Goal: Task Accomplishment & Management: Use online tool/utility

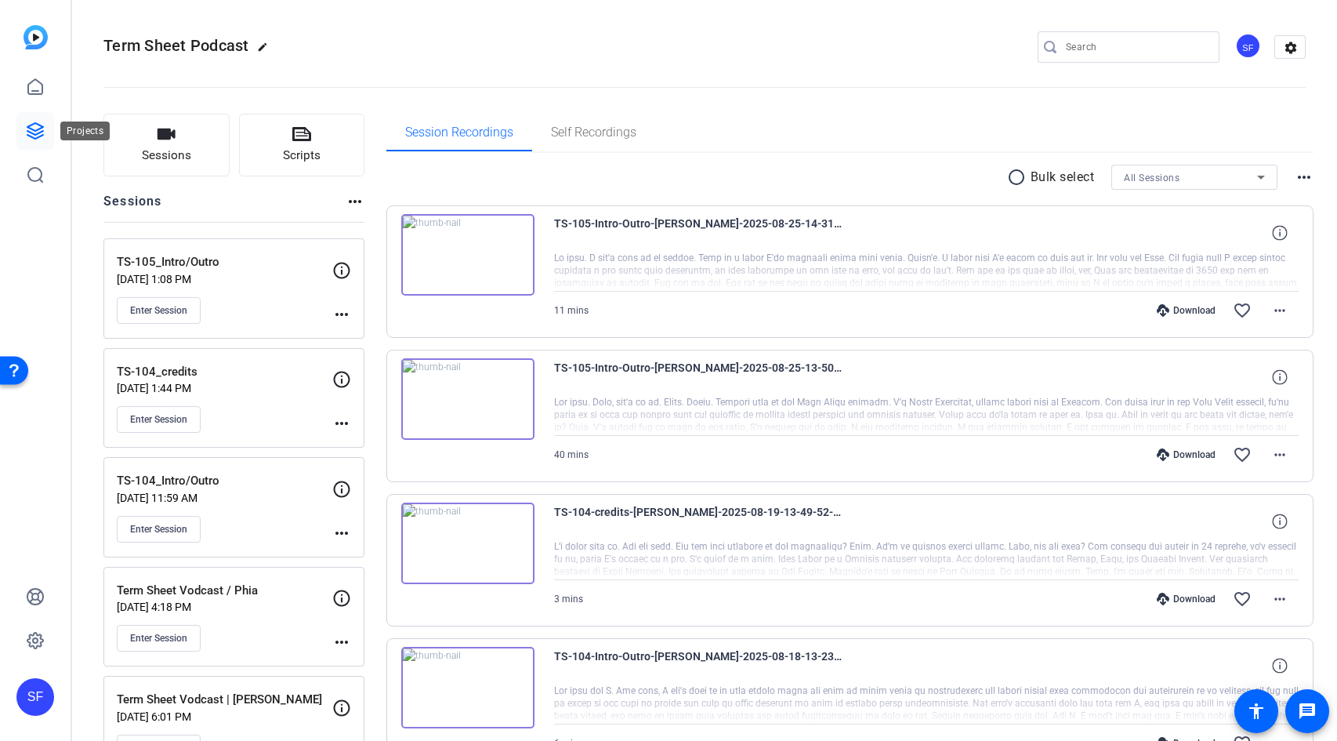
click at [36, 128] on icon at bounding box center [35, 130] width 19 height 19
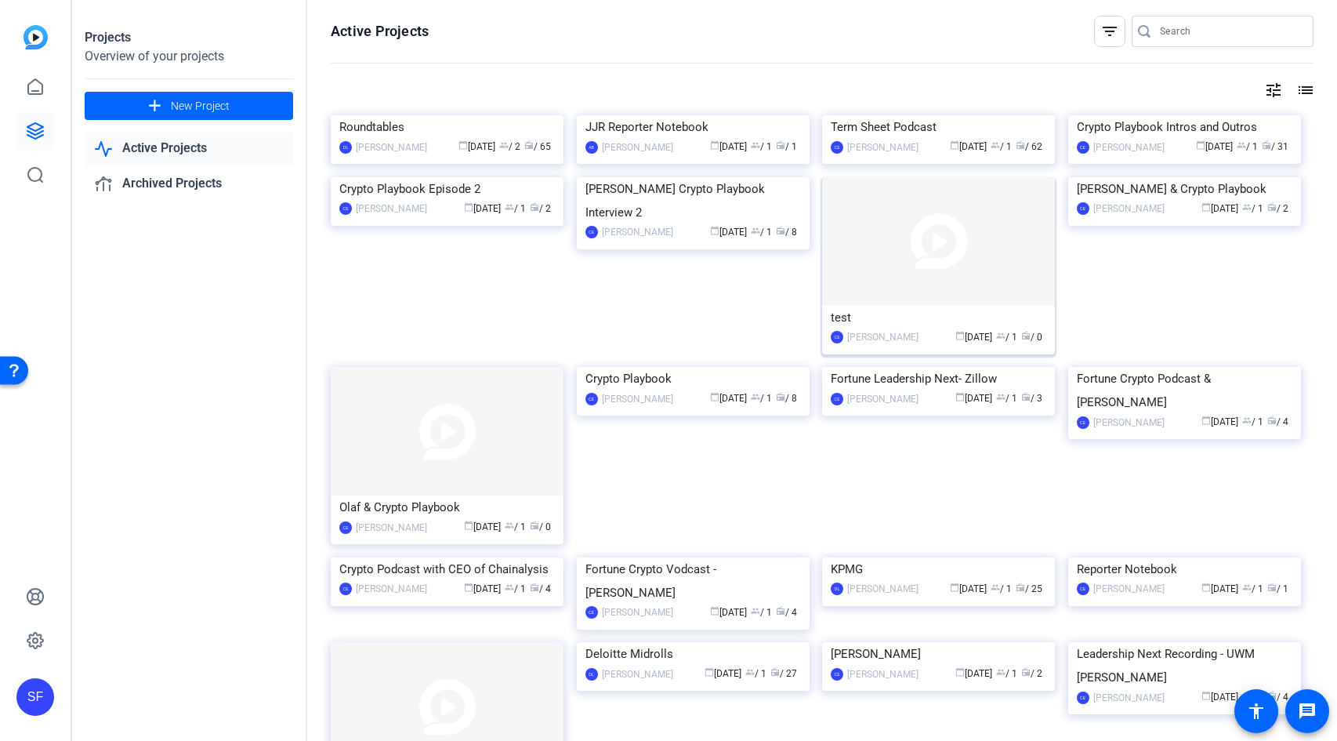
click at [951, 306] on img at bounding box center [938, 241] width 233 height 129
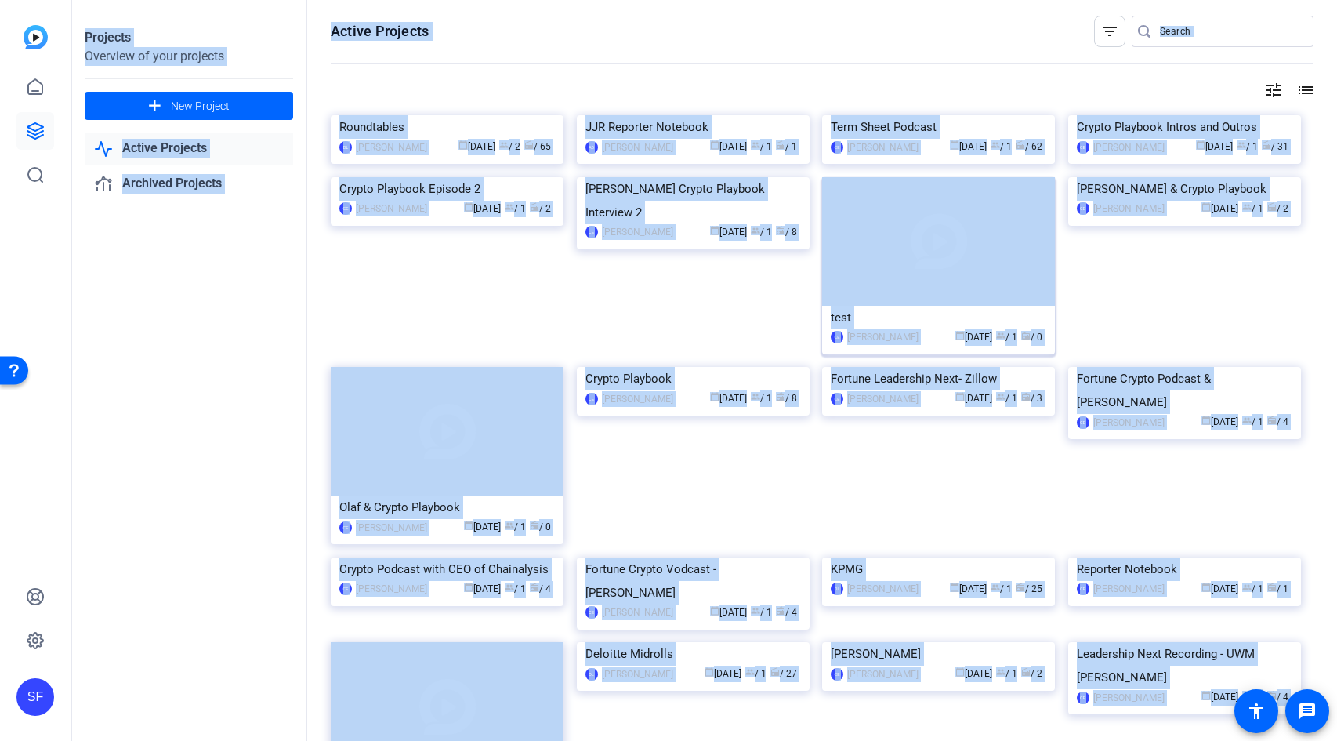
click at [951, 393] on div "Projects Overview of your projects add New Project Active Projects Archived Pro…" at bounding box center [704, 370] width 1265 height 741
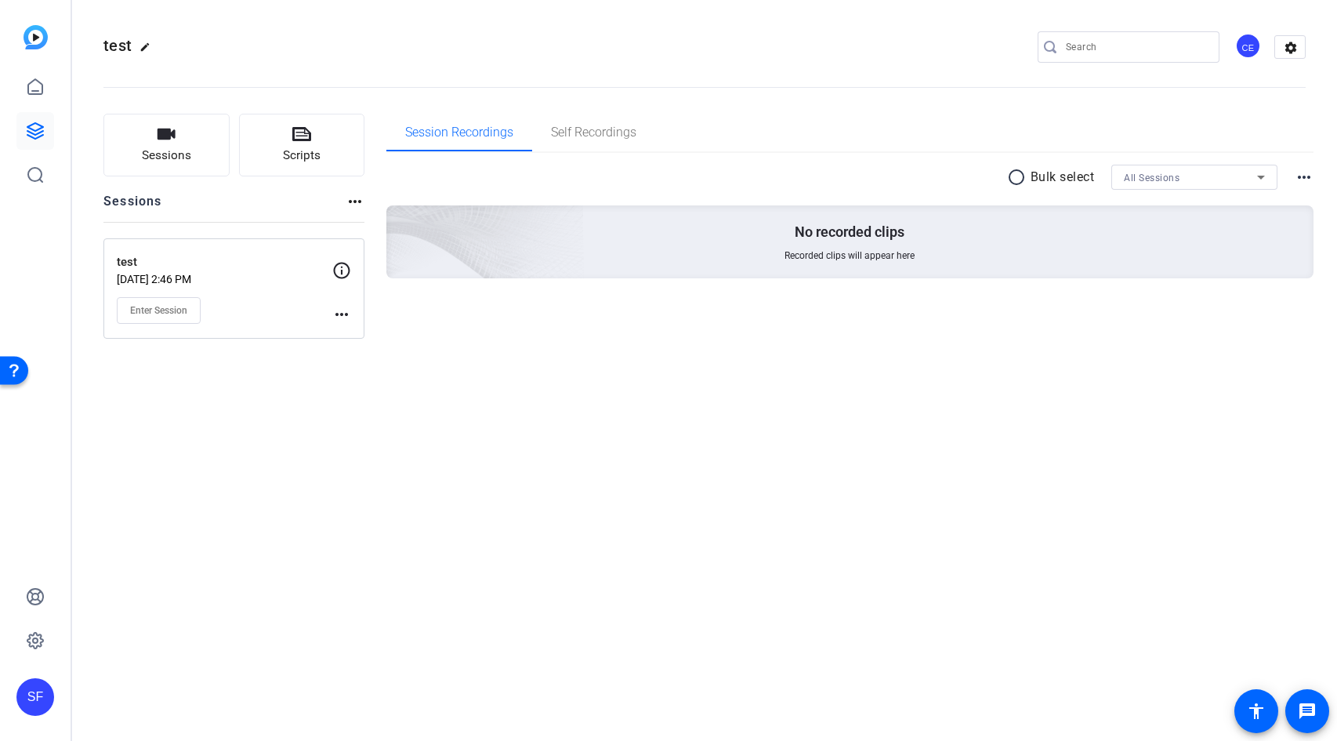
click at [259, 270] on p "test" at bounding box center [224, 262] width 215 height 18
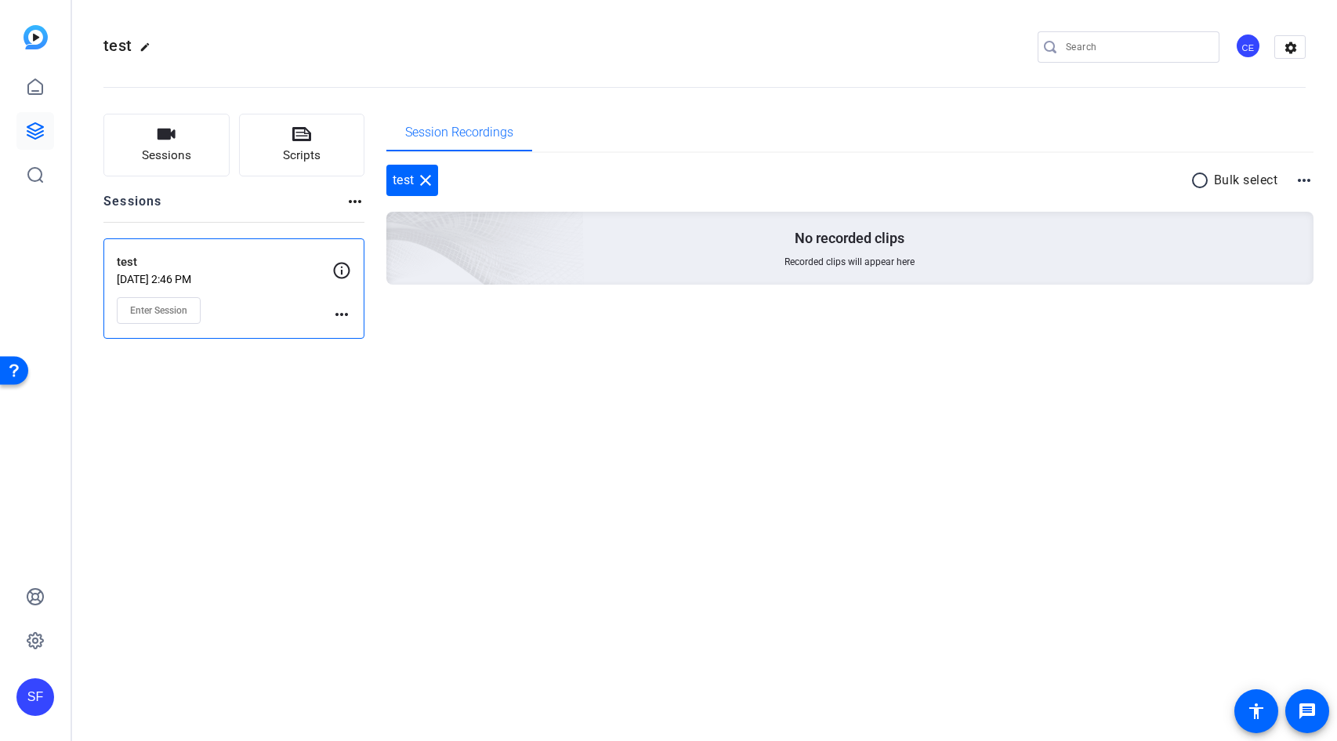
click at [343, 204] on div "Sessions more_horiz" at bounding box center [233, 207] width 261 height 30
click at [349, 202] on mat-icon "more_horiz" at bounding box center [355, 201] width 19 height 19
click at [350, 203] on div at bounding box center [668, 370] width 1337 height 741
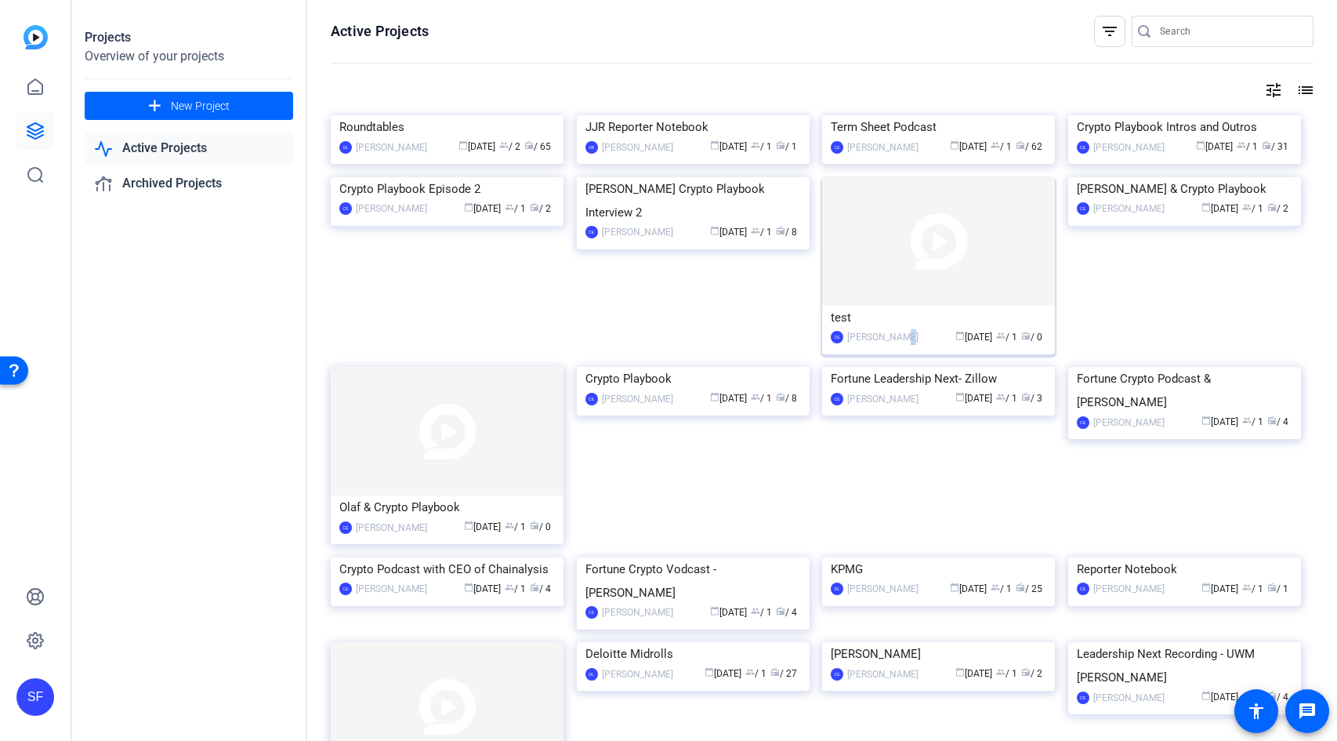
click at [893, 345] on div "[PERSON_NAME]" at bounding box center [882, 337] width 71 height 16
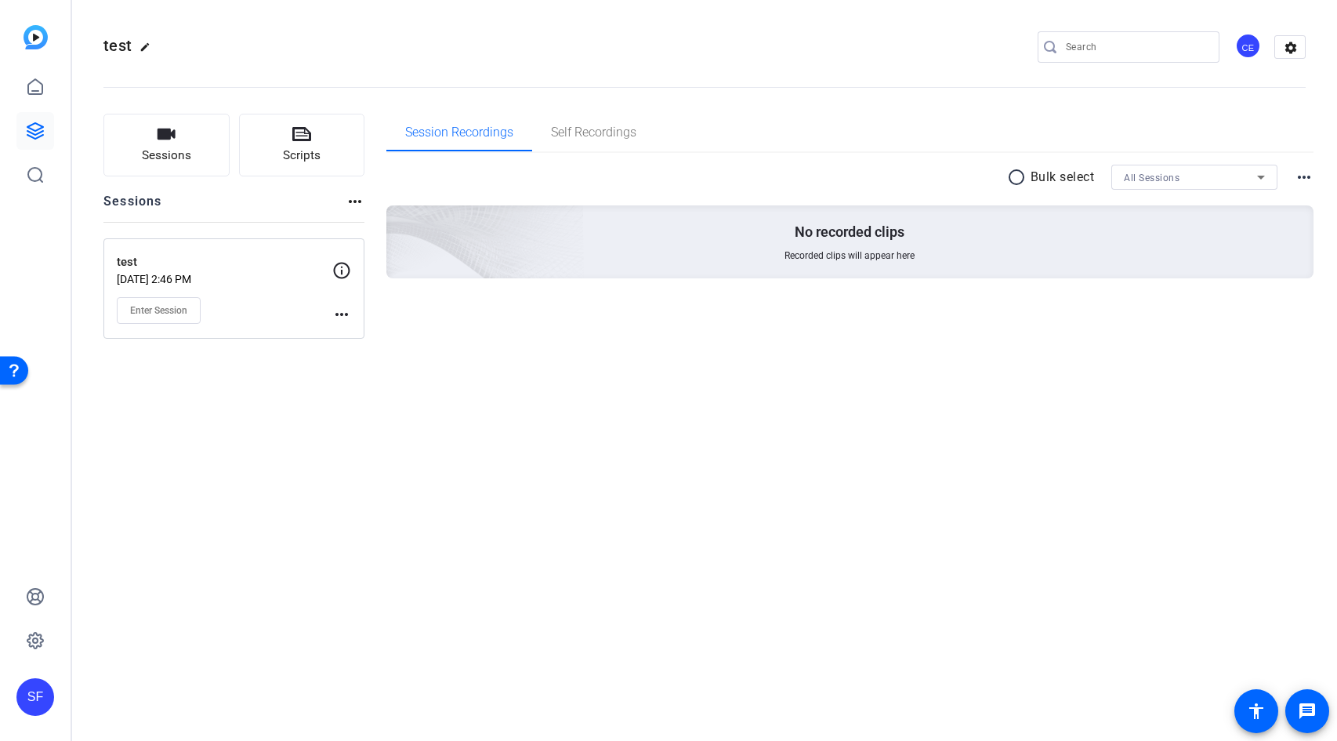
click at [1305, 182] on mat-icon "more_horiz" at bounding box center [1304, 177] width 19 height 19
drag, startPoint x: 654, startPoint y: 383, endPoint x: 351, endPoint y: 360, distance: 303.4
click at [646, 382] on div at bounding box center [668, 370] width 1337 height 741
click at [346, 316] on mat-icon "more_horiz" at bounding box center [341, 314] width 19 height 19
click at [392, 359] on span "Archive Session" at bounding box center [380, 356] width 71 height 19
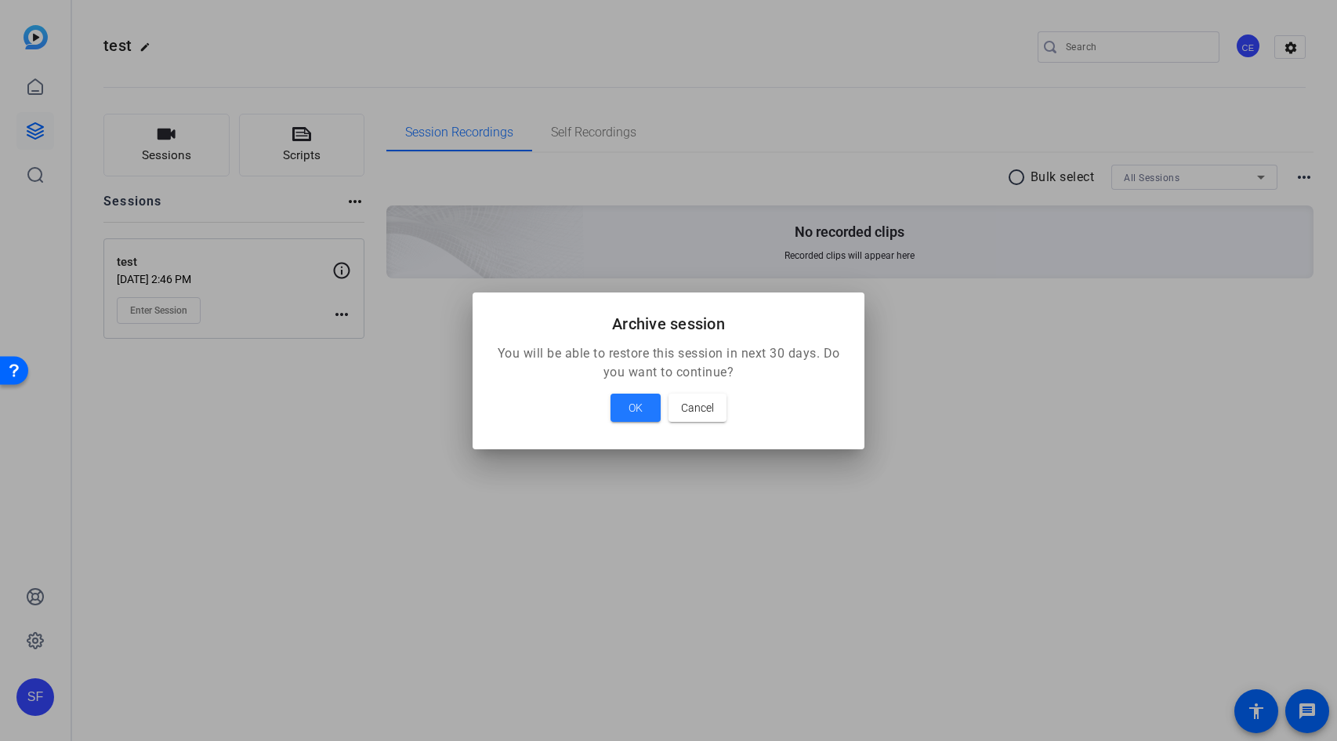
drag, startPoint x: 663, startPoint y: 404, endPoint x: 647, endPoint y: 405, distance: 15.7
click at [663, 405] on div "OK Cancel" at bounding box center [668, 407] width 354 height 28
click at [639, 404] on span "OK" at bounding box center [635, 407] width 14 height 19
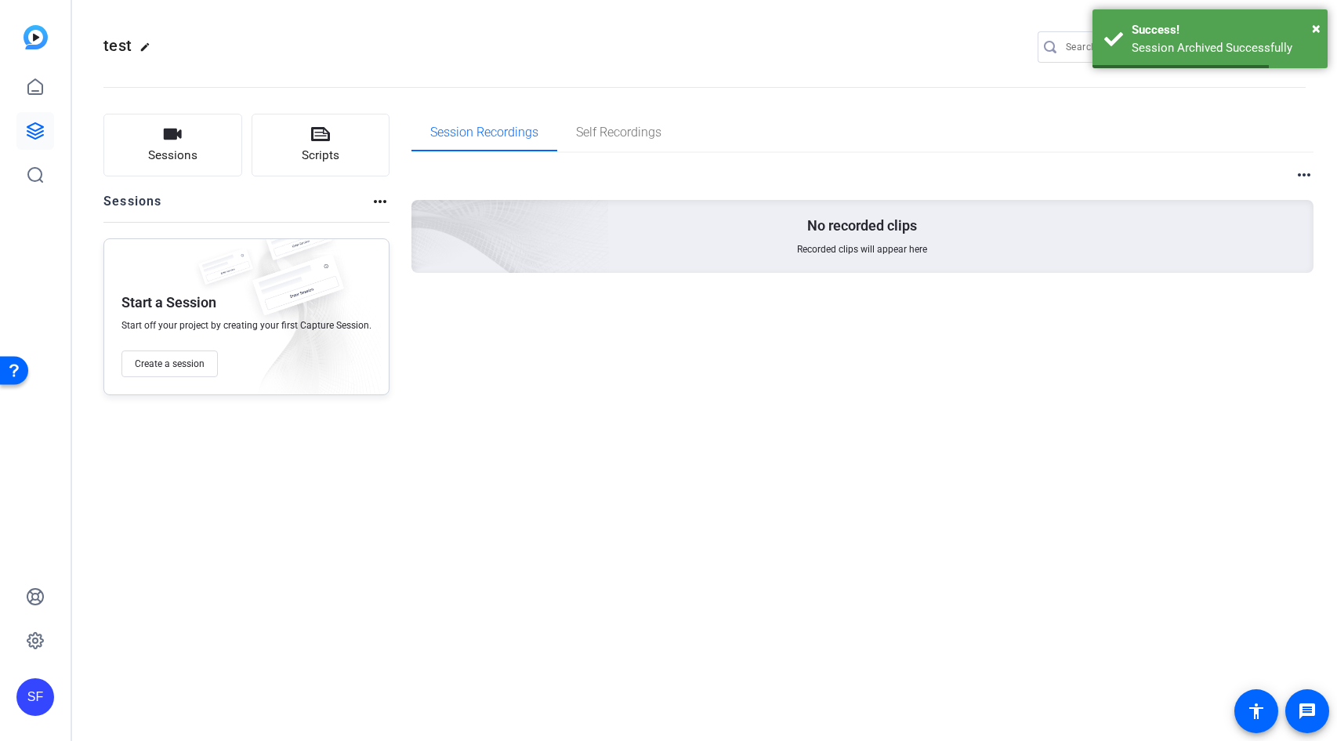
click at [378, 204] on mat-icon "more_horiz" at bounding box center [380, 201] width 19 height 19
click at [301, 197] on div at bounding box center [668, 370] width 1337 height 741
click at [35, 133] on icon at bounding box center [35, 130] width 19 height 19
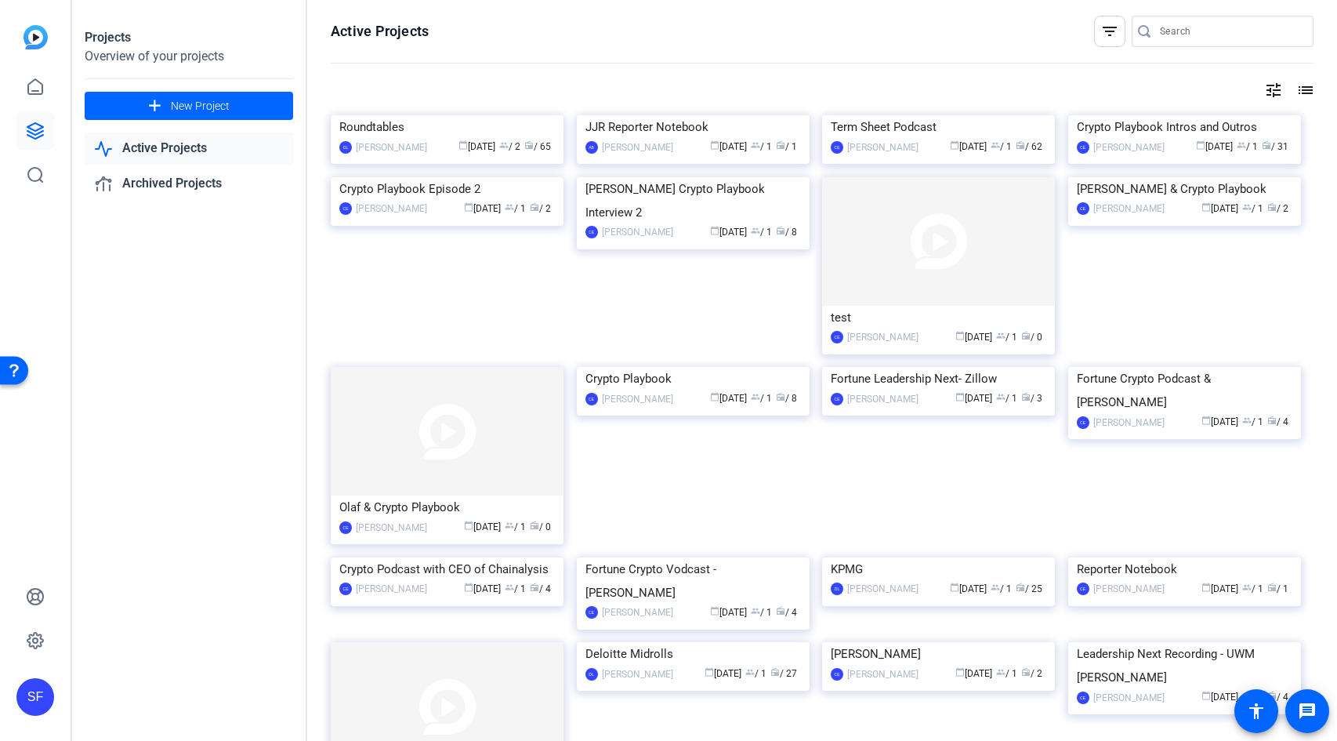
click at [1301, 88] on mat-icon "list" at bounding box center [1304, 90] width 19 height 19
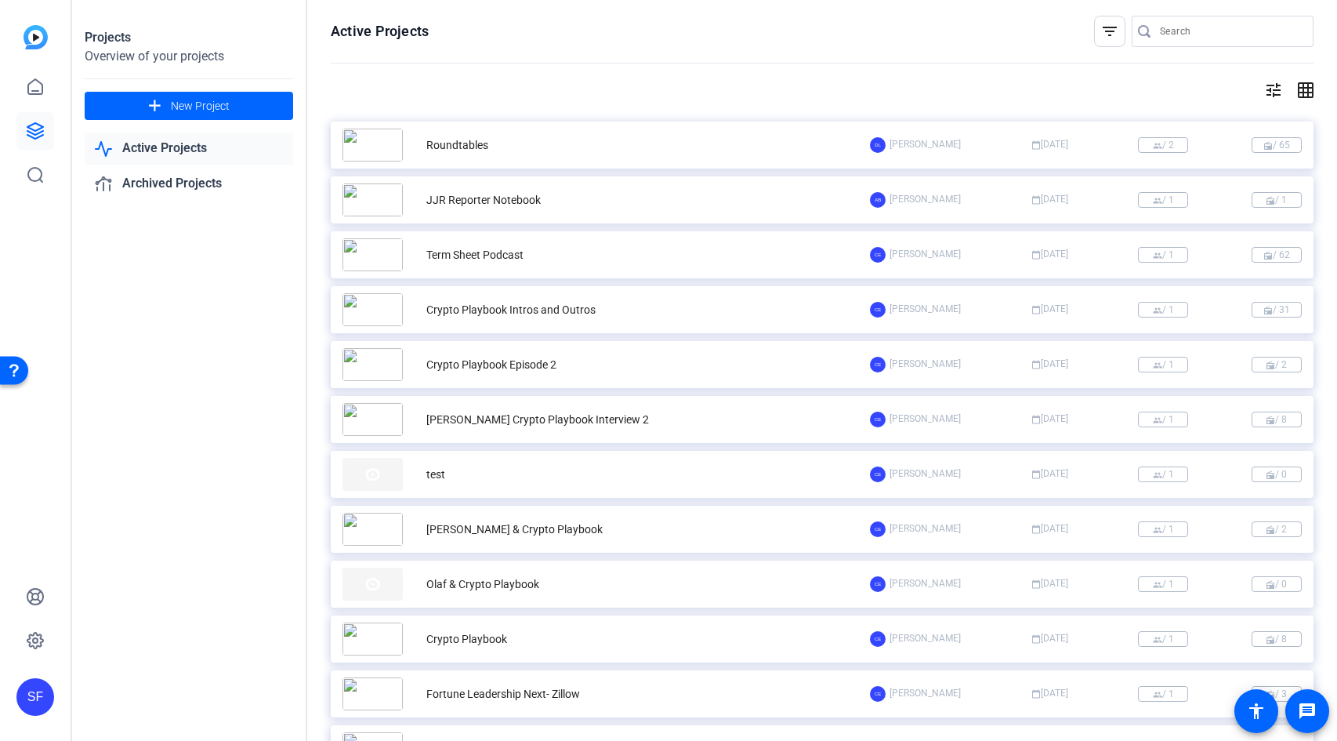
click at [1073, 477] on div "CE Ceylan Ersoy calendar_today Jul 02 group / 1 radio / 0" at bounding box center [1086, 474] width 432 height 16
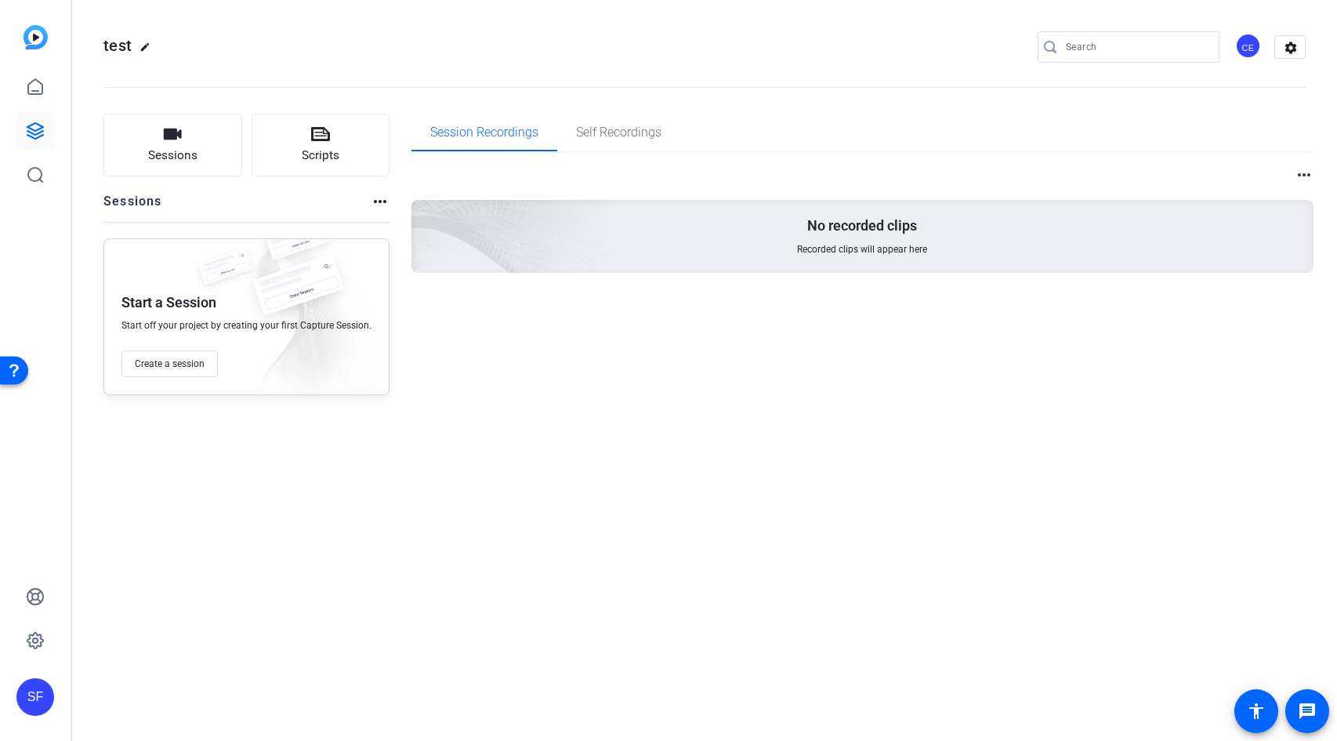
click at [1252, 45] on div "CE" at bounding box center [1248, 46] width 26 height 26
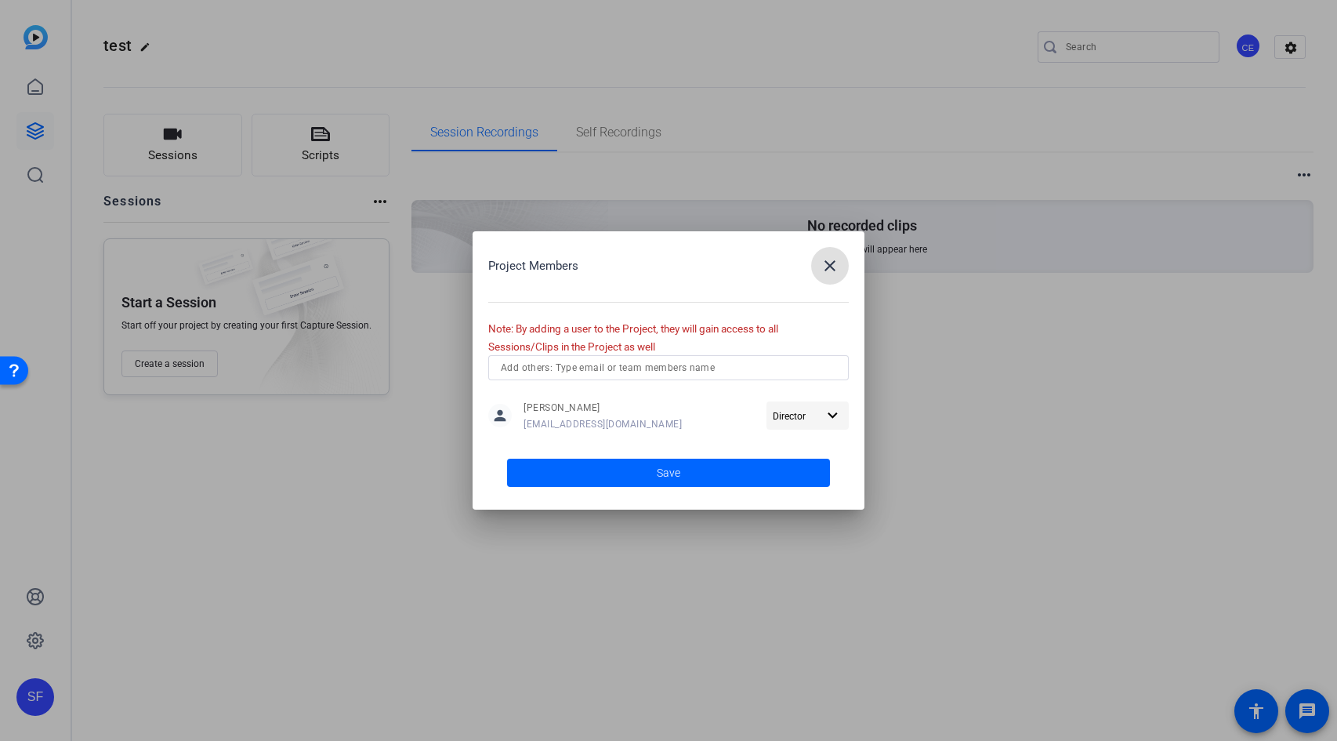
click at [795, 422] on span "Director" at bounding box center [795, 415] width 44 height 19
click at [821, 476] on span "Remove User" at bounding box center [808, 475] width 58 height 11
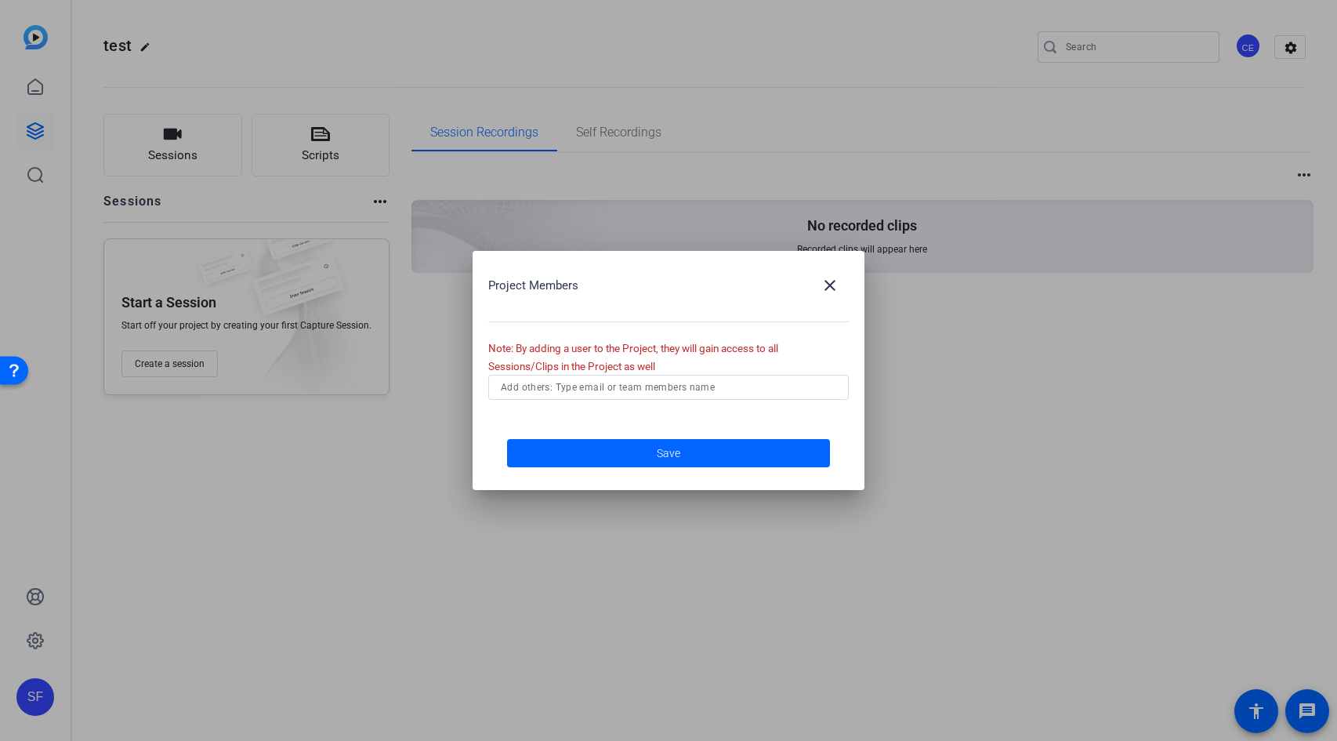
click at [698, 390] on input "text" at bounding box center [668, 387] width 335 height 19
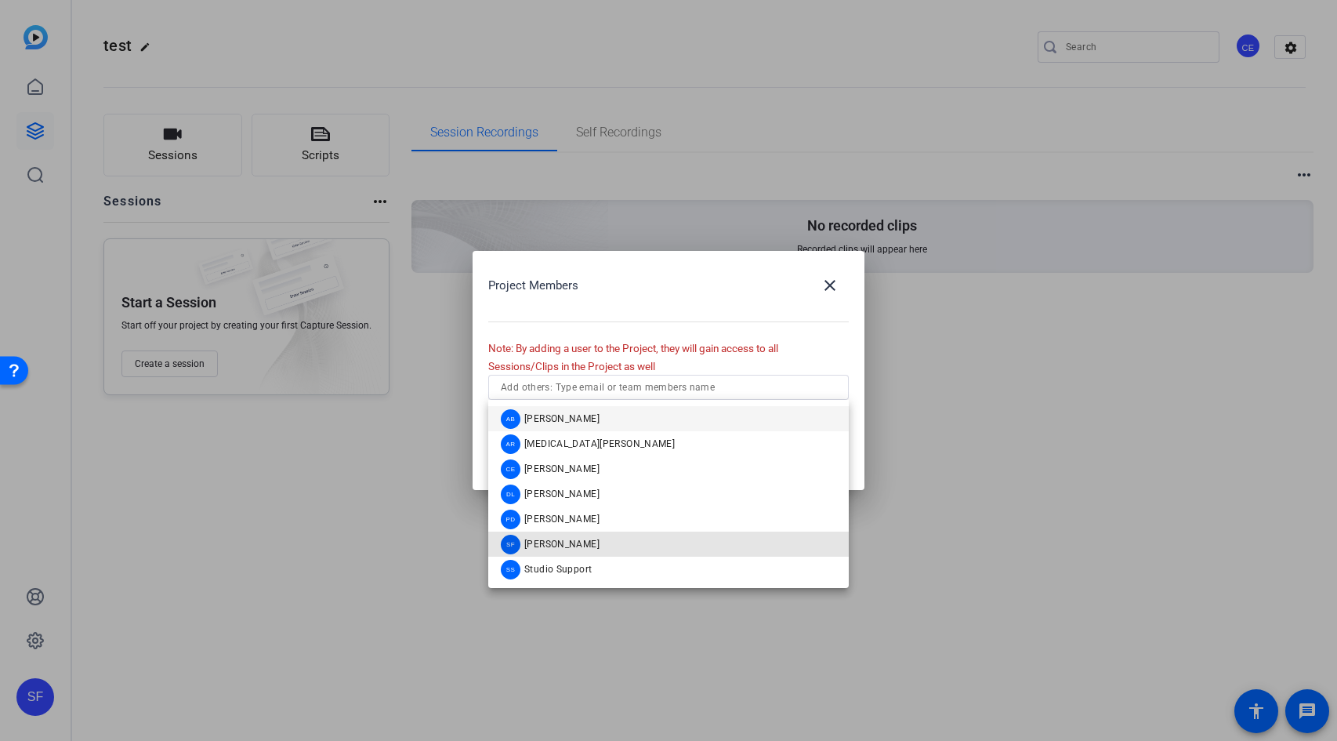
drag, startPoint x: 608, startPoint y: 541, endPoint x: 623, endPoint y: 530, distance: 18.5
click at [608, 540] on mat-option "SF Sam Freund" at bounding box center [668, 543] width 360 height 25
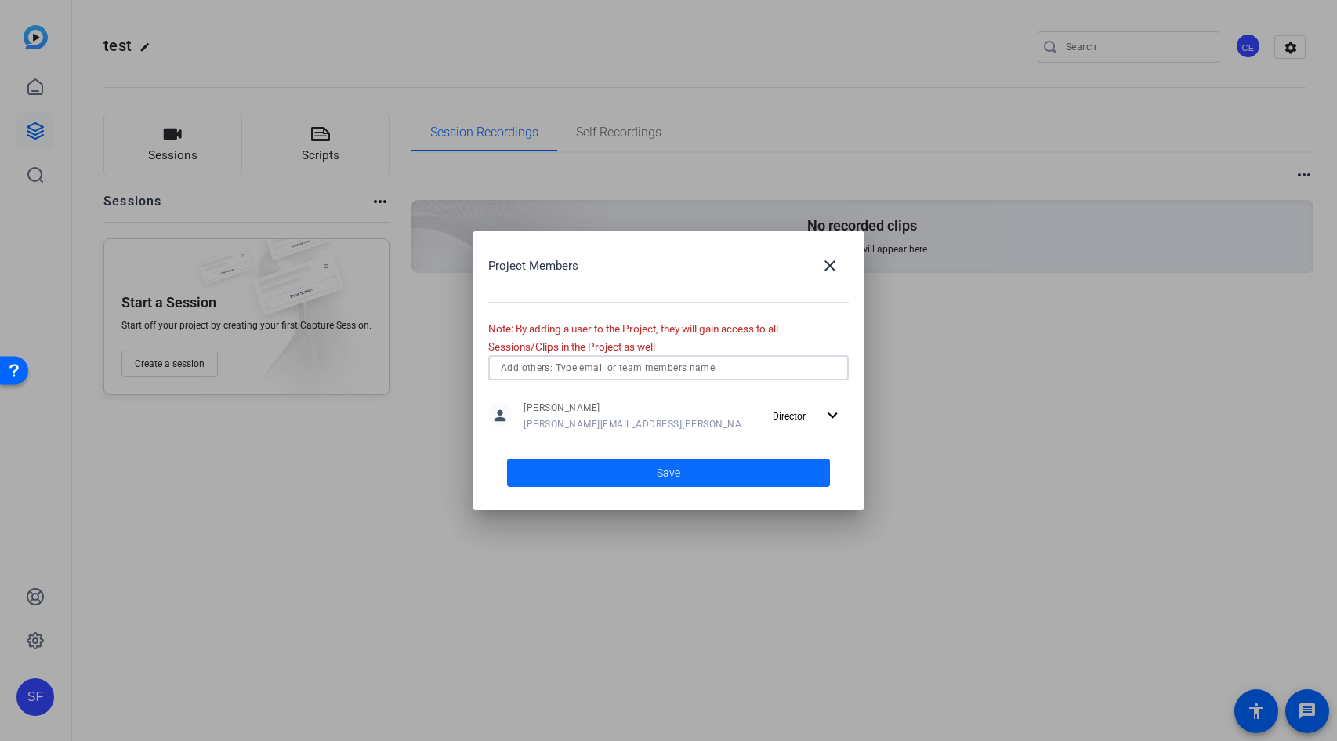
click at [764, 474] on span at bounding box center [668, 473] width 323 height 38
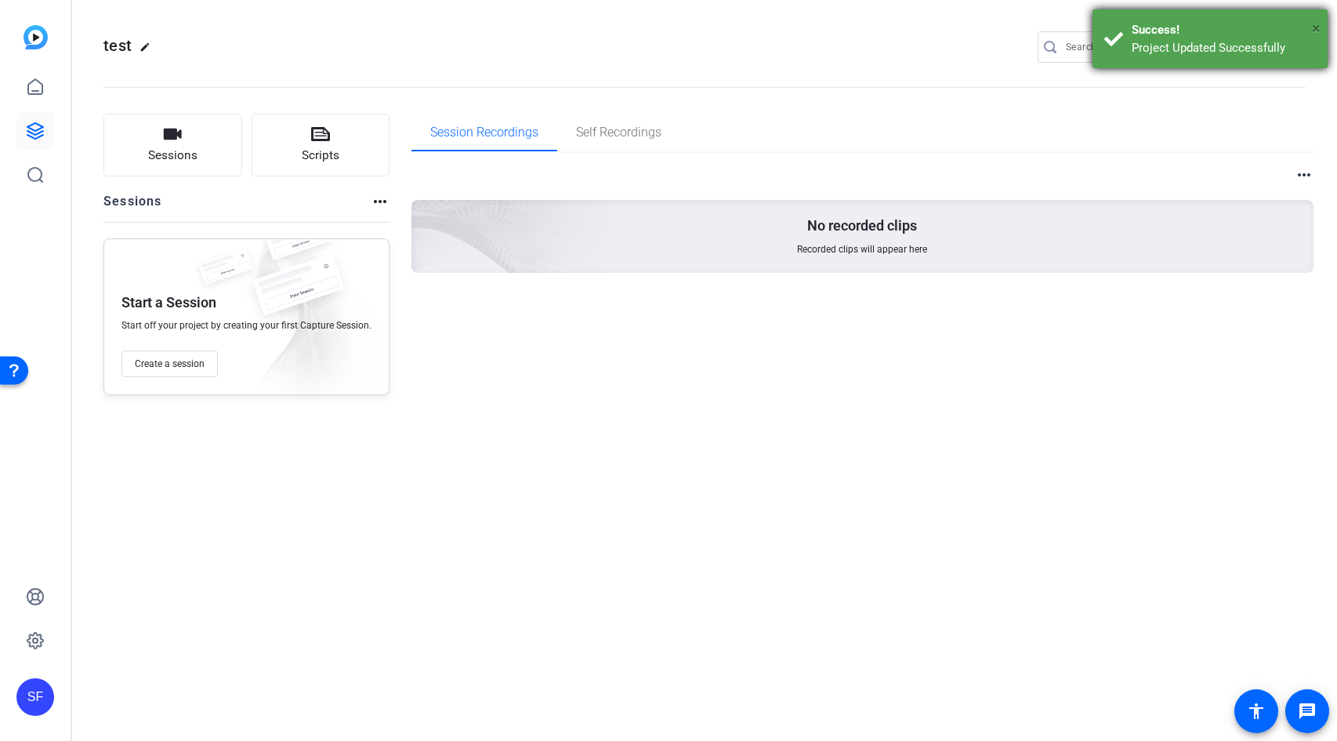
click at [1313, 28] on span "×" at bounding box center [1316, 28] width 9 height 19
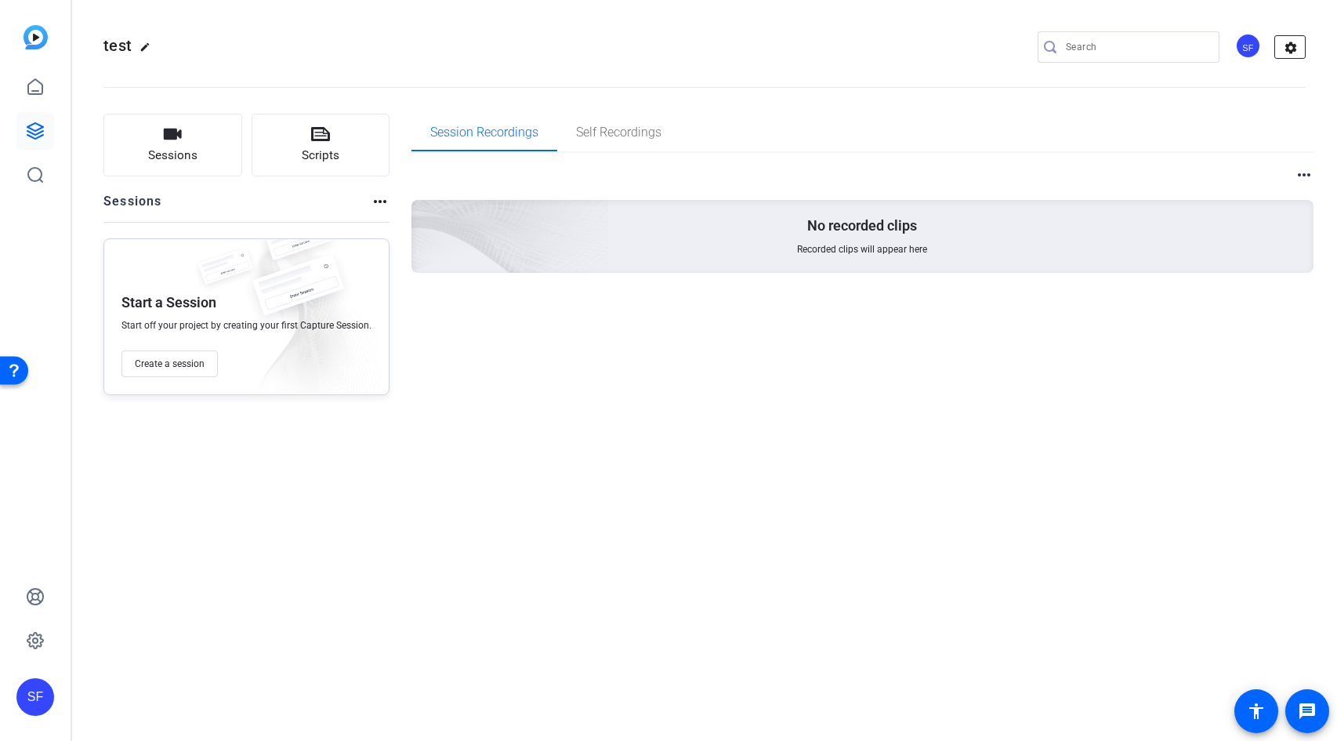
click at [1289, 47] on mat-icon "settings" at bounding box center [1290, 48] width 31 height 24
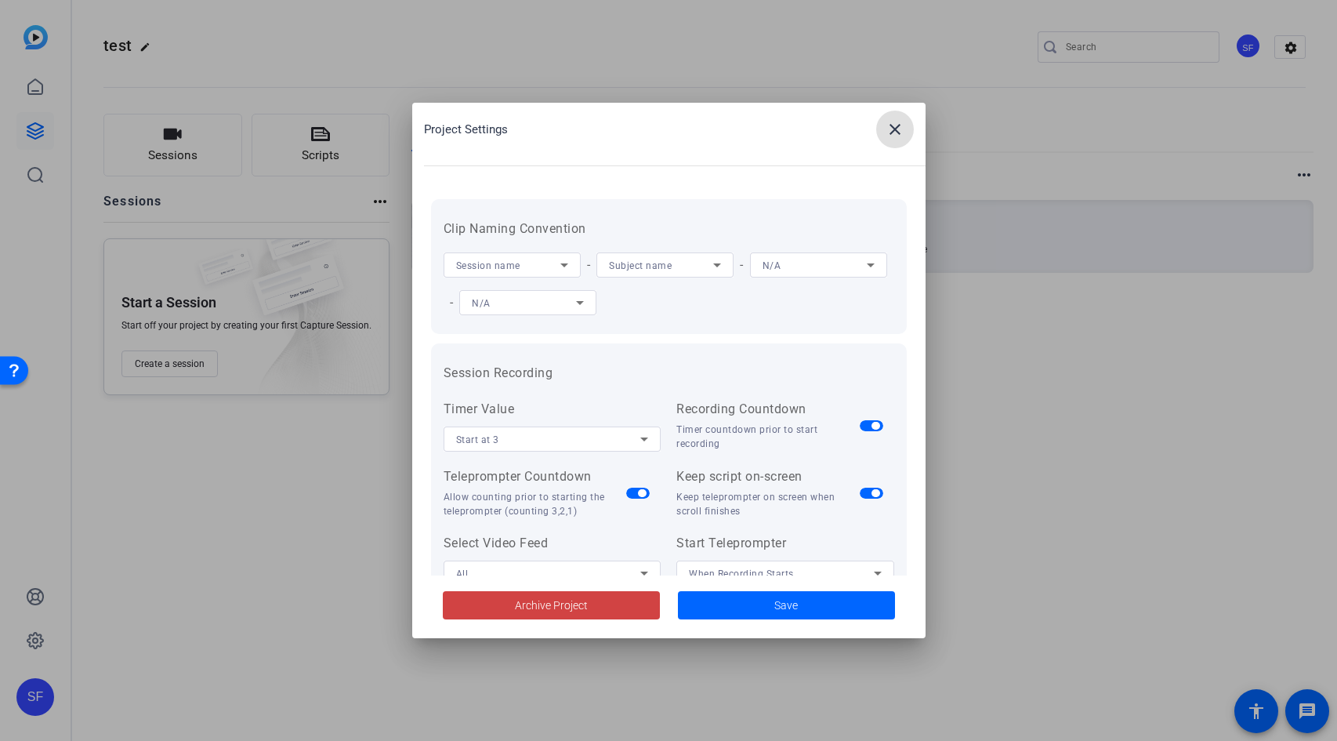
scroll to position [324, 0]
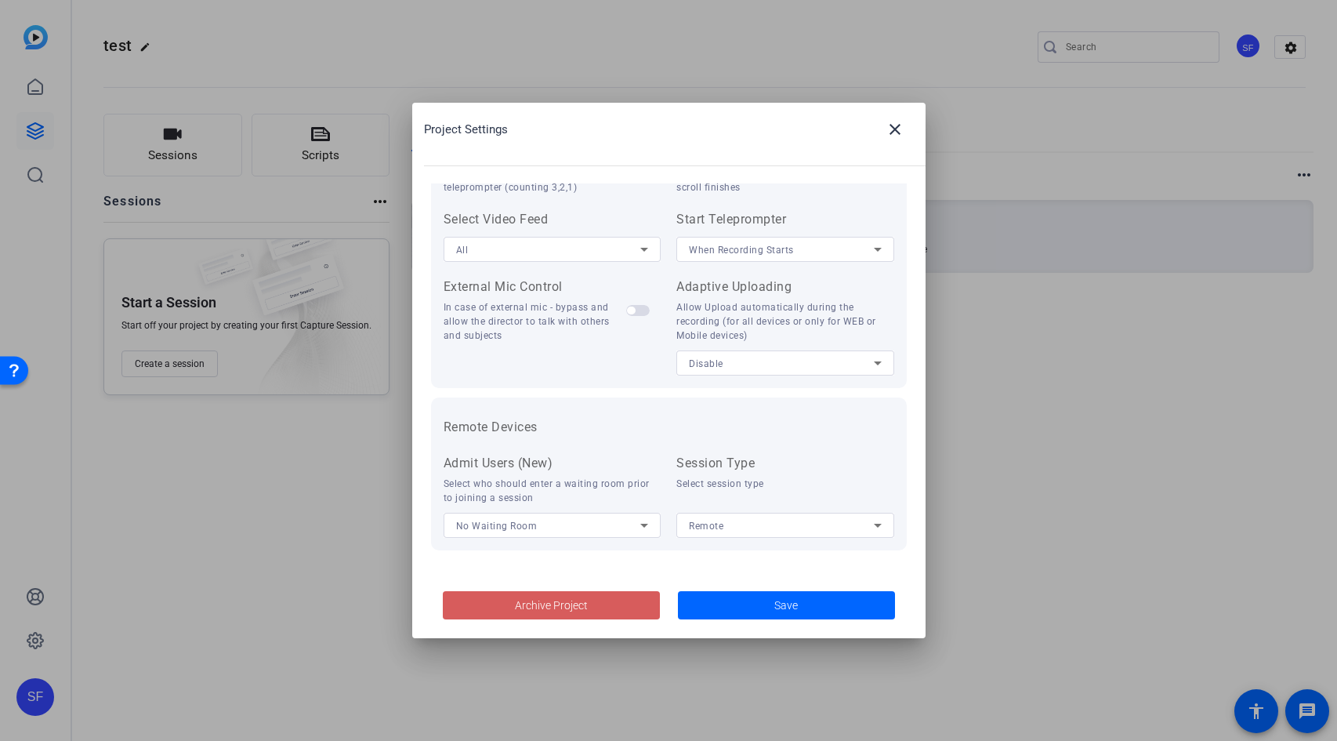
click at [574, 610] on span "Archive Project" at bounding box center [551, 605] width 73 height 16
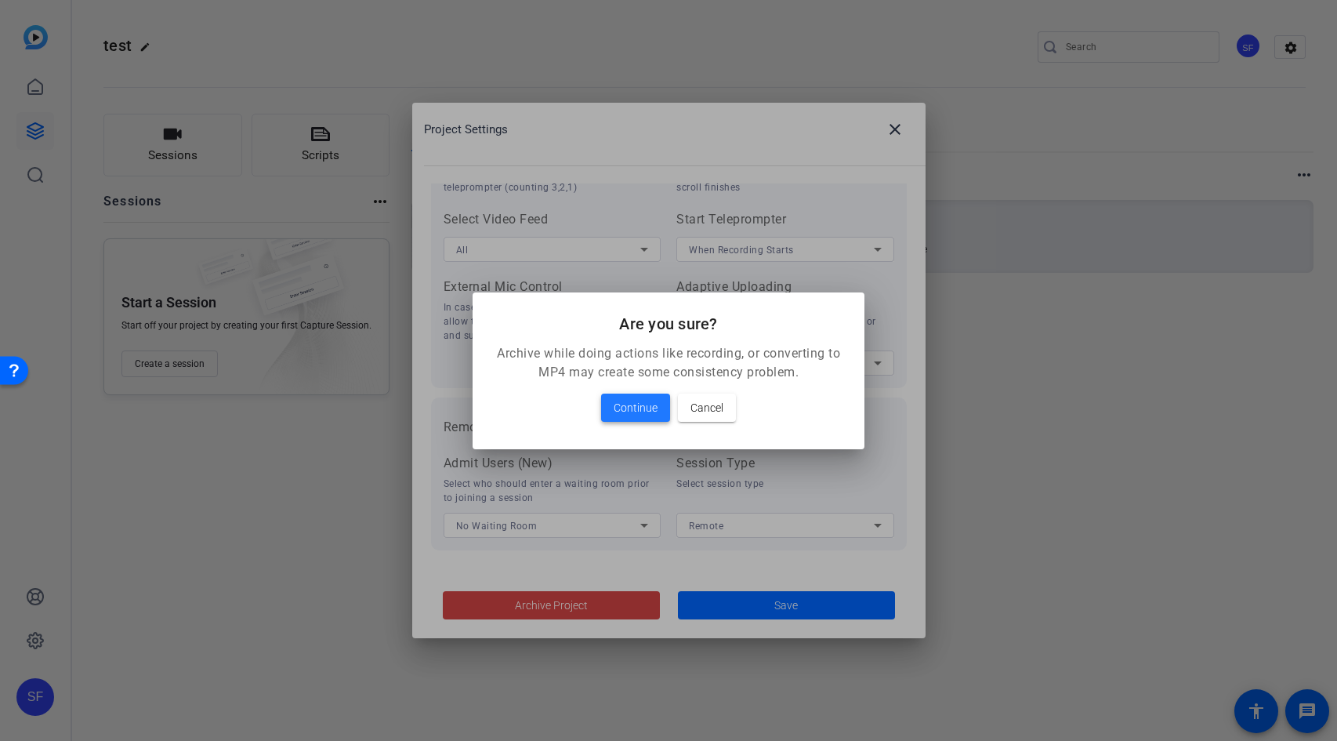
click at [615, 406] on span "Continue" at bounding box center [636, 407] width 44 height 19
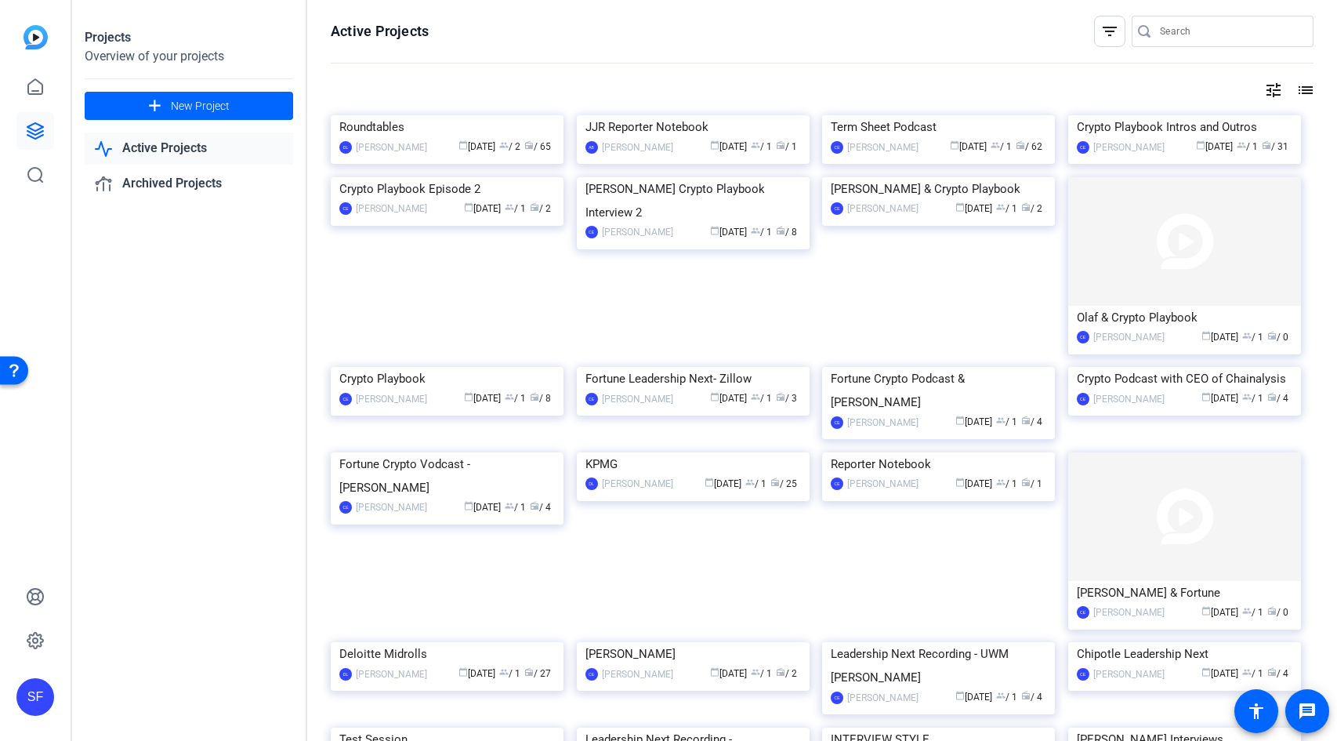
click at [952, 115] on img at bounding box center [938, 115] width 233 height 0
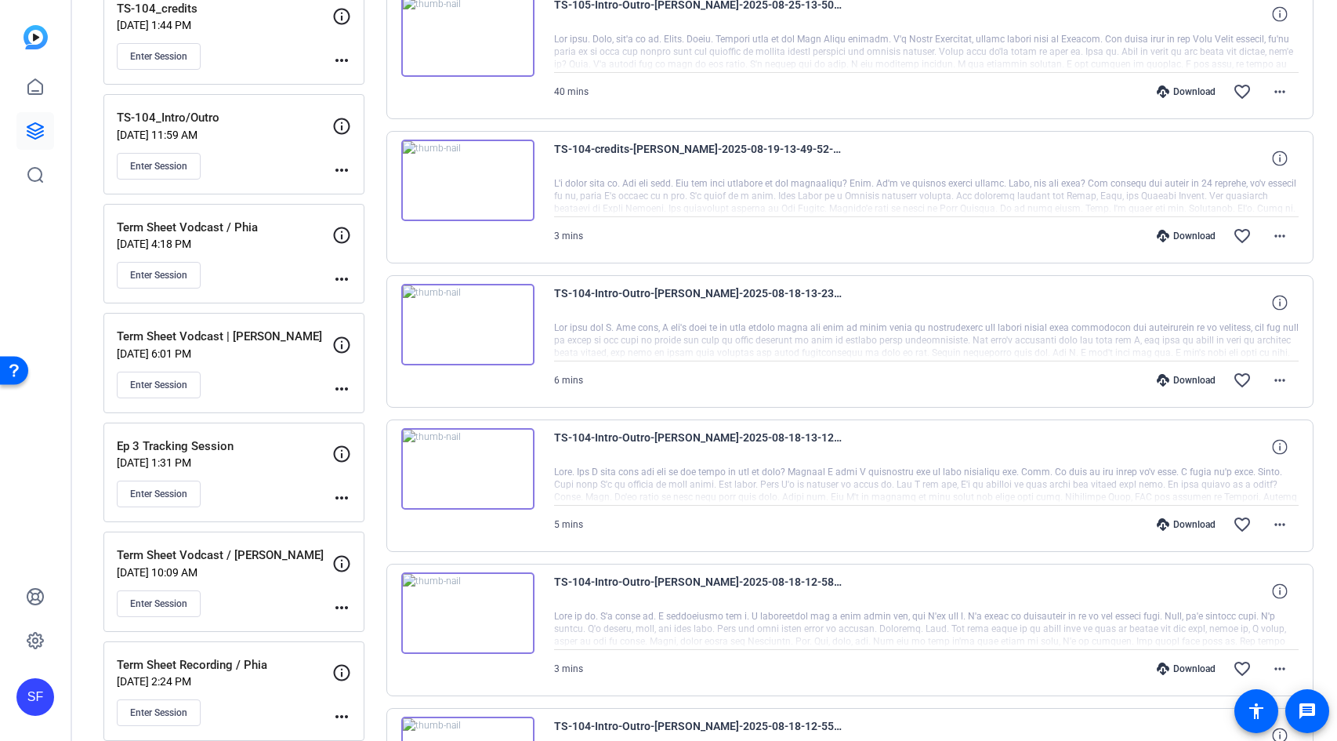
scroll to position [404, 0]
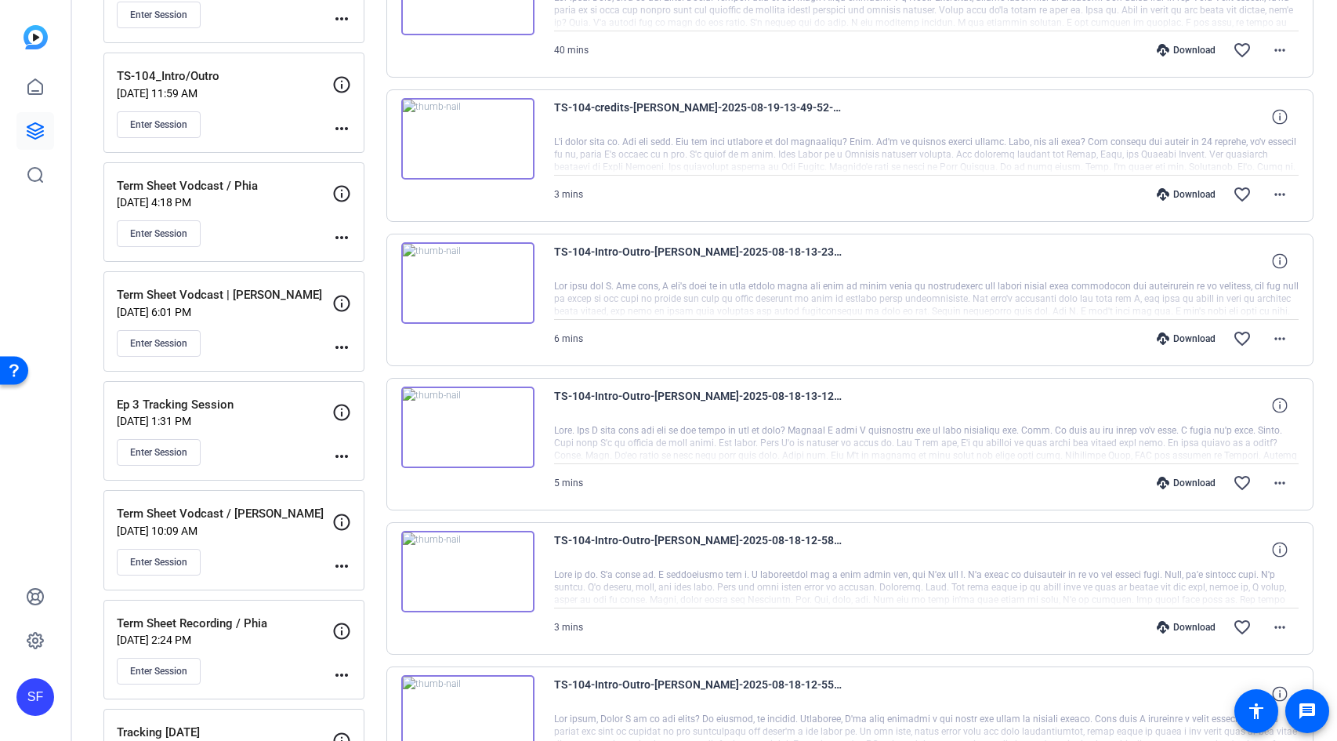
click at [273, 657] on div "Enter Session" at bounding box center [224, 670] width 215 height 27
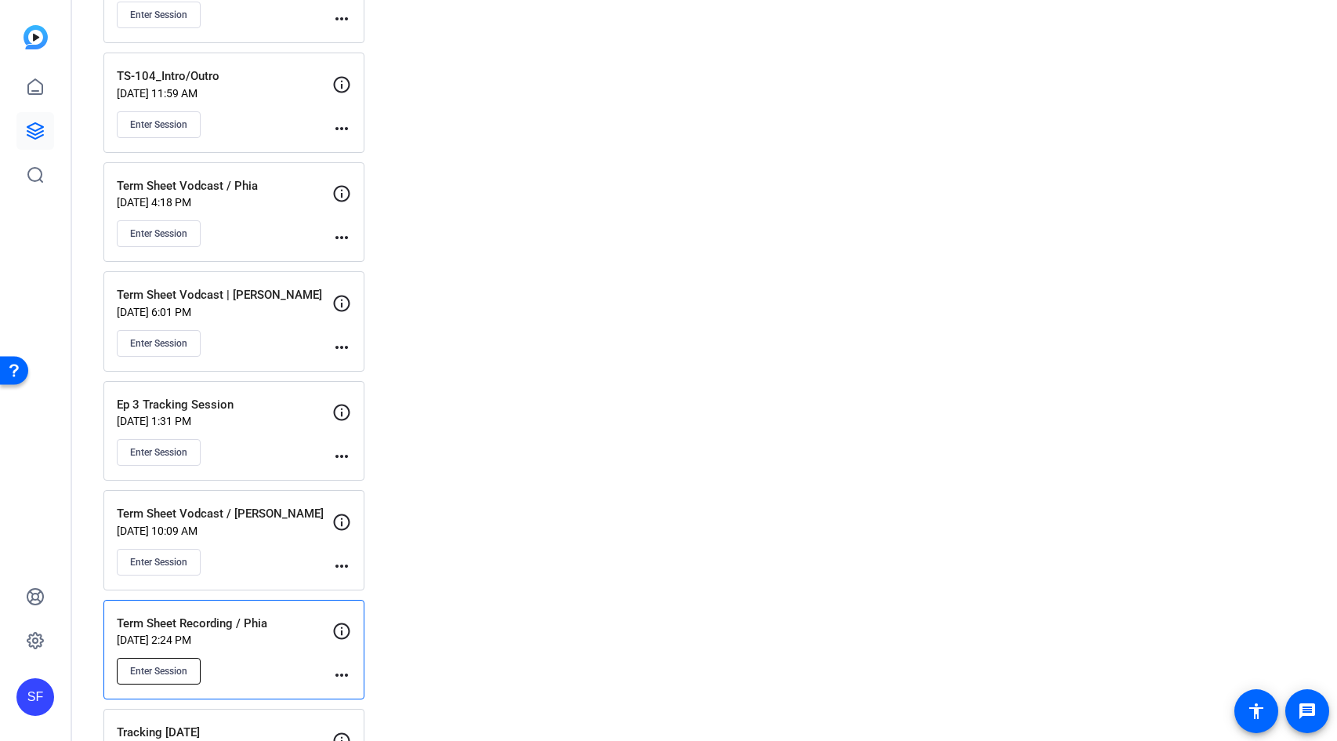
click at [194, 670] on button "Enter Session" at bounding box center [159, 670] width 84 height 27
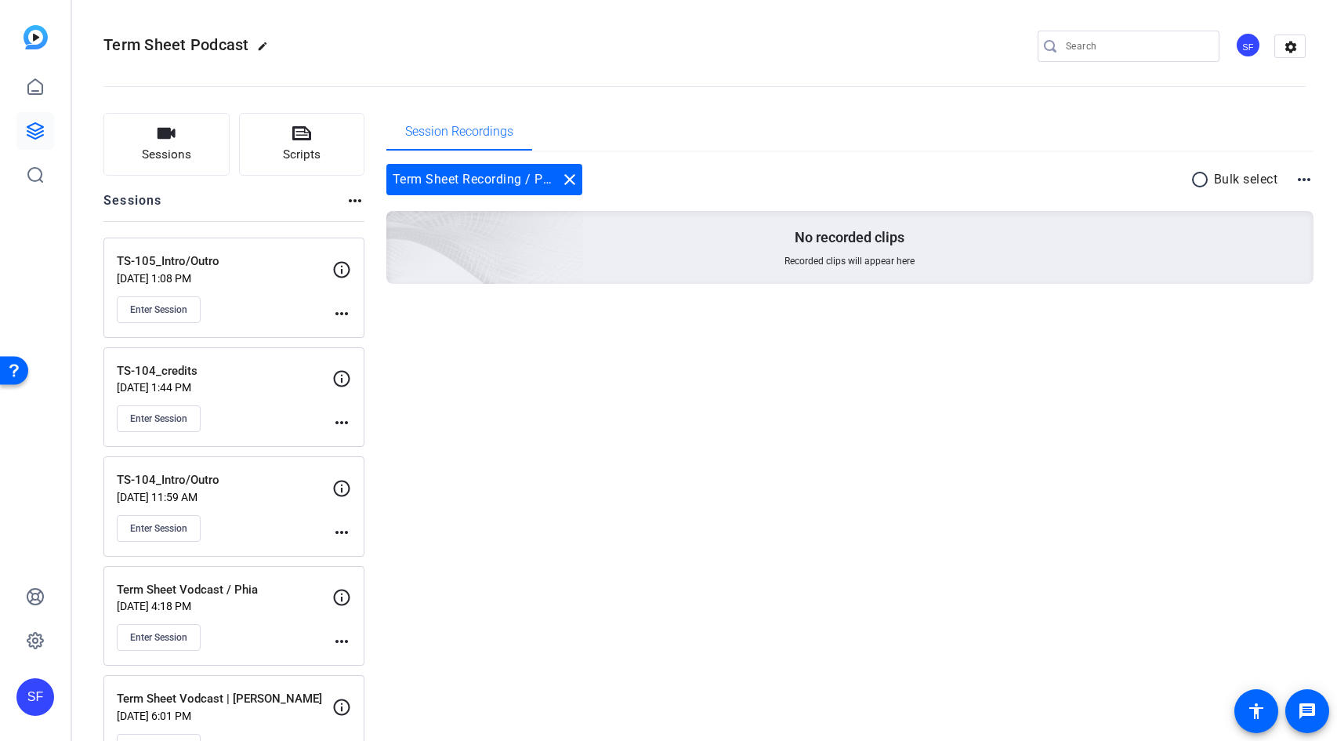
scroll to position [2, 0]
click at [292, 598] on div "Term Sheet Vodcast / Phia Aug 14, 2025 @ 4:18 PM Enter Session" at bounding box center [224, 615] width 215 height 71
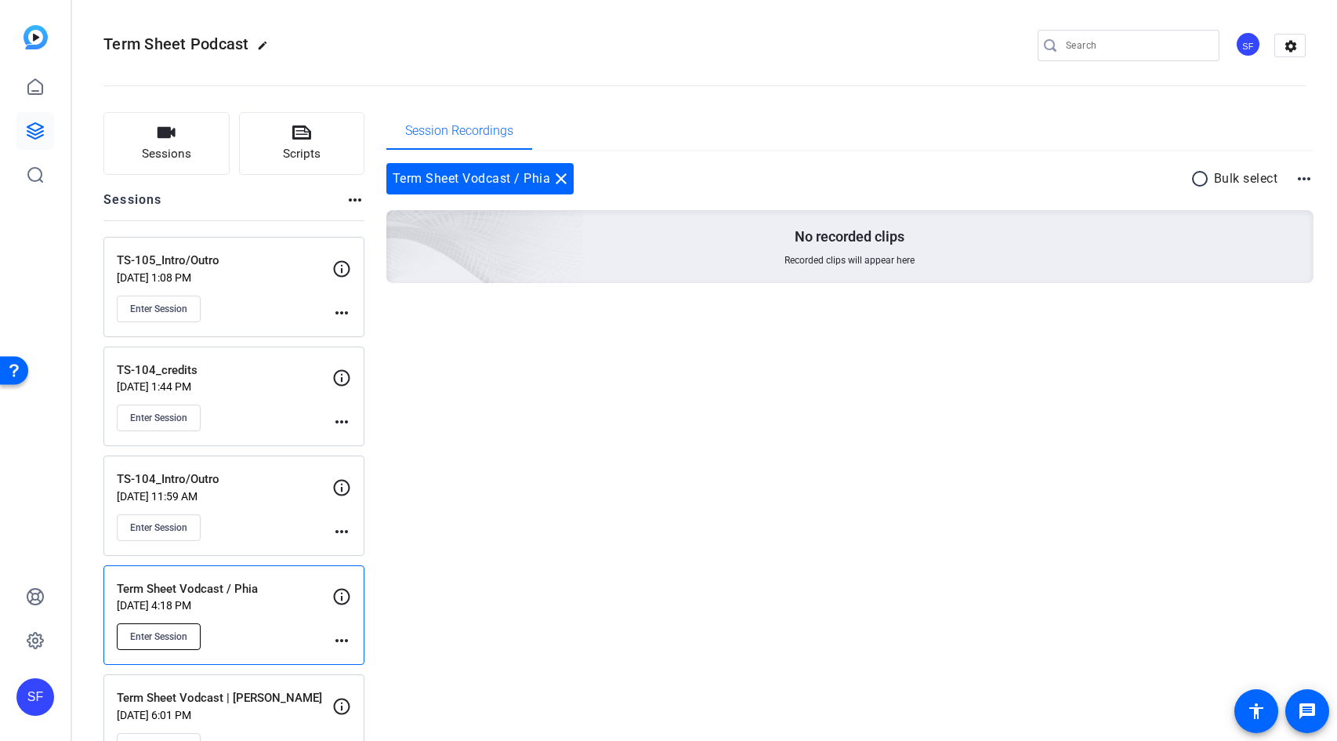
click at [162, 639] on span "Enter Session" at bounding box center [158, 636] width 57 height 13
click at [143, 643] on button "Enter Session" at bounding box center [159, 636] width 84 height 27
drag, startPoint x: 665, startPoint y: 407, endPoint x: 566, endPoint y: 412, distance: 98.8
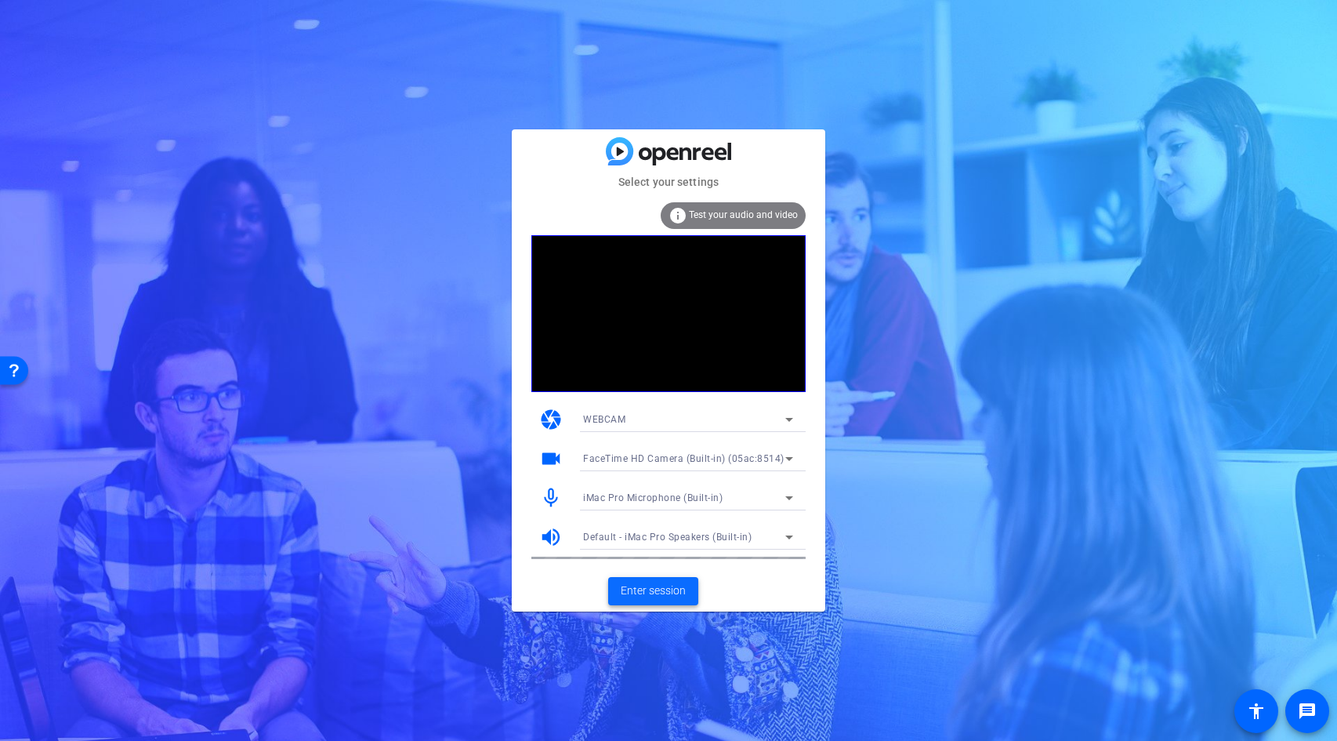
click at [668, 589] on span "Enter session" at bounding box center [653, 590] width 65 height 16
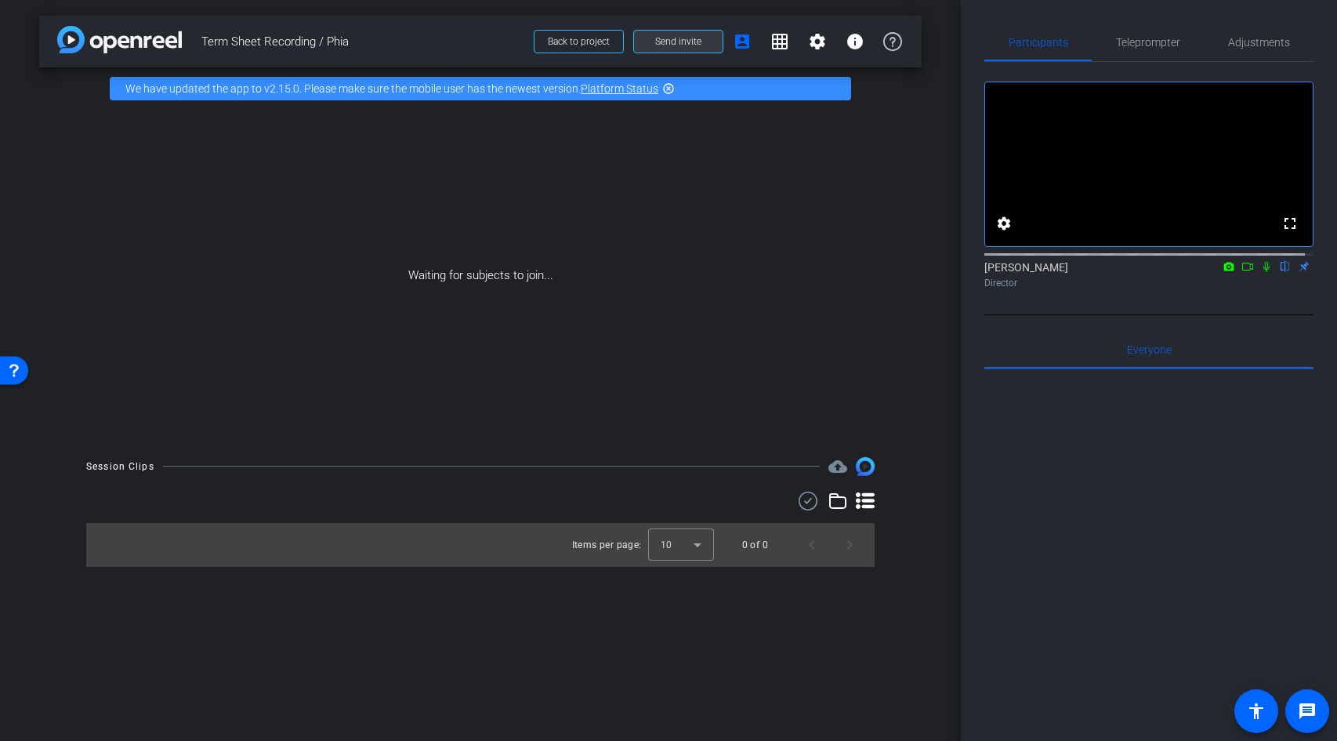
click at [683, 42] on span "Send invite" at bounding box center [678, 41] width 46 height 13
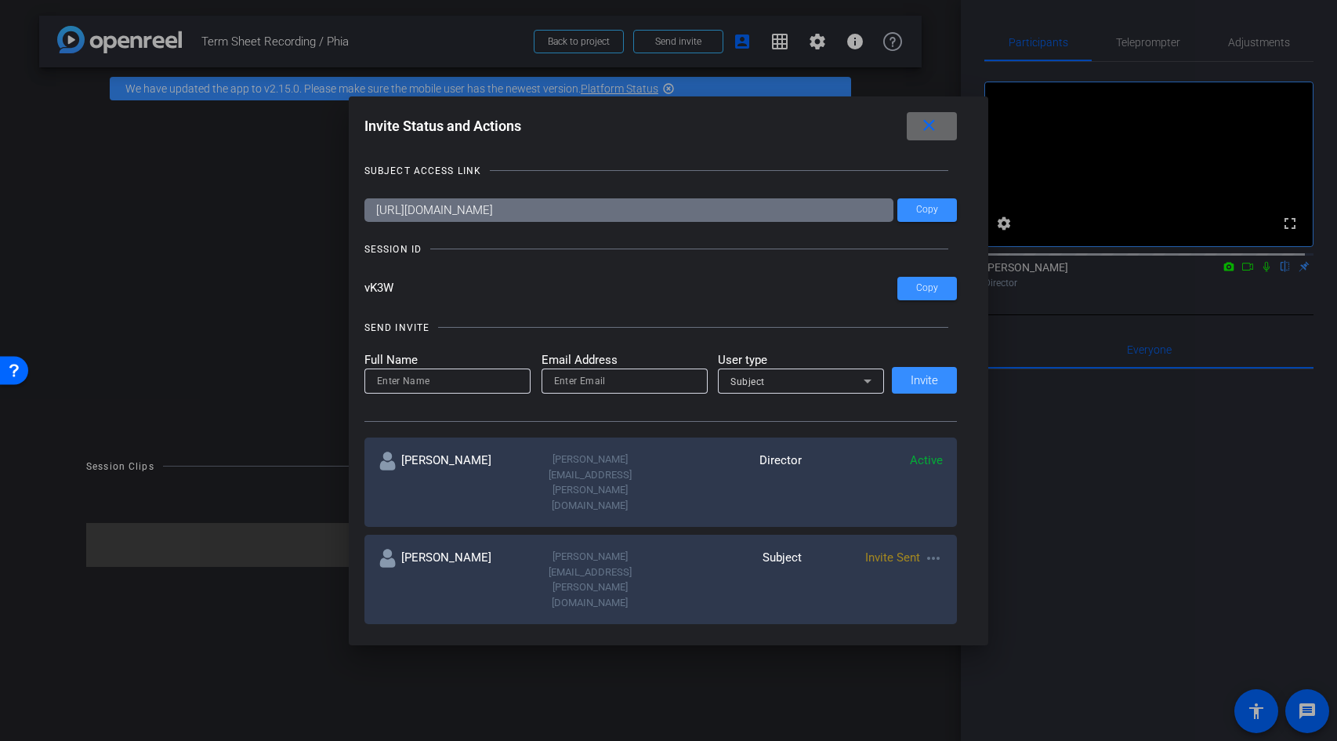
click at [938, 126] on mat-icon "close" at bounding box center [929, 126] width 20 height 20
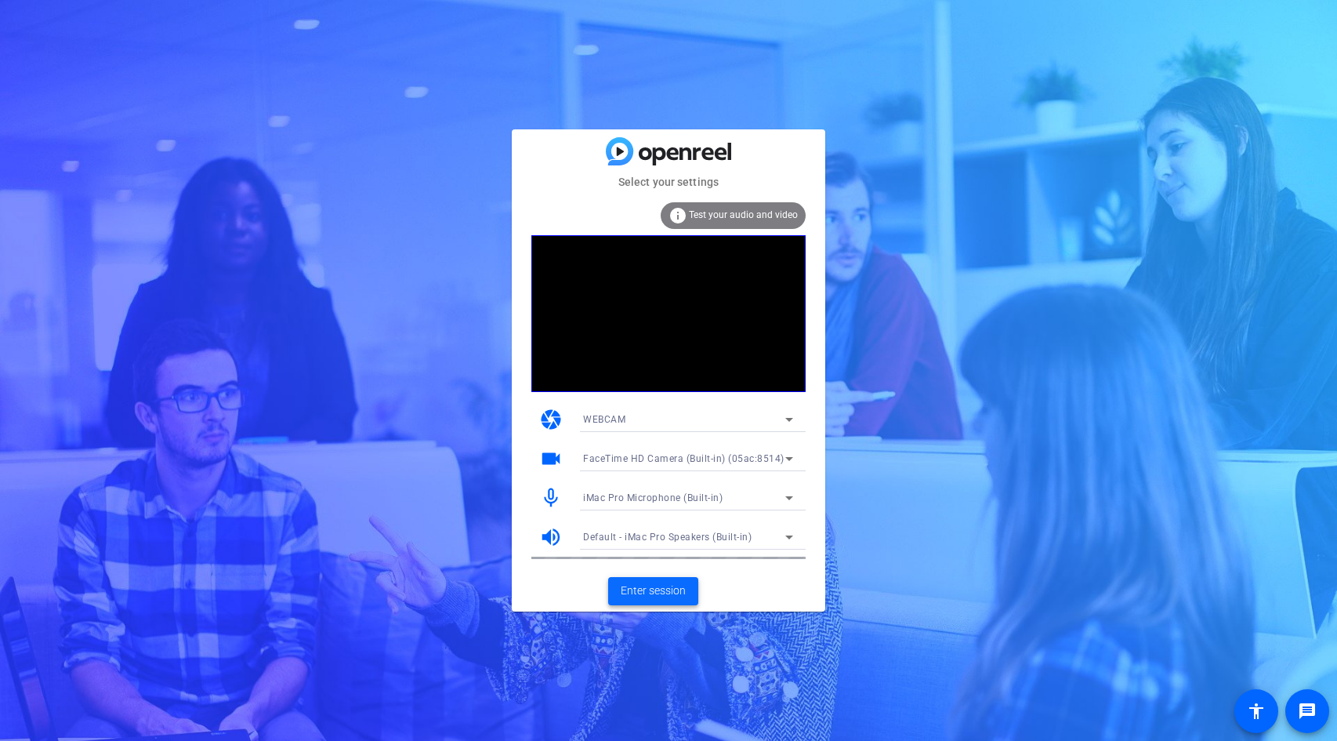
click at [660, 592] on span "Enter session" at bounding box center [653, 590] width 65 height 16
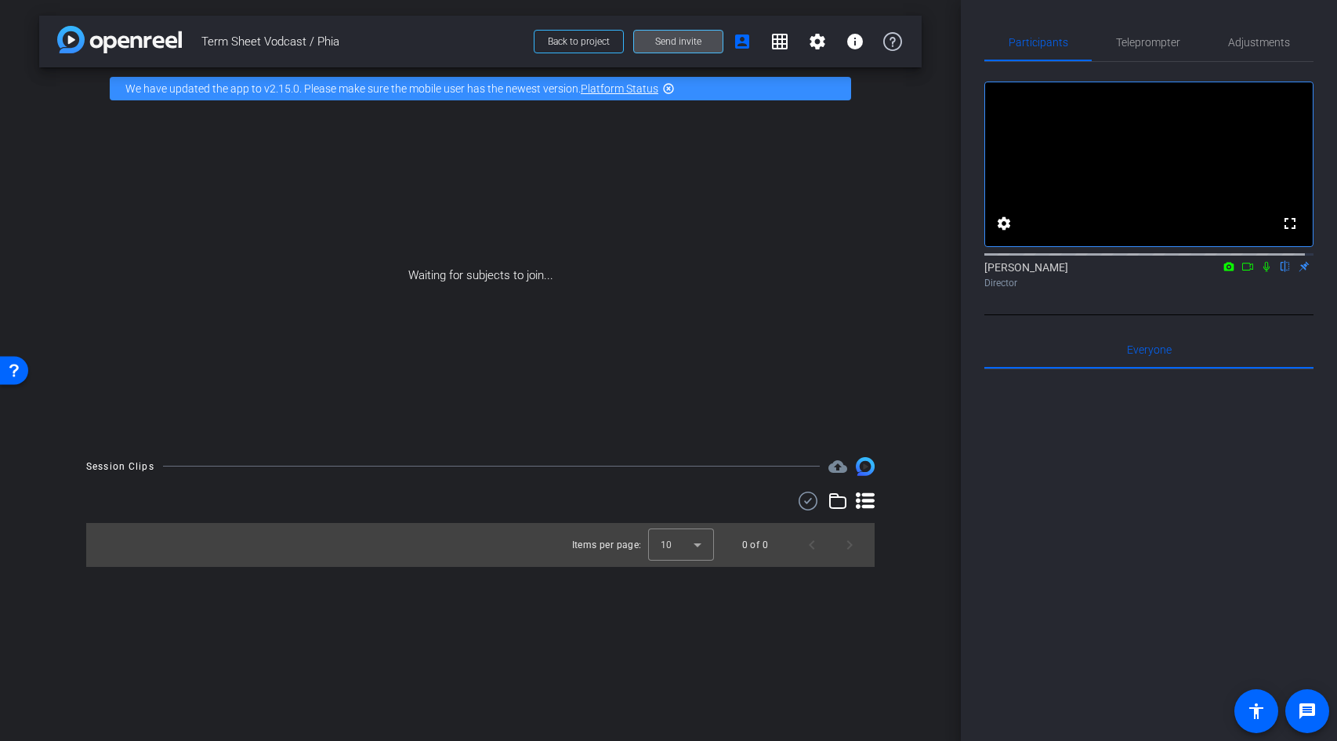
click at [688, 42] on span "Send invite" at bounding box center [678, 41] width 46 height 13
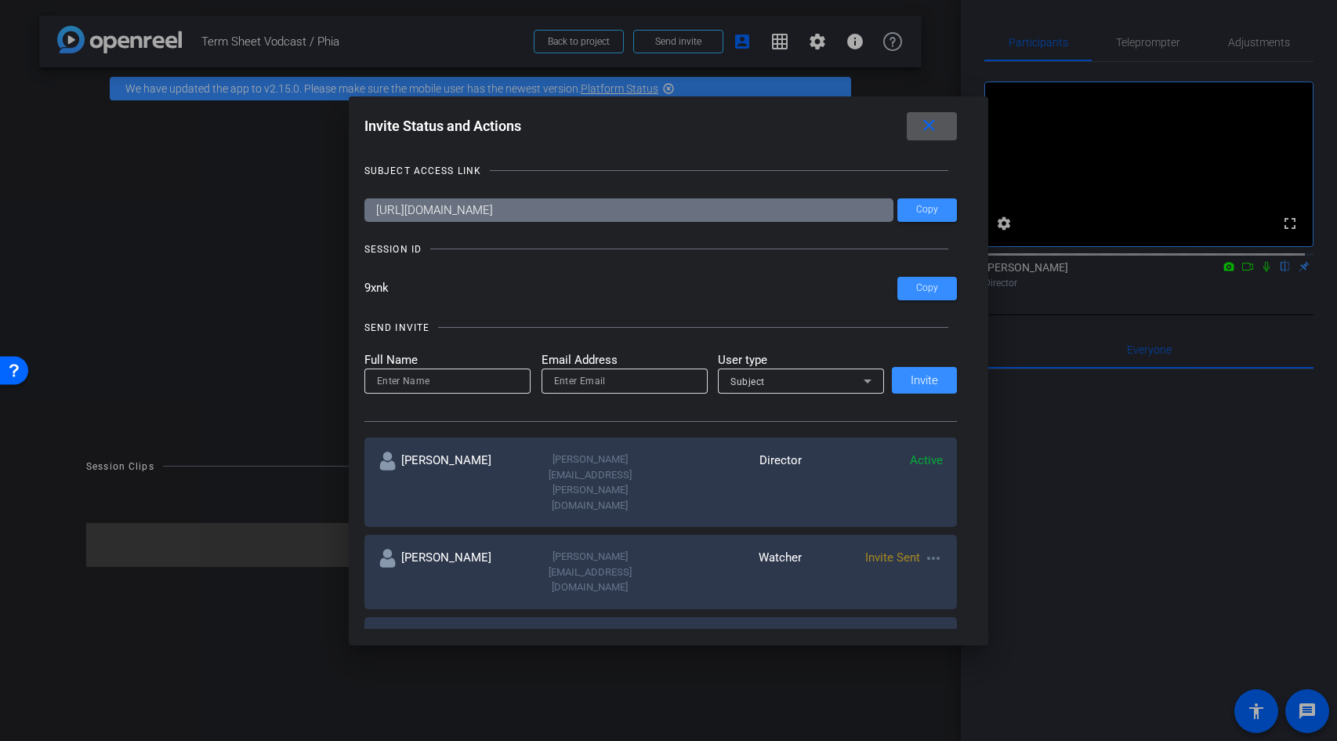
drag, startPoint x: 947, startPoint y: 132, endPoint x: 794, endPoint y: 20, distance: 189.0
click at [947, 131] on span at bounding box center [932, 126] width 50 height 38
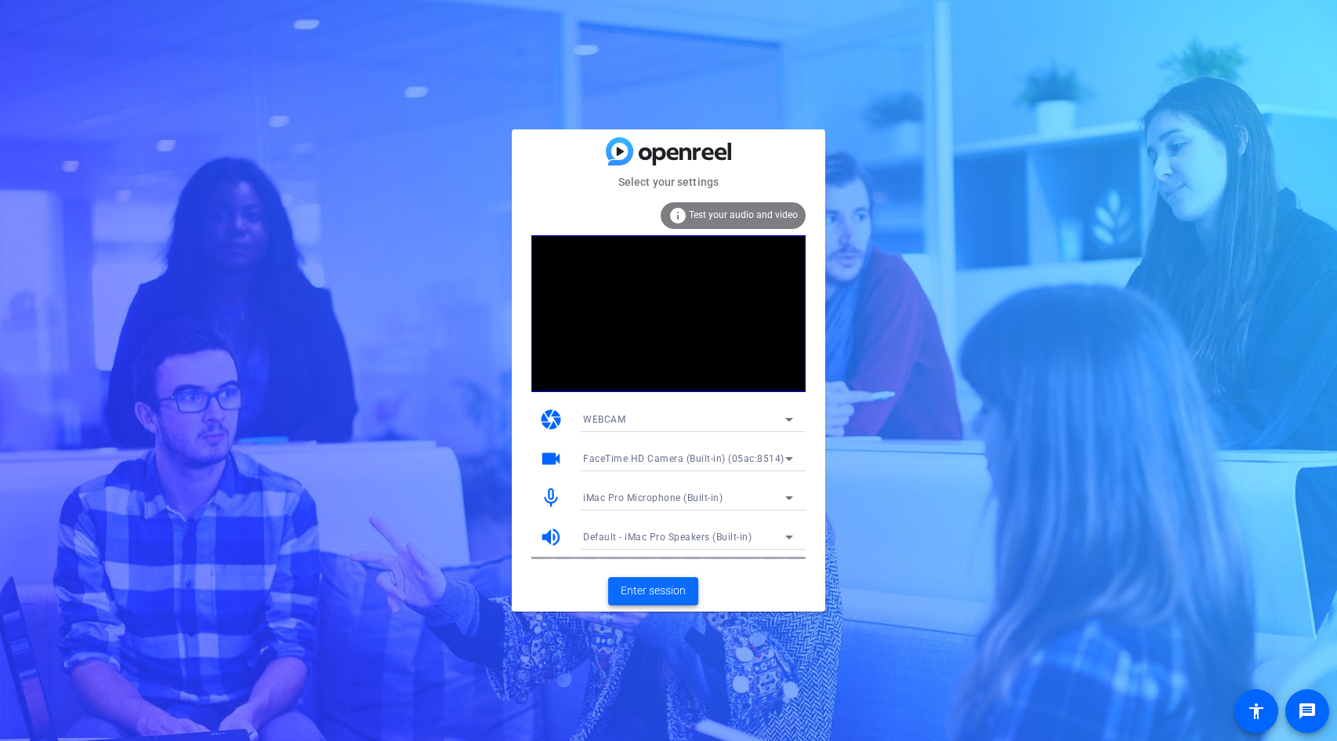
click at [661, 589] on span "Enter session" at bounding box center [653, 590] width 65 height 16
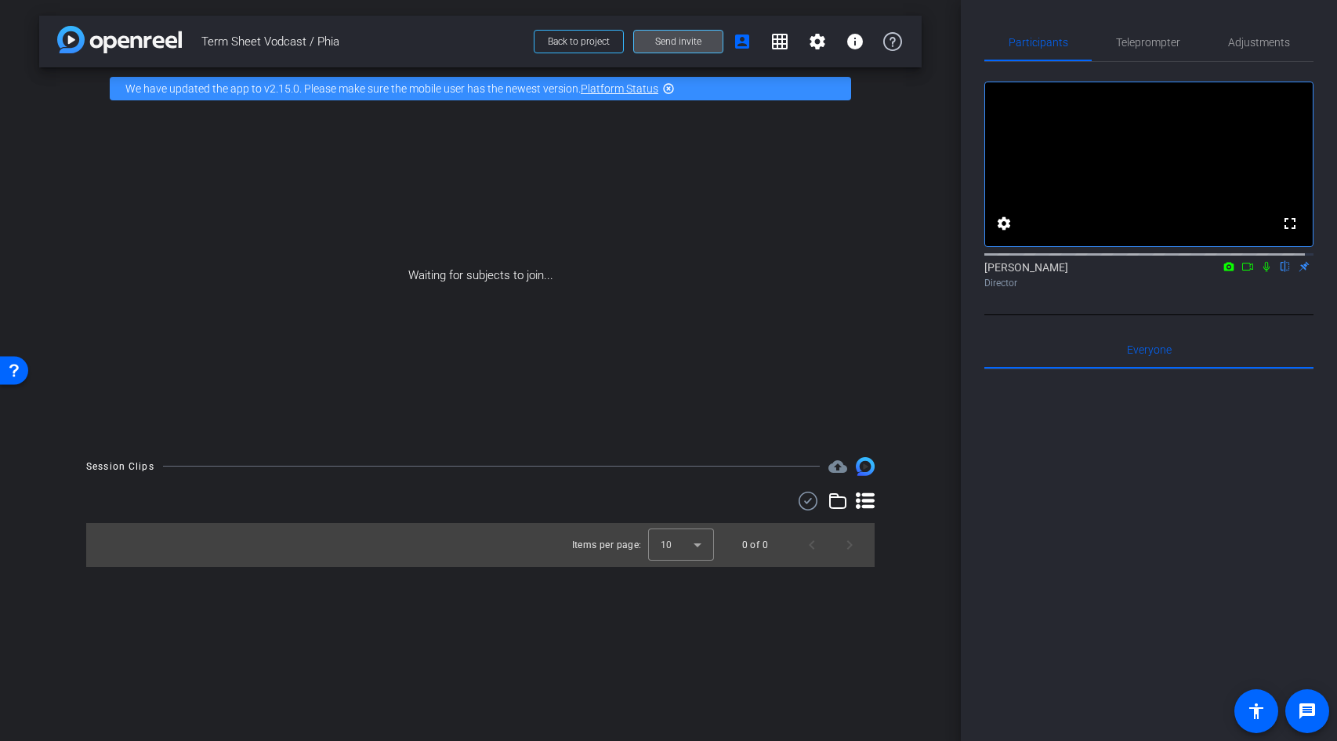
click at [663, 40] on span "Send invite" at bounding box center [678, 41] width 46 height 13
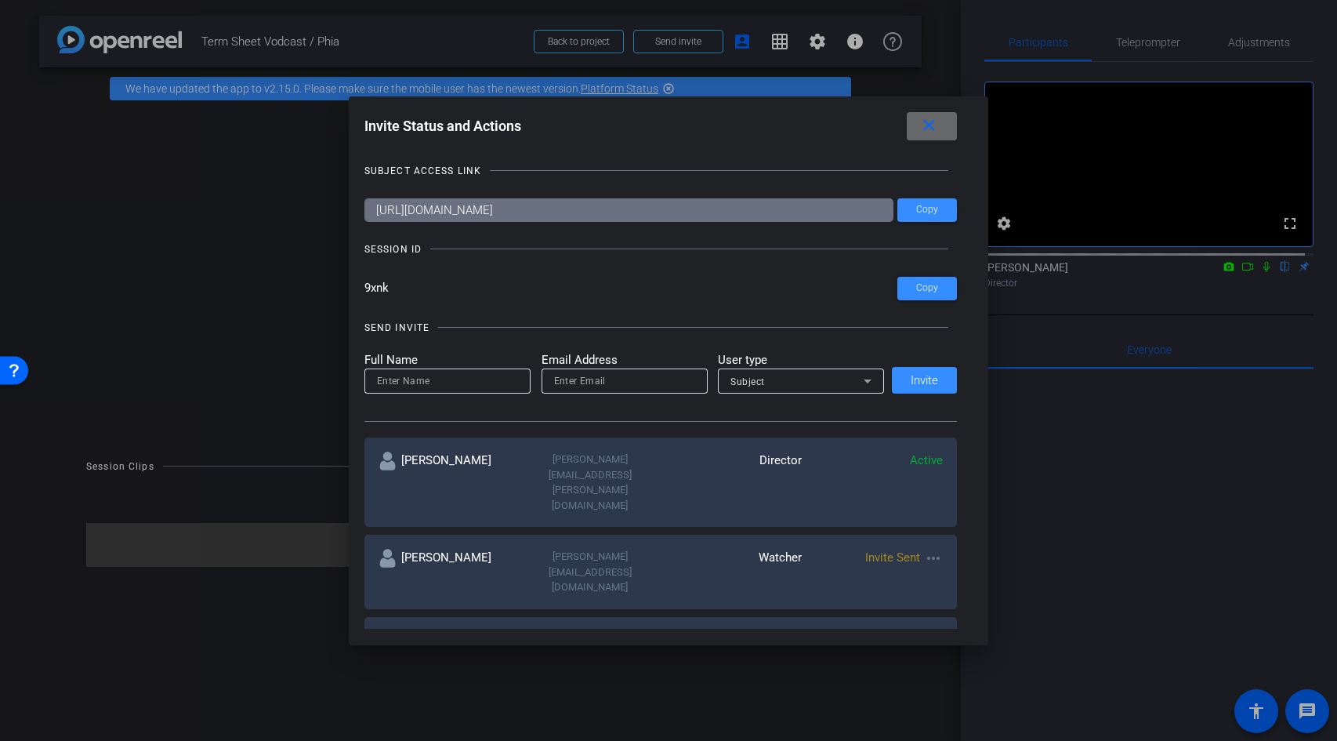
click at [0, 0] on mat-icon "close" at bounding box center [0, 0] width 0 height 0
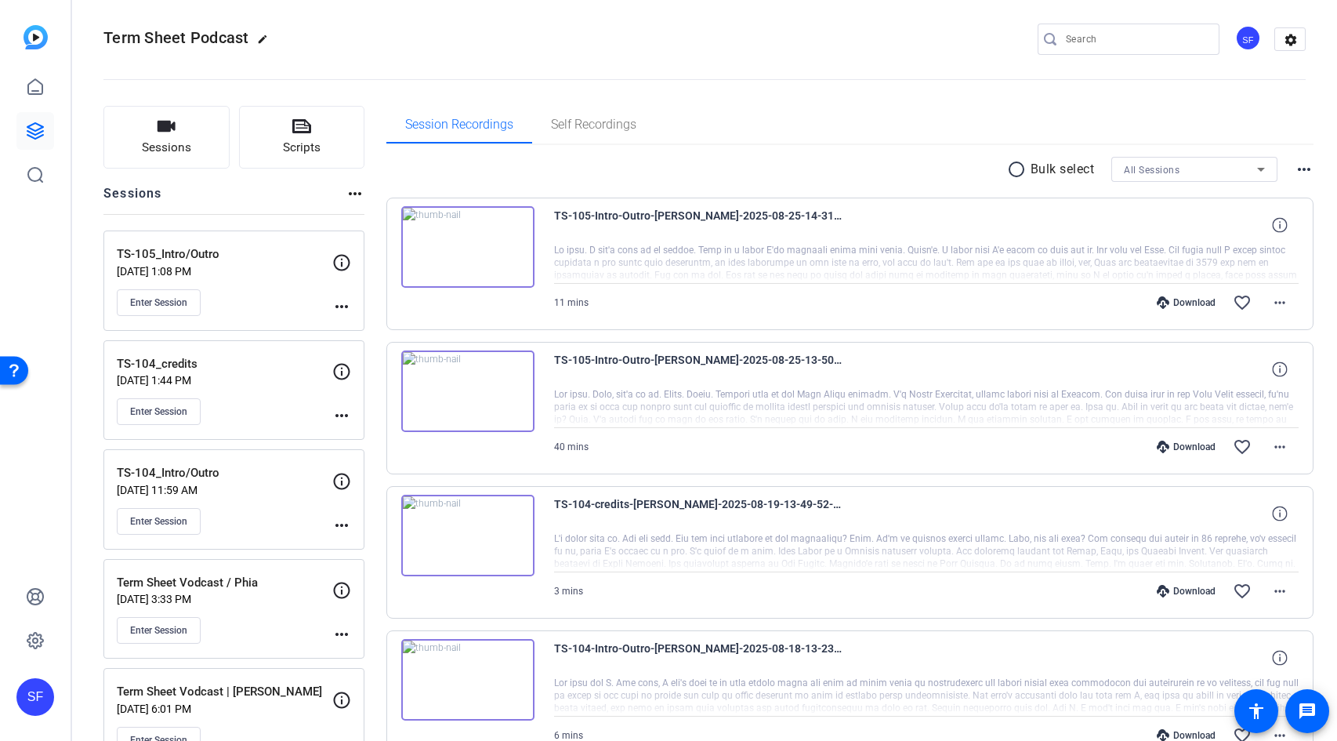
scroll to position [9, 0]
click at [174, 636] on button "Enter Session" at bounding box center [159, 629] width 84 height 27
click at [243, 631] on div "Enter Session" at bounding box center [224, 629] width 215 height 27
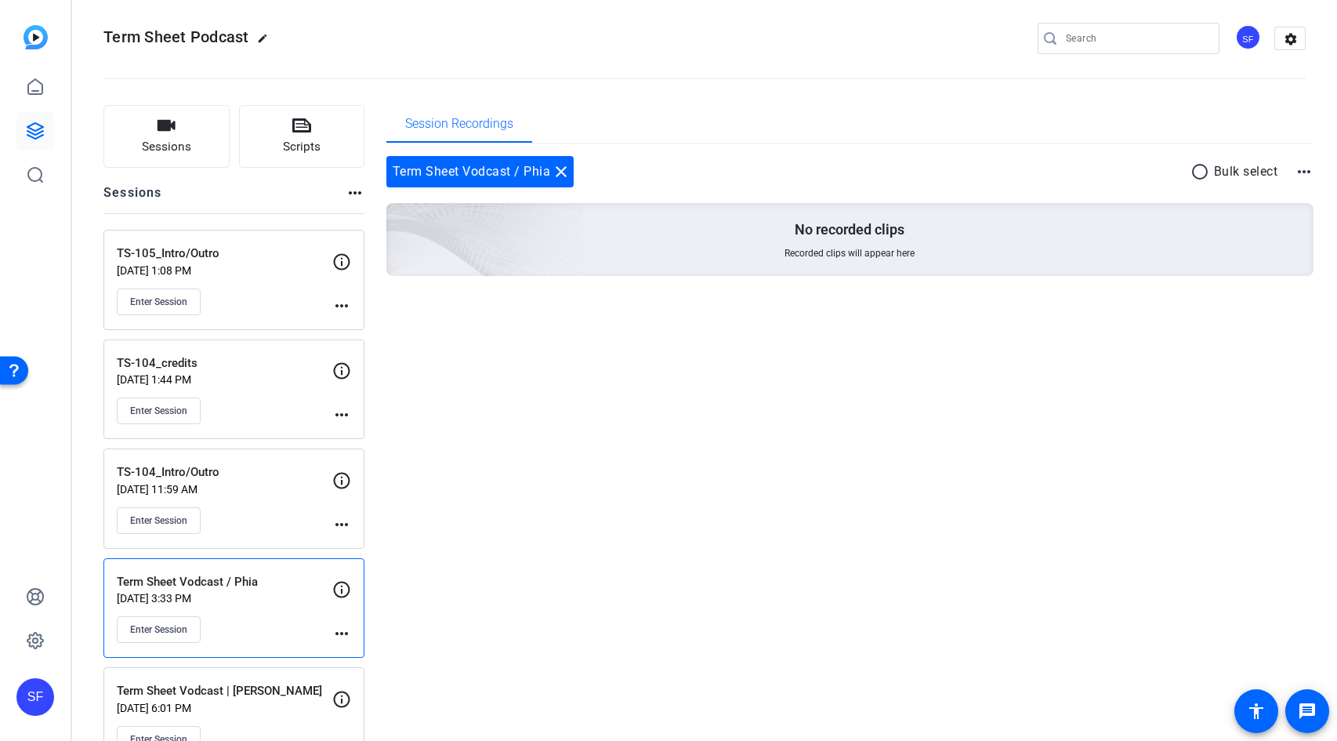
click at [338, 631] on mat-icon "more_horiz" at bounding box center [341, 633] width 19 height 19
click at [385, 659] on span "Edit Session" at bounding box center [380, 656] width 71 height 19
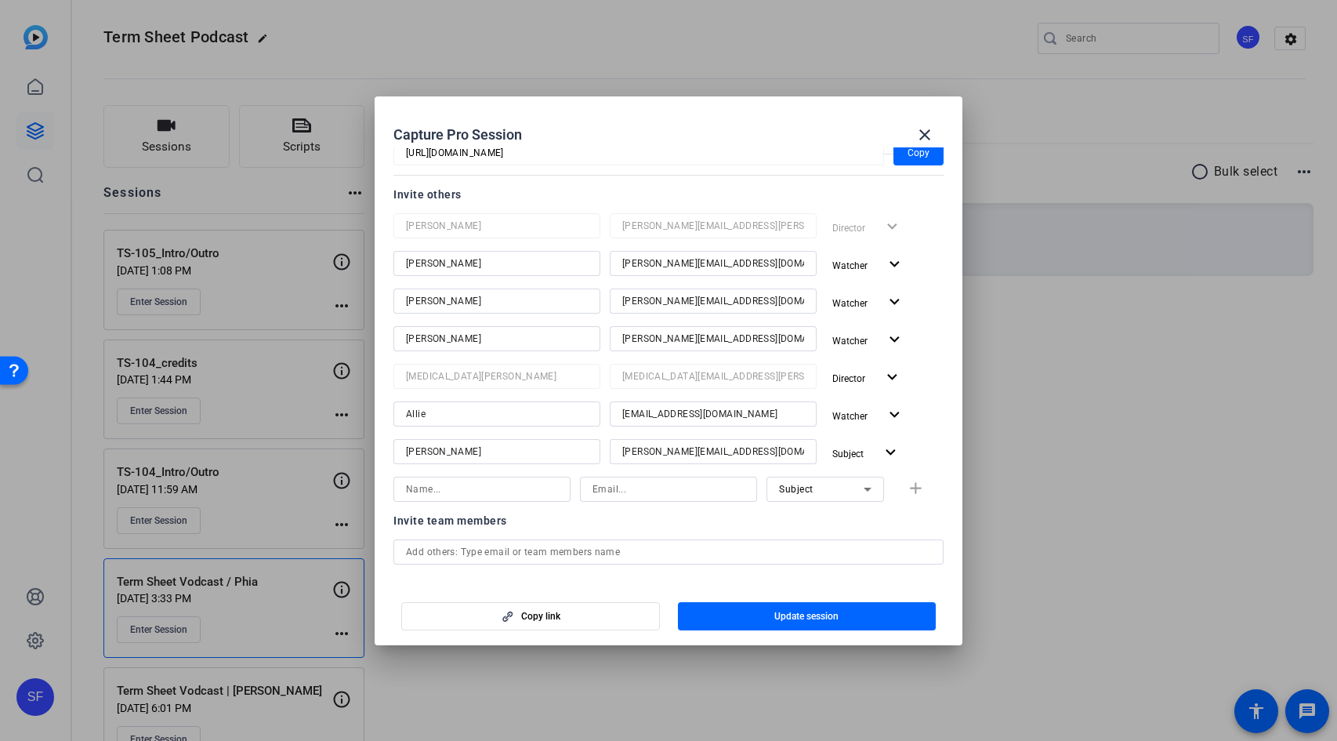
scroll to position [253, 0]
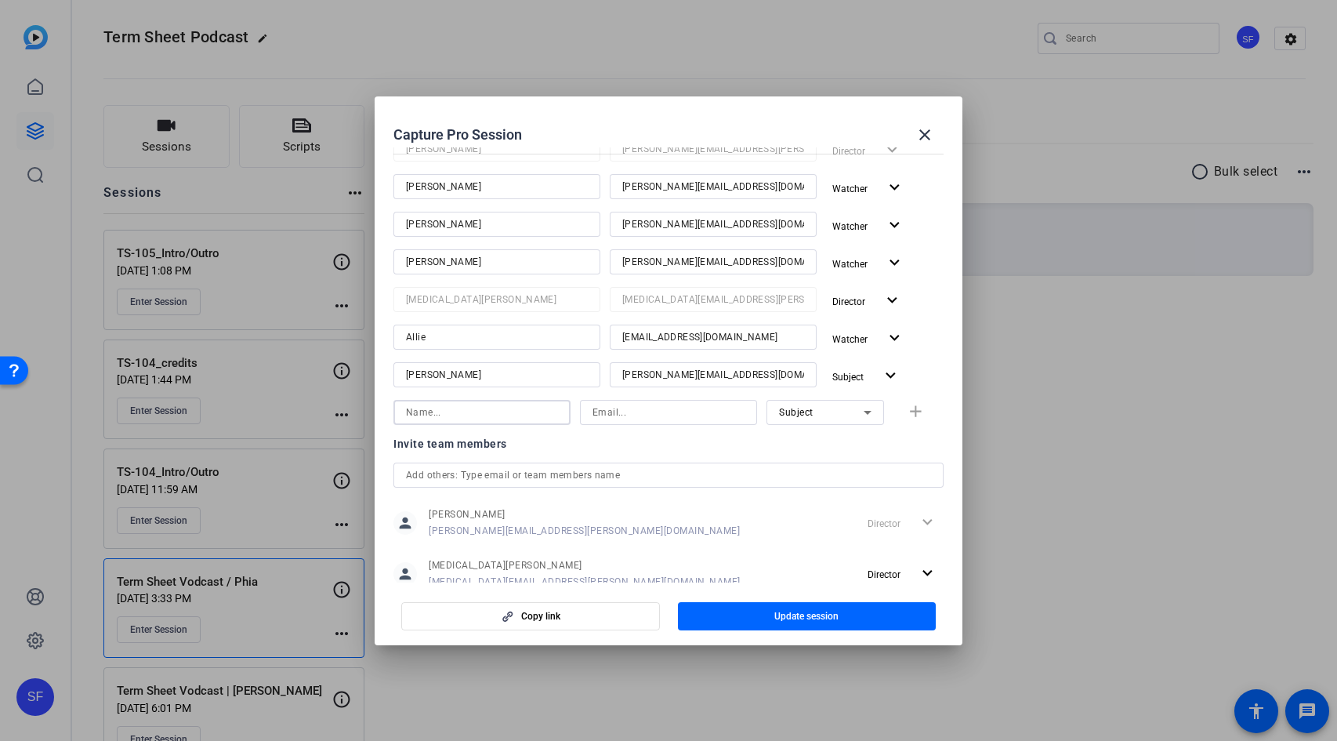
click at [490, 415] on input at bounding box center [482, 412] width 152 height 19
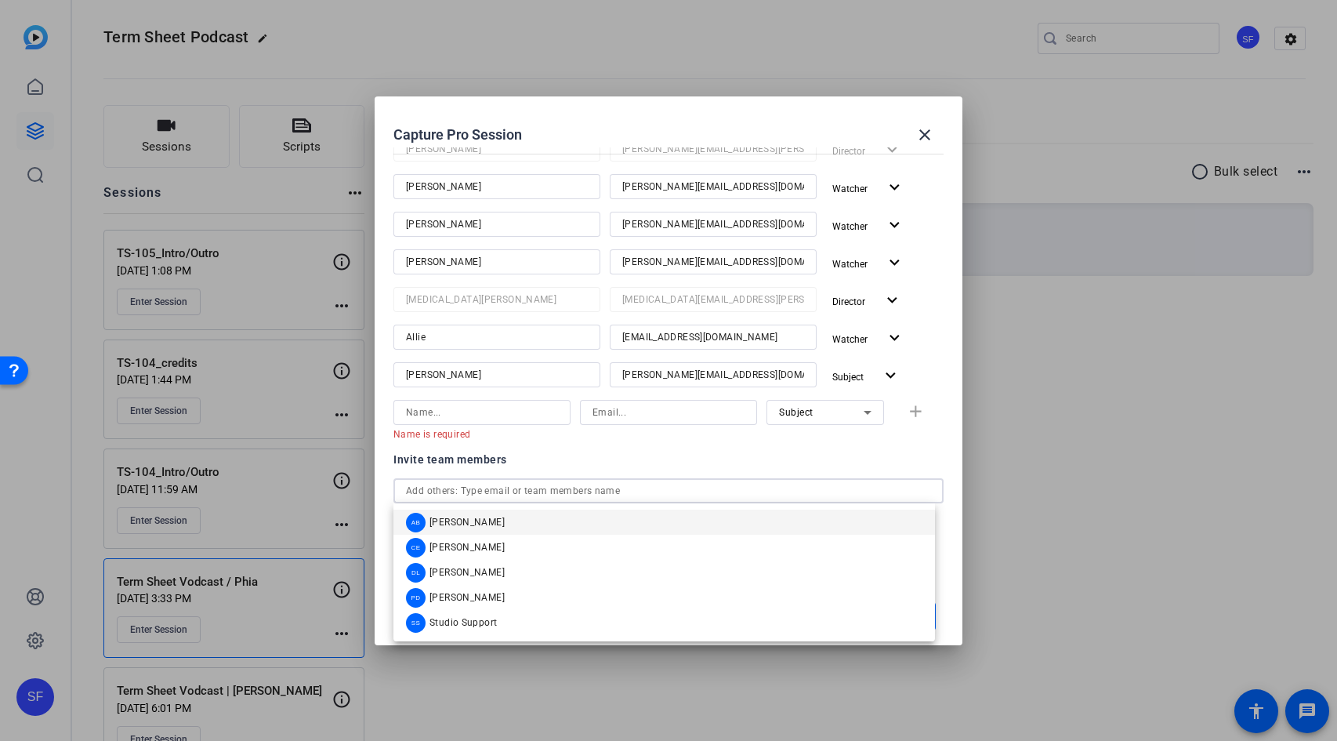
click at [614, 473] on div "Invite team members person Sam Freund Sam.Freund@fortune.com Director expand_mo…" at bounding box center [668, 537] width 550 height 175
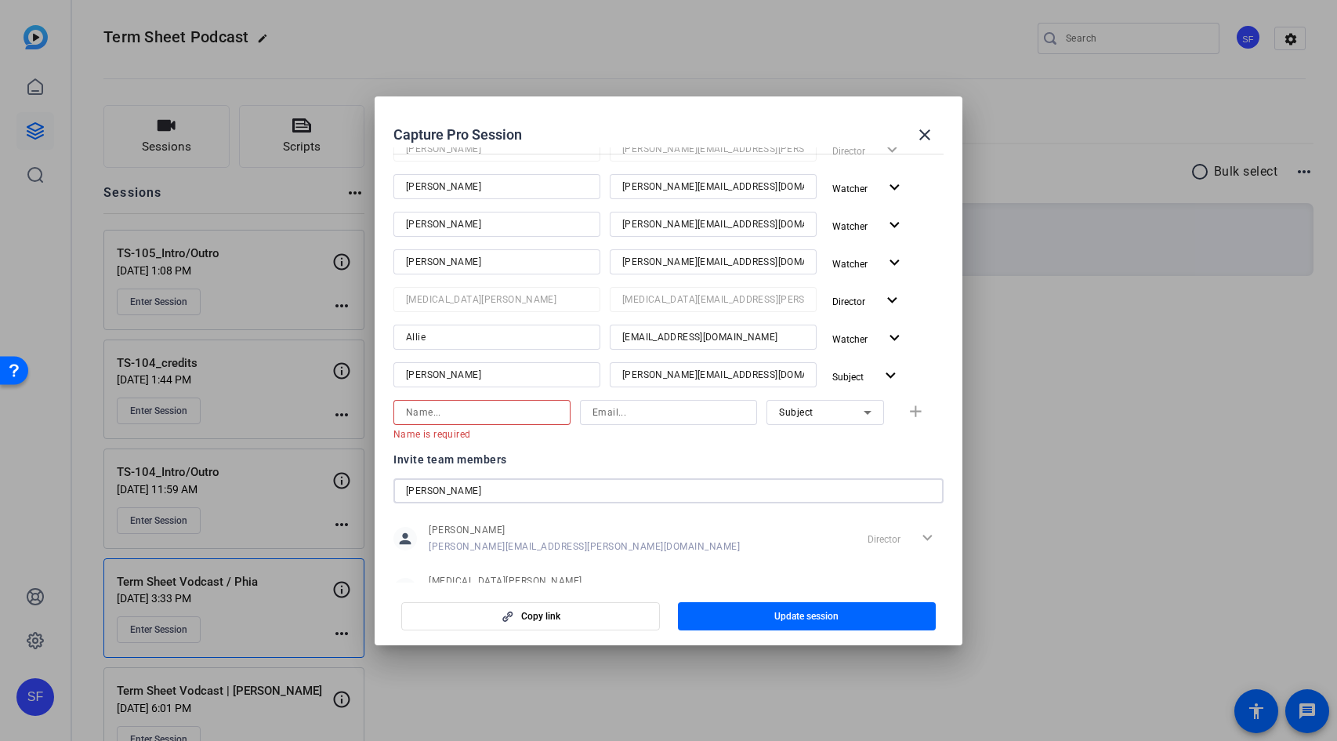
type input "lydia randall"
click at [454, 420] on input at bounding box center [482, 412] width 152 height 19
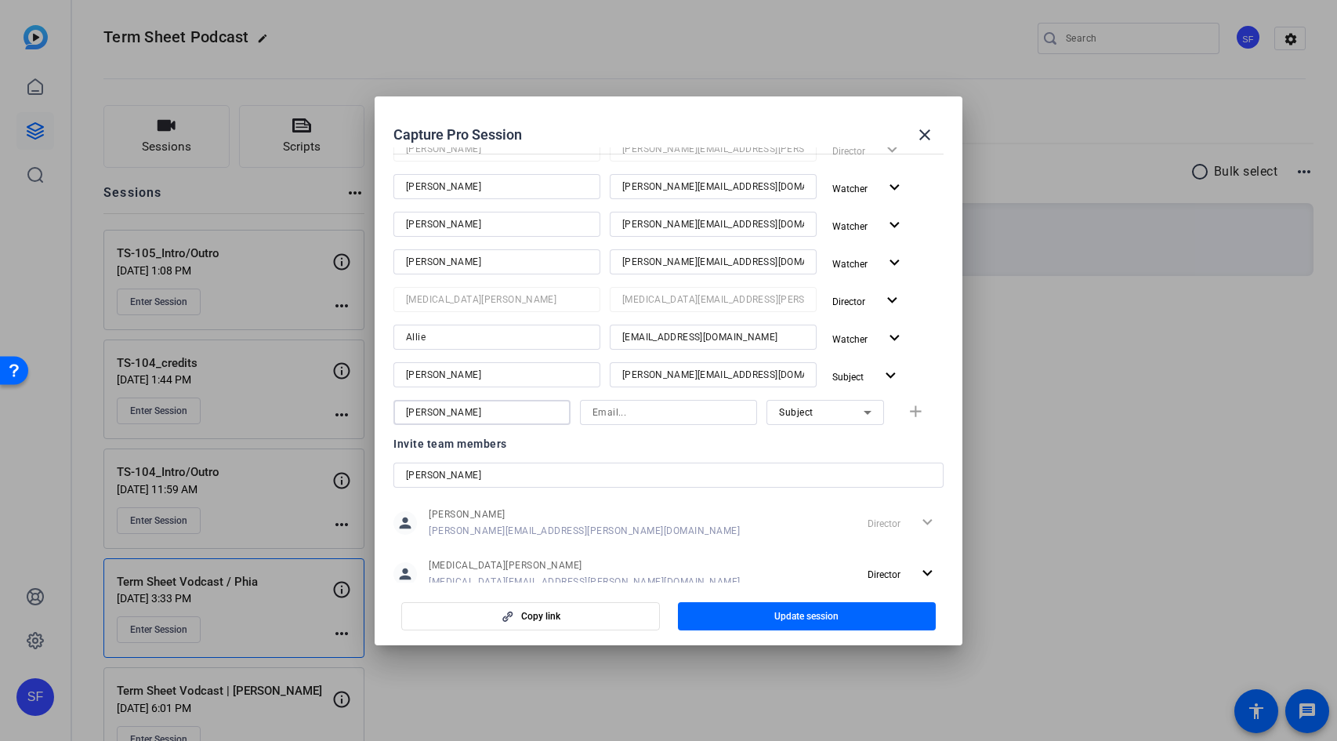
click at [488, 415] on input "Lydia Randall" at bounding box center [482, 412] width 152 height 19
click at [489, 415] on input "Lydia Randall" at bounding box center [482, 412] width 152 height 19
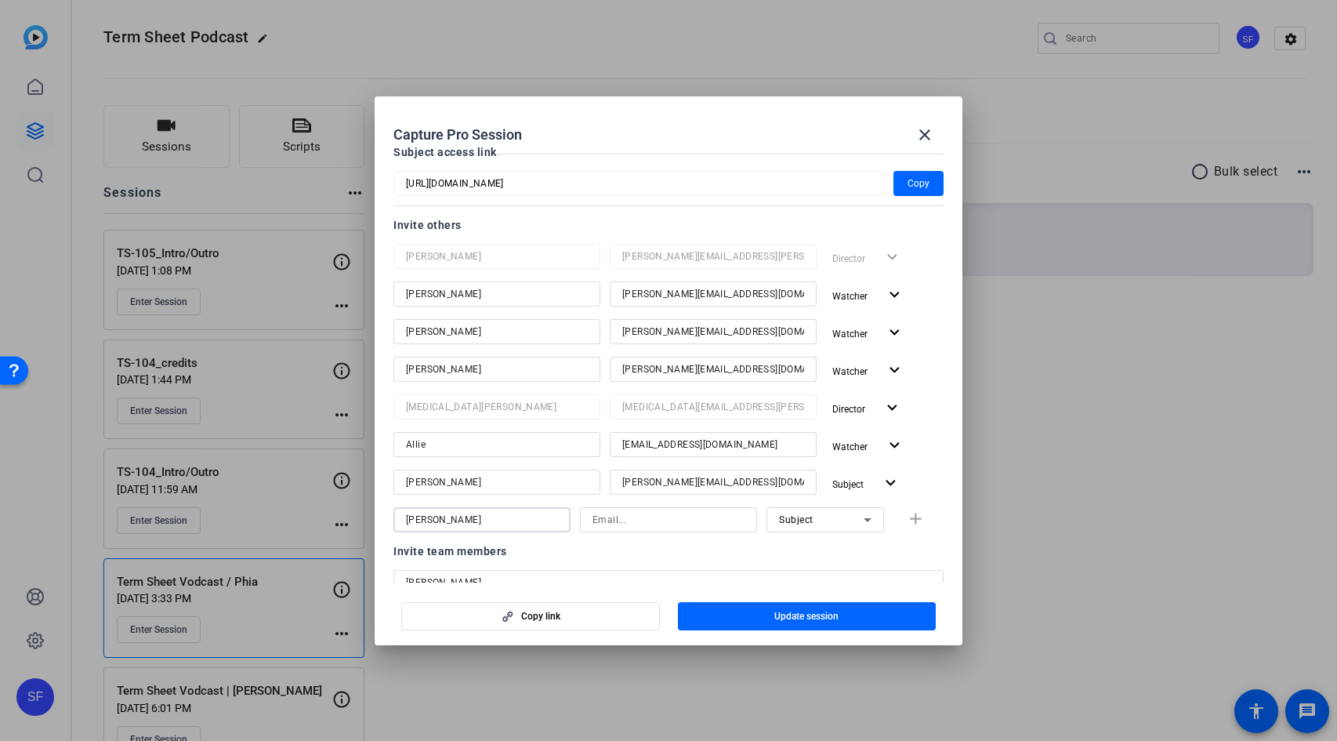
scroll to position [183, 0]
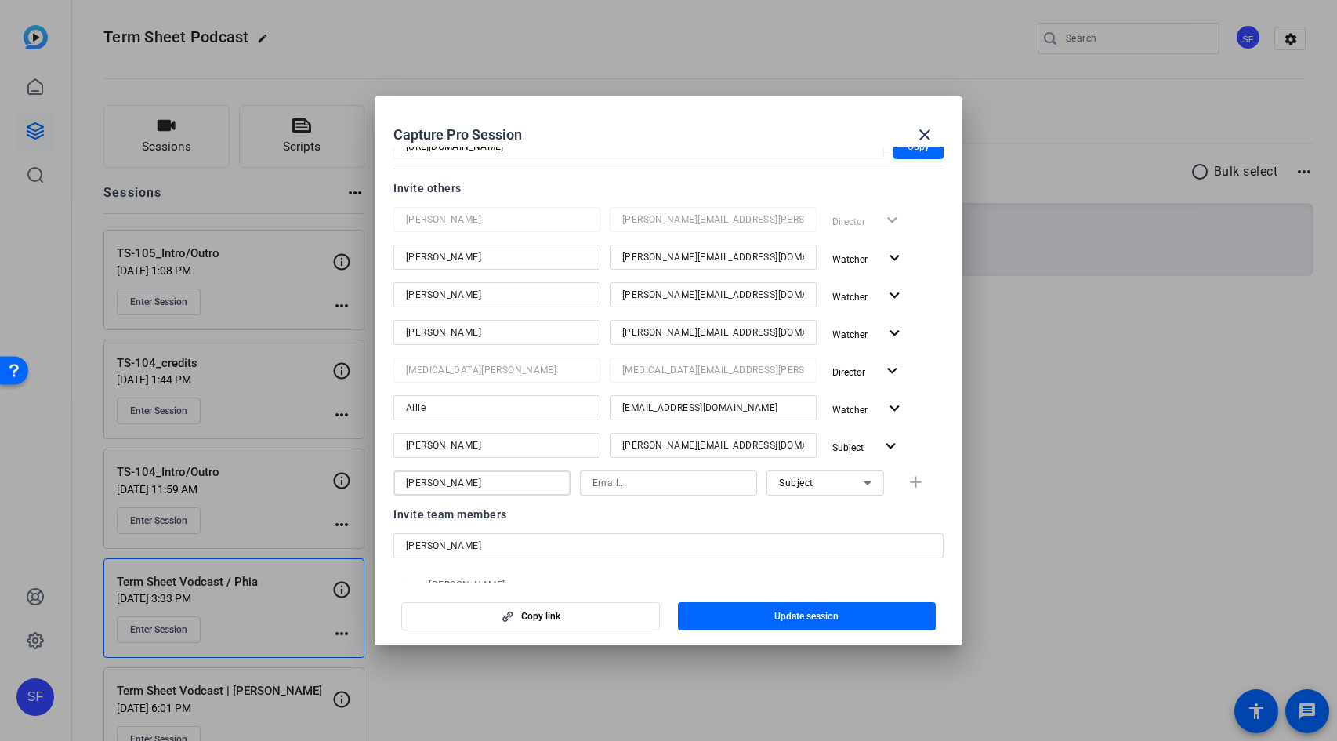
type input "Lydia Randall"
click at [625, 485] on input at bounding box center [668, 482] width 152 height 19
type input "lydia.randall@fortune.com"
click at [807, 478] on div "Subject" at bounding box center [821, 483] width 85 height 20
click at [817, 505] on span "Collaborator" at bounding box center [798, 514] width 57 height 19
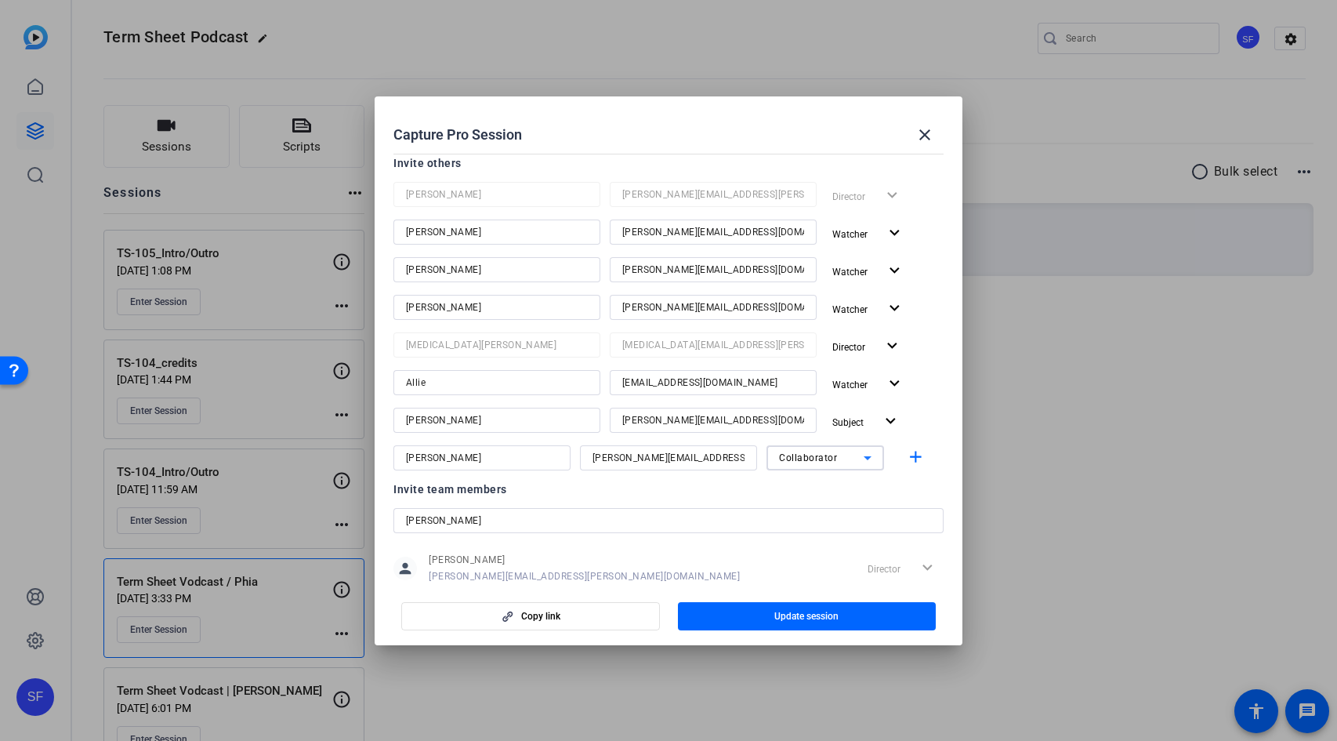
scroll to position [297, 0]
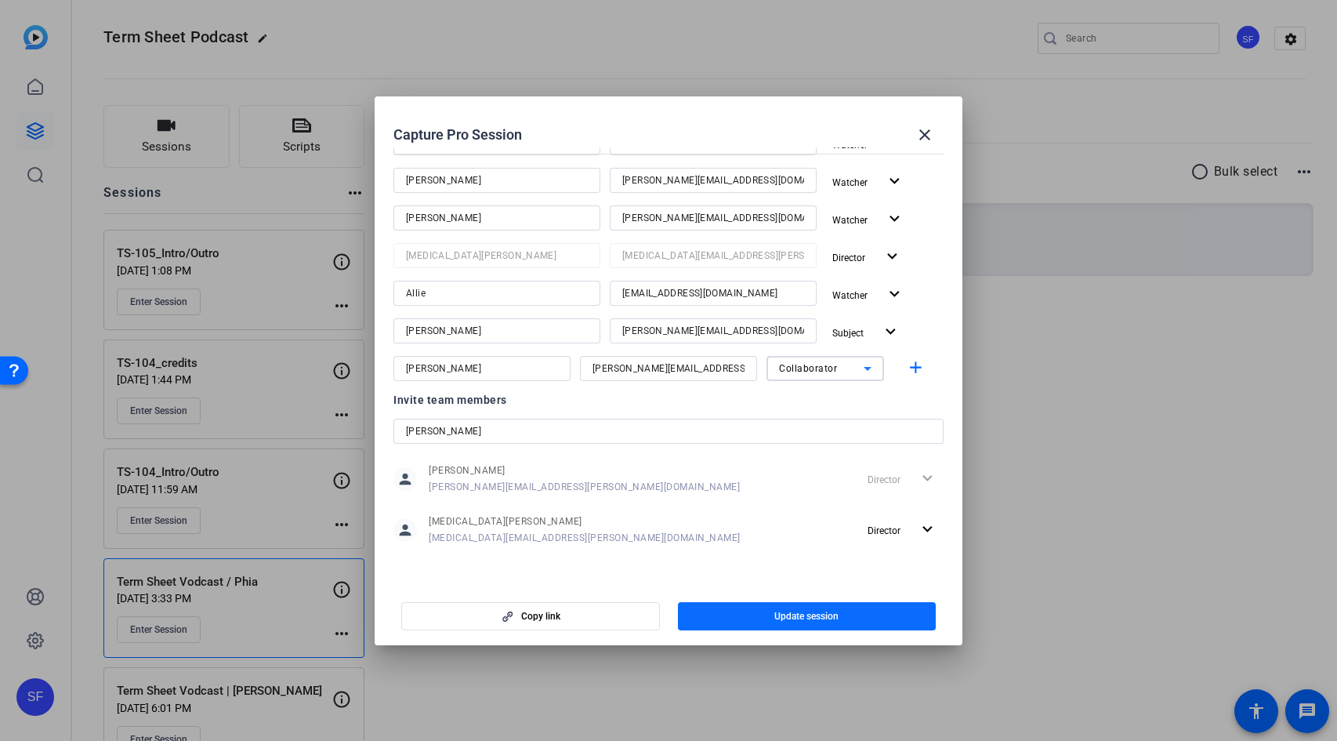
click at [831, 610] on span "Update session" at bounding box center [806, 616] width 64 height 13
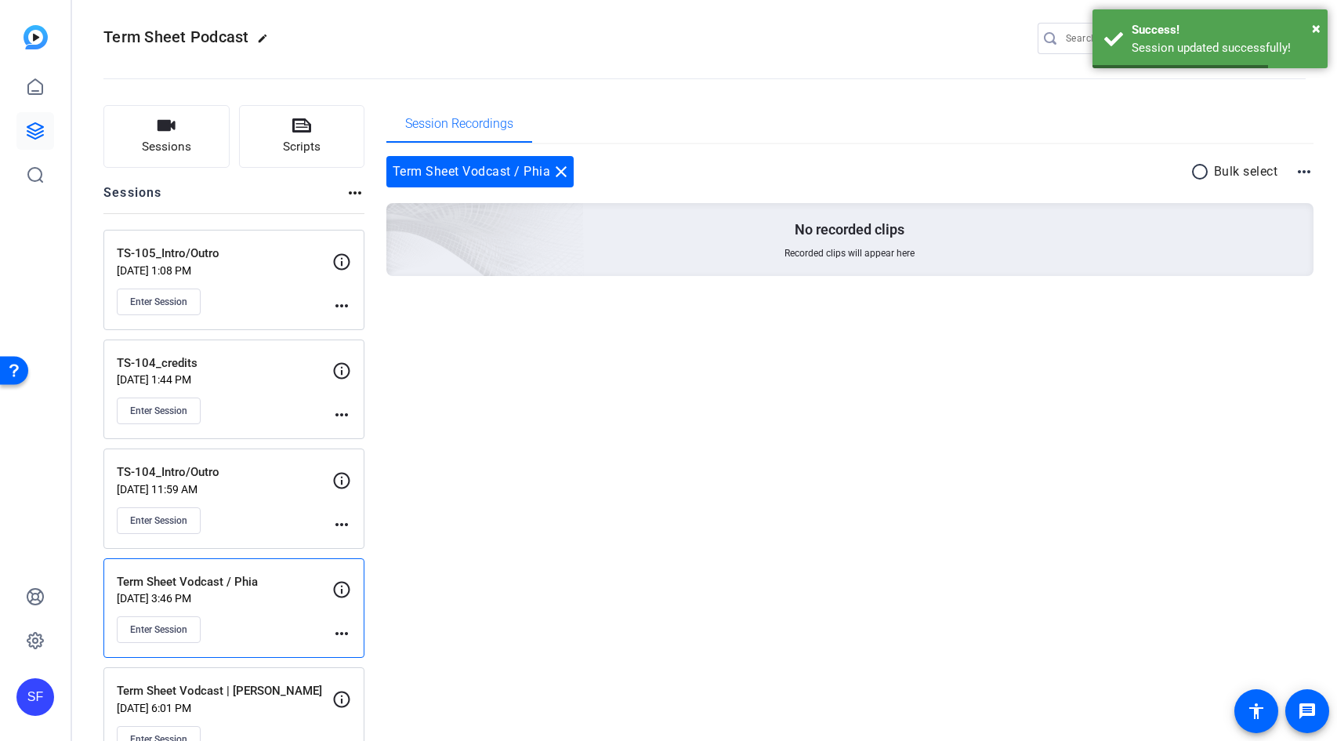
drag, startPoint x: 1021, startPoint y: 440, endPoint x: 899, endPoint y: 455, distance: 123.1
click at [341, 628] on mat-icon "more_horiz" at bounding box center [341, 633] width 19 height 19
drag, startPoint x: 504, startPoint y: 603, endPoint x: 490, endPoint y: 604, distance: 14.1
click at [502, 603] on div at bounding box center [668, 370] width 1337 height 741
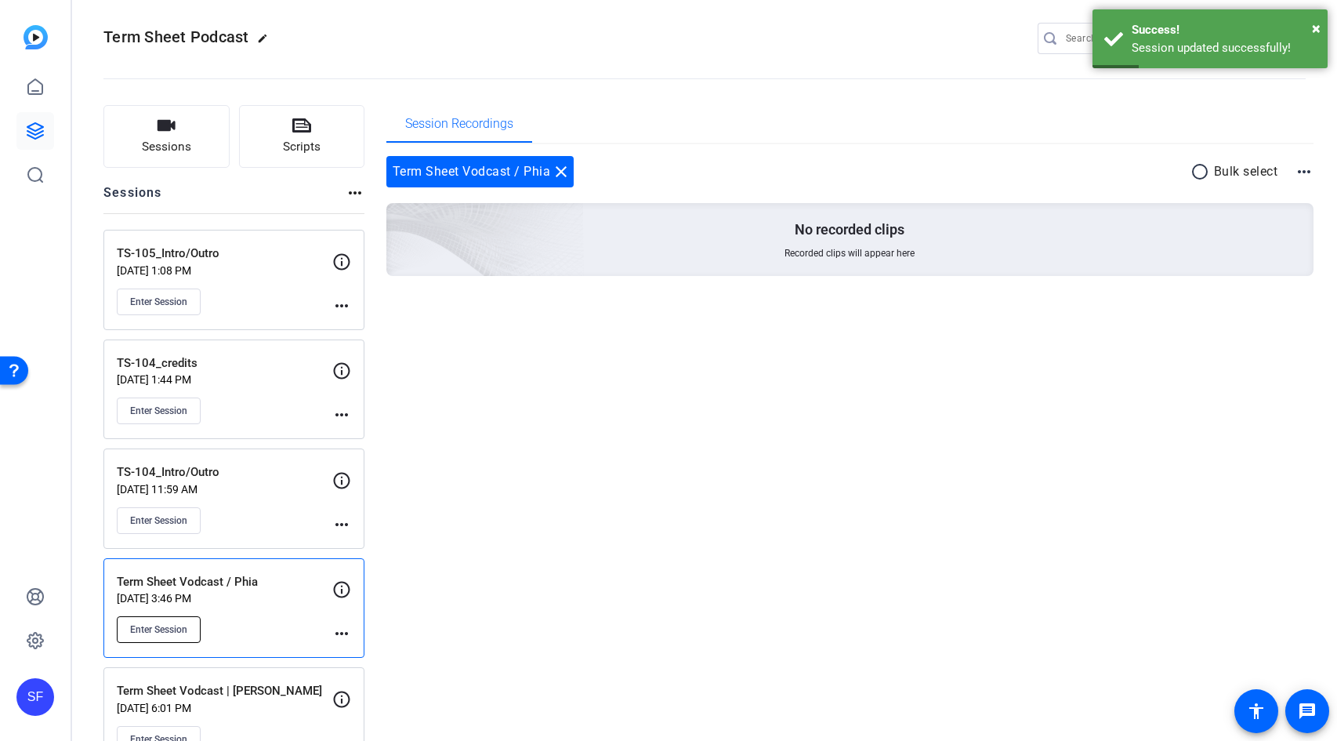
click at [185, 617] on button "Enter Session" at bounding box center [159, 629] width 84 height 27
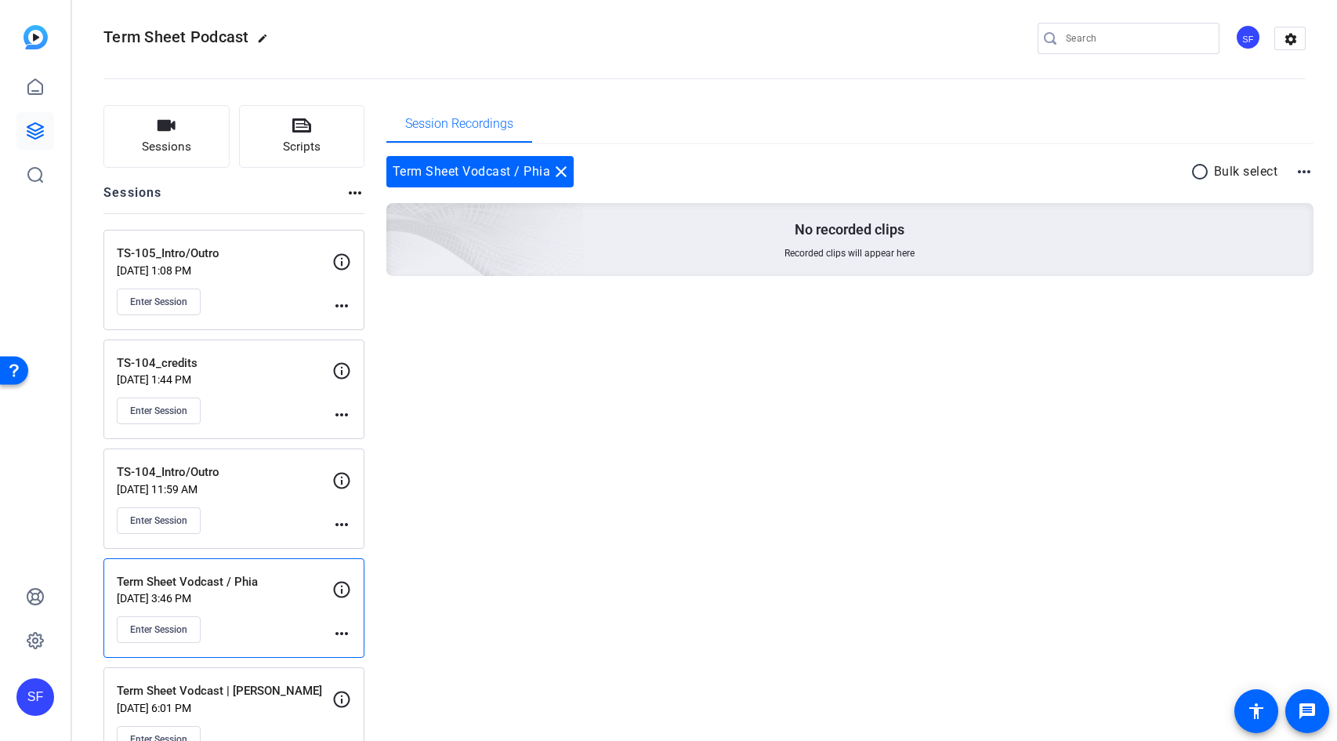
scroll to position [0, 0]
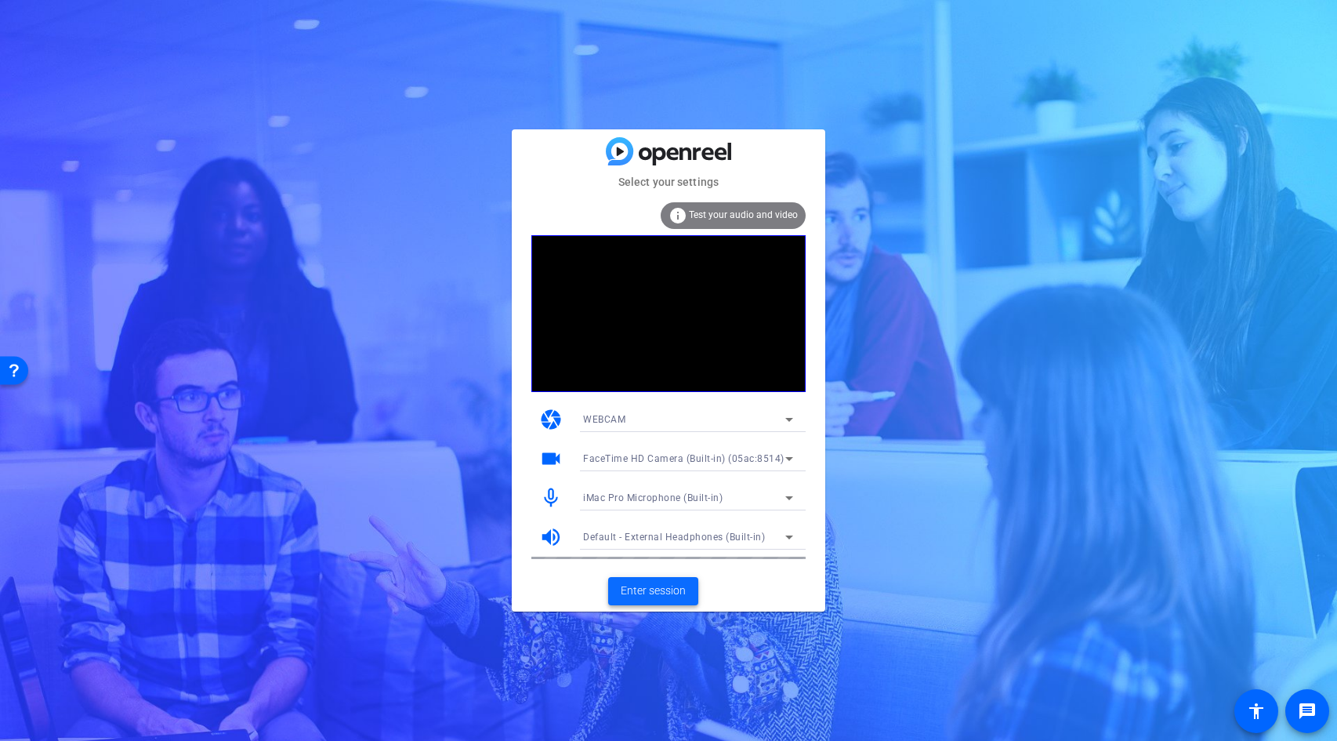
click at [650, 591] on span "Enter session" at bounding box center [653, 590] width 65 height 16
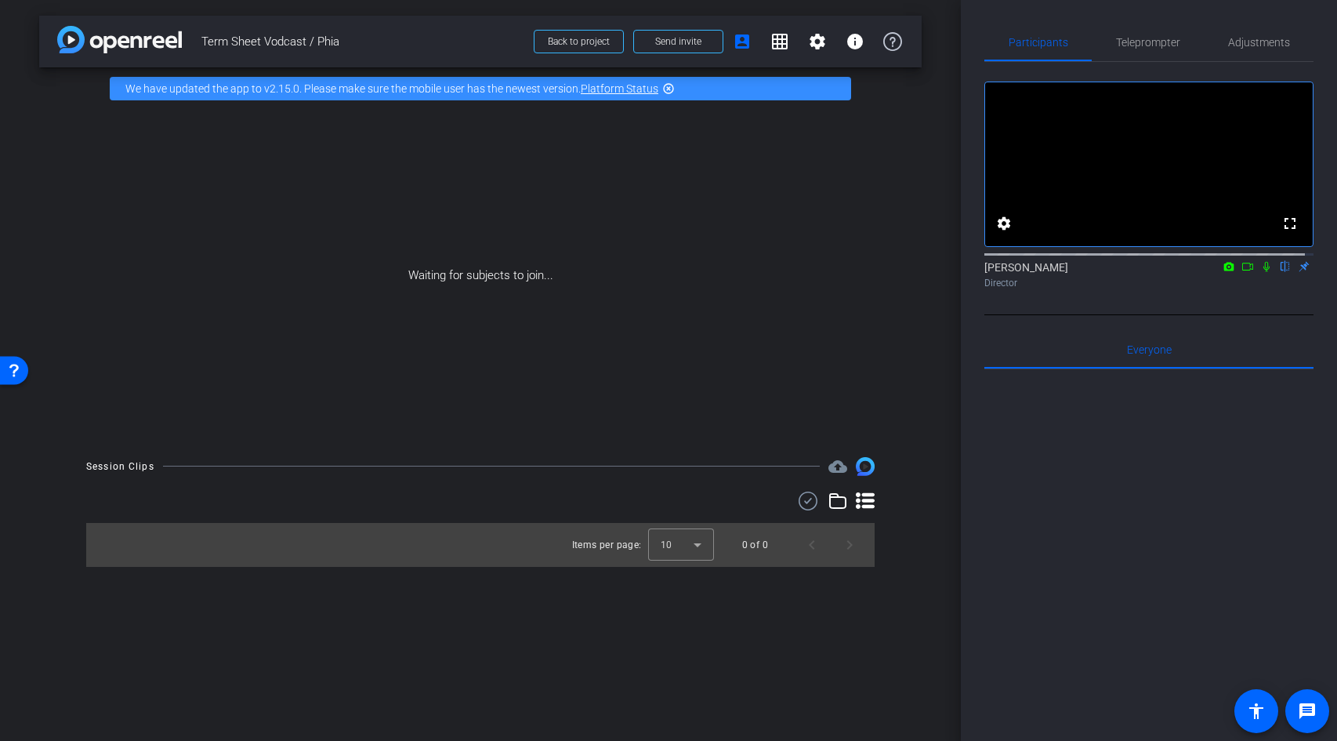
click at [1260, 272] on icon at bounding box center [1266, 266] width 13 height 11
click at [1241, 272] on icon at bounding box center [1247, 266] width 13 height 11
drag, startPoint x: 1108, startPoint y: 502, endPoint x: 1084, endPoint y: 416, distance: 88.8
click at [1110, 499] on div at bounding box center [1148, 563] width 329 height 388
click at [1243, 46] on span "Adjustments" at bounding box center [1259, 42] width 62 height 11
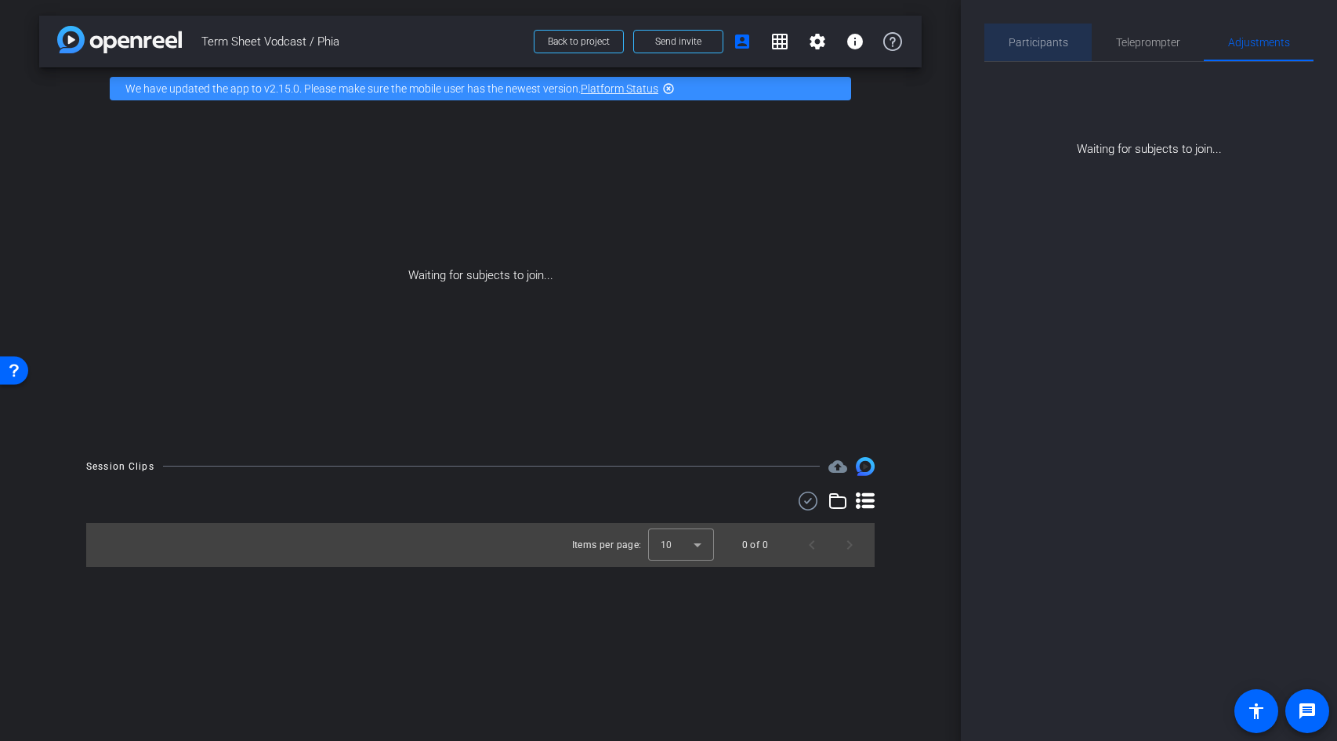
click at [1069, 42] on div "Participants" at bounding box center [1037, 43] width 107 height 38
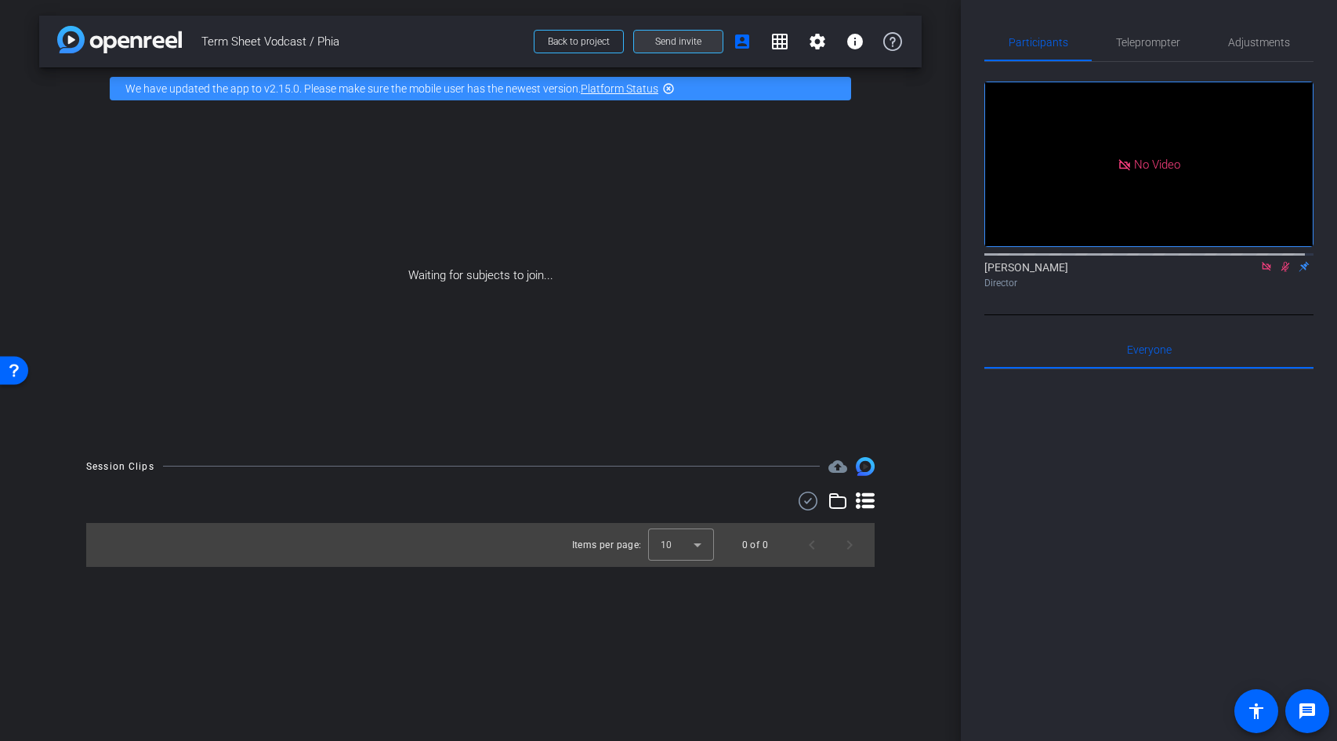
click at [672, 39] on span "Send invite" at bounding box center [678, 41] width 46 height 13
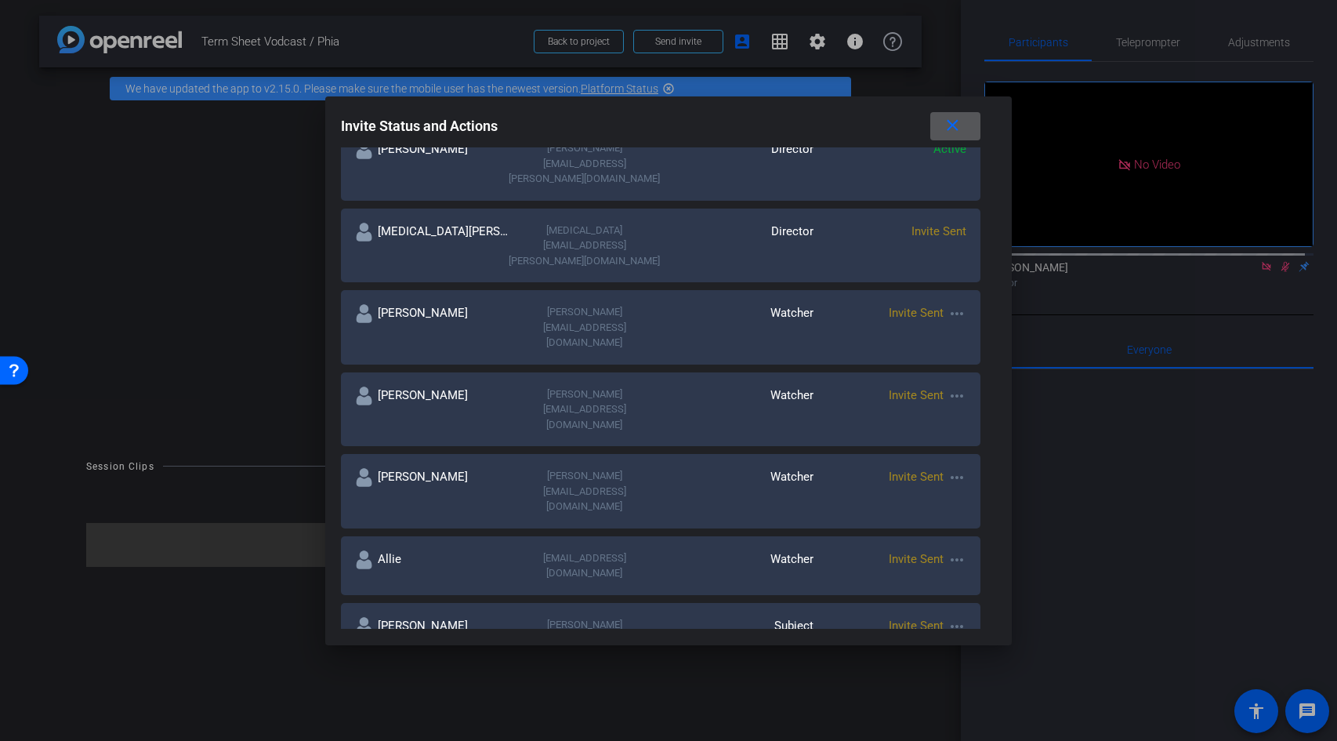
scroll to position [329, 0]
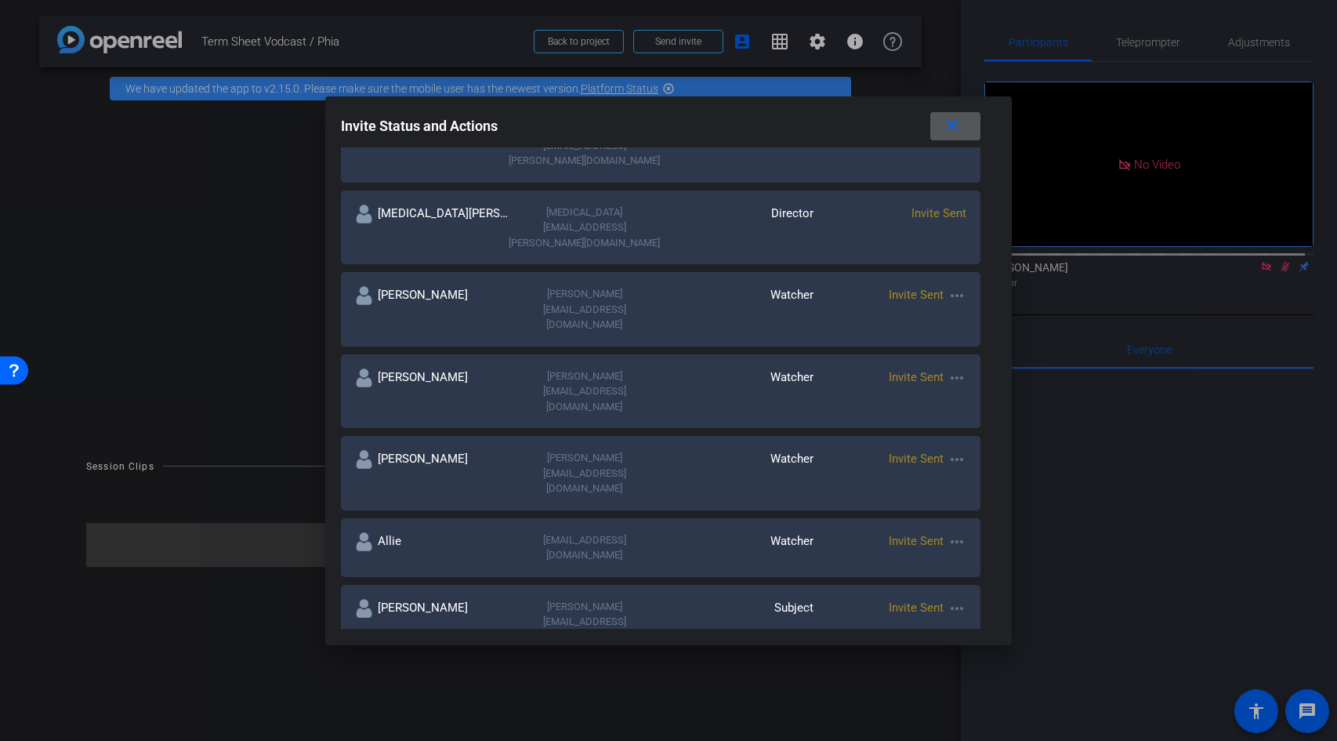
click at [554, 686] on input at bounding box center [495, 695] width 284 height 19
type input "l"
click at [943, 129] on mat-icon "close" at bounding box center [953, 126] width 20 height 20
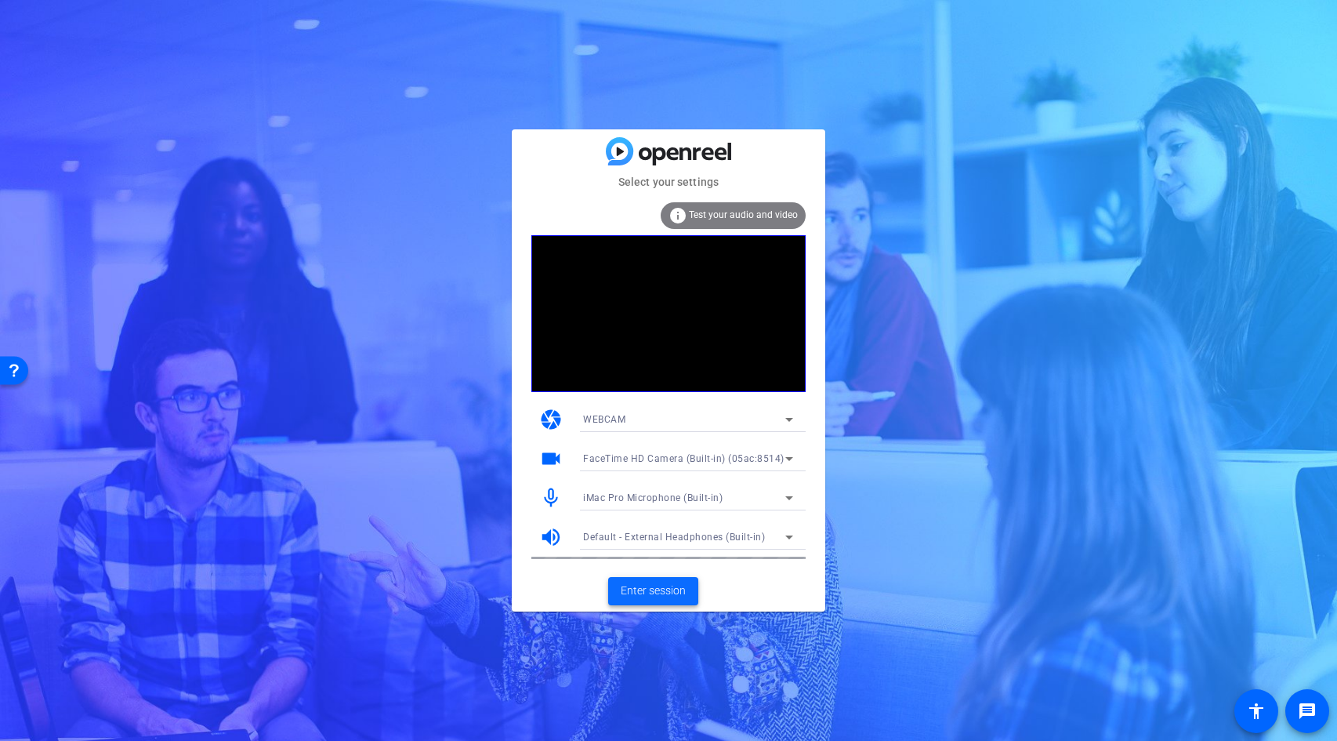
click at [668, 595] on span "Enter session" at bounding box center [653, 590] width 65 height 16
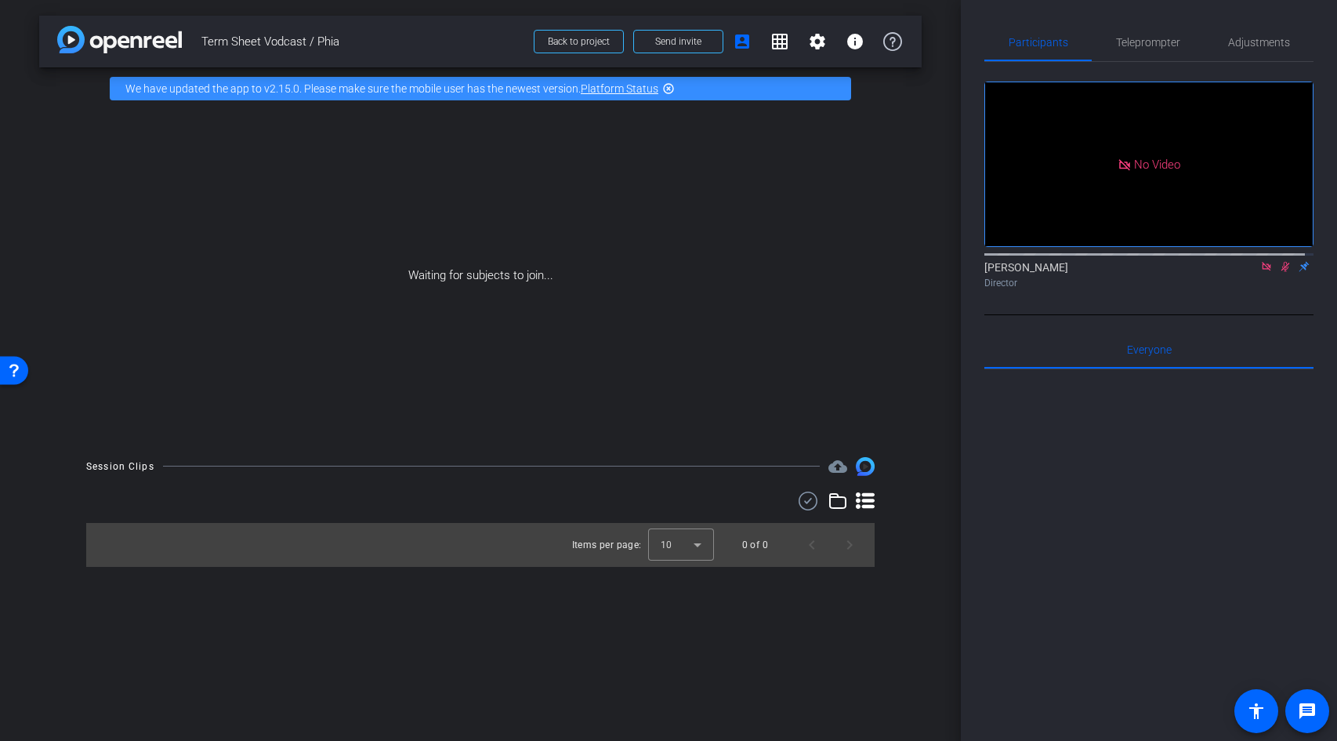
click at [1260, 272] on icon at bounding box center [1266, 266] width 13 height 11
click at [1241, 272] on icon at bounding box center [1247, 266] width 13 height 11
click at [1228, 42] on span "Adjustments" at bounding box center [1259, 42] width 62 height 11
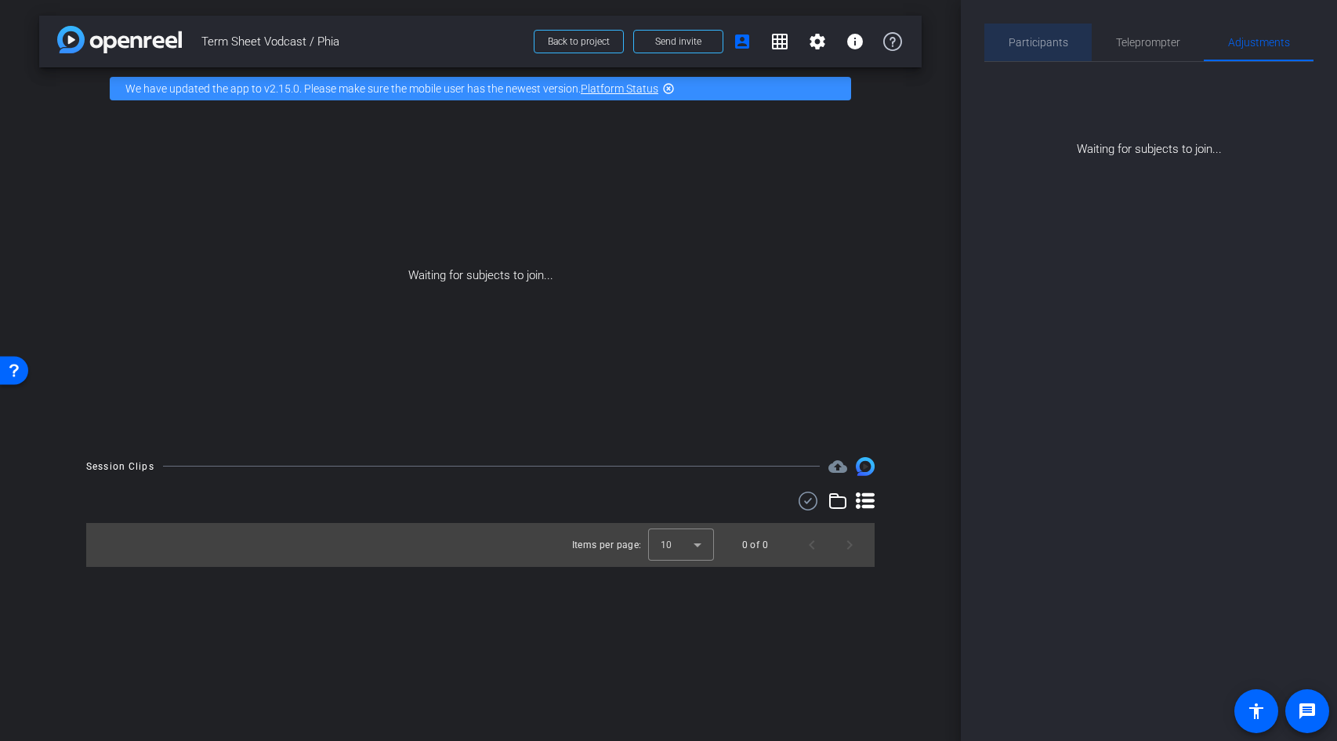
click at [1045, 44] on span "Participants" at bounding box center [1039, 42] width 60 height 11
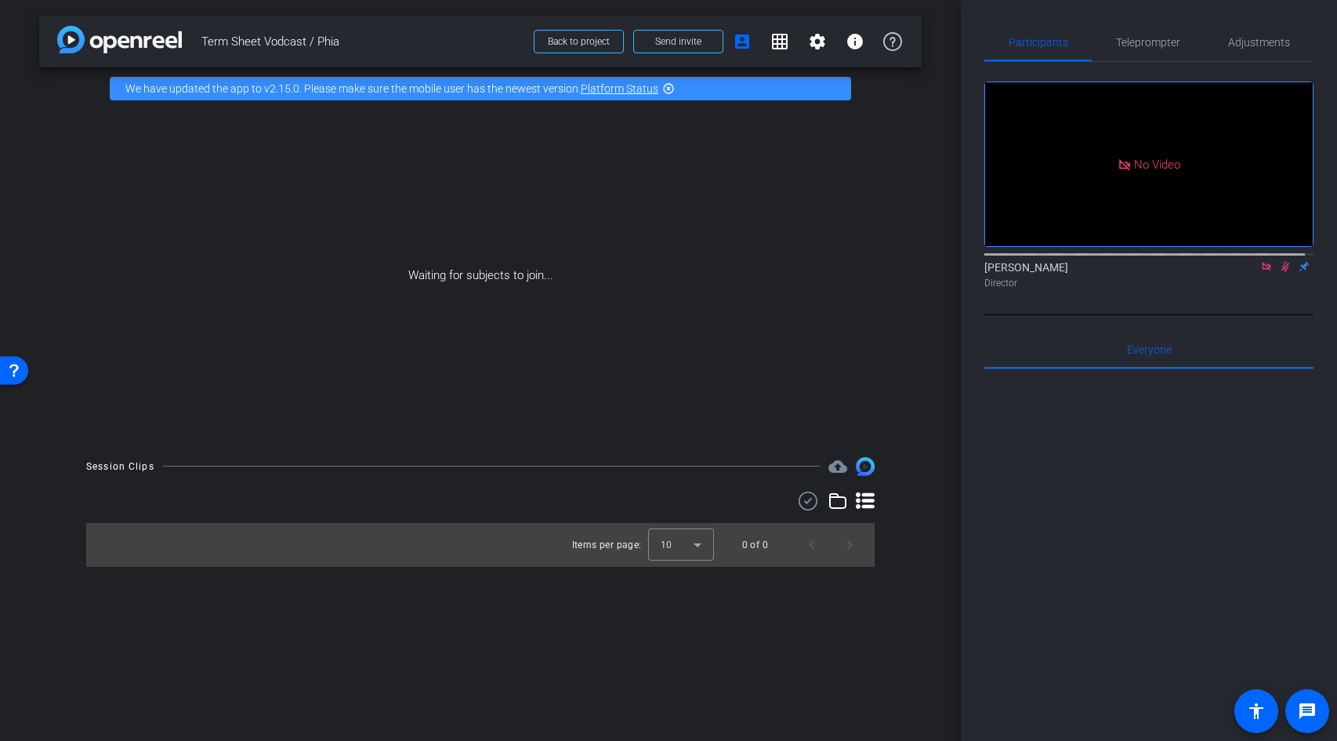
click at [1191, 522] on div at bounding box center [1148, 563] width 329 height 388
click at [661, 655] on div "arrow_back Term Sheet Vodcast / Phia Back to project Send invite account_box gr…" at bounding box center [480, 370] width 961 height 741
click at [990, 542] on div at bounding box center [1148, 563] width 329 height 388
click at [1260, 263] on icon at bounding box center [1266, 266] width 13 height 11
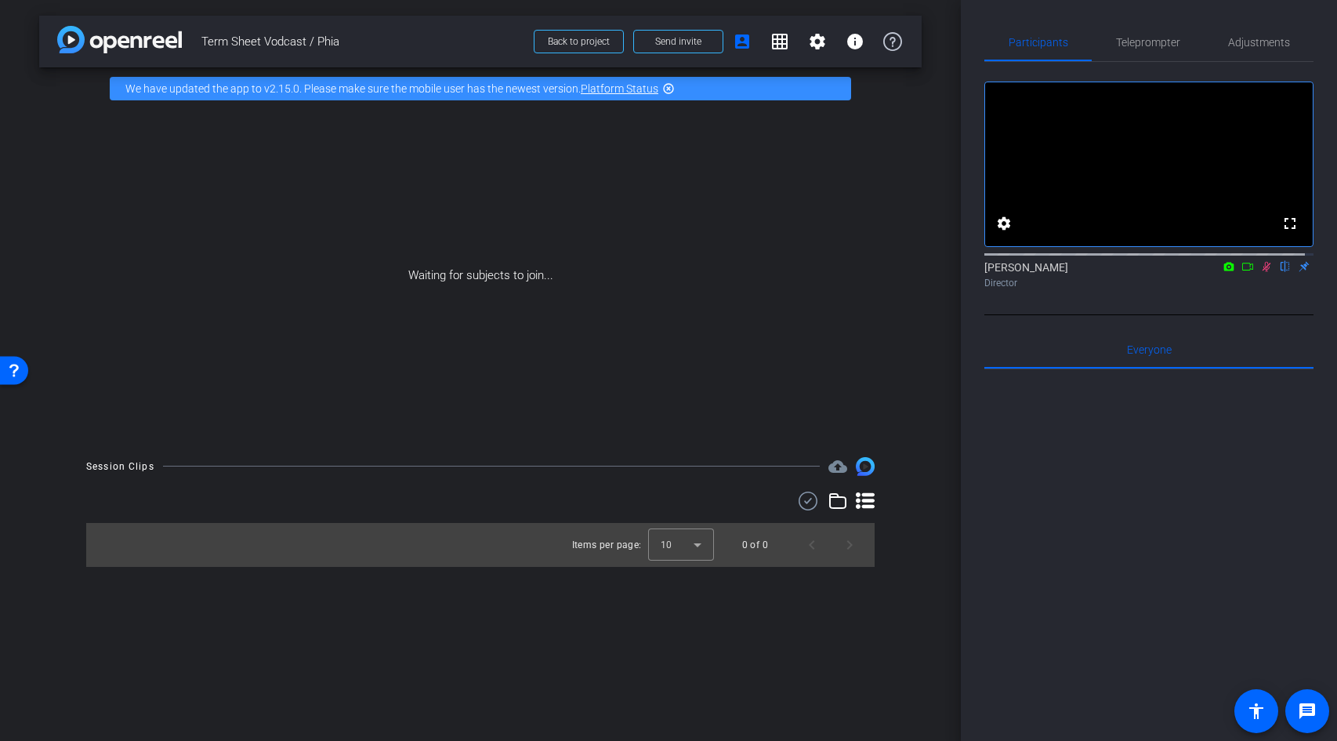
click at [1241, 272] on icon at bounding box center [1247, 266] width 13 height 11
click at [1134, 43] on span "Teleprompter" at bounding box center [1148, 42] width 64 height 11
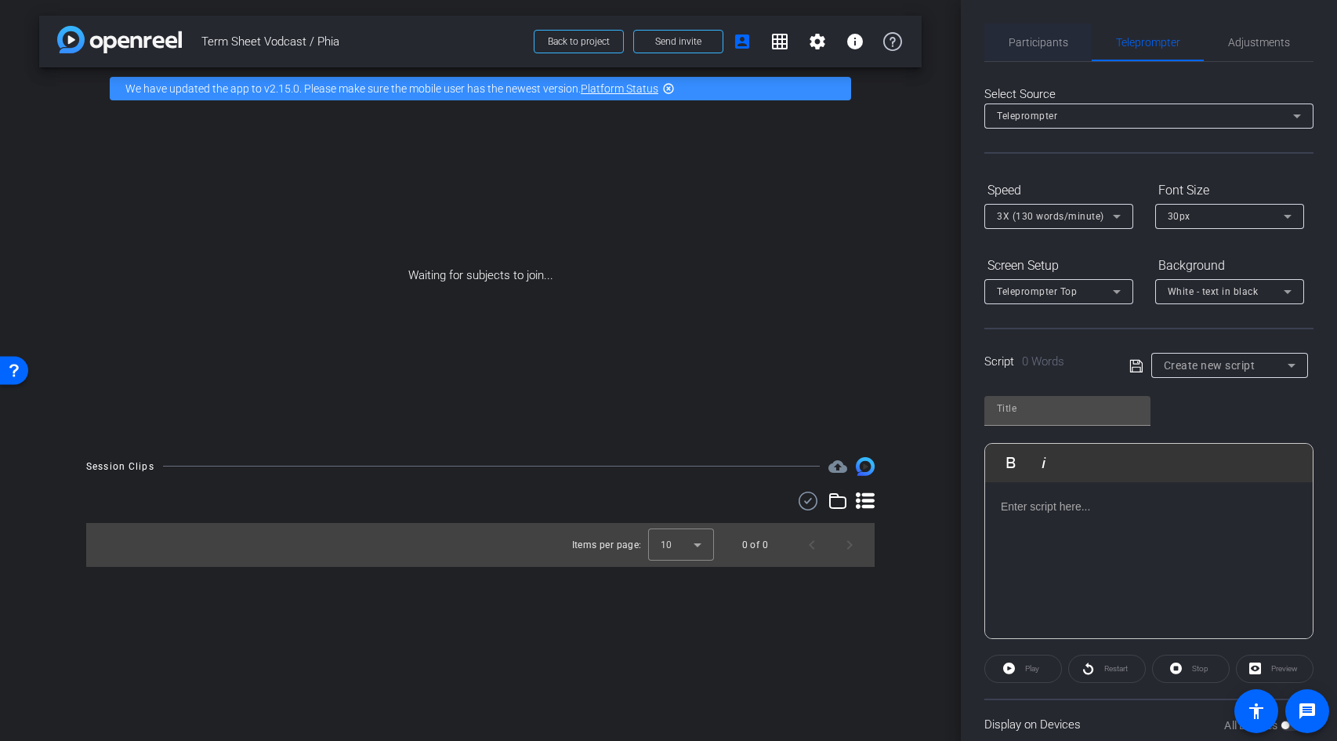
click at [1049, 44] on span "Participants" at bounding box center [1039, 42] width 60 height 11
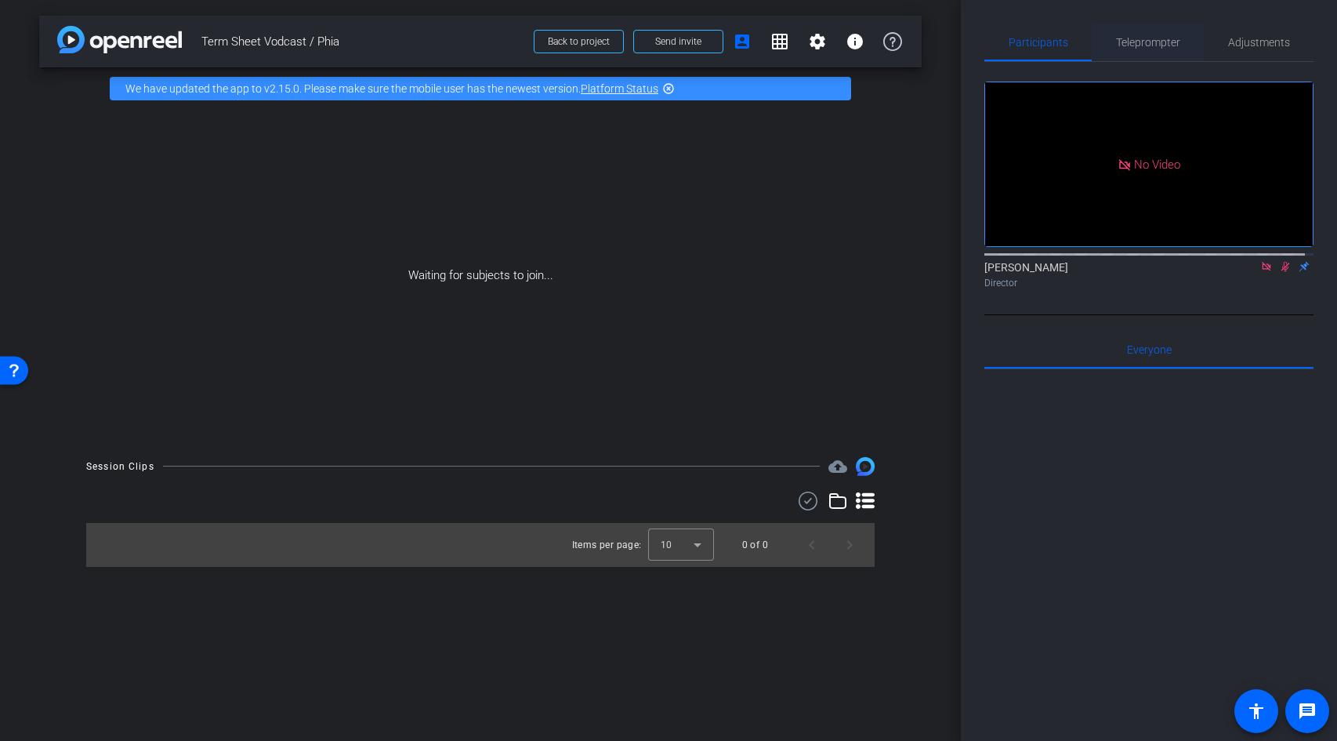
click at [1116, 42] on span "Teleprompter" at bounding box center [1148, 42] width 64 height 11
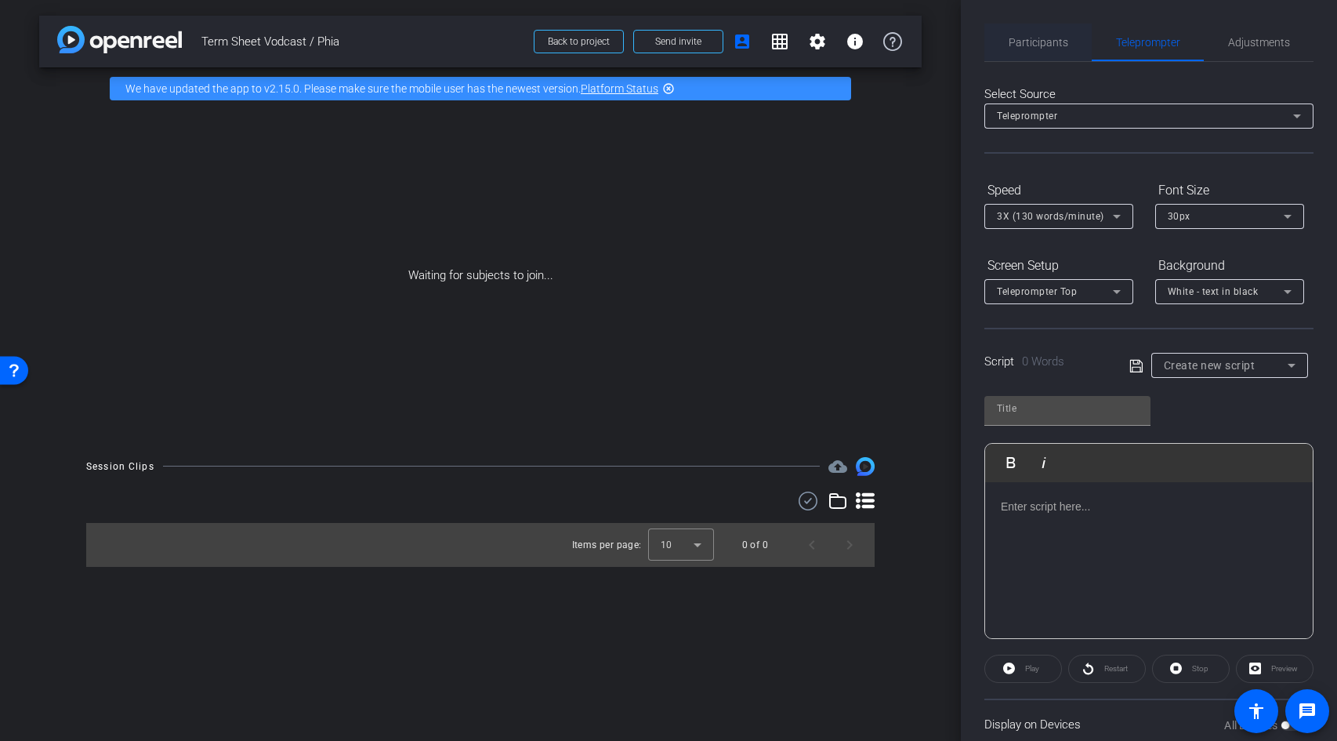
click at [1048, 38] on span "Participants" at bounding box center [1039, 42] width 60 height 11
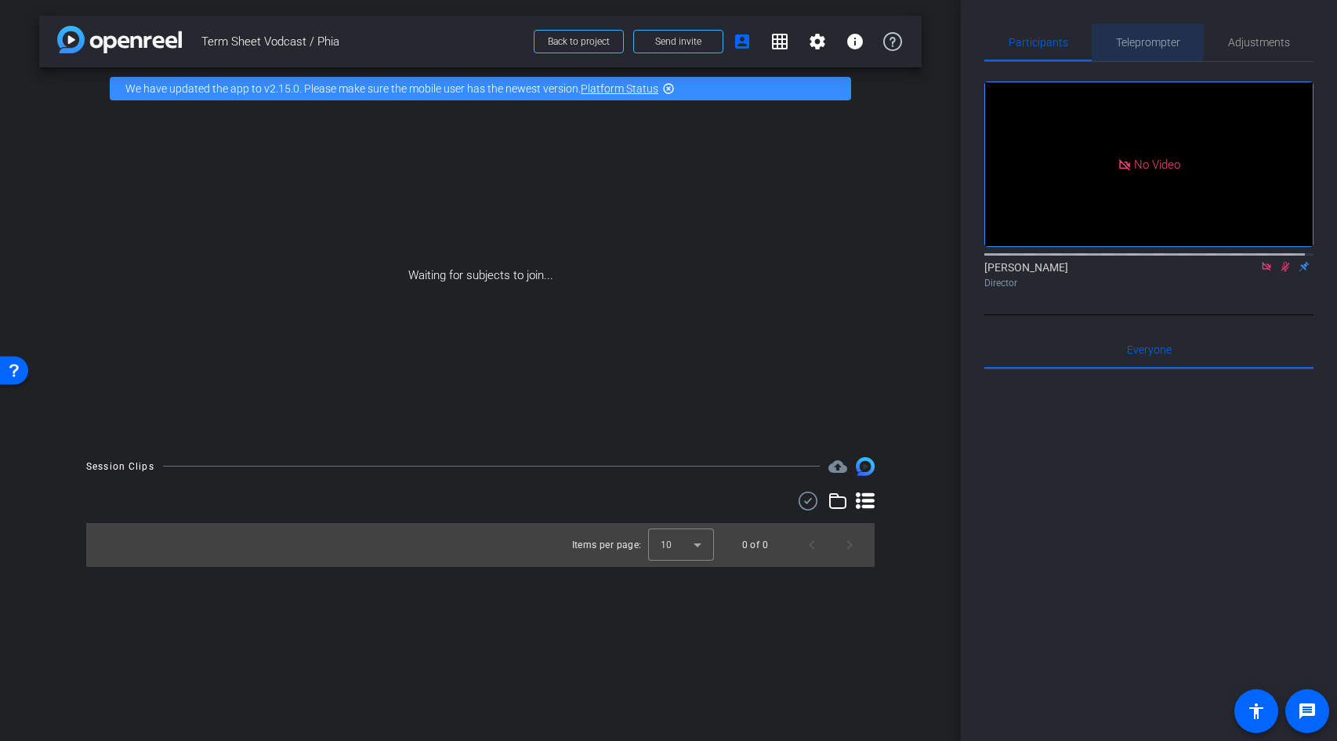
click at [1123, 38] on span "Teleprompter" at bounding box center [1148, 42] width 64 height 11
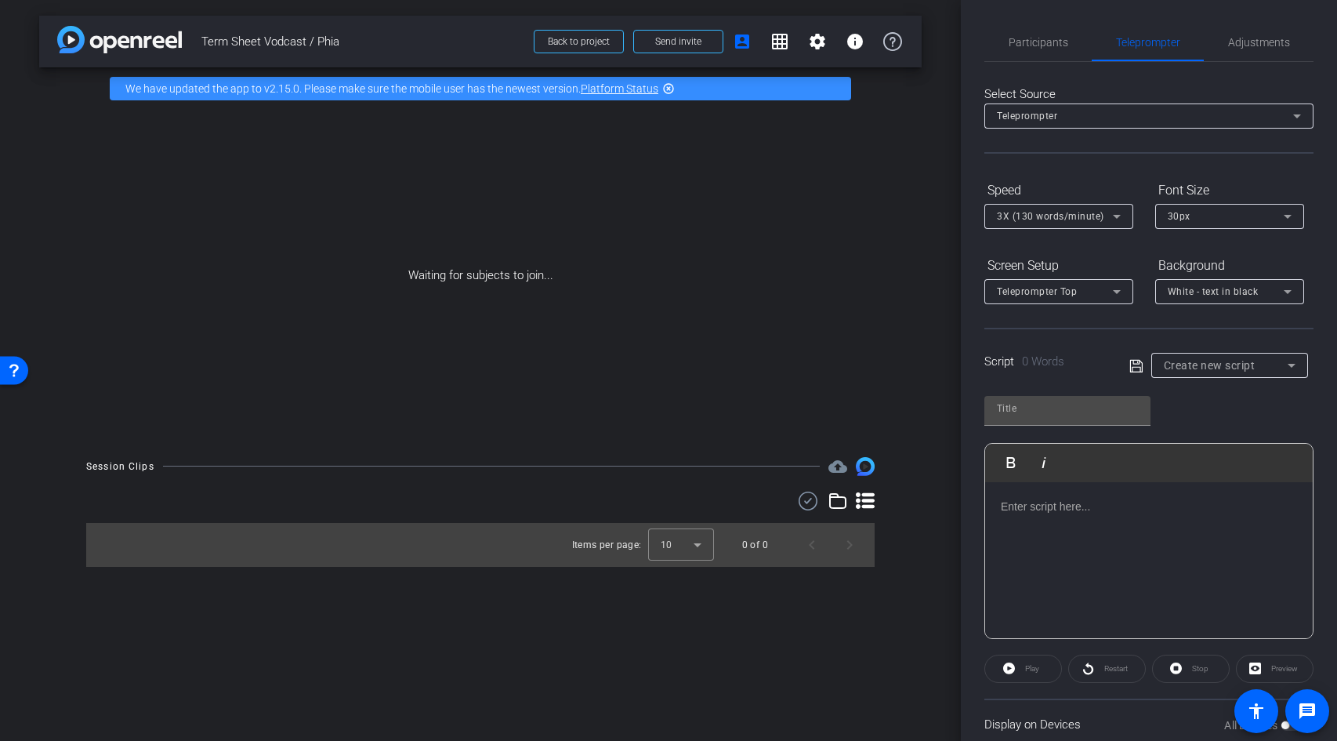
click at [1202, 548] on div at bounding box center [1149, 560] width 328 height 157
click at [1046, 41] on span "Participants" at bounding box center [1039, 42] width 60 height 11
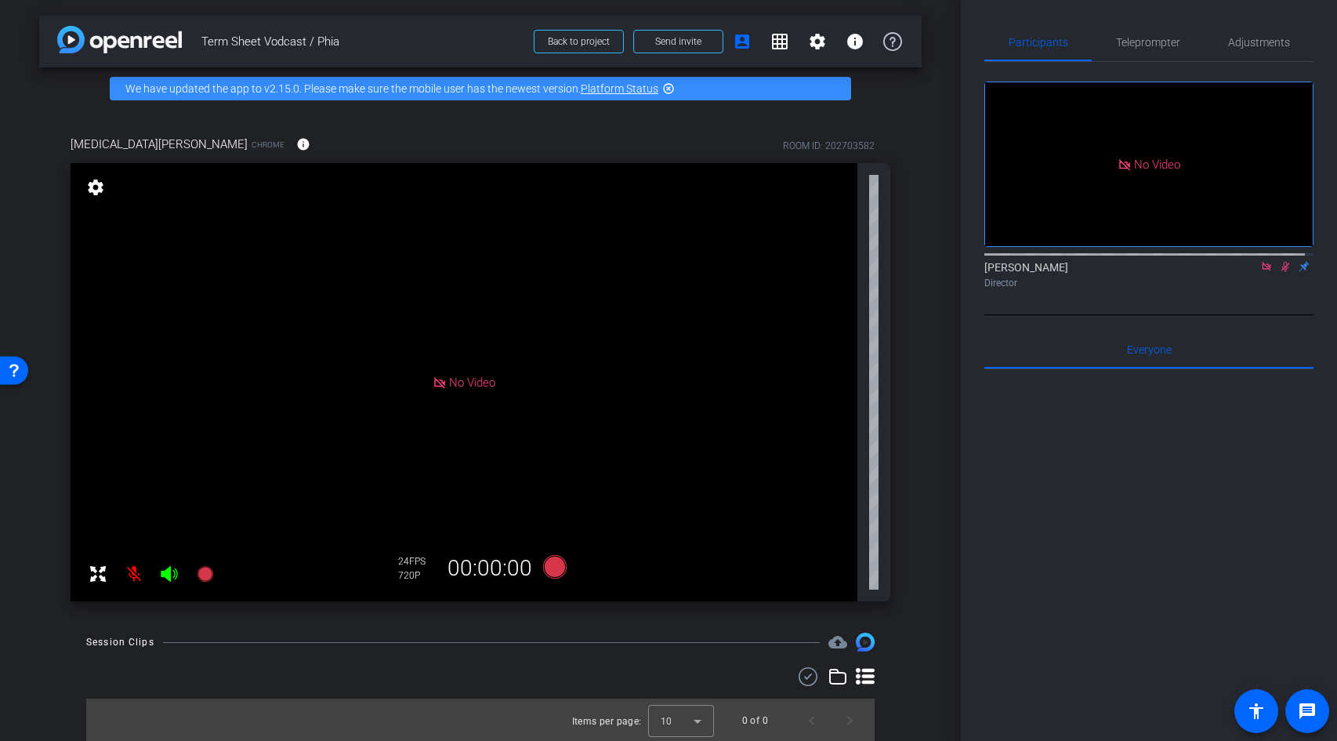
click at [1172, 464] on div at bounding box center [1148, 563] width 329 height 388
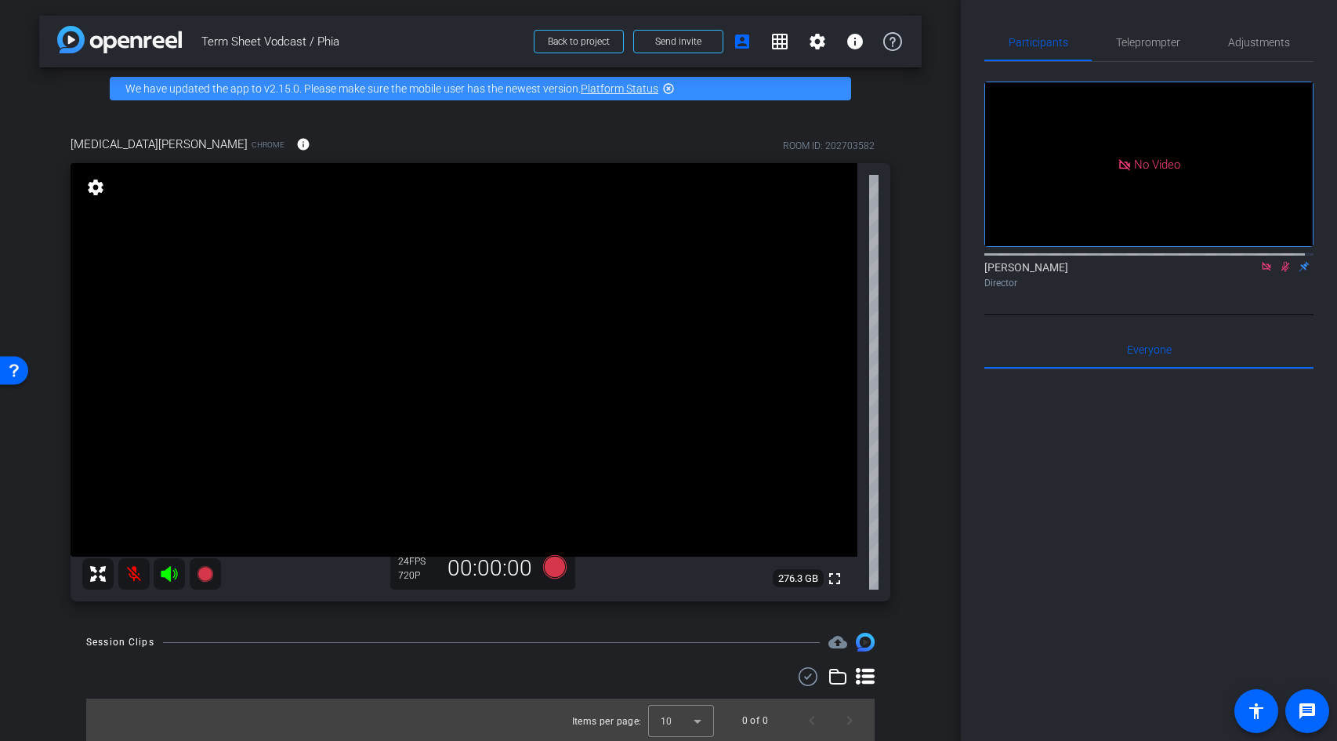
drag, startPoint x: 1175, startPoint y: 461, endPoint x: 1176, endPoint y: 447, distance: 13.3
click at [1176, 458] on div at bounding box center [1148, 563] width 329 height 388
drag, startPoint x: 1255, startPoint y: 260, endPoint x: 1273, endPoint y: 265, distance: 19.4
click at [1260, 261] on icon at bounding box center [1266, 266] width 13 height 11
click at [1261, 272] on icon at bounding box center [1266, 266] width 13 height 11
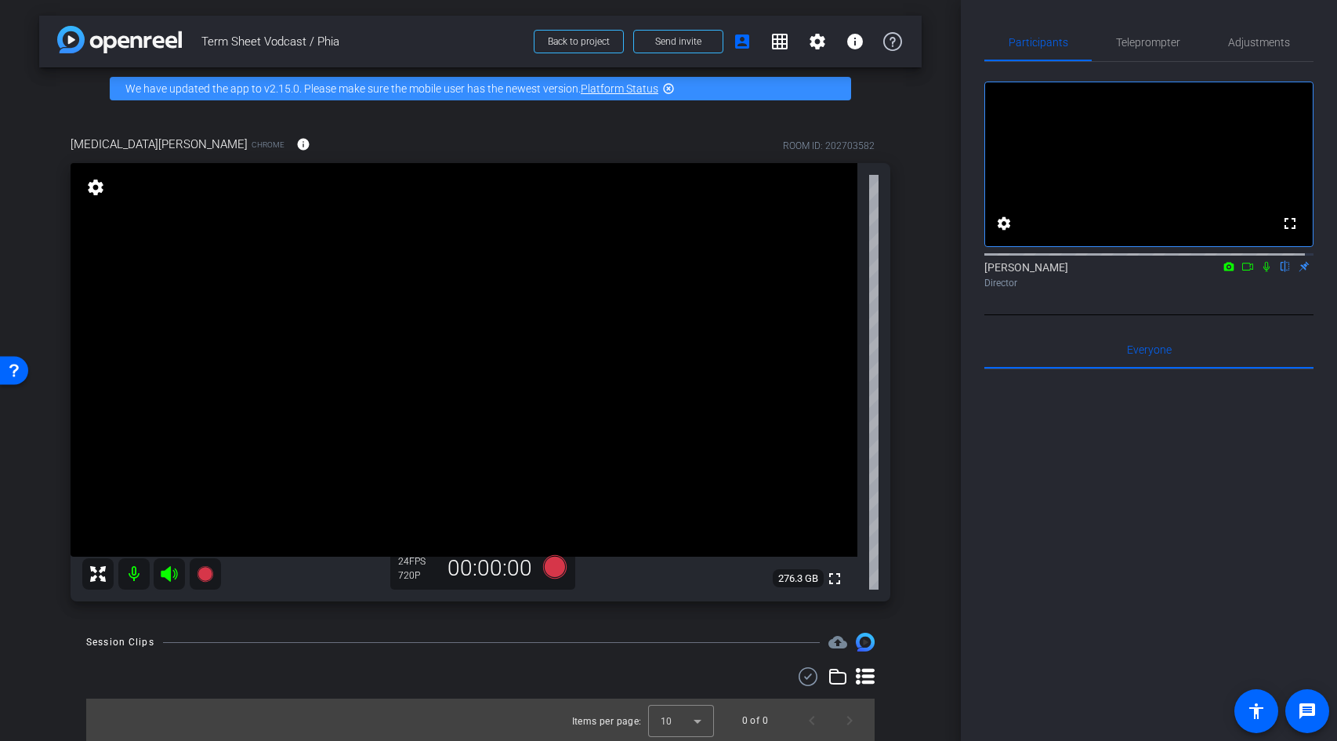
click at [1143, 593] on div at bounding box center [1148, 563] width 329 height 388
drag, startPoint x: 1241, startPoint y: 40, endPoint x: 1199, endPoint y: 46, distance: 42.8
click at [1242, 40] on span "Adjustments" at bounding box center [1259, 42] width 62 height 11
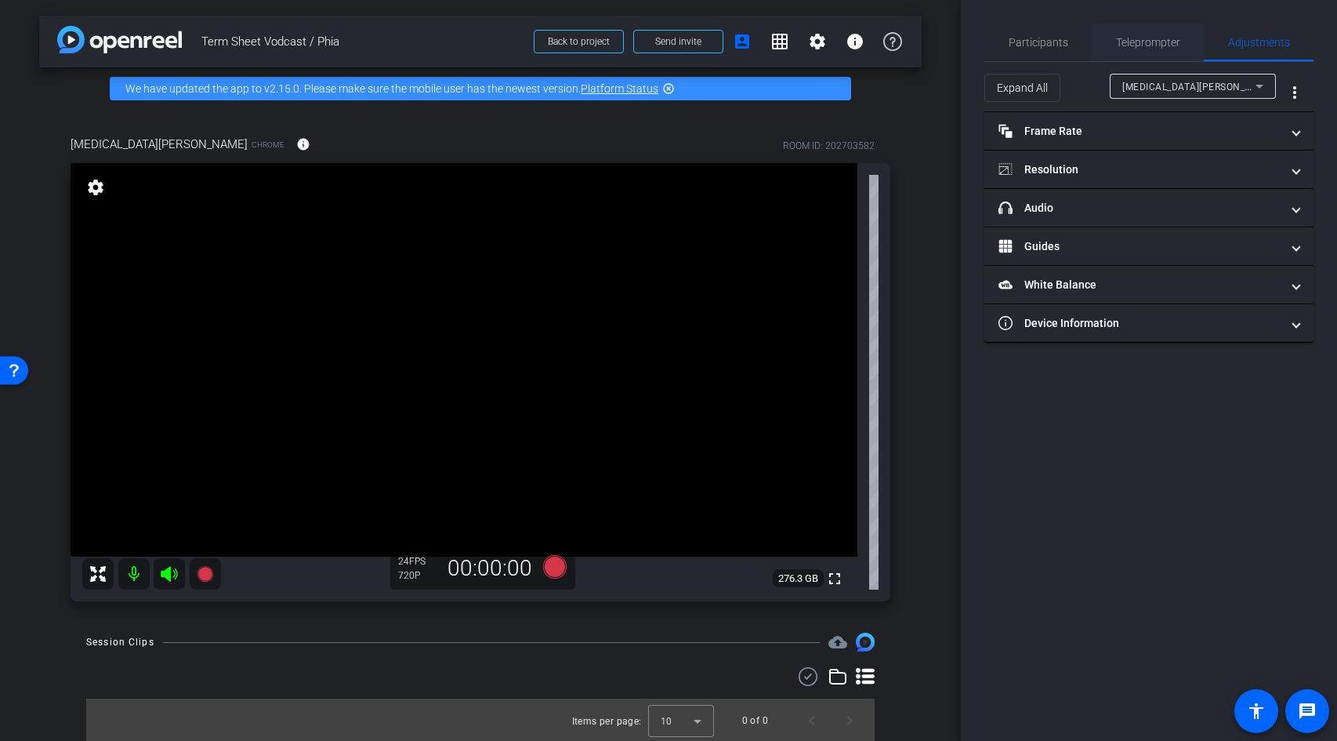
click at [1150, 41] on span "Teleprompter" at bounding box center [1148, 42] width 64 height 11
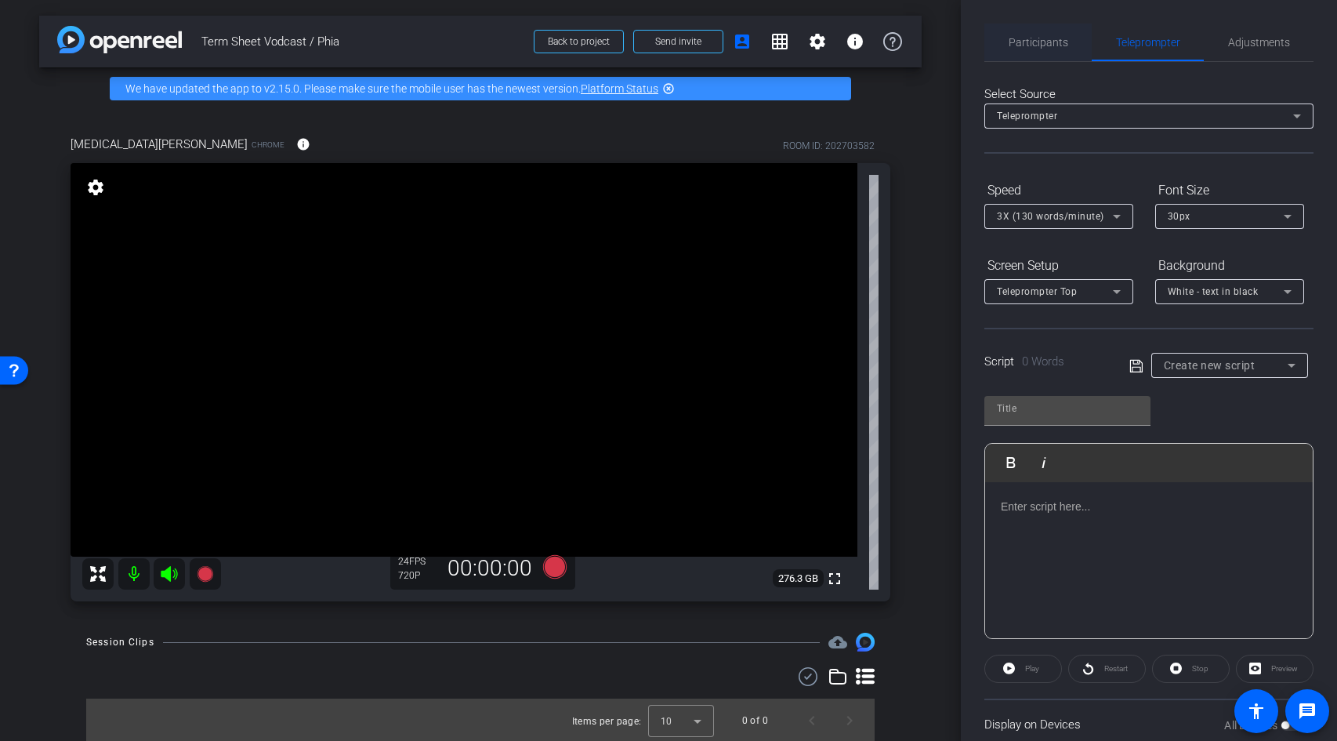
click at [1033, 34] on span "Participants" at bounding box center [1039, 43] width 60 height 38
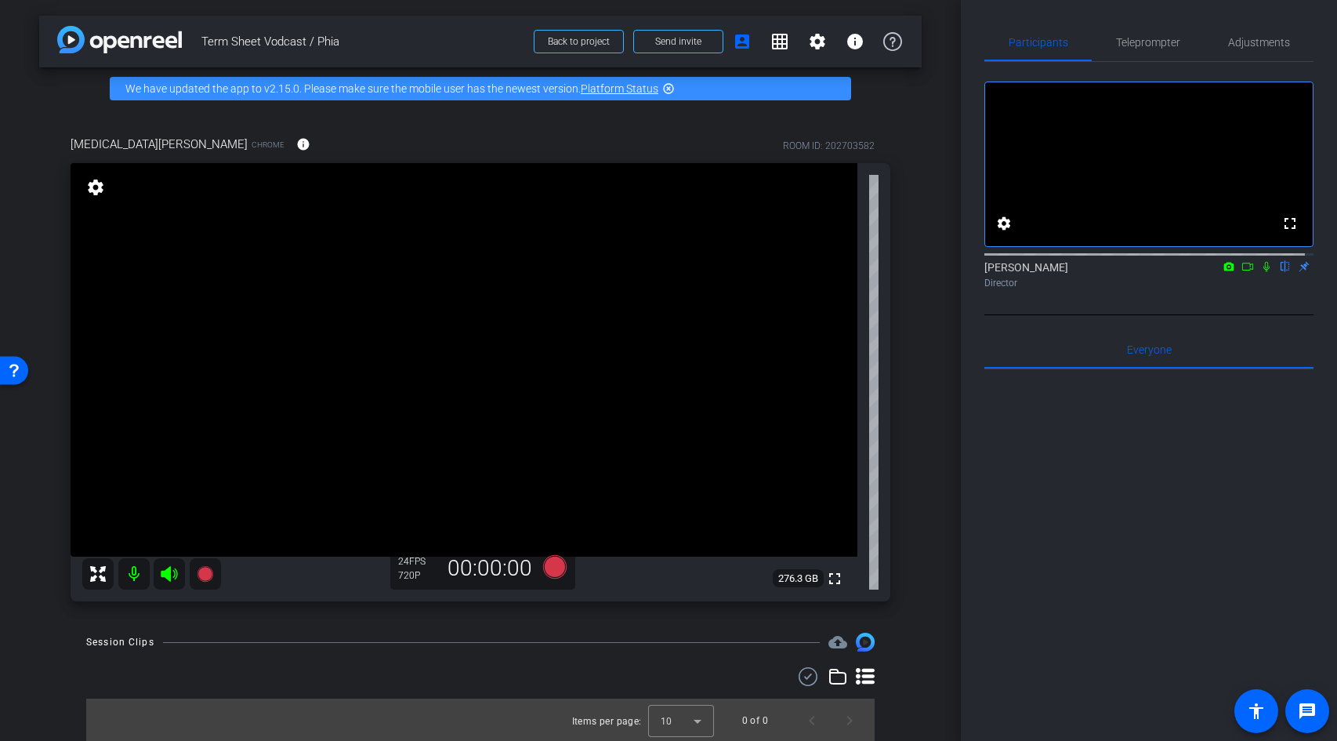
click at [1263, 272] on icon at bounding box center [1266, 267] width 6 height 10
click at [1254, 43] on span "Adjustments" at bounding box center [1259, 42] width 62 height 11
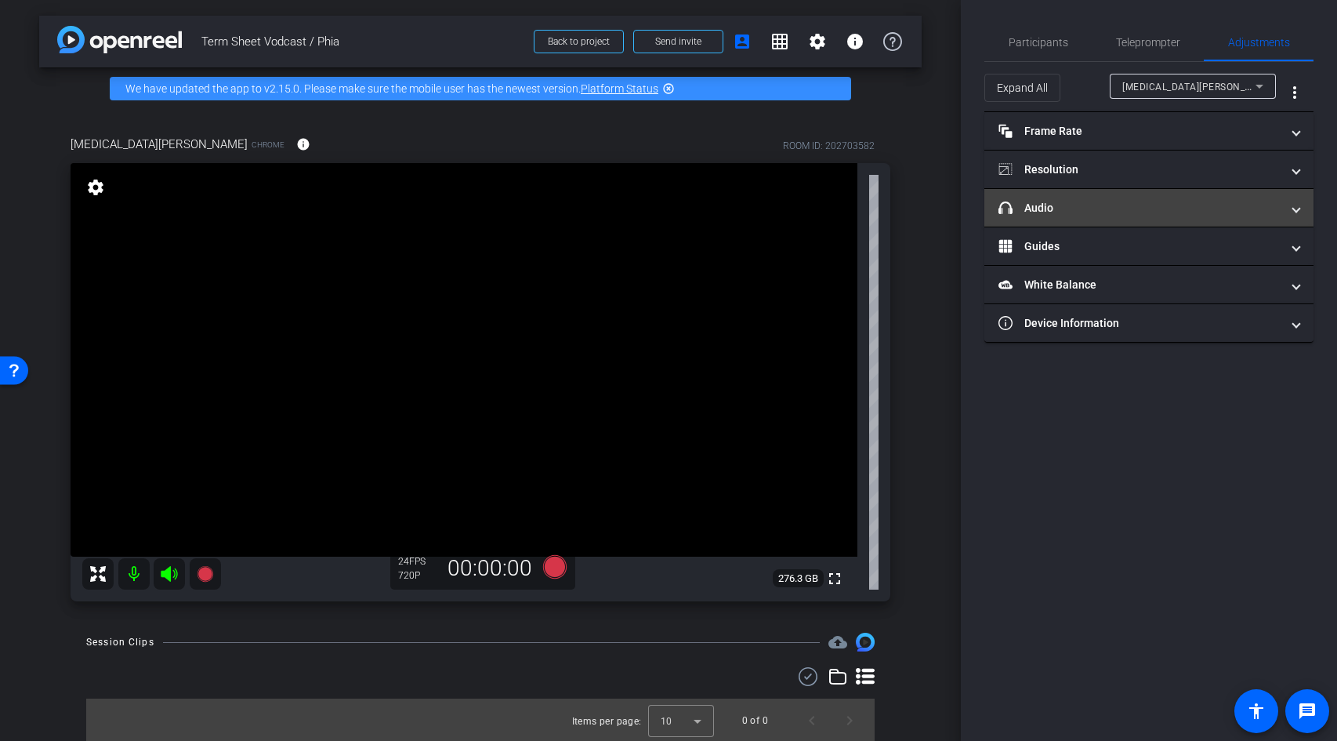
click at [1139, 206] on mat-panel-title "headphone icon Audio" at bounding box center [1139, 208] width 282 height 16
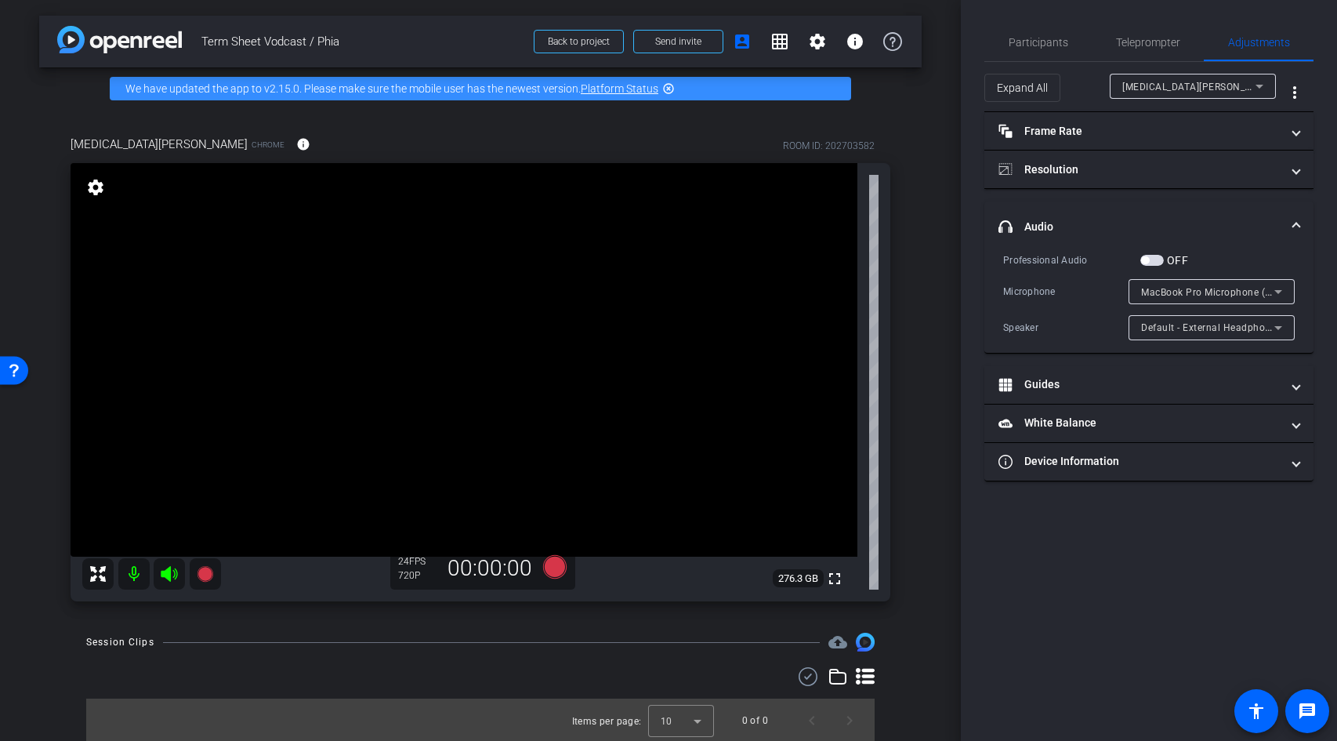
click at [1152, 260] on span "button" at bounding box center [1152, 260] width 24 height 11
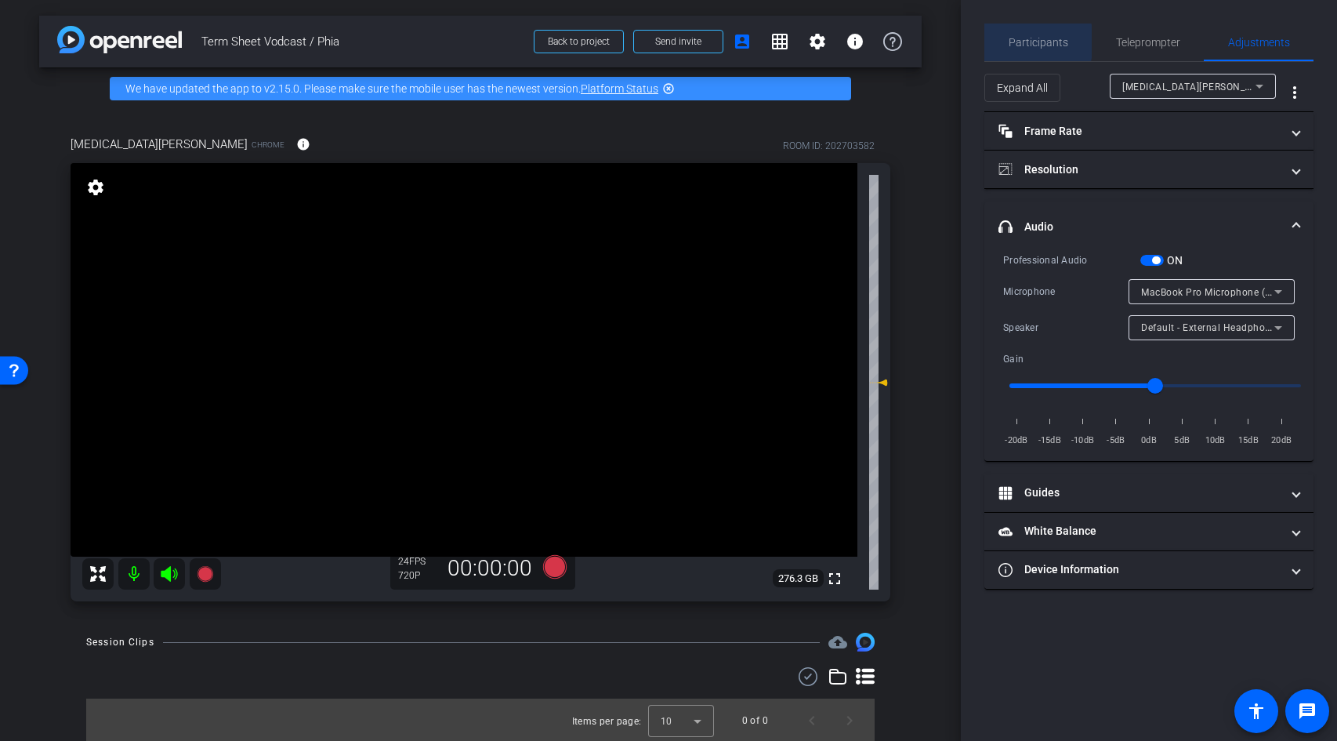
click at [1036, 42] on span "Participants" at bounding box center [1039, 42] width 60 height 11
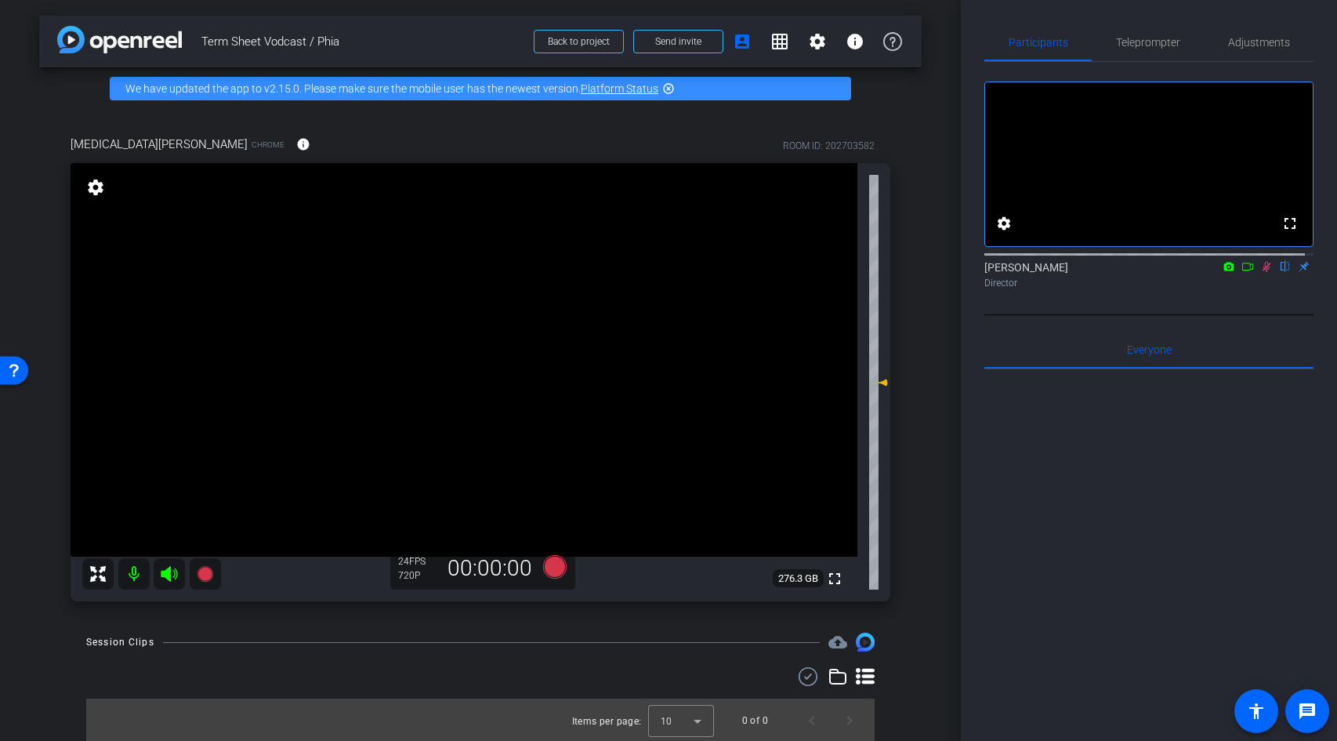
click at [1260, 272] on icon at bounding box center [1266, 266] width 13 height 11
click at [1236, 42] on span "Adjustments" at bounding box center [1259, 42] width 62 height 11
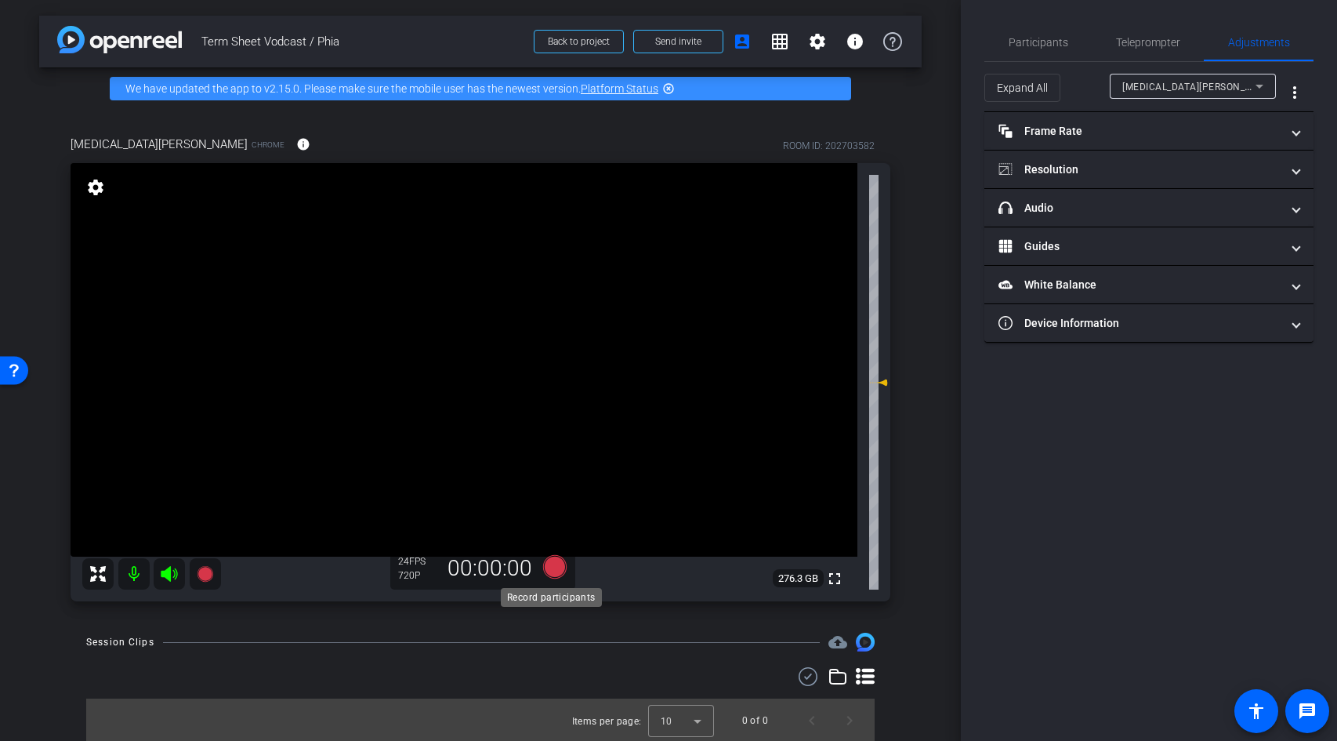
click at [549, 569] on icon at bounding box center [555, 567] width 24 height 24
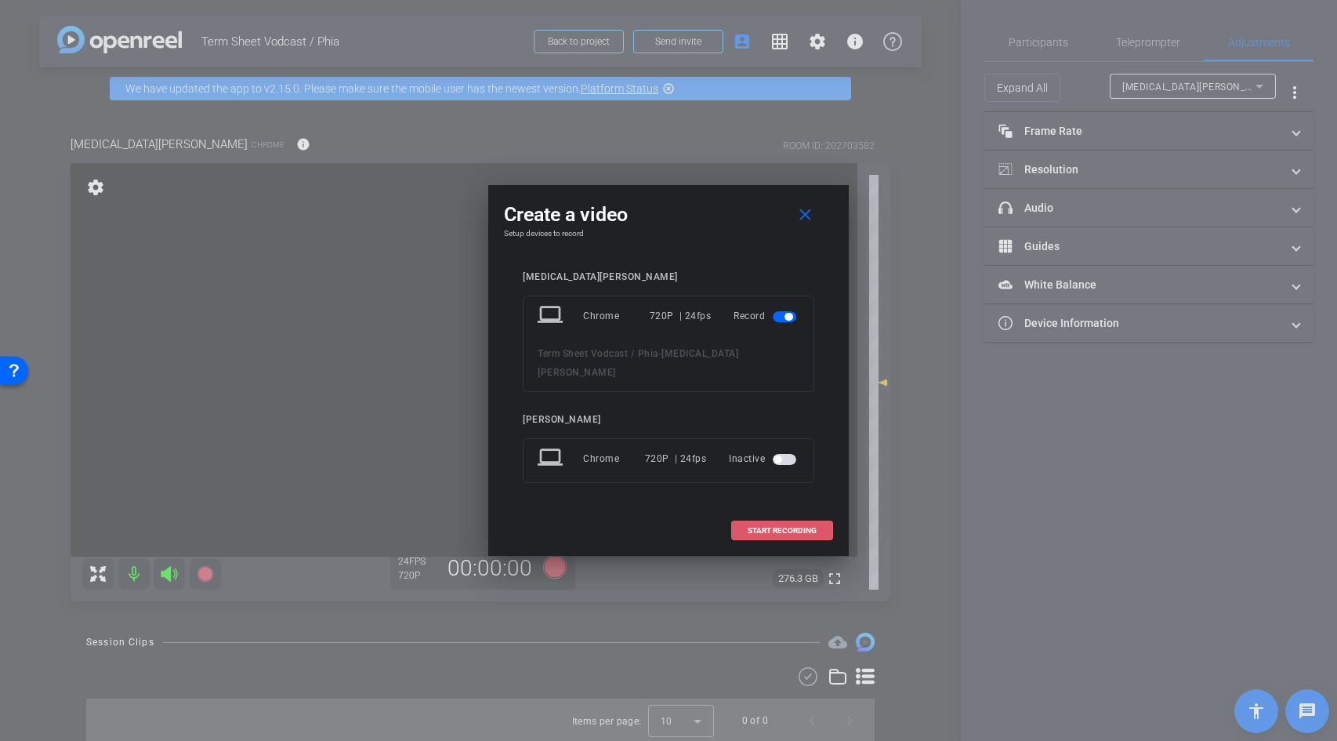
click at [798, 527] on span "START RECORDING" at bounding box center [782, 531] width 69 height 8
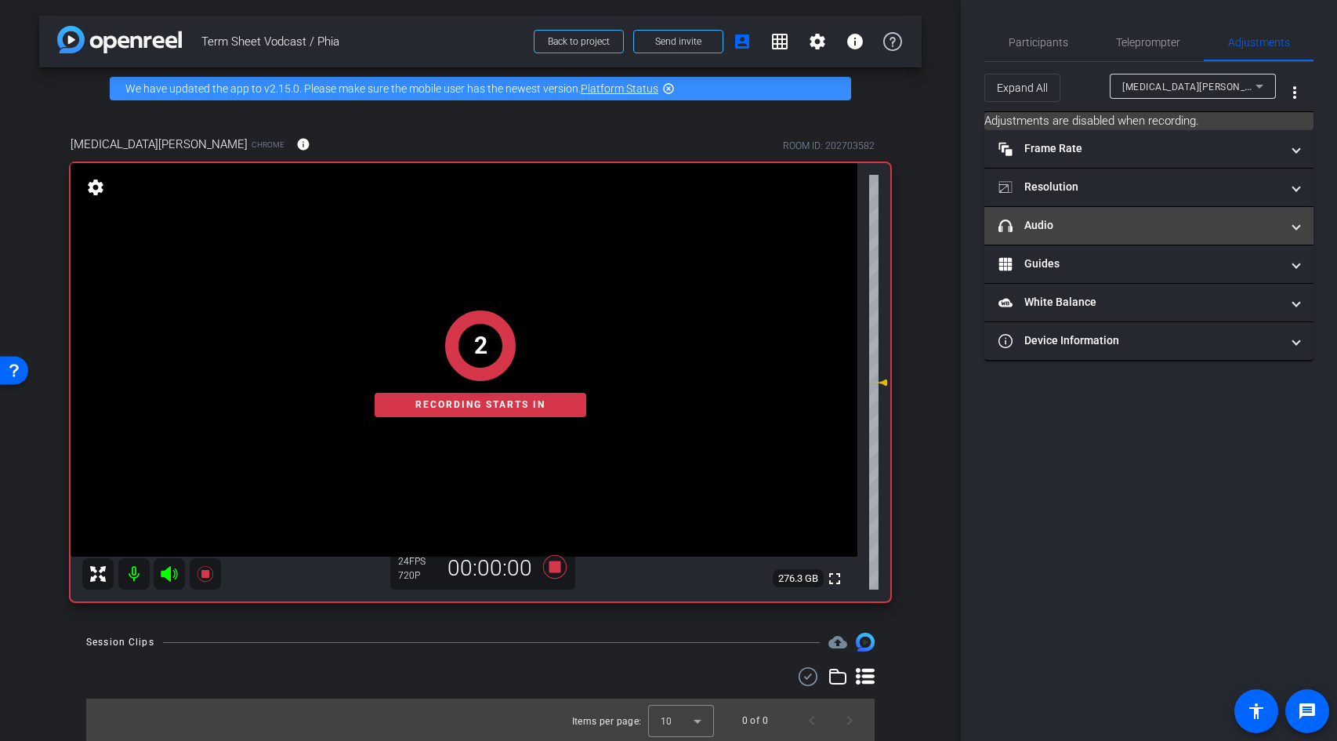
click at [1222, 230] on mat-panel-title "headphone icon Audio" at bounding box center [1139, 225] width 282 height 16
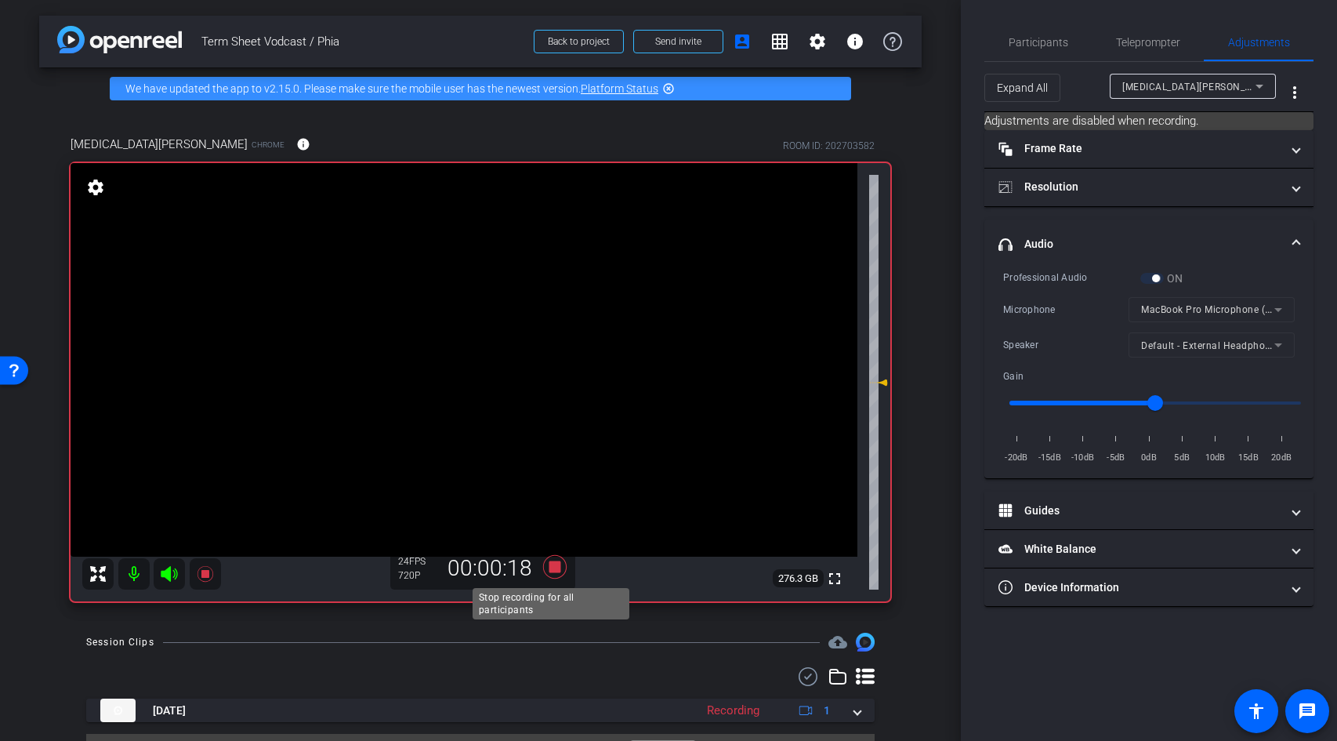
click at [547, 568] on icon at bounding box center [555, 567] width 24 height 24
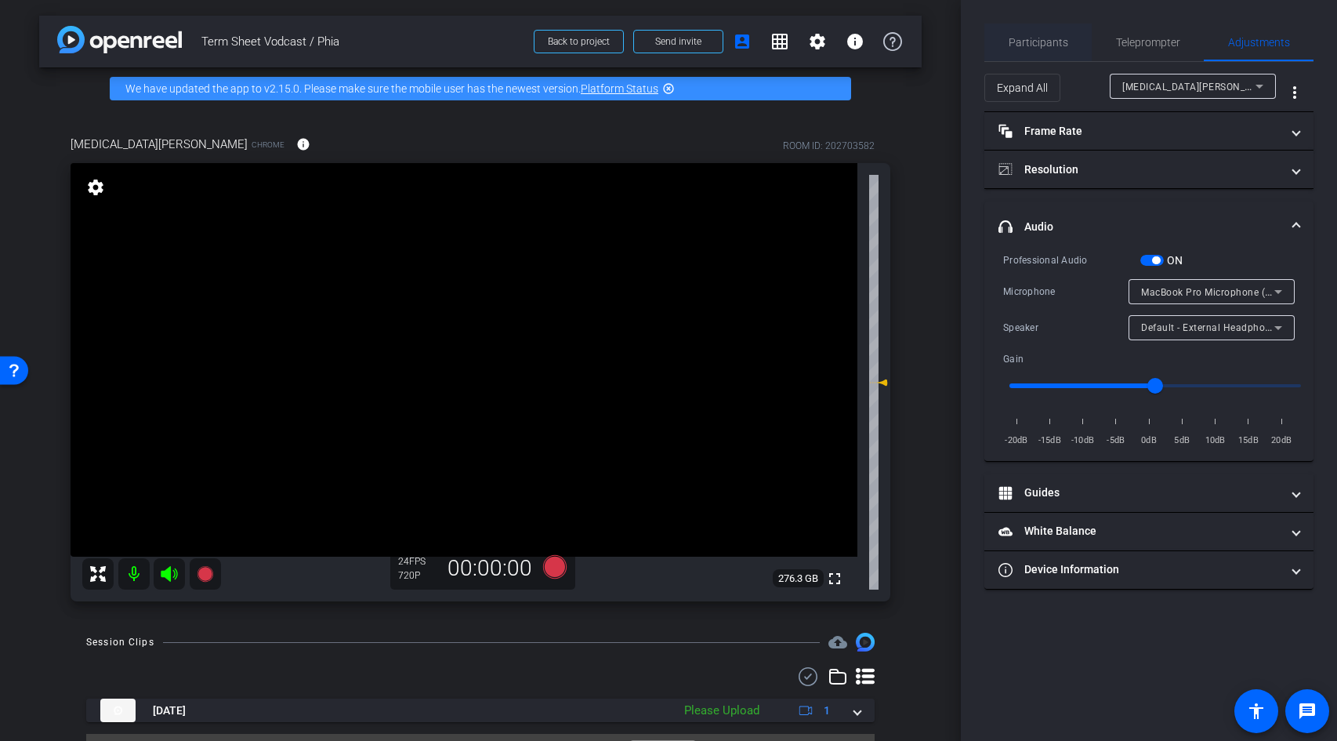
click at [1053, 46] on span "Participants" at bounding box center [1039, 42] width 60 height 11
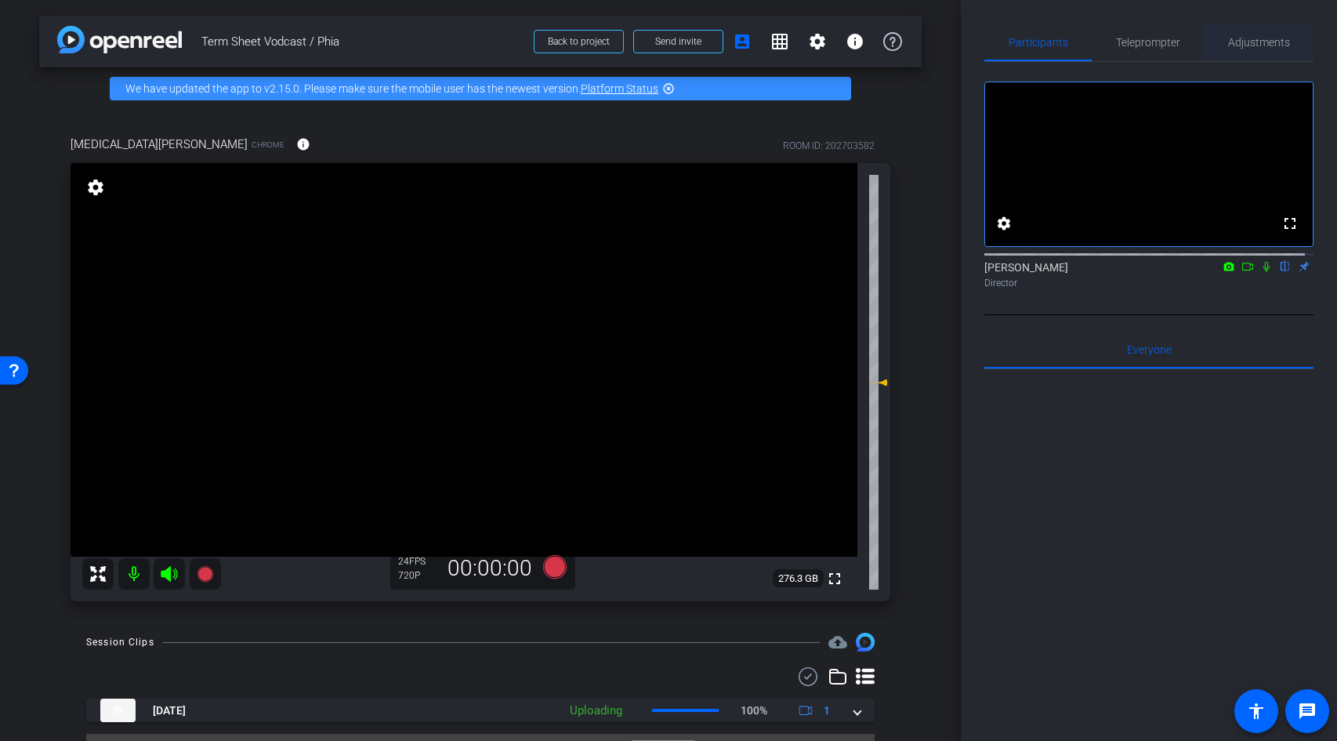
click at [1244, 47] on span "Adjustments" at bounding box center [1259, 42] width 62 height 11
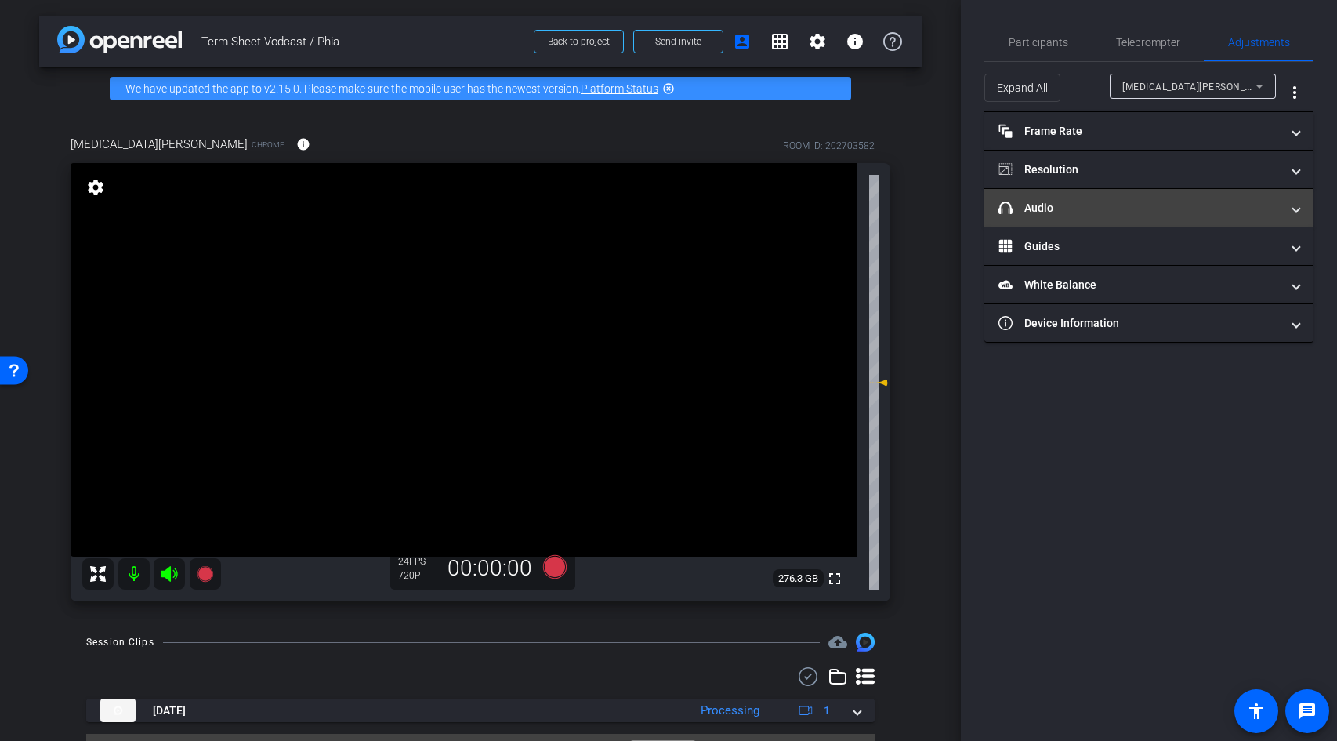
click at [1110, 207] on mat-panel-title "headphone icon Audio" at bounding box center [1139, 208] width 282 height 16
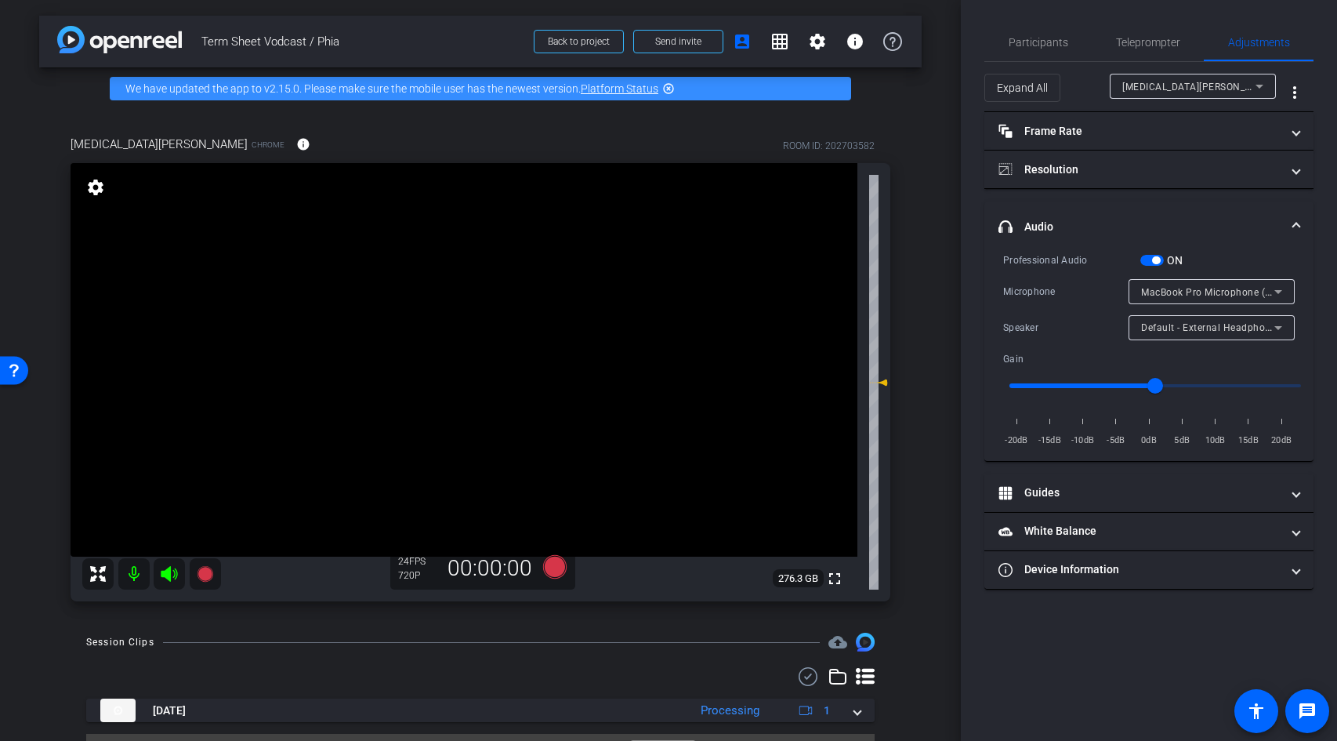
click at [1155, 259] on span "button" at bounding box center [1156, 260] width 8 height 8
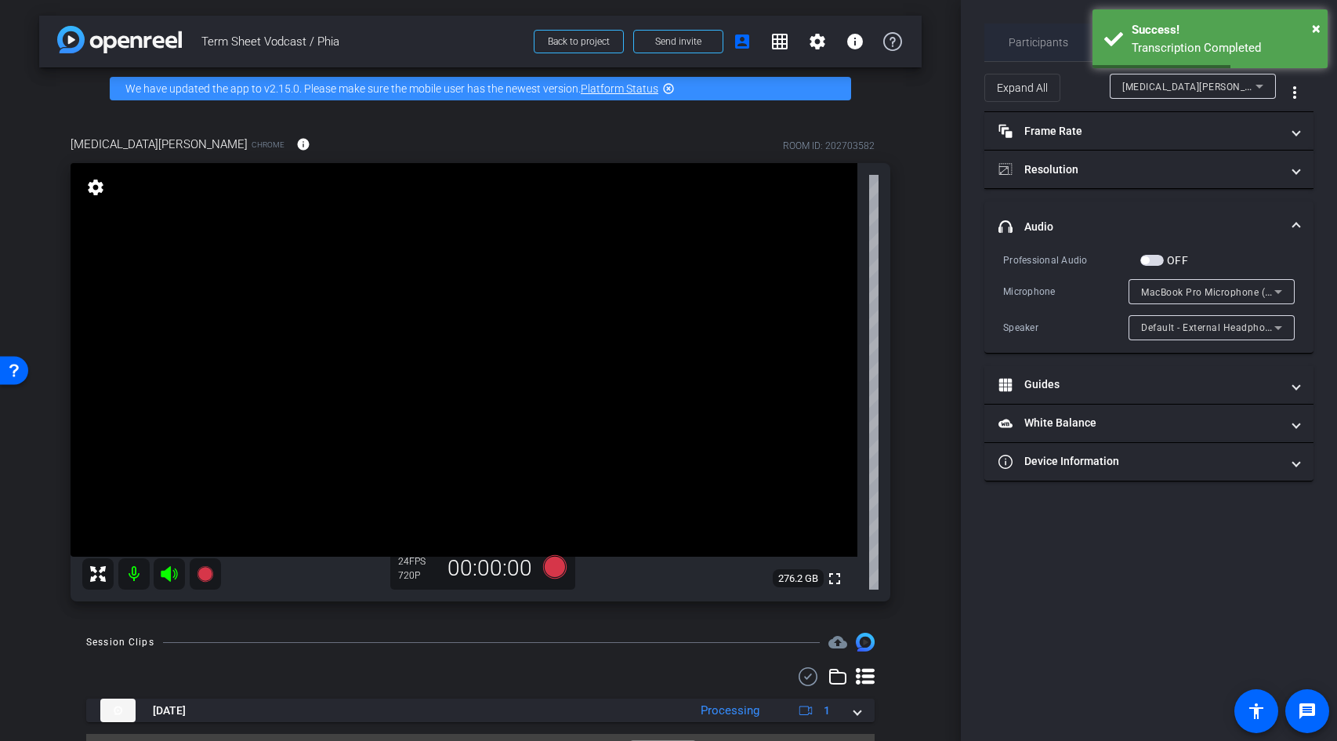
click at [1044, 47] on span "Participants" at bounding box center [1039, 42] width 60 height 11
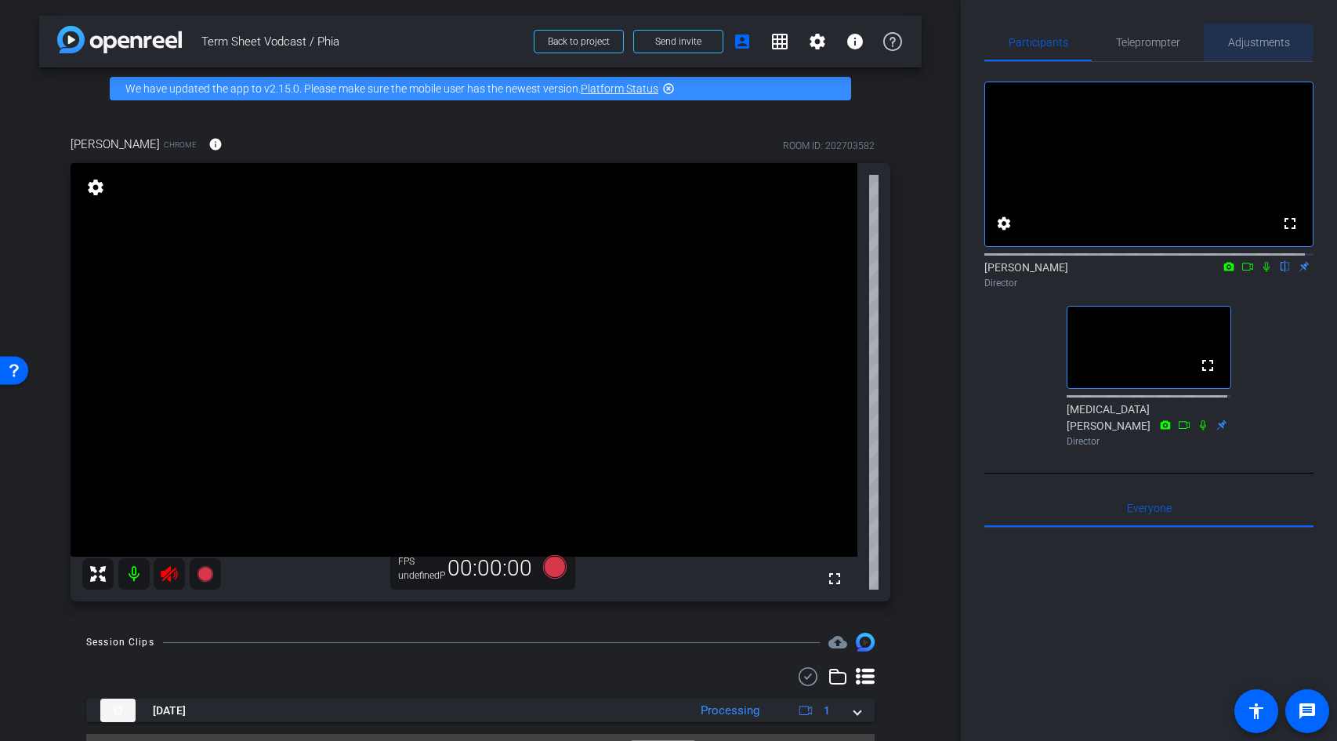
click at [1244, 41] on span "Adjustments" at bounding box center [1259, 42] width 62 height 11
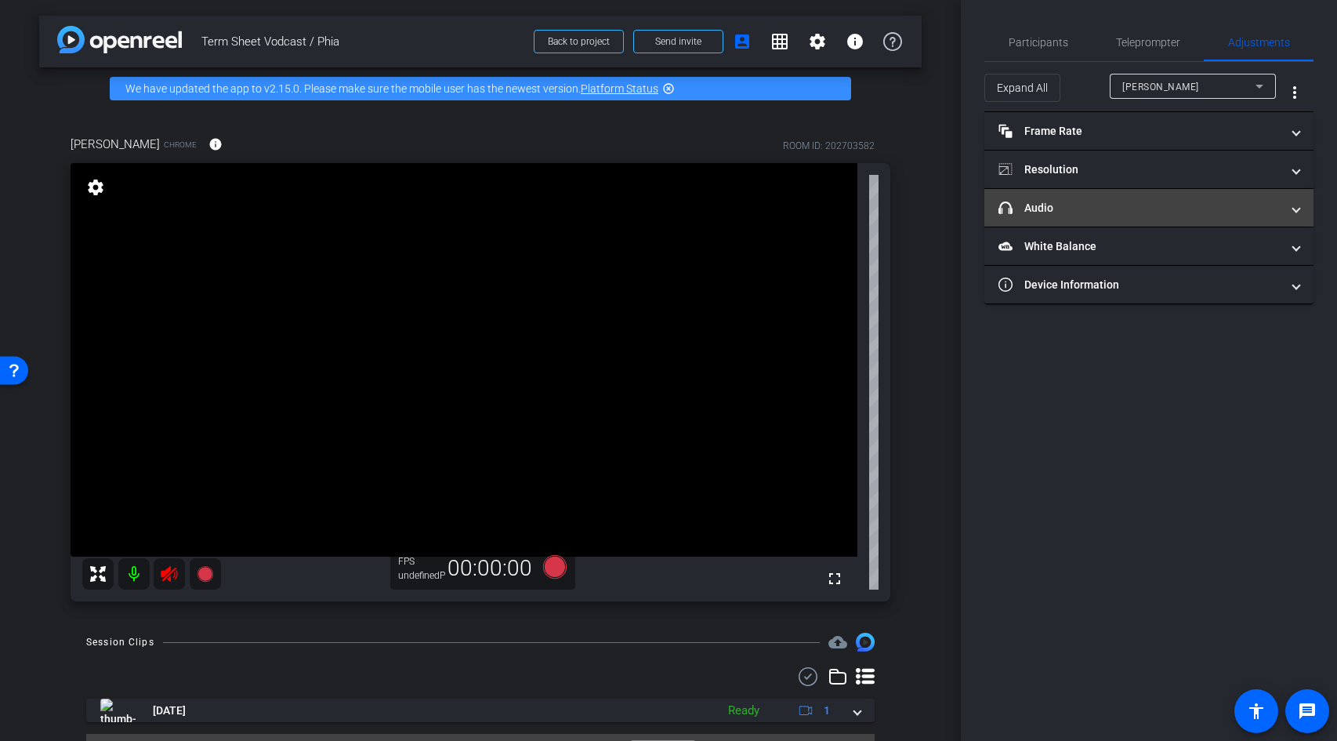
click at [1106, 208] on mat-panel-title "headphone icon Audio" at bounding box center [1139, 208] width 282 height 16
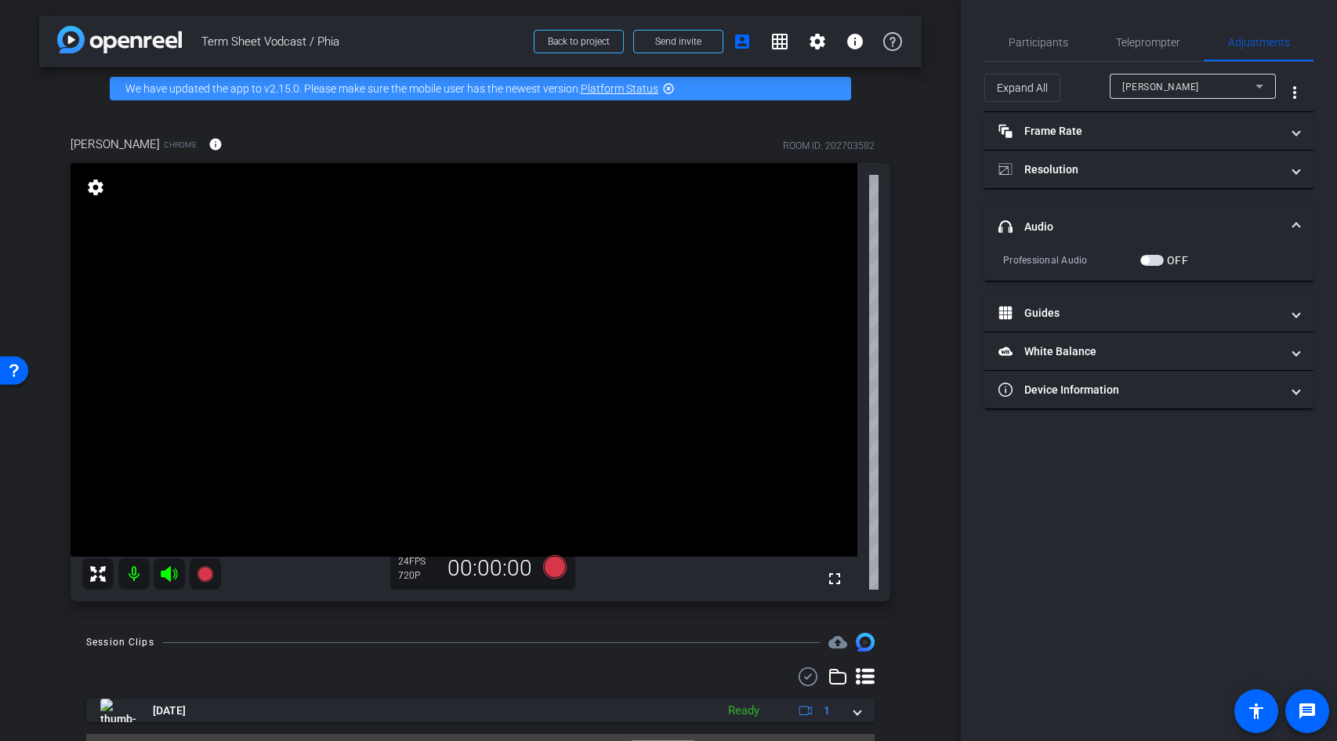
click at [1153, 261] on span "button" at bounding box center [1152, 260] width 24 height 11
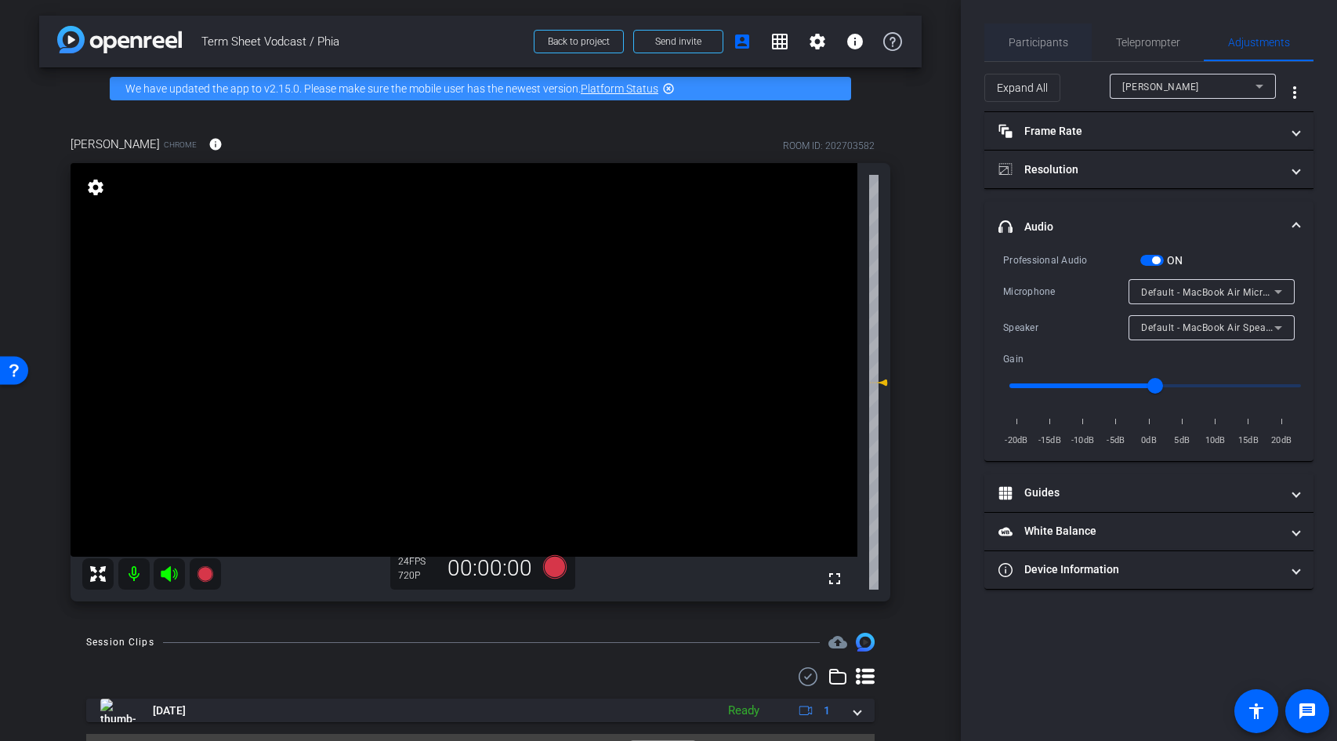
click at [1048, 40] on span "Participants" at bounding box center [1039, 42] width 60 height 11
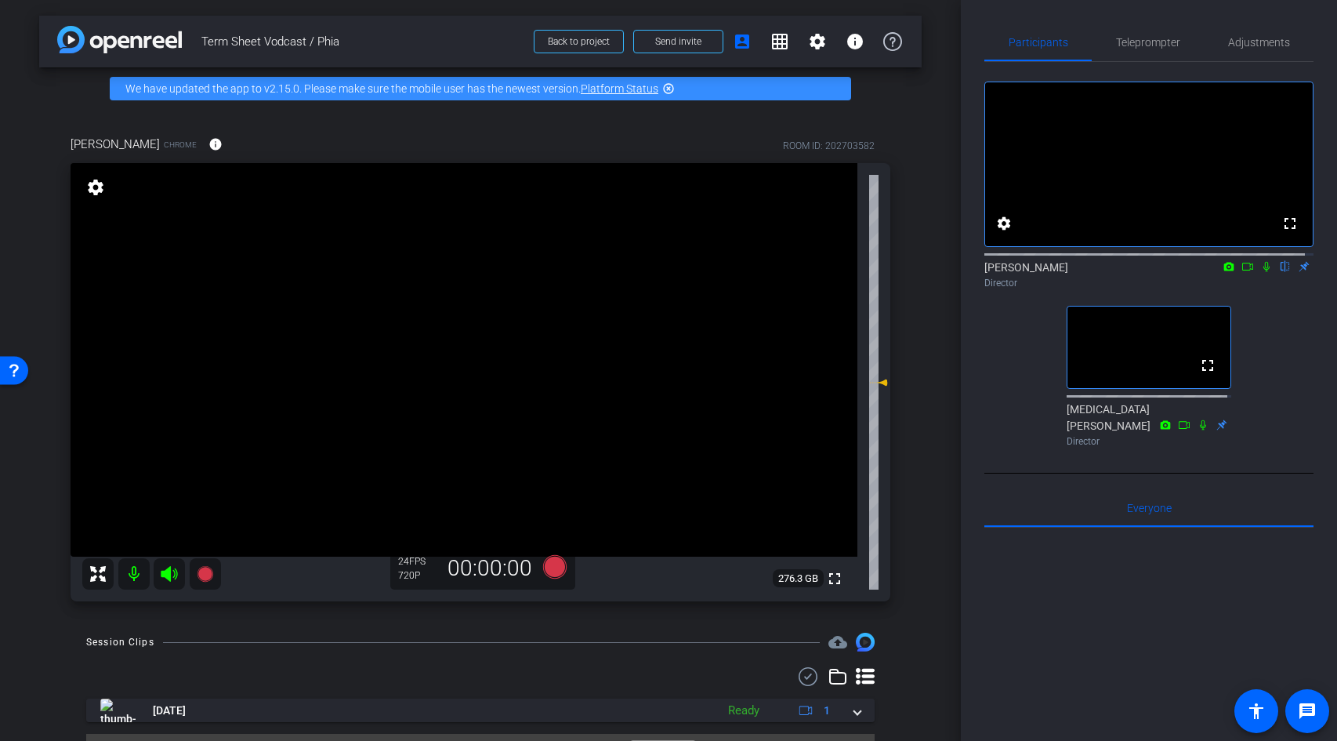
click at [1260, 272] on icon at bounding box center [1266, 266] width 13 height 11
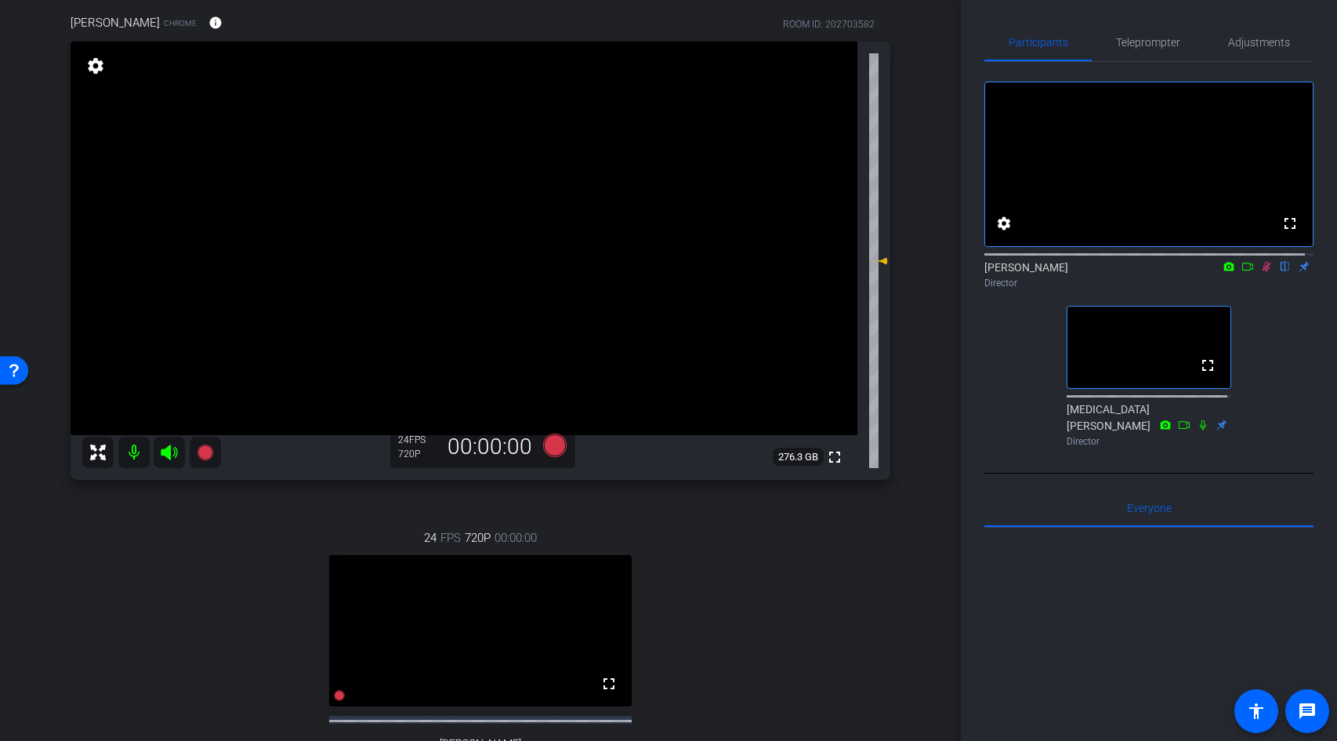
scroll to position [122, 0]
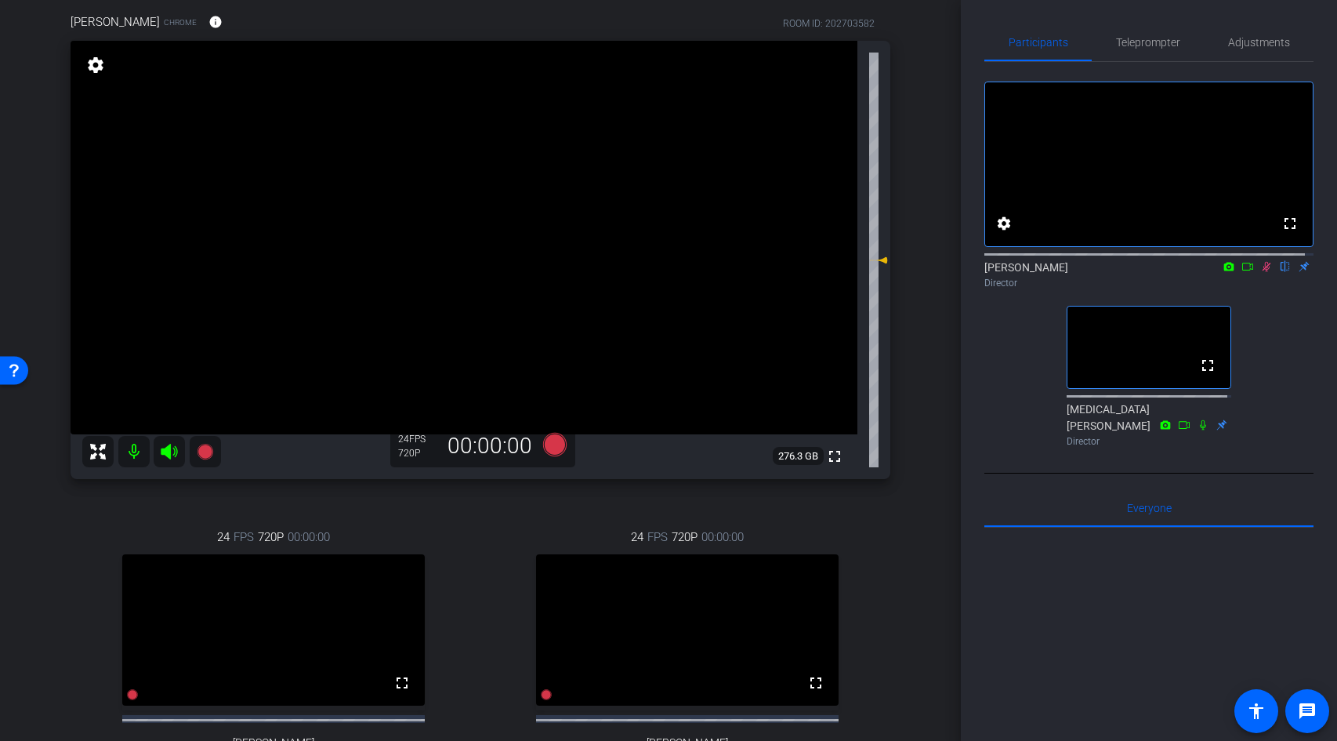
click at [1262, 272] on icon at bounding box center [1266, 266] width 13 height 11
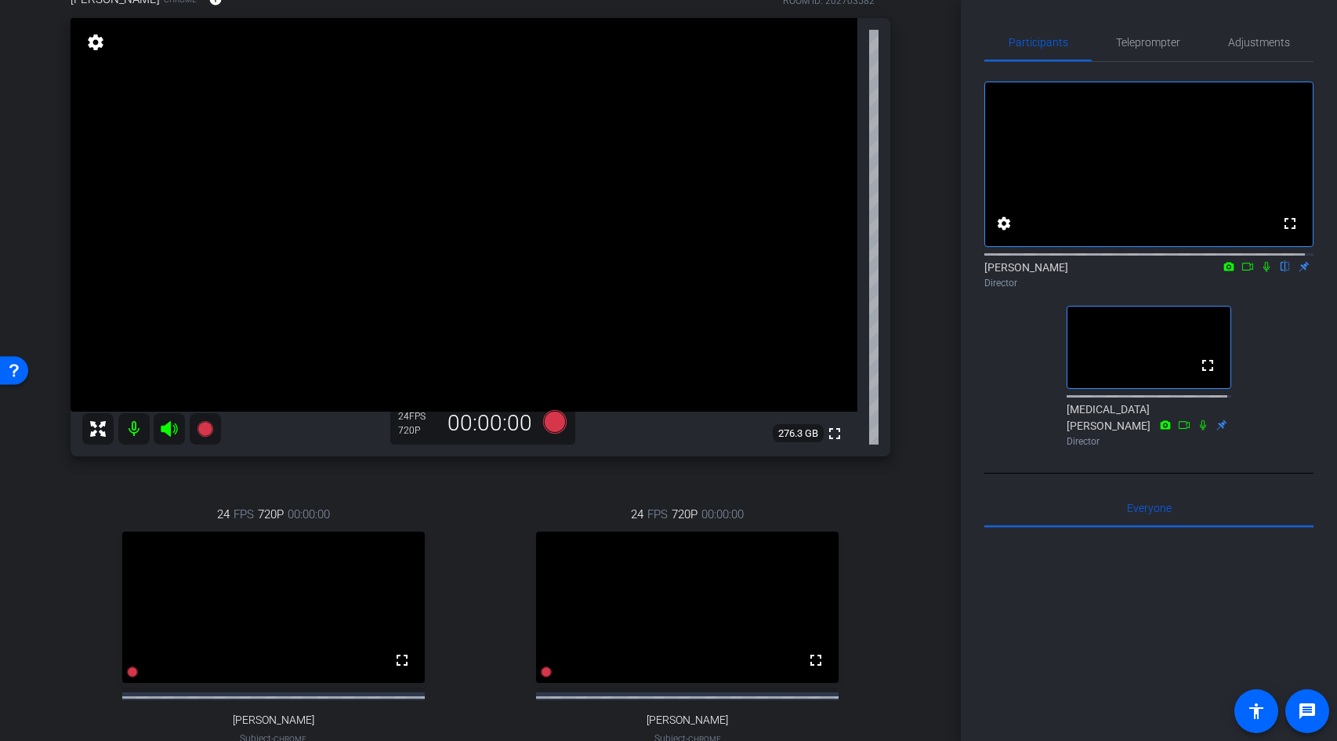
click at [1260, 272] on icon at bounding box center [1266, 266] width 13 height 11
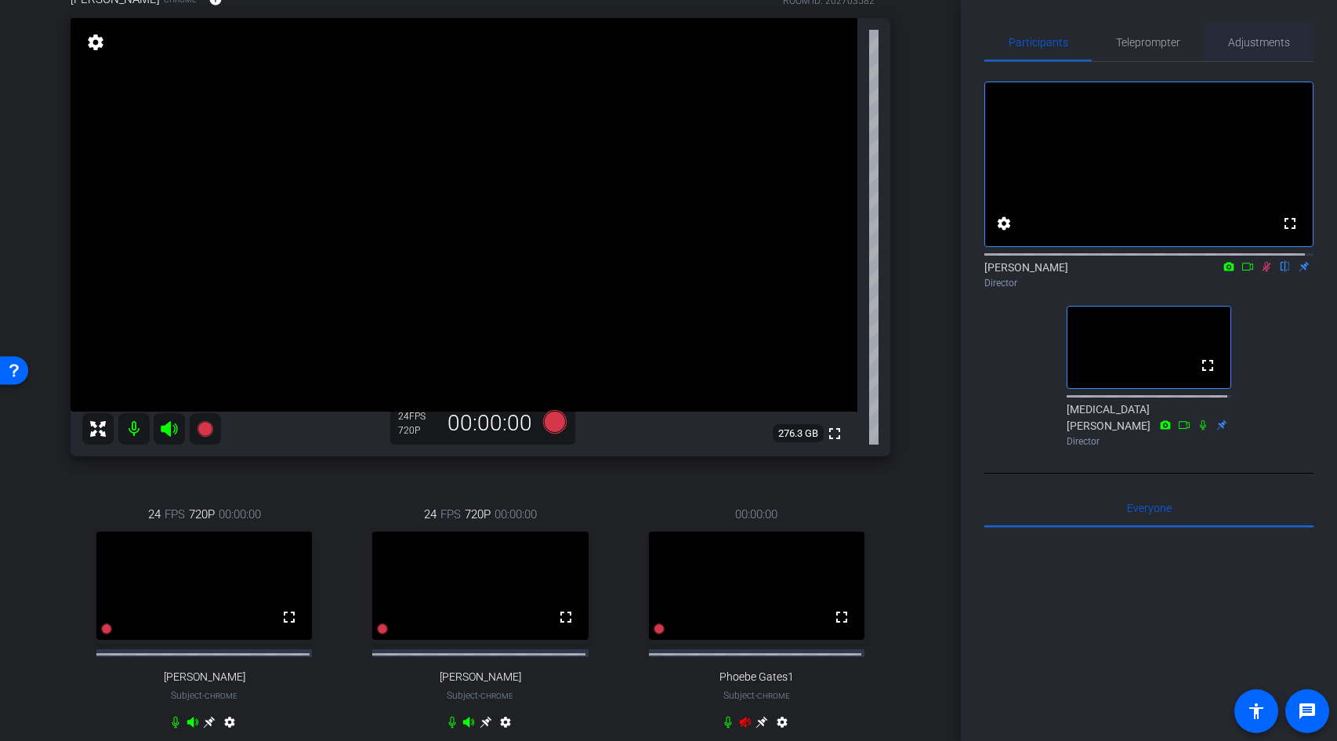
click at [1239, 37] on span "Adjustments" at bounding box center [1259, 42] width 62 height 11
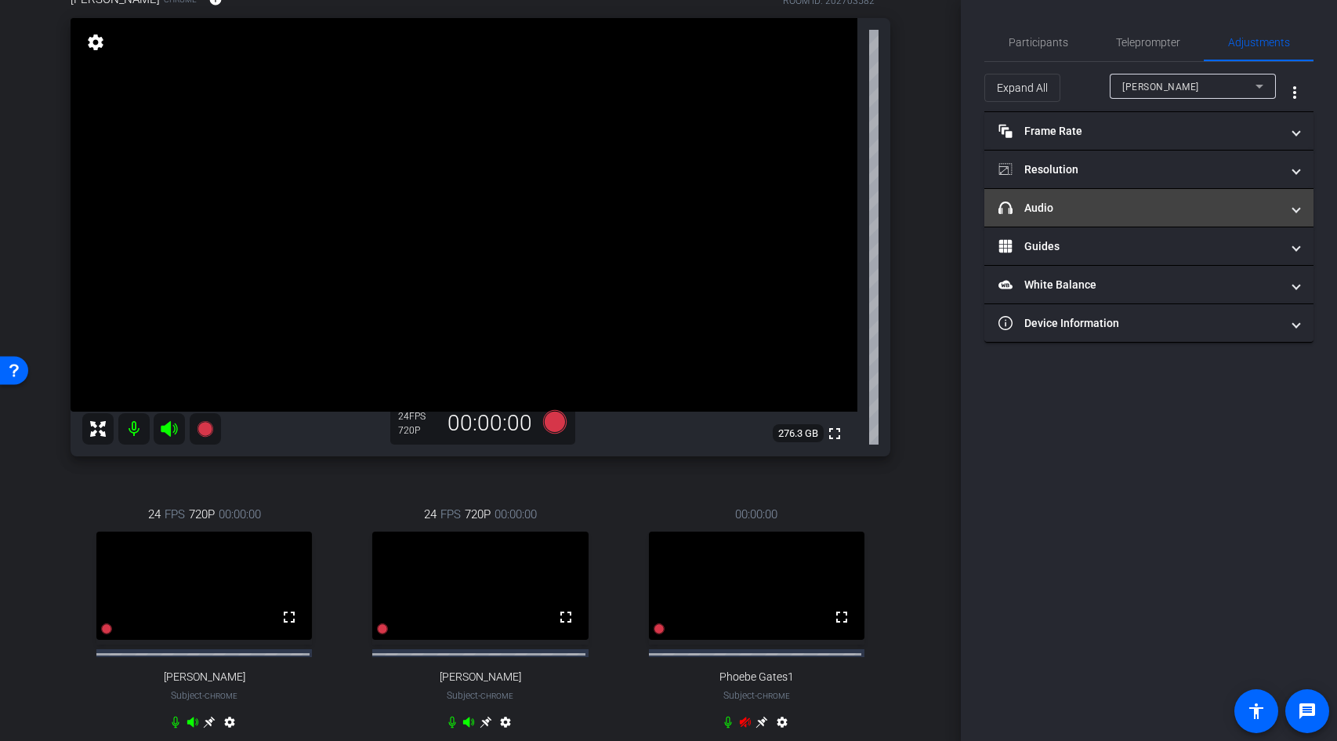
click at [1168, 205] on mat-panel-title "headphone icon Audio" at bounding box center [1139, 208] width 282 height 16
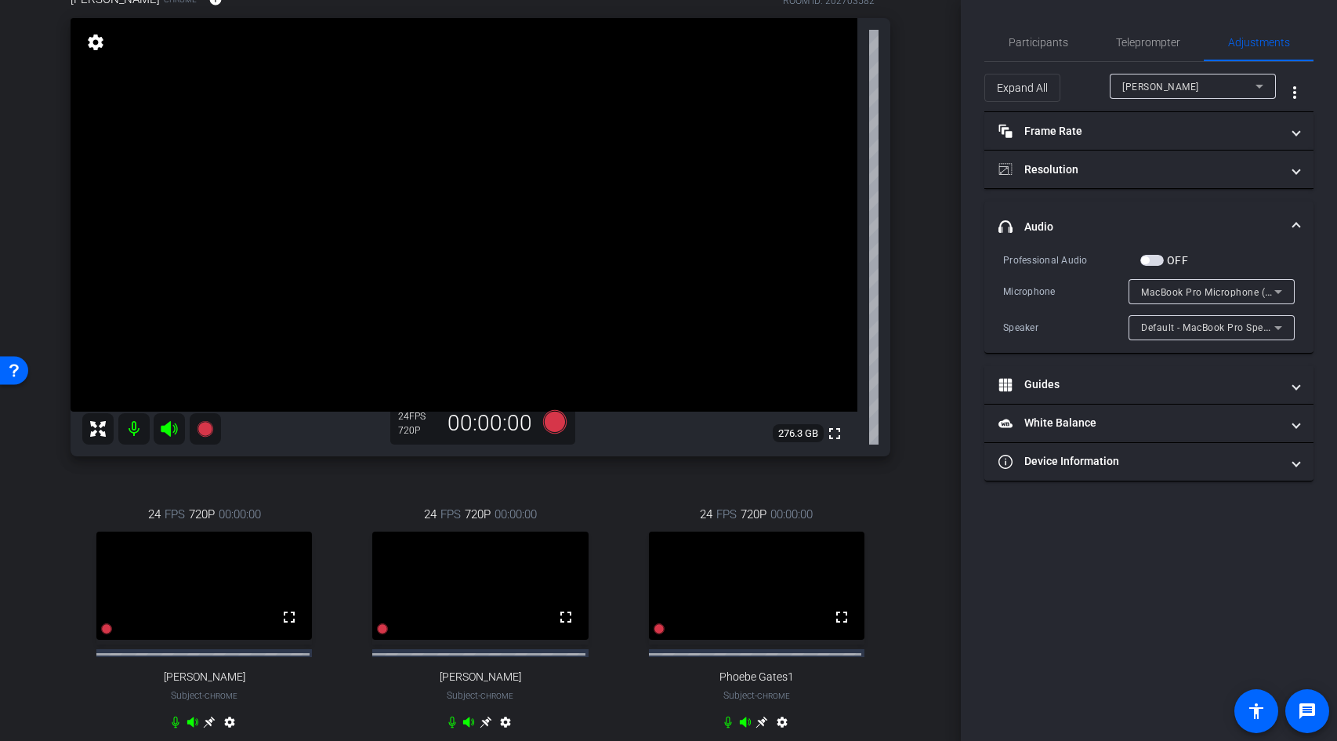
click at [1154, 258] on span "button" at bounding box center [1152, 260] width 24 height 11
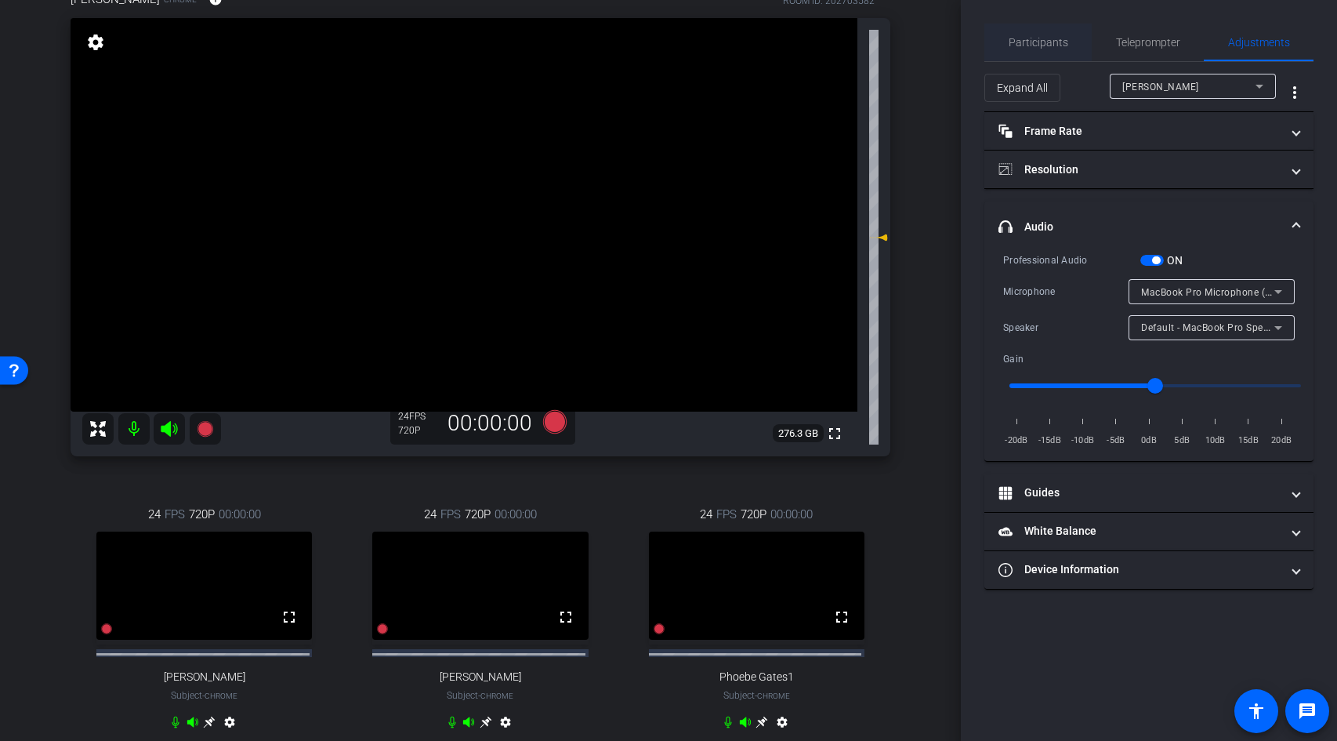
click at [1045, 40] on span "Participants" at bounding box center [1039, 42] width 60 height 11
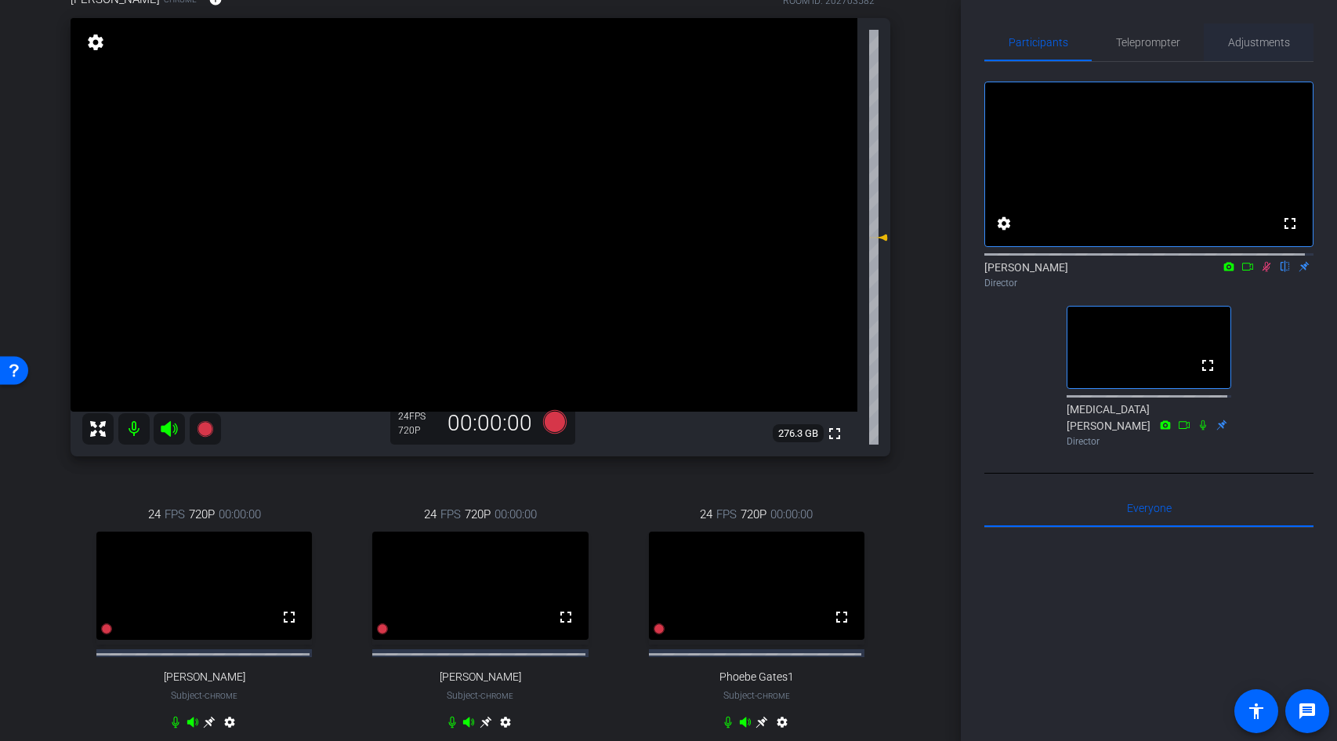
drag, startPoint x: 1244, startPoint y: 45, endPoint x: 1247, endPoint y: 59, distance: 14.4
click at [1244, 43] on span "Adjustments" at bounding box center [1259, 42] width 62 height 11
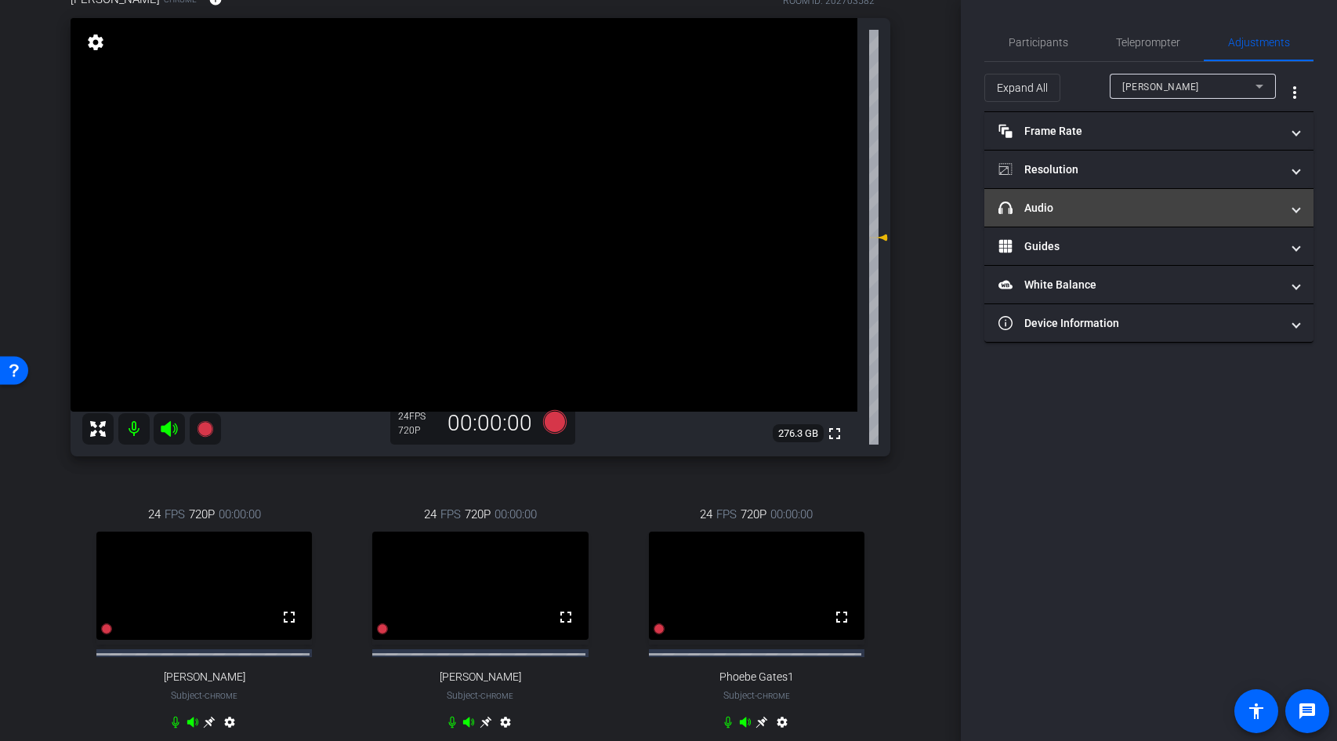
click at [1213, 202] on mat-panel-title "headphone icon Audio" at bounding box center [1139, 208] width 282 height 16
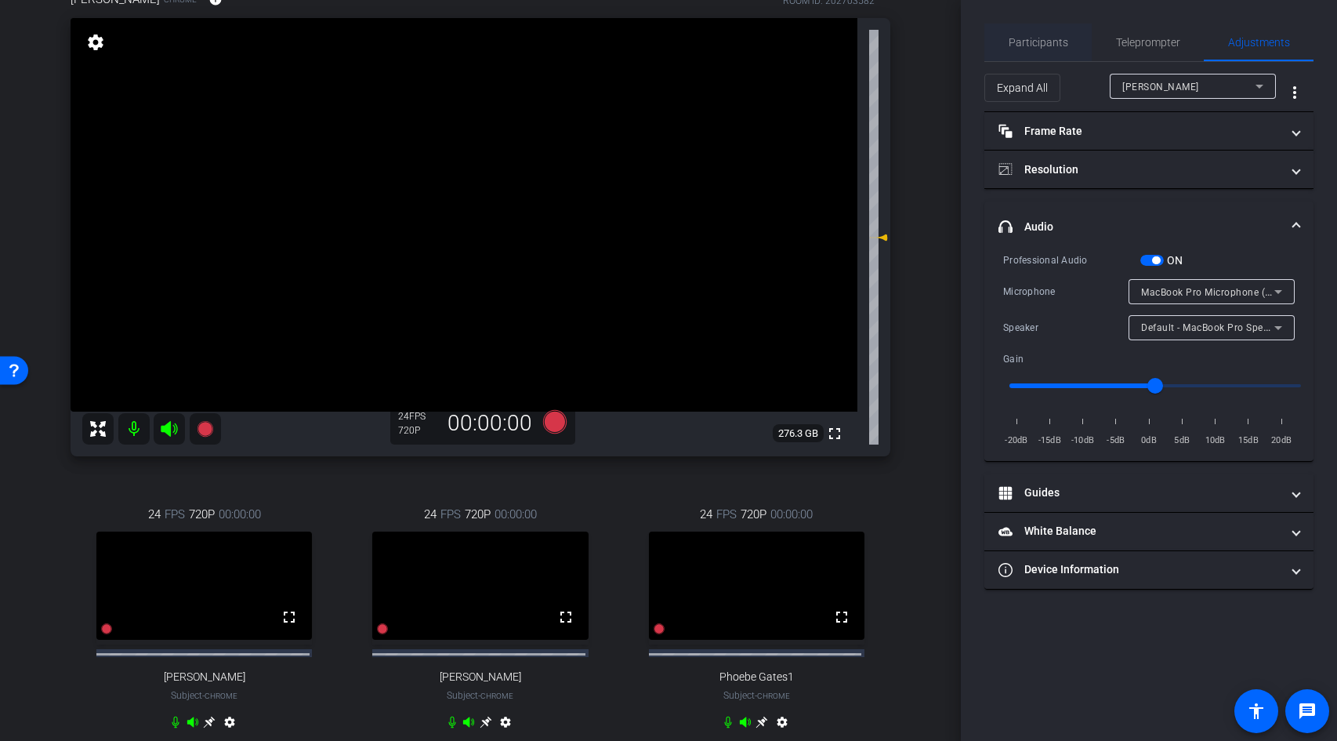
click at [1042, 49] on span "Participants" at bounding box center [1039, 43] width 60 height 38
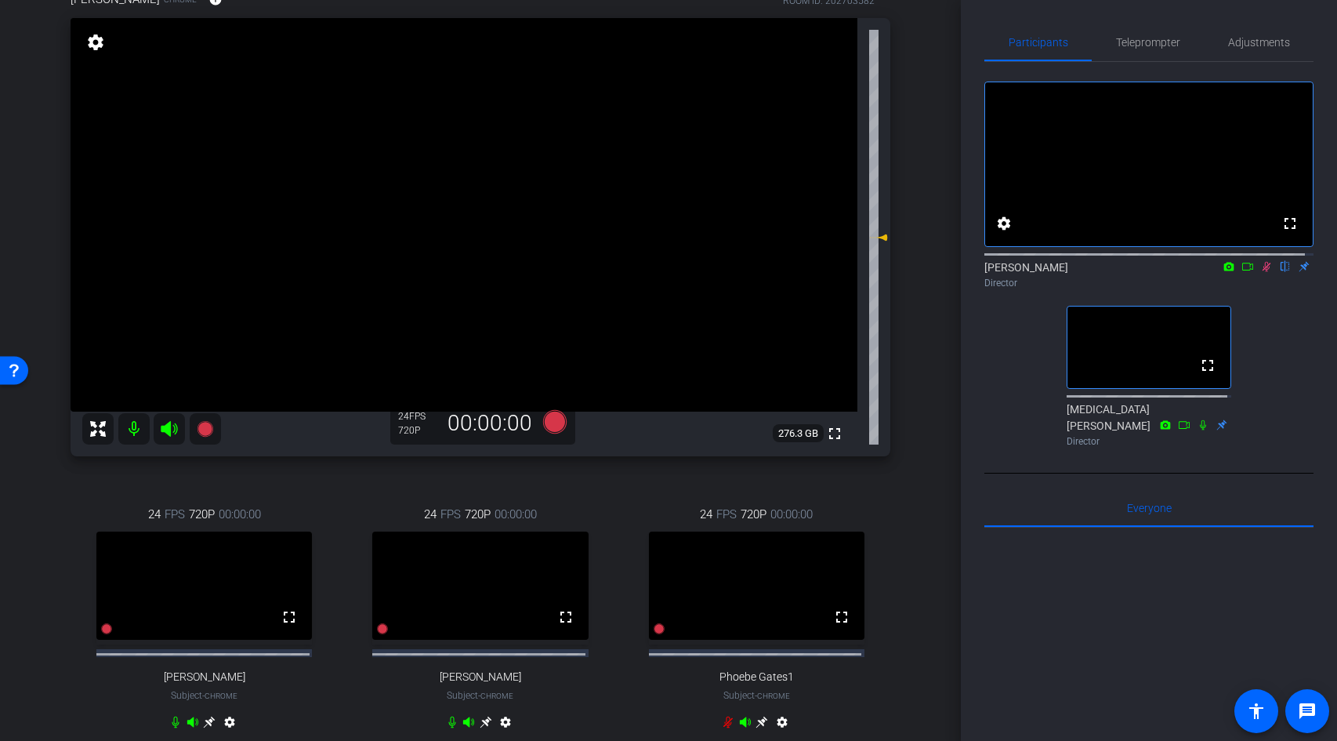
click at [173, 728] on icon at bounding box center [175, 721] width 13 height 13
click at [131, 425] on mat-icon at bounding box center [133, 428] width 31 height 31
click at [1242, 270] on icon at bounding box center [1247, 267] width 11 height 8
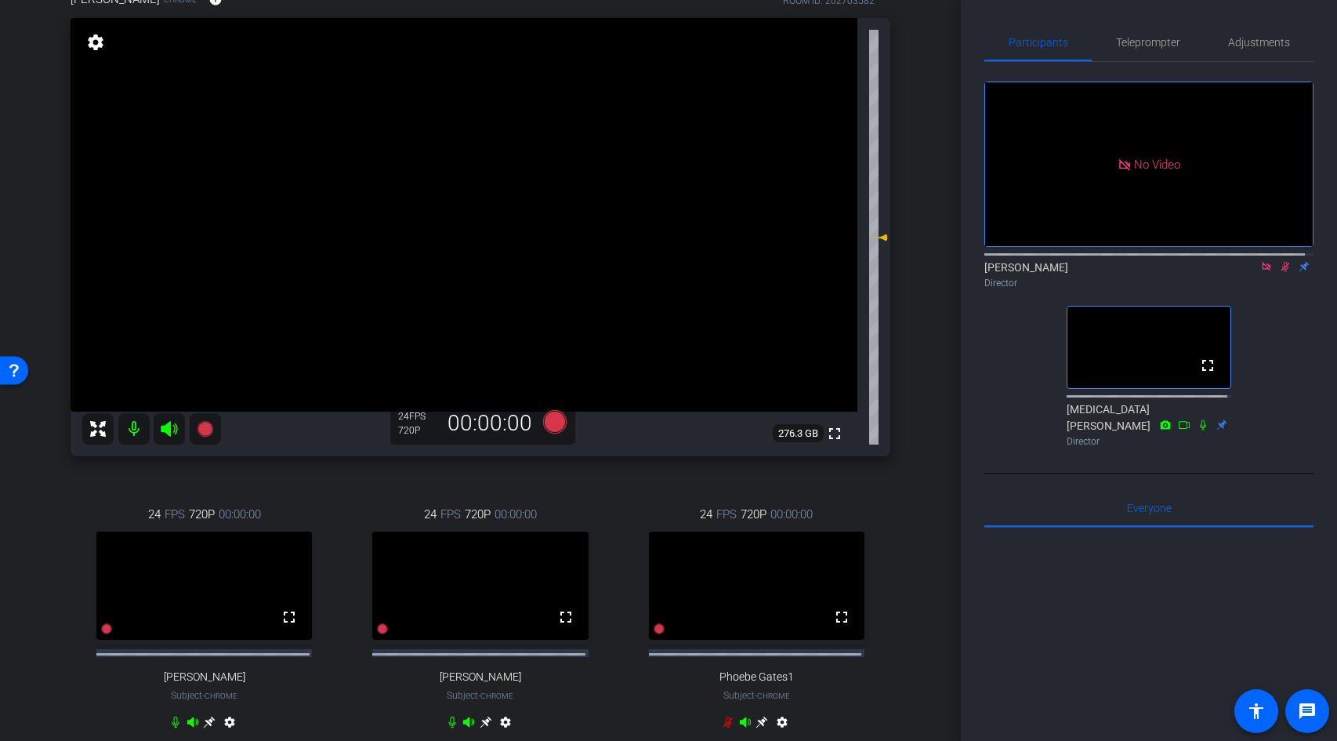
click at [1260, 272] on icon at bounding box center [1266, 266] width 13 height 11
click at [1244, 40] on span "Adjustments" at bounding box center [1259, 42] width 62 height 11
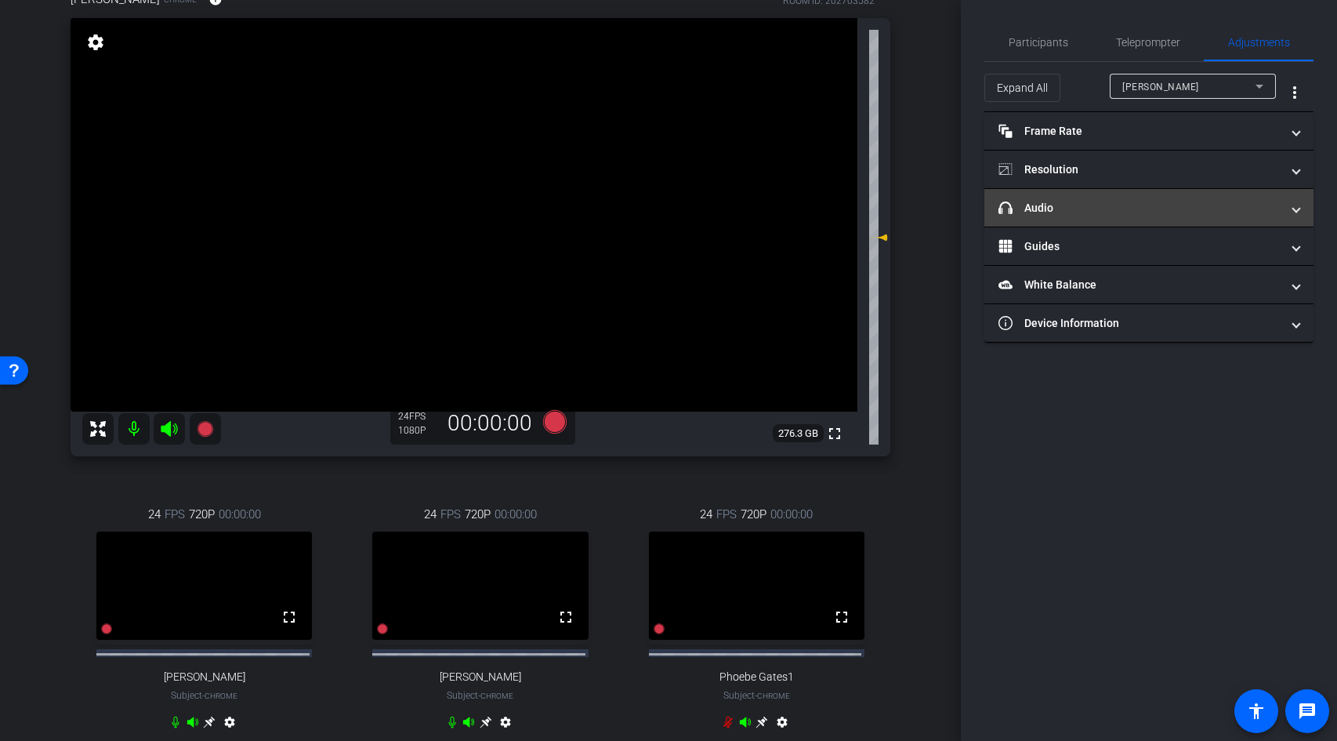
click at [1150, 212] on mat-panel-title "headphone icon Audio" at bounding box center [1139, 208] width 282 height 16
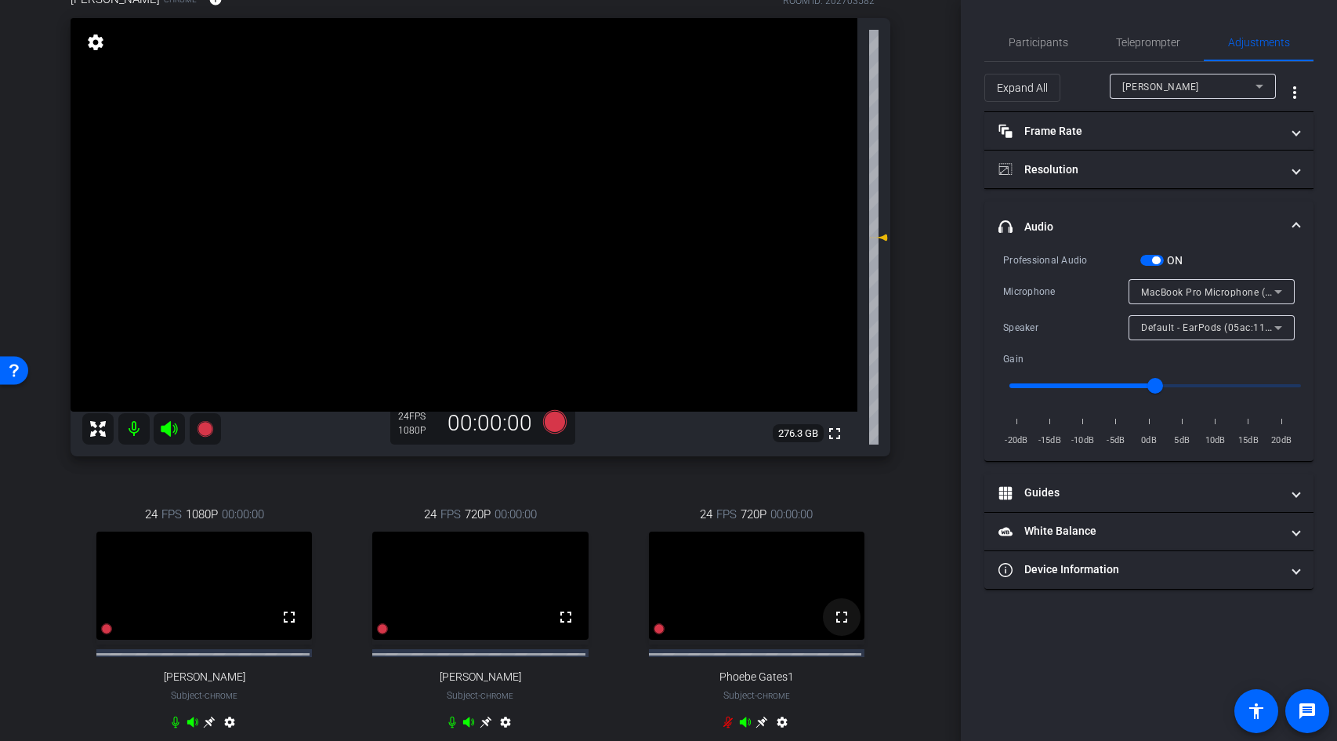
scroll to position [146, 0]
click at [1019, 38] on span "Participants" at bounding box center [1039, 42] width 60 height 11
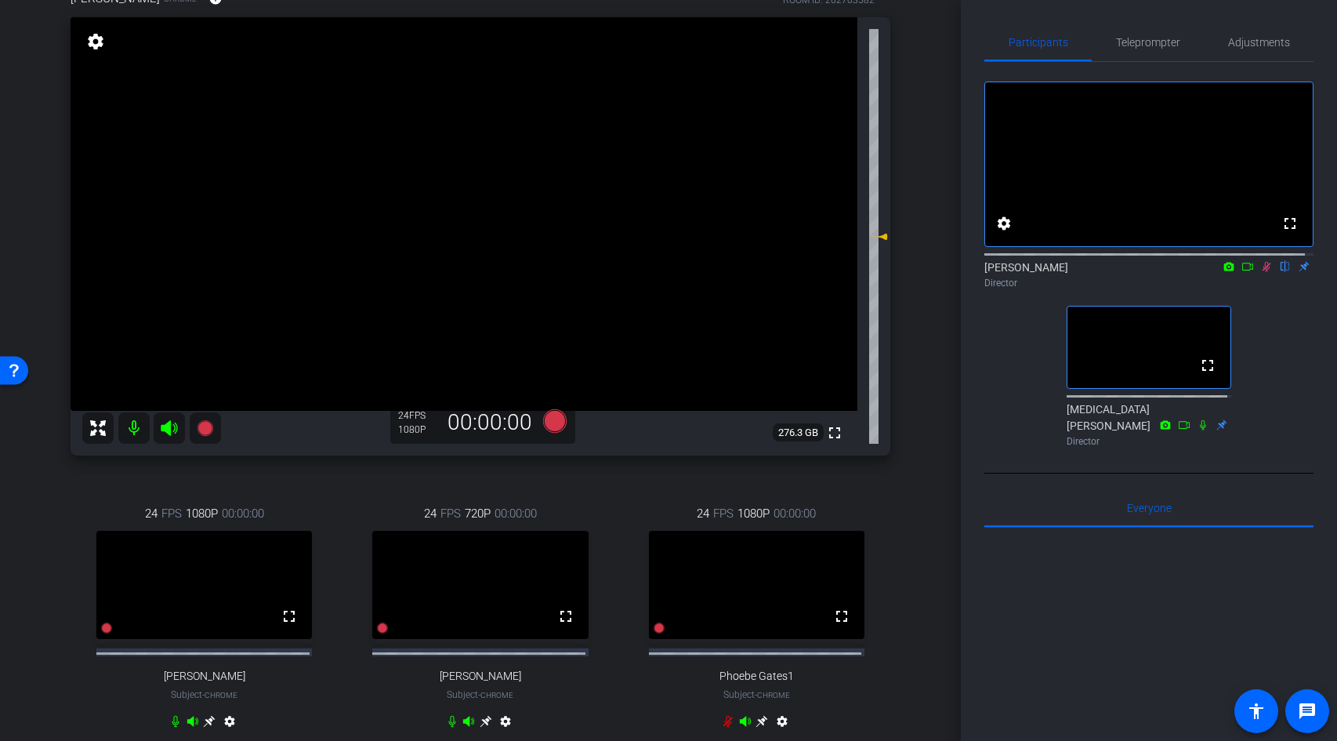
click at [1241, 272] on icon at bounding box center [1247, 266] width 13 height 11
click at [1228, 42] on span "Adjustments" at bounding box center [1259, 42] width 62 height 11
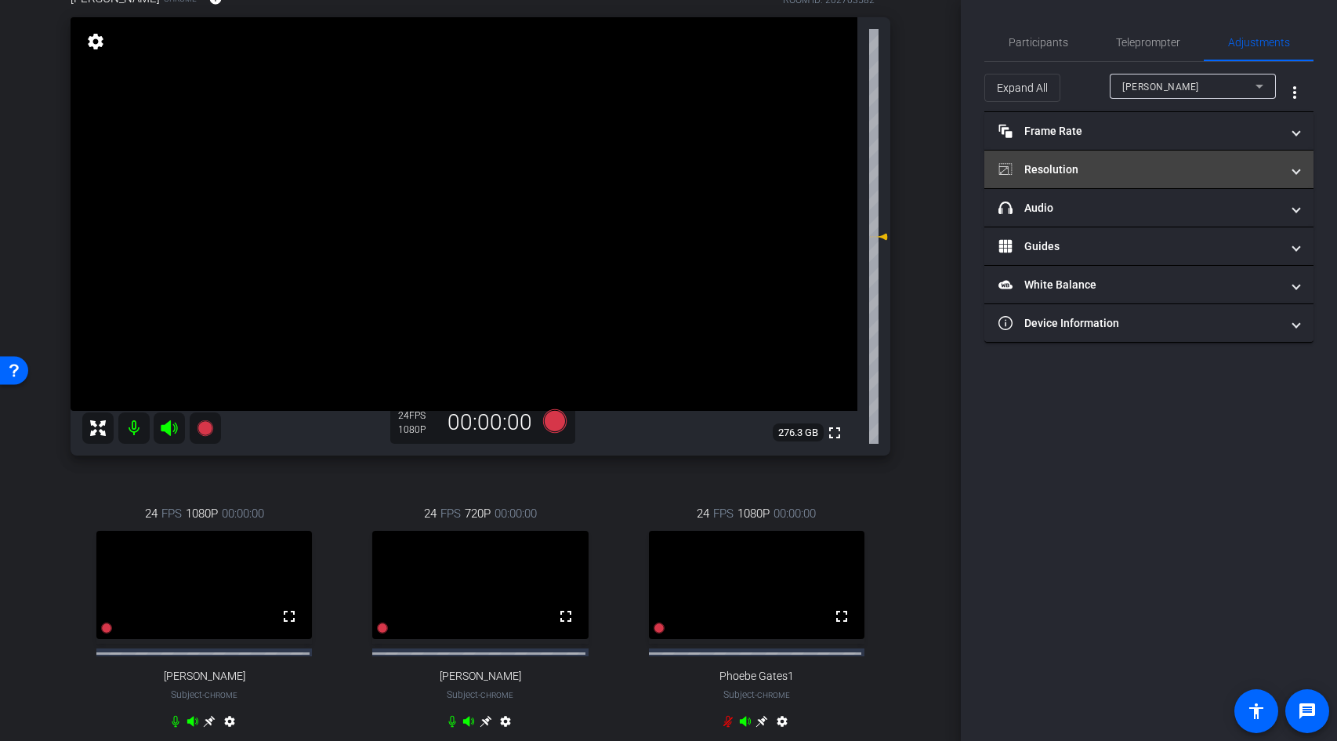
click at [1132, 170] on mat-panel-title "Resolution" at bounding box center [1139, 169] width 282 height 16
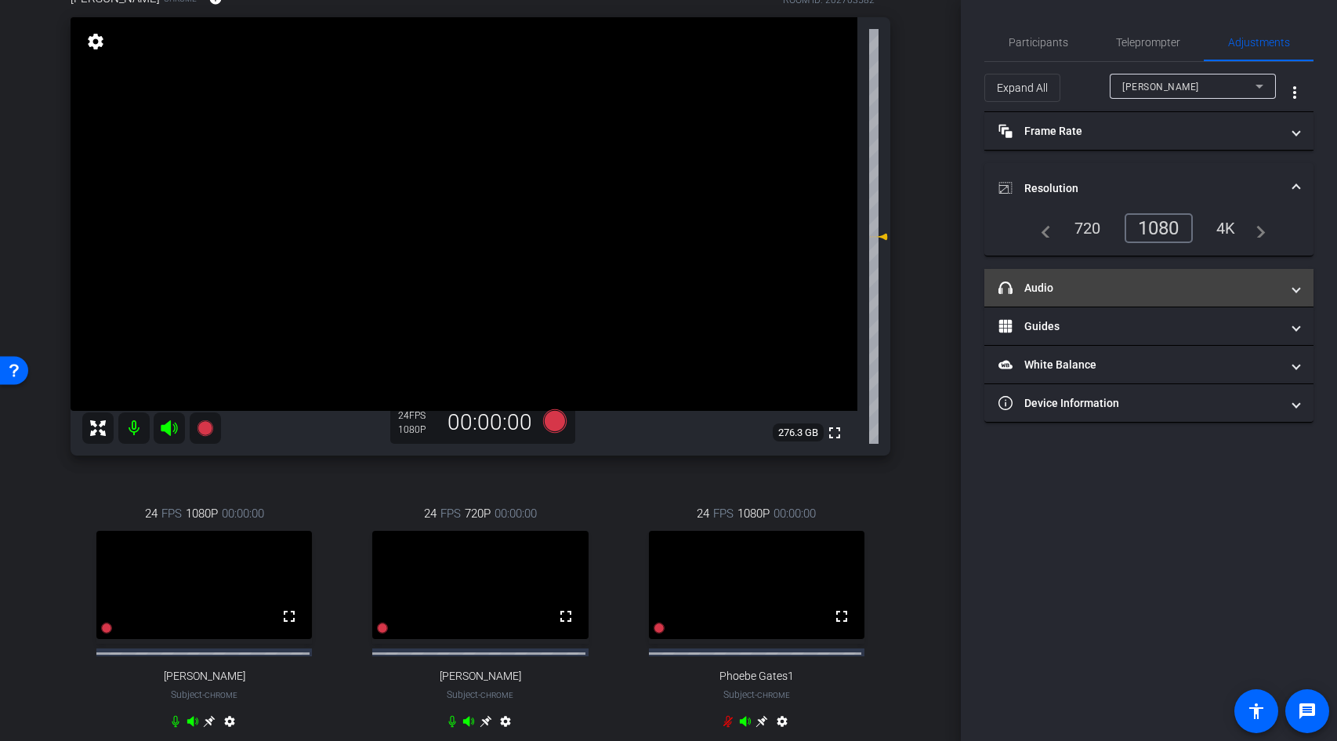
drag, startPoint x: 1153, startPoint y: 568, endPoint x: 1082, endPoint y: 294, distance: 283.2
click at [1153, 567] on div "Participants Teleprompter Adjustments Sam Freund Director Alli Rodgers Director…" at bounding box center [1149, 370] width 376 height 741
click at [1104, 291] on mat-panel-title "headphone icon Audio" at bounding box center [1139, 288] width 282 height 16
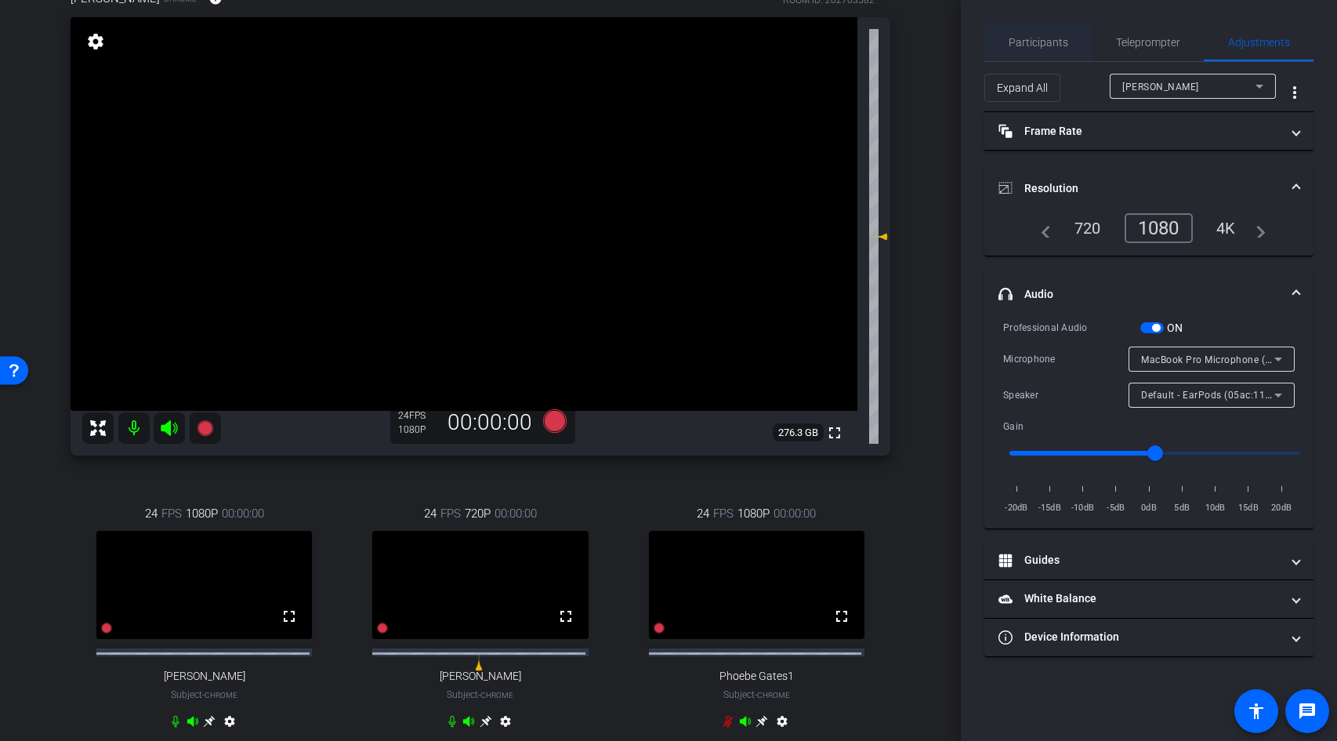
click at [1030, 38] on span "Participants" at bounding box center [1039, 42] width 60 height 11
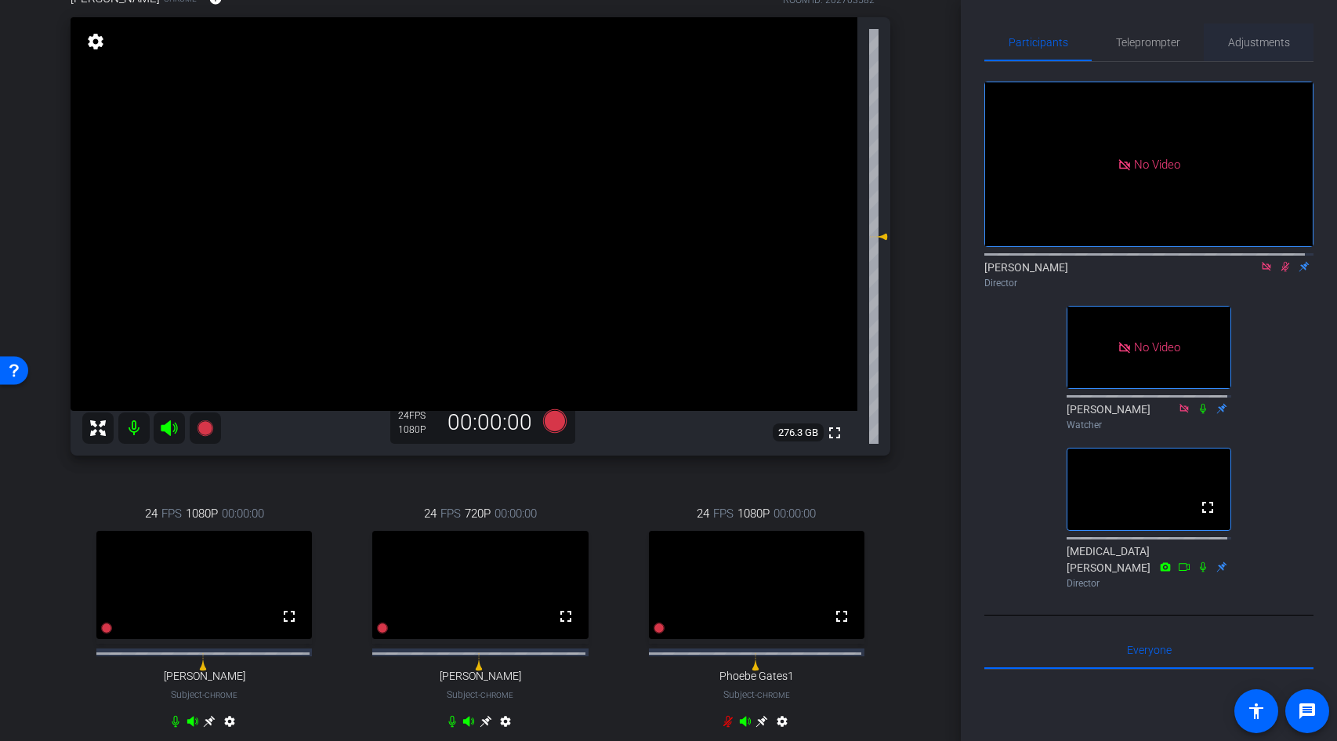
click at [1242, 46] on span "Adjustments" at bounding box center [1259, 42] width 62 height 11
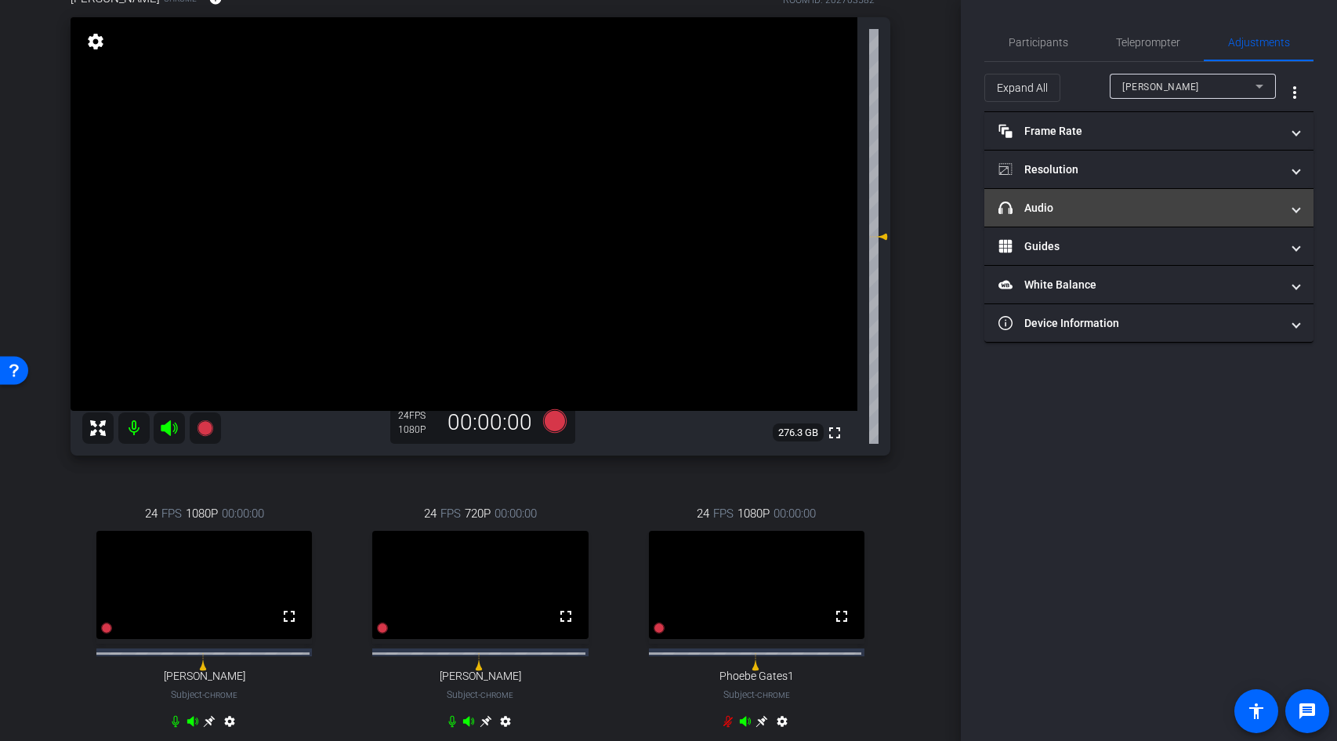
click at [1132, 203] on mat-panel-title "headphone icon Audio" at bounding box center [1139, 208] width 282 height 16
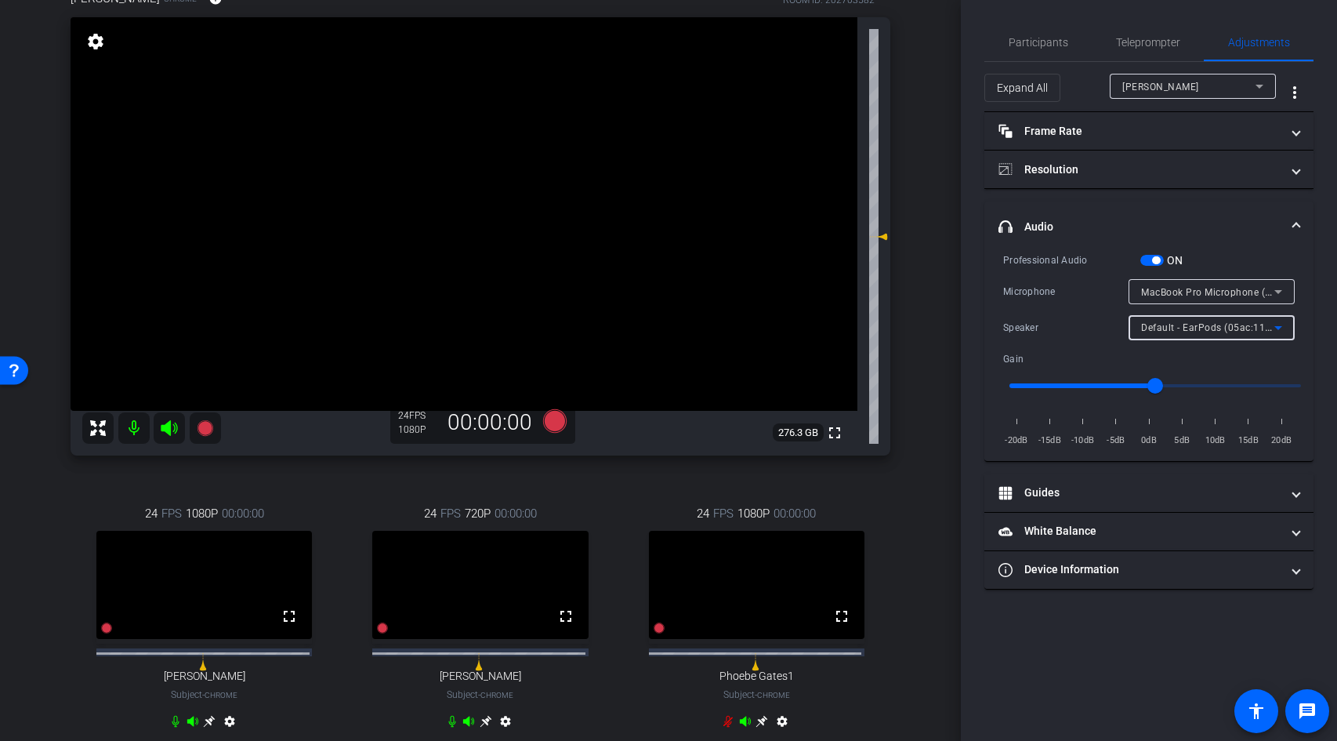
click at [1257, 325] on span "Default - EarPods (05ac:110b)" at bounding box center [1210, 327] width 139 height 13
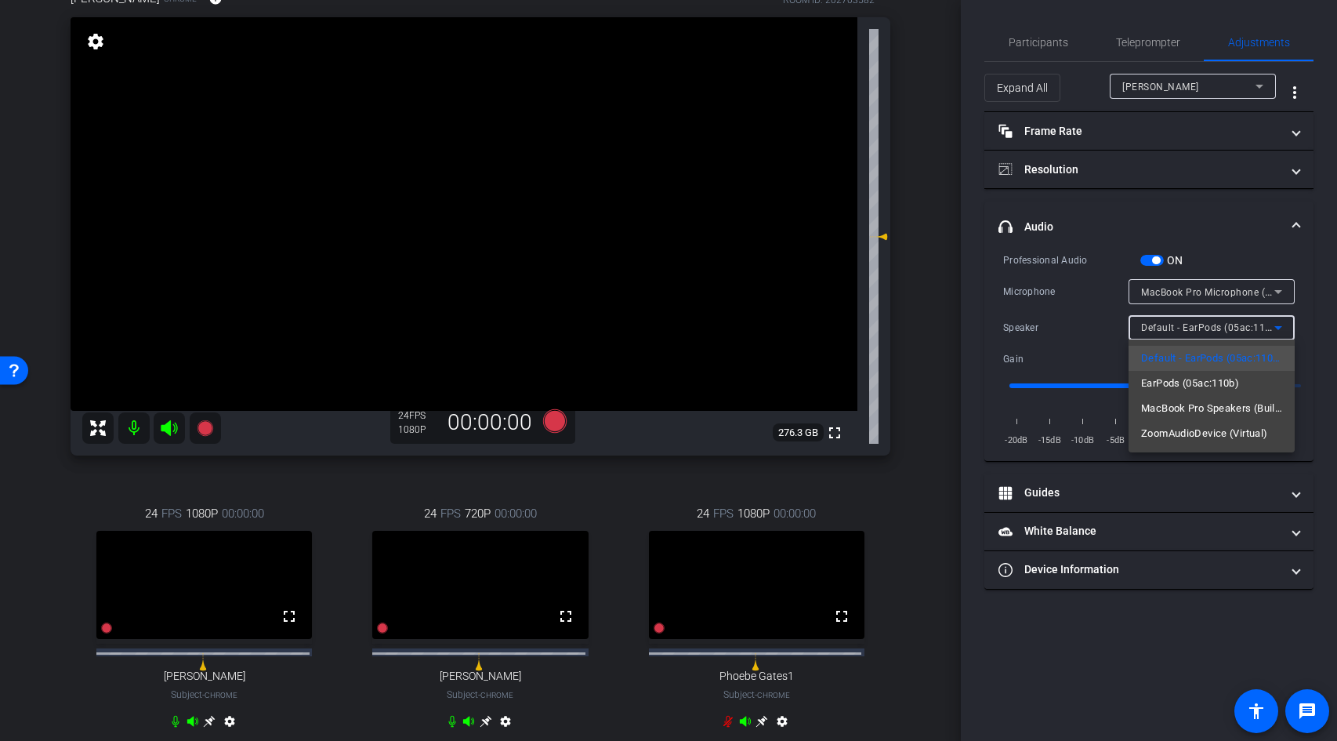
drag, startPoint x: 1257, startPoint y: 325, endPoint x: 1277, endPoint y: 326, distance: 19.6
click at [1257, 325] on div at bounding box center [668, 370] width 1337 height 741
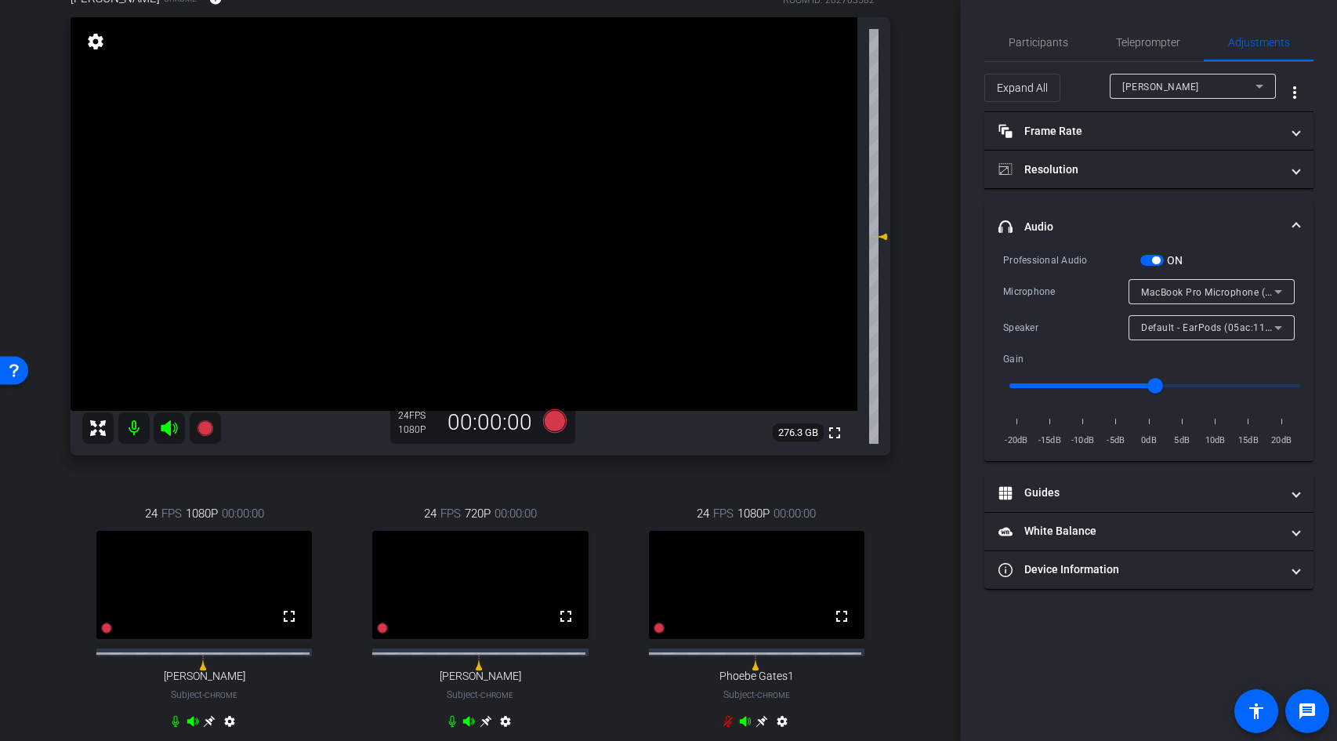
click at [1311, 314] on div "Professional Audio ON Microphone MacBook Pro Microphone (Built-in) Speaker Defa…" at bounding box center [1148, 356] width 329 height 209
click at [251, 590] on video at bounding box center [203, 585] width 215 height 108
click at [208, 594] on video at bounding box center [203, 585] width 215 height 108
click at [1104, 220] on mat-panel-title "headphone icon Audio" at bounding box center [1139, 227] width 282 height 16
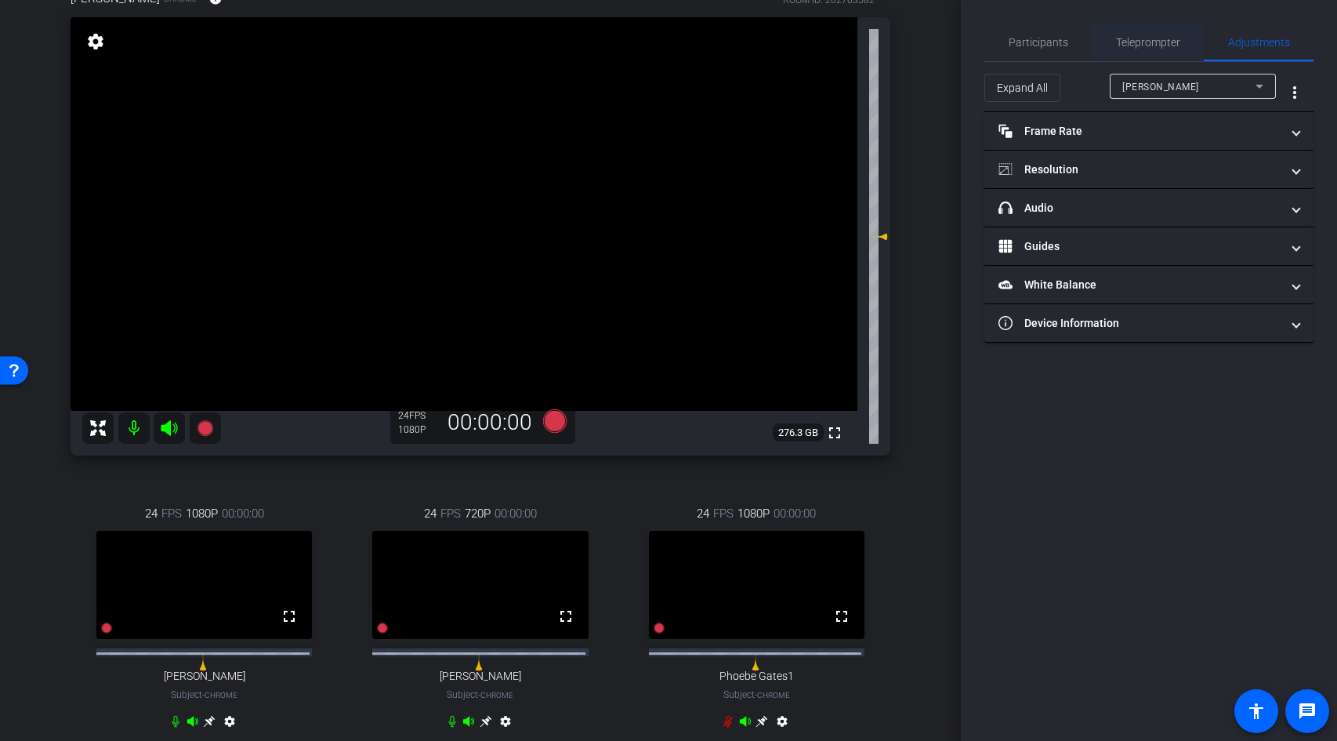
click at [1150, 46] on span "Teleprompter" at bounding box center [1148, 42] width 64 height 11
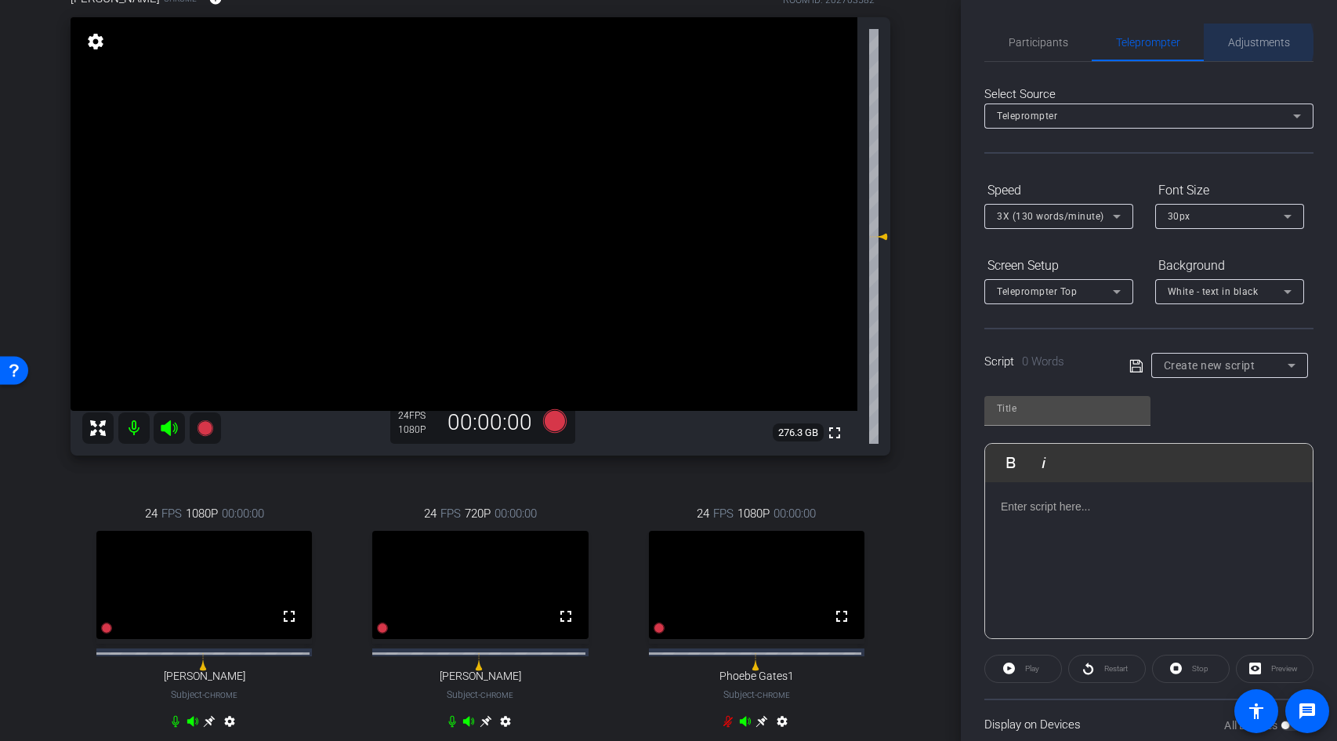
click at [1251, 44] on span "Adjustments" at bounding box center [1259, 42] width 62 height 11
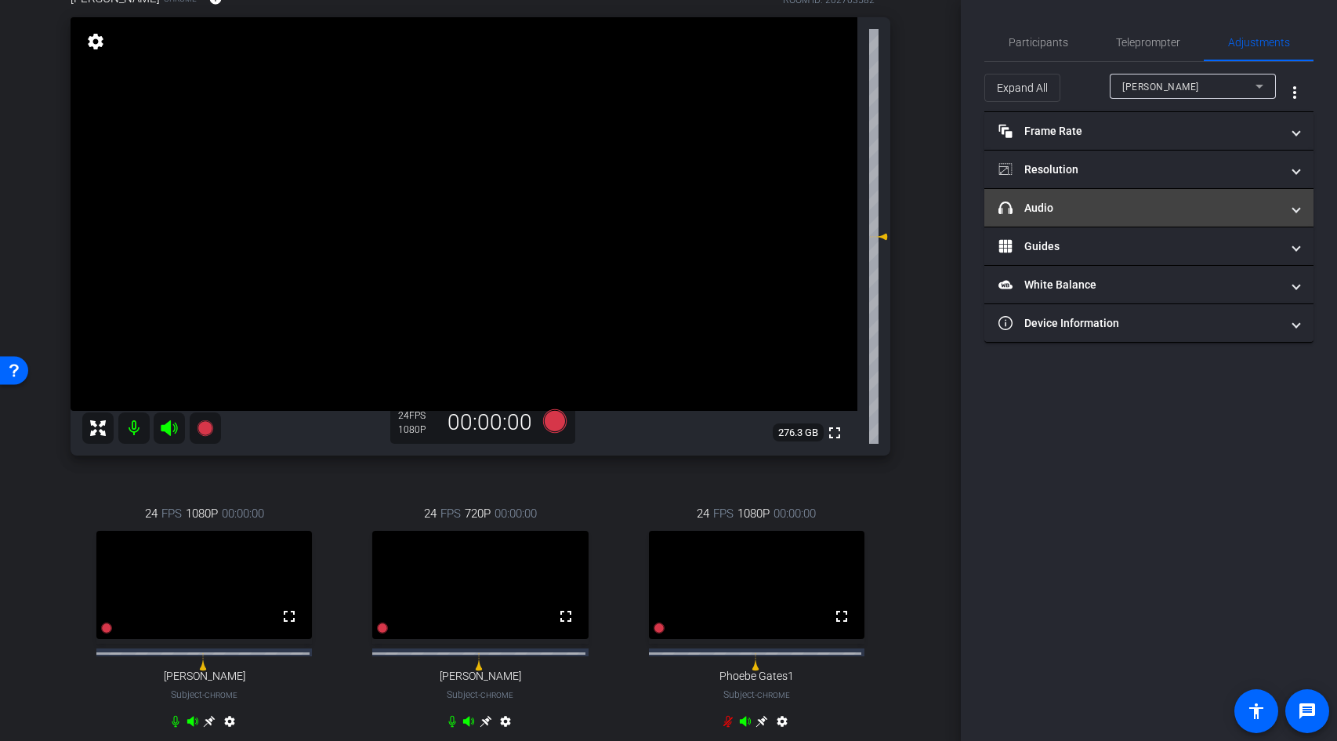
click at [1138, 209] on mat-panel-title "headphone icon Audio" at bounding box center [1139, 208] width 282 height 16
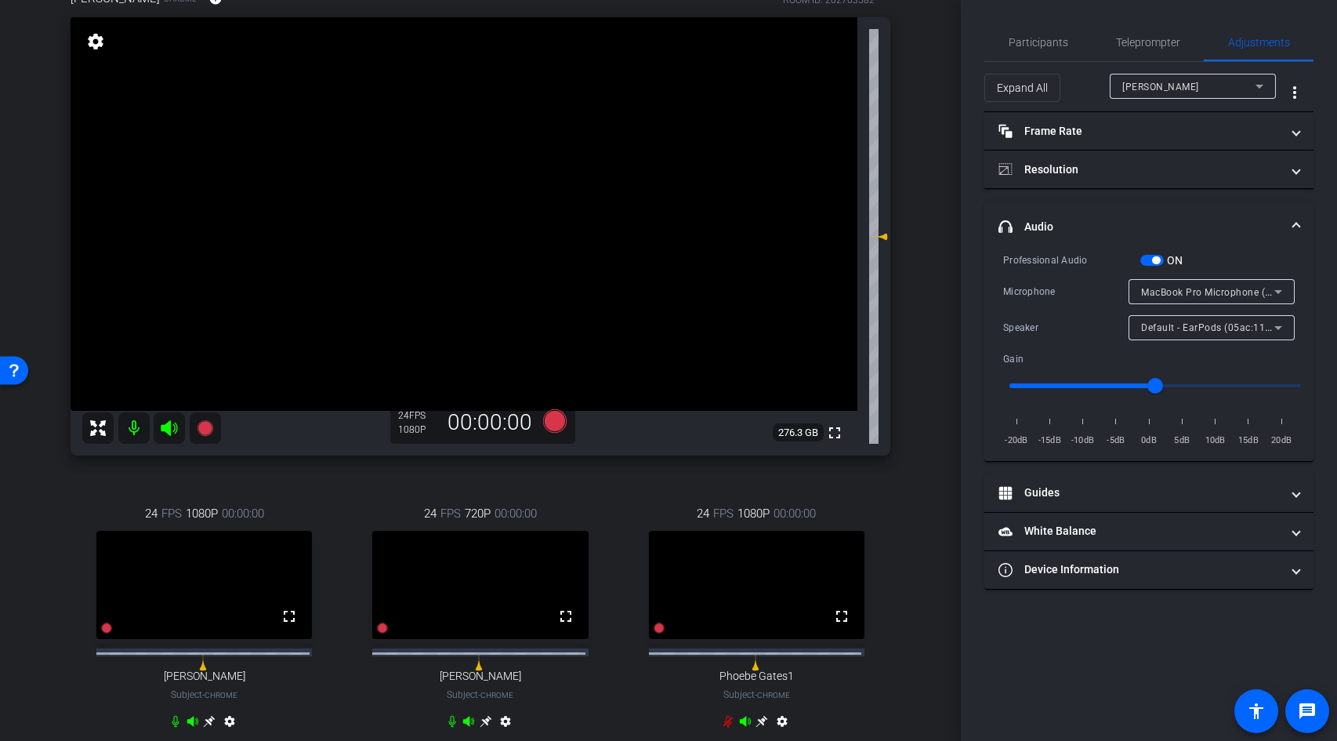
click at [1233, 330] on span "Default - EarPods (05ac:110b)" at bounding box center [1210, 327] width 139 height 13
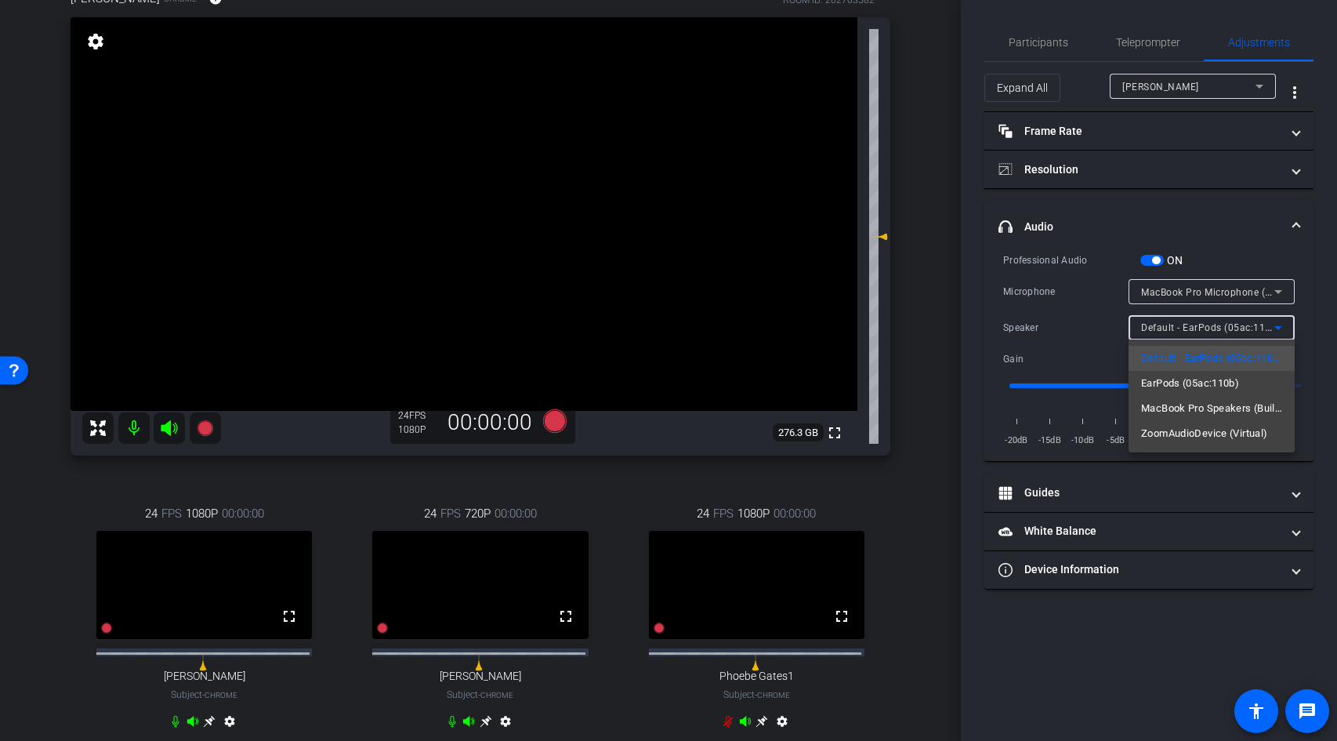
click at [1070, 323] on div at bounding box center [668, 370] width 1337 height 741
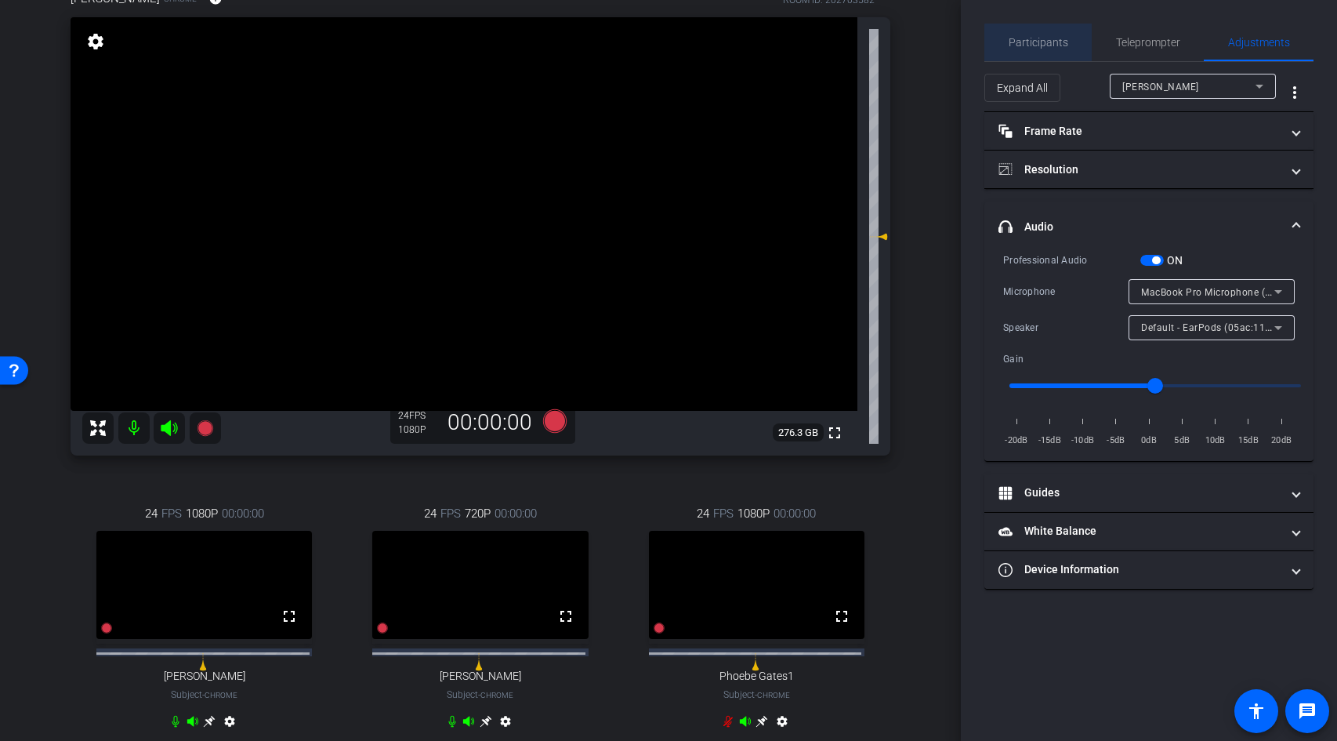
drag, startPoint x: 1042, startPoint y: 52, endPoint x: 1045, endPoint y: 64, distance: 12.9
click at [1042, 52] on span "Participants" at bounding box center [1039, 43] width 60 height 38
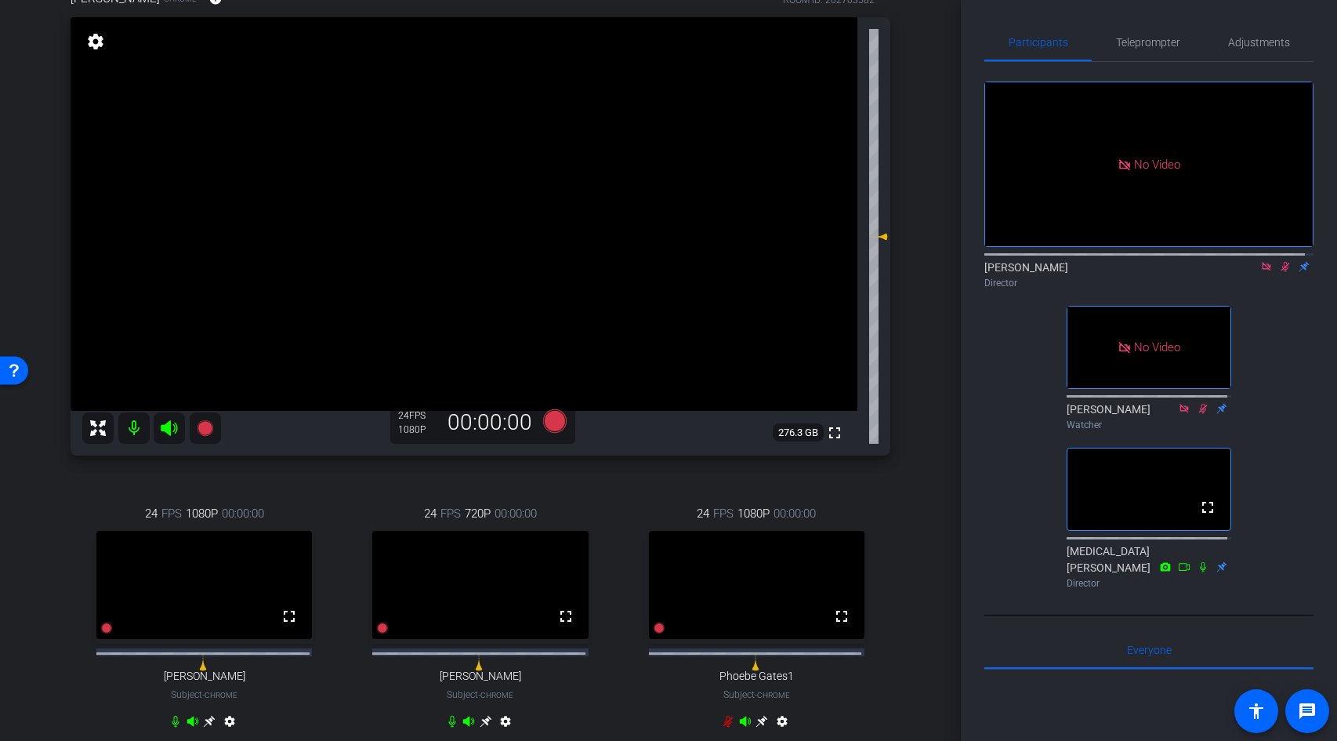
click at [1281, 262] on icon at bounding box center [1285, 267] width 9 height 10
click at [1279, 261] on icon at bounding box center [1285, 266] width 13 height 11
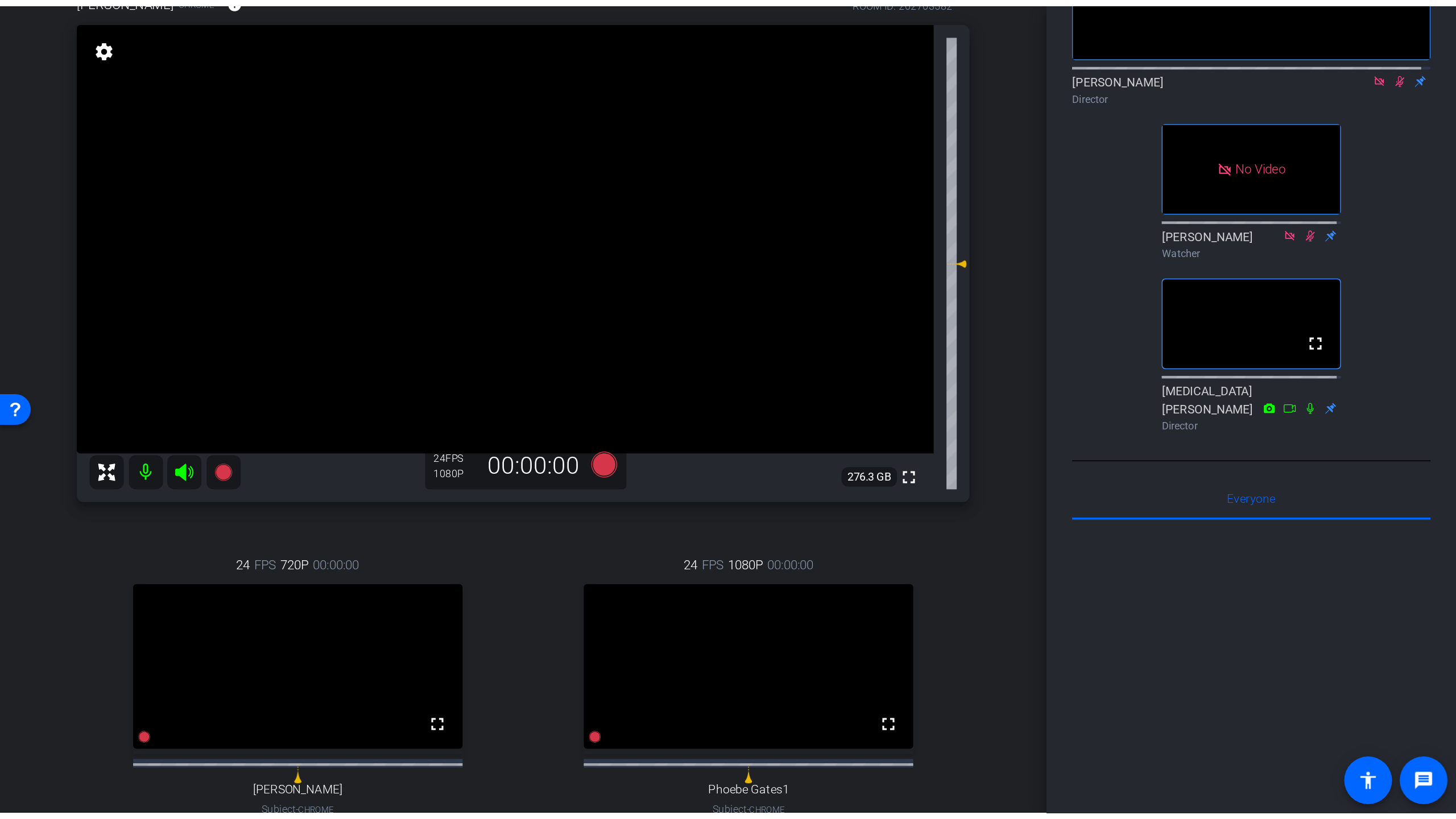
scroll to position [0, 0]
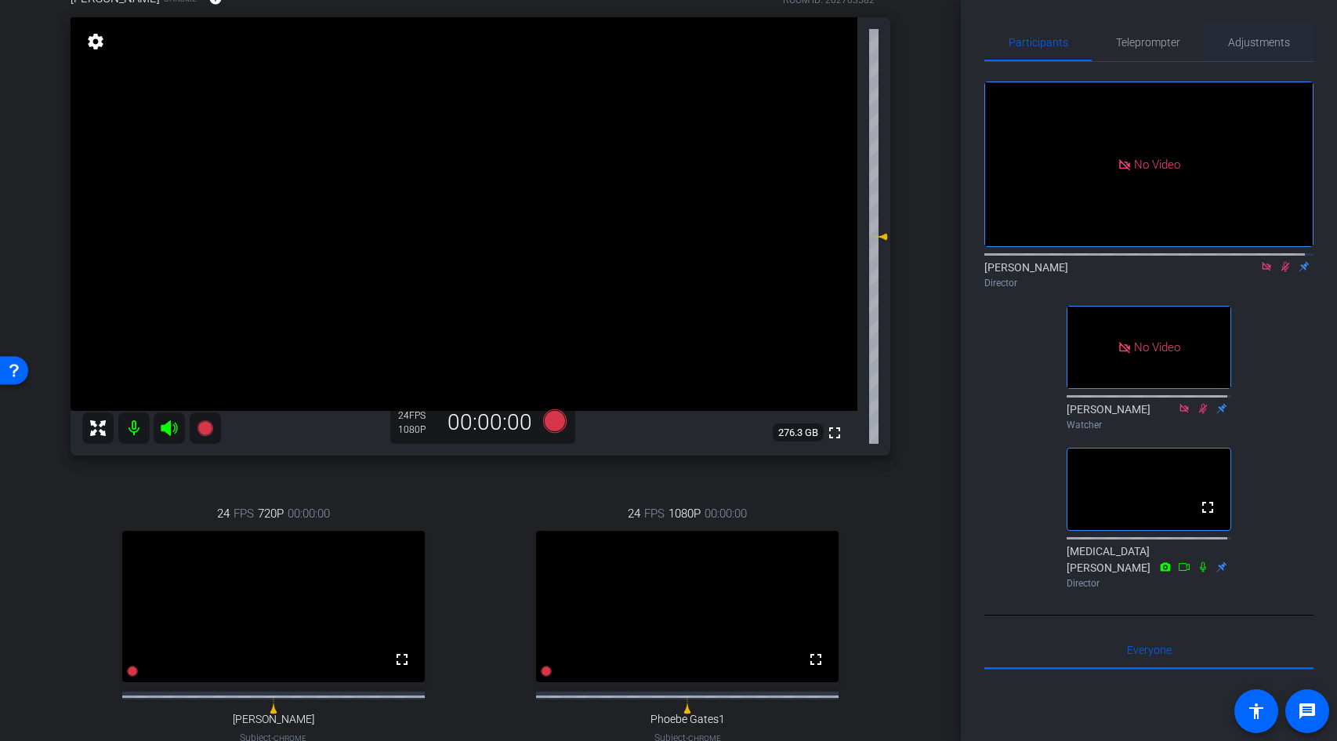
click at [1262, 42] on span "Adjustments" at bounding box center [1259, 42] width 62 height 11
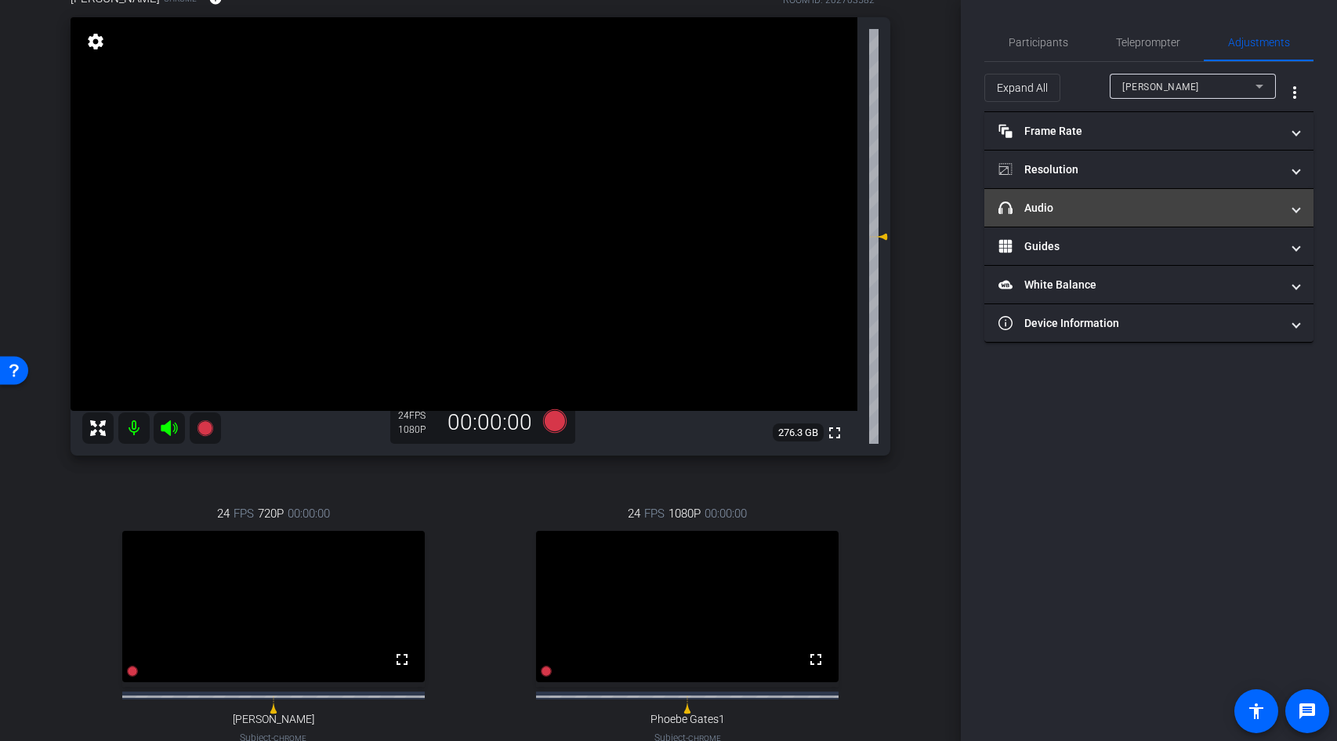
click at [1171, 226] on mat-expansion-panel-header "headphone icon Audio" at bounding box center [1148, 208] width 329 height 38
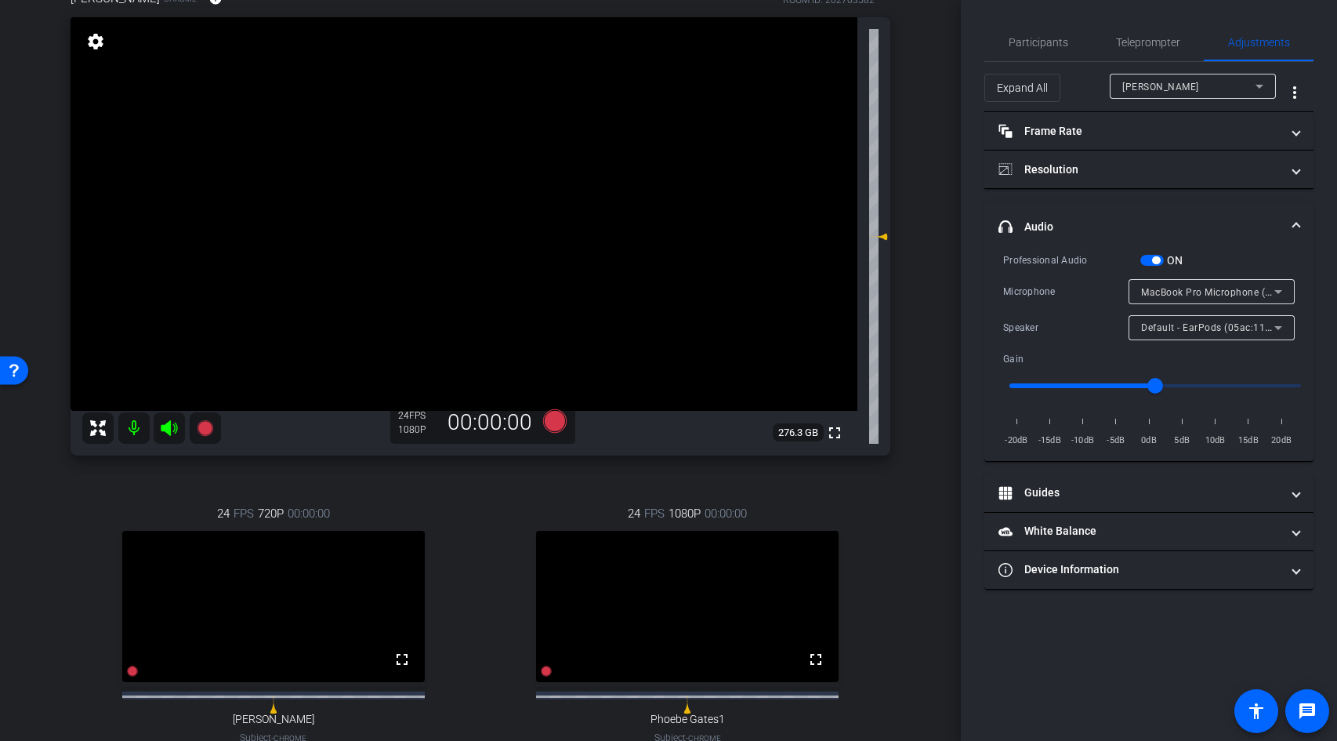
click at [514, 331] on video at bounding box center [464, 213] width 787 height 393
click at [299, 604] on video at bounding box center [273, 606] width 302 height 151
click at [612, 596] on video at bounding box center [687, 606] width 302 height 151
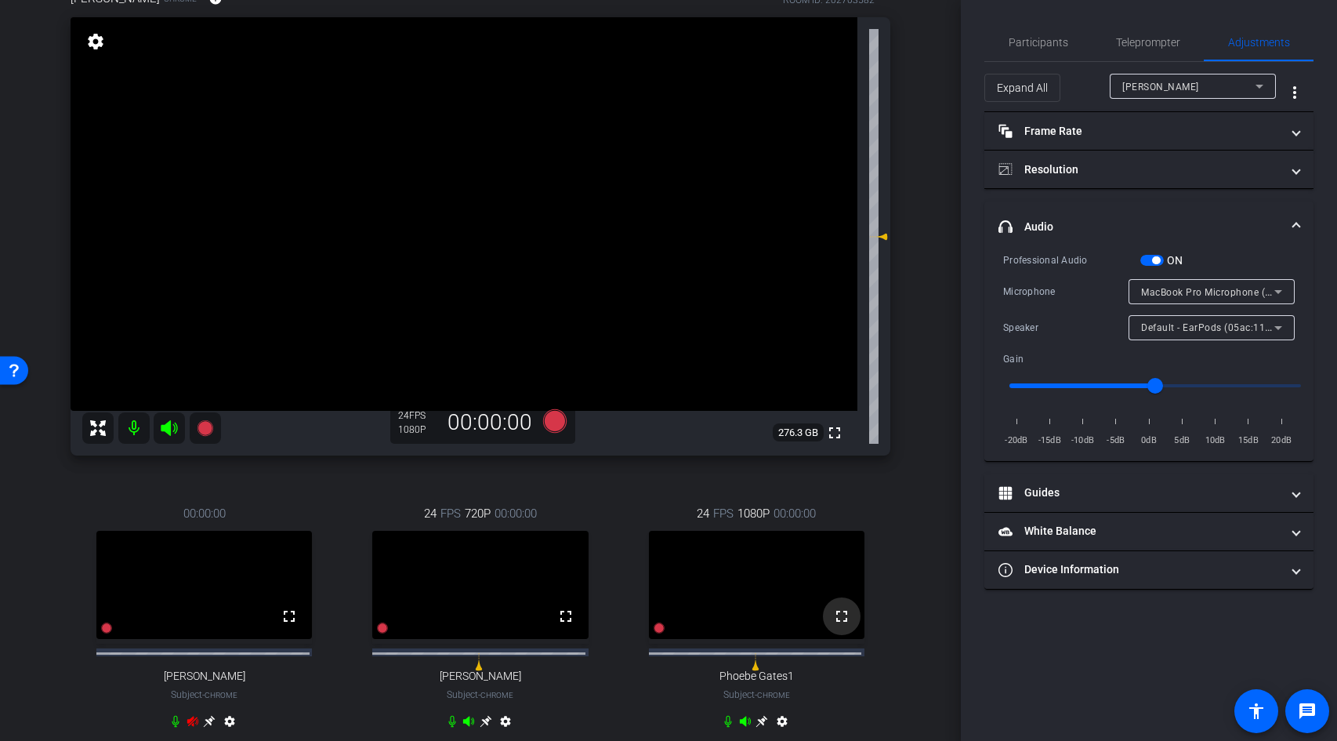
click at [833, 625] on mat-icon "fullscreen" at bounding box center [841, 616] width 19 height 19
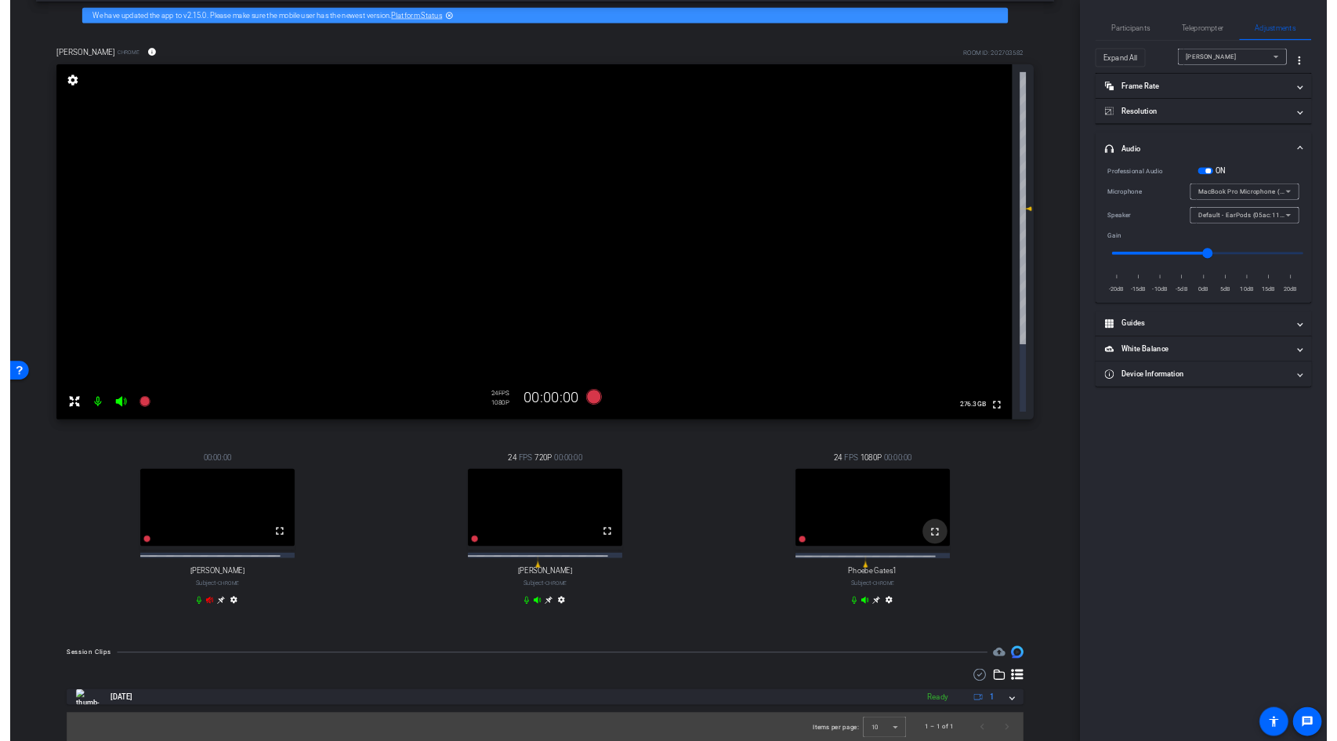
scroll to position [113, 0]
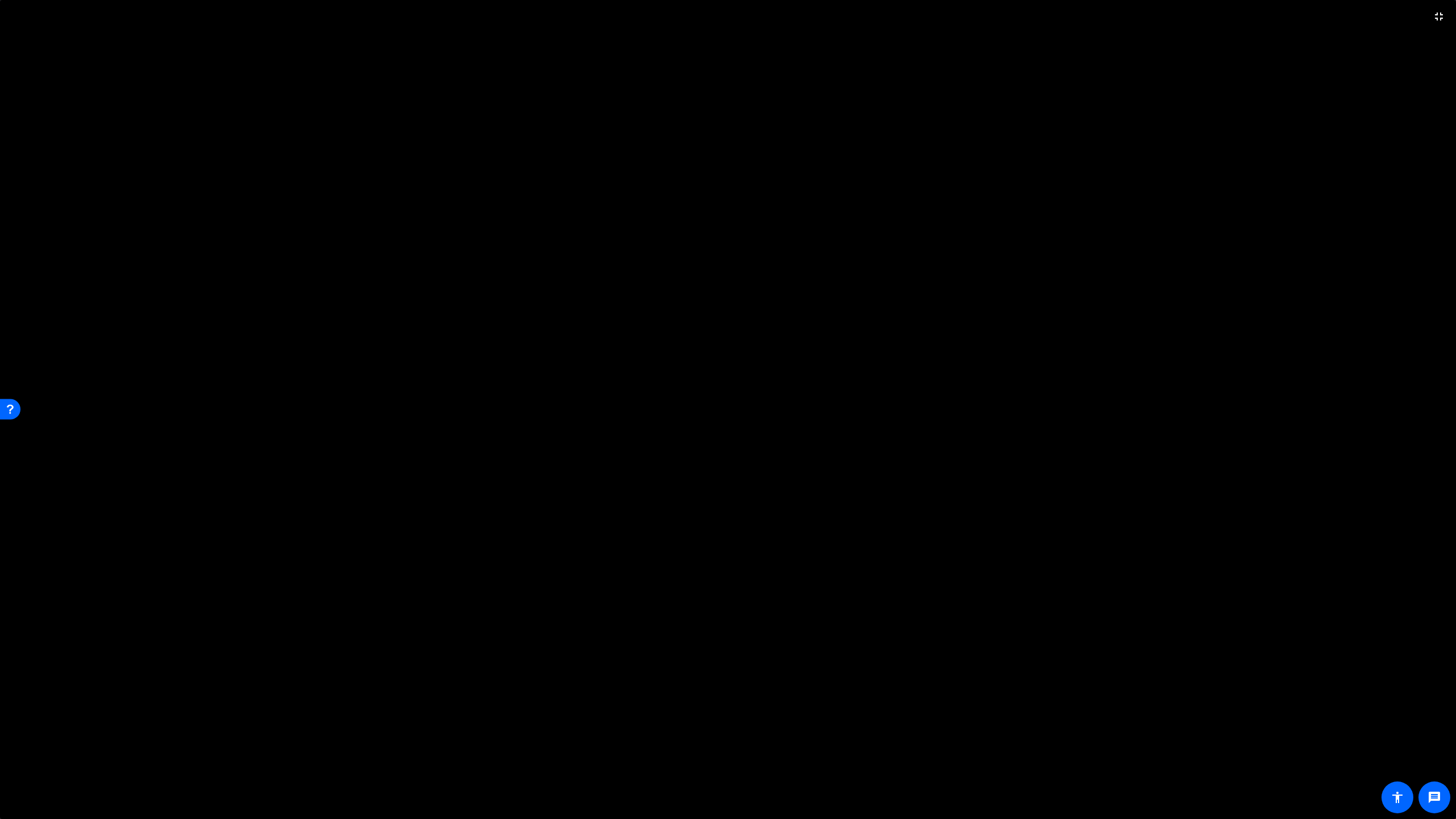
drag, startPoint x: 852, startPoint y: 583, endPoint x: 853, endPoint y: 558, distance: 25.0
click at [853, 537] on video at bounding box center [728, 410] width 1456 height 819
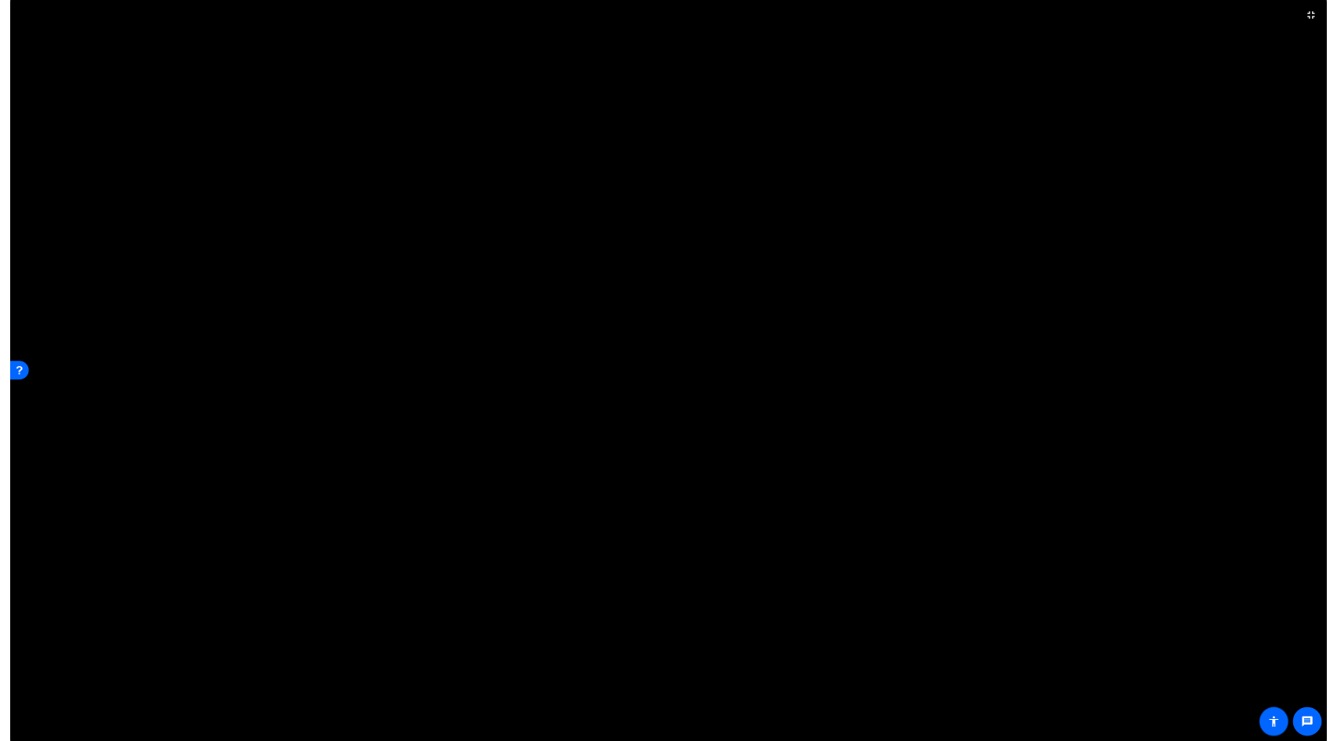
scroll to position [146, 0]
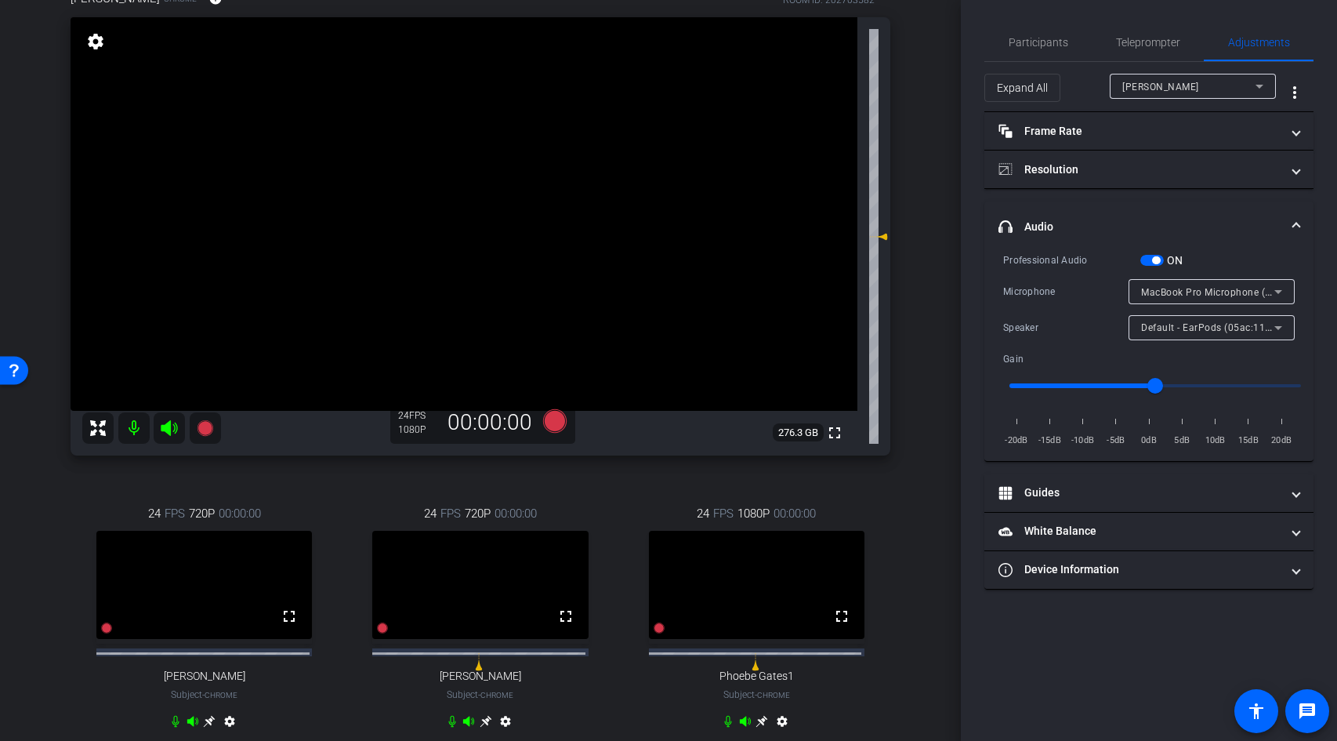
click at [481, 621] on video at bounding box center [479, 585] width 215 height 108
click at [504, 730] on mat-icon "settings" at bounding box center [505, 724] width 19 height 19
click at [773, 728] on mat-icon "settings" at bounding box center [782, 724] width 19 height 19
click at [229, 733] on mat-icon "settings" at bounding box center [229, 724] width 19 height 19
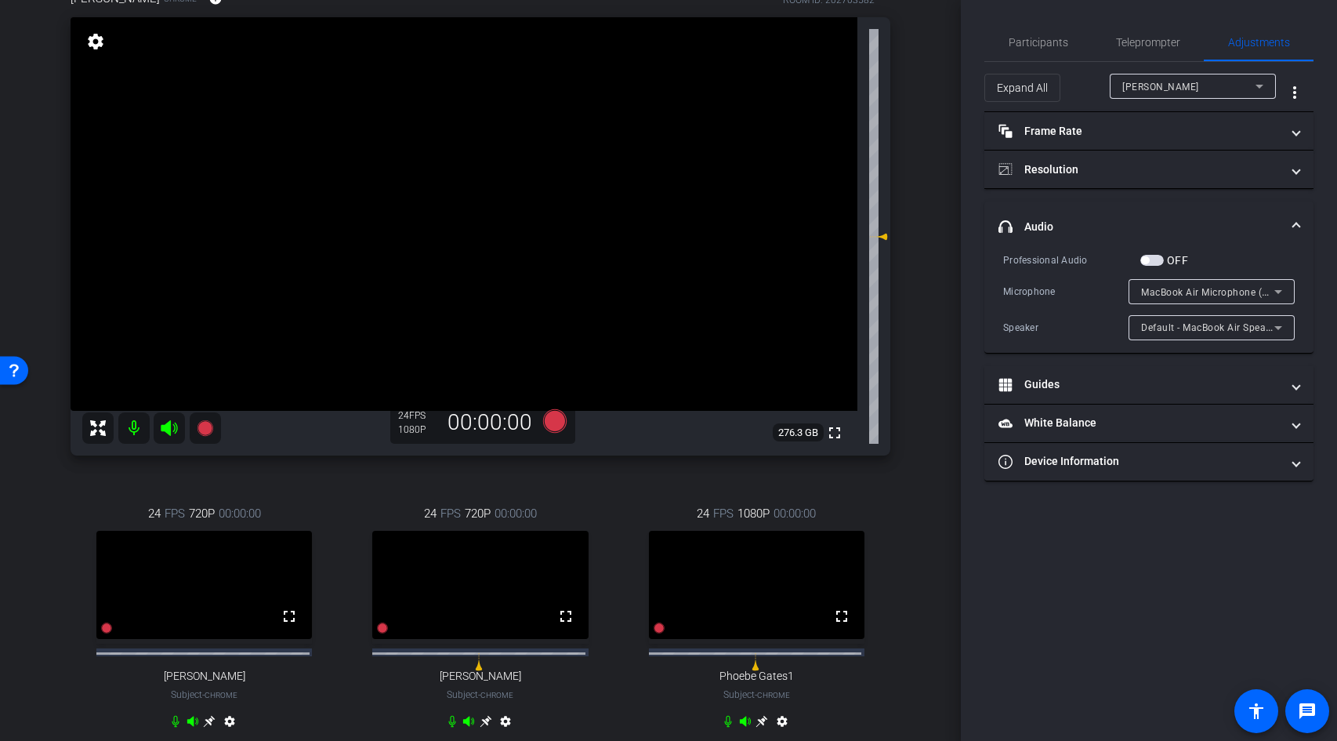
click at [777, 733] on mat-icon "settings" at bounding box center [782, 724] width 19 height 19
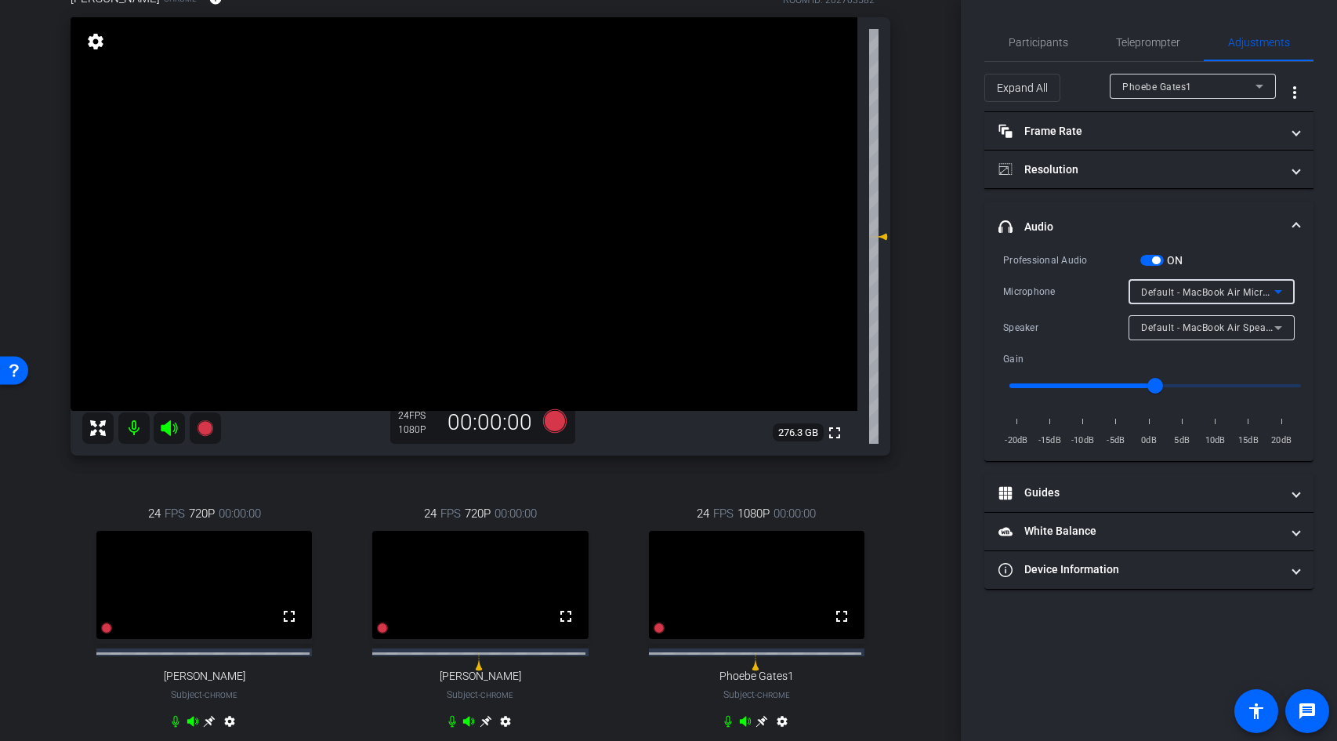
click at [1187, 294] on span "Default - MacBook Air Microphone (Built-in)" at bounding box center [1240, 291] width 198 height 13
click at [1213, 227] on div at bounding box center [668, 370] width 1337 height 741
click at [1014, 41] on span "Participants" at bounding box center [1039, 42] width 60 height 11
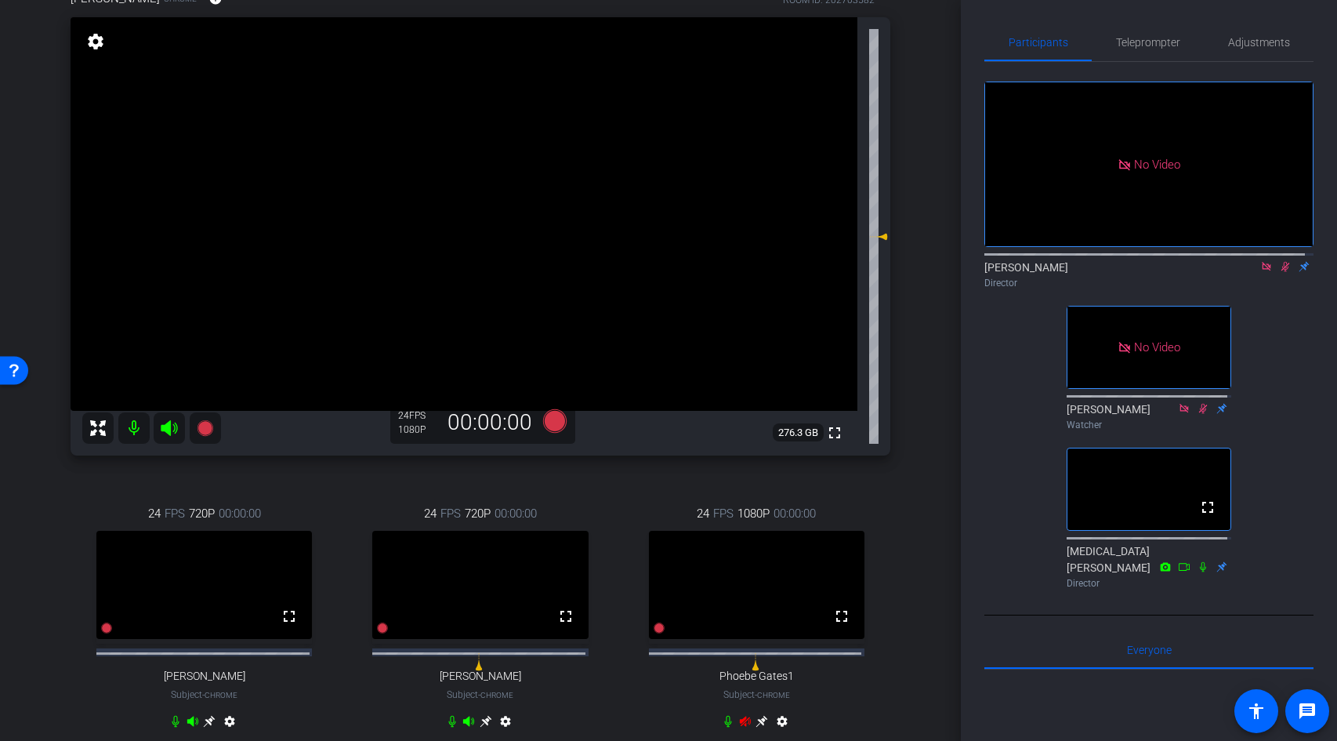
click at [1260, 261] on icon at bounding box center [1266, 266] width 13 height 11
click at [1249, 41] on span "Adjustments" at bounding box center [1259, 42] width 62 height 11
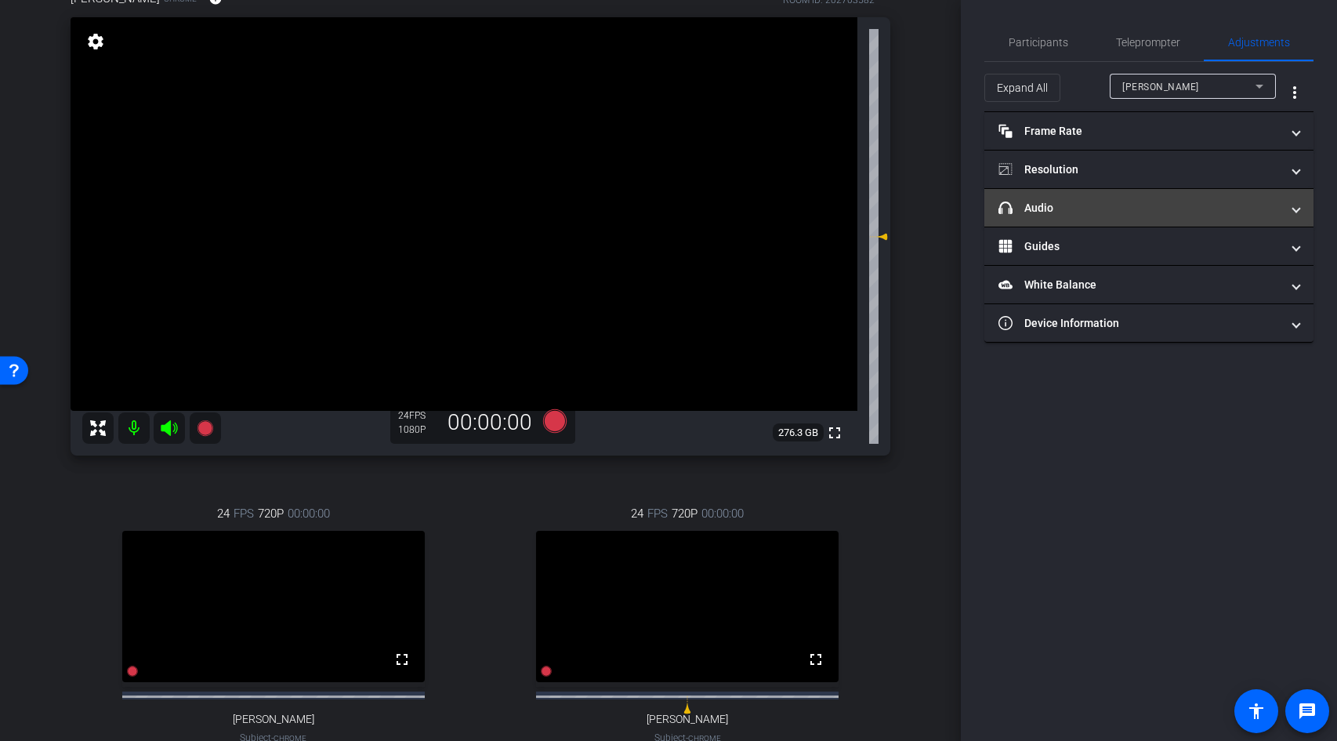
click at [1135, 205] on mat-panel-title "headphone icon Audio" at bounding box center [1139, 208] width 282 height 16
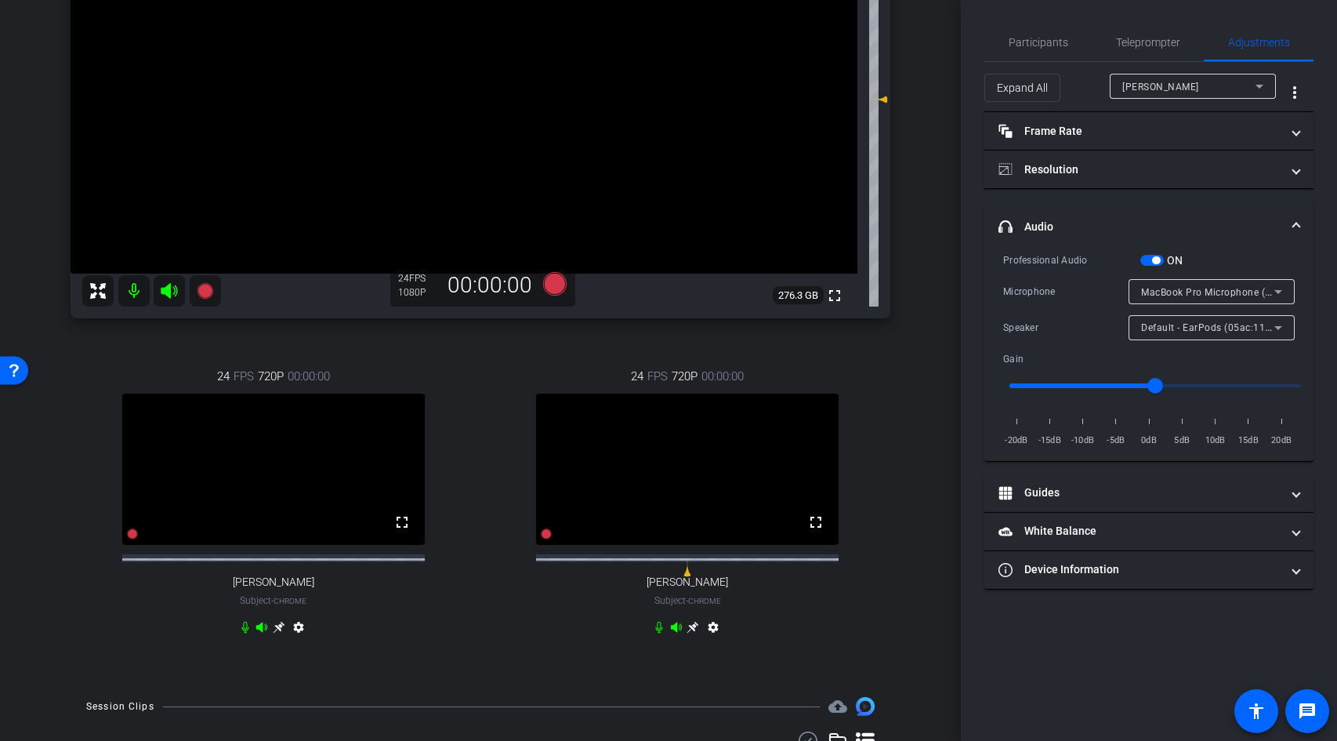
scroll to position [282, 0]
click at [708, 640] on mat-icon "settings" at bounding box center [713, 630] width 19 height 19
click at [1188, 298] on div "AudioPro X5 Microphone (0a67:d090)" at bounding box center [1207, 292] width 133 height 20
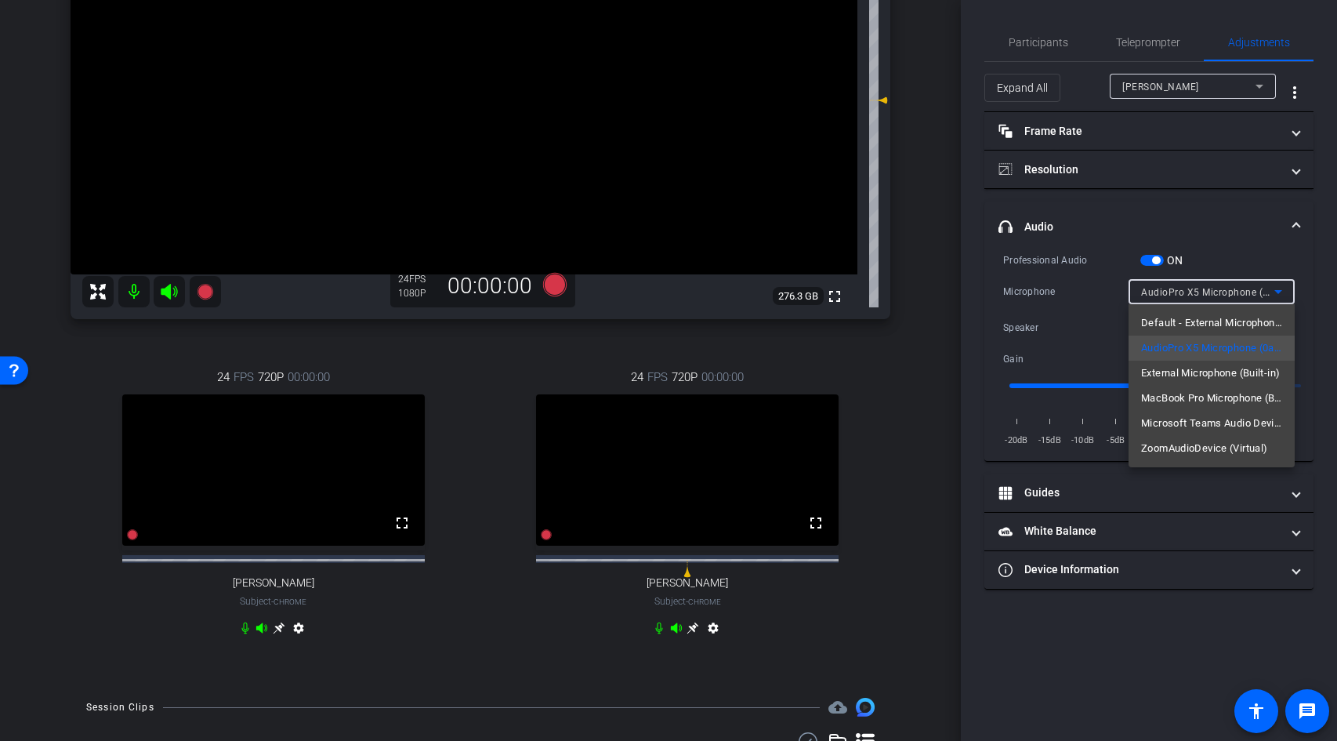
click at [1230, 255] on div at bounding box center [668, 370] width 1337 height 741
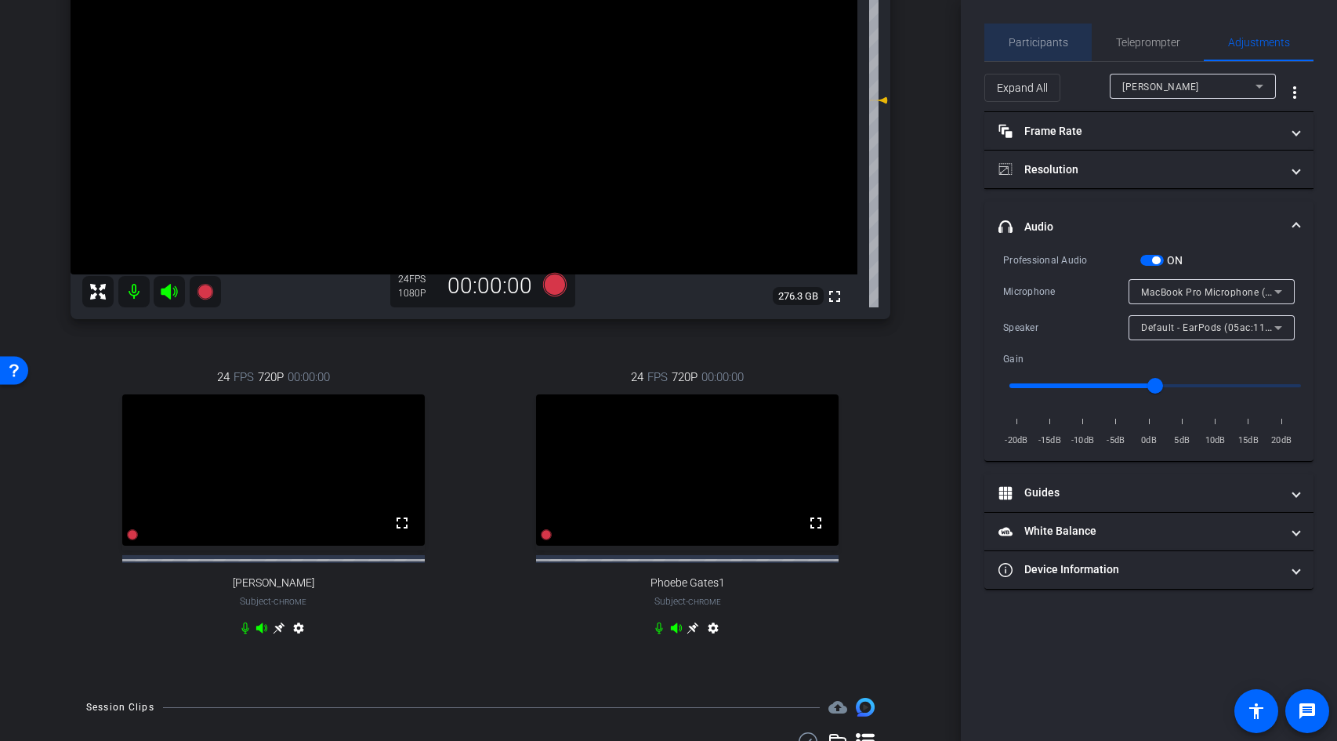
click at [1045, 42] on span "Participants" at bounding box center [1039, 42] width 60 height 11
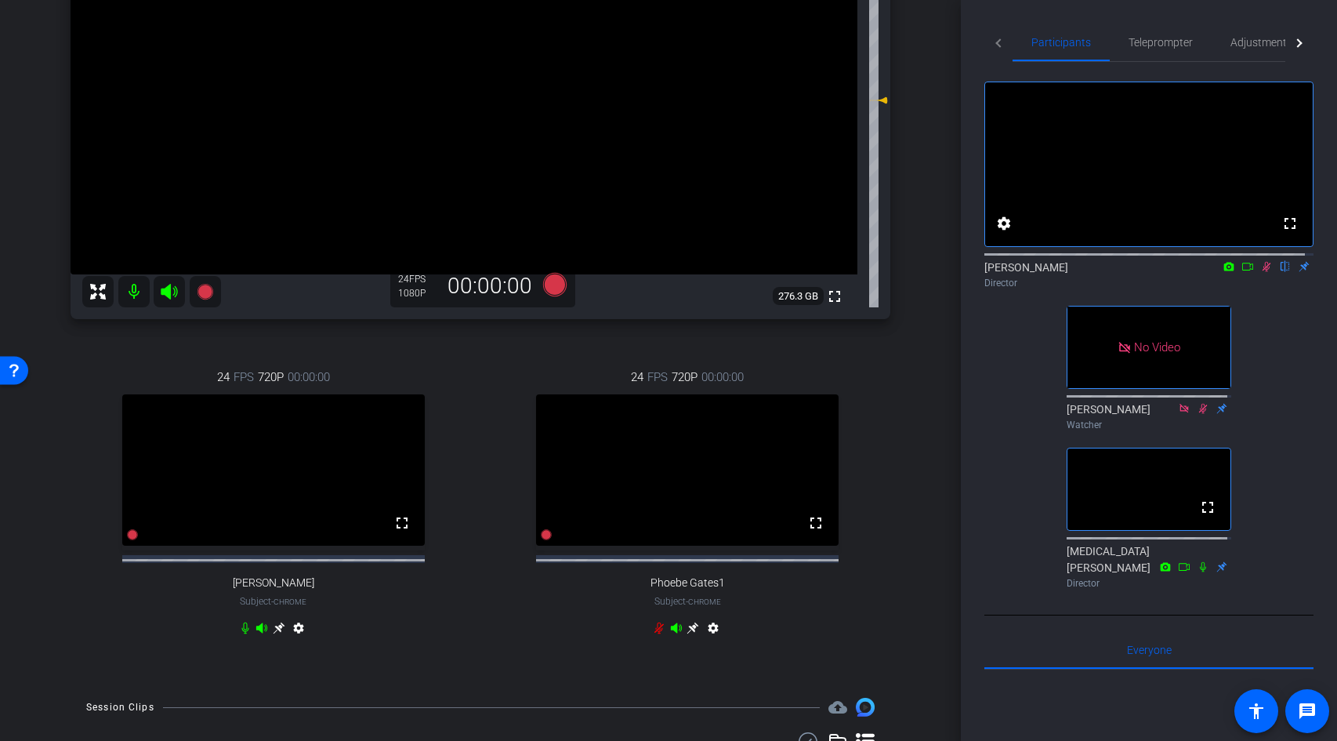
click at [1260, 272] on icon at bounding box center [1266, 266] width 13 height 11
drag, startPoint x: 1249, startPoint y: 48, endPoint x: 1237, endPoint y: 55, distance: 14.4
click at [1250, 48] on span "Adjustments" at bounding box center [1261, 42] width 62 height 11
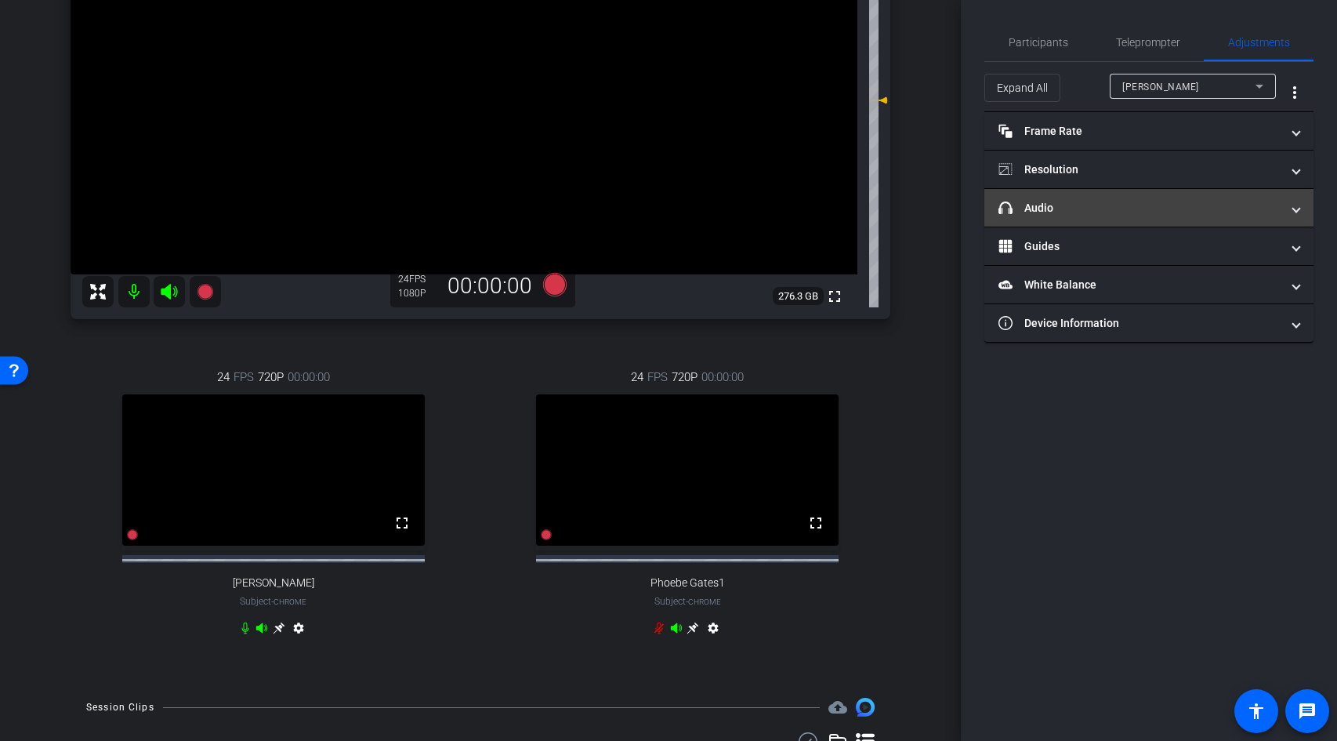
click at [1142, 215] on mat-panel-title "headphone icon Audio" at bounding box center [1139, 208] width 282 height 16
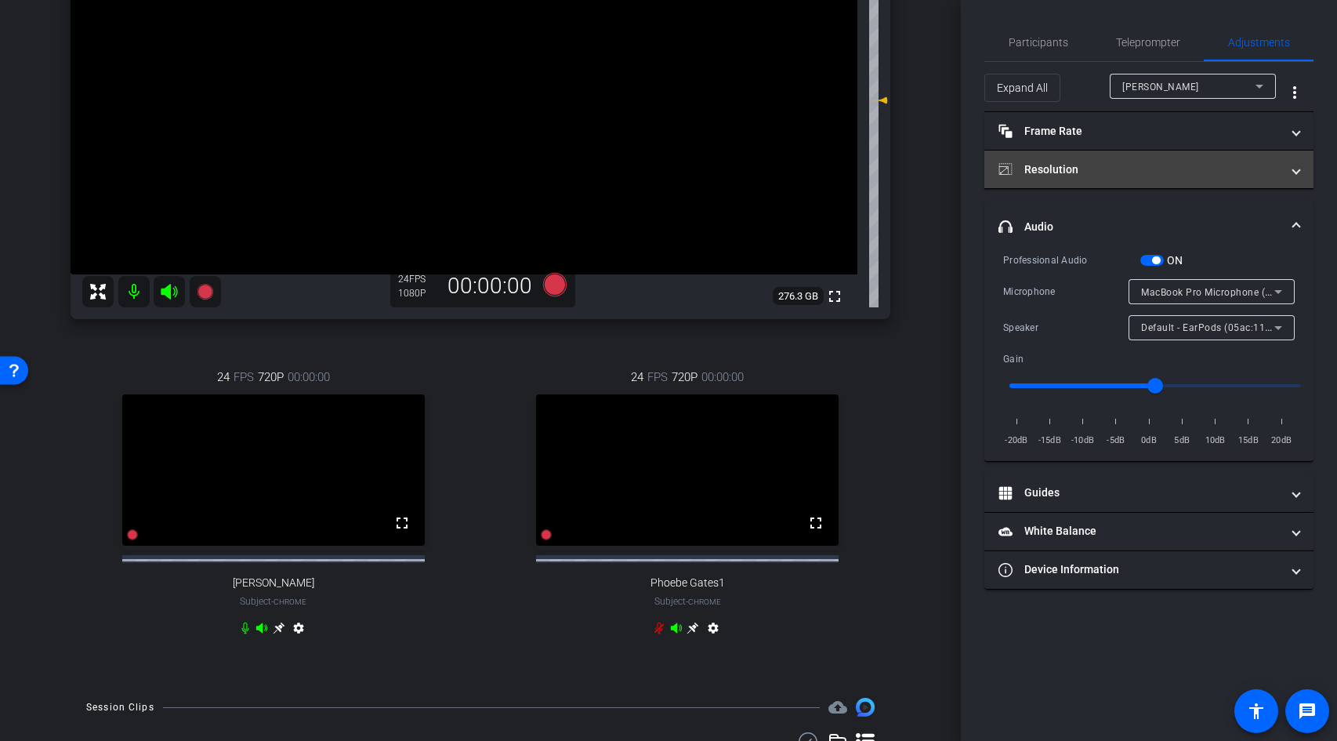
click at [1090, 165] on mat-panel-title "Resolution" at bounding box center [1139, 169] width 282 height 16
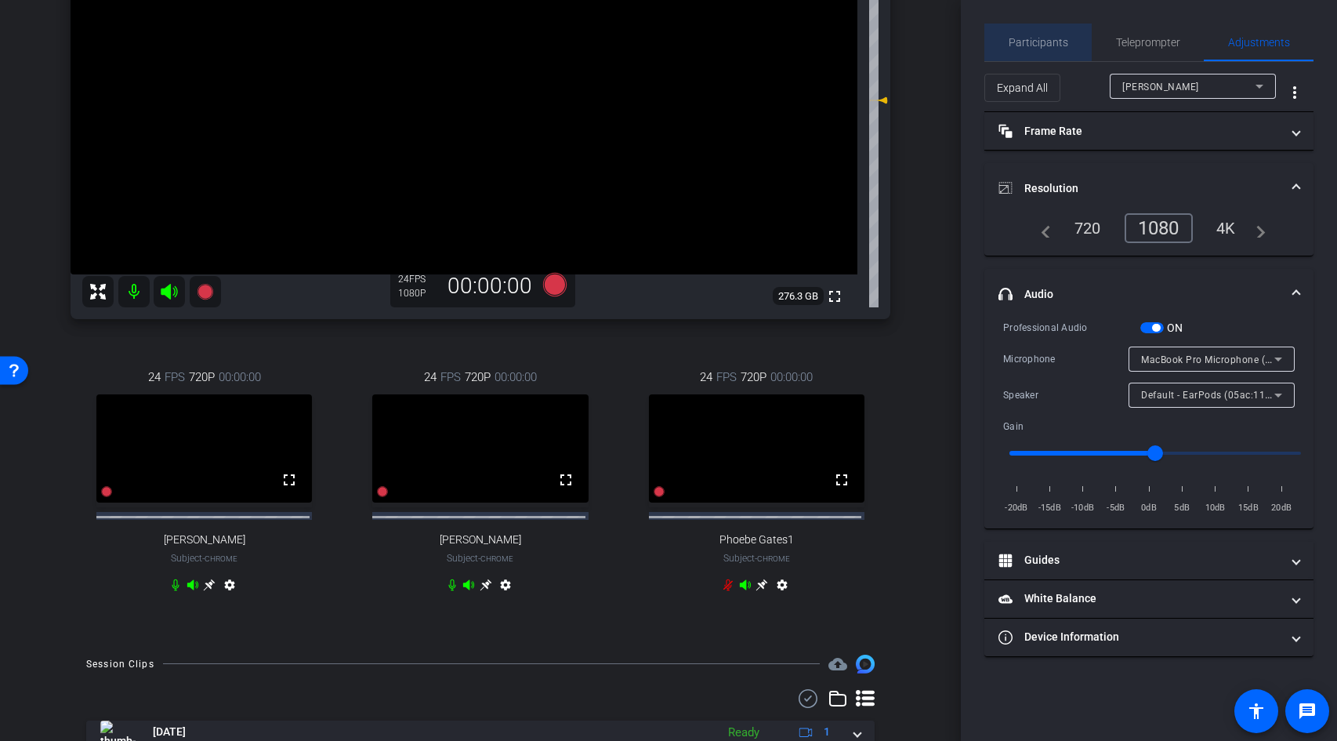
click at [1053, 51] on span "Participants" at bounding box center [1039, 43] width 60 height 38
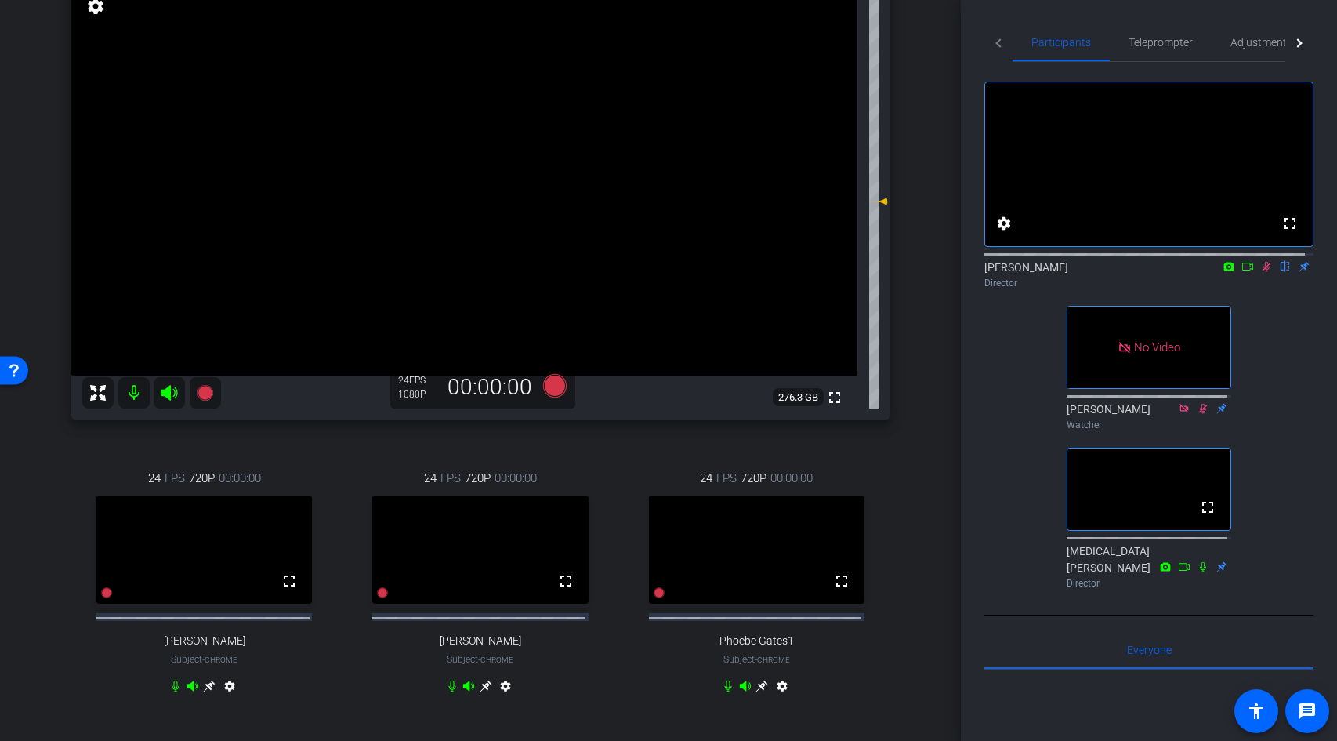
scroll to position [161, 0]
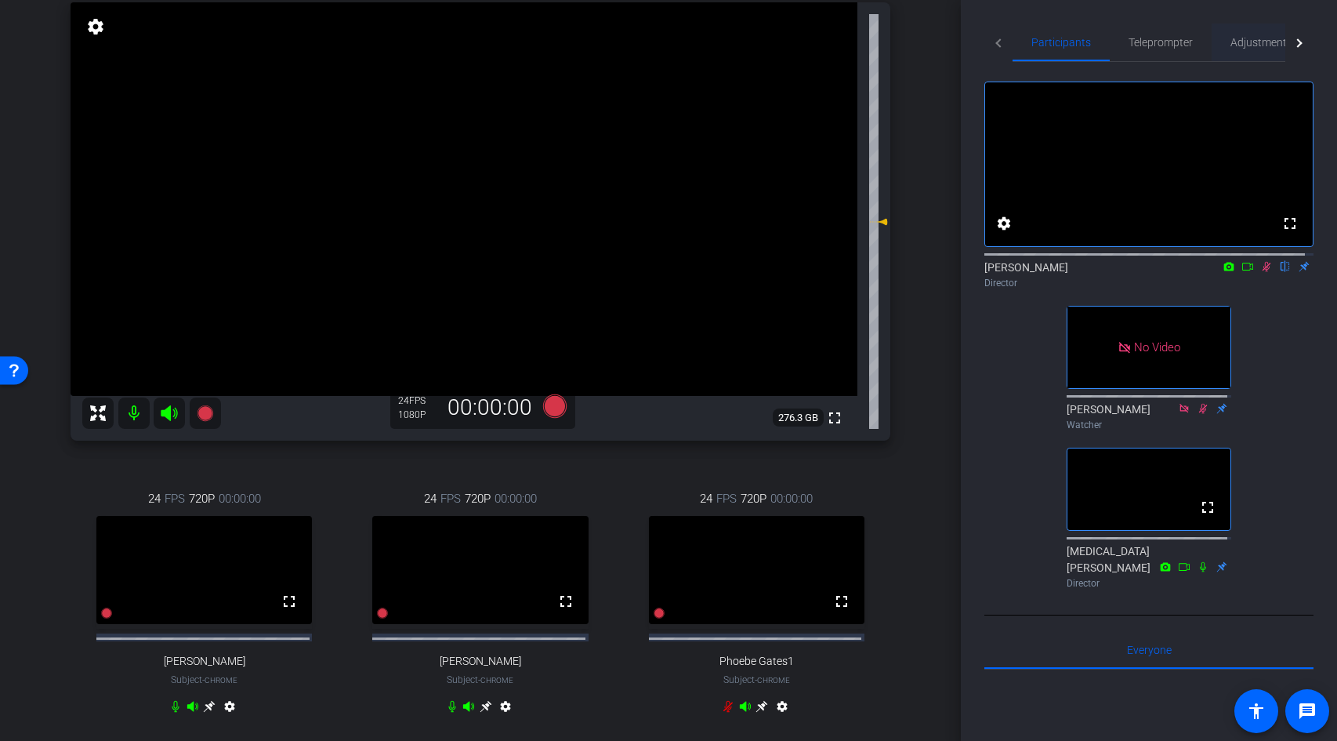
click at [1242, 38] on span "Adjustments" at bounding box center [1261, 42] width 62 height 11
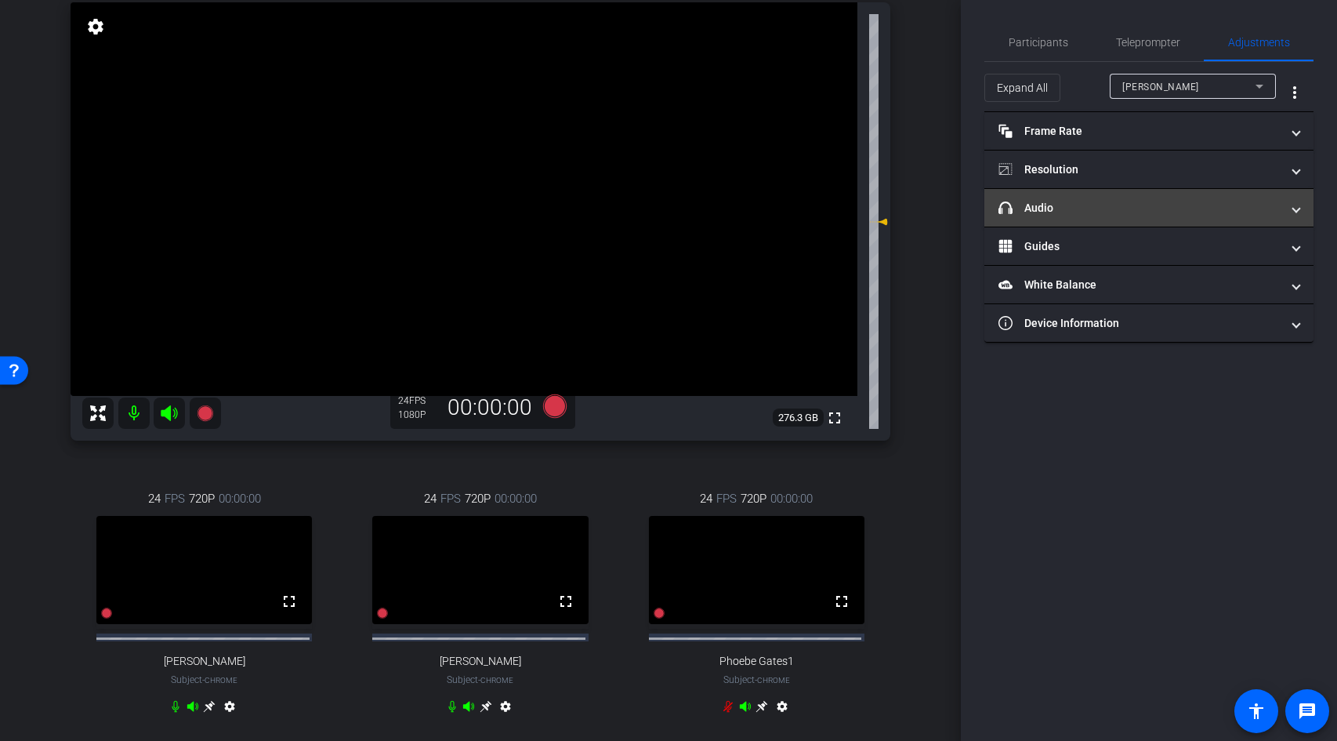
click at [1121, 208] on mat-panel-title "headphone icon Audio" at bounding box center [1139, 208] width 282 height 16
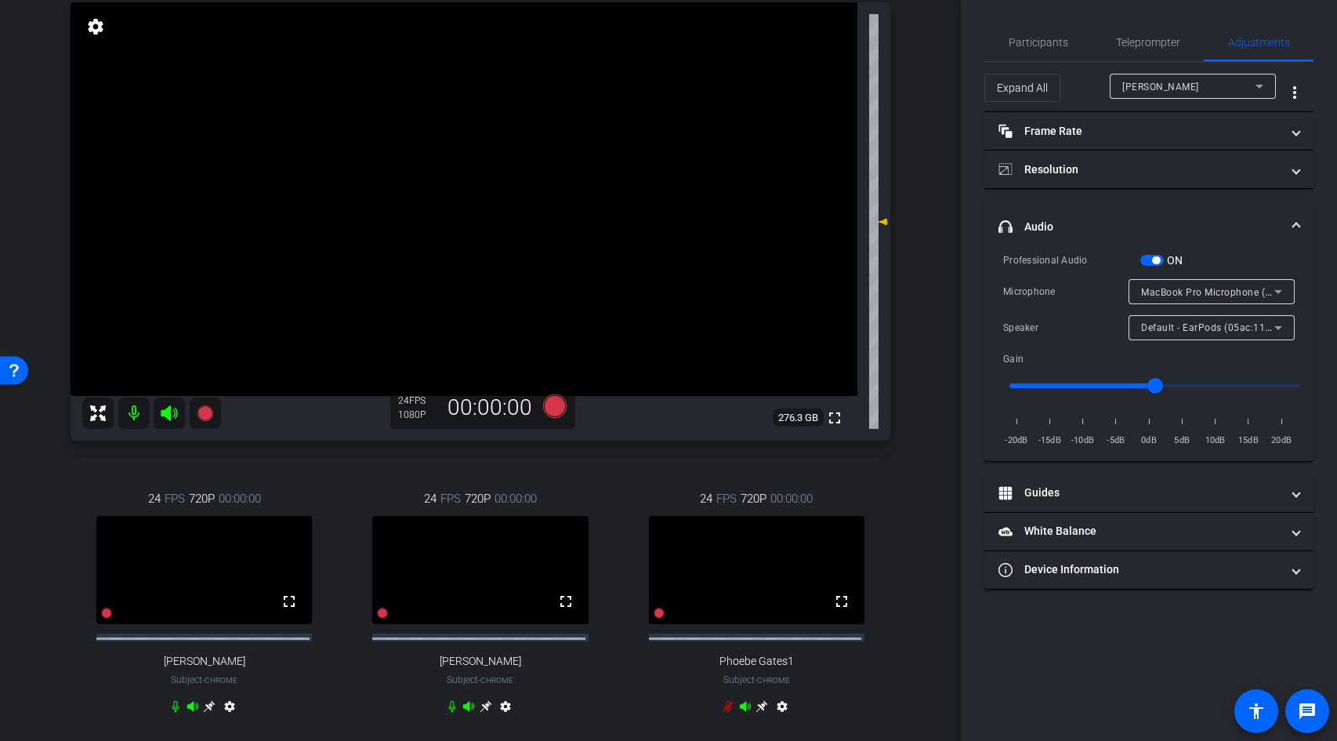
click at [499, 717] on mat-icon "settings" at bounding box center [505, 709] width 19 height 19
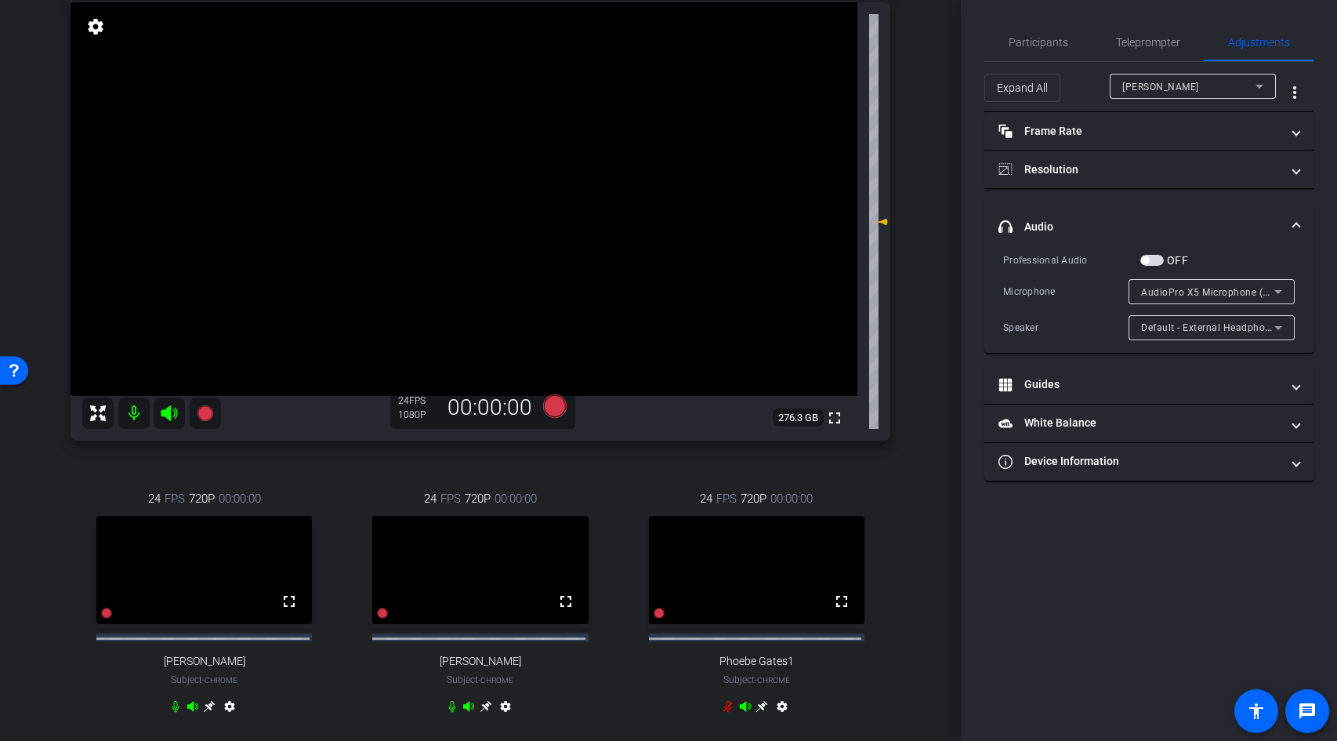
click at [780, 715] on mat-icon "settings" at bounding box center [782, 709] width 19 height 19
click at [225, 715] on mat-icon "settings" at bounding box center [229, 709] width 19 height 19
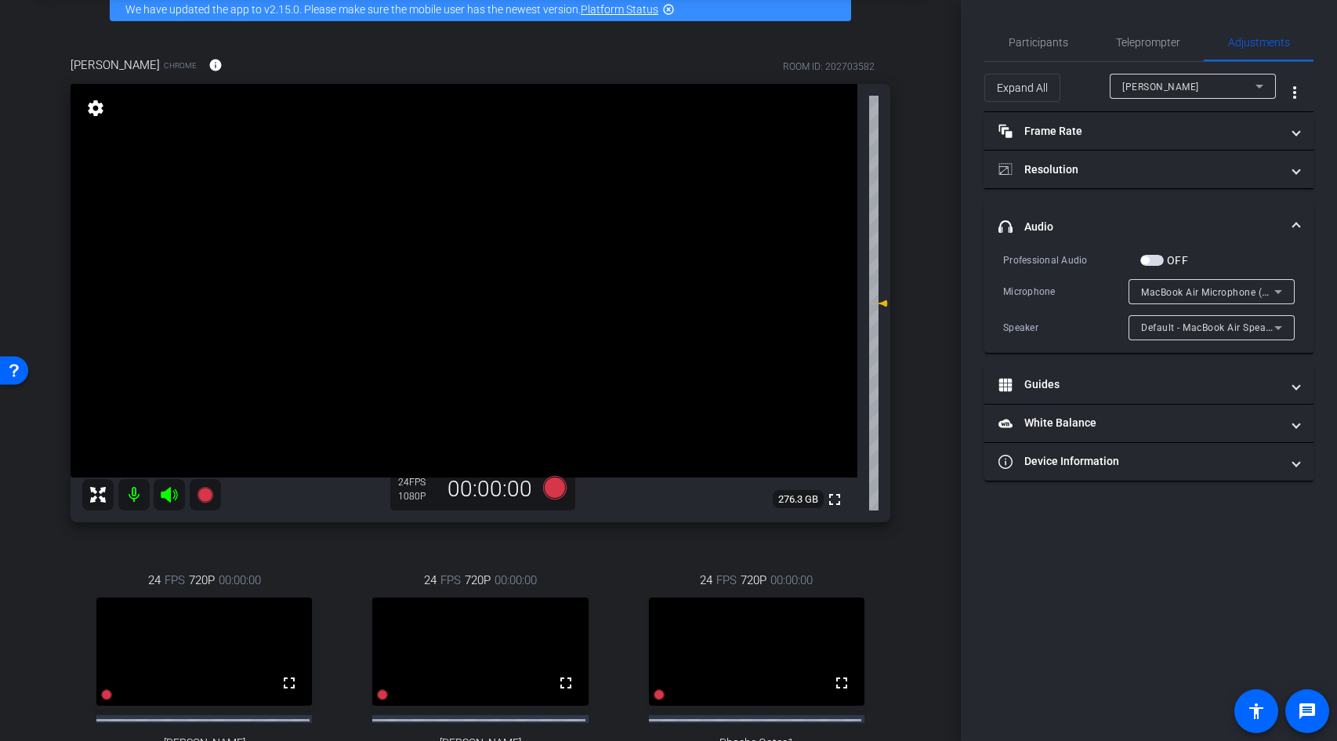
scroll to position [38, 0]
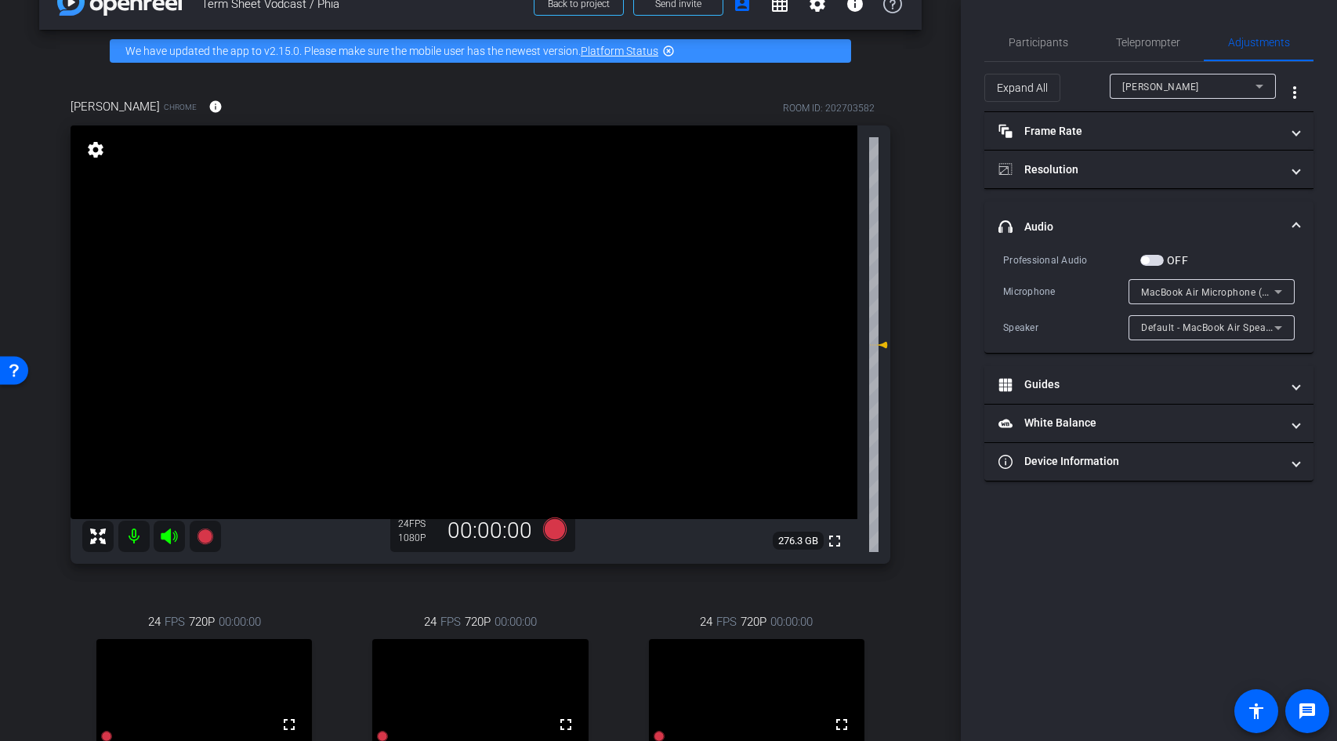
click at [98, 146] on mat-icon "settings" at bounding box center [96, 149] width 22 height 19
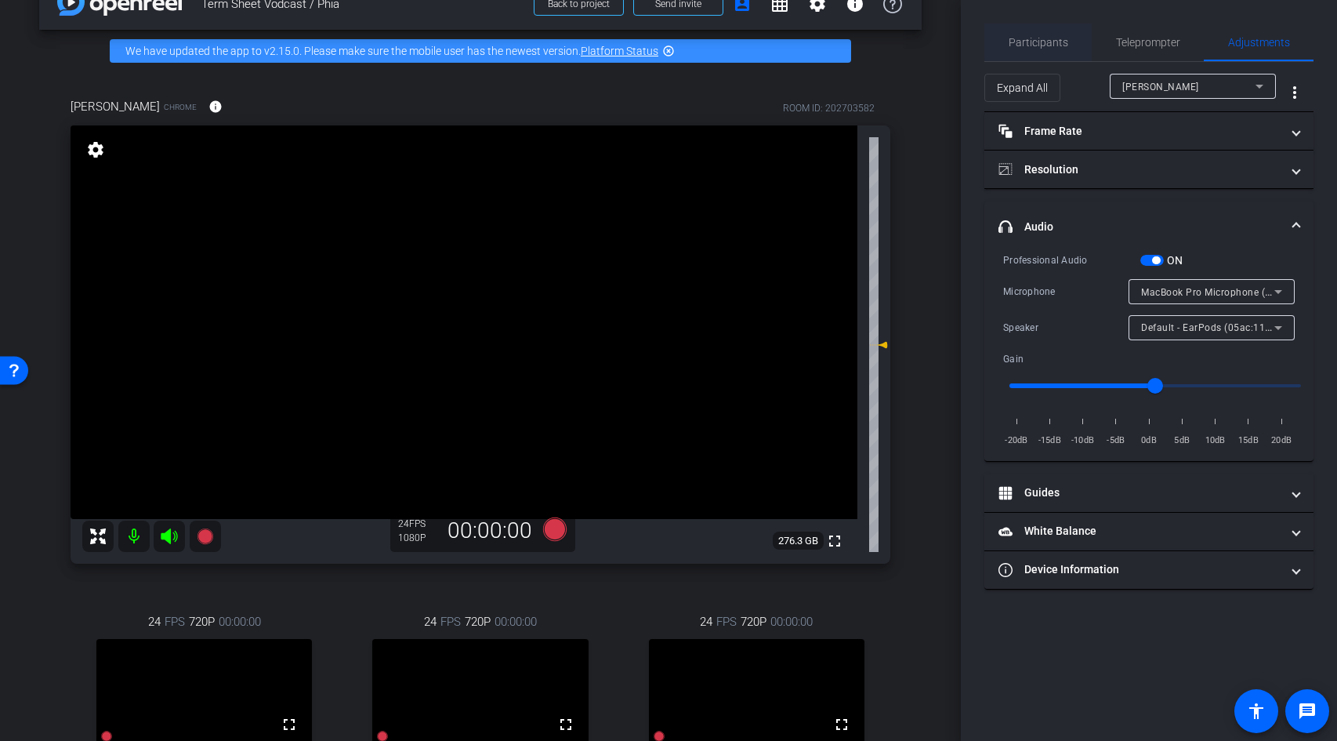
click at [1071, 42] on div "Participants" at bounding box center [1037, 43] width 107 height 38
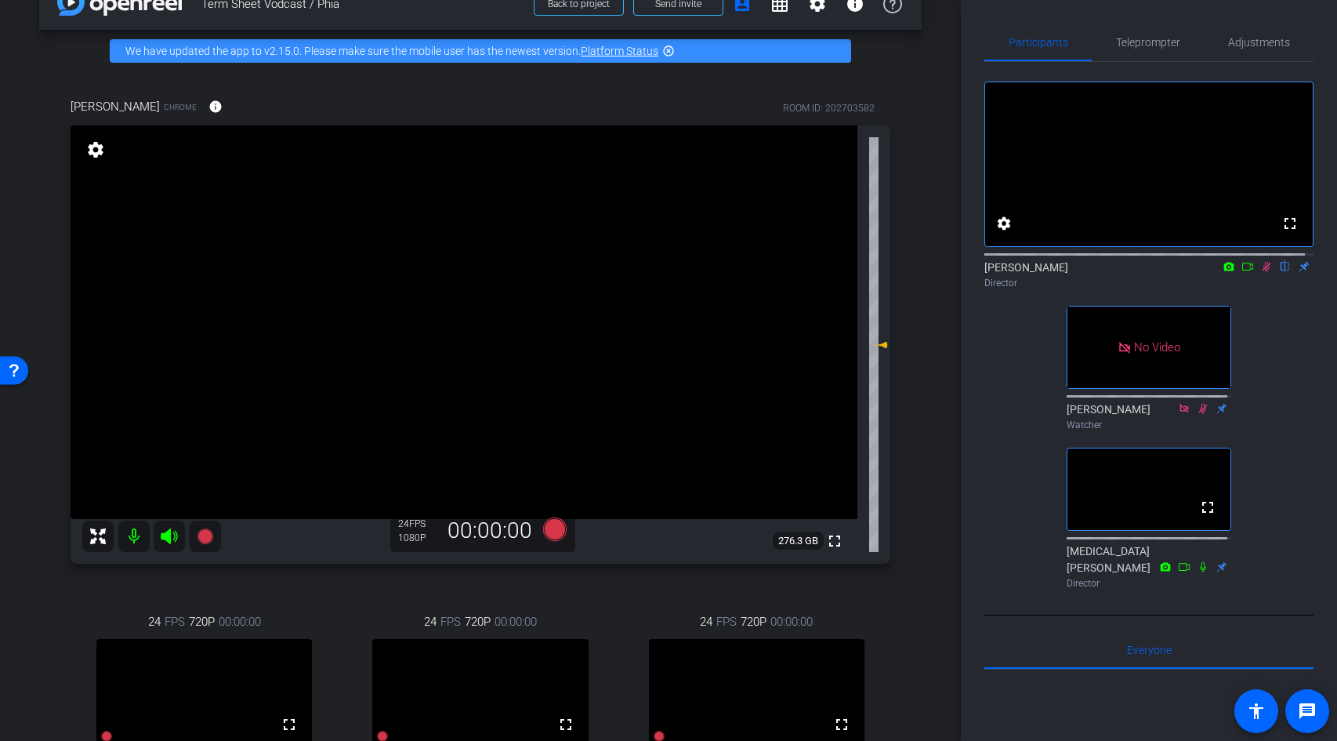
click at [1262, 272] on icon at bounding box center [1266, 267] width 9 height 10
click at [1260, 272] on icon at bounding box center [1266, 266] width 13 height 11
click at [1262, 272] on icon at bounding box center [1266, 267] width 9 height 10
click at [103, 151] on mat-icon "settings" at bounding box center [96, 149] width 22 height 19
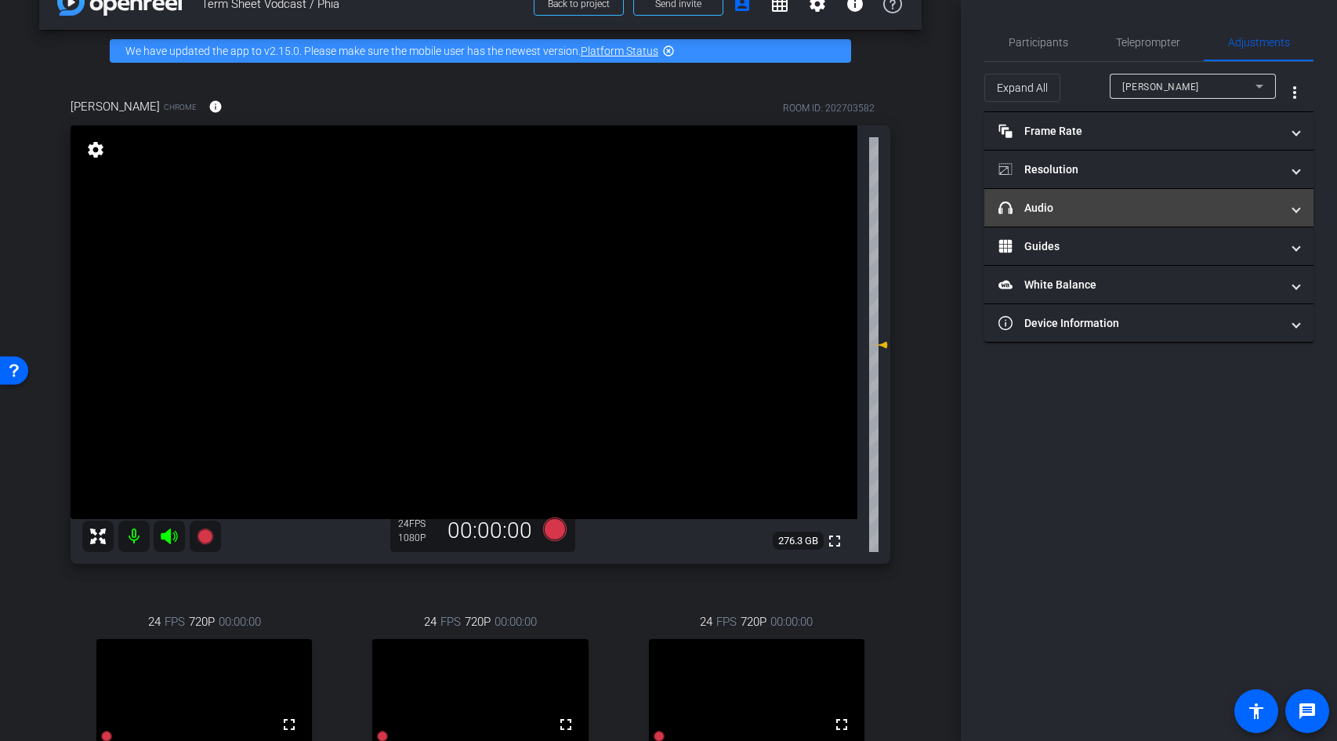
click at [1115, 213] on mat-panel-title "headphone icon Audio" at bounding box center [1139, 208] width 282 height 16
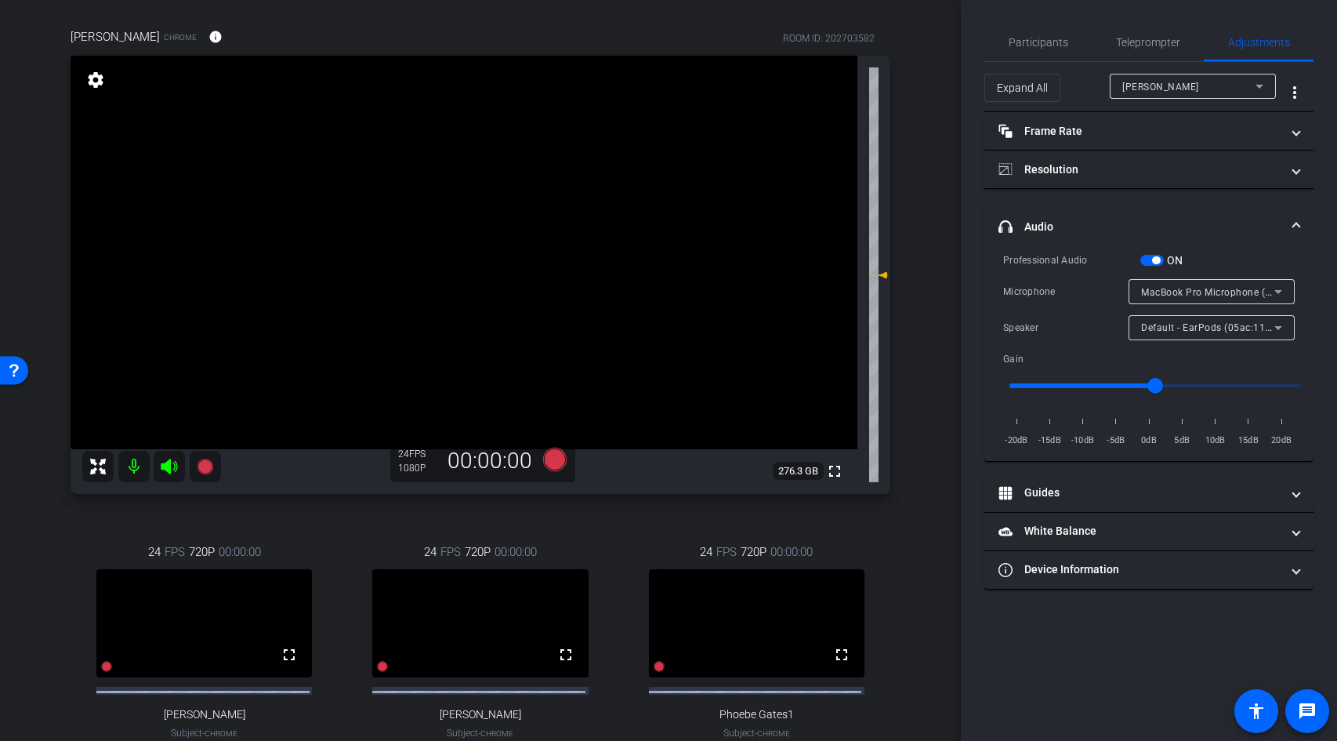
scroll to position [353, 0]
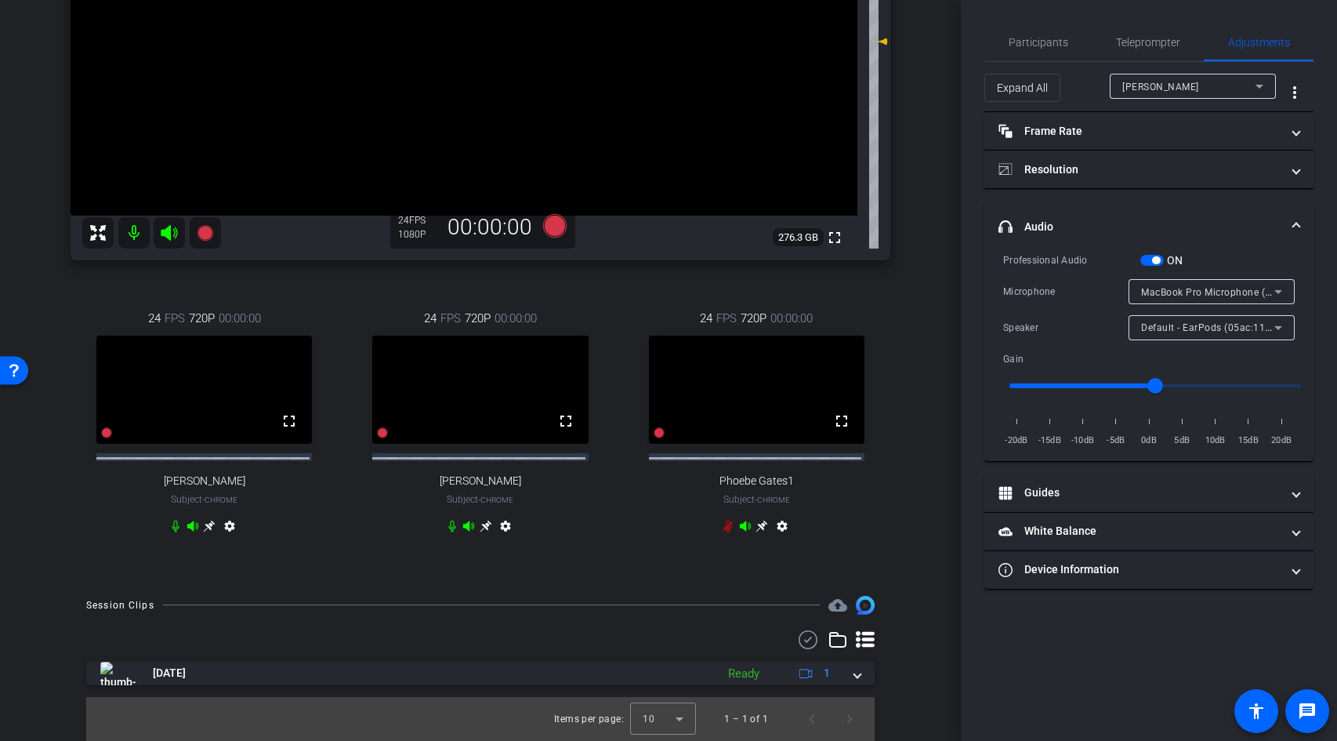
click at [775, 527] on mat-icon "settings" at bounding box center [782, 529] width 19 height 19
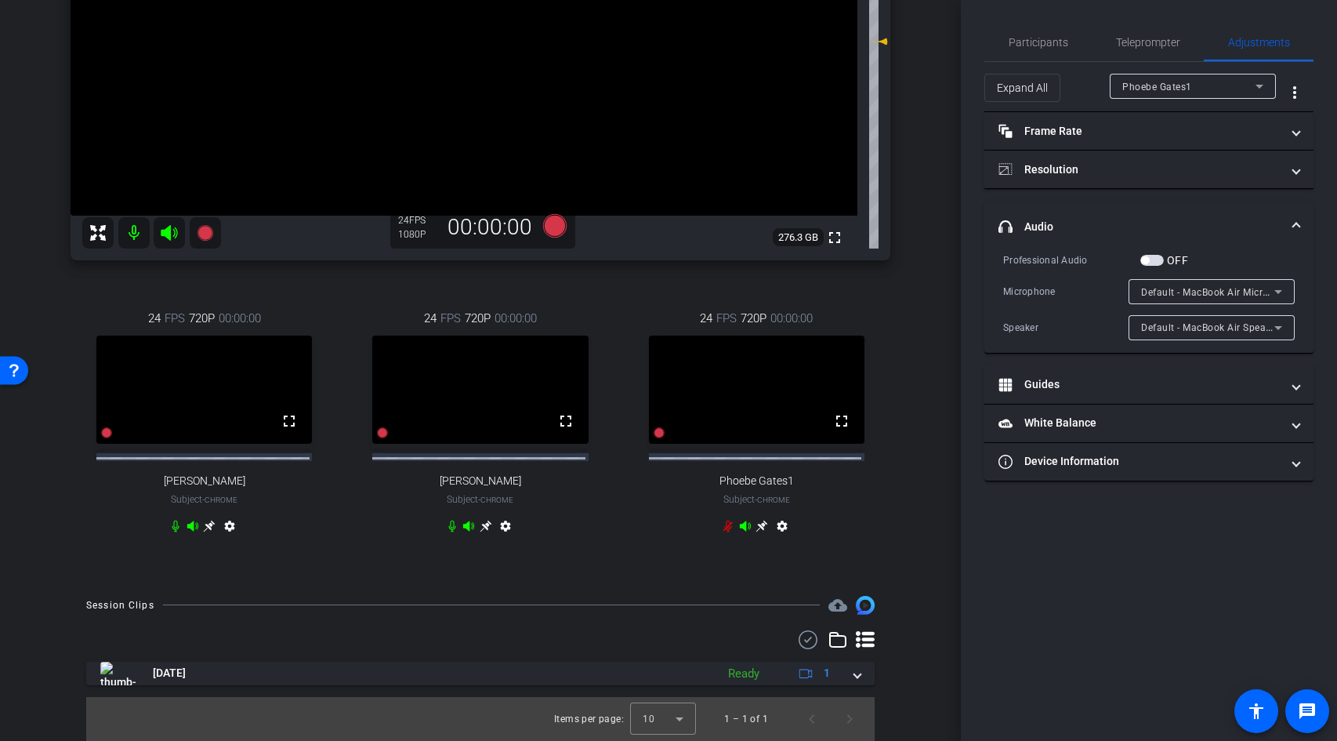
drag, startPoint x: 1159, startPoint y: 257, endPoint x: 1150, endPoint y: 267, distance: 13.9
click at [1159, 257] on span "button" at bounding box center [1152, 260] width 24 height 11
drag, startPoint x: 506, startPoint y: 525, endPoint x: 682, endPoint y: 482, distance: 180.7
click at [506, 526] on mat-icon "settings" at bounding box center [505, 529] width 19 height 19
click at [1152, 263] on span "button" at bounding box center [1152, 260] width 24 height 11
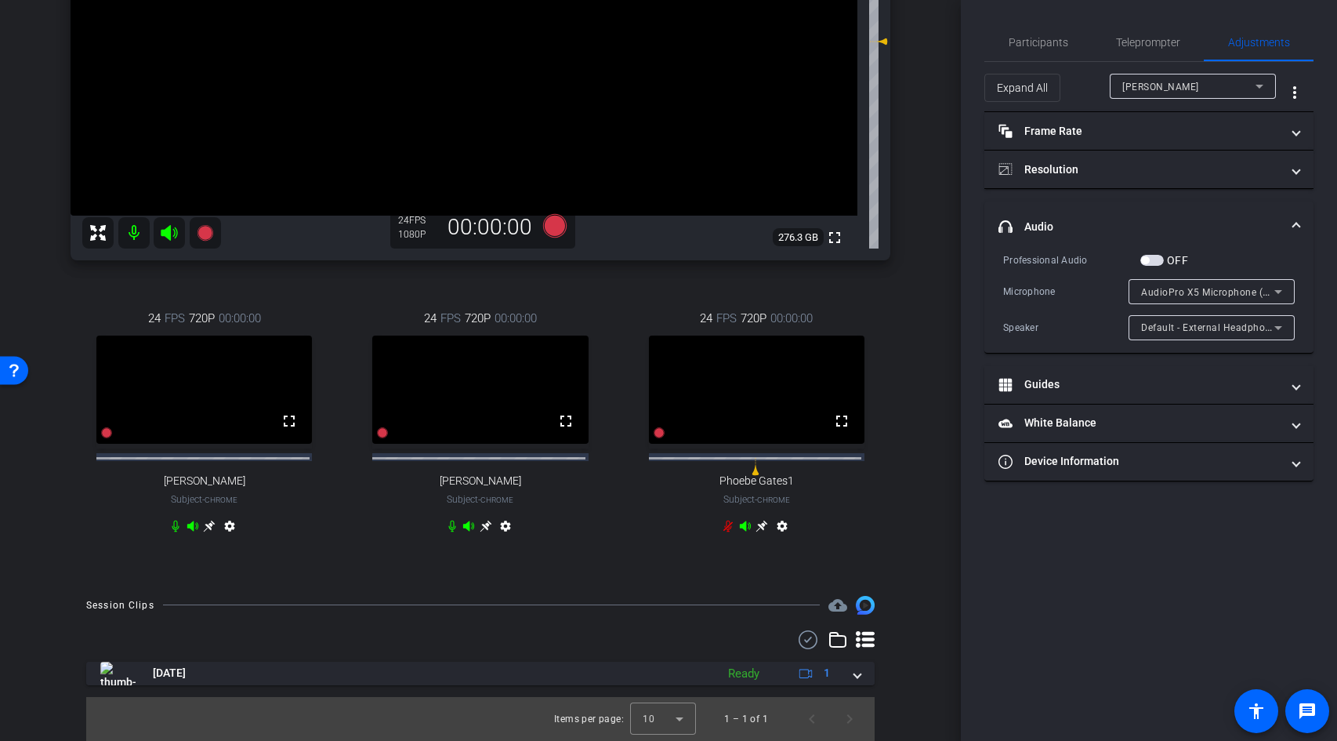
click at [1153, 262] on span "button" at bounding box center [1152, 260] width 24 height 11
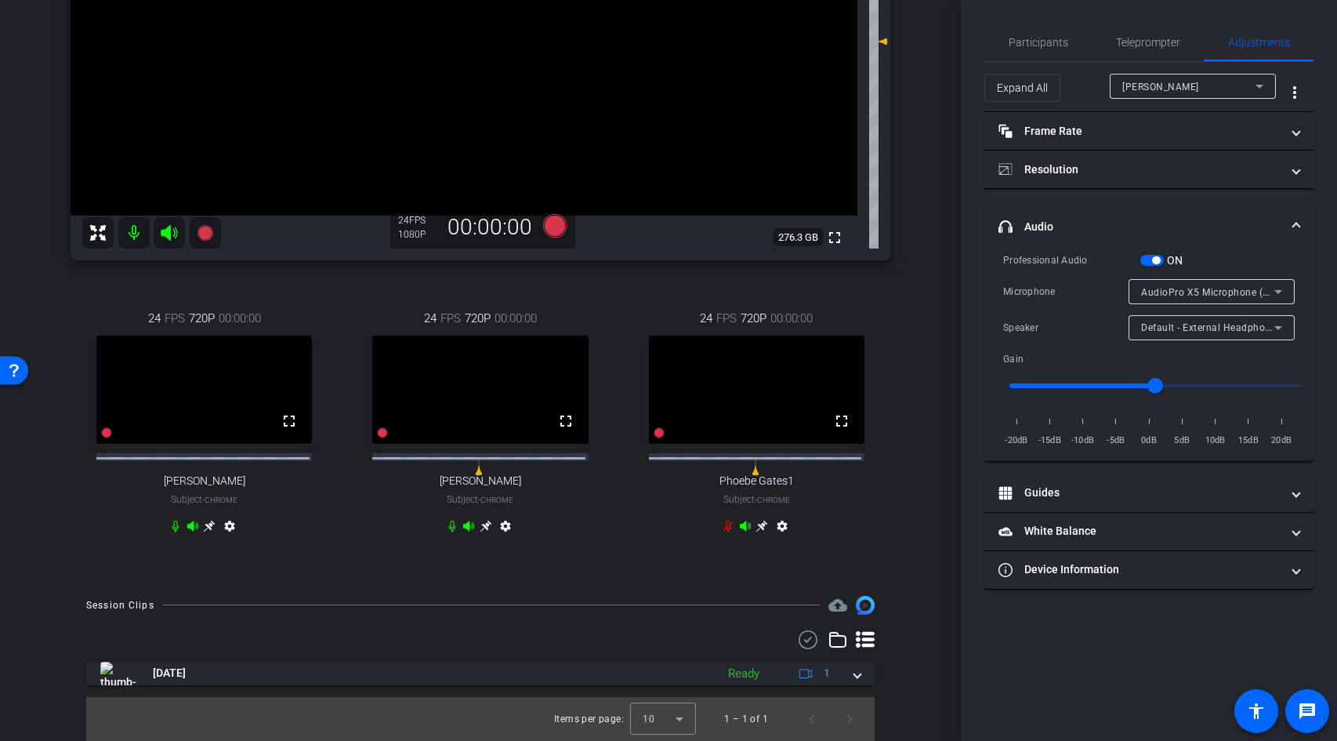
click at [227, 525] on mat-icon "settings" at bounding box center [229, 529] width 19 height 19
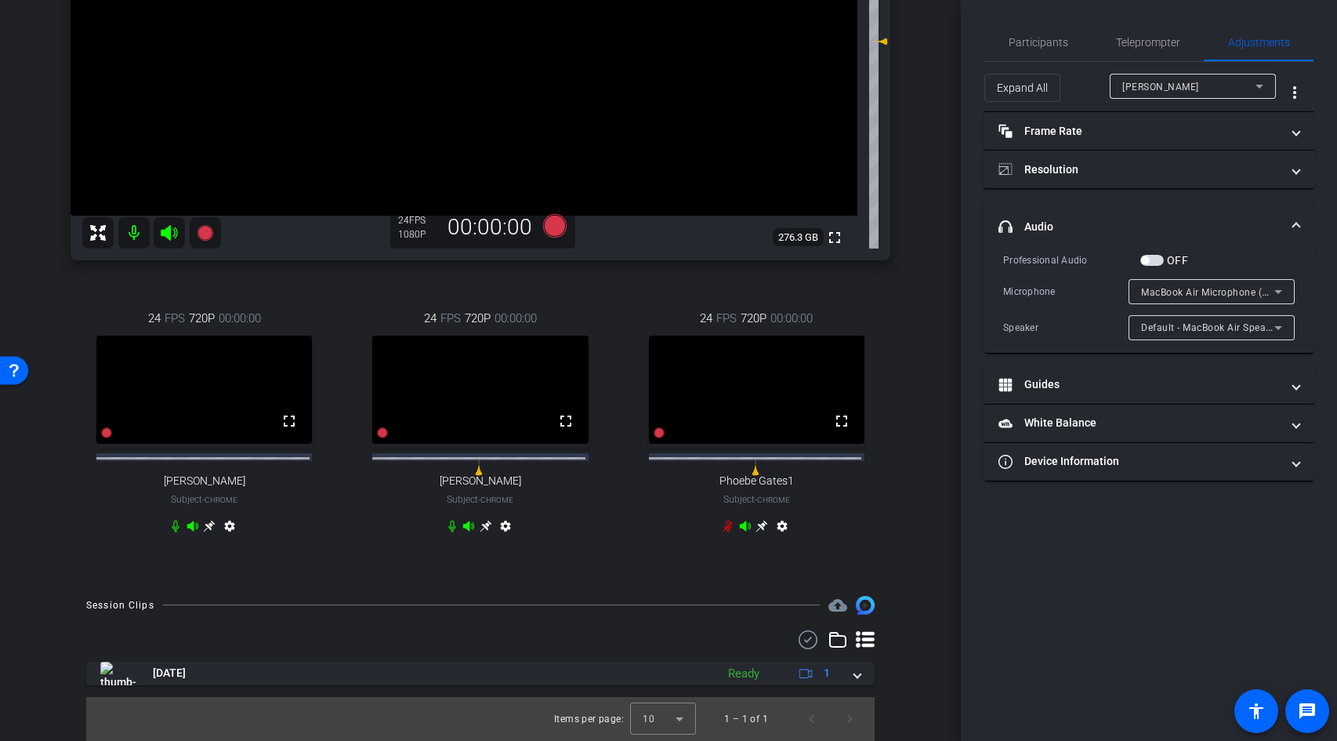
click at [1150, 261] on span "button" at bounding box center [1152, 260] width 24 height 11
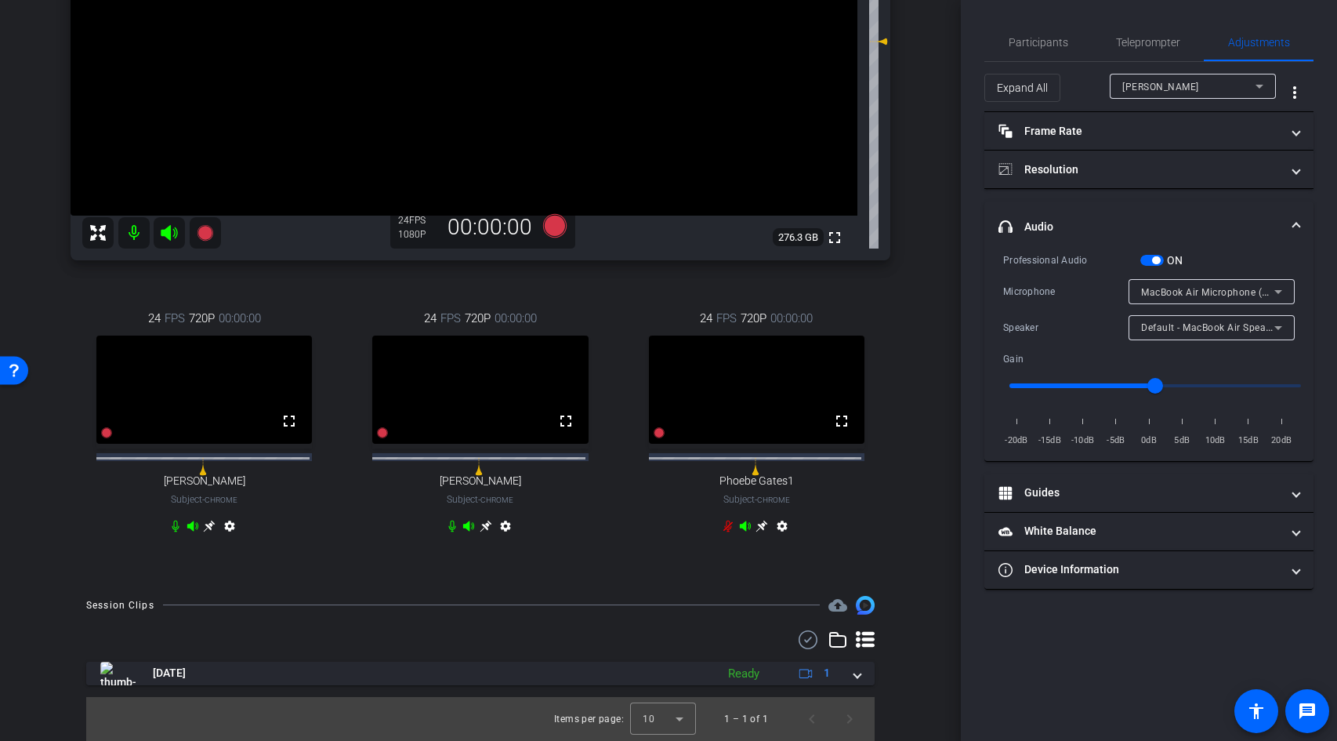
click at [505, 526] on mat-icon "settings" at bounding box center [505, 529] width 19 height 19
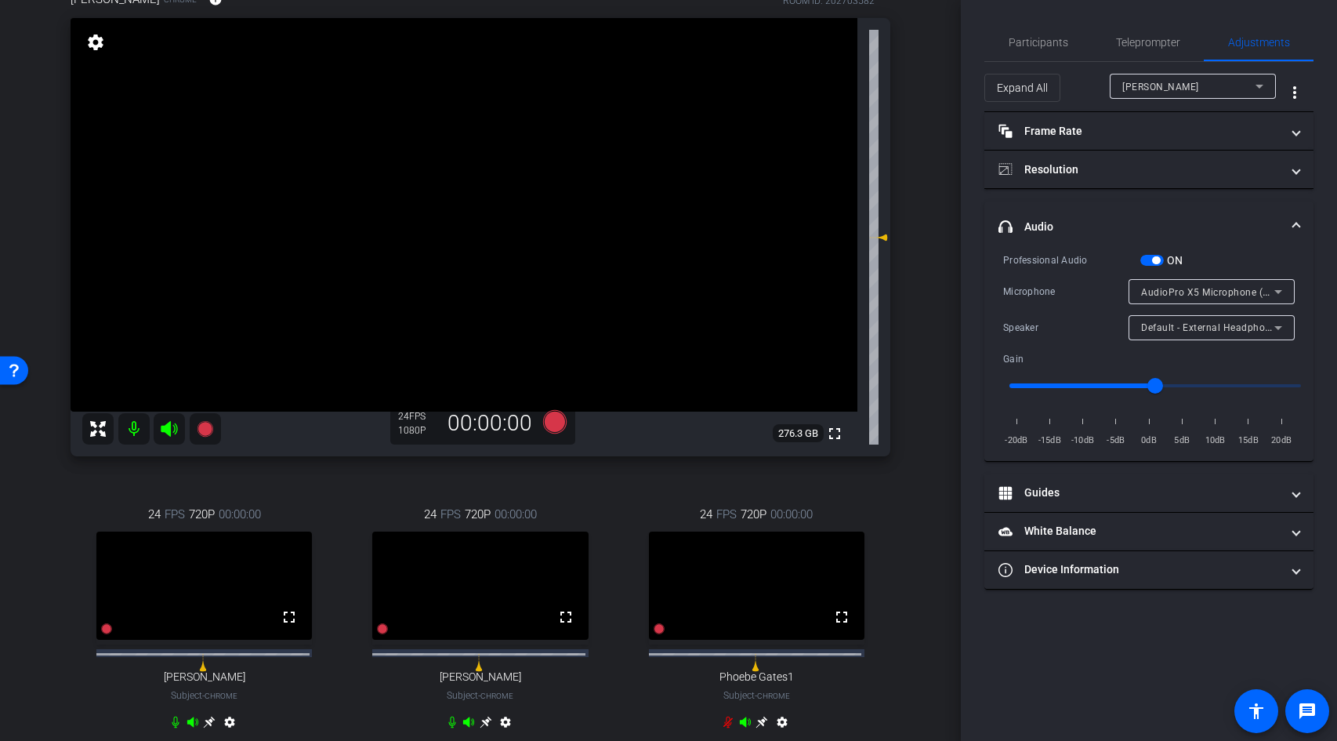
scroll to position [146, 0]
click at [1063, 42] on span "Participants" at bounding box center [1039, 42] width 60 height 11
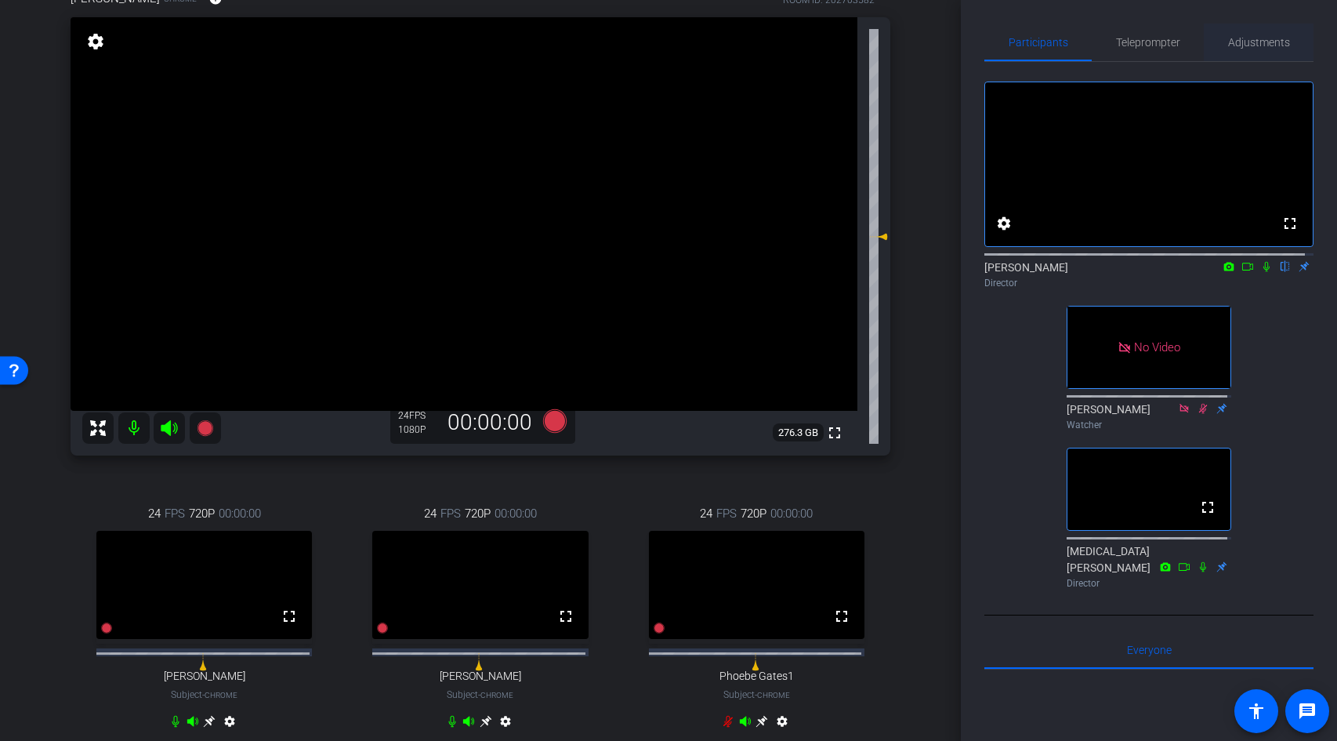
click at [1248, 49] on span "Adjustments" at bounding box center [1259, 43] width 62 height 38
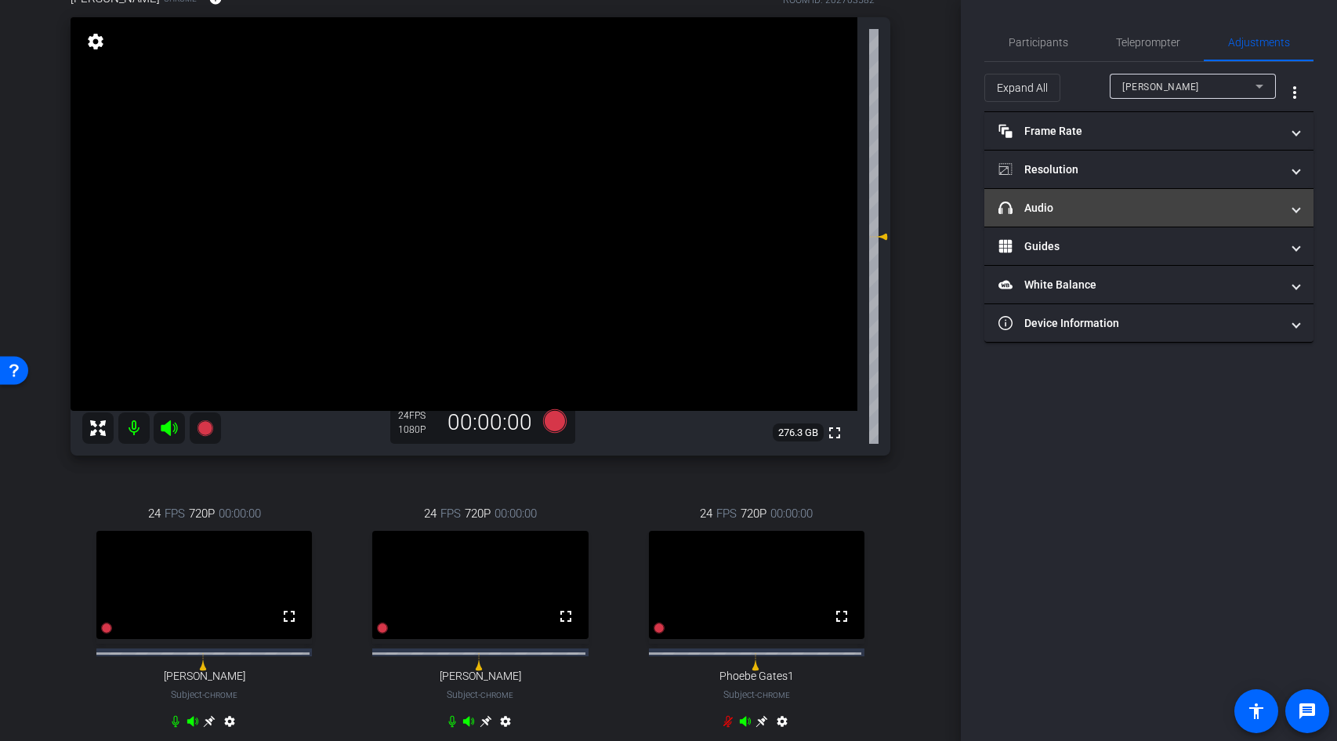
drag, startPoint x: 1052, startPoint y: 212, endPoint x: 1080, endPoint y: 220, distance: 28.5
click at [1053, 212] on mat-panel-title "headphone icon Audio" at bounding box center [1139, 208] width 282 height 16
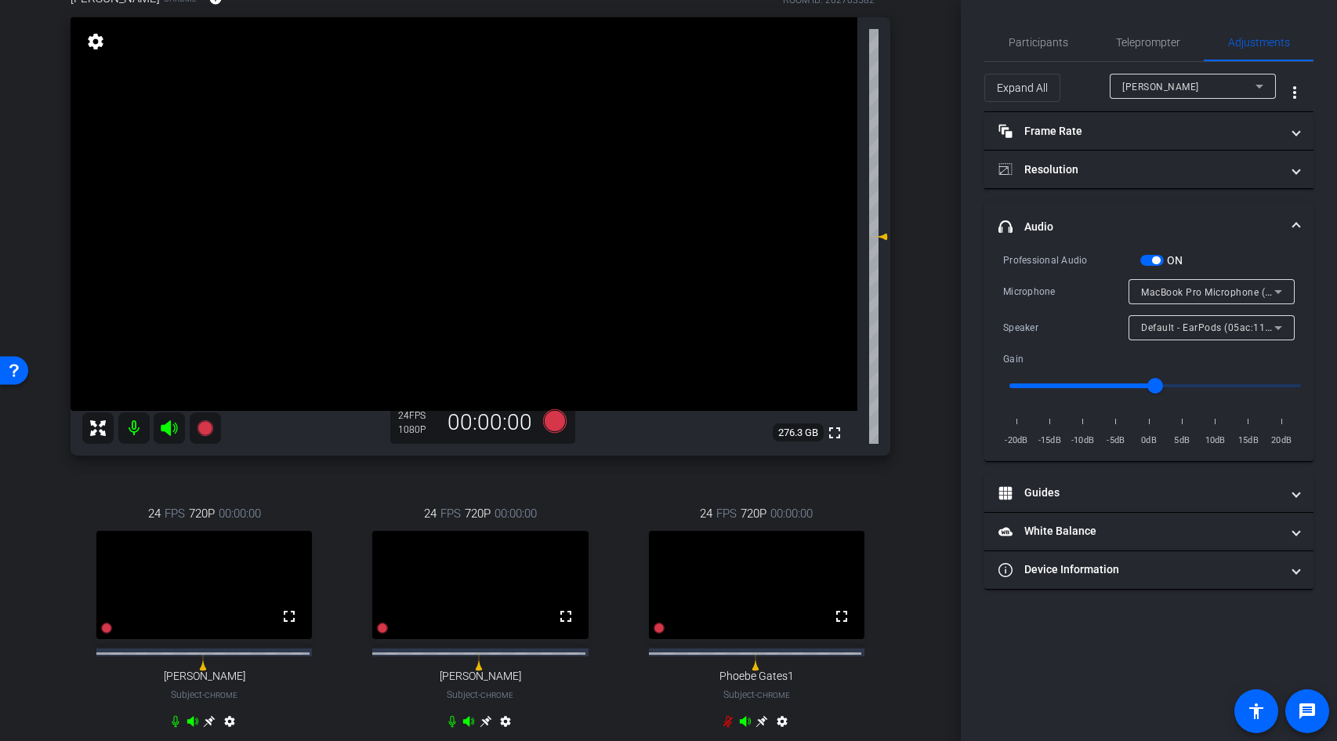
scroll to position [155, 0]
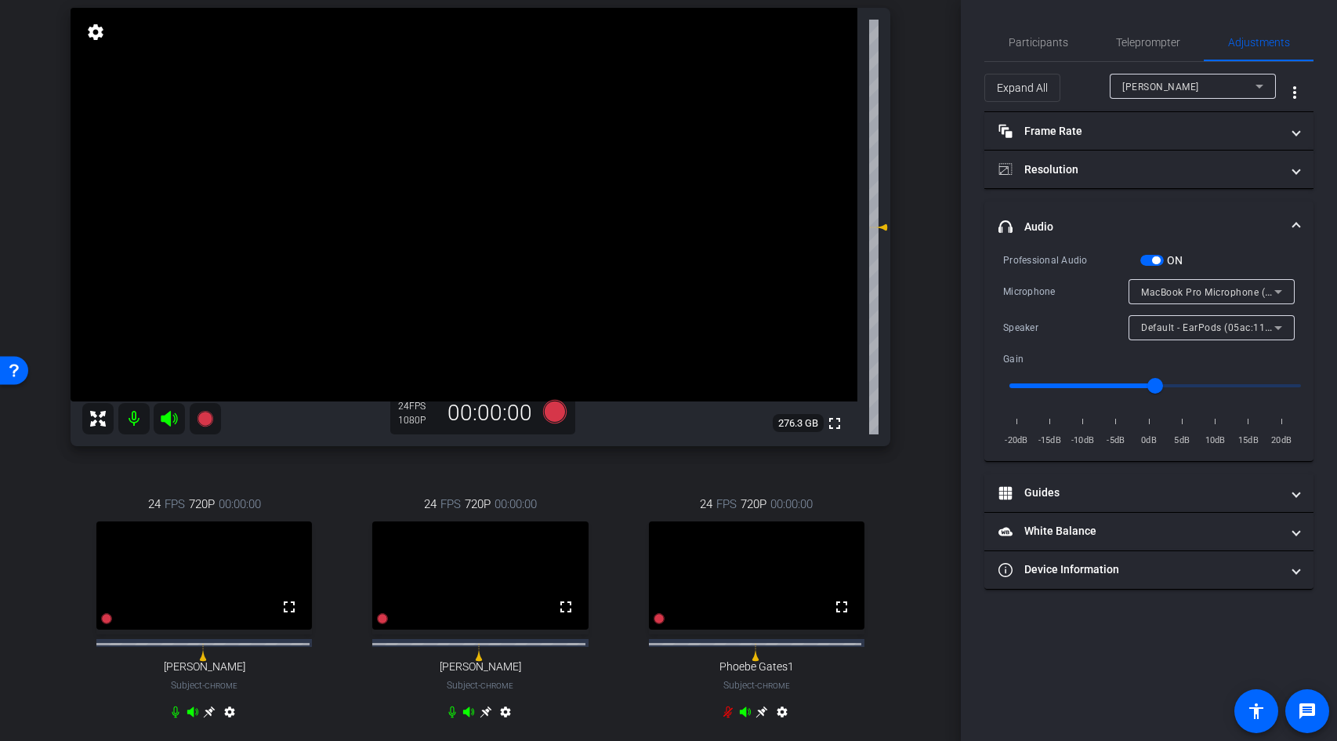
click at [778, 719] on mat-icon "settings" at bounding box center [782, 714] width 19 height 19
click at [1149, 258] on span "button" at bounding box center [1152, 260] width 24 height 11
click at [230, 720] on mat-icon "settings" at bounding box center [229, 714] width 19 height 19
click at [506, 724] on mat-icon "settings" at bounding box center [505, 714] width 19 height 19
click at [1146, 258] on span "button" at bounding box center [1145, 260] width 8 height 8
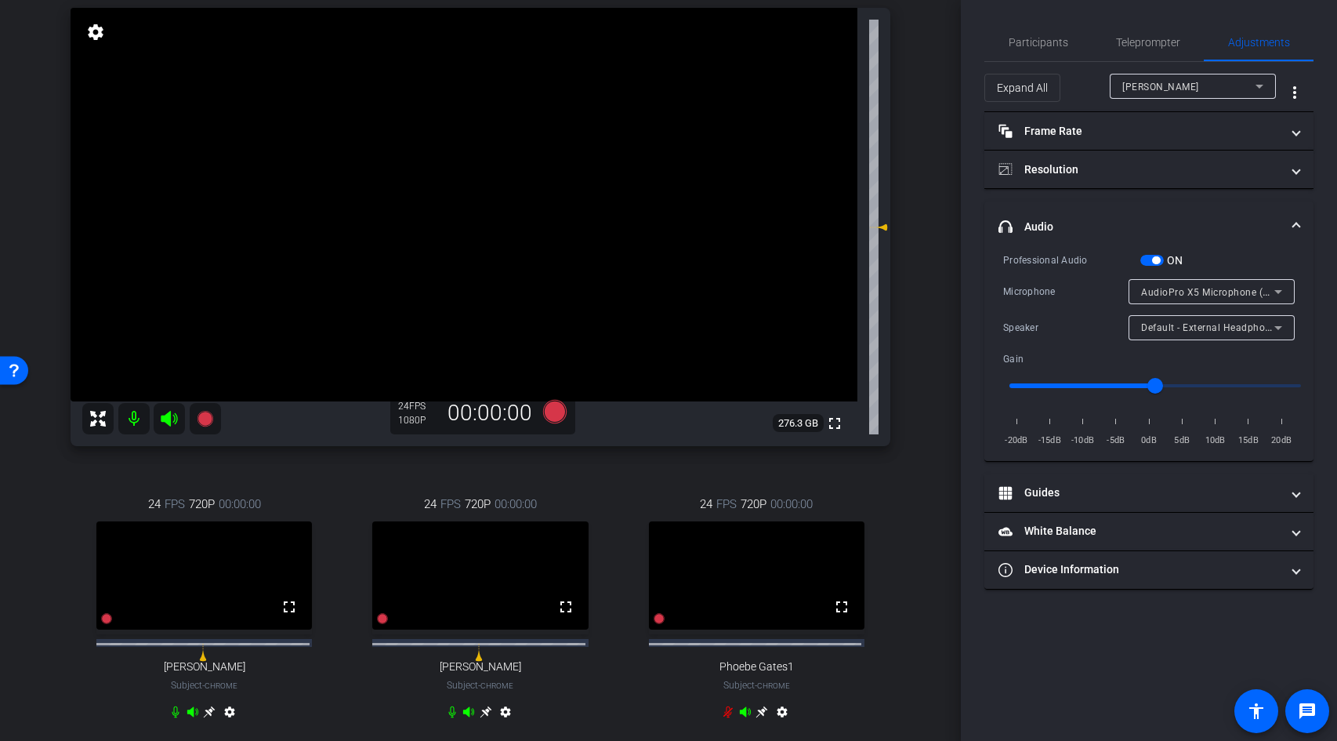
click at [1149, 257] on span "button" at bounding box center [1152, 260] width 24 height 11
click at [780, 723] on mat-icon "settings" at bounding box center [782, 714] width 19 height 19
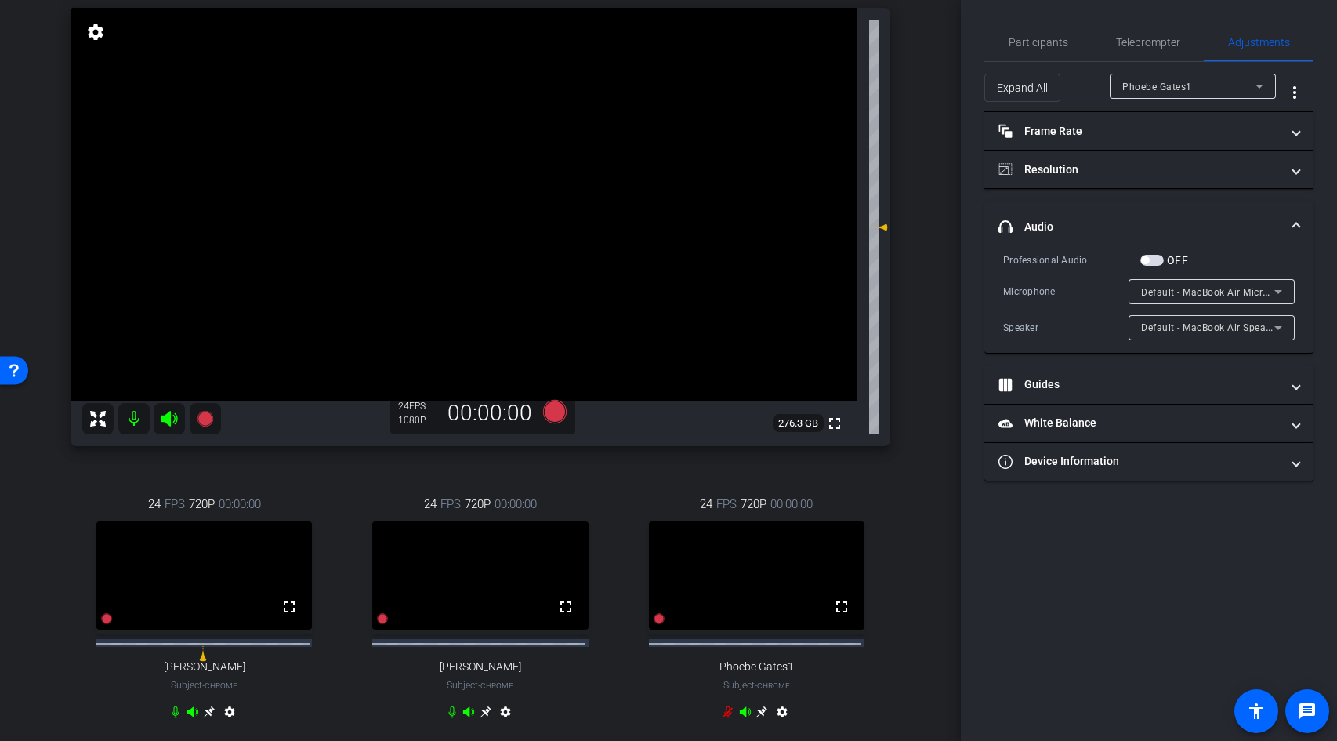
click at [501, 722] on mat-icon "settings" at bounding box center [505, 714] width 19 height 19
click at [224, 720] on mat-icon "settings" at bounding box center [229, 714] width 19 height 19
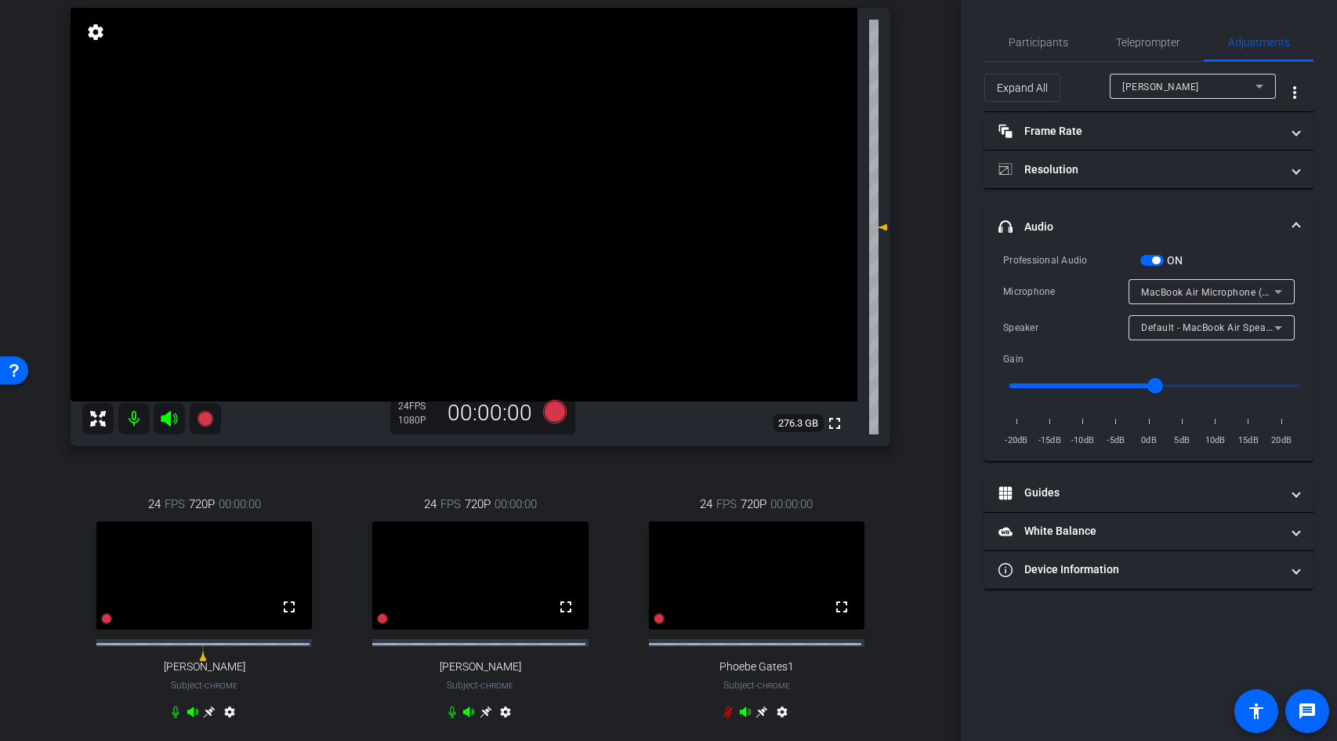
click at [1151, 259] on span "button" at bounding box center [1152, 260] width 24 height 11
click at [99, 37] on mat-icon "settings" at bounding box center [96, 32] width 22 height 19
click at [1153, 258] on span "button" at bounding box center [1156, 260] width 8 height 8
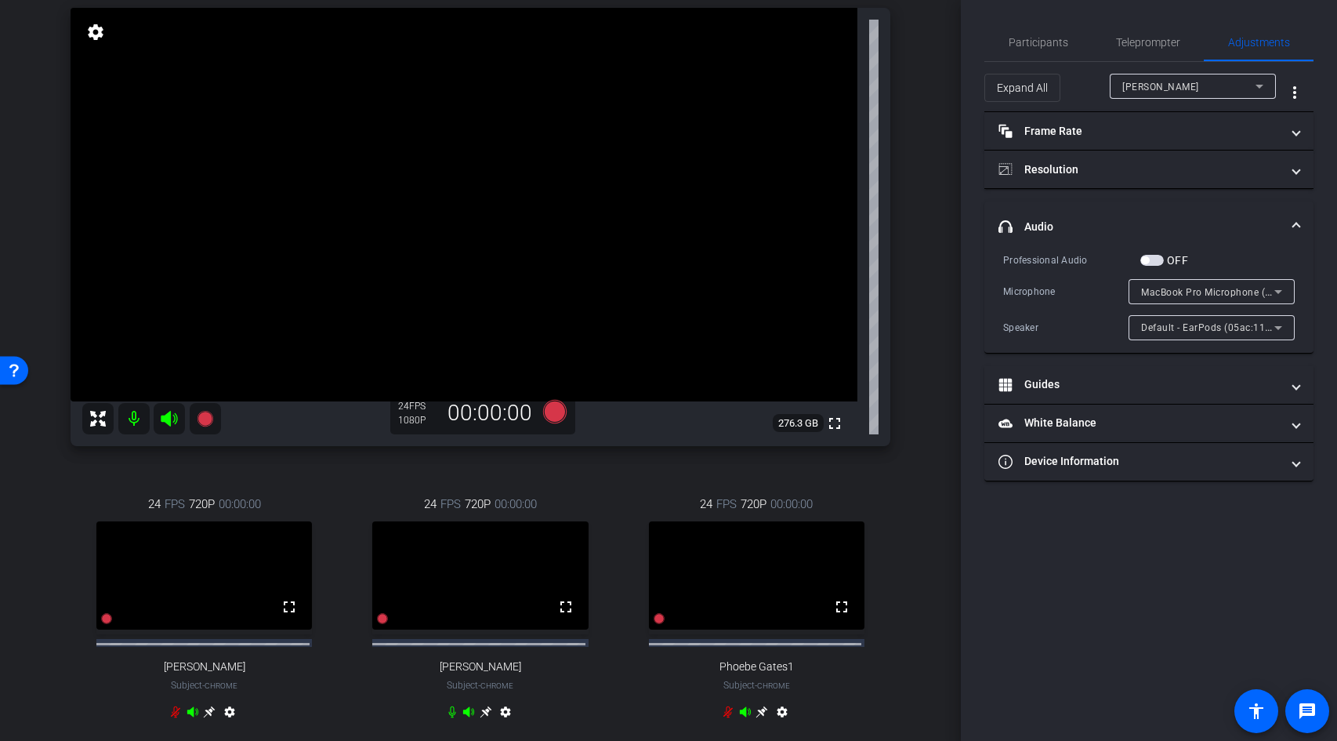
click at [230, 723] on mat-icon "settings" at bounding box center [229, 714] width 19 height 19
click at [504, 723] on mat-icon "settings" at bounding box center [505, 714] width 19 height 19
click at [775, 719] on mat-icon "settings" at bounding box center [782, 714] width 19 height 19
click at [1020, 47] on span "Participants" at bounding box center [1039, 42] width 60 height 11
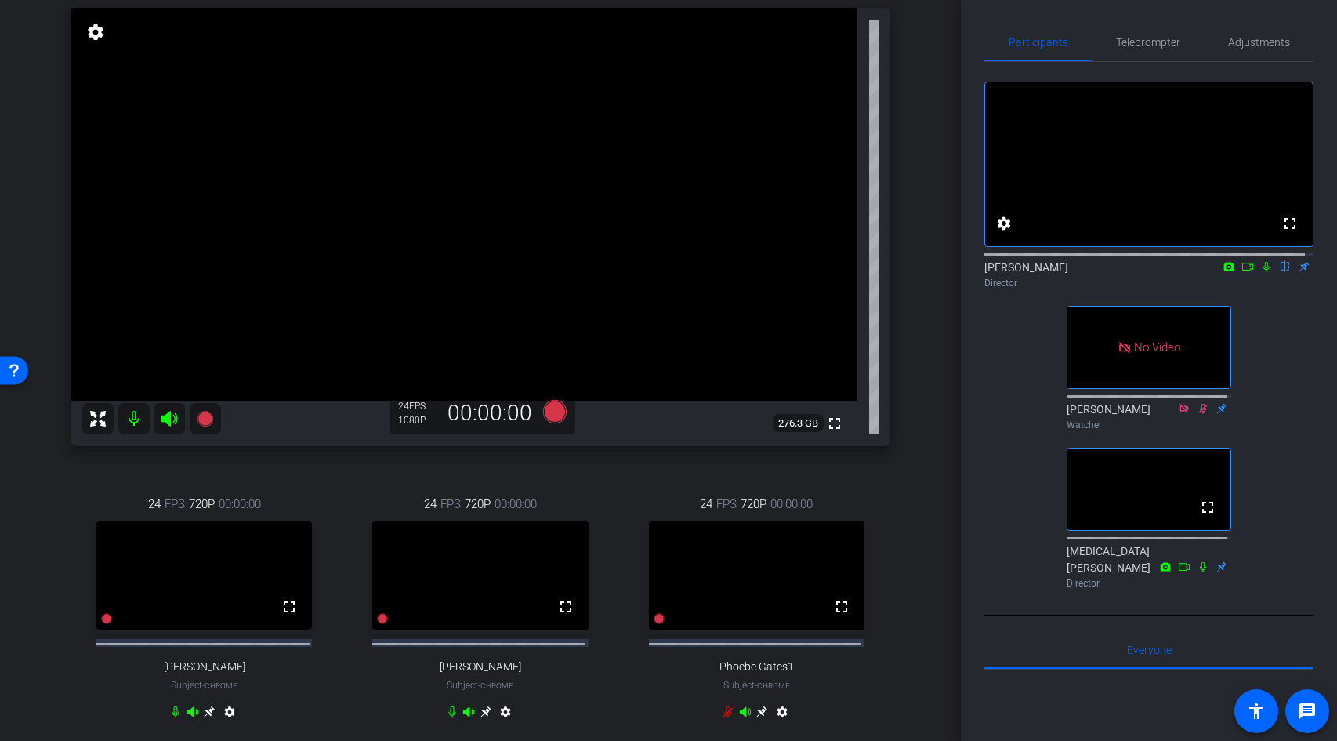
click at [1260, 272] on icon at bounding box center [1266, 266] width 13 height 11
click at [1253, 40] on span "Adjustments" at bounding box center [1259, 42] width 62 height 11
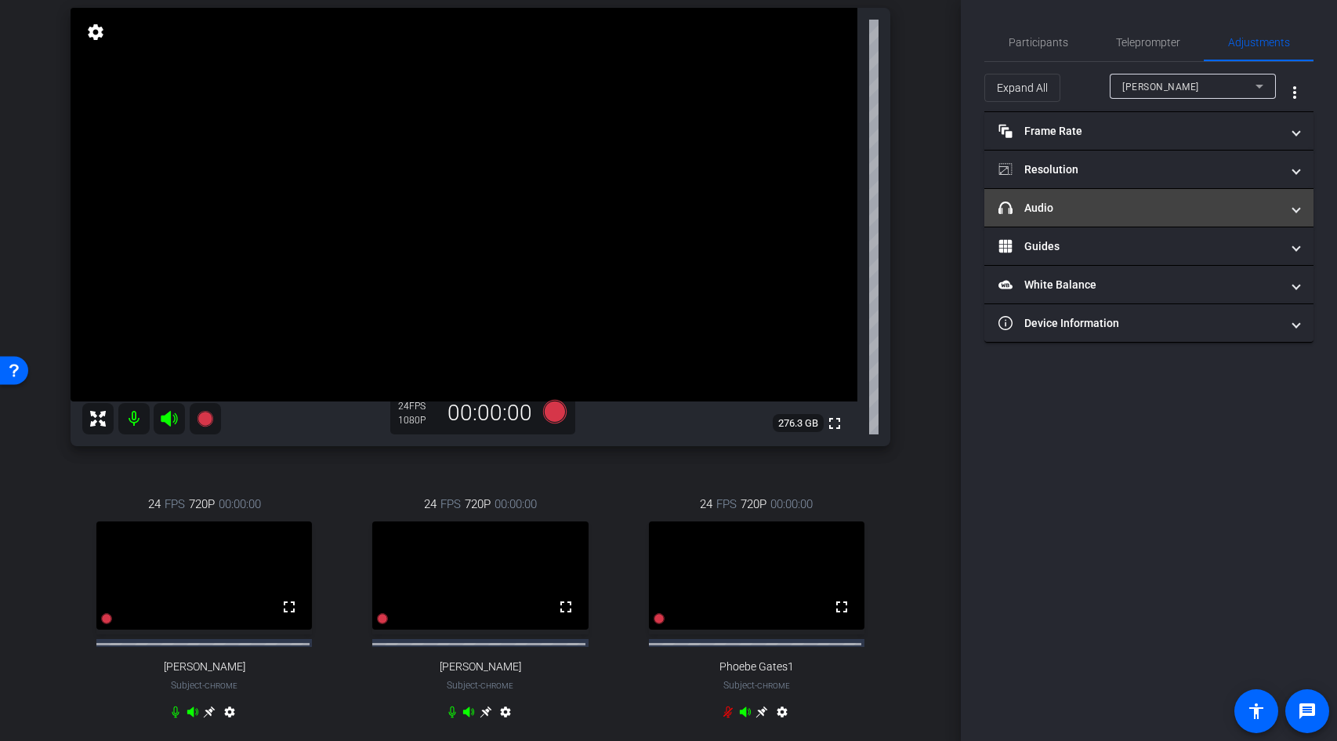
click at [1145, 213] on mat-panel-title "headphone icon Audio" at bounding box center [1139, 208] width 282 height 16
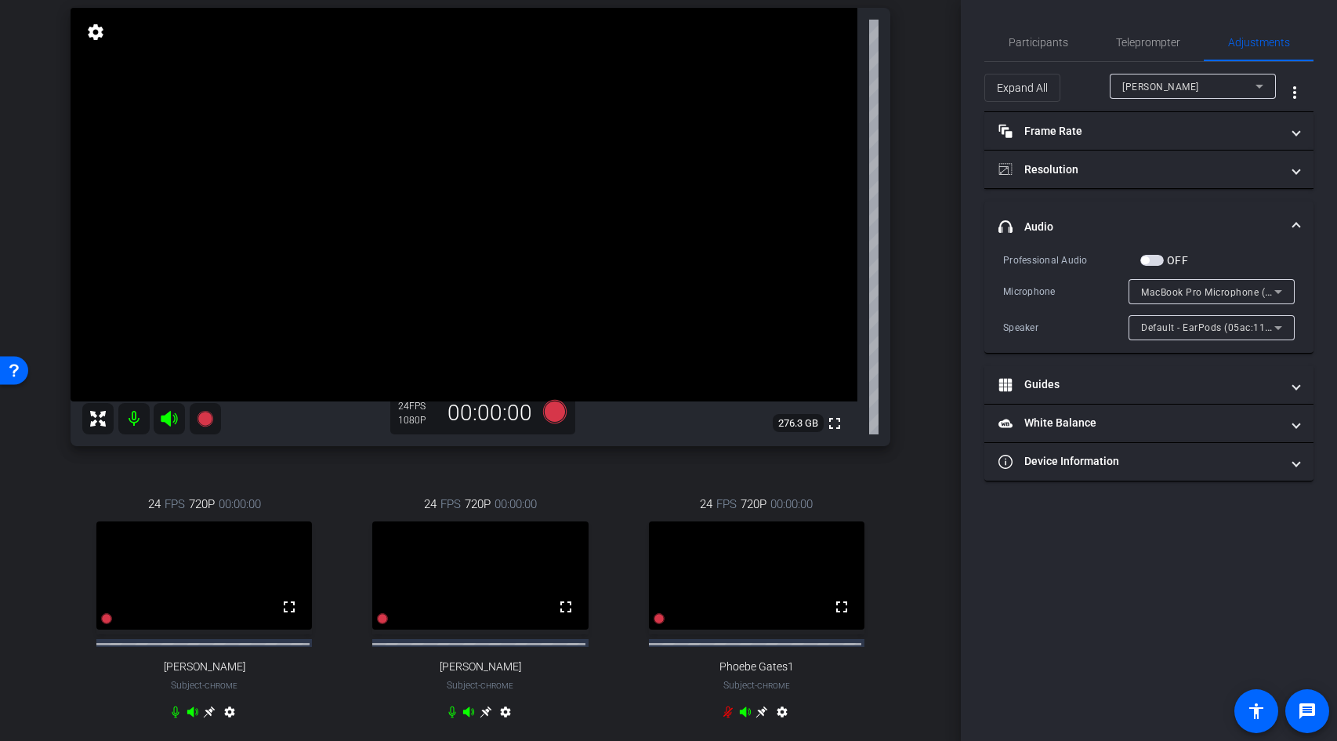
click at [506, 719] on mat-icon "settings" at bounding box center [505, 714] width 19 height 19
click at [1049, 40] on span "Participants" at bounding box center [1039, 42] width 60 height 11
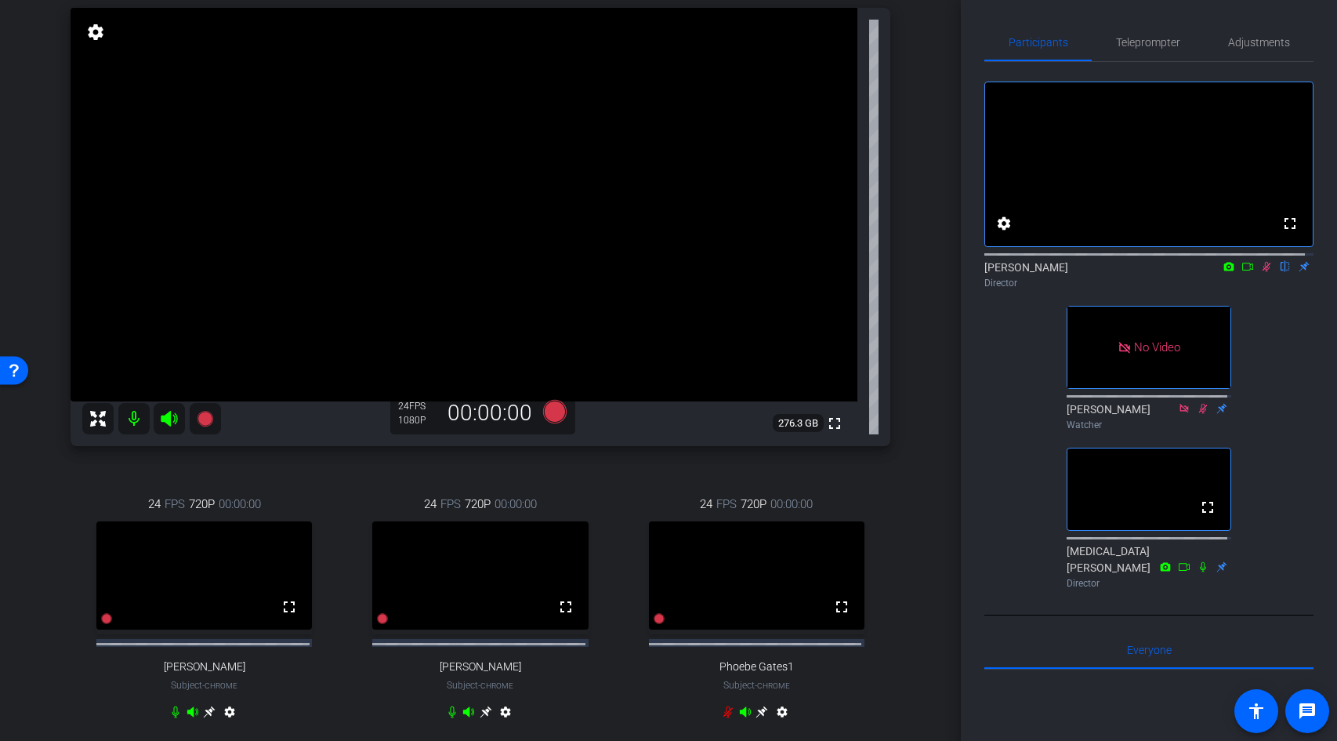
click at [1262, 272] on icon at bounding box center [1266, 267] width 9 height 10
click at [1260, 272] on icon at bounding box center [1266, 266] width 13 height 11
click at [1262, 272] on icon at bounding box center [1266, 267] width 9 height 10
click at [1260, 272] on icon at bounding box center [1266, 266] width 13 height 11
click at [1245, 45] on span "Adjustments" at bounding box center [1259, 42] width 62 height 11
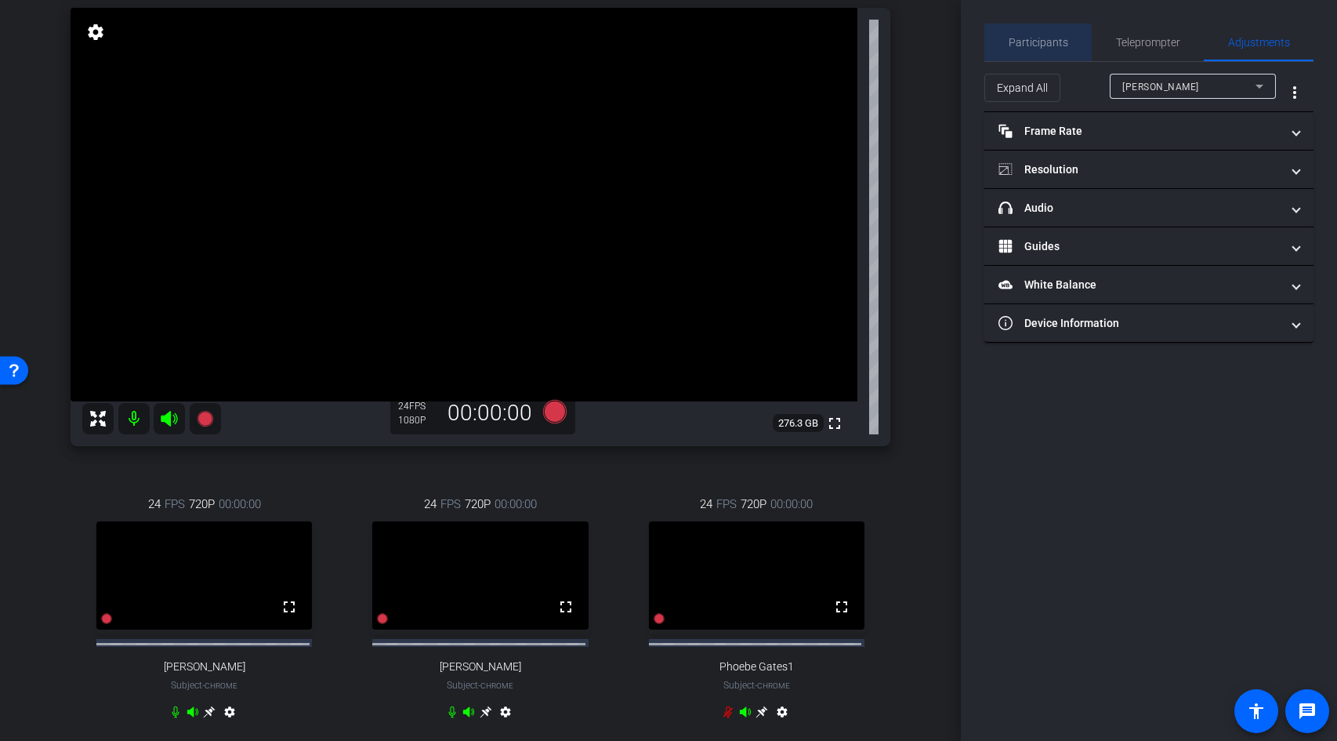
click at [1015, 49] on span "Participants" at bounding box center [1039, 43] width 60 height 38
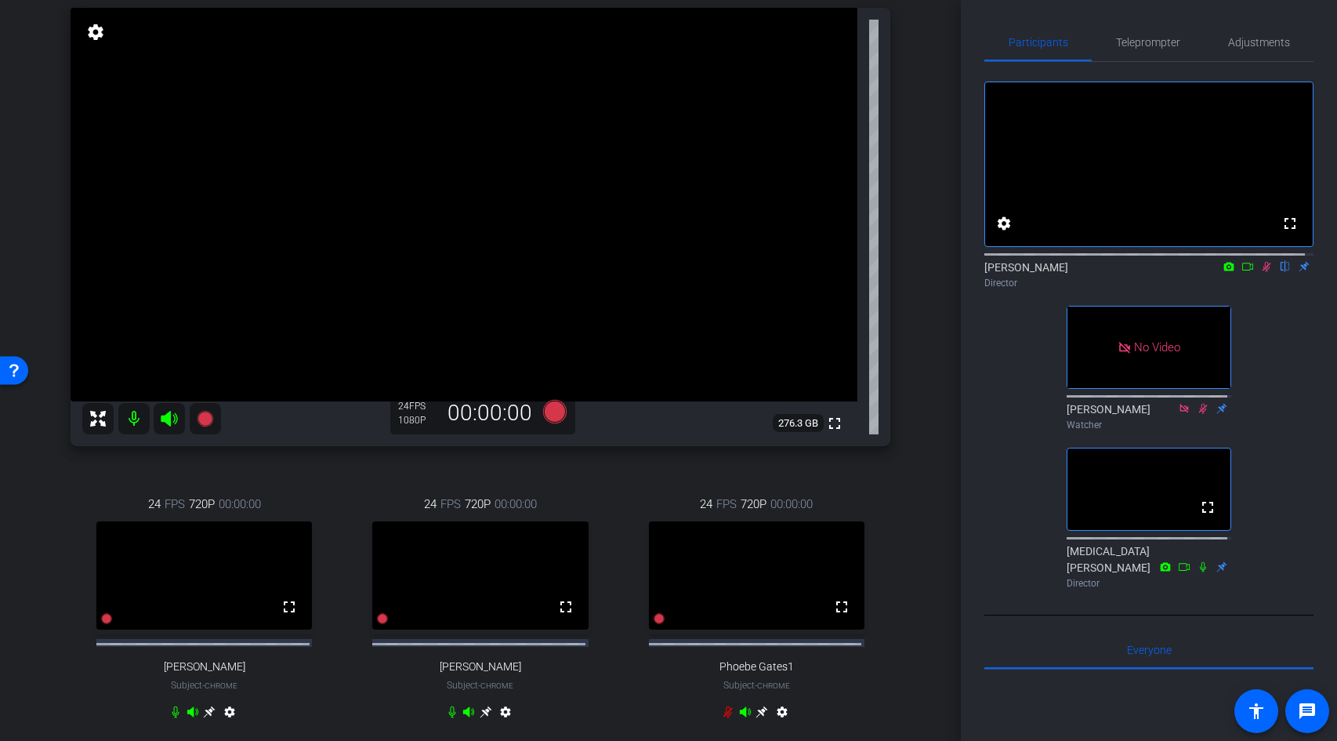
click at [1262, 272] on icon at bounding box center [1266, 267] width 9 height 10
click at [1263, 272] on icon at bounding box center [1266, 267] width 6 height 10
drag, startPoint x: 1270, startPoint y: 46, endPoint x: 1253, endPoint y: 49, distance: 17.5
click at [1269, 45] on span "Adjustments" at bounding box center [1259, 42] width 62 height 11
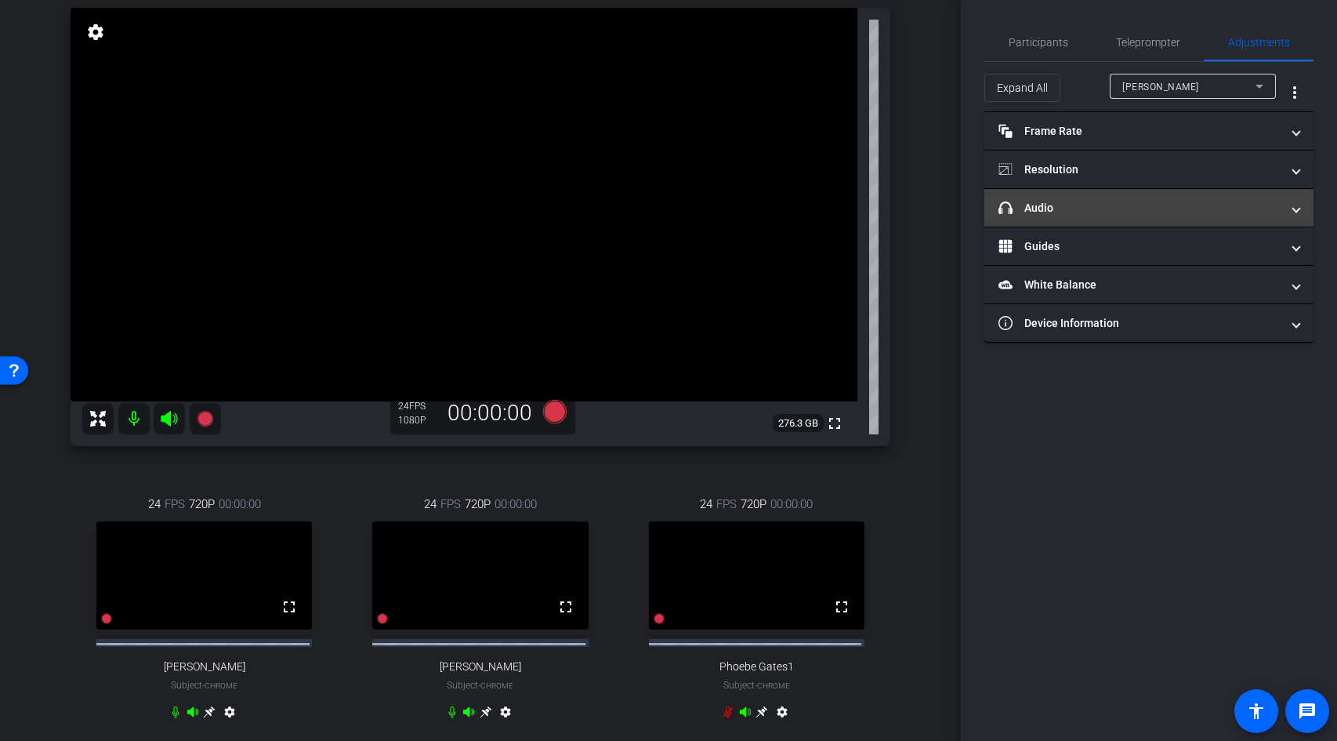
drag, startPoint x: 1077, startPoint y: 201, endPoint x: 1105, endPoint y: 213, distance: 30.6
click at [1078, 201] on mat-panel-title "headphone icon Audio" at bounding box center [1139, 208] width 282 height 16
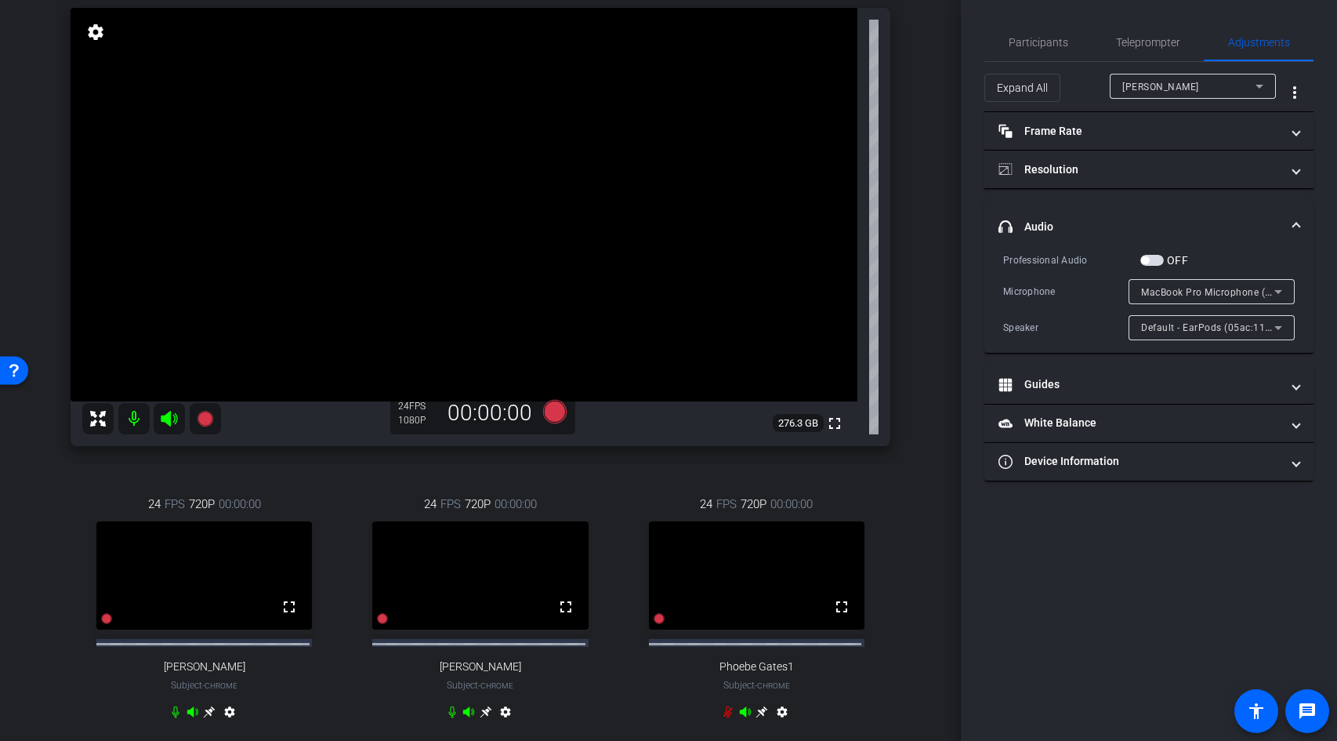
click at [1151, 261] on span "button" at bounding box center [1152, 260] width 24 height 11
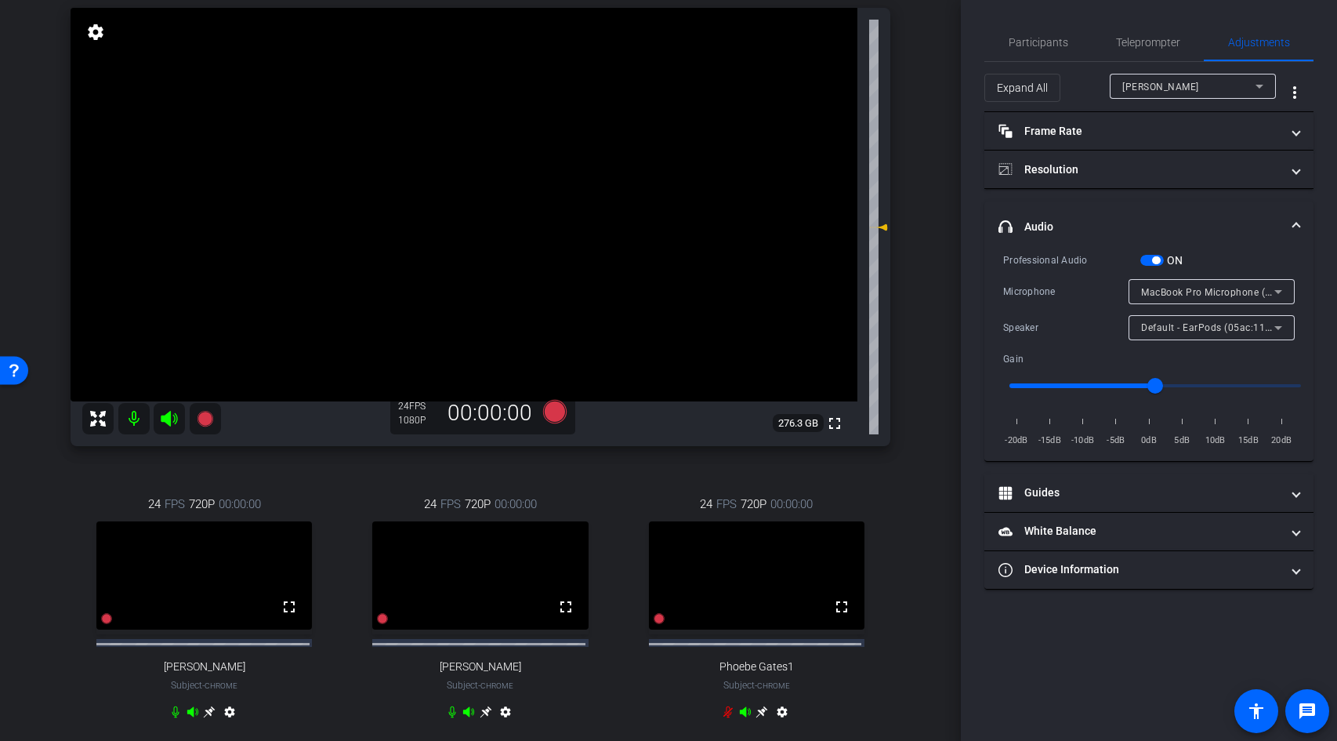
click at [781, 724] on mat-icon "settings" at bounding box center [782, 714] width 19 height 19
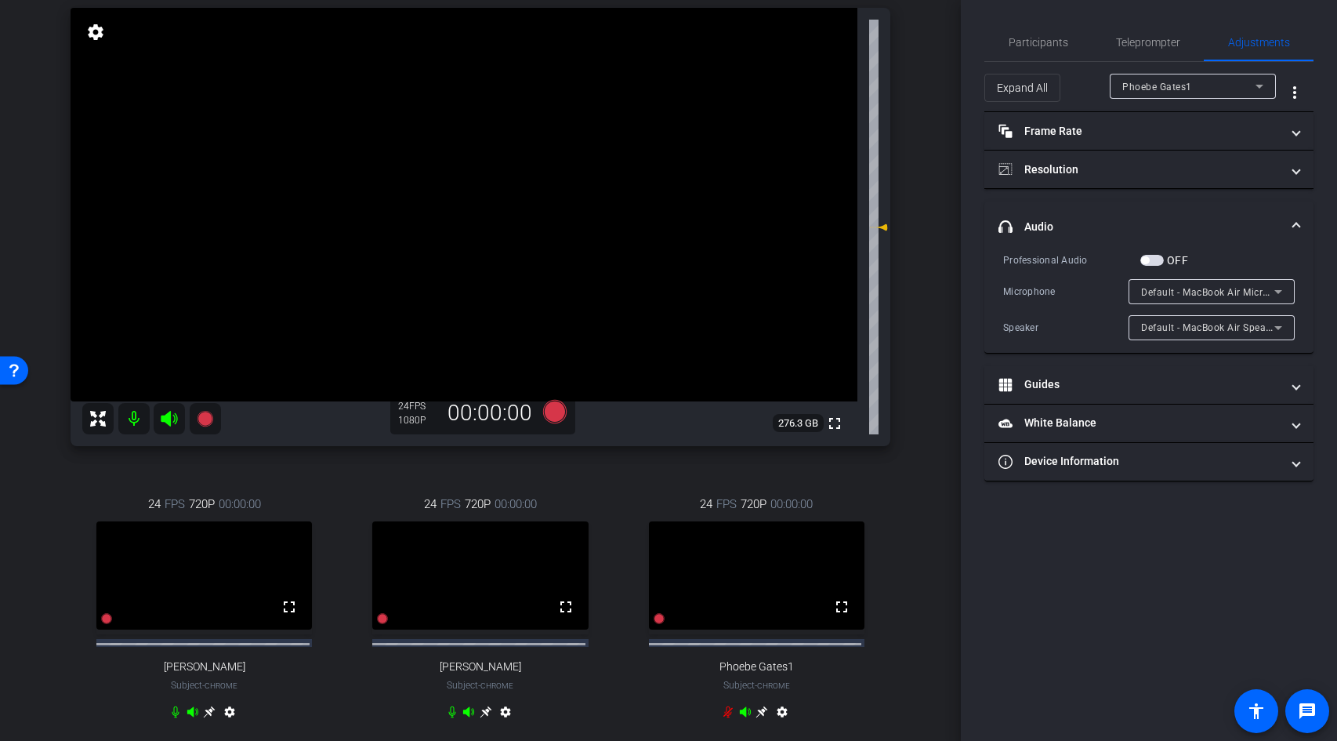
click at [1154, 255] on span "button" at bounding box center [1152, 260] width 24 height 11
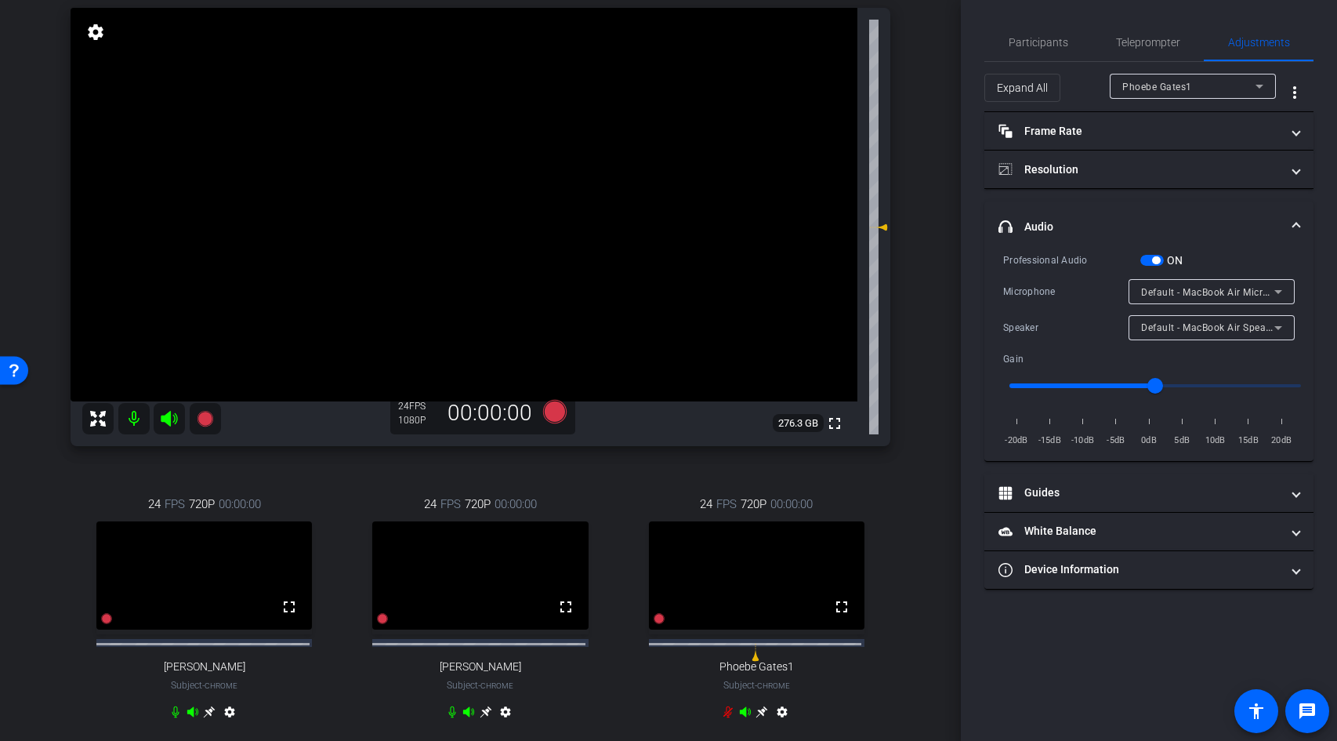
click at [504, 724] on mat-icon "settings" at bounding box center [505, 714] width 19 height 19
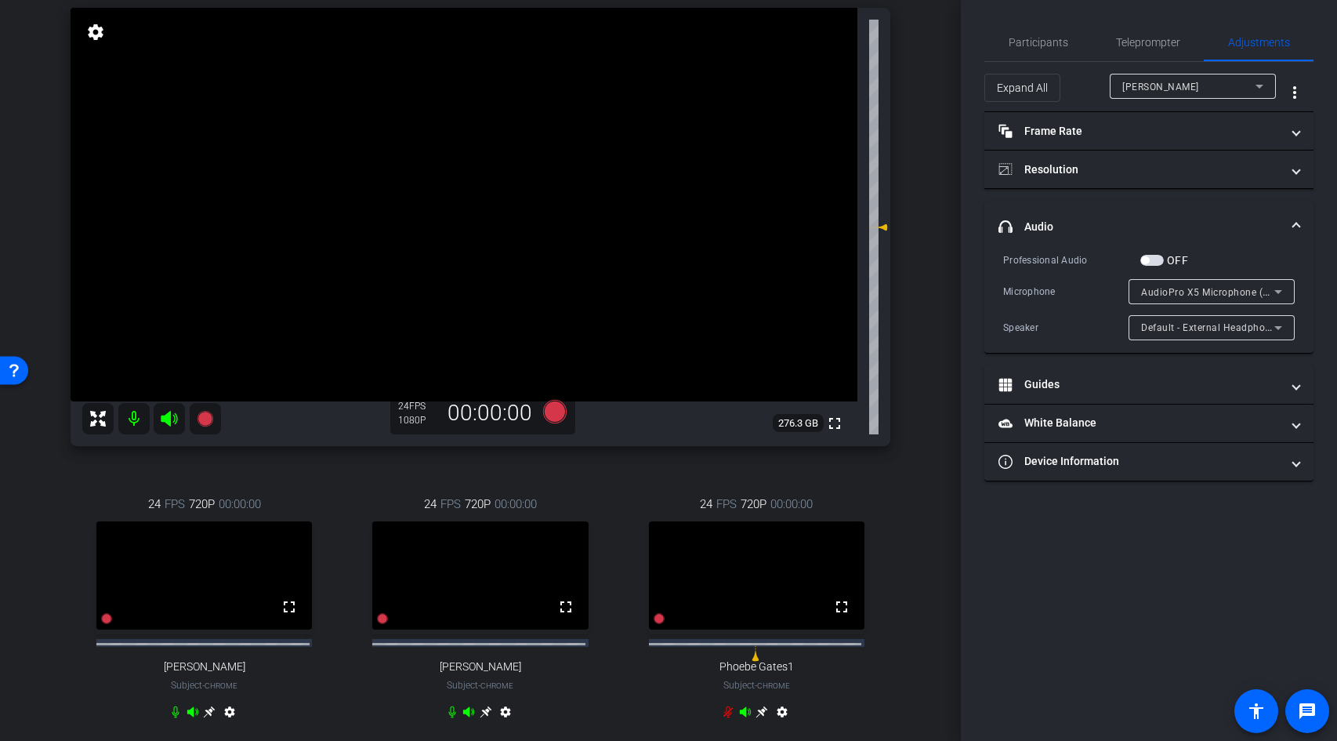
click at [1150, 261] on span "button" at bounding box center [1152, 260] width 24 height 11
click at [227, 724] on mat-icon "settings" at bounding box center [229, 714] width 19 height 19
click at [1150, 255] on span "button" at bounding box center [1152, 260] width 24 height 11
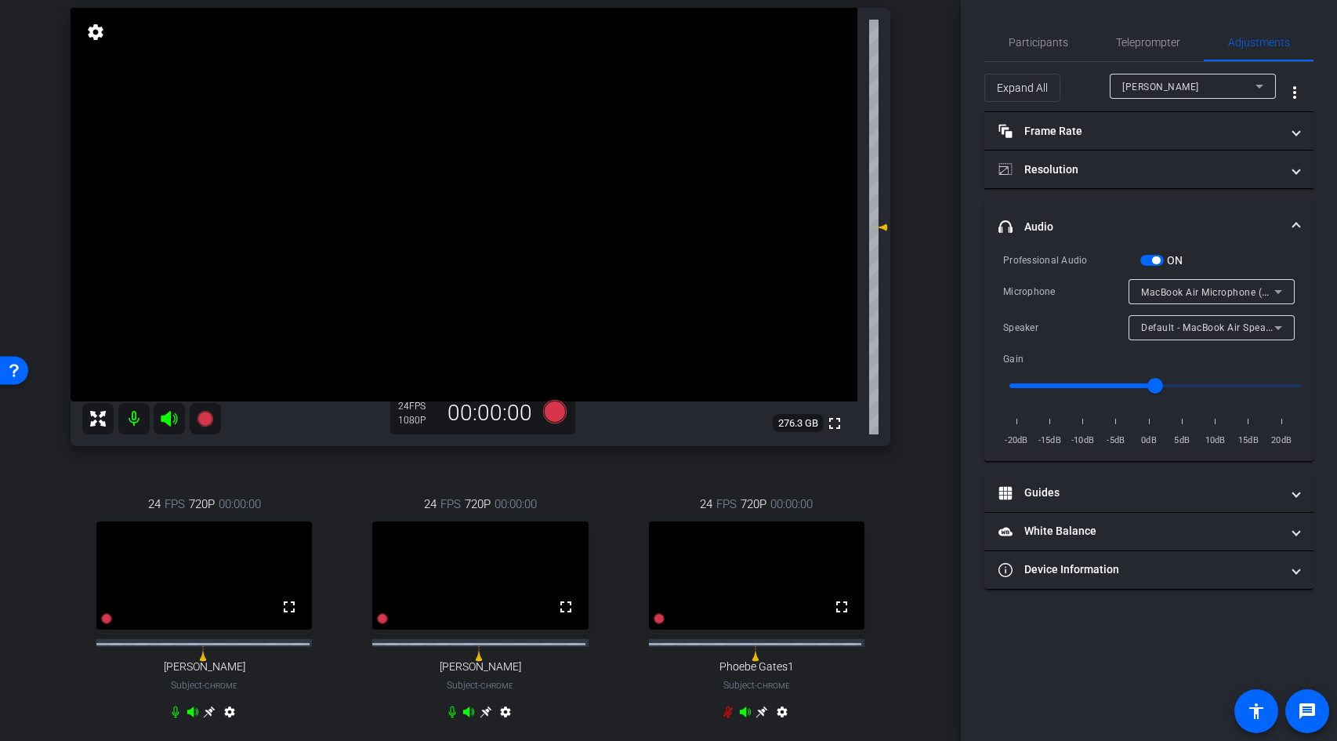
click at [1157, 257] on span "button" at bounding box center [1156, 260] width 8 height 8
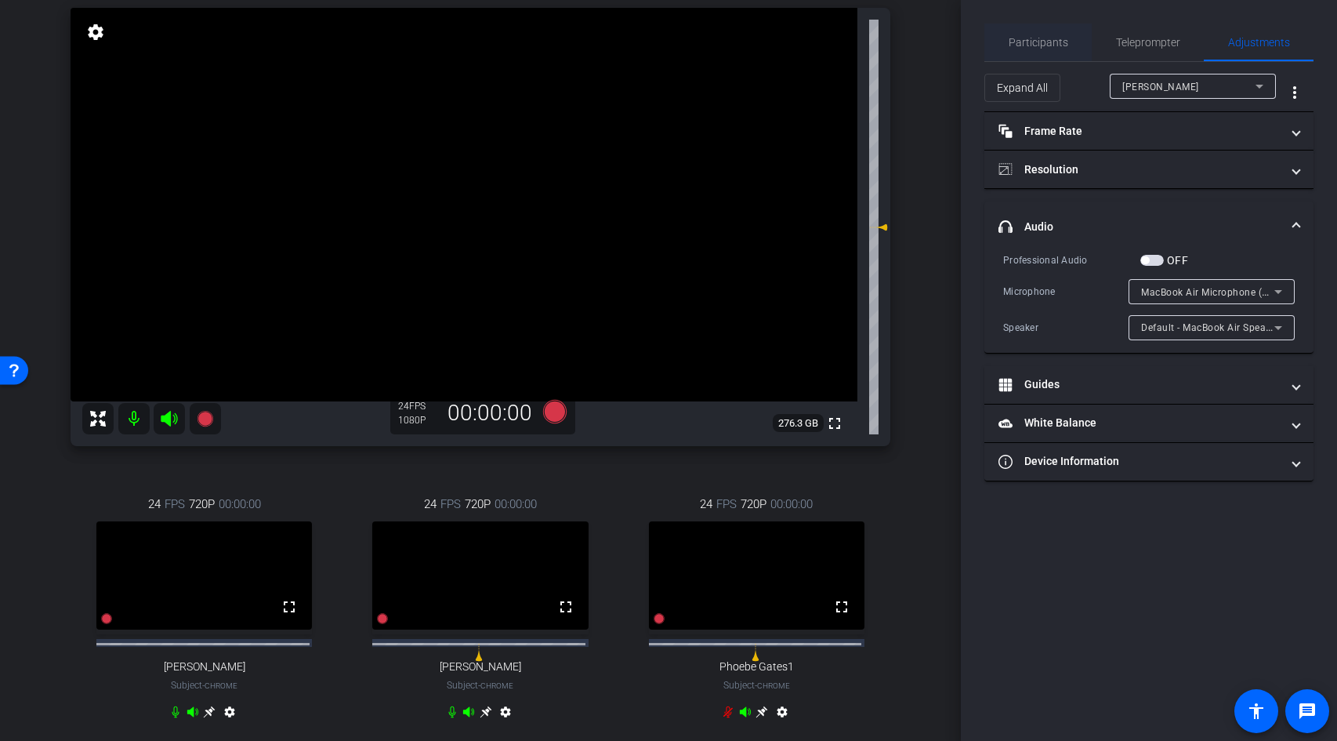
click at [1048, 37] on span "Participants" at bounding box center [1039, 42] width 60 height 11
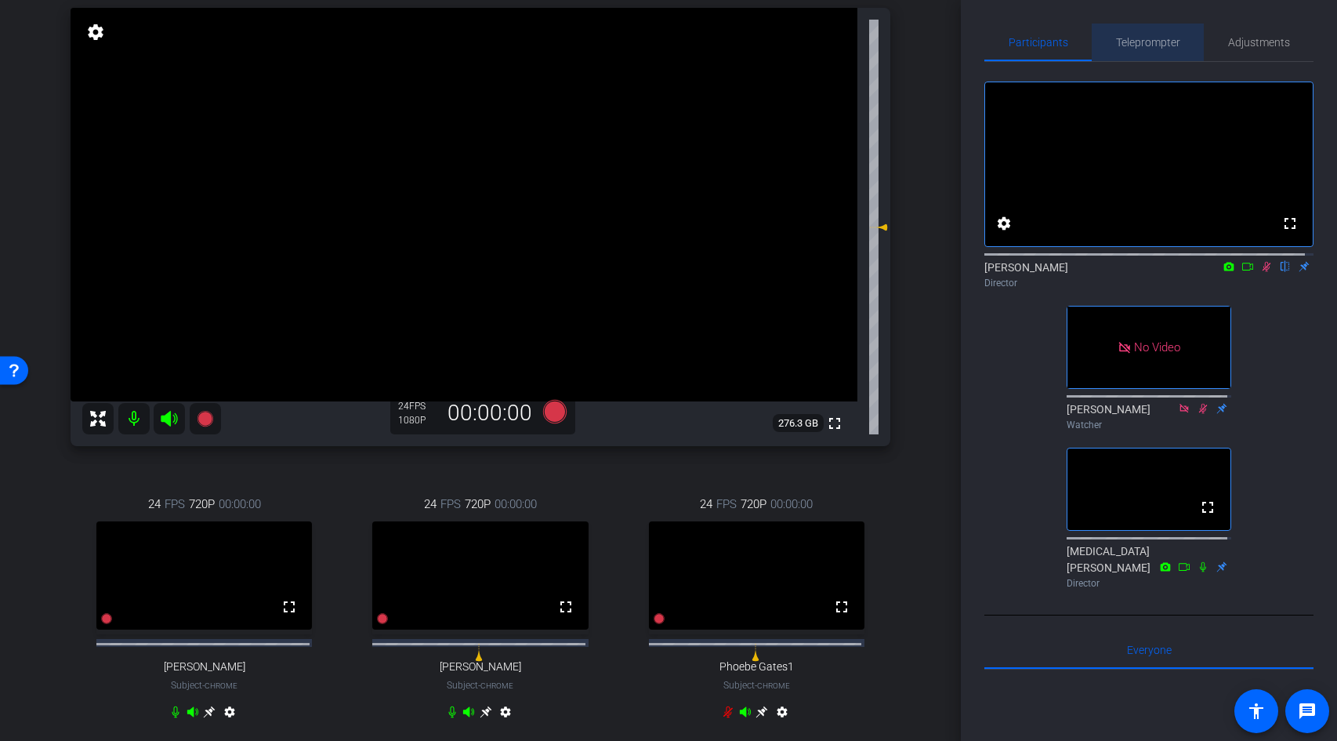
click at [1152, 40] on span "Teleprompter" at bounding box center [1148, 42] width 64 height 11
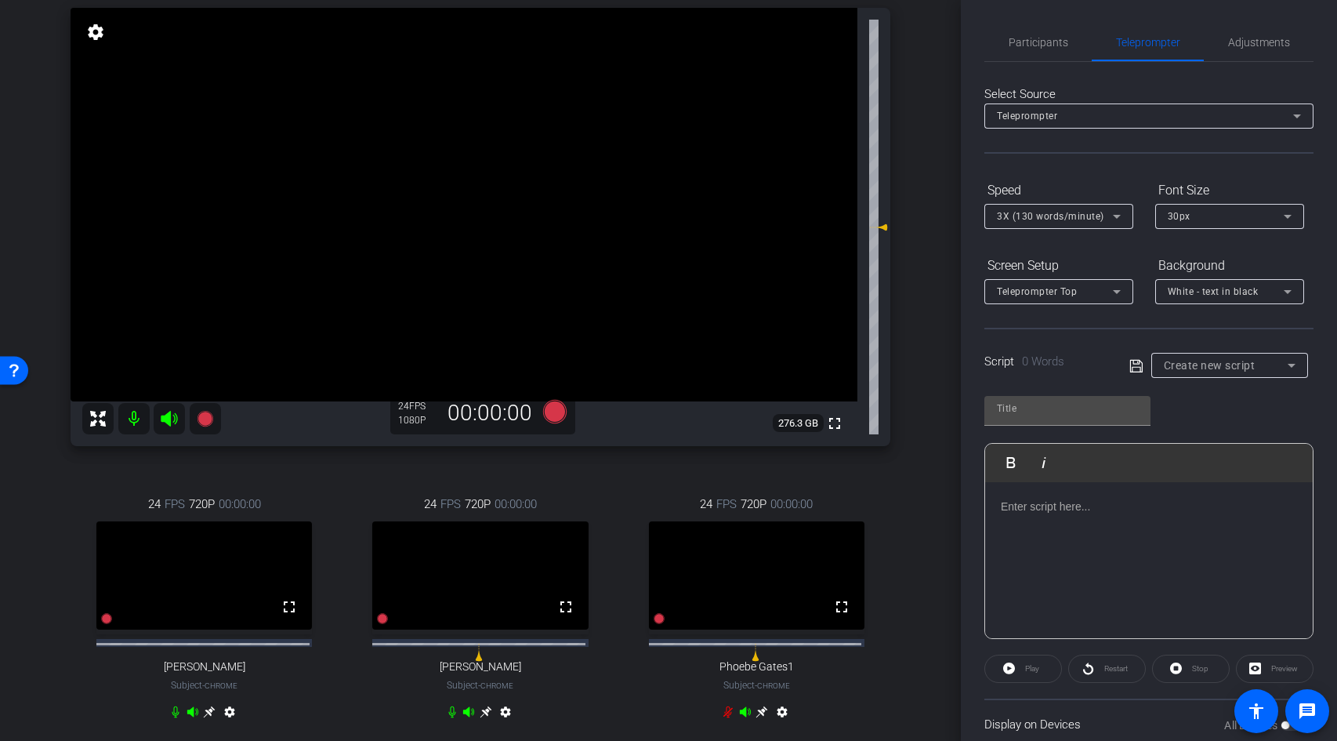
drag, startPoint x: 1027, startPoint y: 46, endPoint x: 1068, endPoint y: 62, distance: 43.7
click at [1027, 46] on span "Participants" at bounding box center [1039, 42] width 60 height 11
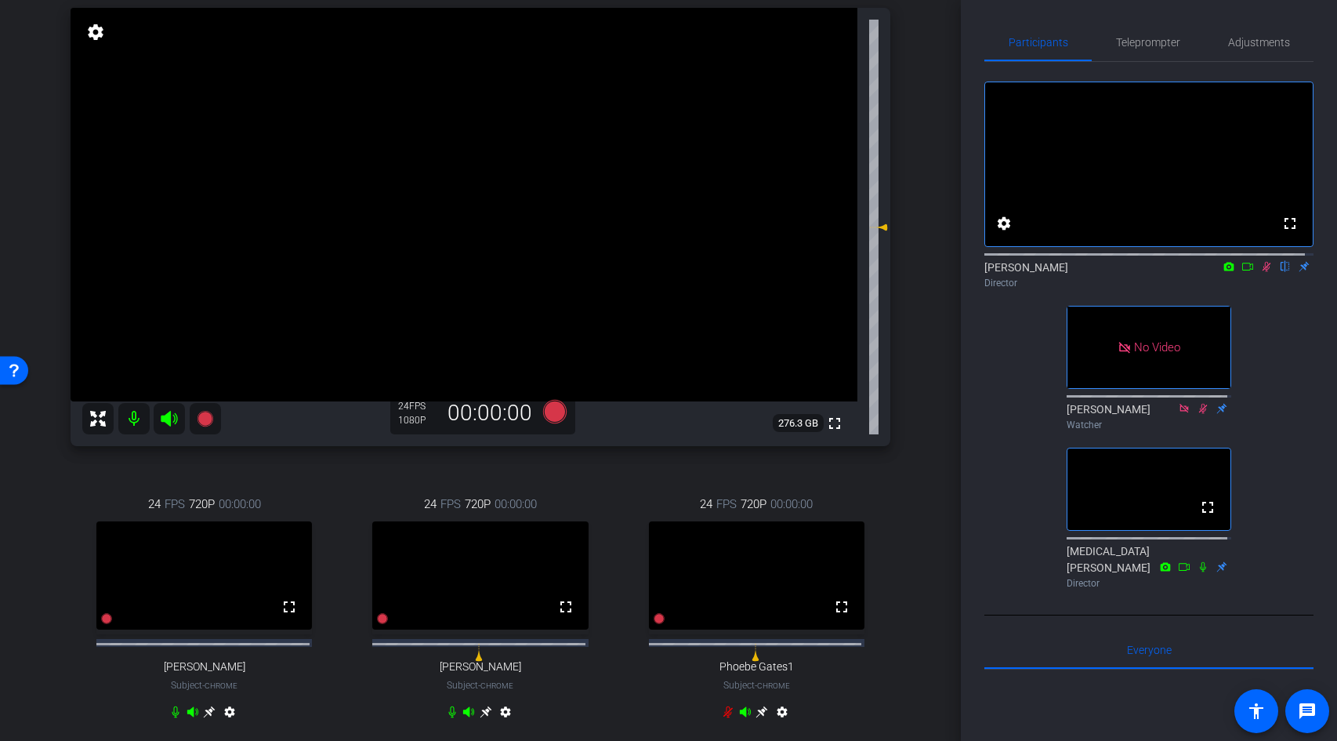
click at [1262, 272] on icon at bounding box center [1266, 267] width 9 height 10
drag, startPoint x: 113, startPoint y: 33, endPoint x: 100, endPoint y: 33, distance: 13.3
click at [108, 33] on div "fullscreen settings 276.3 GB" at bounding box center [481, 227] width 820 height 438
drag, startPoint x: 96, startPoint y: 33, endPoint x: 483, endPoint y: 81, distance: 390.1
click at [96, 33] on mat-icon "settings" at bounding box center [96, 32] width 22 height 19
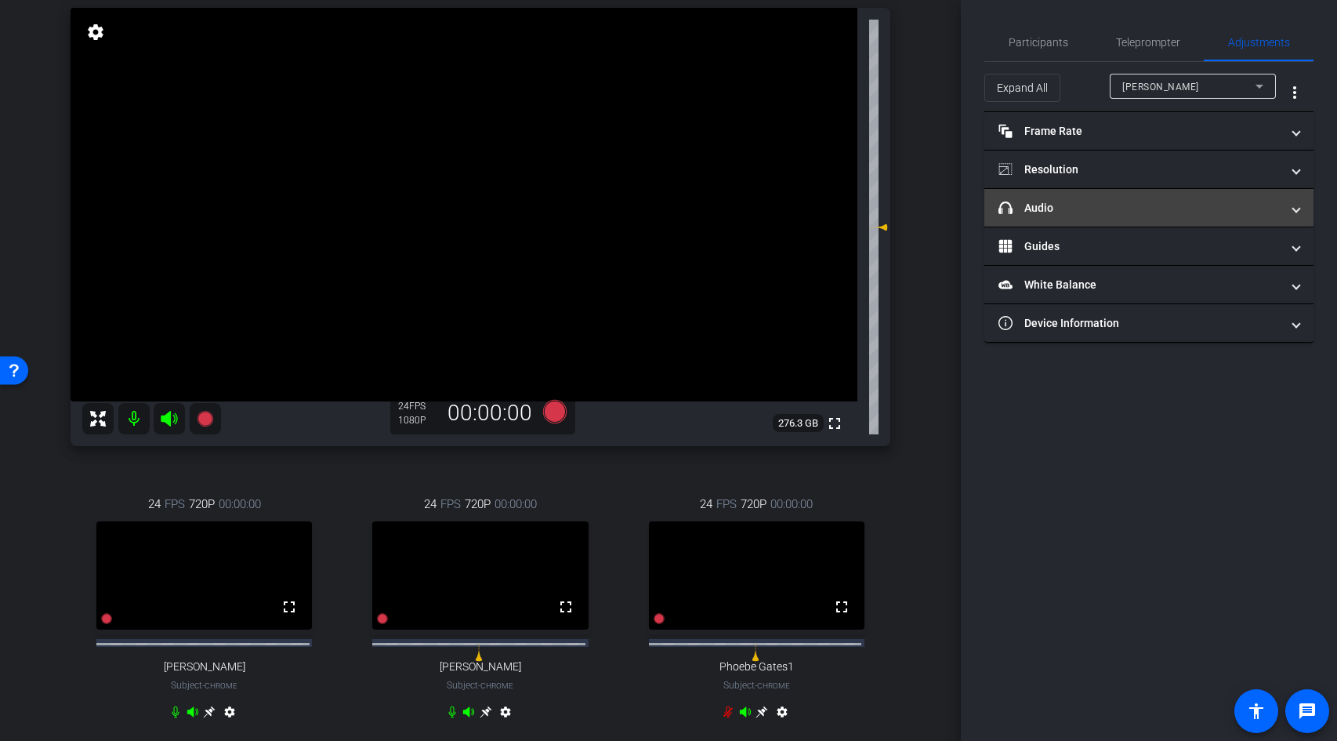
click at [1077, 204] on mat-panel-title "headphone icon Audio" at bounding box center [1139, 208] width 282 height 16
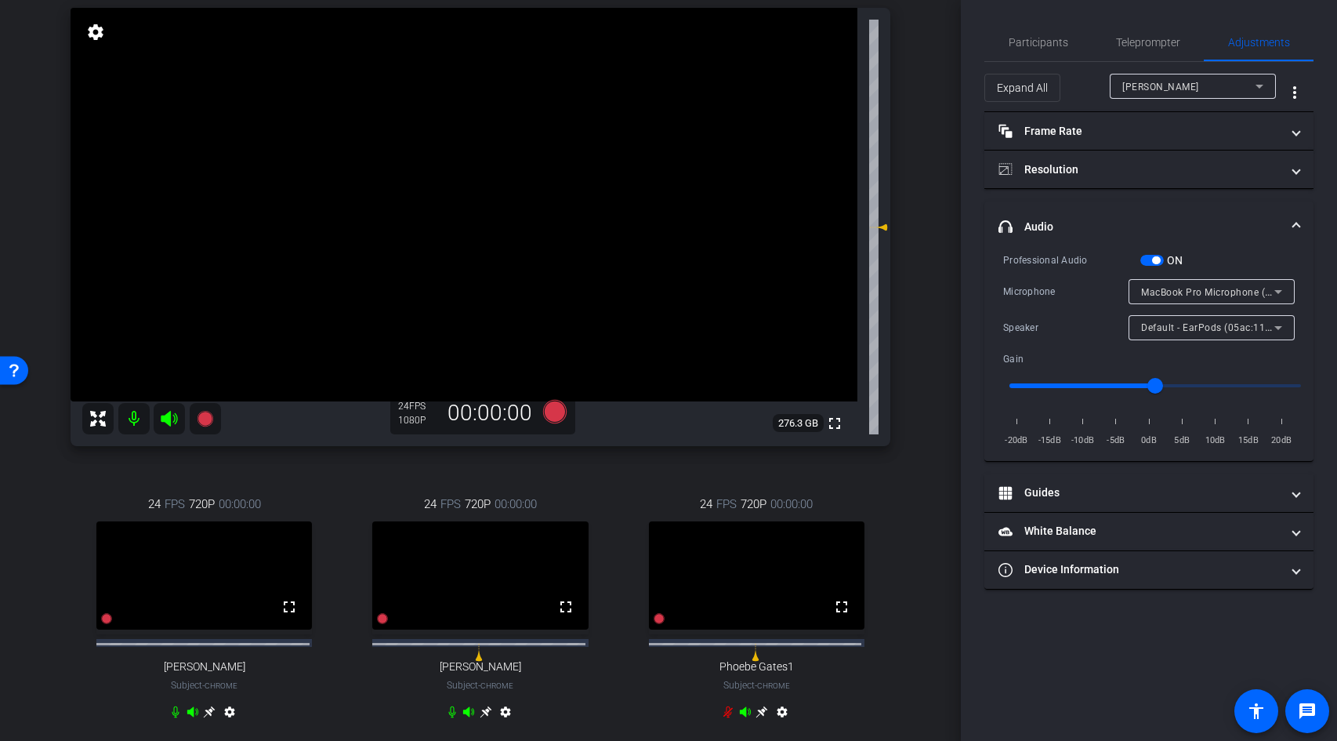
click at [1145, 256] on span "button" at bounding box center [1152, 260] width 24 height 11
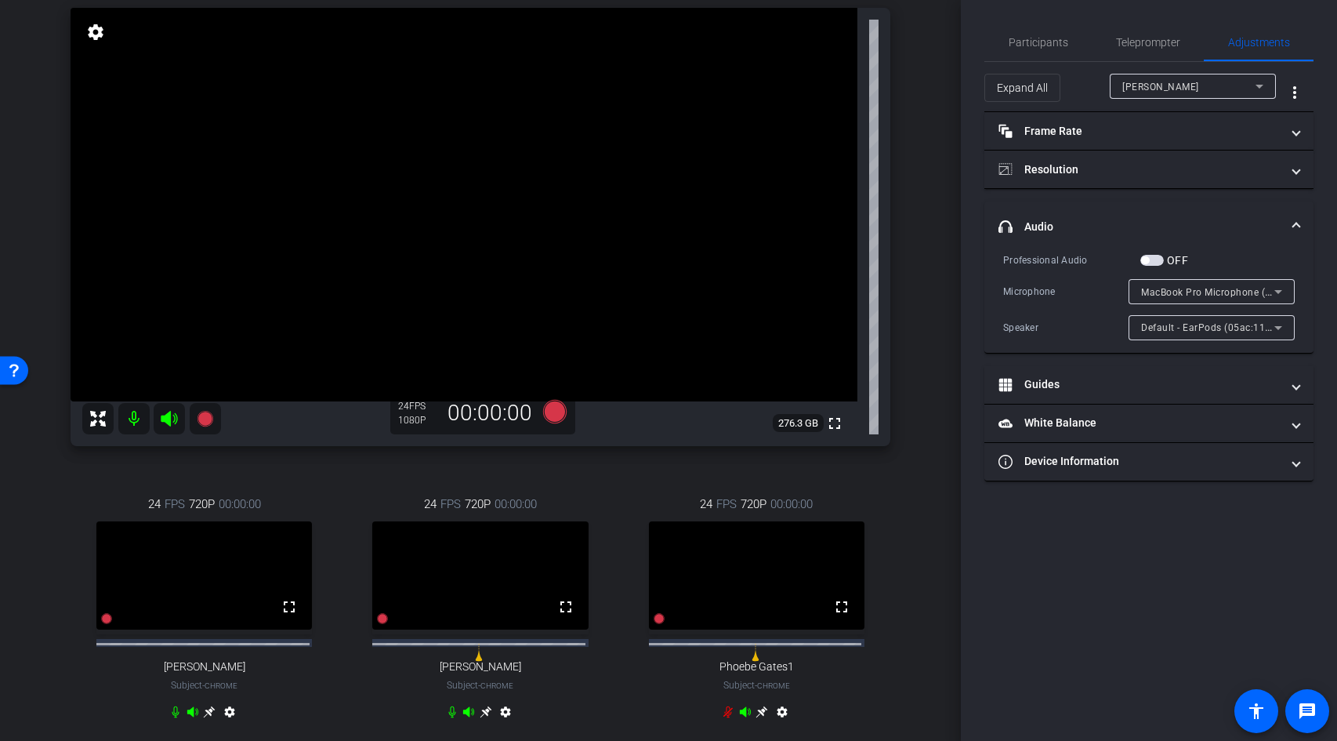
drag, startPoint x: 226, startPoint y: 724, endPoint x: 270, endPoint y: 715, distance: 44.9
click at [226, 724] on mat-icon "settings" at bounding box center [229, 714] width 19 height 19
click at [505, 724] on mat-icon "settings" at bounding box center [505, 714] width 19 height 19
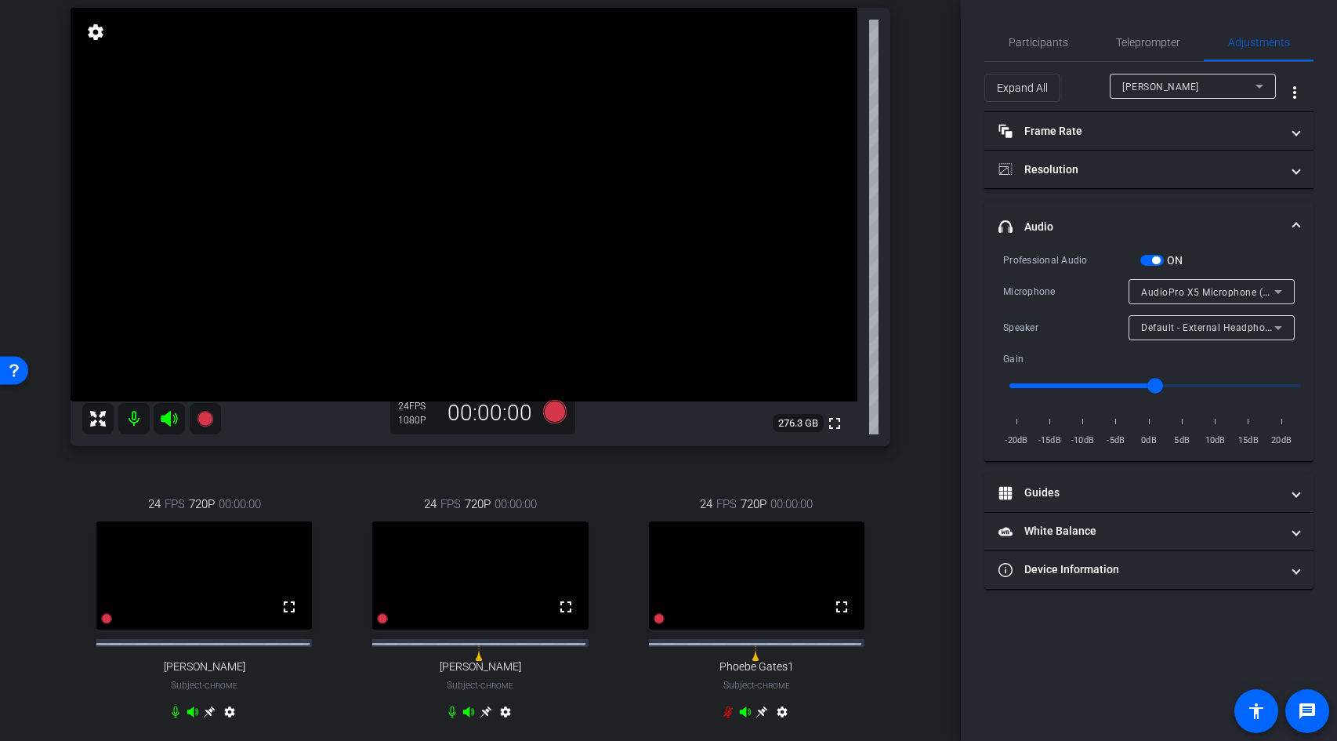
click at [1154, 259] on span "button" at bounding box center [1156, 260] width 8 height 8
click at [777, 723] on mat-icon "settings" at bounding box center [782, 714] width 19 height 19
click at [1045, 42] on span "Participants" at bounding box center [1039, 42] width 60 height 11
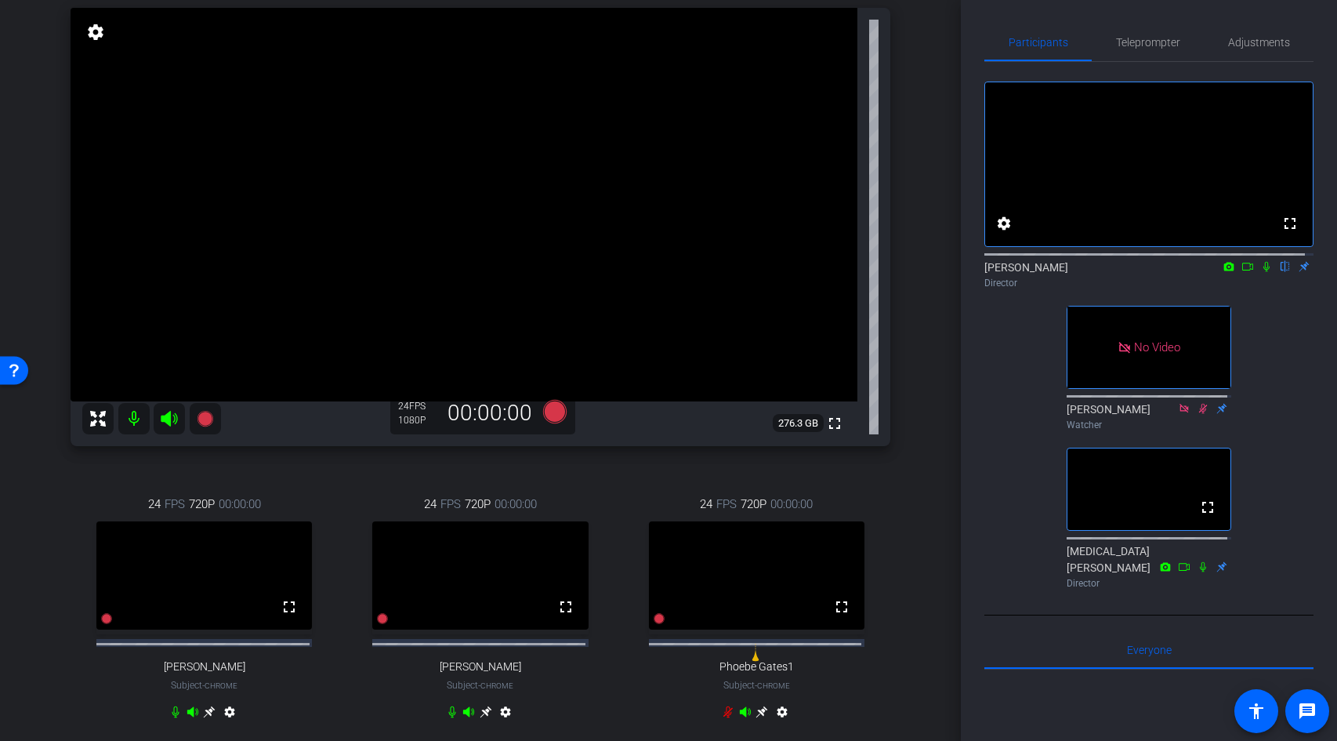
click at [1260, 272] on icon at bounding box center [1266, 266] width 13 height 11
click at [1241, 272] on icon at bounding box center [1247, 266] width 13 height 11
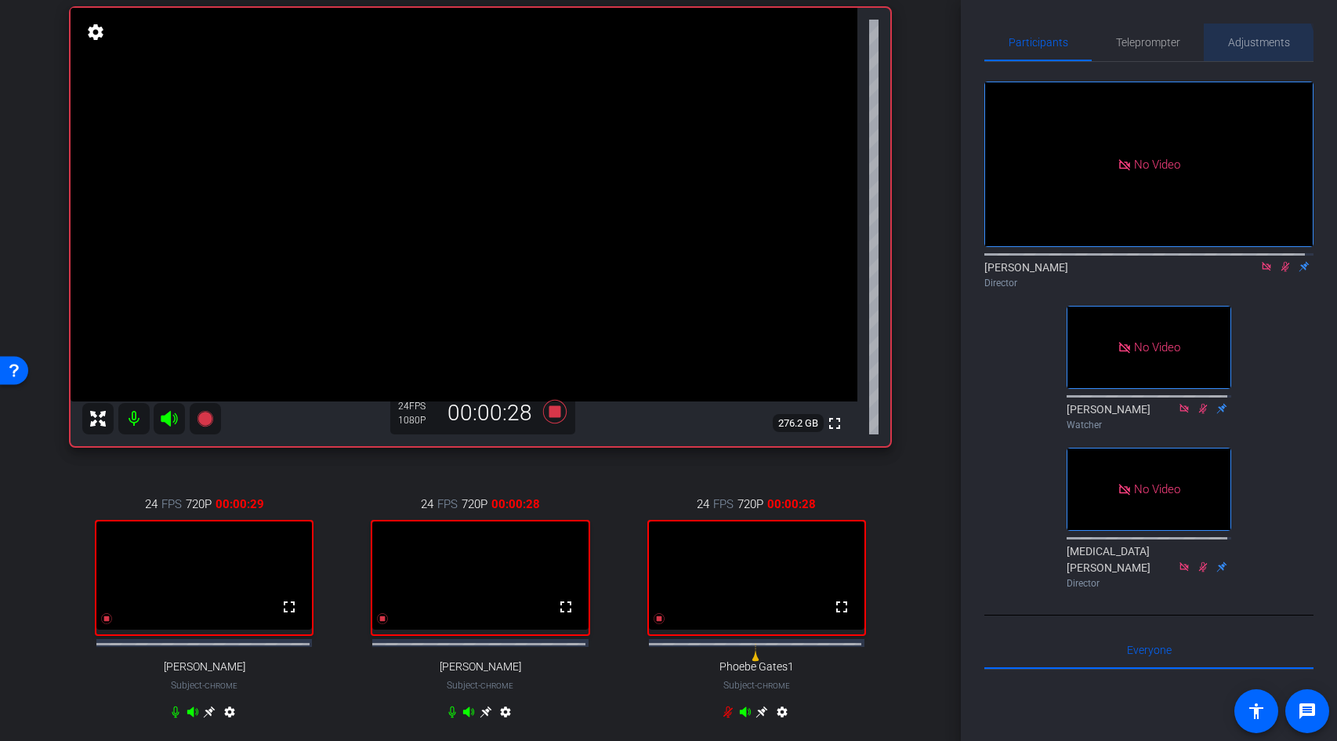
click at [1244, 49] on span "Adjustments" at bounding box center [1259, 43] width 62 height 38
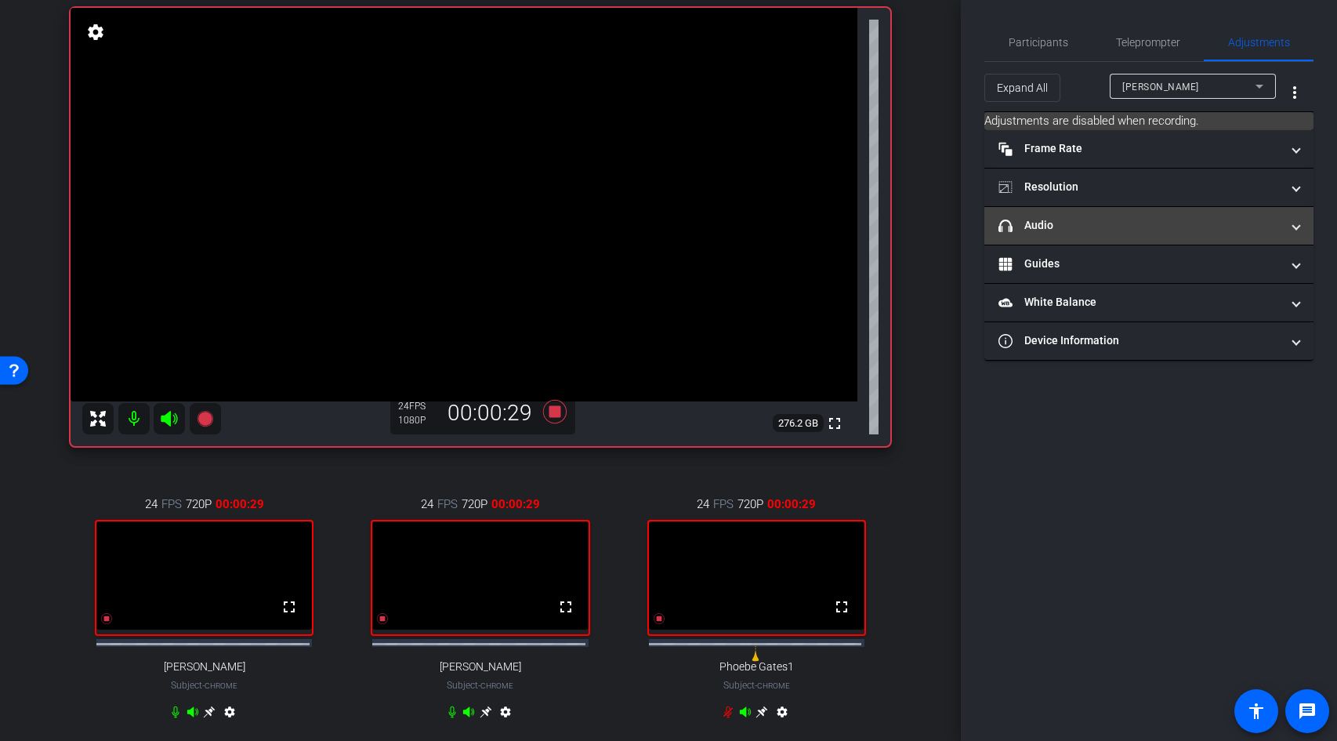
click at [1092, 213] on mat-expansion-panel-header "headphone icon Audio" at bounding box center [1148, 226] width 329 height 38
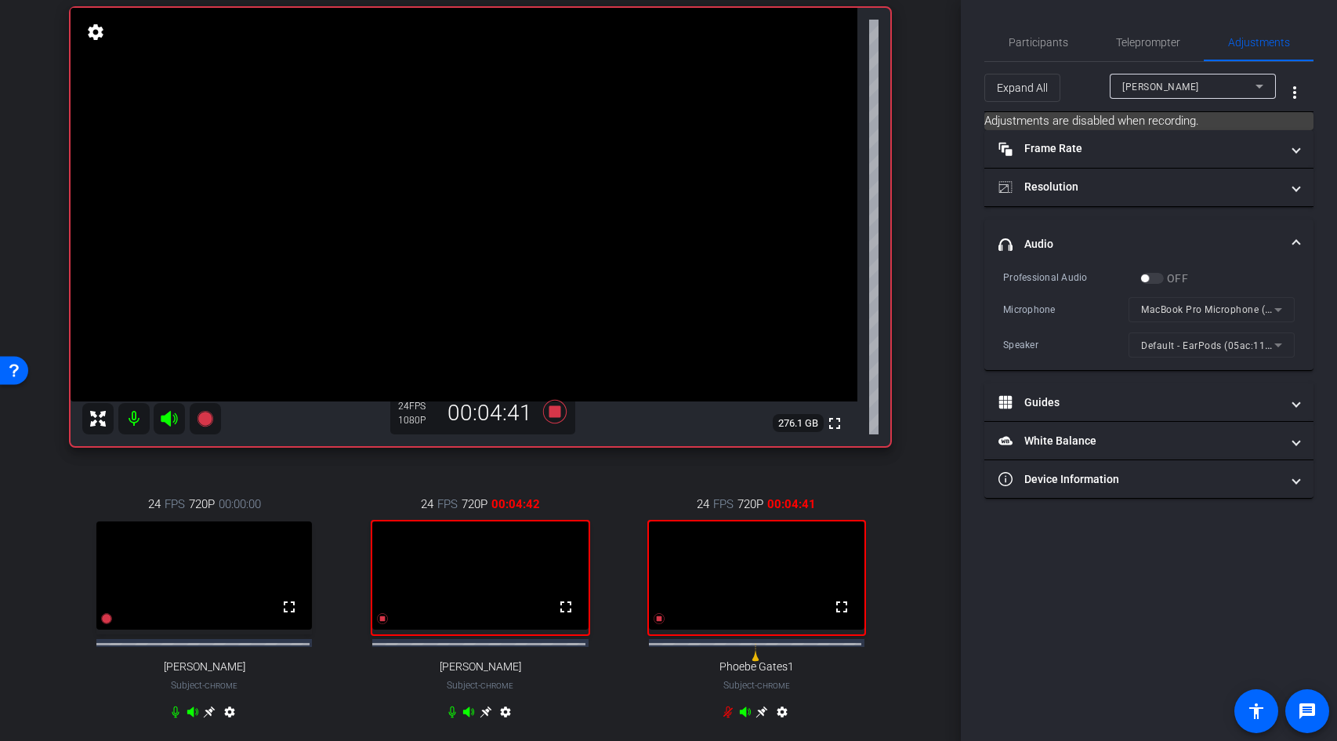
click at [1077, 575] on div "Participants Teleprompter Adjustments Sam Freund Director Meghan Murray-Merrima…" at bounding box center [1149, 370] width 376 height 741
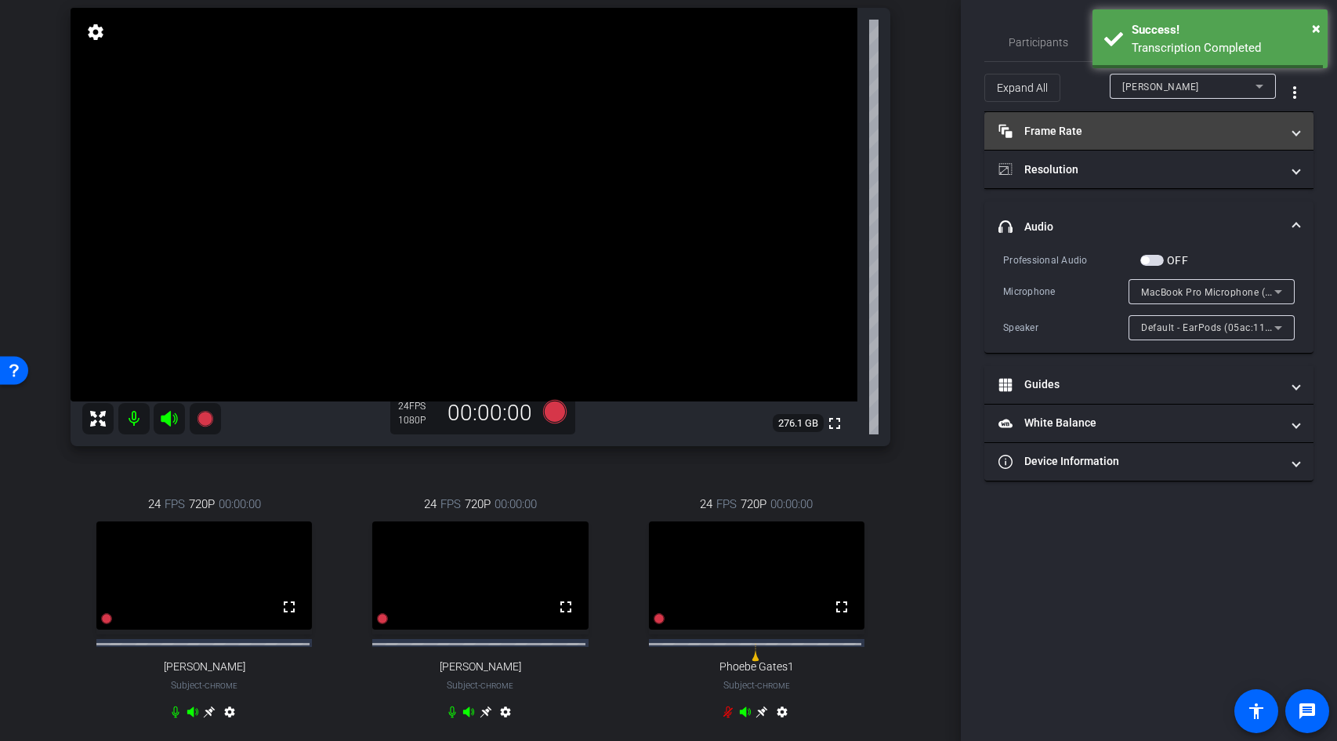
click at [1121, 117] on mat-accordion "Frame Rate Frame Rate navigate_before 15 24 30 navigate_next Resolution navigat…" at bounding box center [1148, 296] width 329 height 369
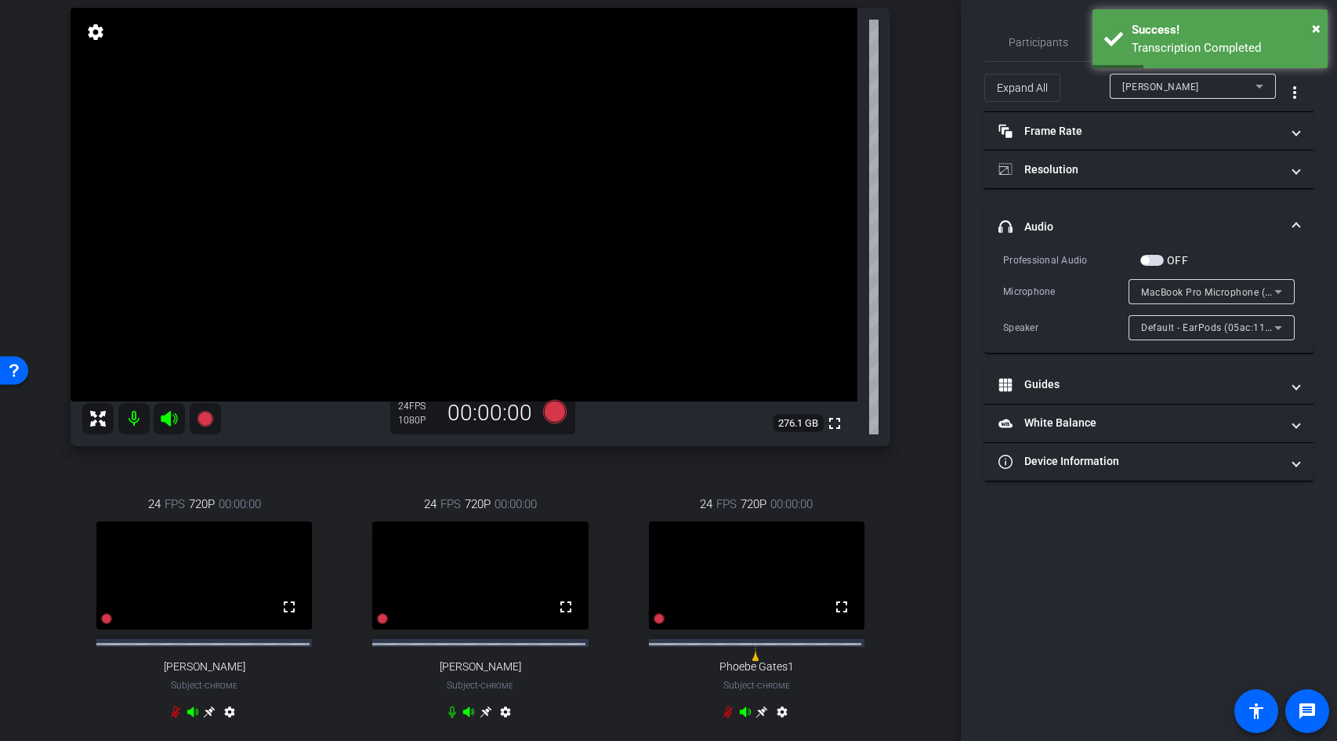
click at [746, 580] on video at bounding box center [756, 575] width 215 height 108
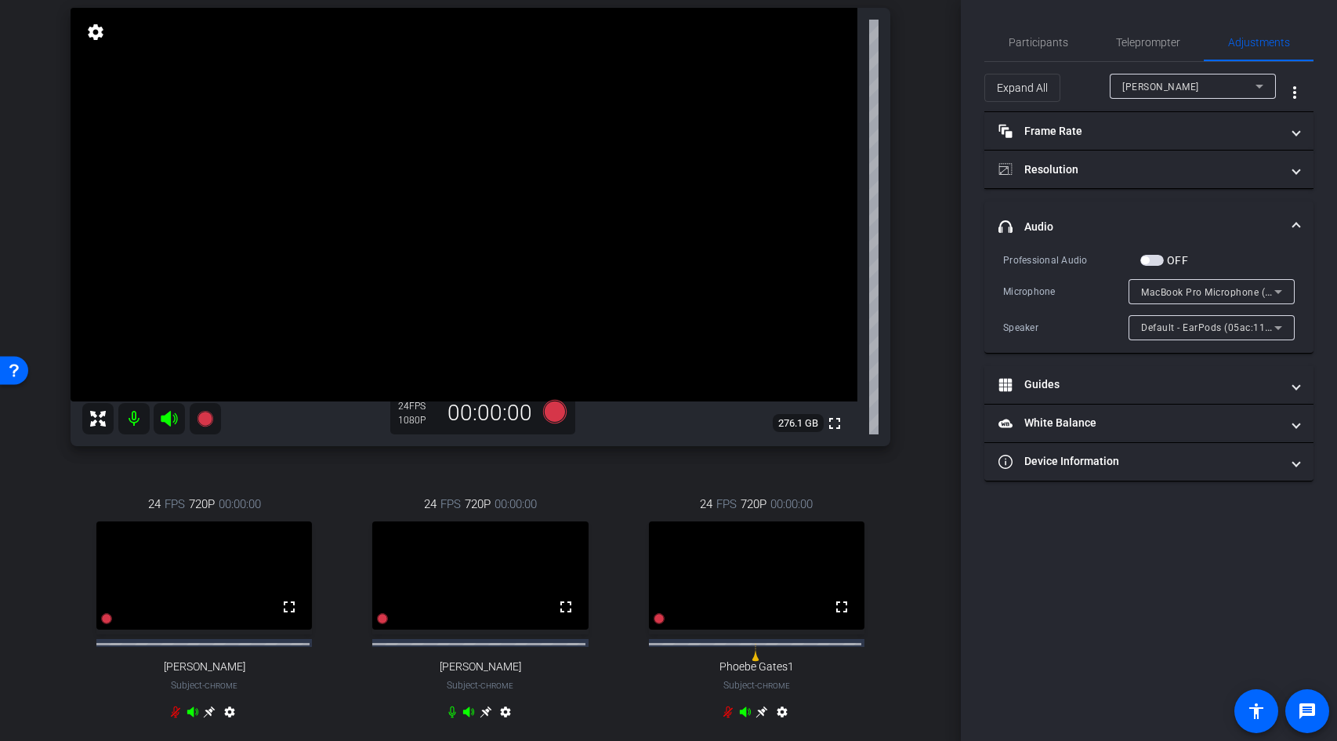
click at [777, 724] on mat-icon "settings" at bounding box center [782, 714] width 19 height 19
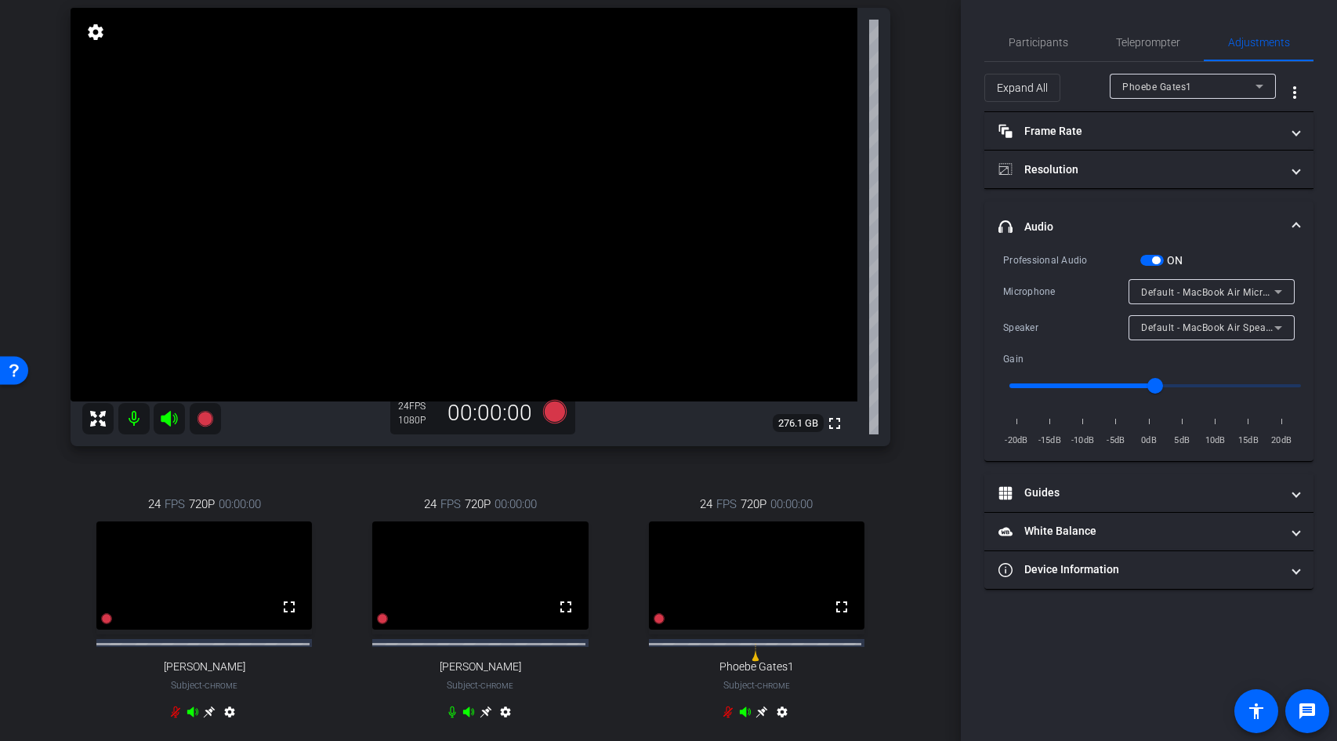
click at [1164, 260] on label "ON" at bounding box center [1174, 260] width 20 height 16
click at [1164, 260] on button "ON" at bounding box center [1152, 260] width 24 height 11
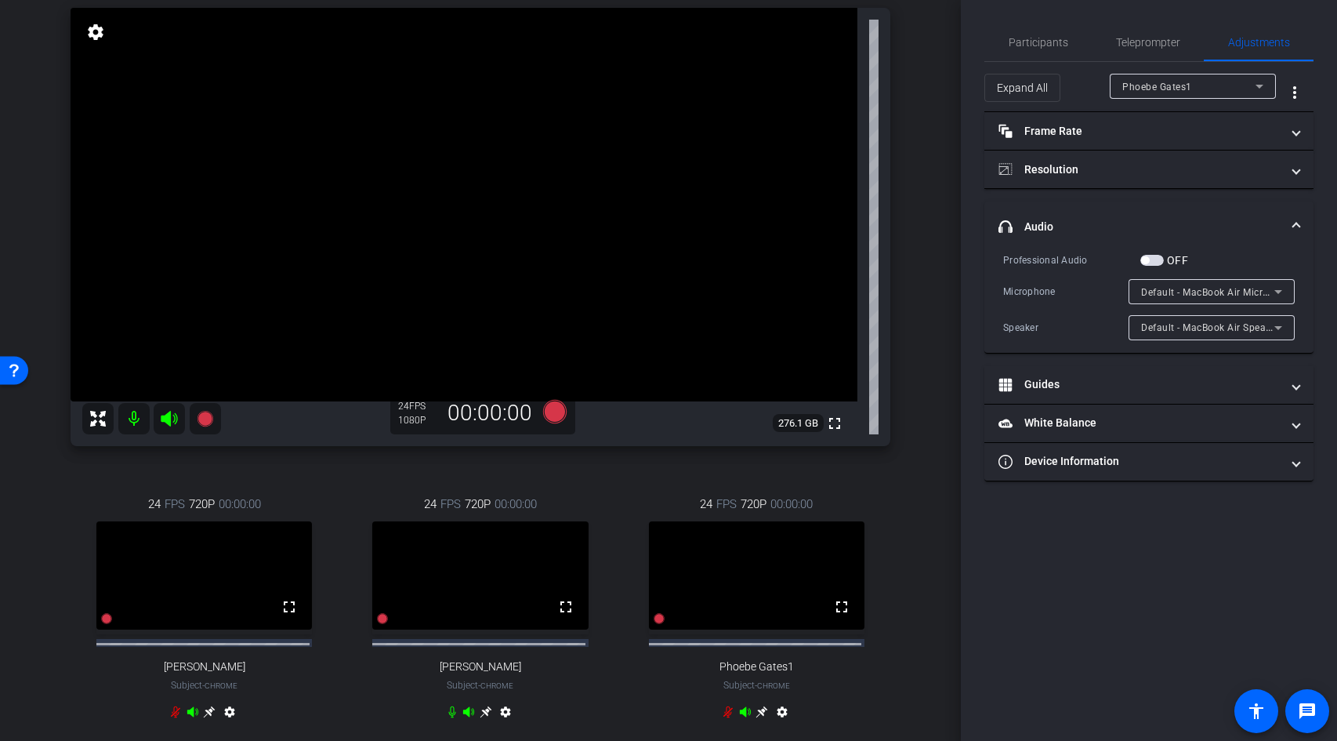
click at [500, 720] on mat-icon "settings" at bounding box center [505, 714] width 19 height 19
click at [228, 723] on mat-icon "settings" at bounding box center [229, 714] width 19 height 19
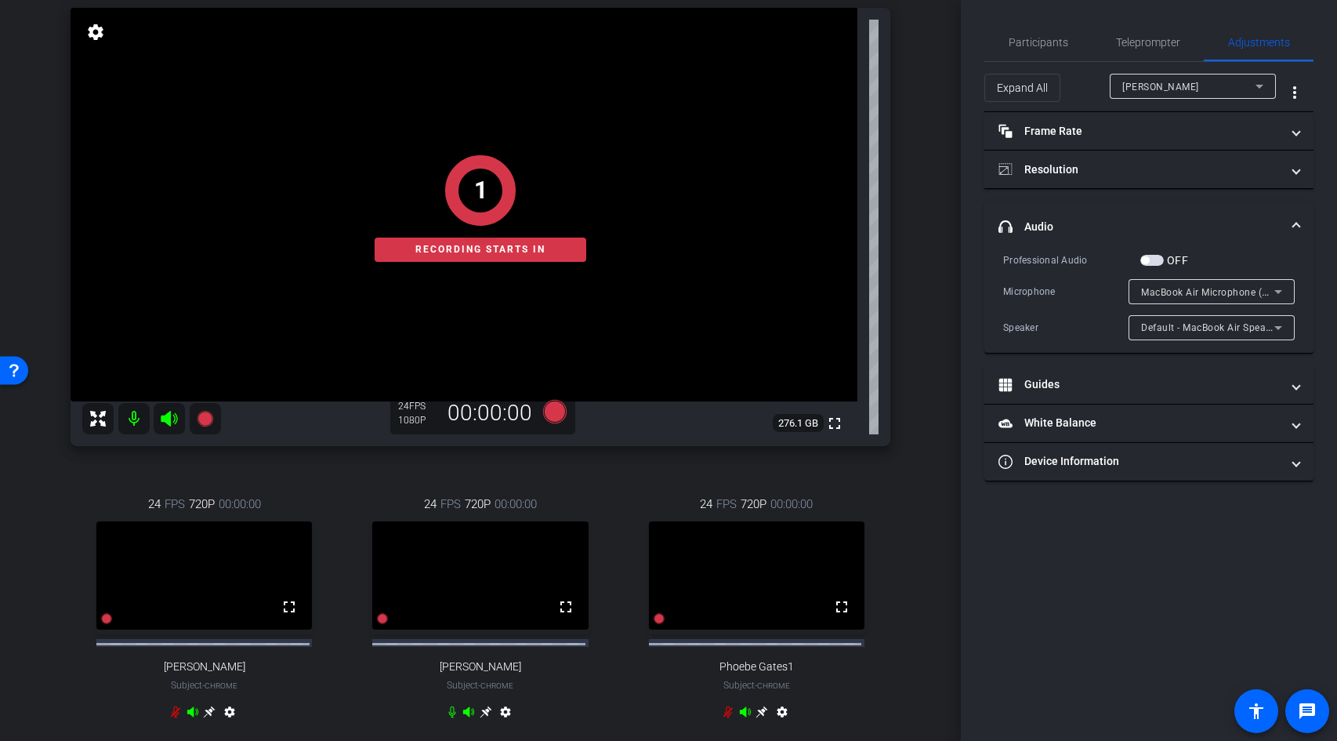
click at [90, 29] on div "1 Recording starts in" at bounding box center [481, 208] width 820 height 476
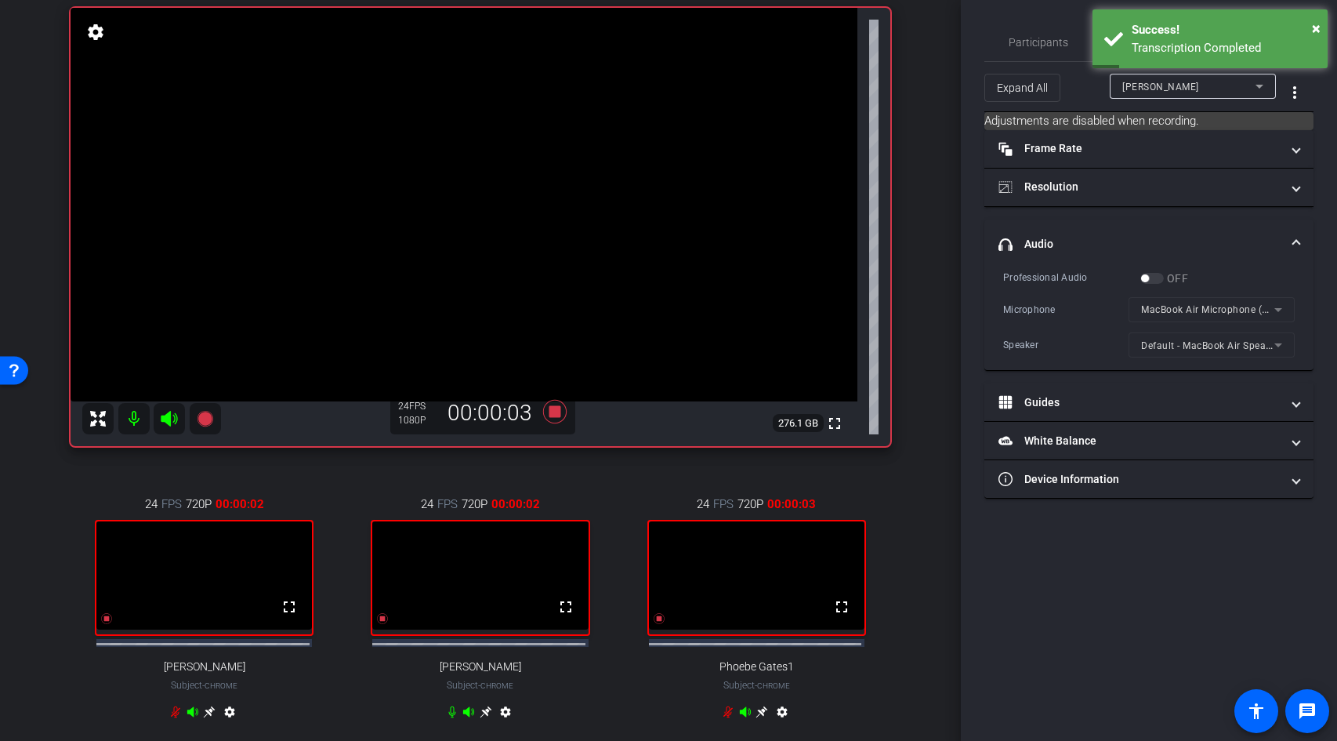
click at [1056, 596] on div "Participants Teleprompter Adjustments Sam Freund Director Meghan Murray-Merrima…" at bounding box center [1149, 370] width 376 height 741
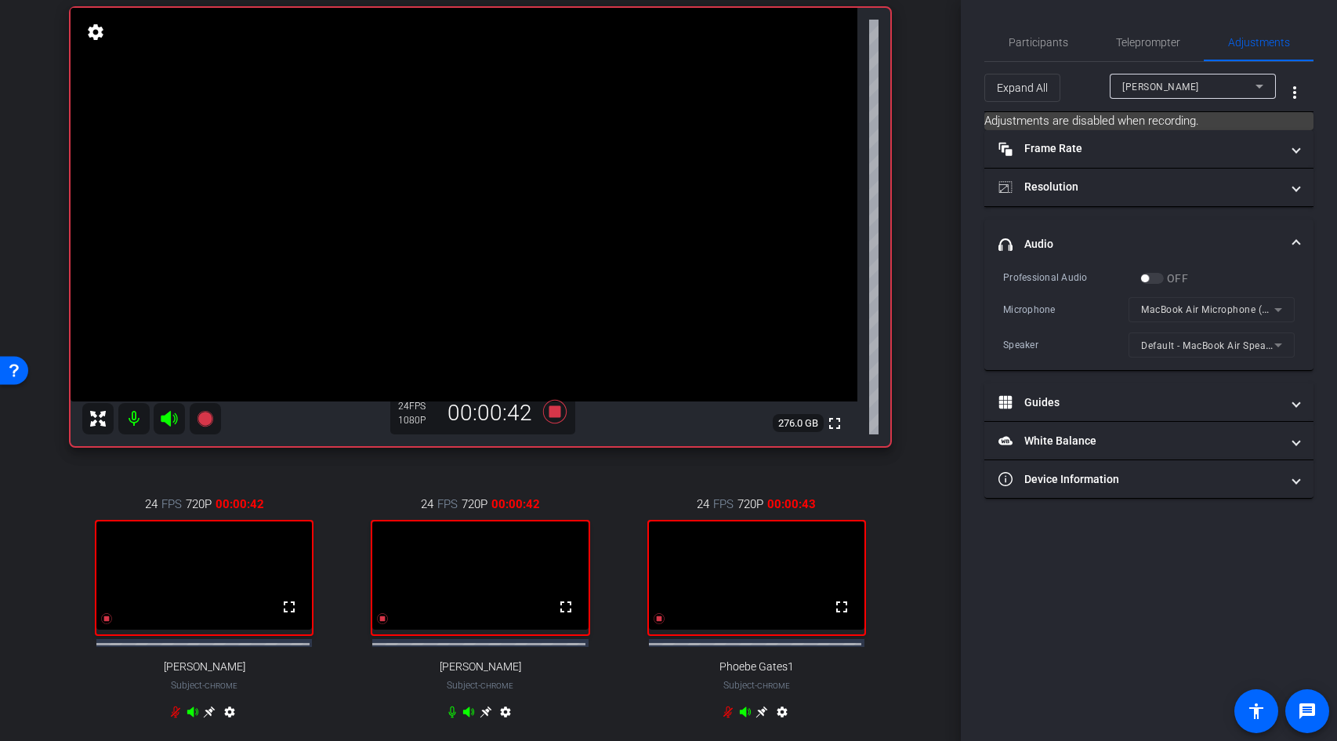
drag, startPoint x: 1069, startPoint y: 620, endPoint x: 1000, endPoint y: 585, distance: 77.5
click at [1069, 620] on div "Participants Teleprompter Adjustments Sam Freund Director Meghan Murray-Merrima…" at bounding box center [1149, 370] width 376 height 741
click at [1042, 44] on span "Participants" at bounding box center [1039, 42] width 60 height 11
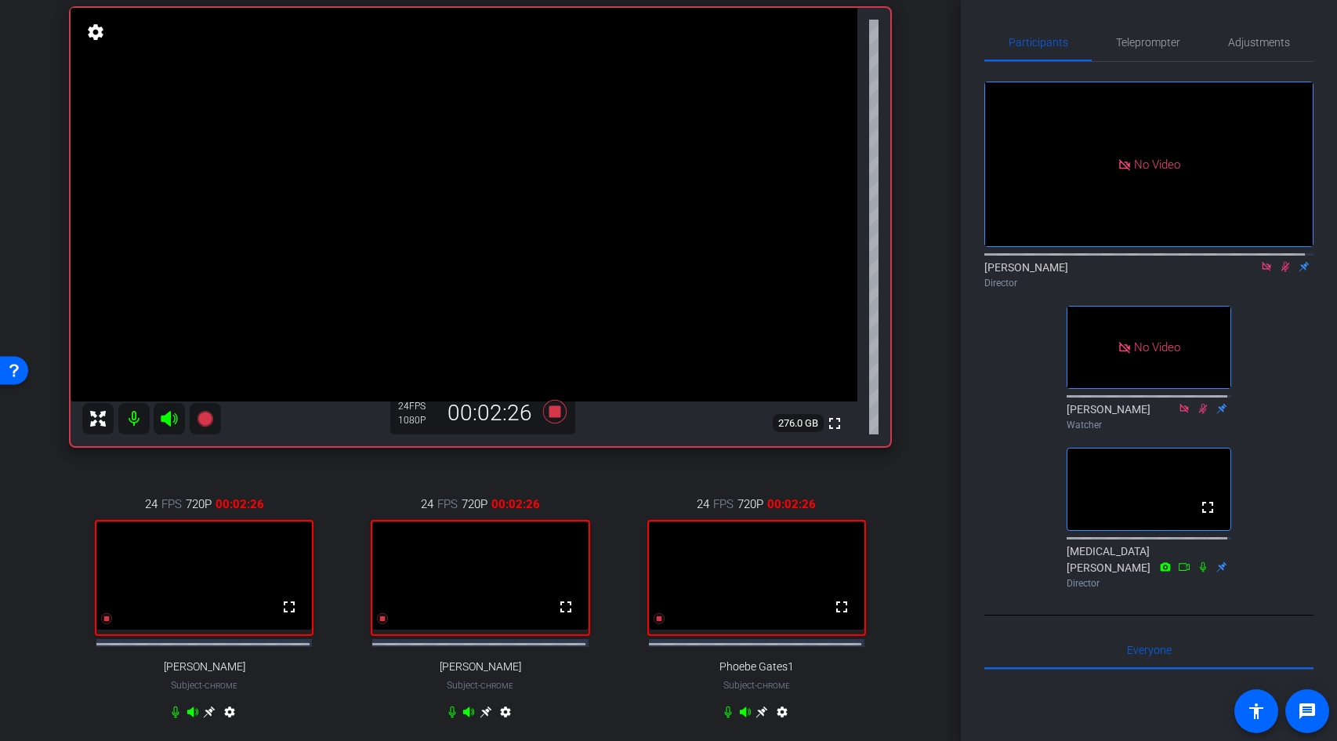
click at [1260, 262] on icon at bounding box center [1266, 266] width 13 height 11
click at [1241, 272] on icon at bounding box center [1247, 266] width 13 height 11
click at [1243, 37] on span "Adjustments" at bounding box center [1259, 42] width 62 height 11
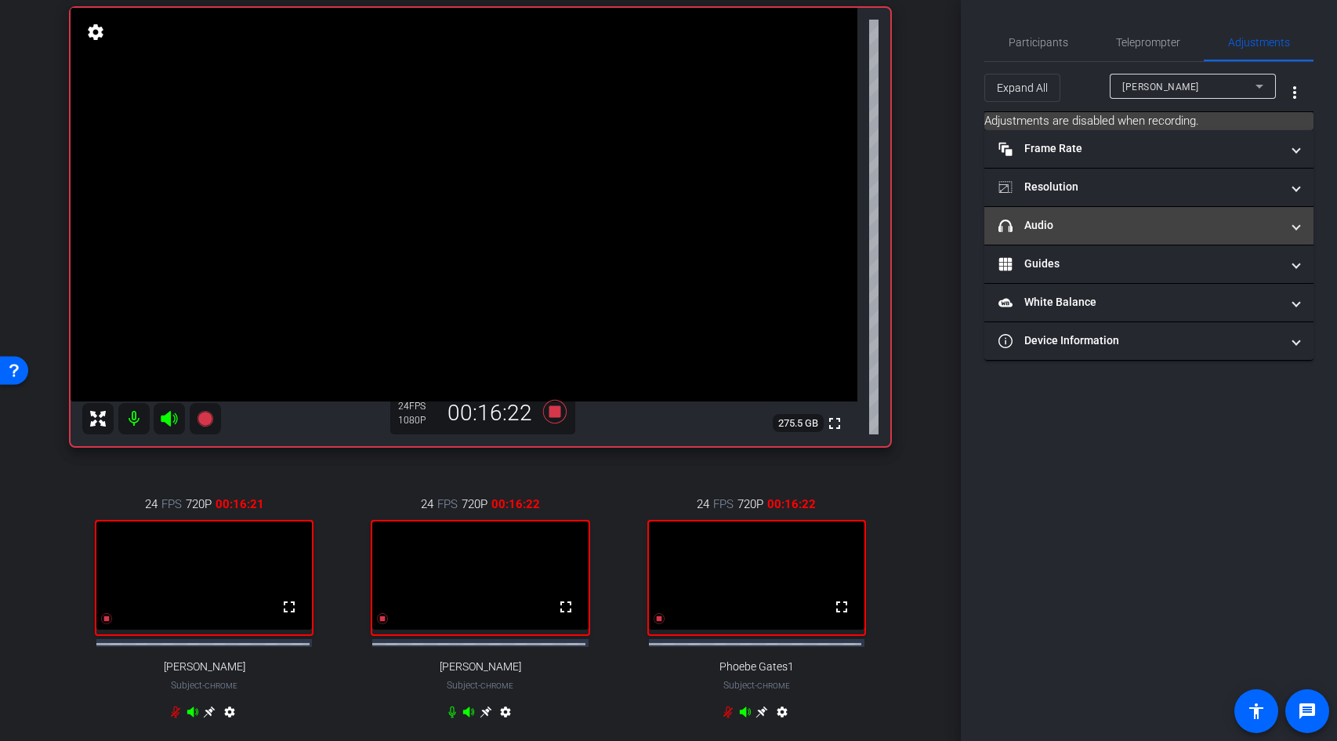
click at [1147, 212] on mat-expansion-panel-header "headphone icon Audio" at bounding box center [1148, 226] width 329 height 38
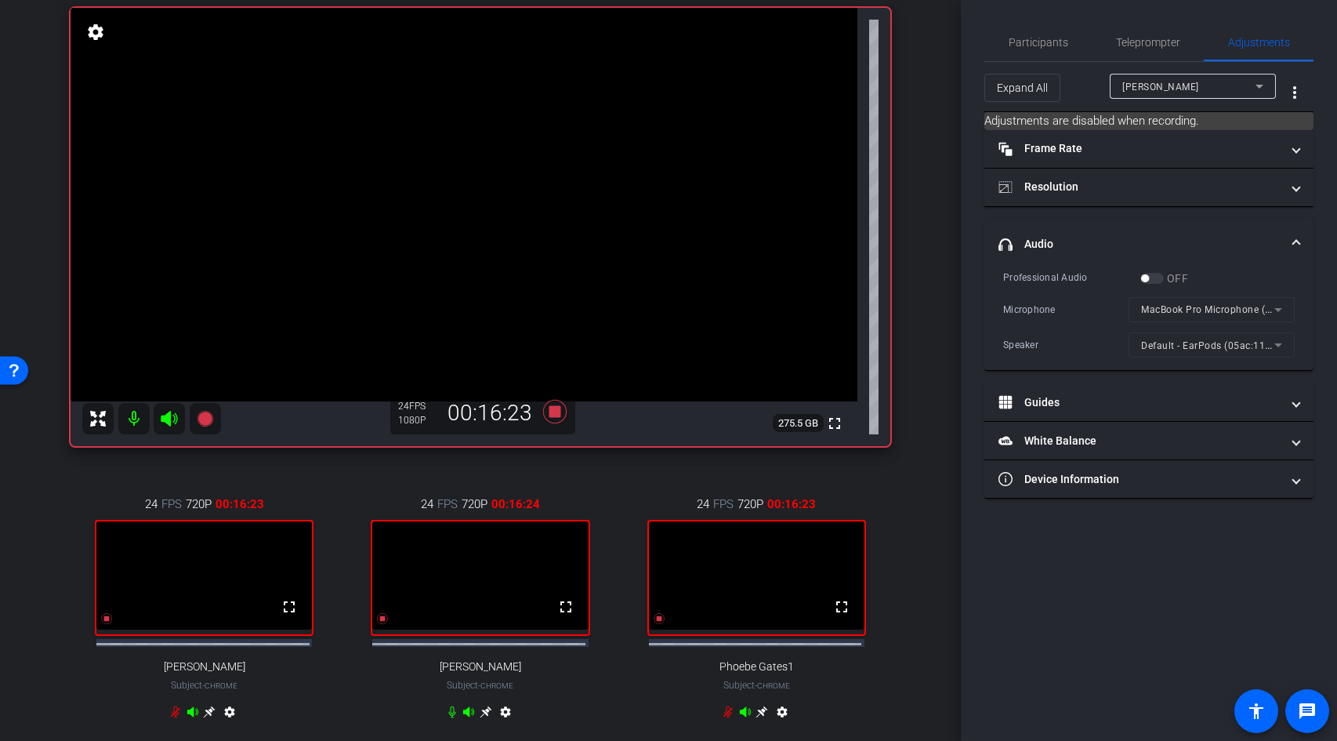
click at [1160, 224] on mat-expansion-panel-header "headphone icon Audio" at bounding box center [1148, 244] width 329 height 50
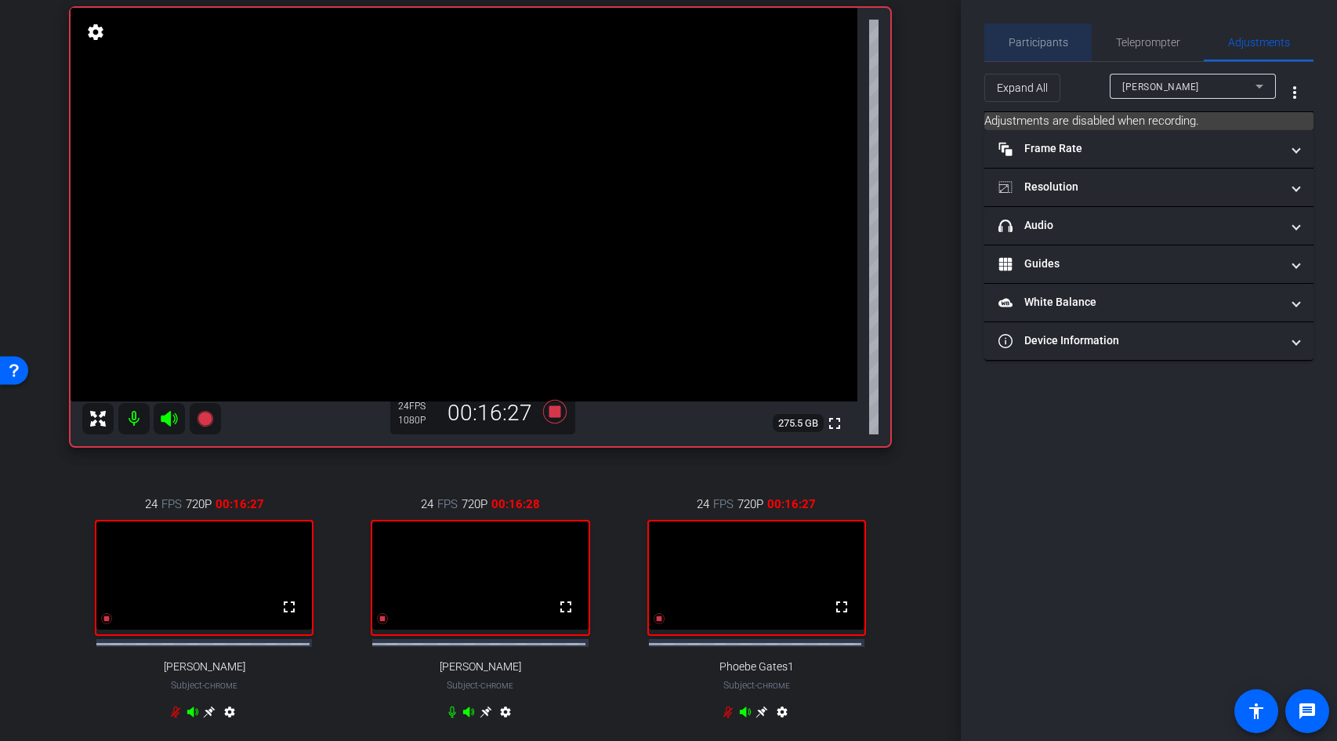
drag, startPoint x: 1059, startPoint y: 42, endPoint x: 1060, endPoint y: 50, distance: 8.0
click at [1059, 42] on span "Participants" at bounding box center [1039, 42] width 60 height 11
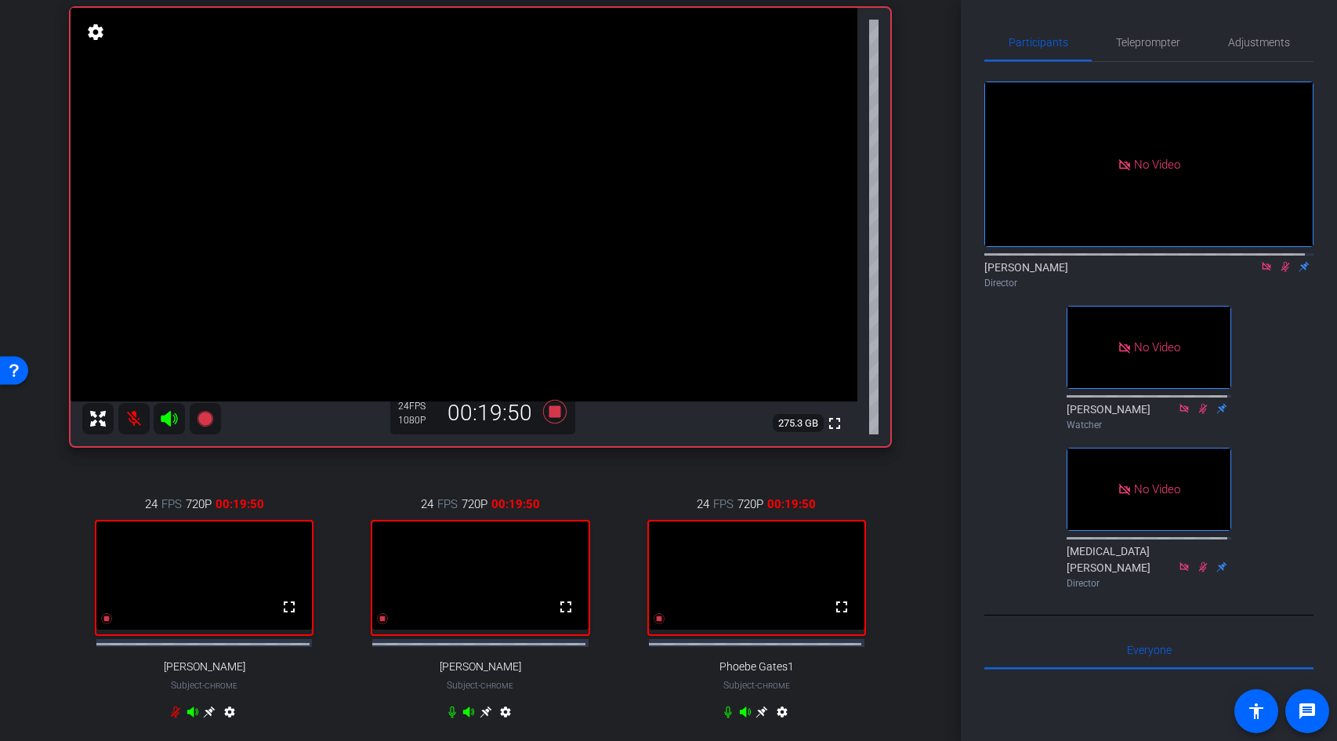
scroll to position [0, 0]
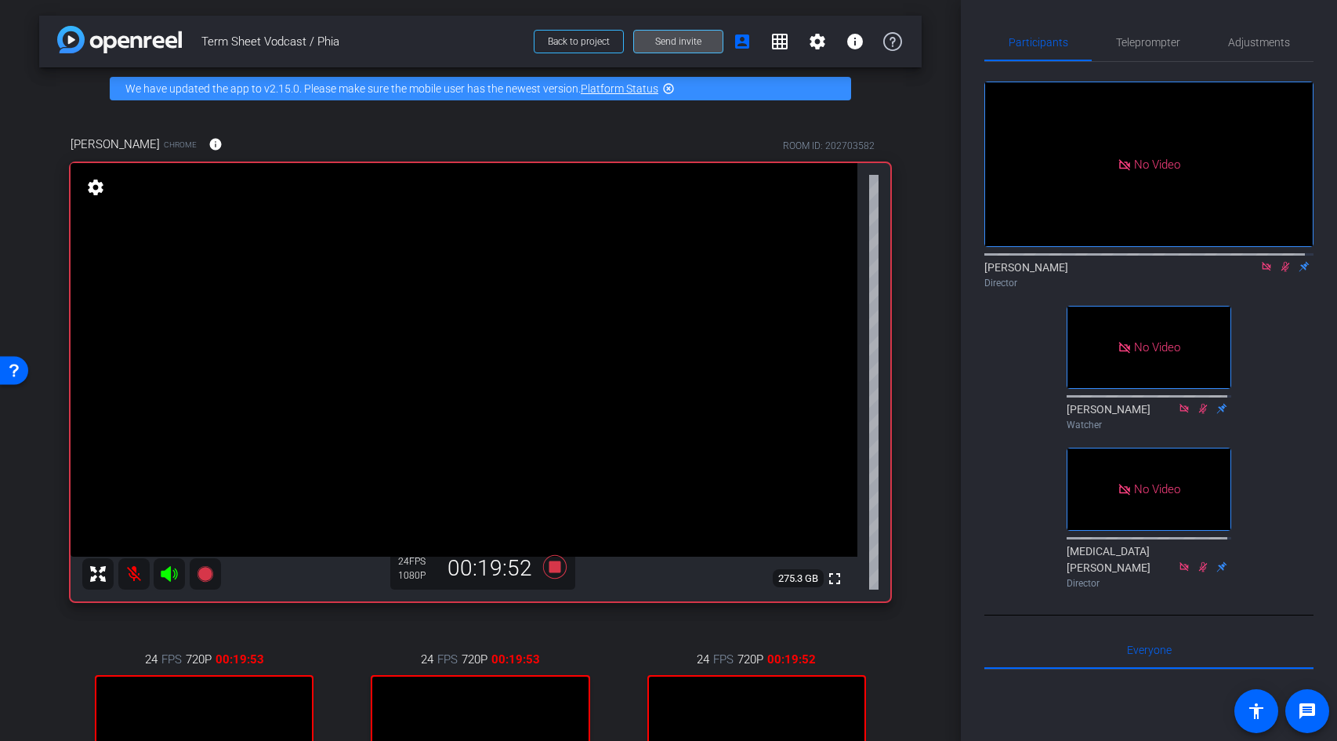
click at [678, 40] on span "Send invite" at bounding box center [678, 41] width 46 height 13
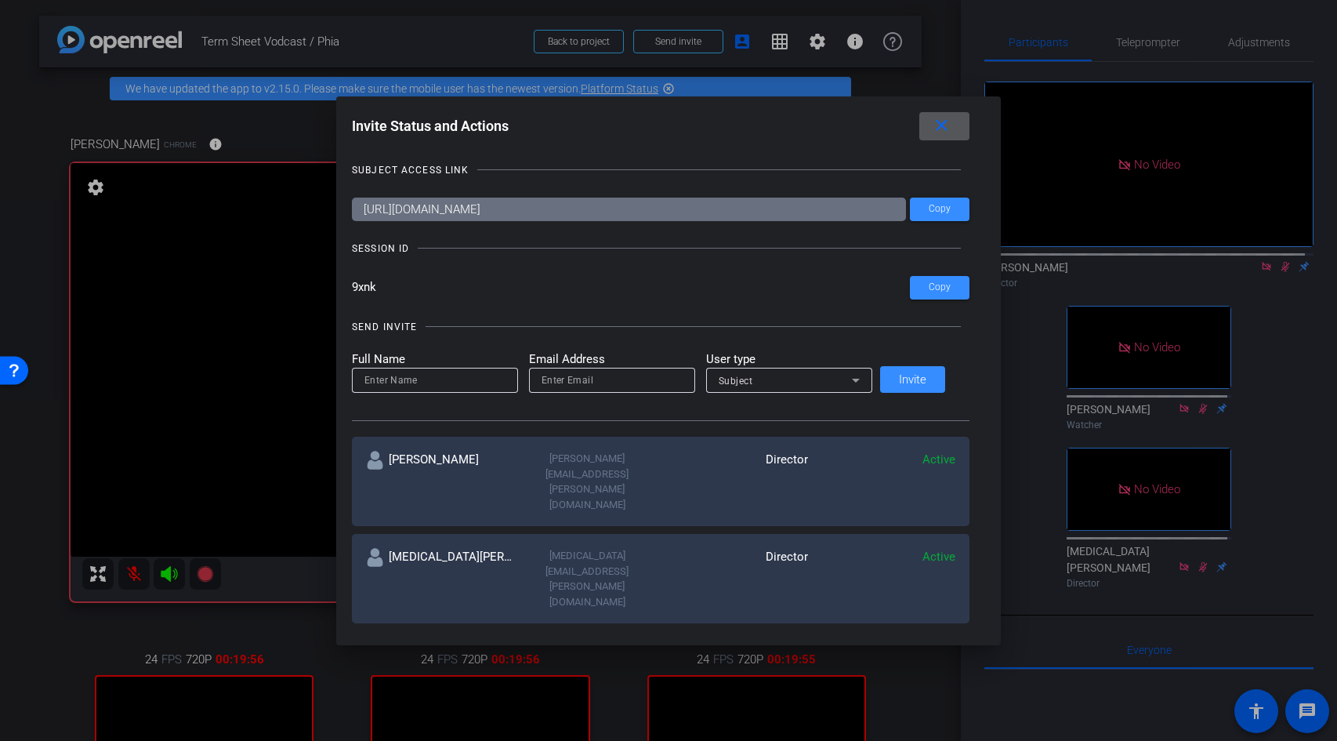
scroll to position [2, 0]
click at [1038, 7] on div at bounding box center [668, 370] width 1337 height 741
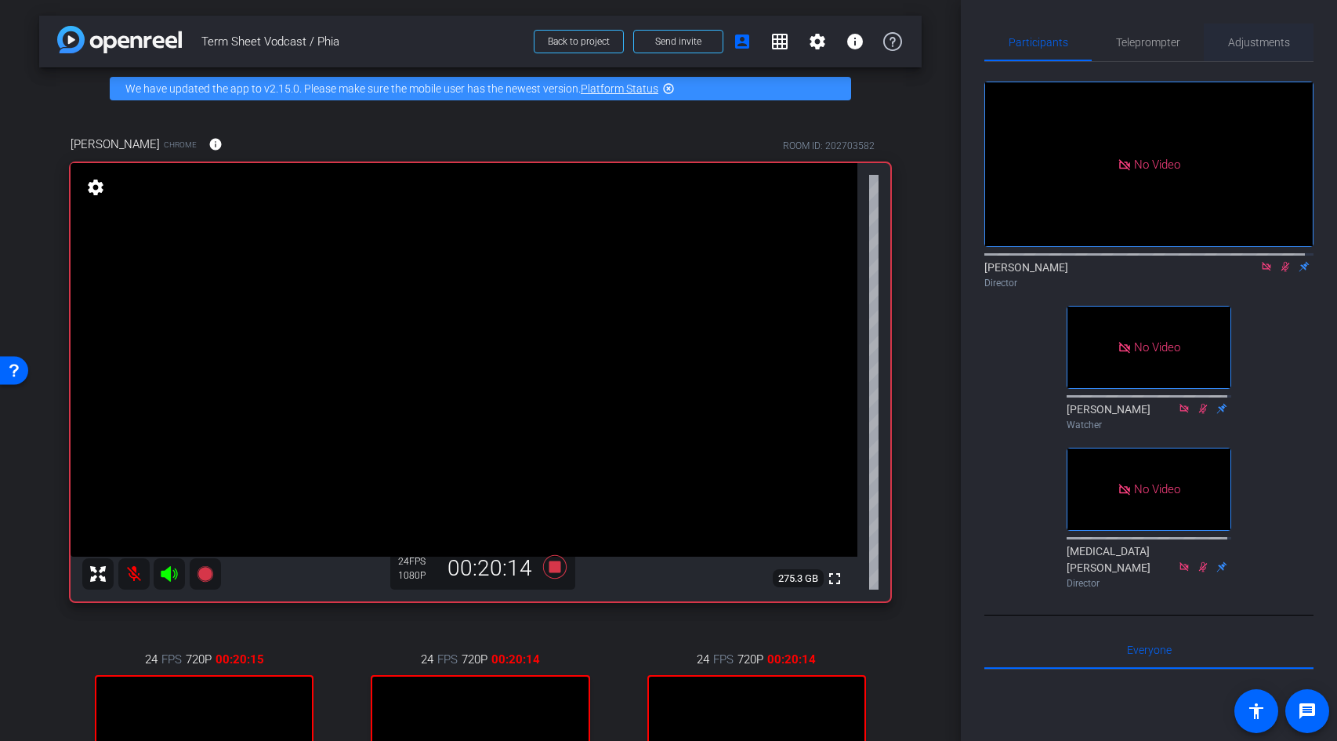
click at [1235, 46] on span "Adjustments" at bounding box center [1259, 42] width 62 height 11
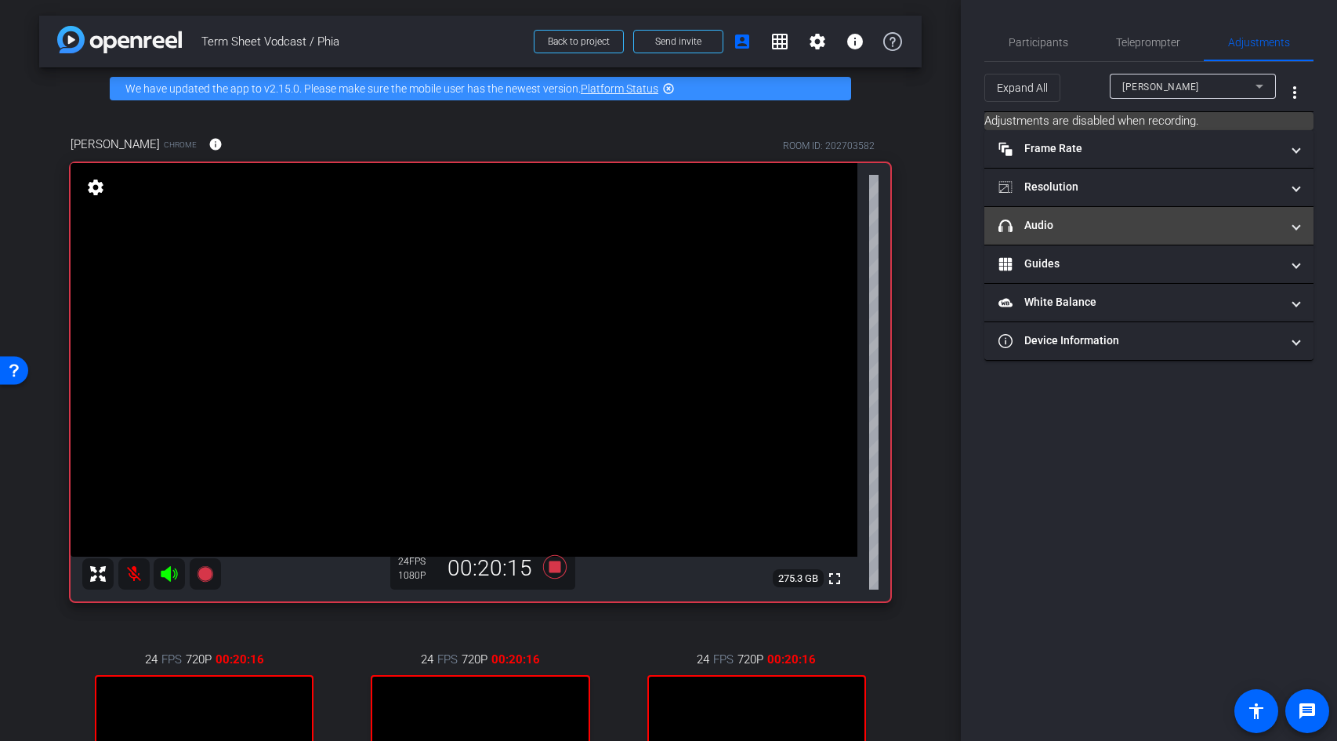
click at [1121, 222] on mat-panel-title "headphone icon Audio" at bounding box center [1139, 225] width 282 height 16
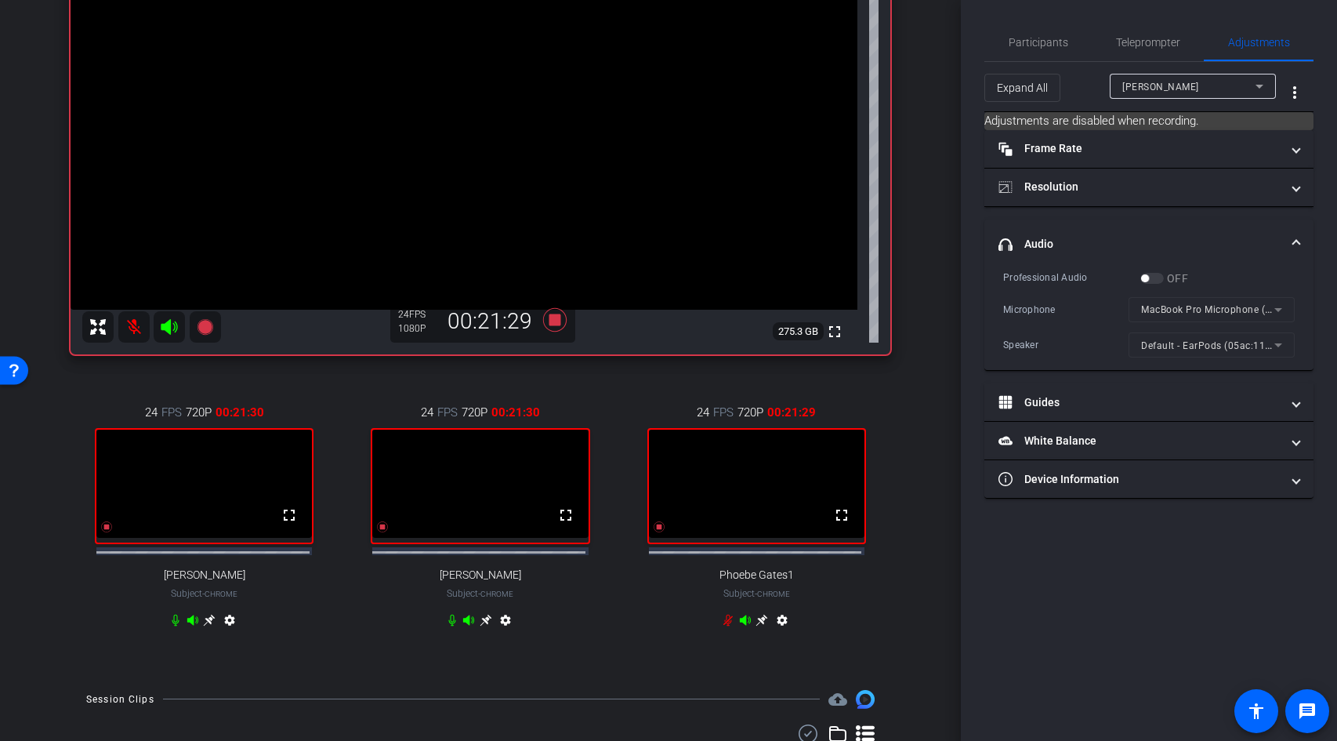
scroll to position [331, 0]
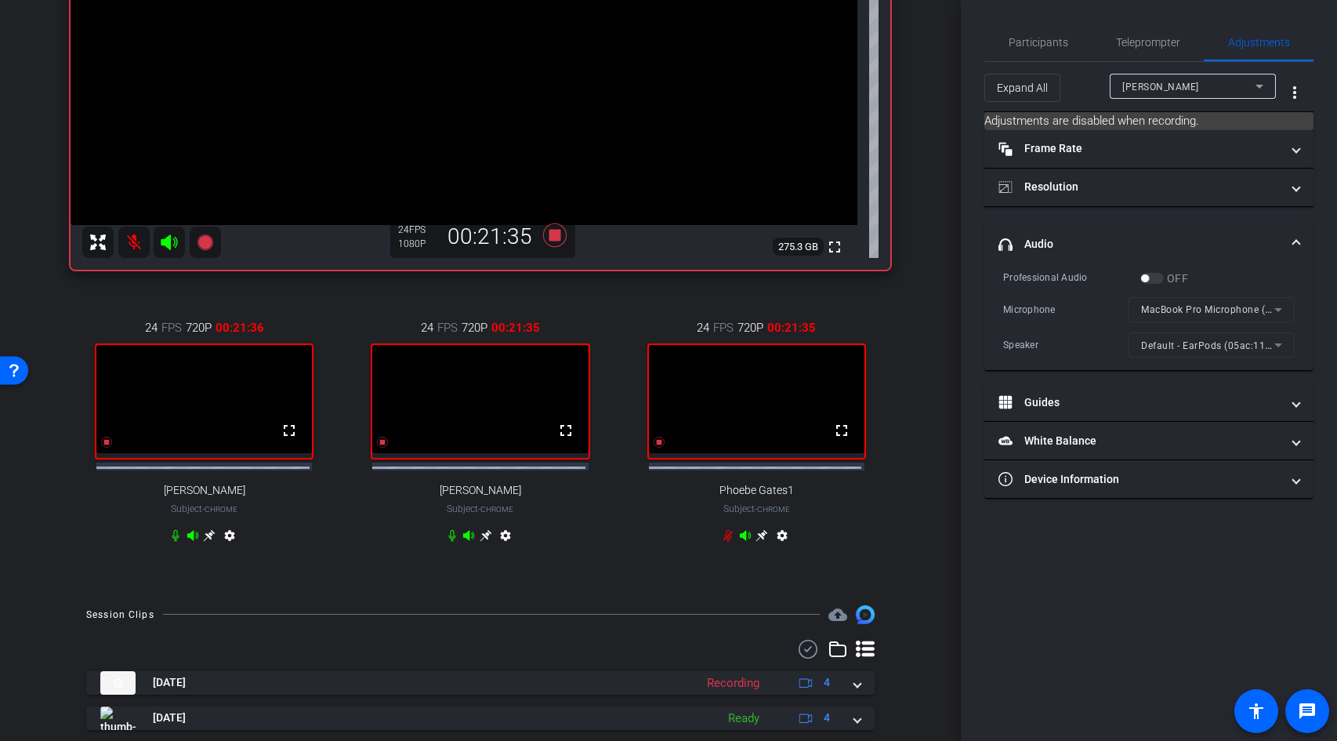
click at [498, 547] on mat-icon "settings" at bounding box center [505, 538] width 19 height 19
click at [231, 541] on mat-icon "settings" at bounding box center [229, 538] width 19 height 19
click at [777, 548] on mat-icon "settings" at bounding box center [782, 538] width 19 height 19
click at [229, 544] on mat-icon "settings" at bounding box center [229, 538] width 19 height 19
click at [506, 548] on mat-icon "settings" at bounding box center [505, 538] width 19 height 19
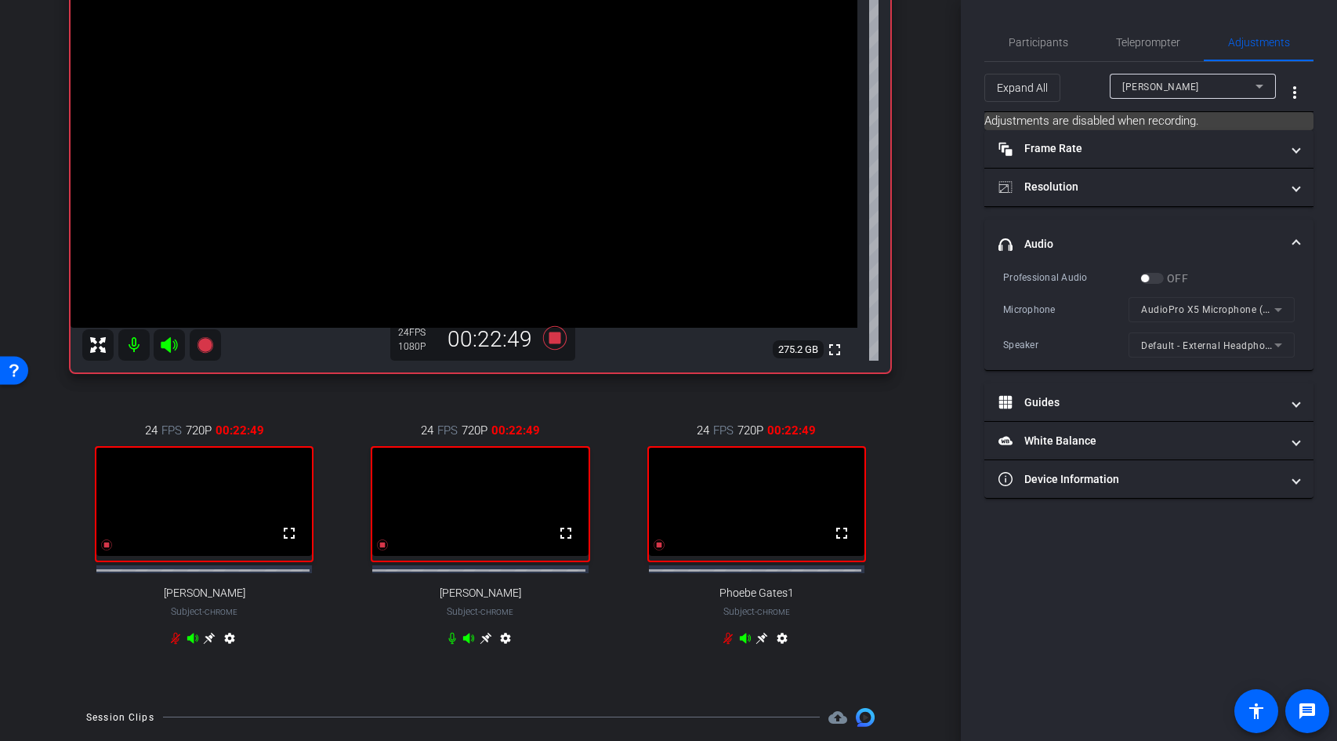
scroll to position [30, 0]
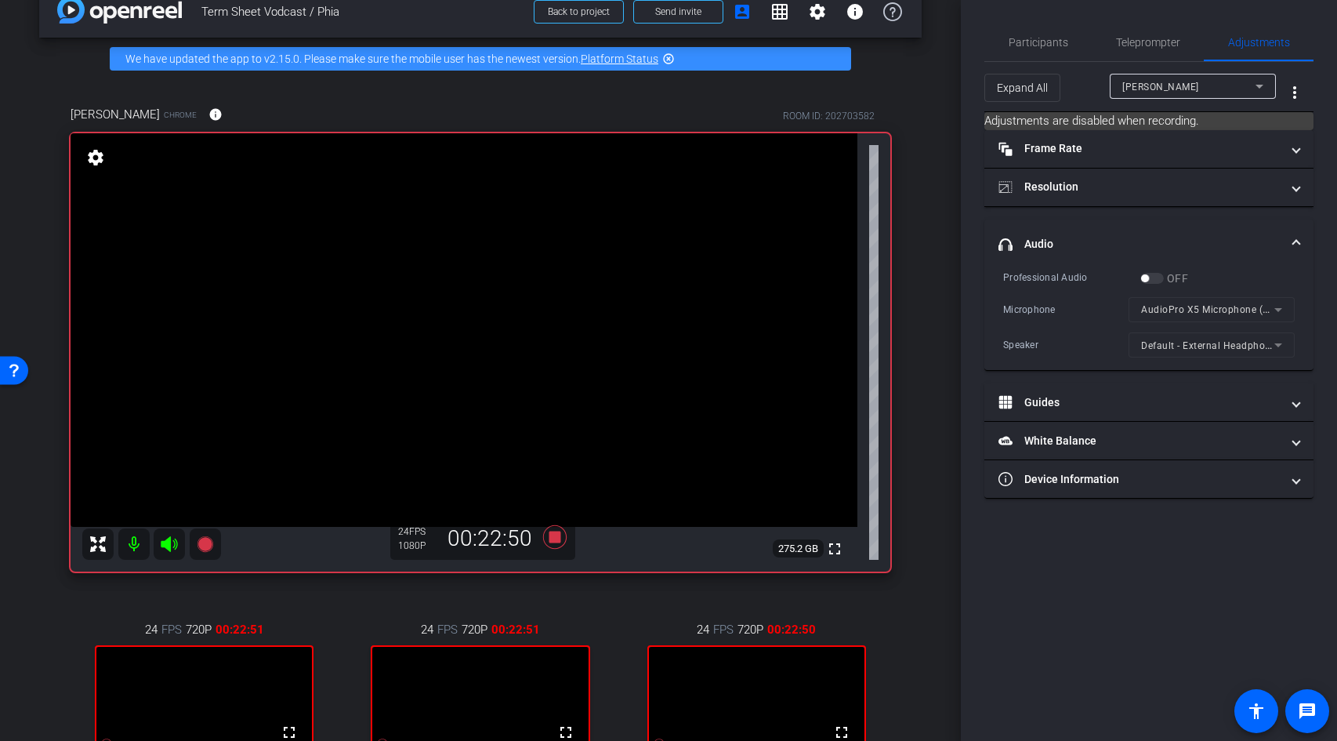
click at [102, 158] on mat-icon "settings" at bounding box center [96, 157] width 22 height 19
click at [1280, 310] on mat-form-field "MacBook Pro Microphone (Built-in)" at bounding box center [1211, 309] width 166 height 25
click at [1277, 310] on mat-form-field "MacBook Pro Microphone (Built-in)" at bounding box center [1211, 309] width 166 height 25
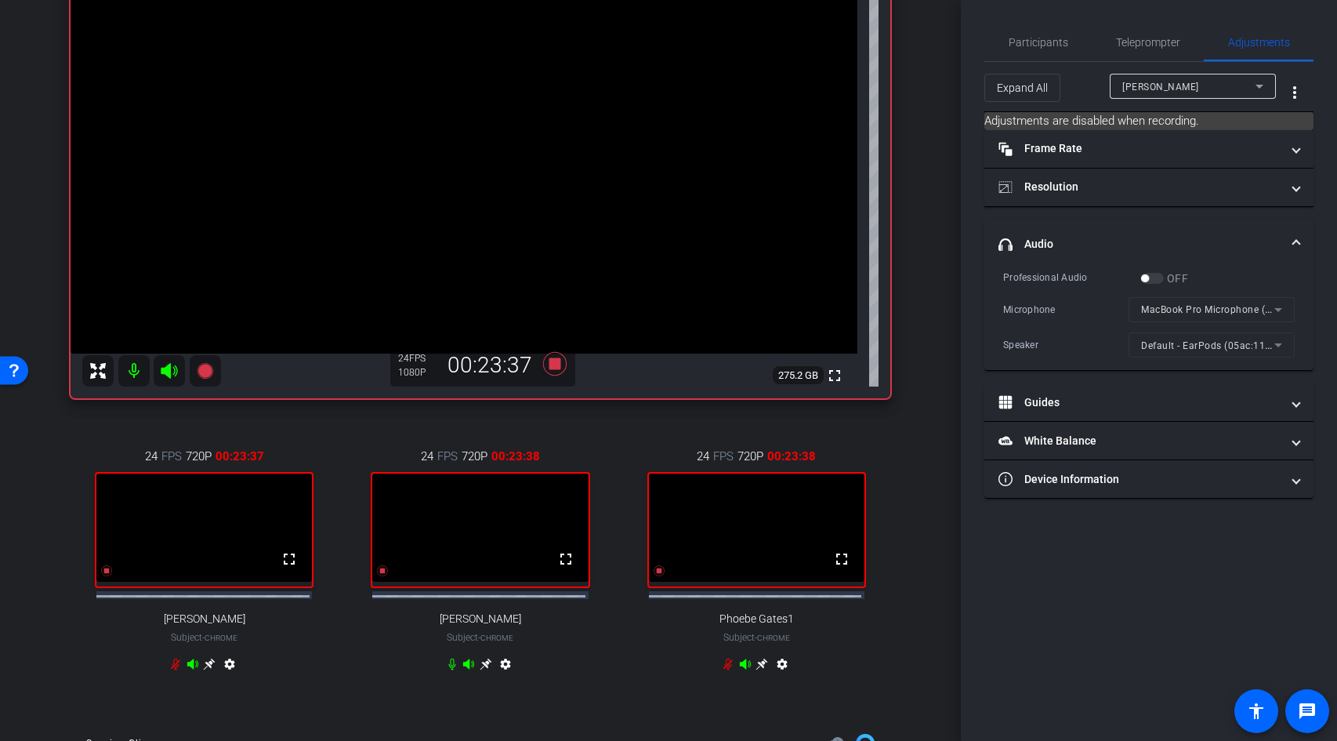
scroll to position [294, 0]
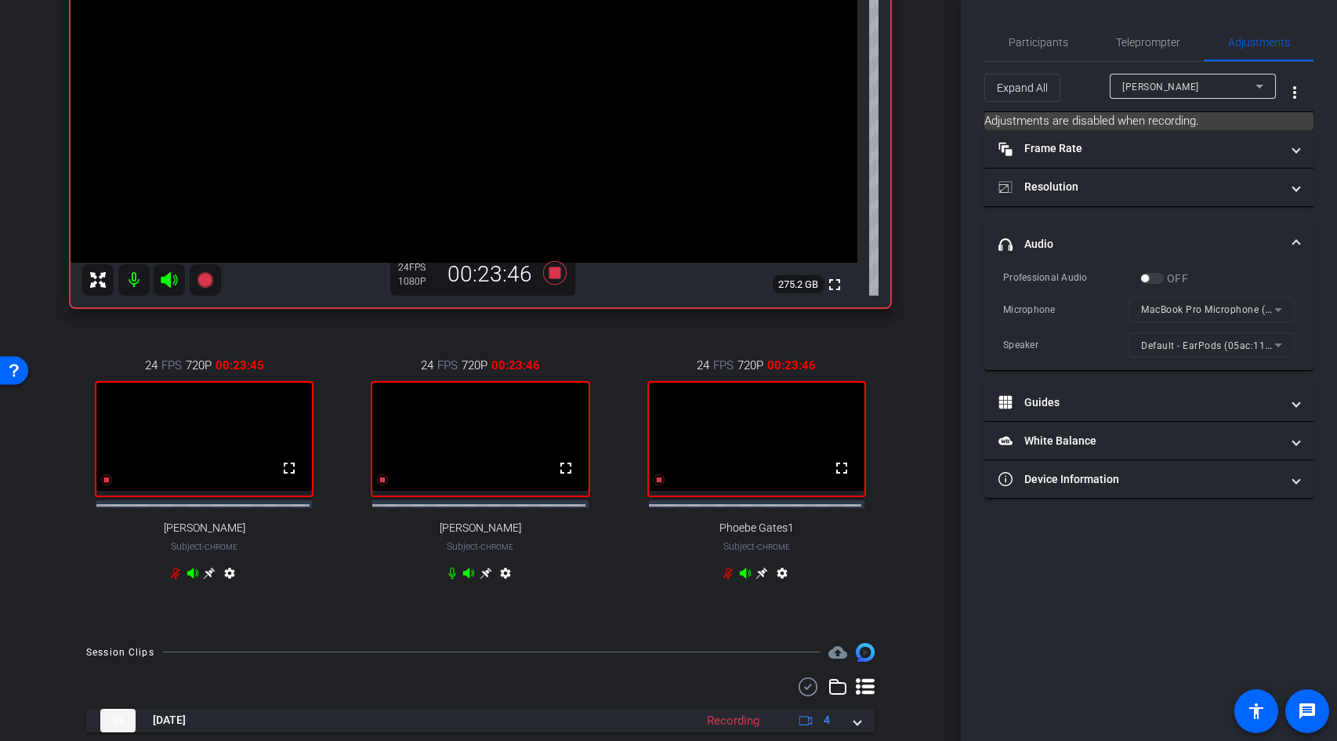
click at [780, 585] on mat-icon "settings" at bounding box center [782, 576] width 19 height 19
click at [505, 581] on mat-icon "settings" at bounding box center [505, 576] width 19 height 19
click at [226, 585] on mat-icon "settings" at bounding box center [229, 576] width 19 height 19
click at [504, 584] on mat-icon "settings" at bounding box center [505, 576] width 19 height 19
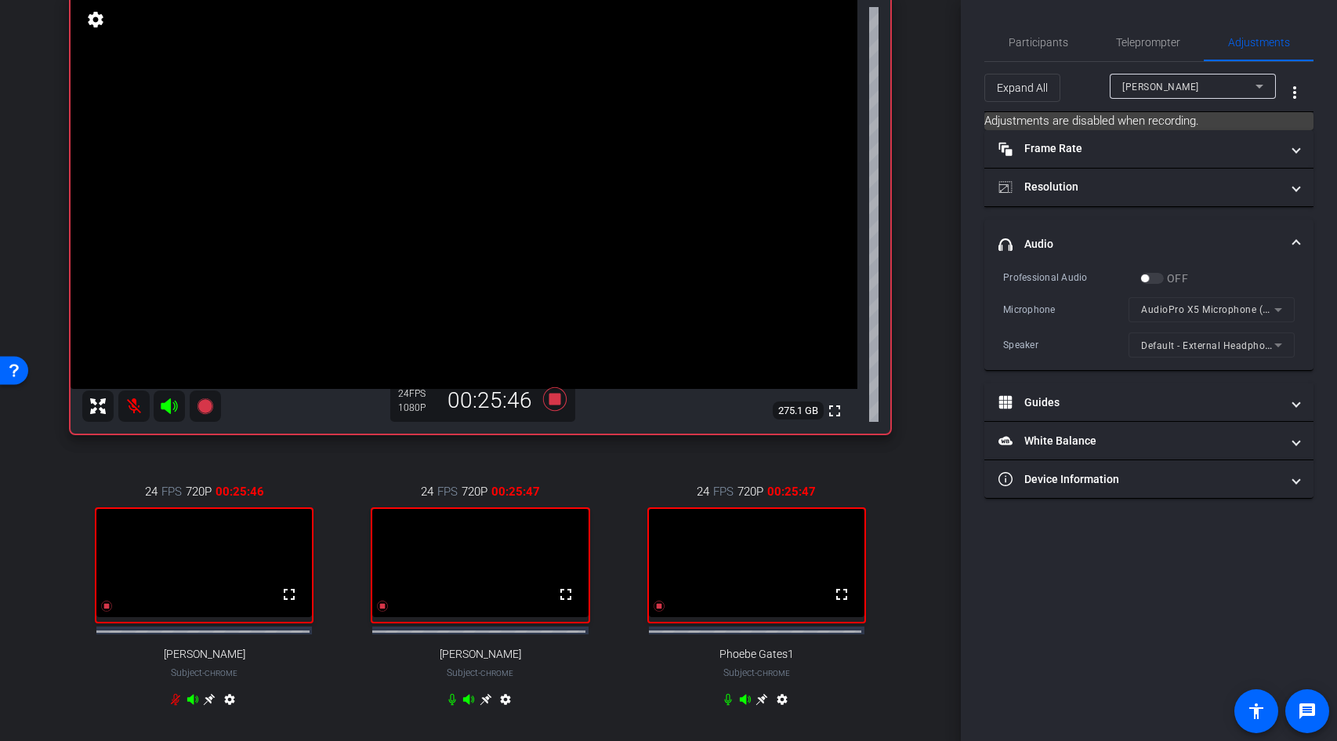
scroll to position [146, 0]
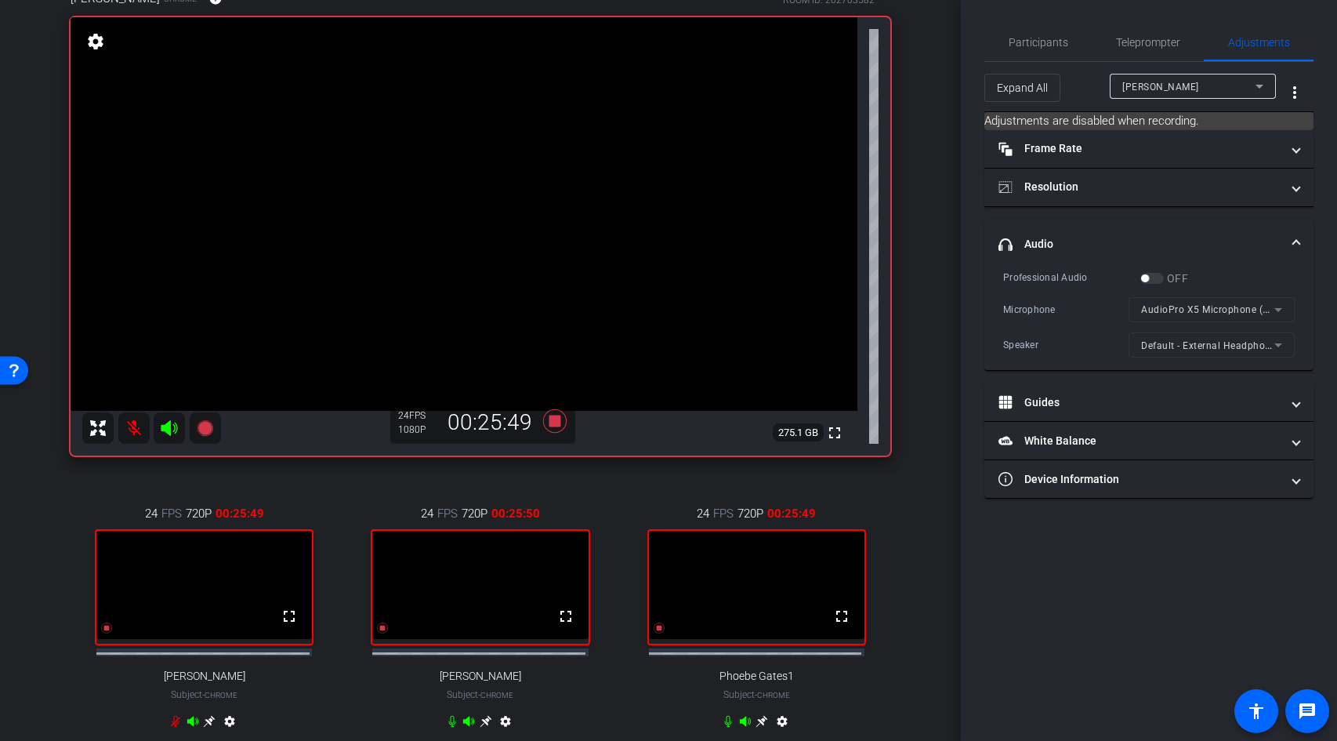
click at [773, 731] on mat-icon "settings" at bounding box center [782, 724] width 19 height 19
click at [227, 733] on mat-icon "settings" at bounding box center [229, 724] width 19 height 19
click at [501, 733] on mat-icon "settings" at bounding box center [505, 724] width 19 height 19
click at [97, 42] on mat-icon "settings" at bounding box center [96, 41] width 22 height 19
click at [1031, 52] on span "Participants" at bounding box center [1039, 43] width 60 height 38
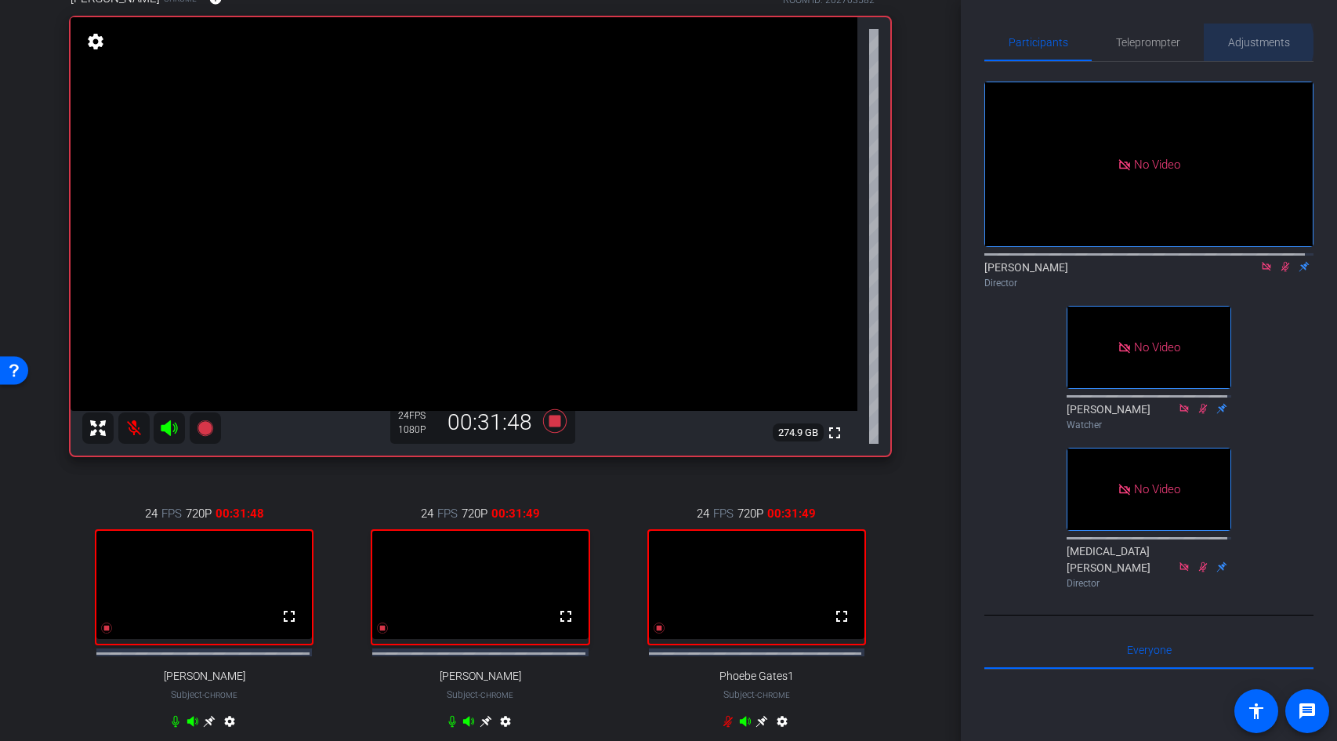
click at [1248, 44] on span "Adjustments" at bounding box center [1259, 42] width 62 height 11
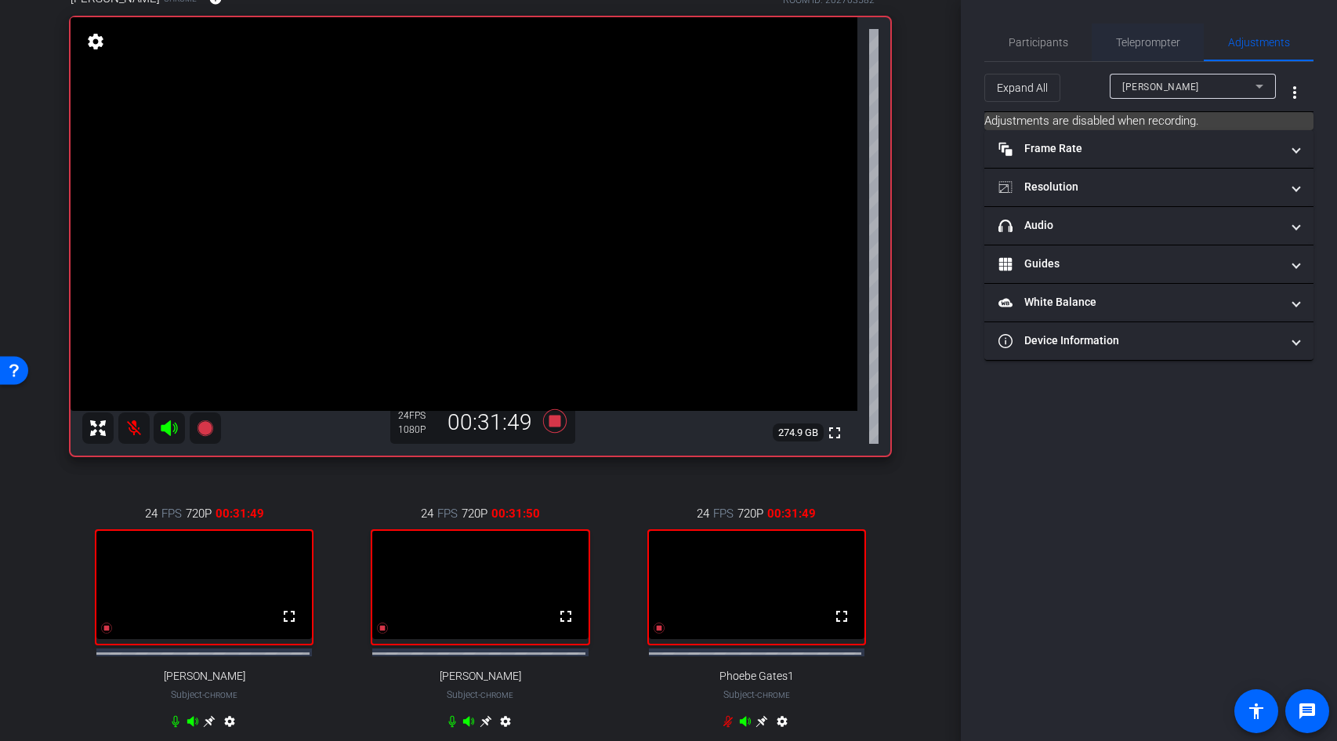
click at [1135, 45] on span "Teleprompter" at bounding box center [1148, 42] width 64 height 11
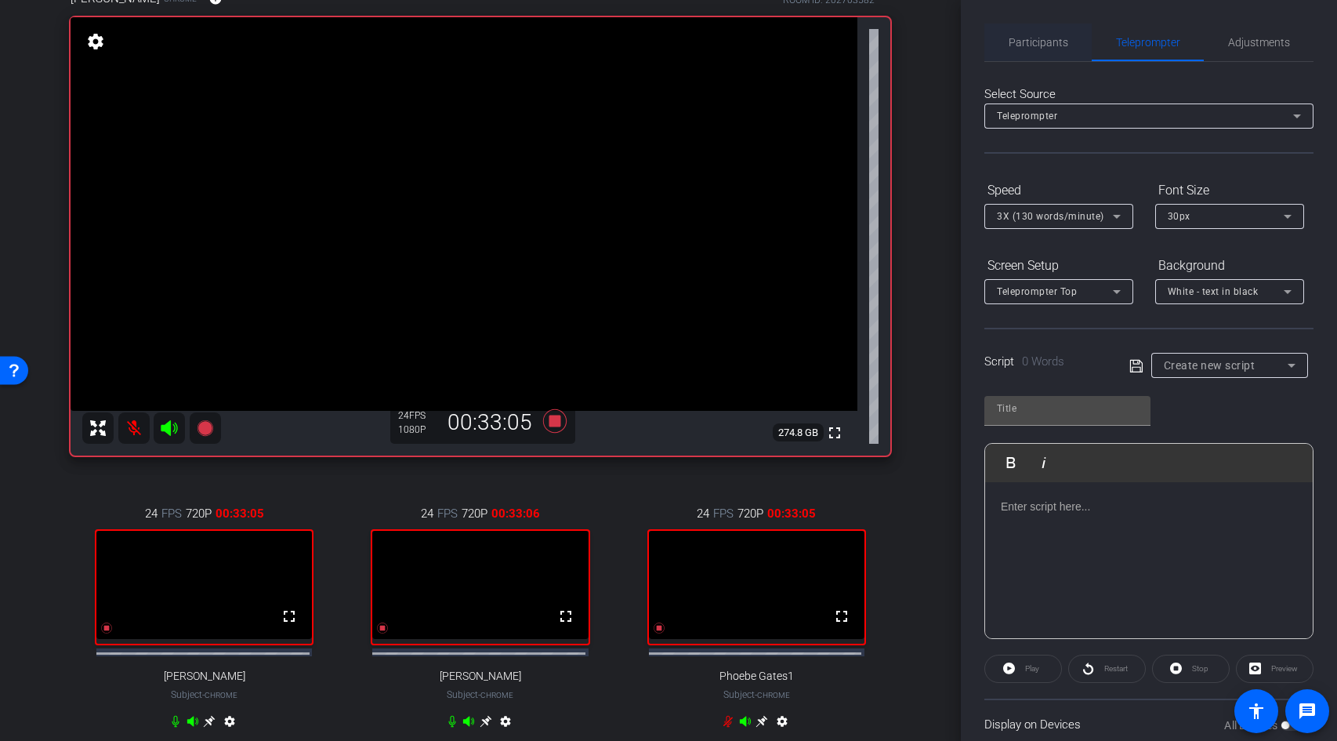
click at [1018, 39] on span "Participants" at bounding box center [1039, 42] width 60 height 11
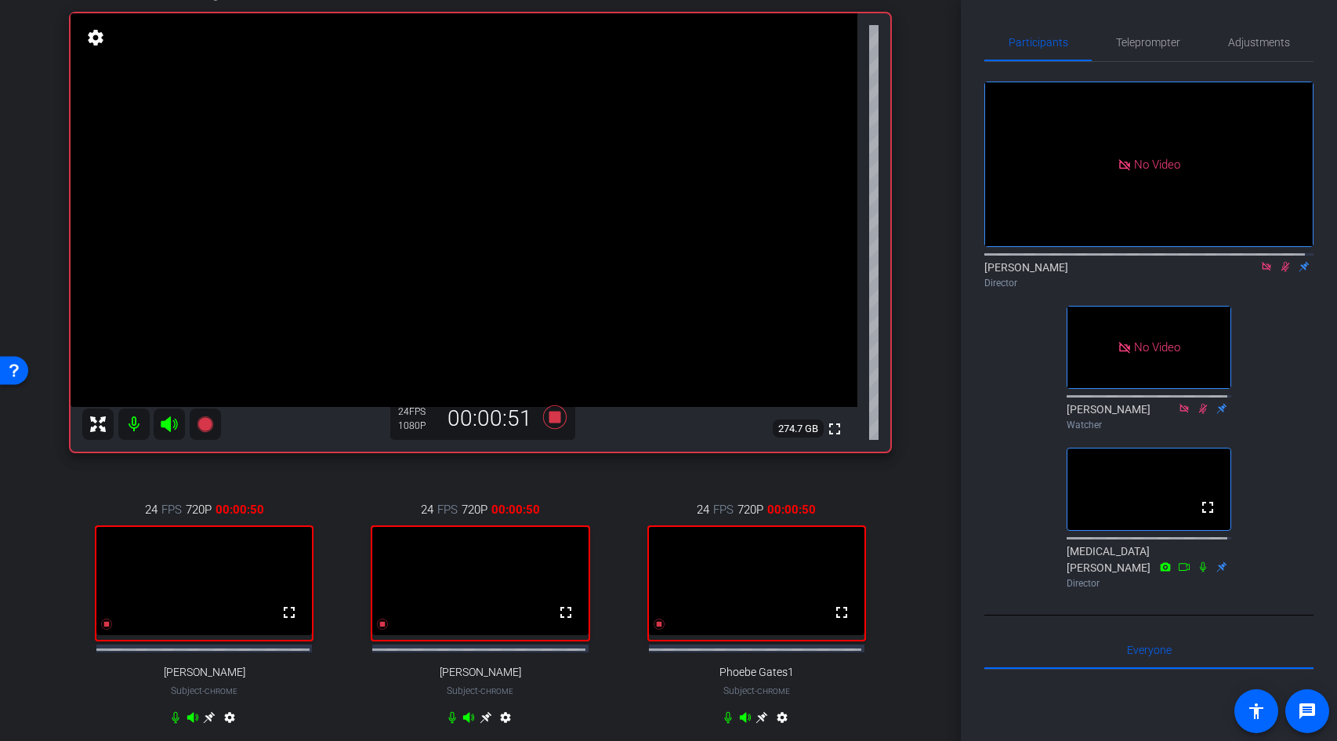
scroll to position [458, 0]
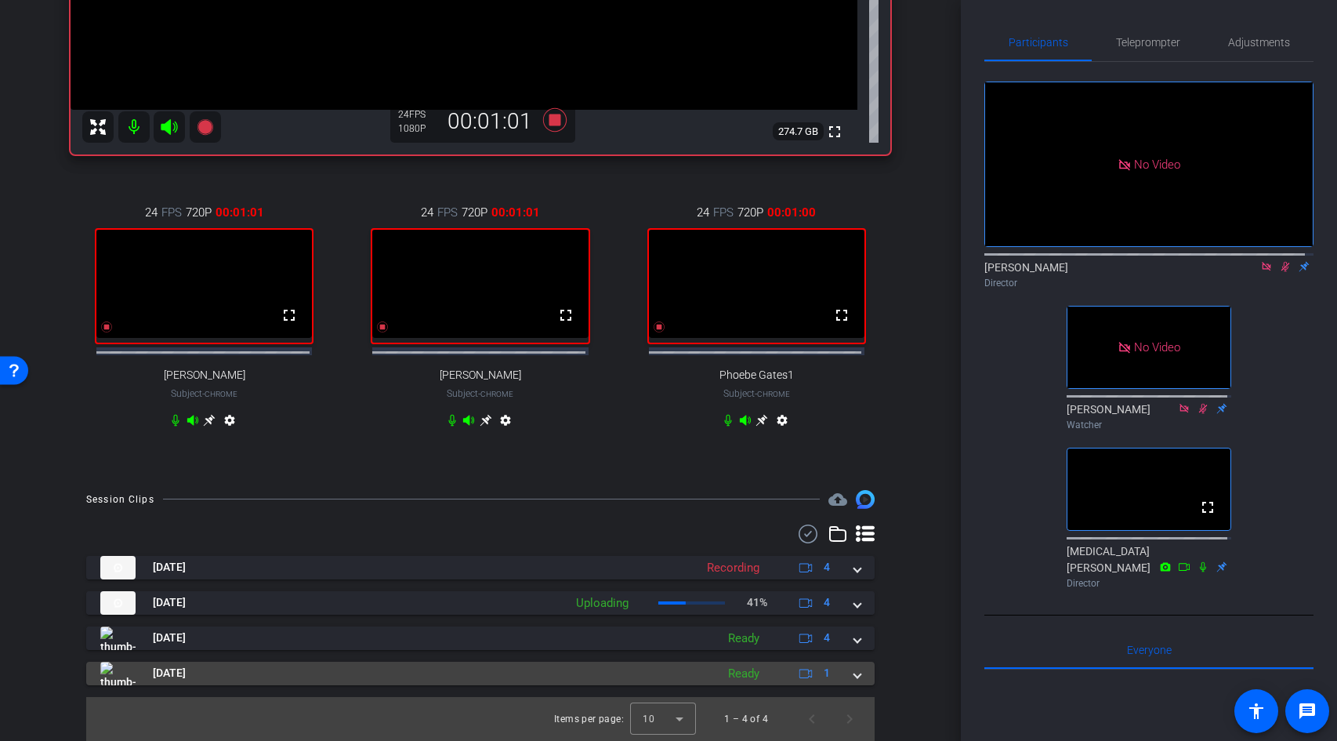
click at [854, 668] on span at bounding box center [857, 673] width 6 height 16
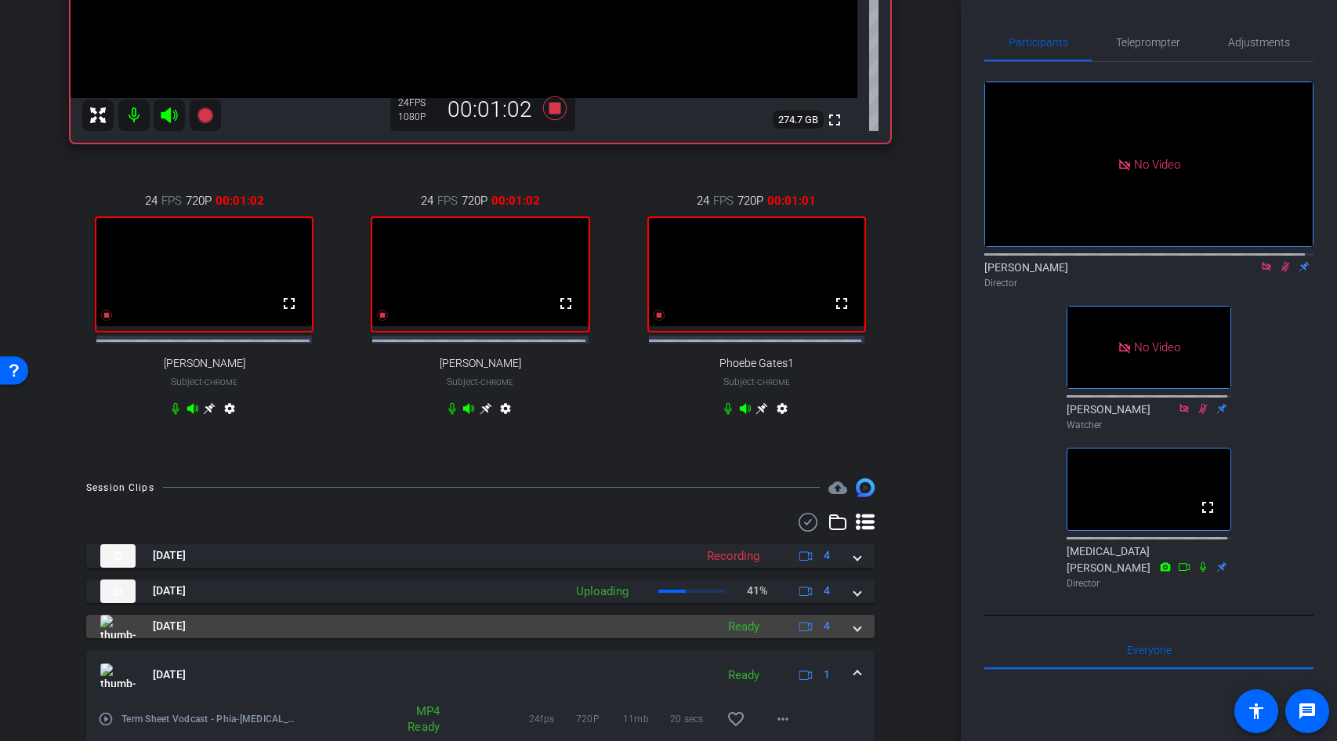
click at [853, 638] on mat-expansion-panel-header "Aug 26, 2025 Ready 4" at bounding box center [480, 626] width 788 height 24
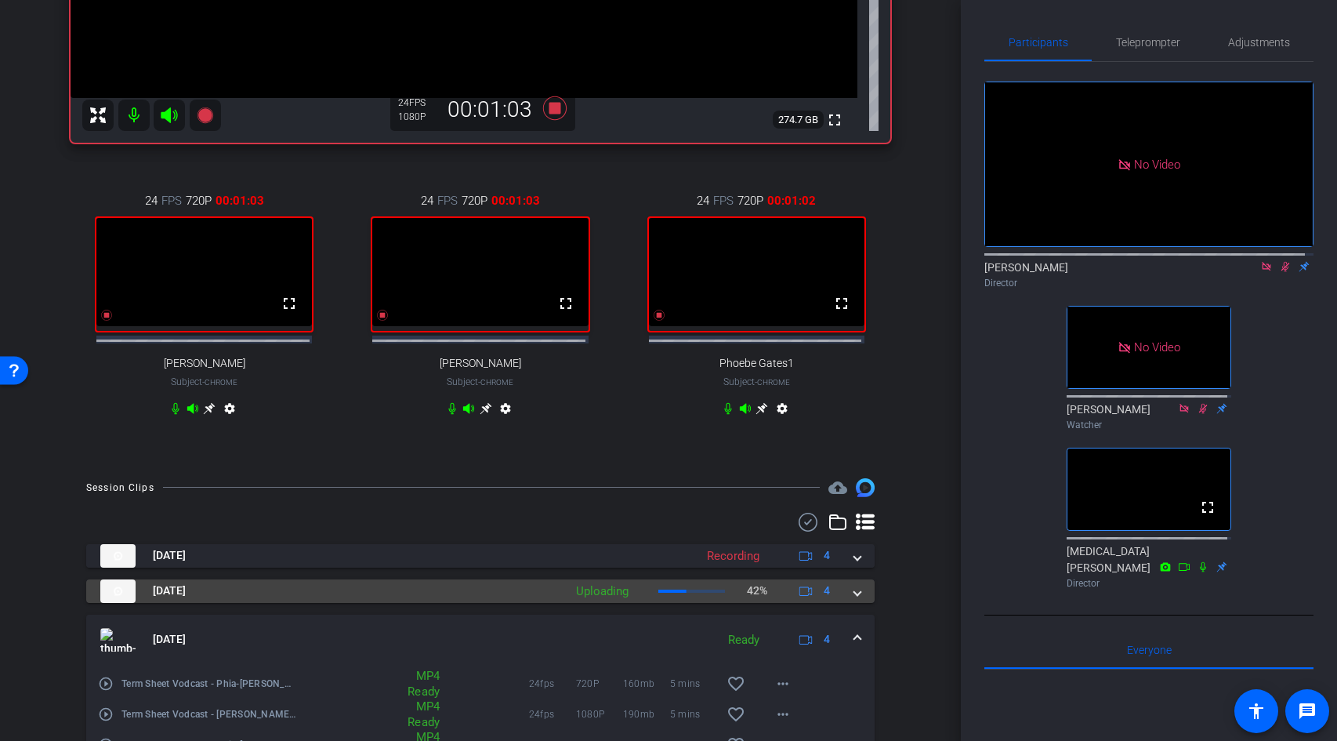
click at [854, 599] on span at bounding box center [857, 590] width 6 height 16
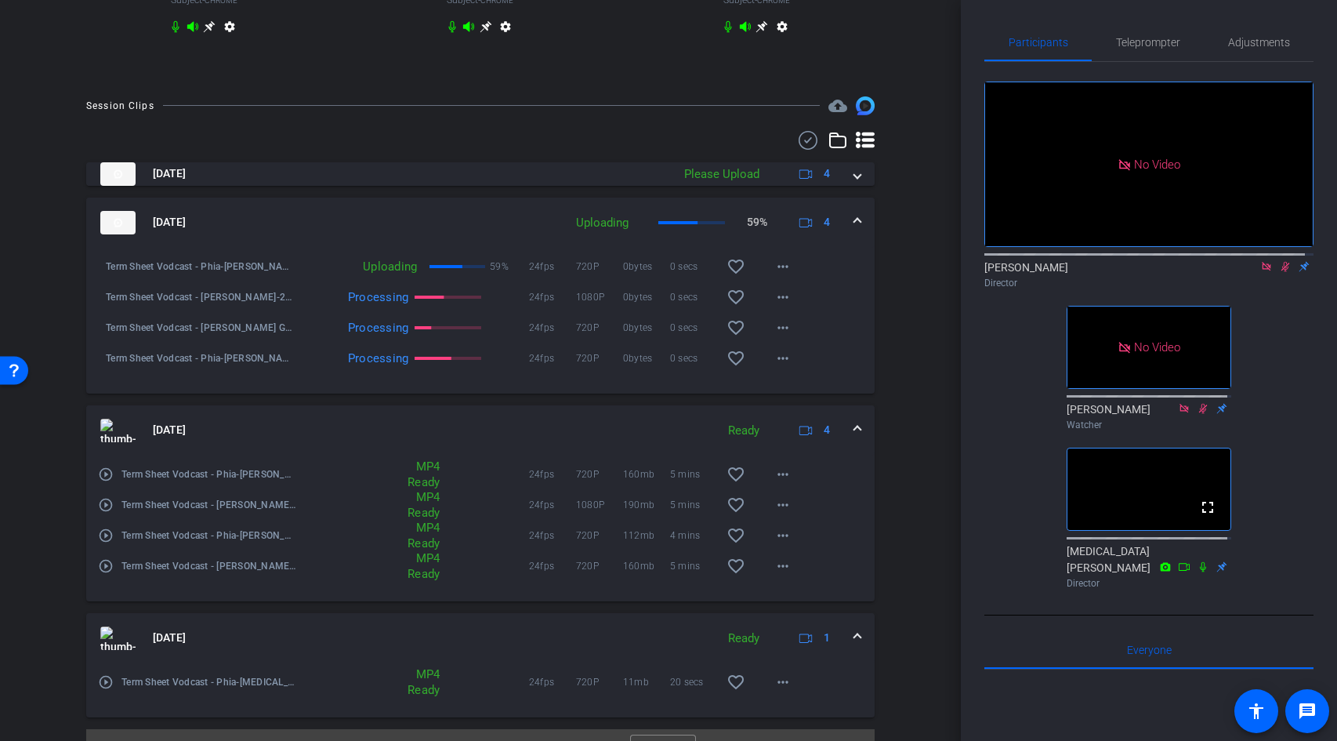
scroll to position [884, 0]
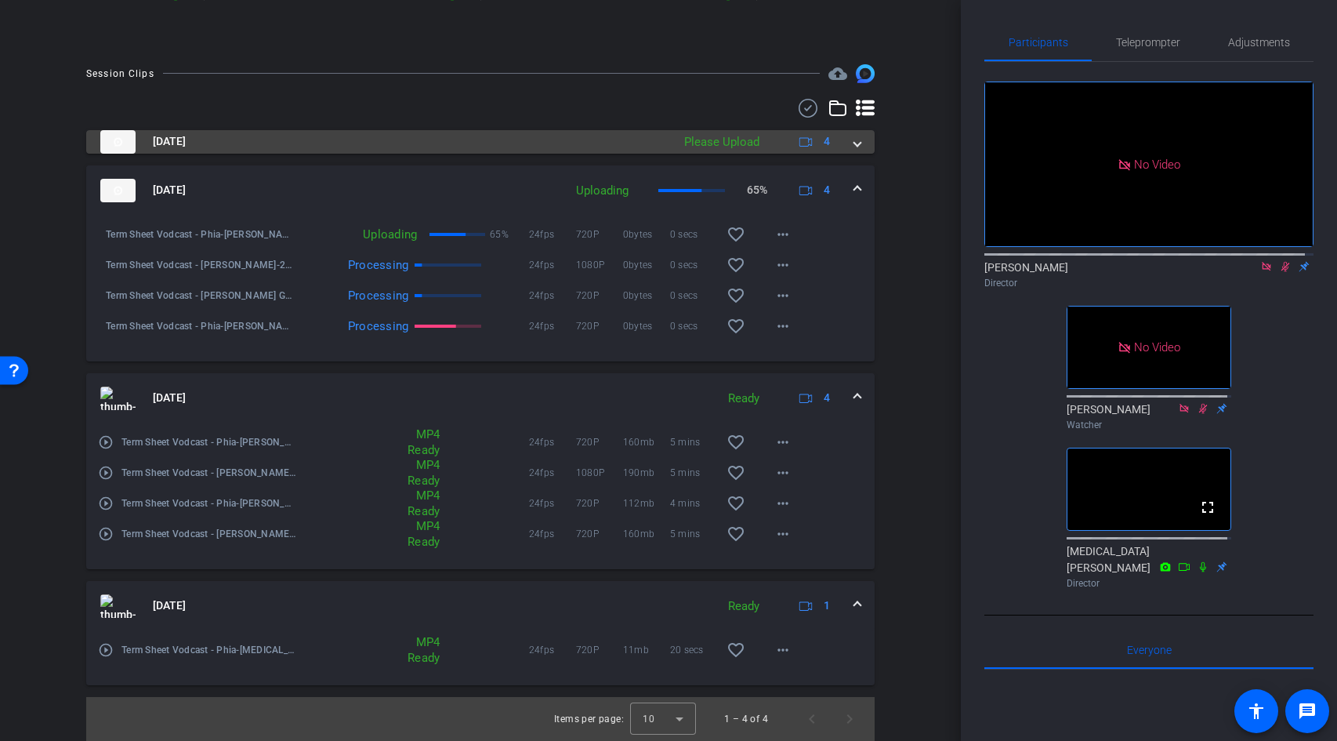
click at [854, 147] on span at bounding box center [857, 141] width 6 height 16
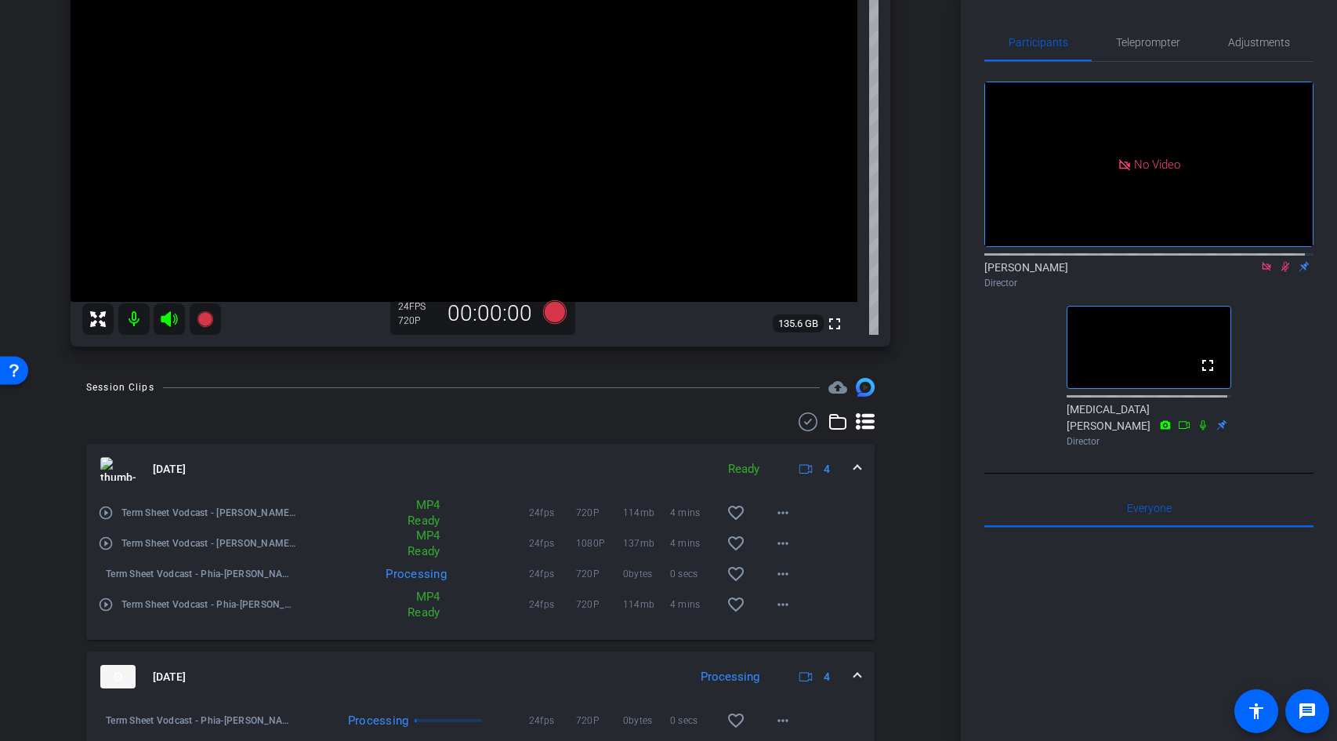
scroll to position [289, 0]
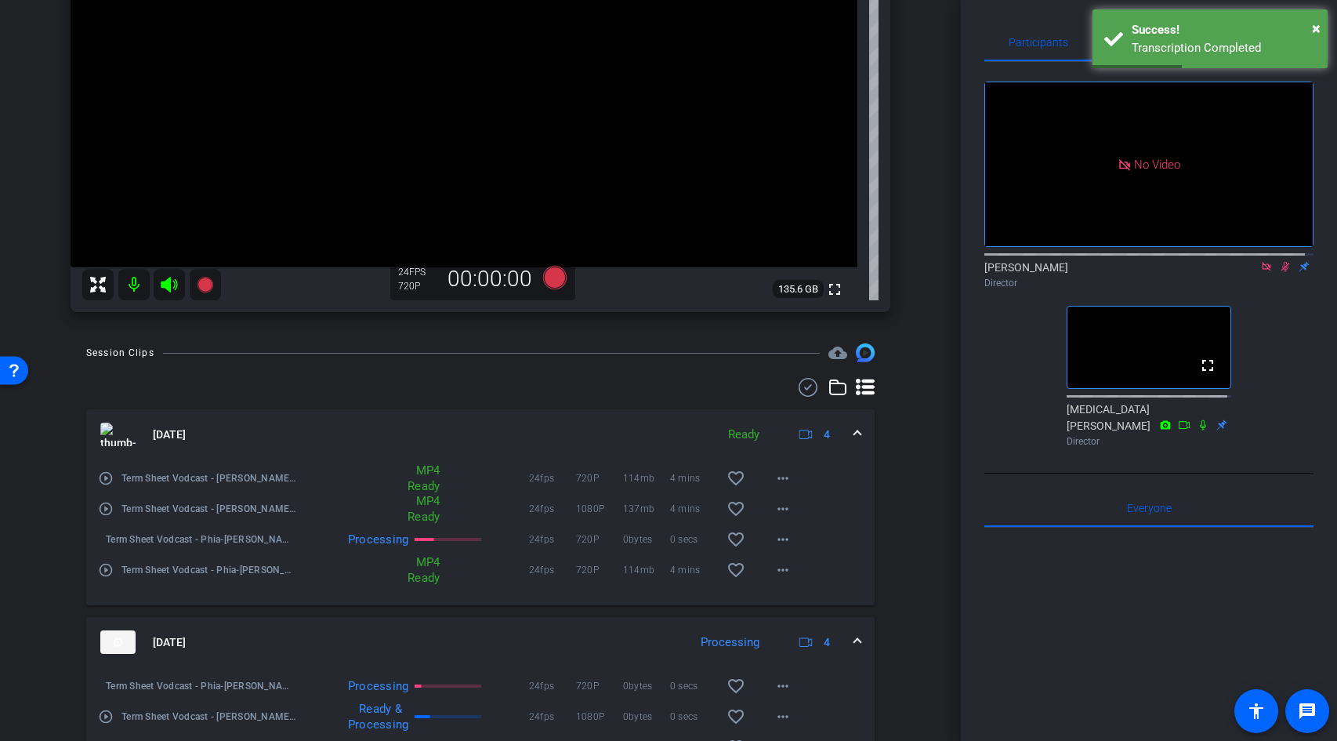
click at [1279, 262] on icon at bounding box center [1285, 266] width 13 height 11
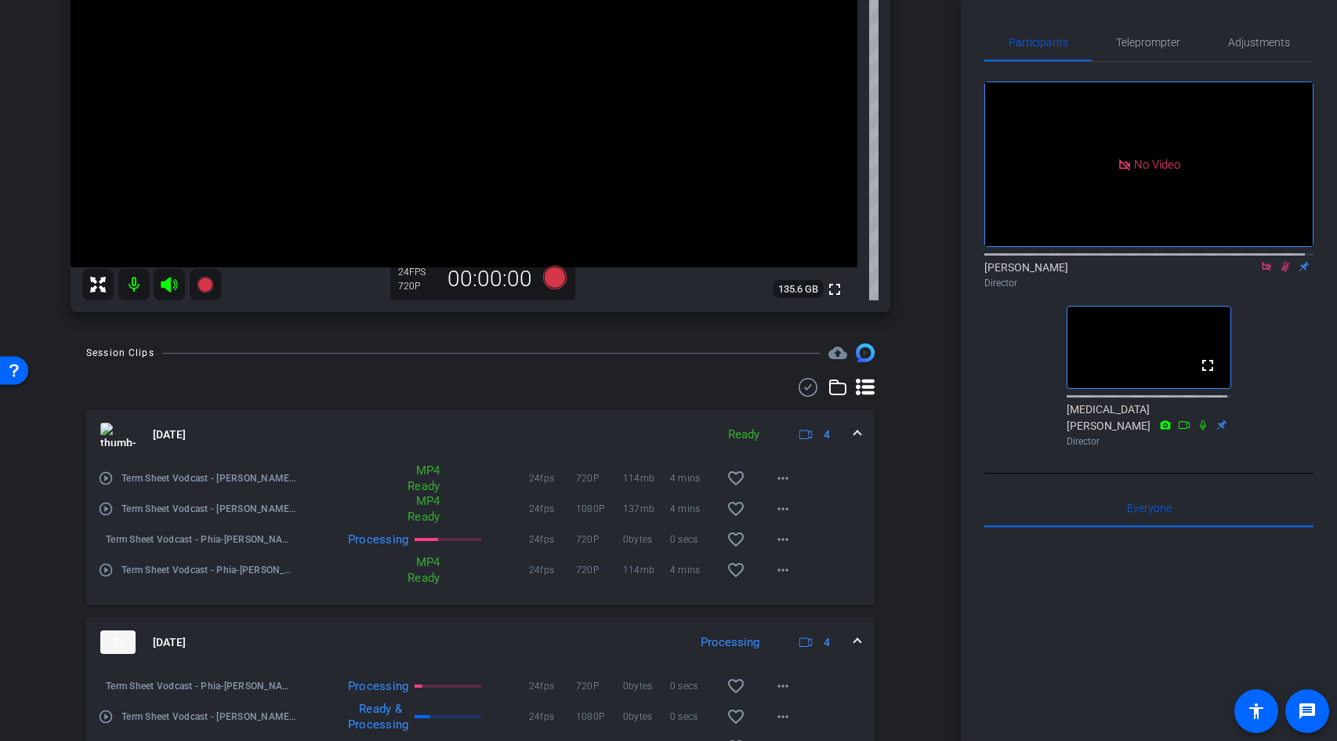
click at [1279, 262] on icon at bounding box center [1285, 266] width 13 height 11
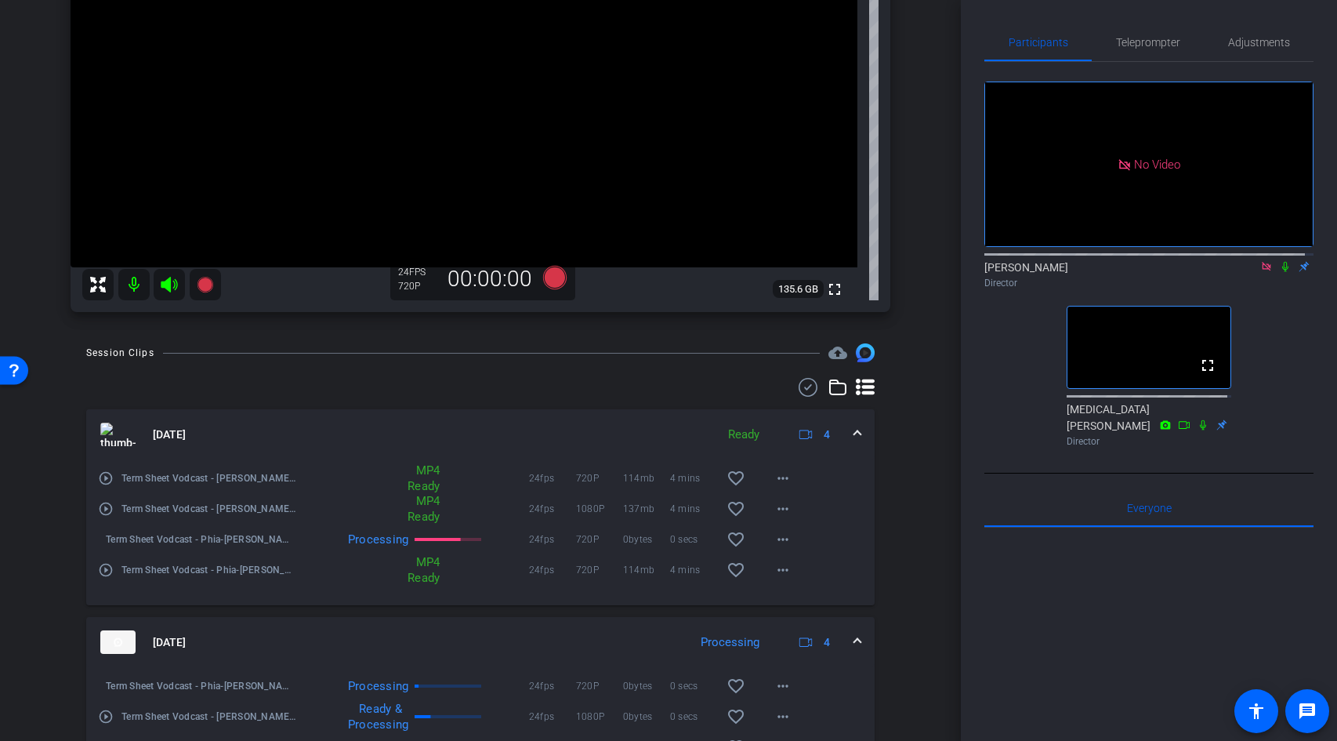
click at [1279, 262] on icon at bounding box center [1285, 266] width 13 height 11
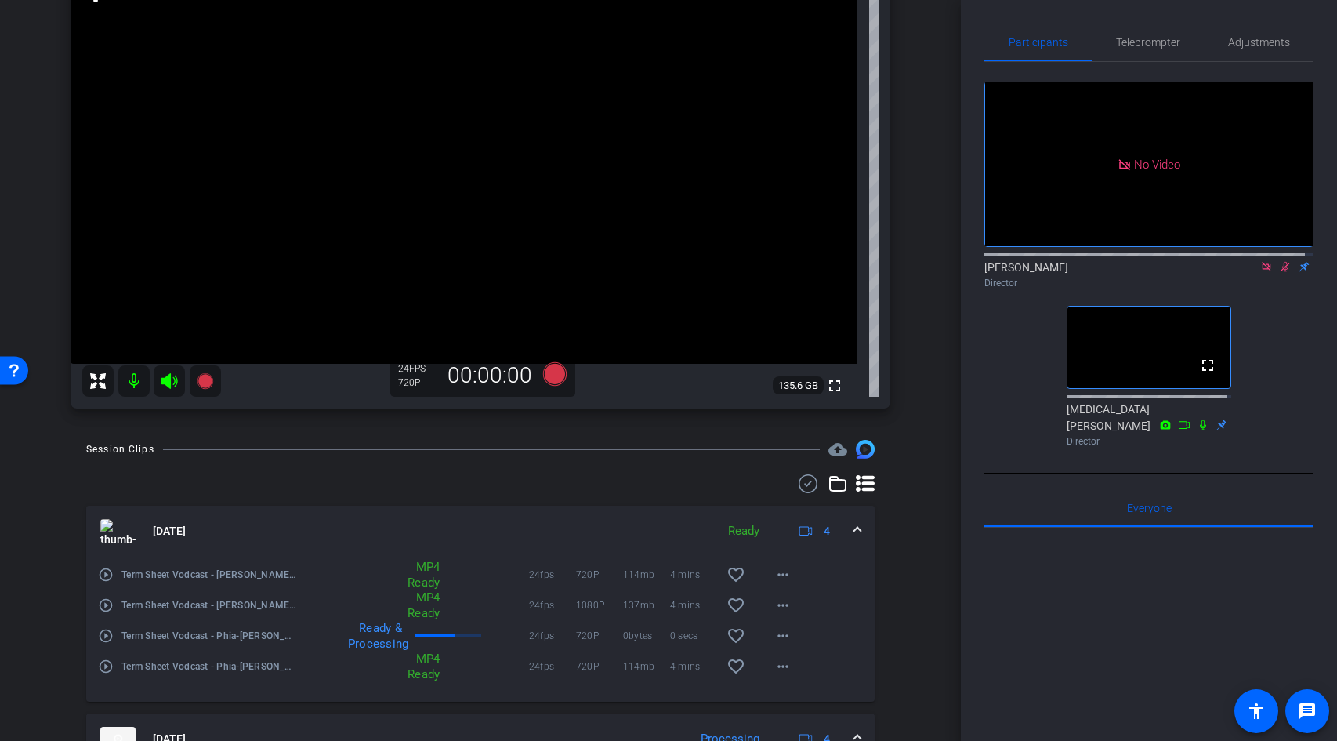
scroll to position [0, 0]
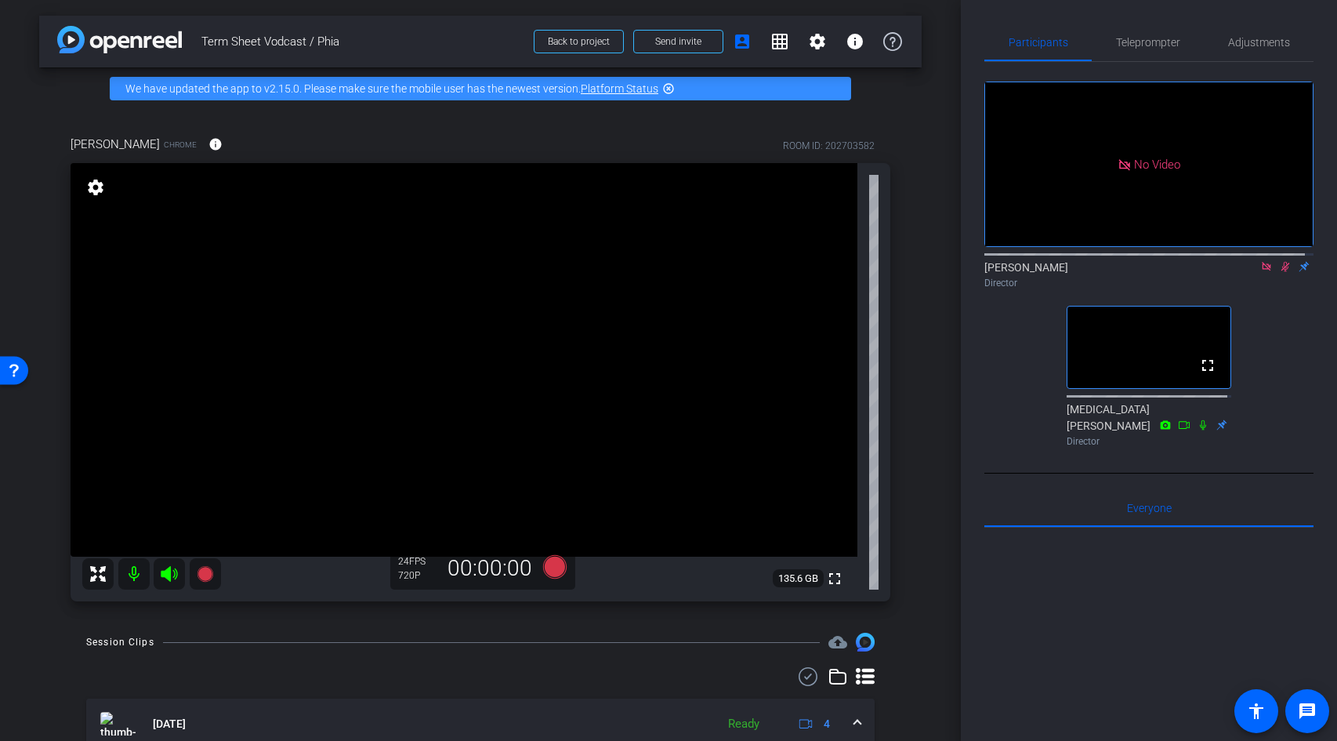
click at [1279, 261] on icon at bounding box center [1285, 266] width 13 height 11
click at [1260, 266] on icon at bounding box center [1266, 266] width 13 height 11
click at [1260, 272] on icon at bounding box center [1266, 266] width 13 height 11
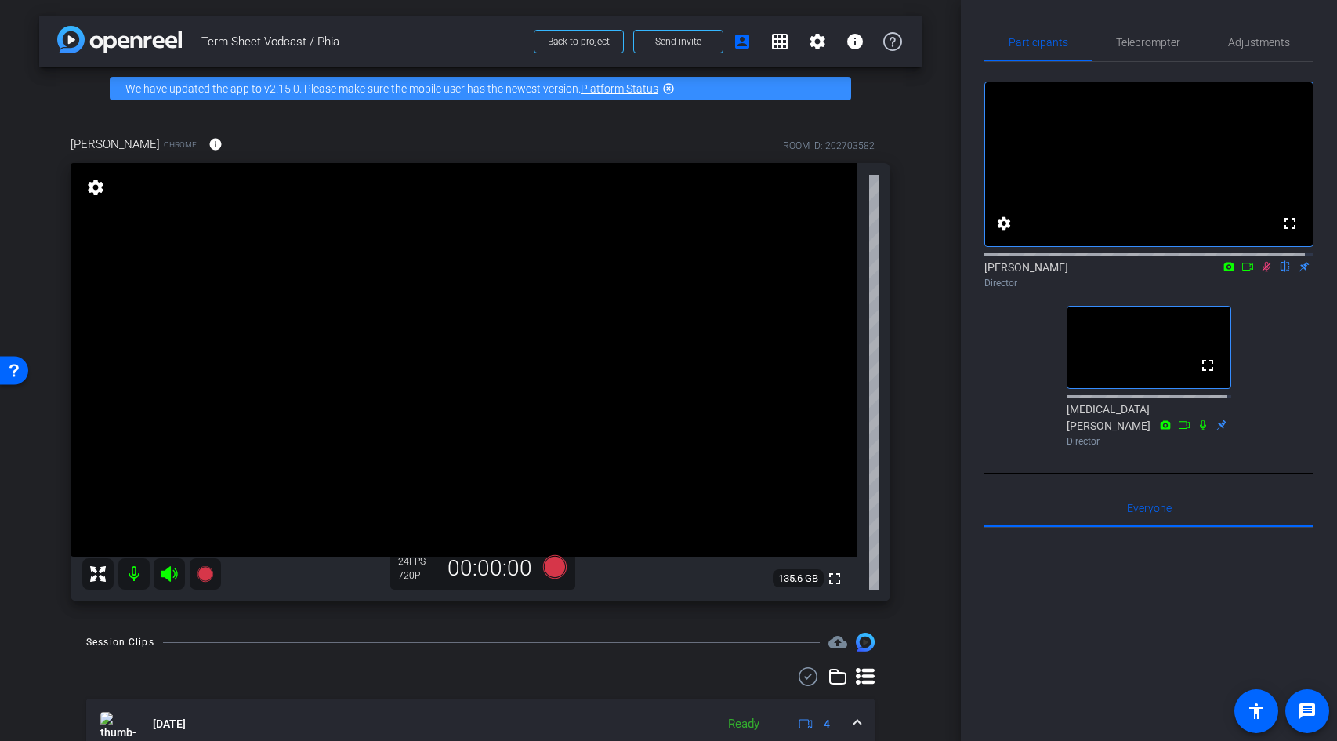
click at [1260, 272] on icon at bounding box center [1266, 266] width 13 height 11
click at [1262, 272] on icon at bounding box center [1266, 267] width 9 height 10
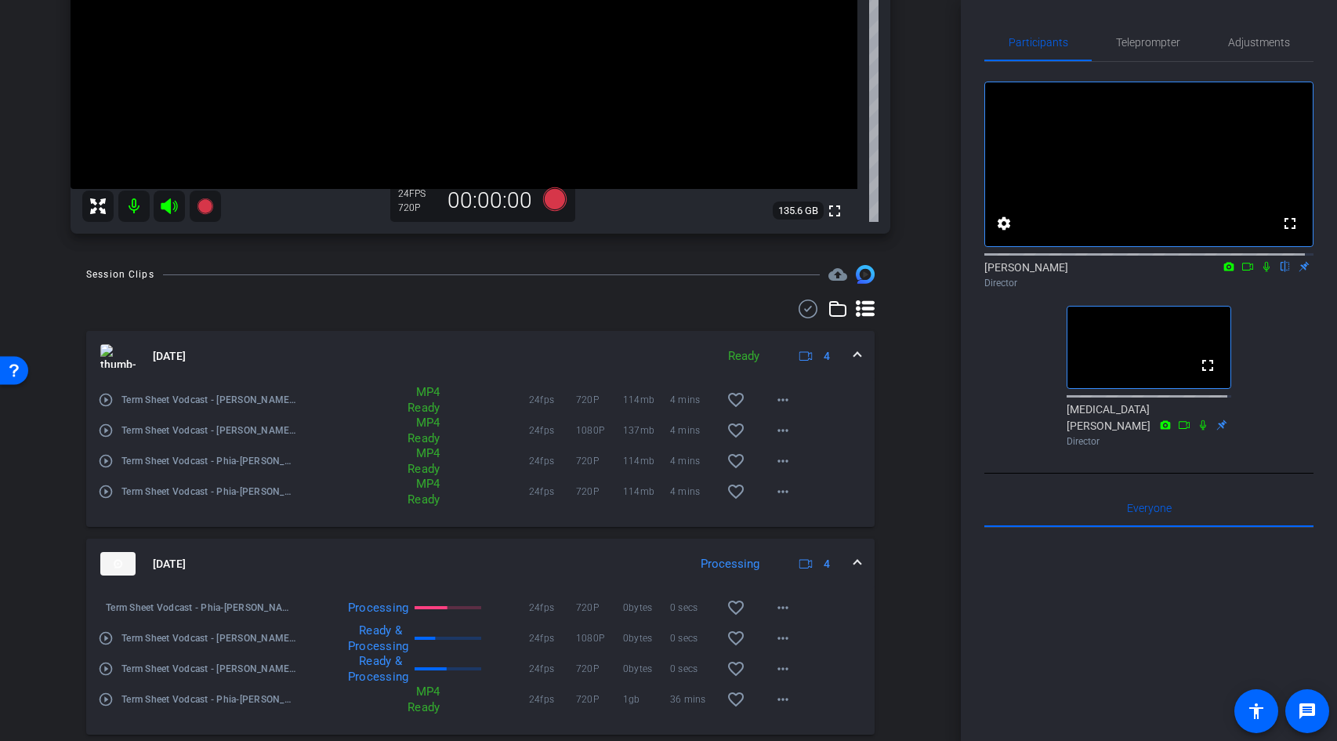
scroll to position [558, 0]
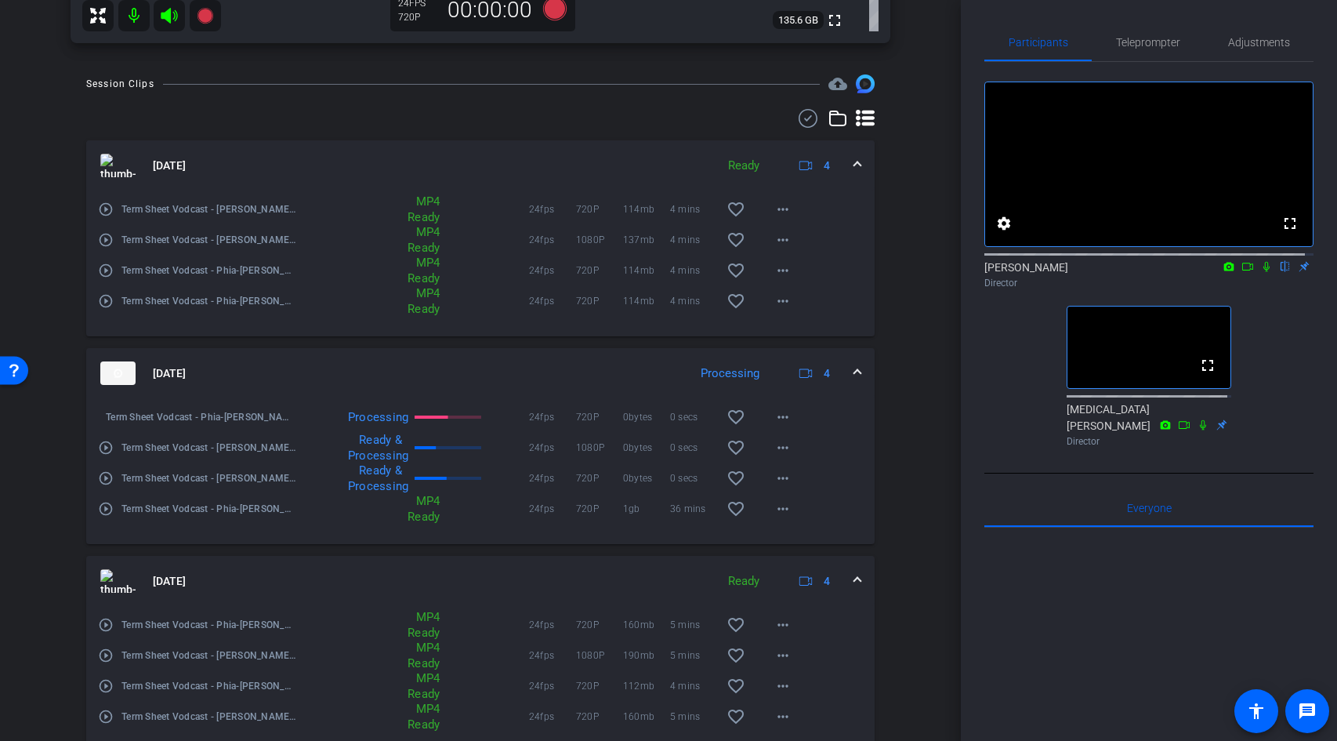
click at [1260, 272] on icon at bounding box center [1266, 266] width 13 height 11
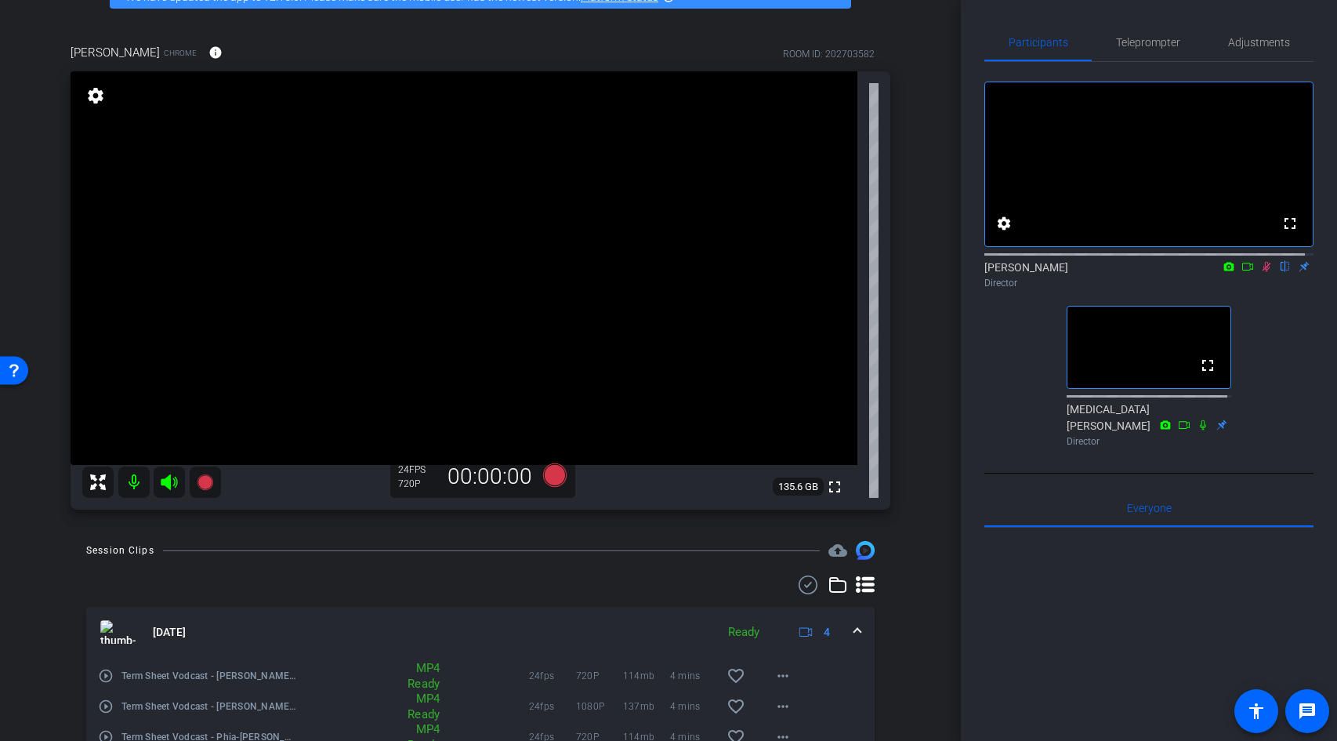
scroll to position [92, 0]
click at [1262, 272] on icon at bounding box center [1266, 267] width 9 height 10
click at [1260, 272] on icon at bounding box center [1266, 266] width 13 height 11
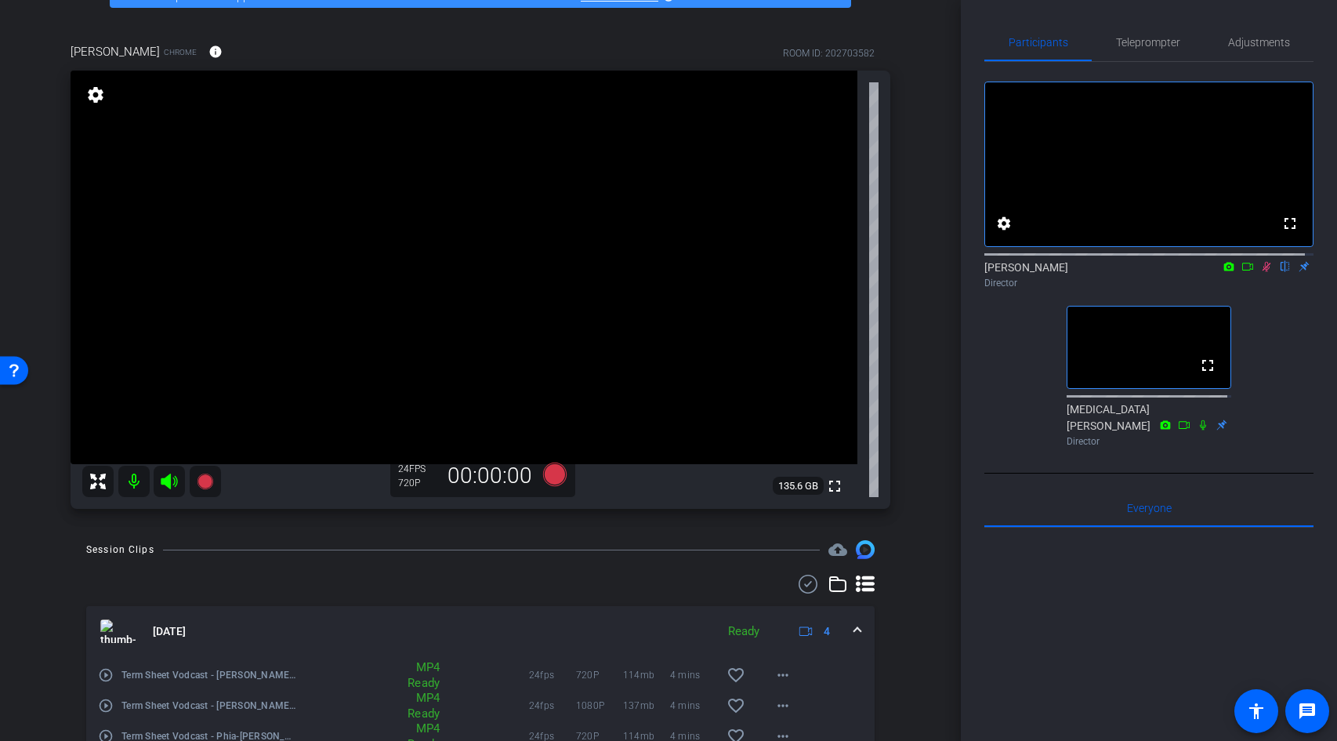
click at [1260, 272] on icon at bounding box center [1266, 266] width 13 height 11
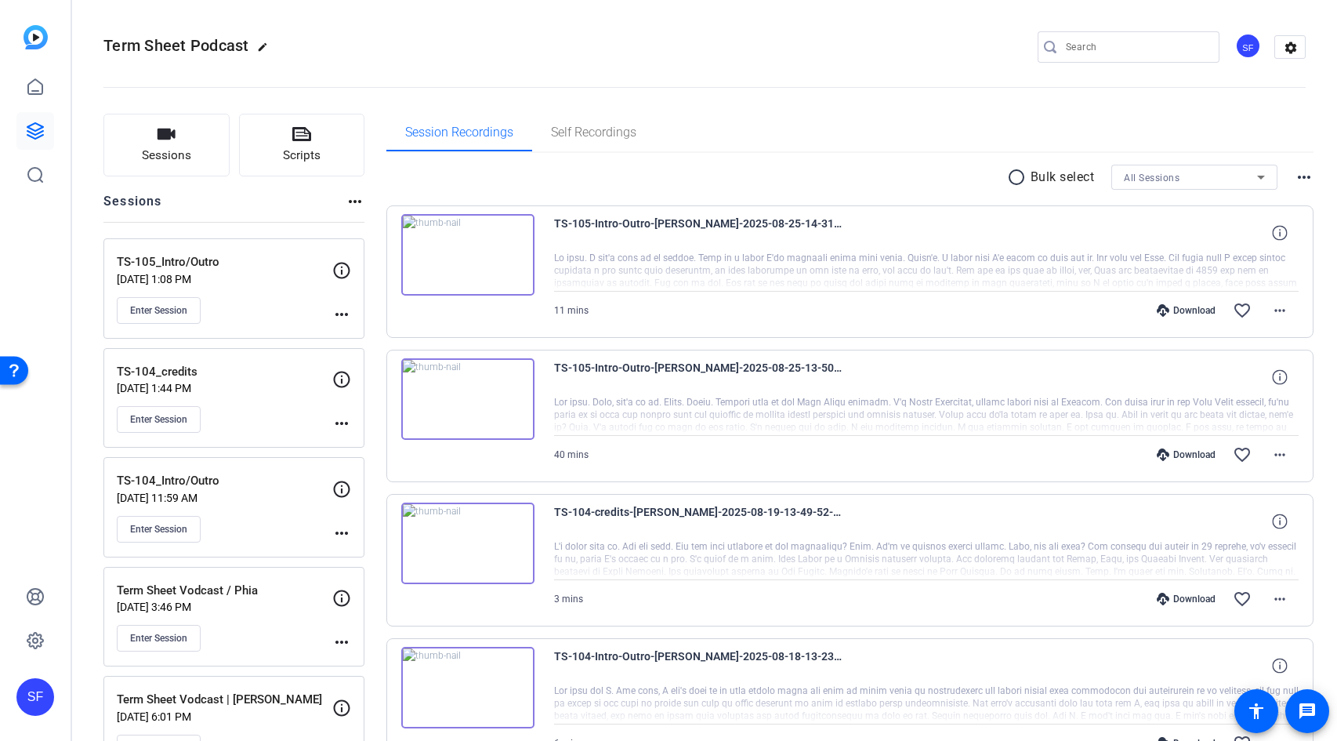
click at [265, 290] on div "TS-105_Intro/Outro Aug 25, 2025 @ 1:08 PM Enter Session" at bounding box center [224, 288] width 215 height 71
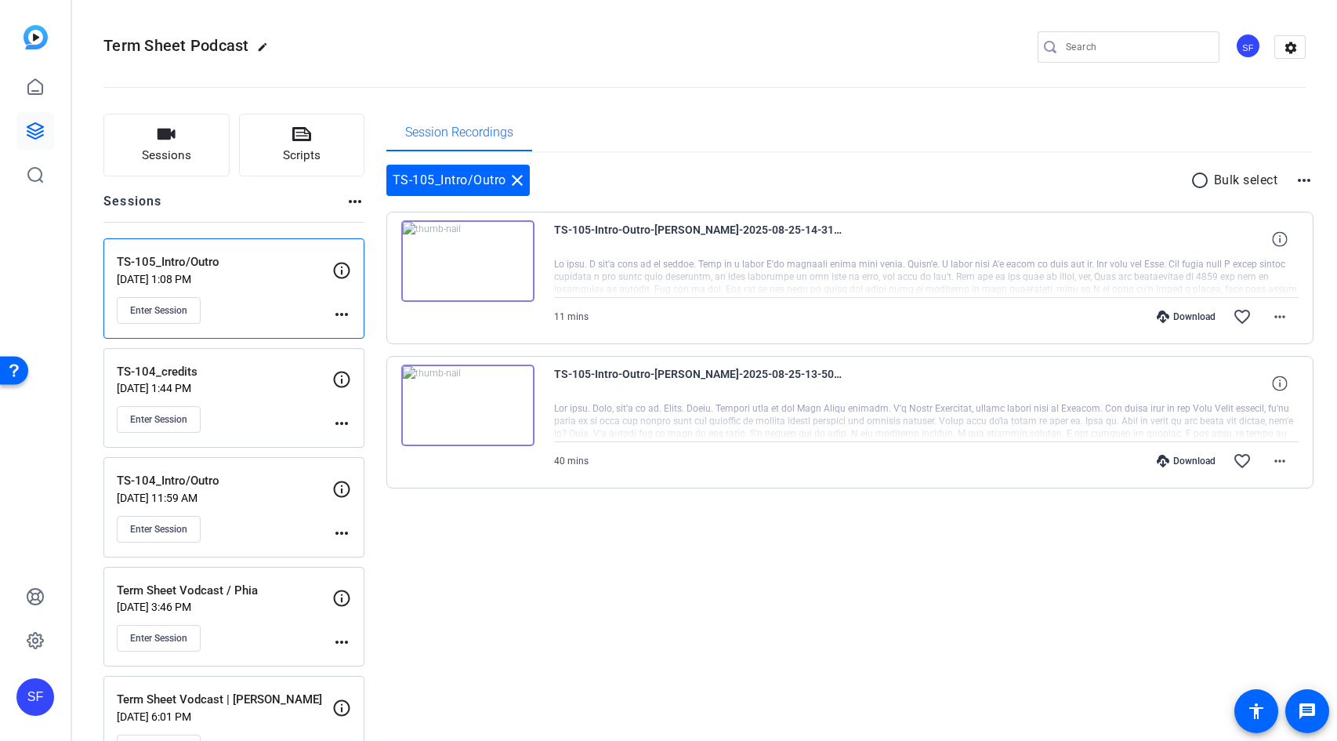
click at [267, 407] on div "Enter Session" at bounding box center [224, 419] width 215 height 27
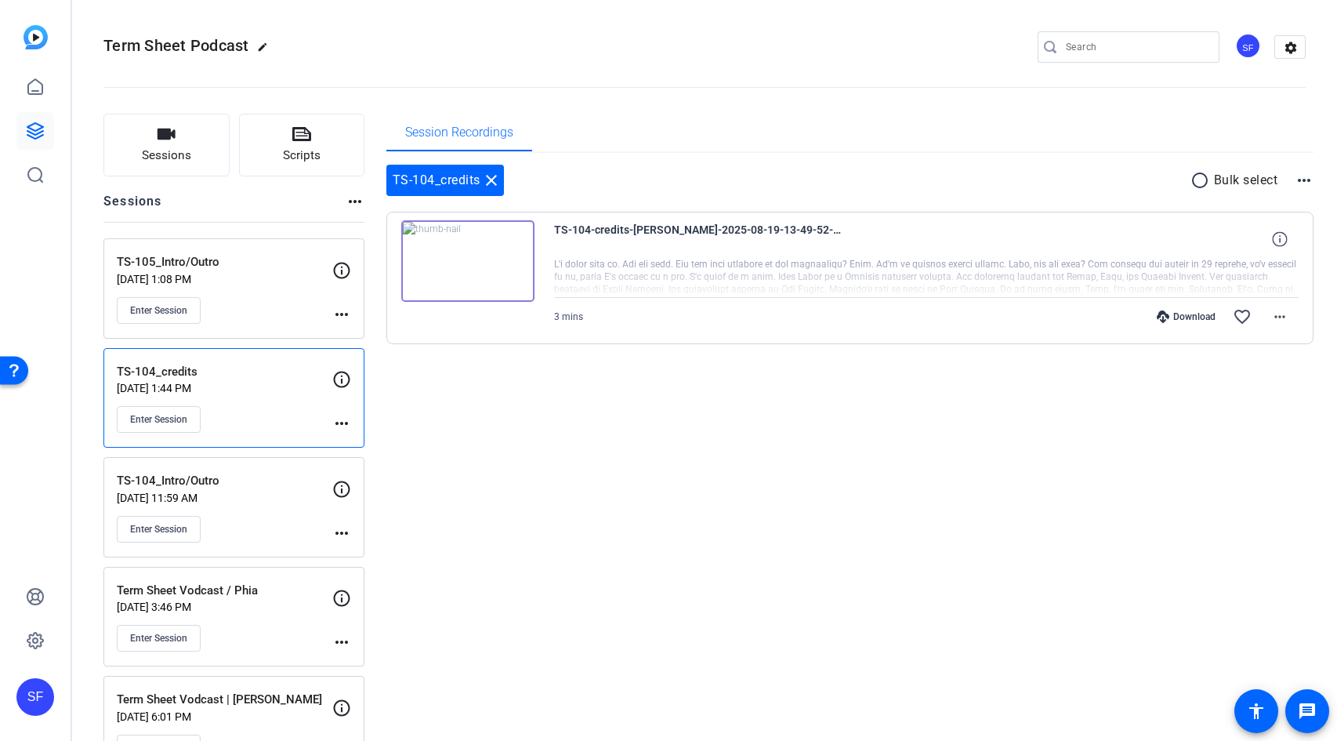
click at [263, 291] on div "TS-105_Intro/Outro Aug 25, 2025 @ 1:08 PM Enter Session" at bounding box center [224, 288] width 215 height 71
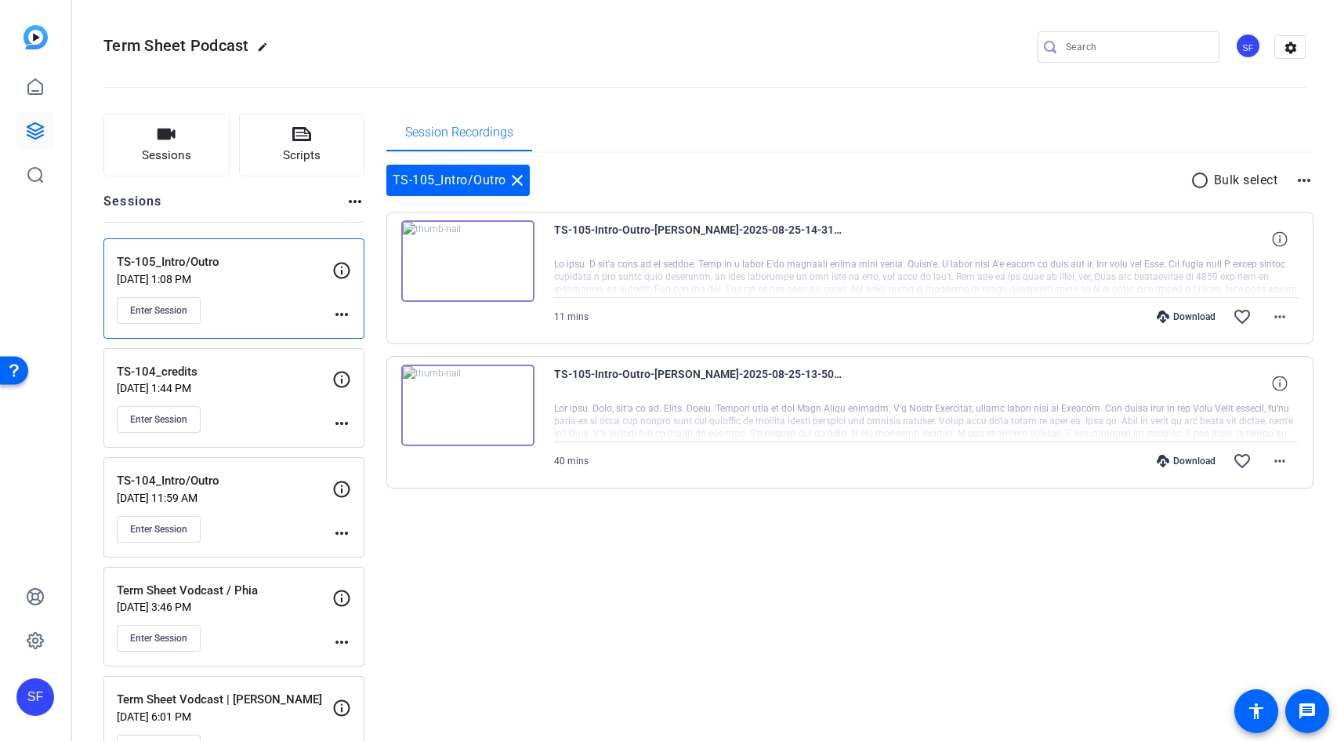
scroll to position [1, 0]
click at [279, 625] on div "Enter Session" at bounding box center [224, 637] width 215 height 27
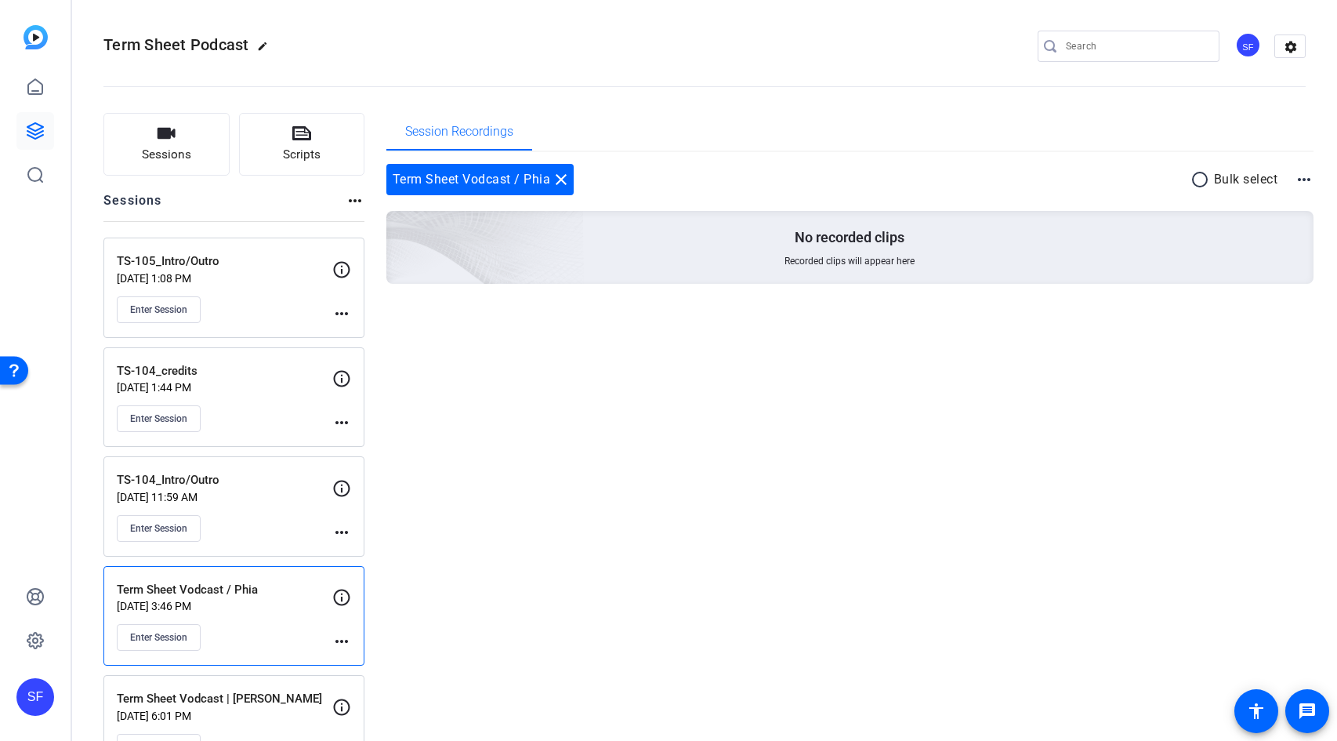
click at [265, 628] on div "Enter Session" at bounding box center [224, 637] width 215 height 27
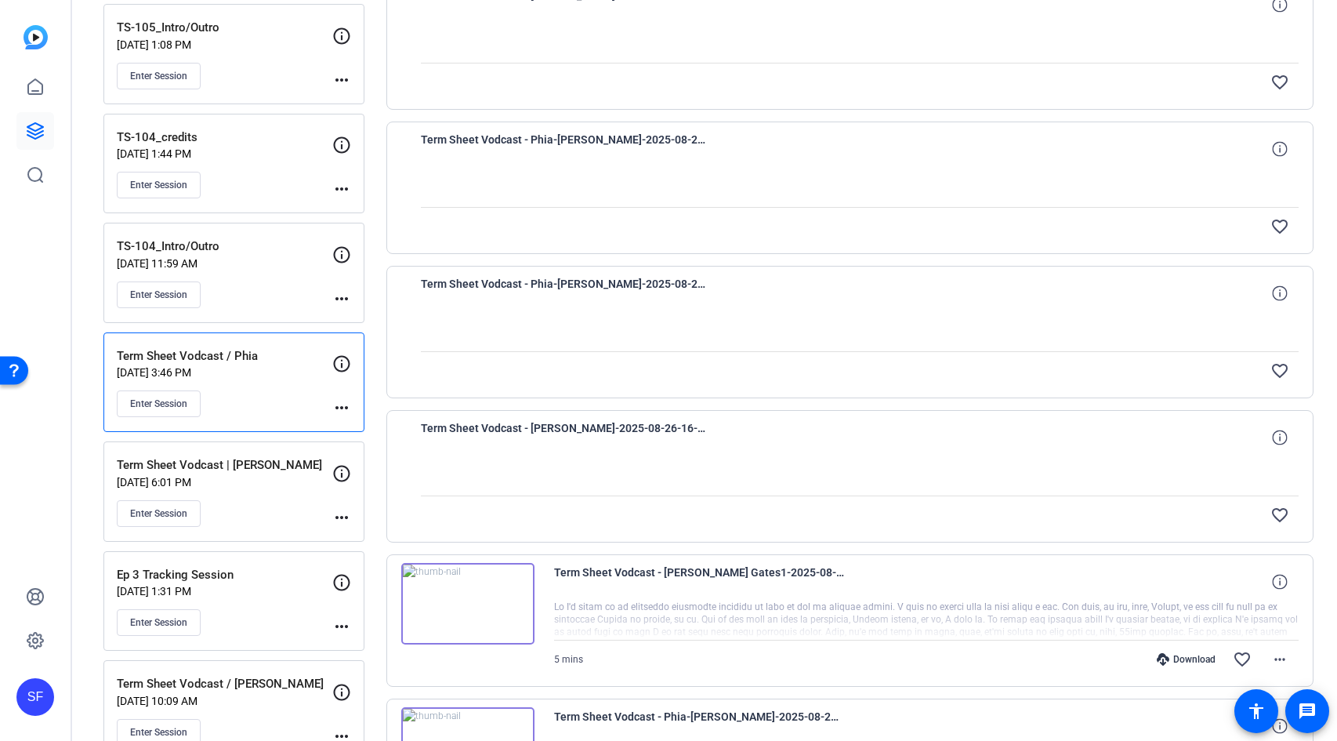
scroll to position [89, 0]
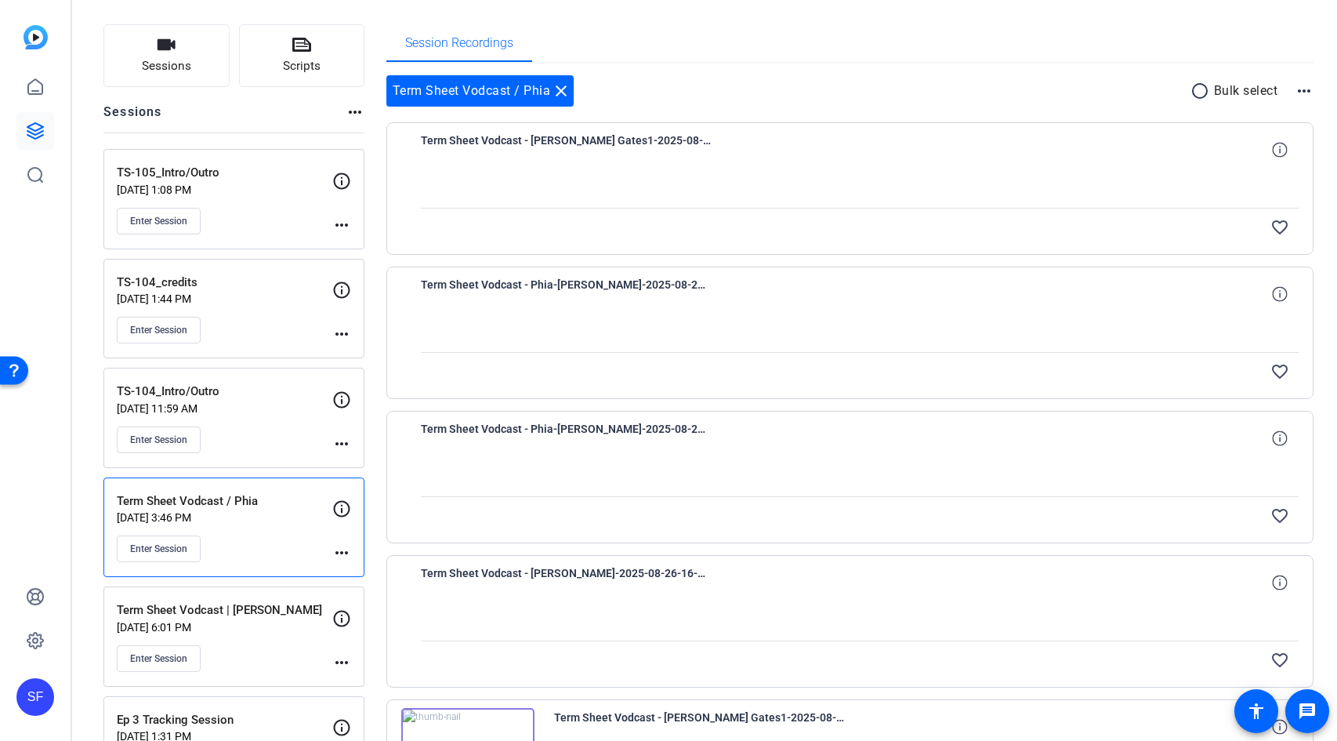
click at [284, 537] on div "Enter Session" at bounding box center [224, 548] width 215 height 27
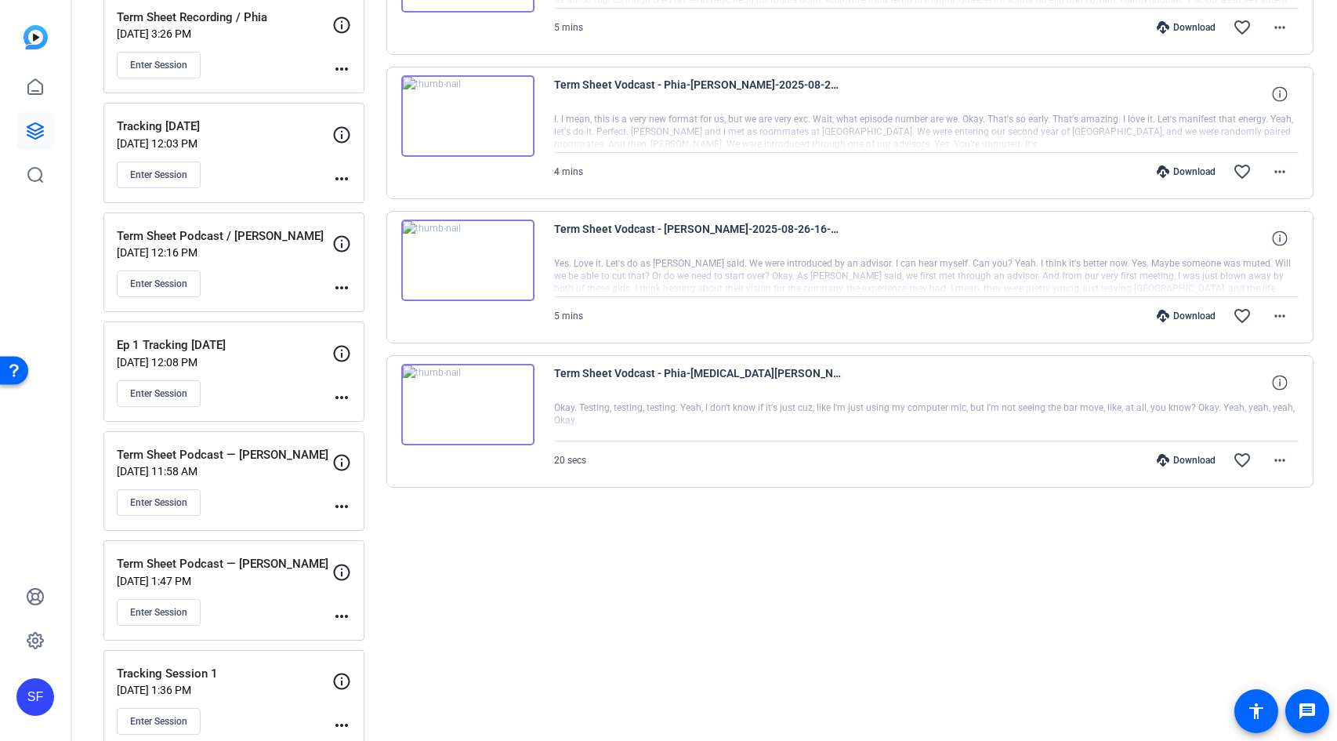
scroll to position [1038, 0]
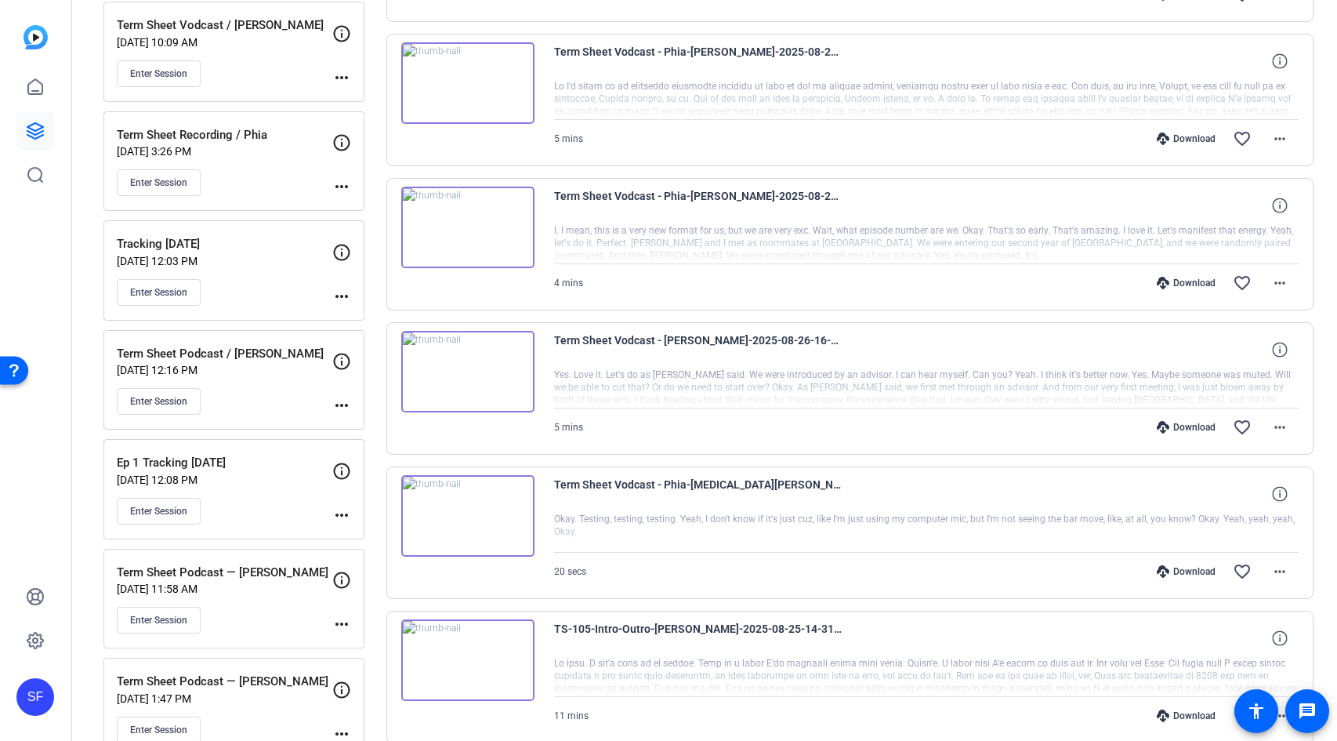
scroll to position [802, 0]
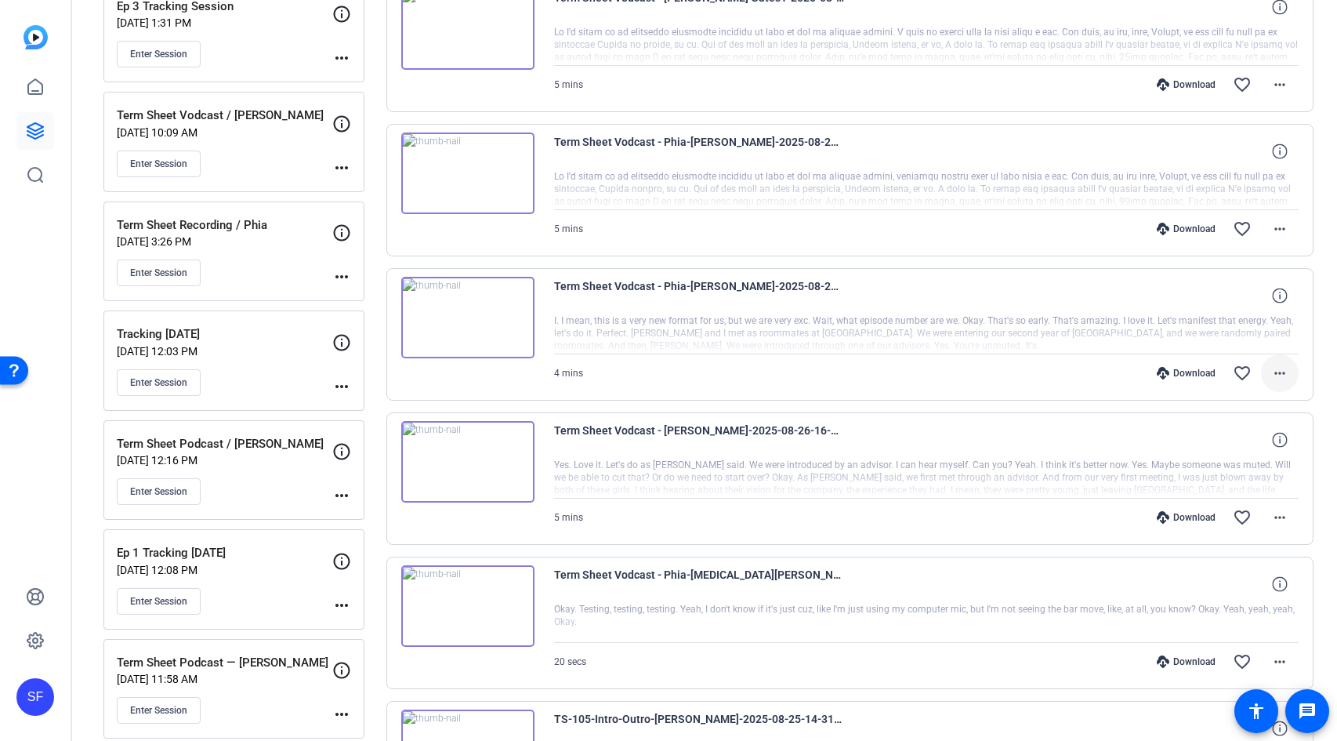
click at [1276, 375] on mat-icon "more_horiz" at bounding box center [1279, 373] width 19 height 19
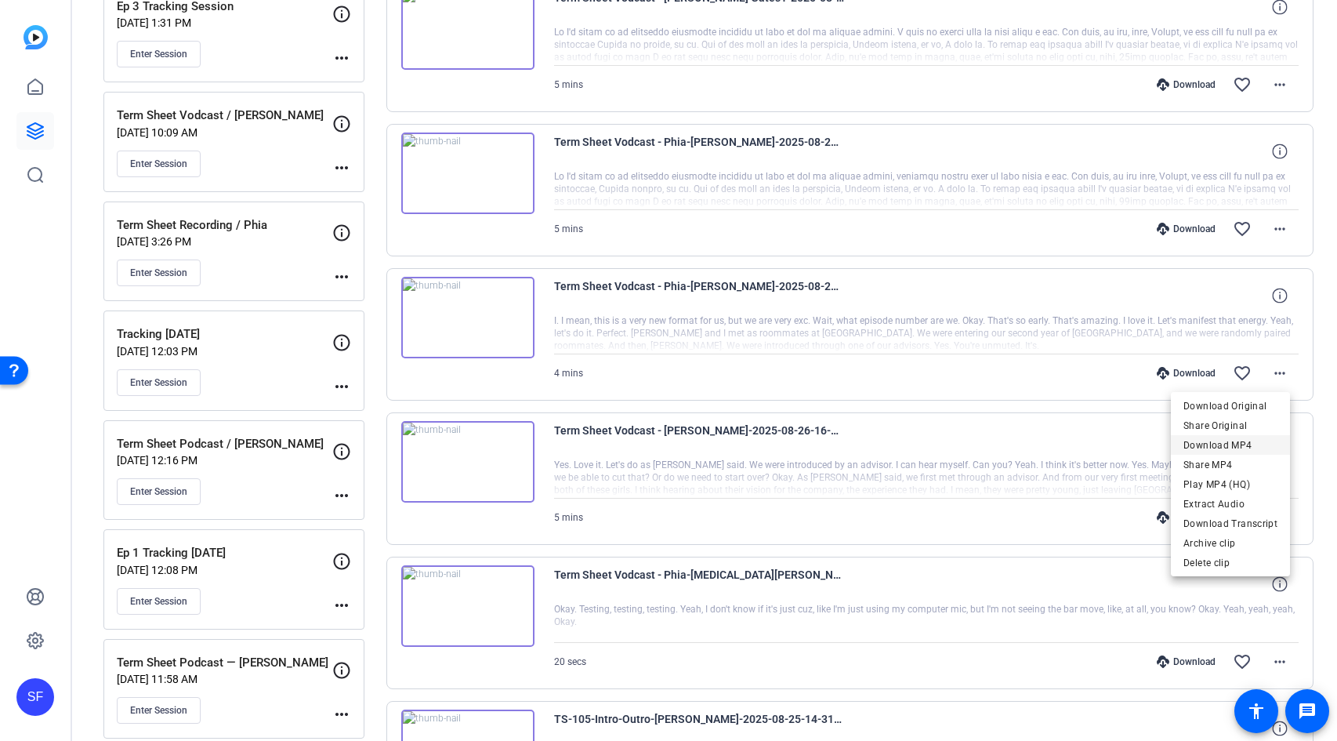
click at [1251, 442] on span "Download MP4" at bounding box center [1230, 445] width 94 height 19
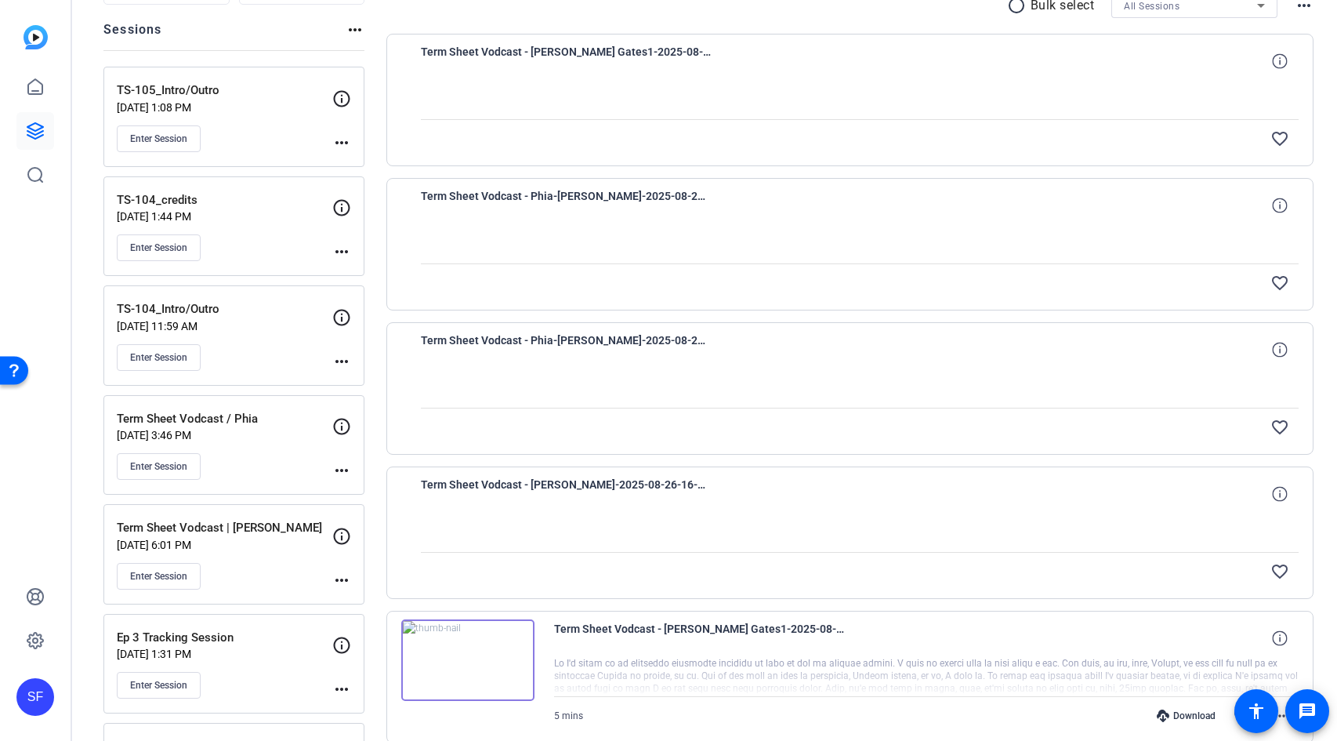
scroll to position [388, 0]
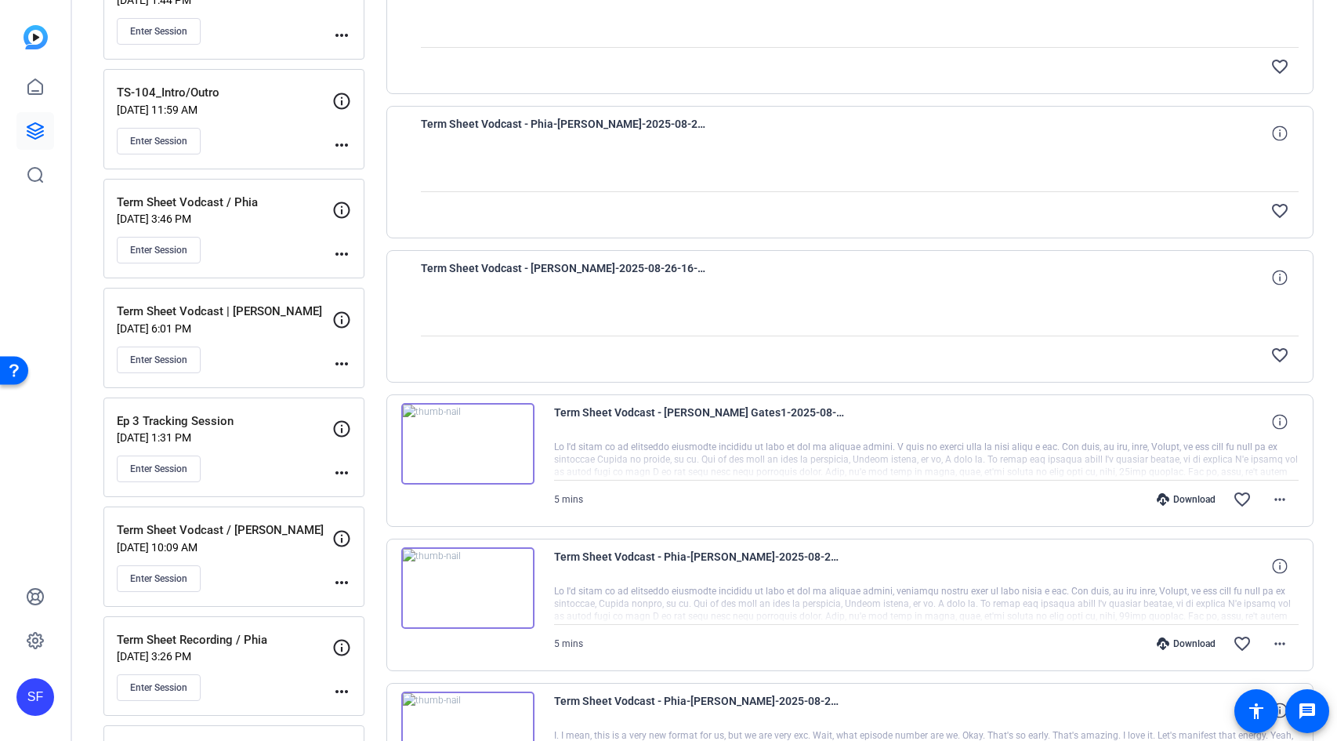
click at [943, 192] on div "favorite_border" at bounding box center [991, 211] width 614 height 38
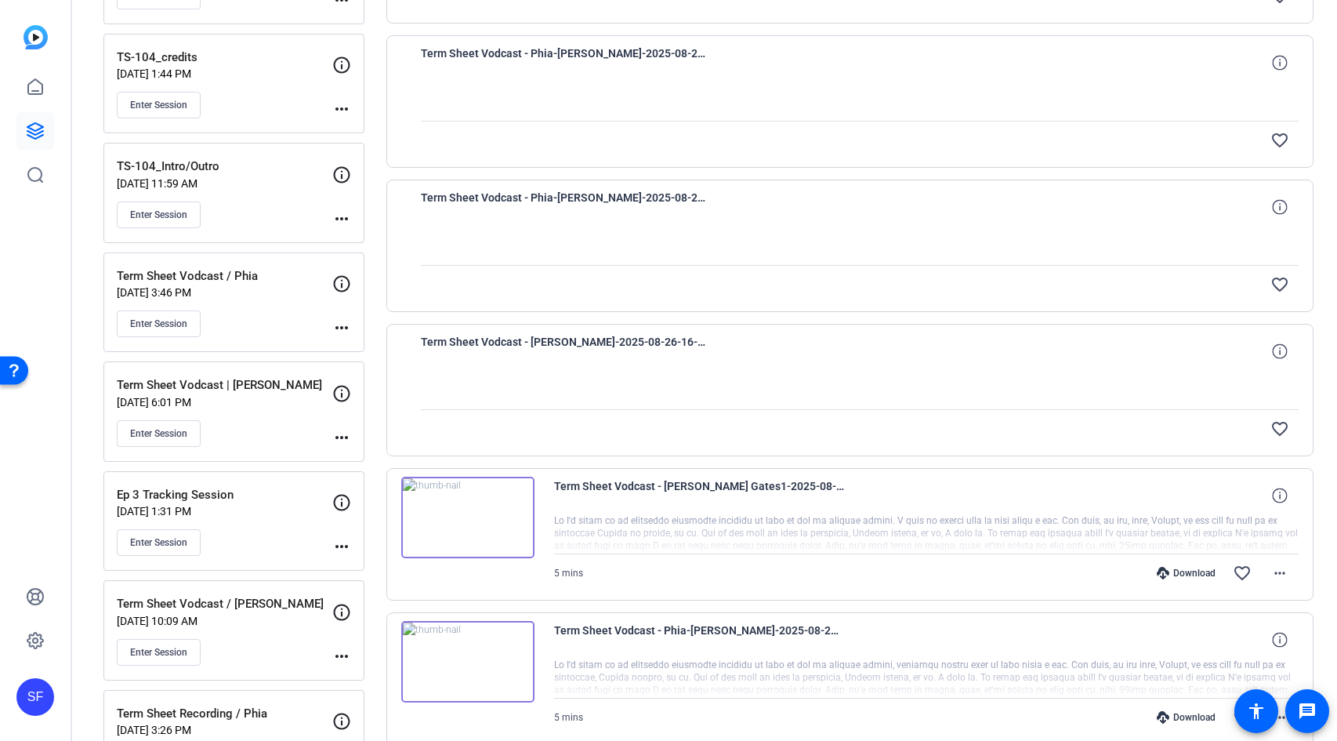
scroll to position [0, 0]
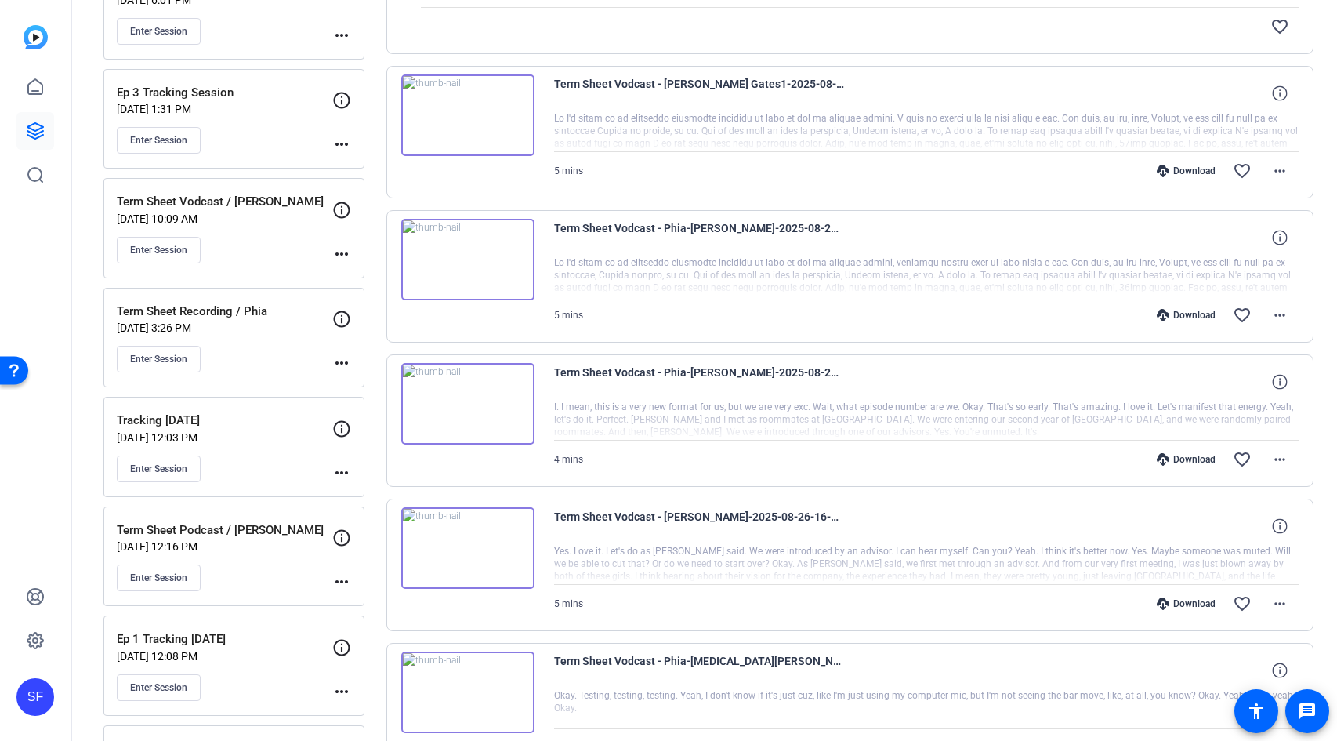
scroll to position [717, 0]
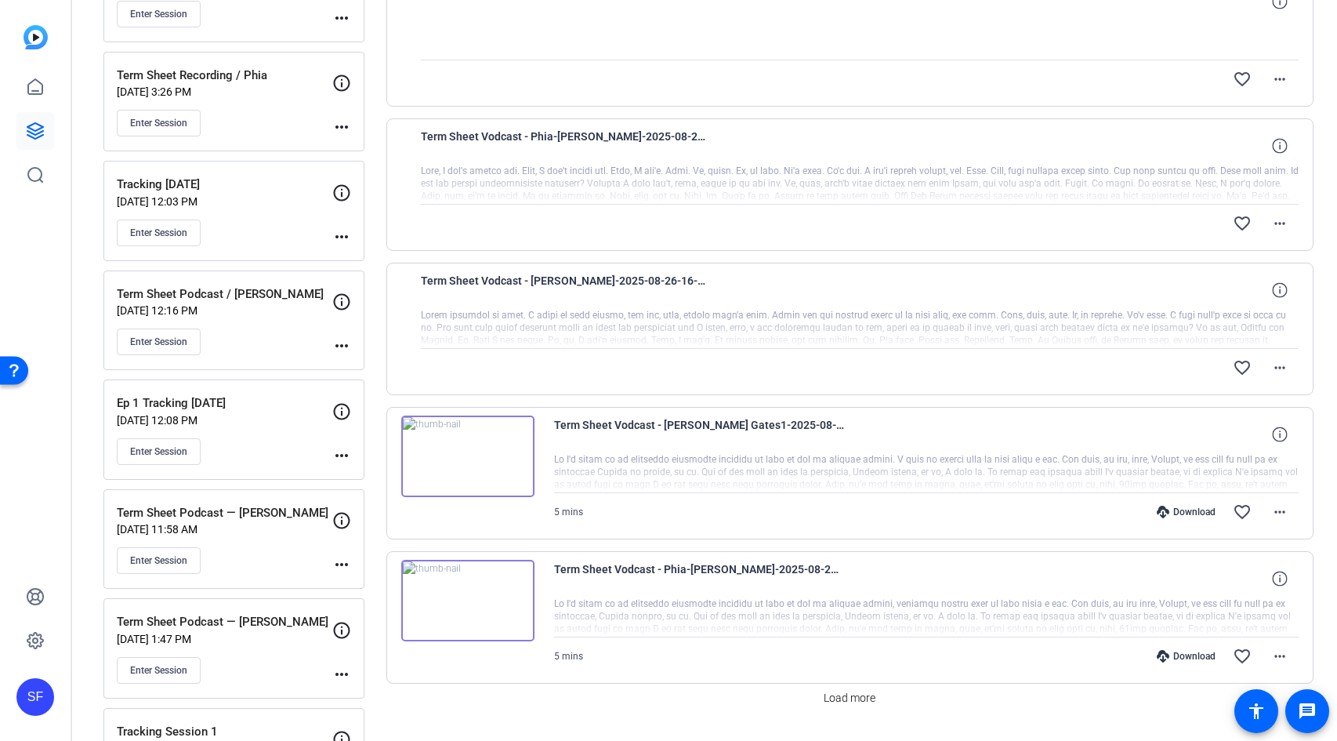
scroll to position [1038, 0]
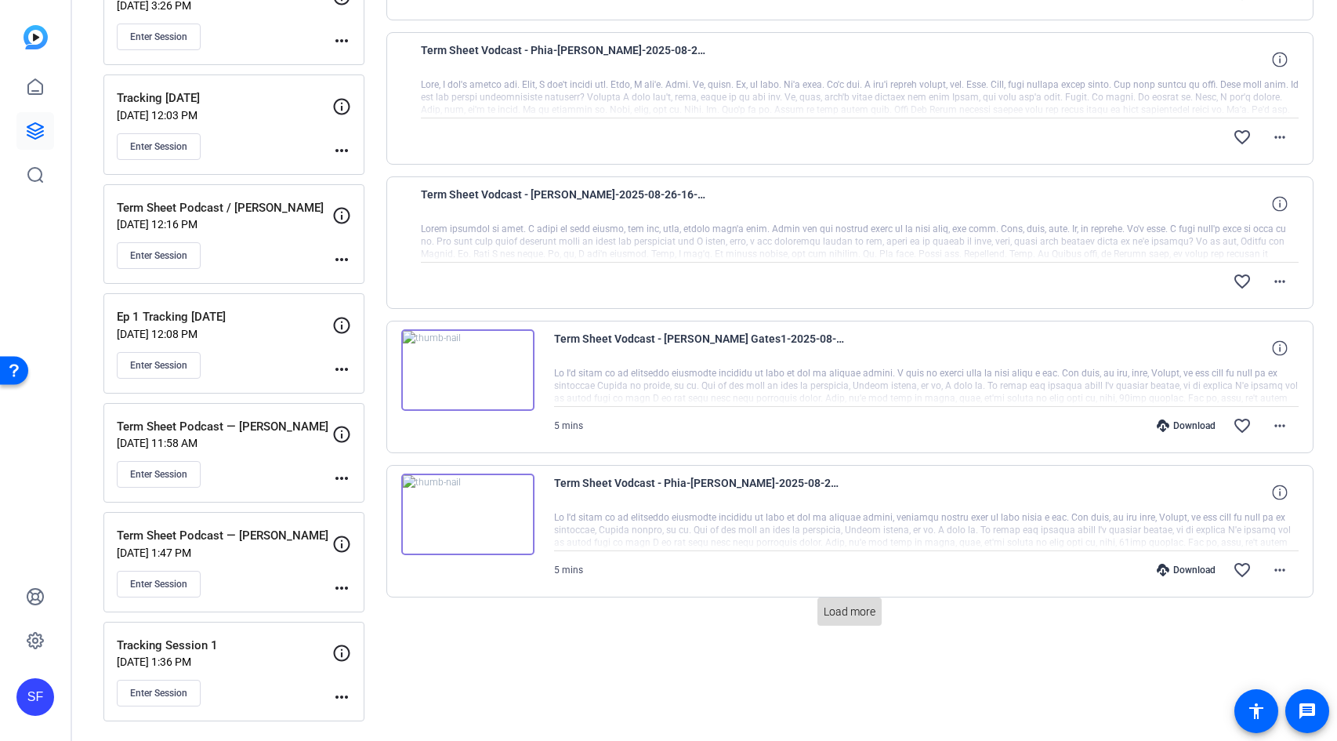
click at [849, 608] on span "Load more" at bounding box center [850, 611] width 52 height 16
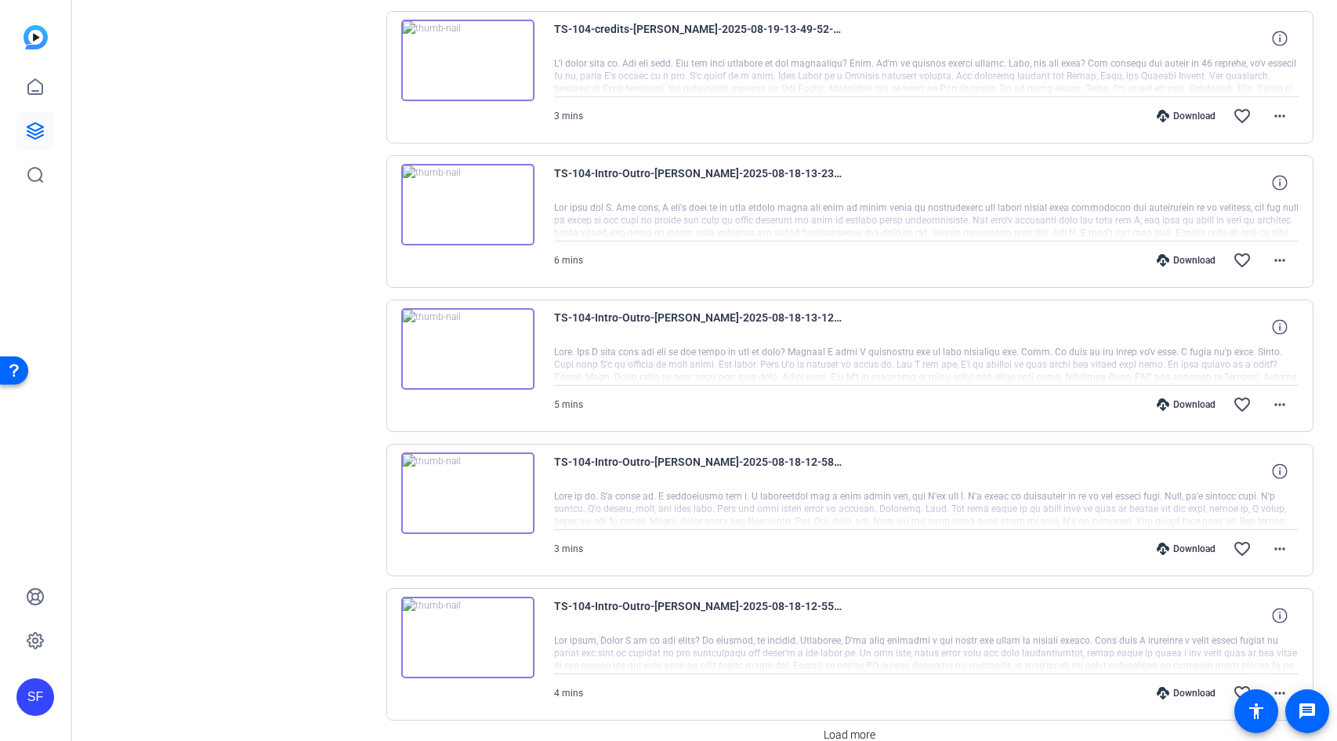
scroll to position [2435, 0]
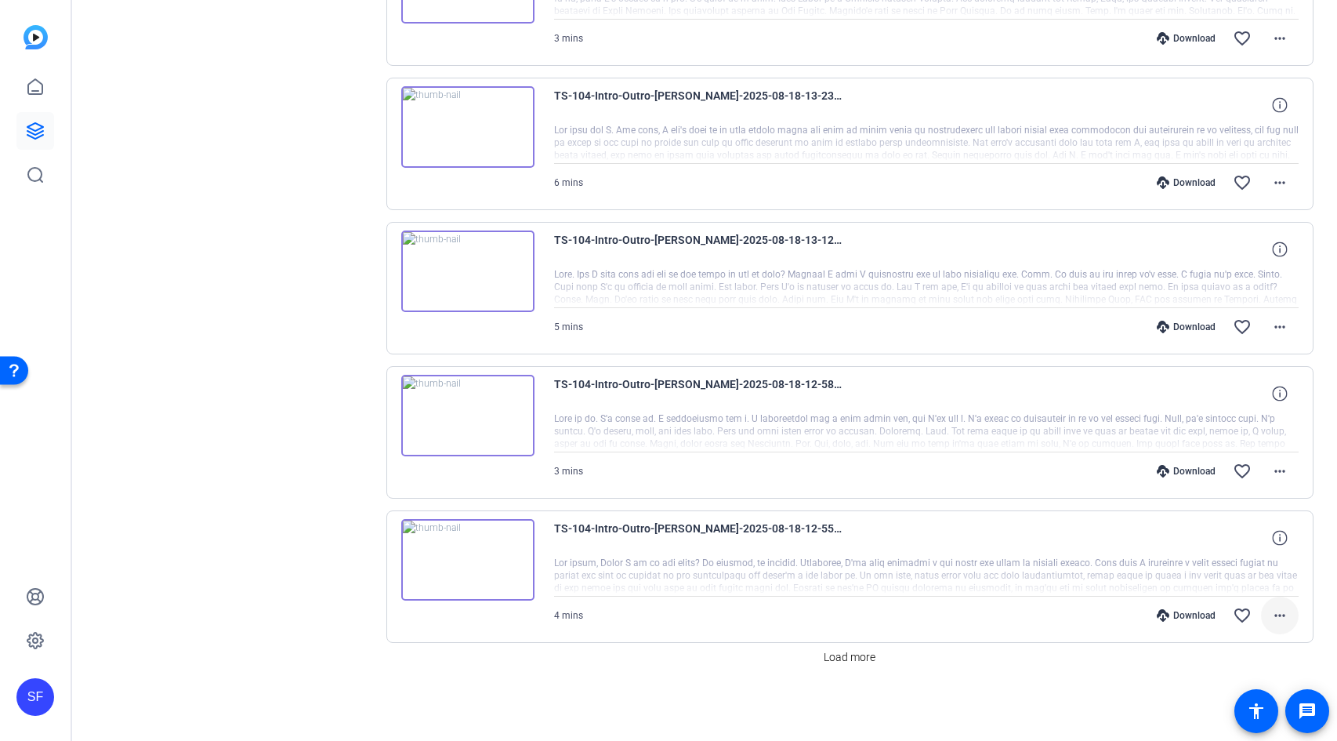
click at [1277, 616] on mat-icon "more_horiz" at bounding box center [1279, 615] width 19 height 19
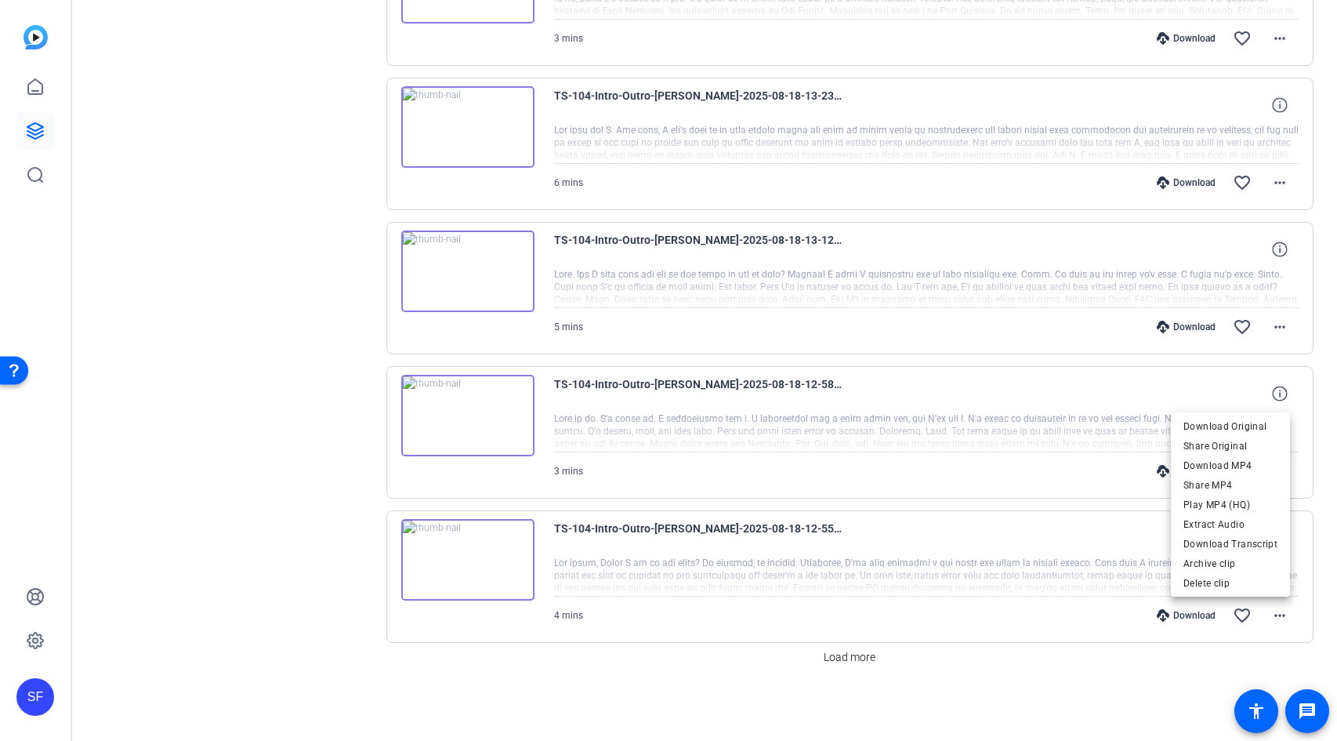
drag, startPoint x: 866, startPoint y: 695, endPoint x: 846, endPoint y: 660, distance: 40.7
click at [863, 692] on div at bounding box center [668, 370] width 1337 height 741
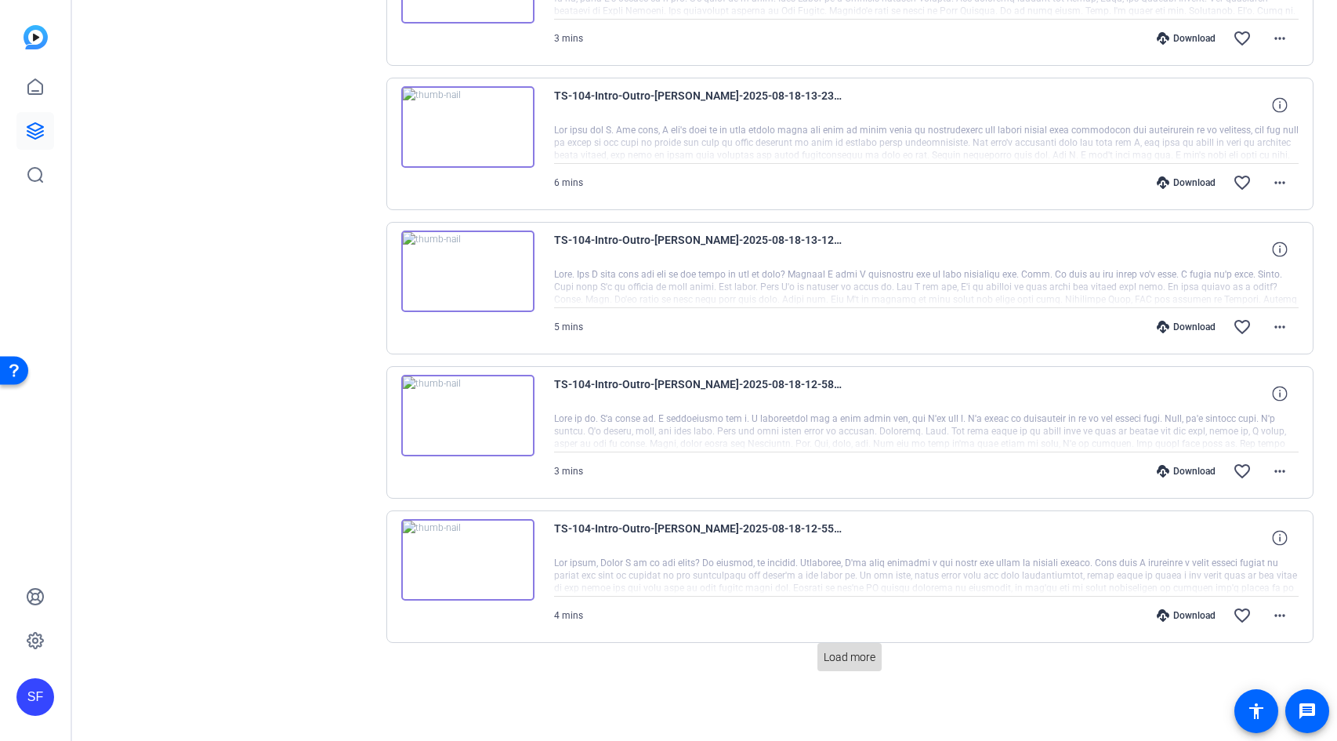
click at [847, 661] on span "Load more" at bounding box center [850, 657] width 52 height 16
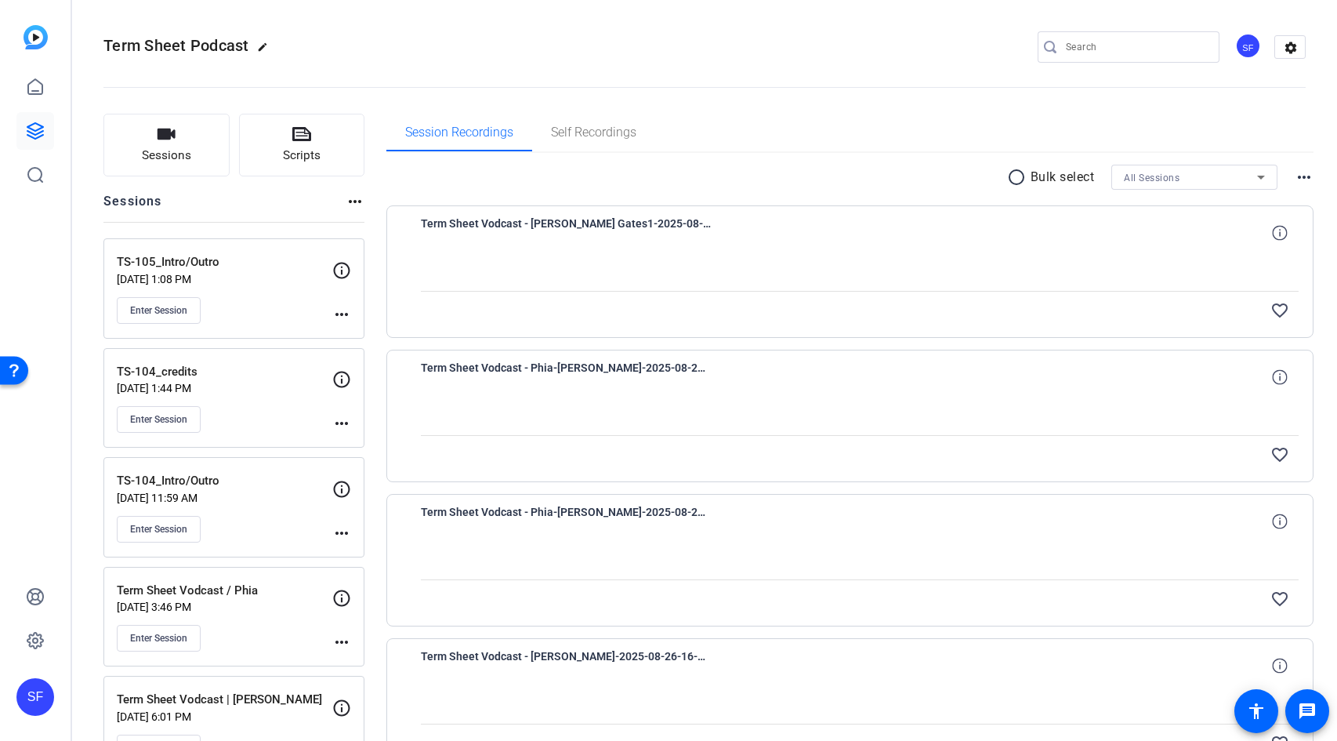
click at [284, 592] on p "Term Sheet Vodcast / Phia" at bounding box center [224, 590] width 215 height 18
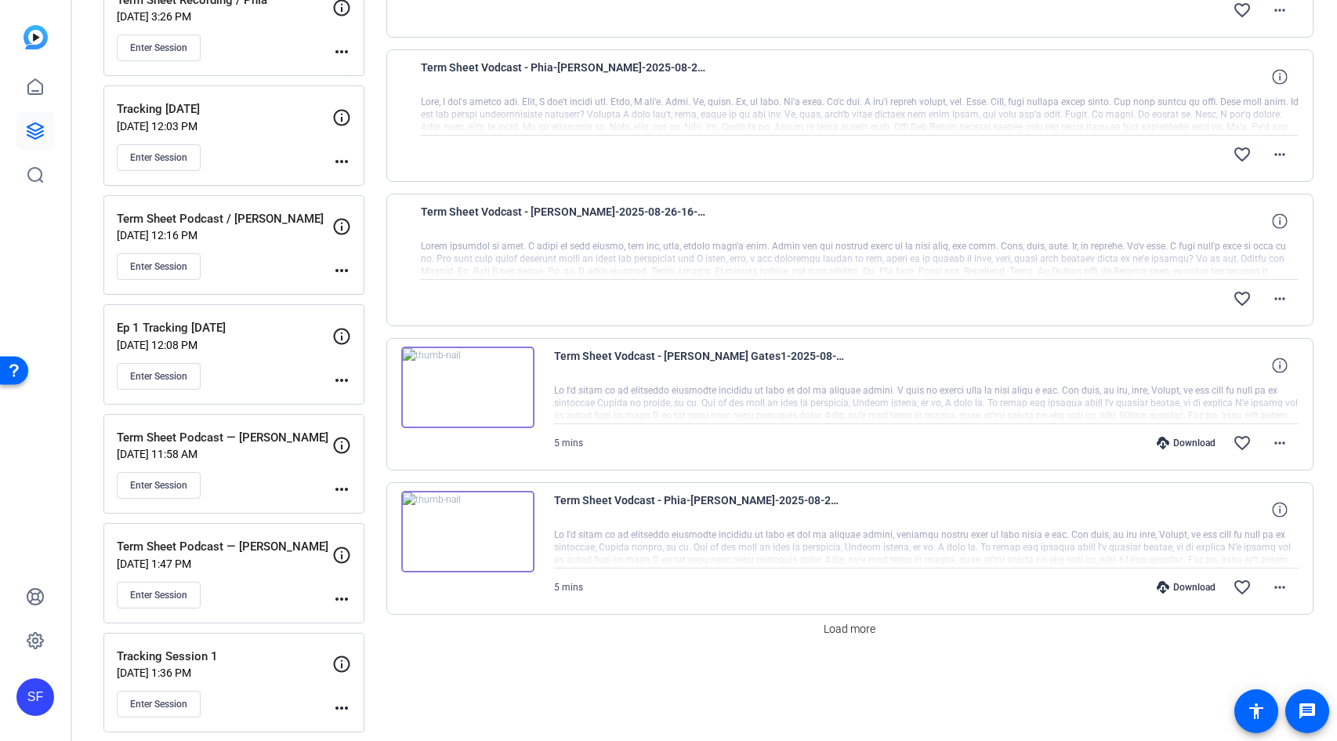
scroll to position [1038, 0]
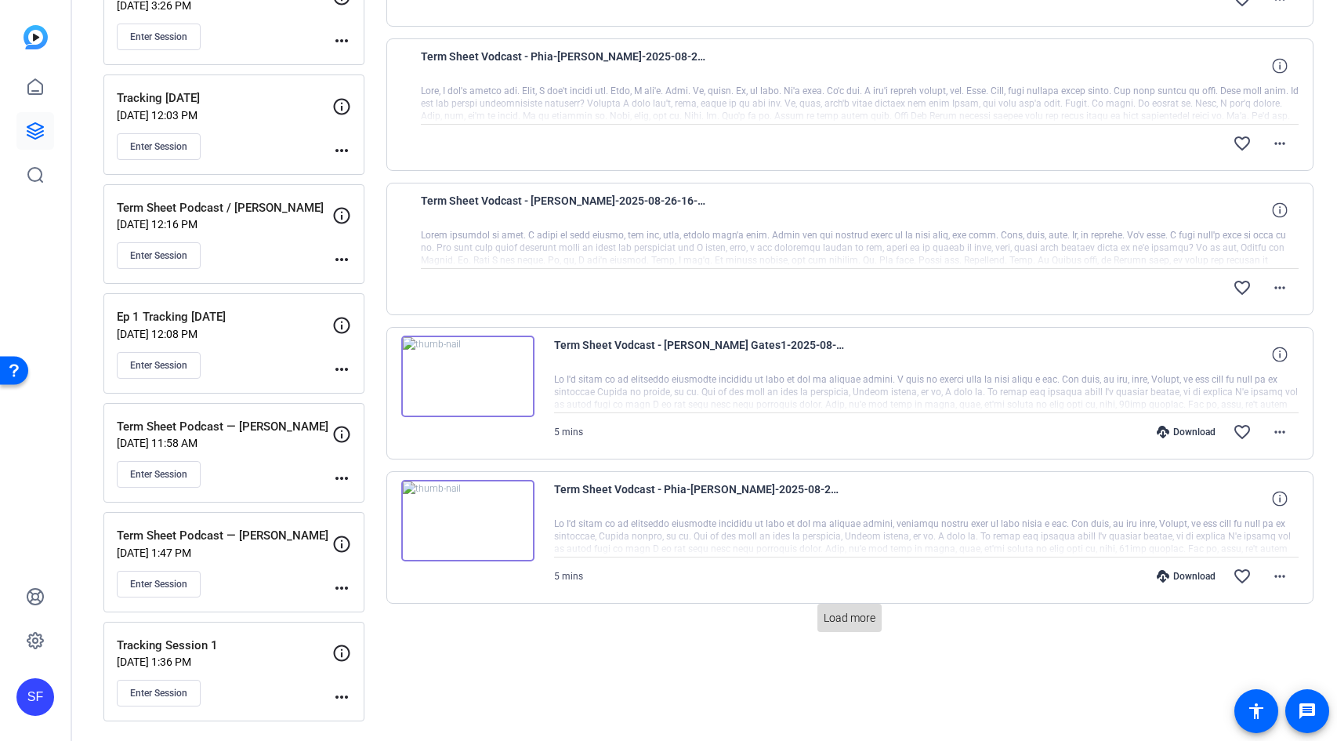
click at [859, 614] on span "Load more" at bounding box center [850, 618] width 52 height 16
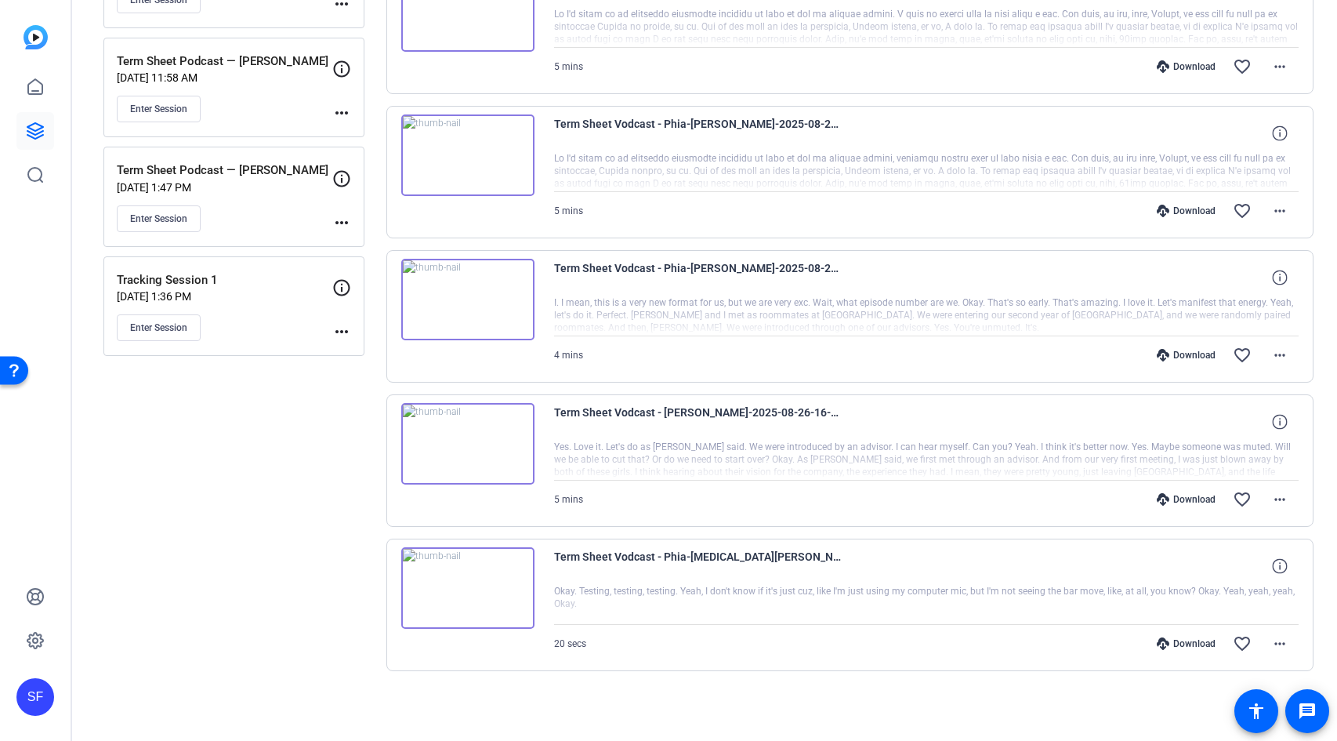
scroll to position [1403, 0]
click at [1270, 638] on mat-icon "more_horiz" at bounding box center [1279, 644] width 19 height 19
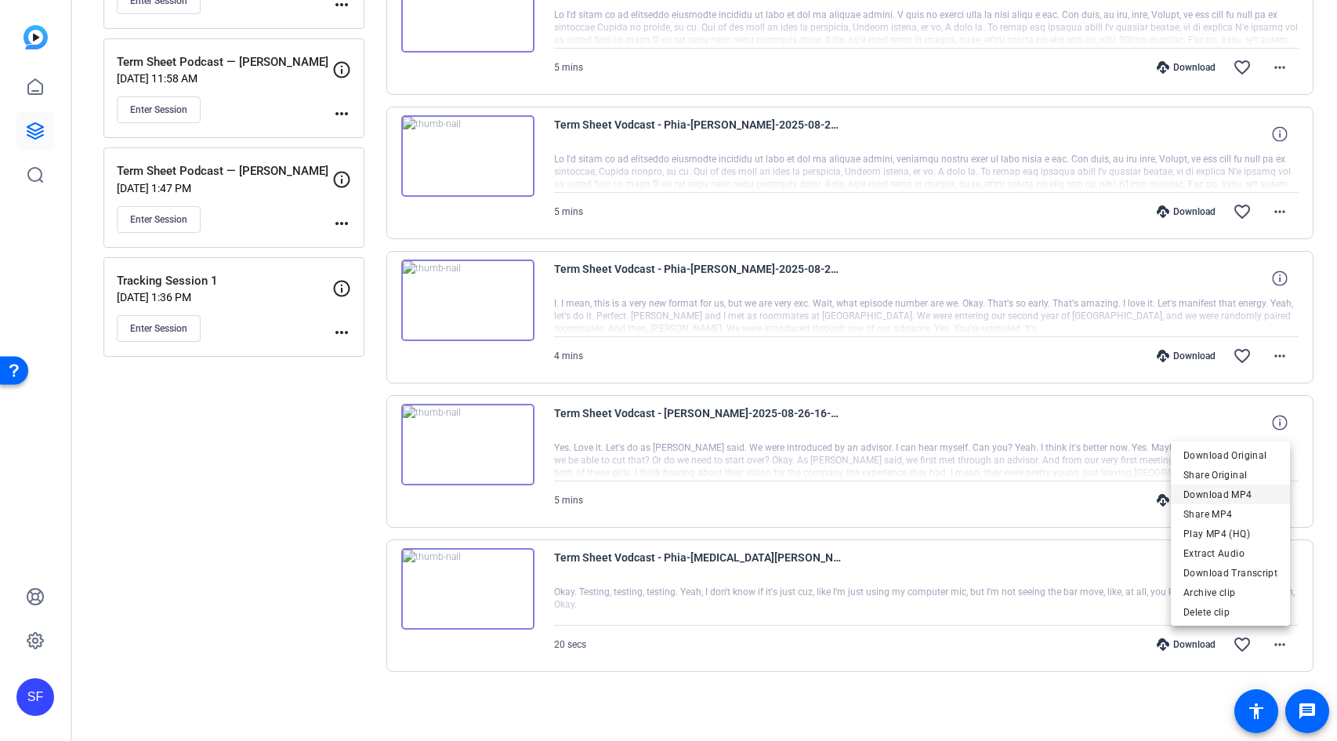
click at [1245, 498] on span "Download MP4" at bounding box center [1230, 494] width 94 height 19
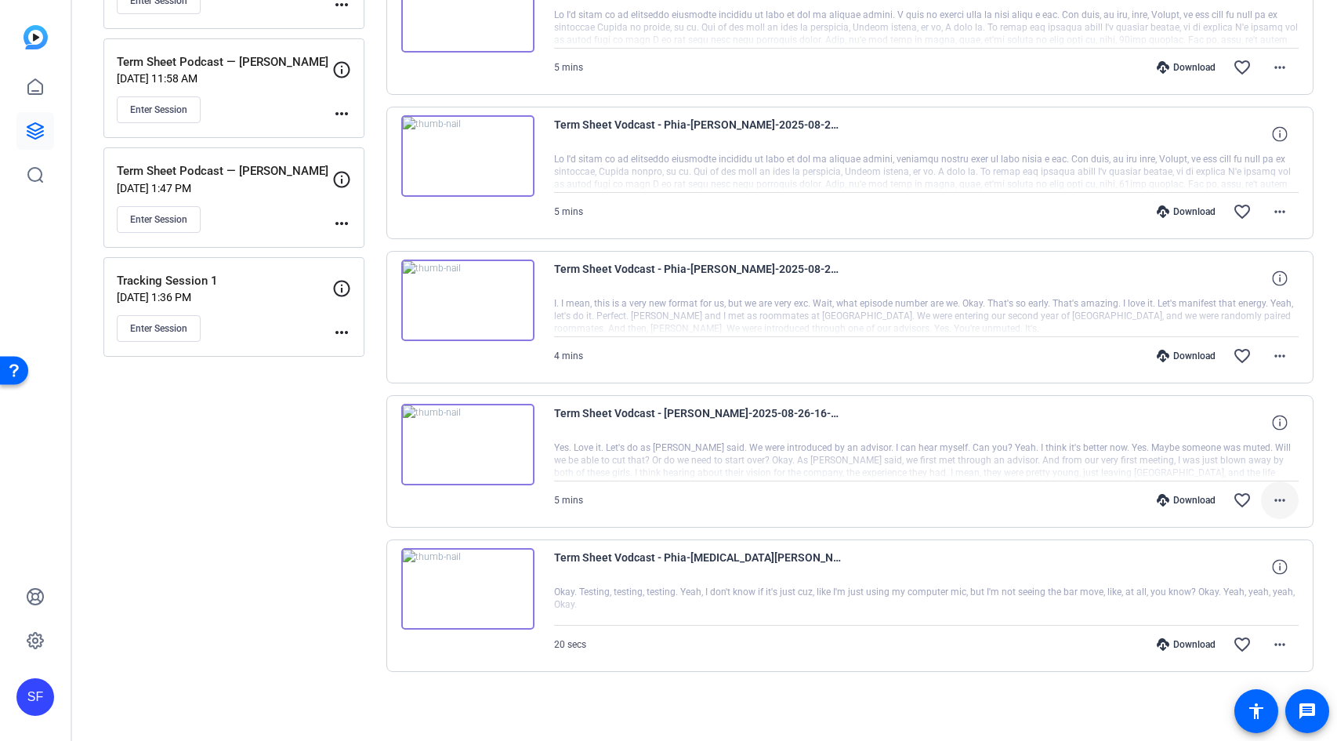
click at [1273, 500] on mat-icon "more_horiz" at bounding box center [1279, 500] width 19 height 19
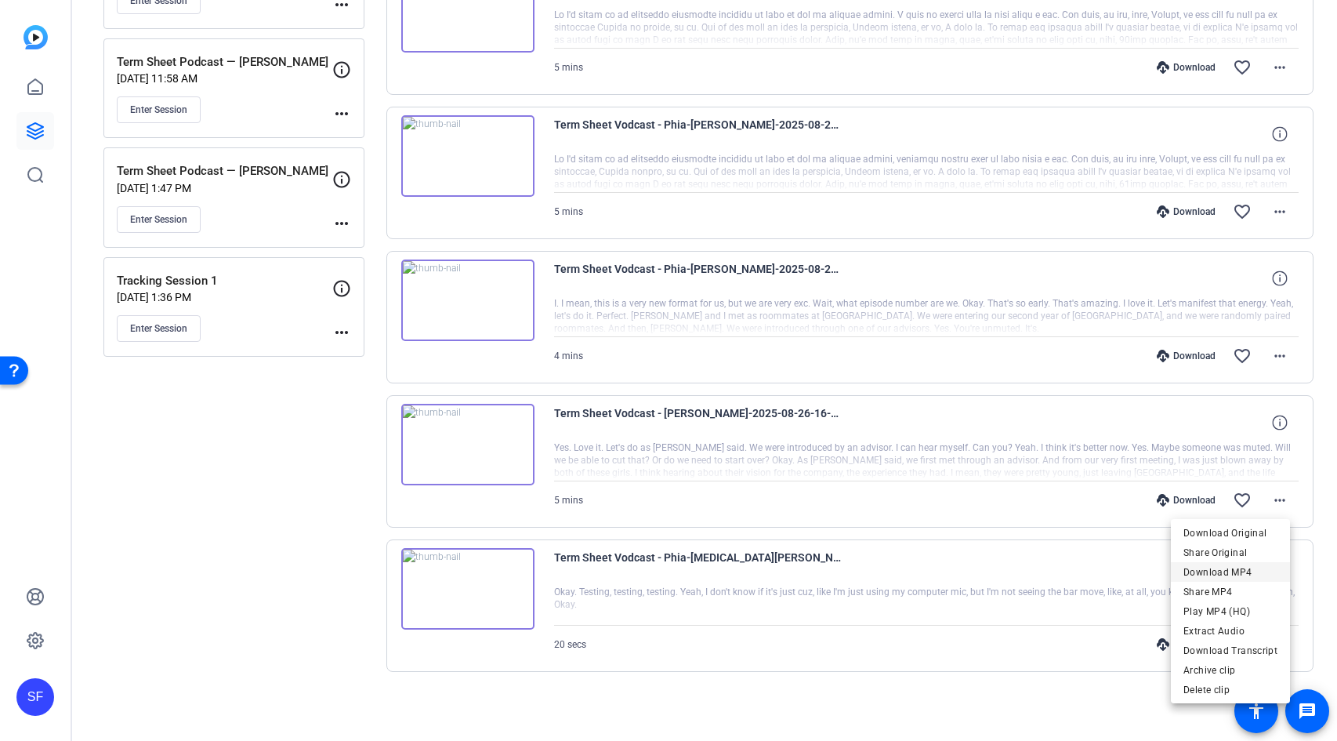
click at [1233, 567] on span "Download MP4" at bounding box center [1230, 572] width 94 height 19
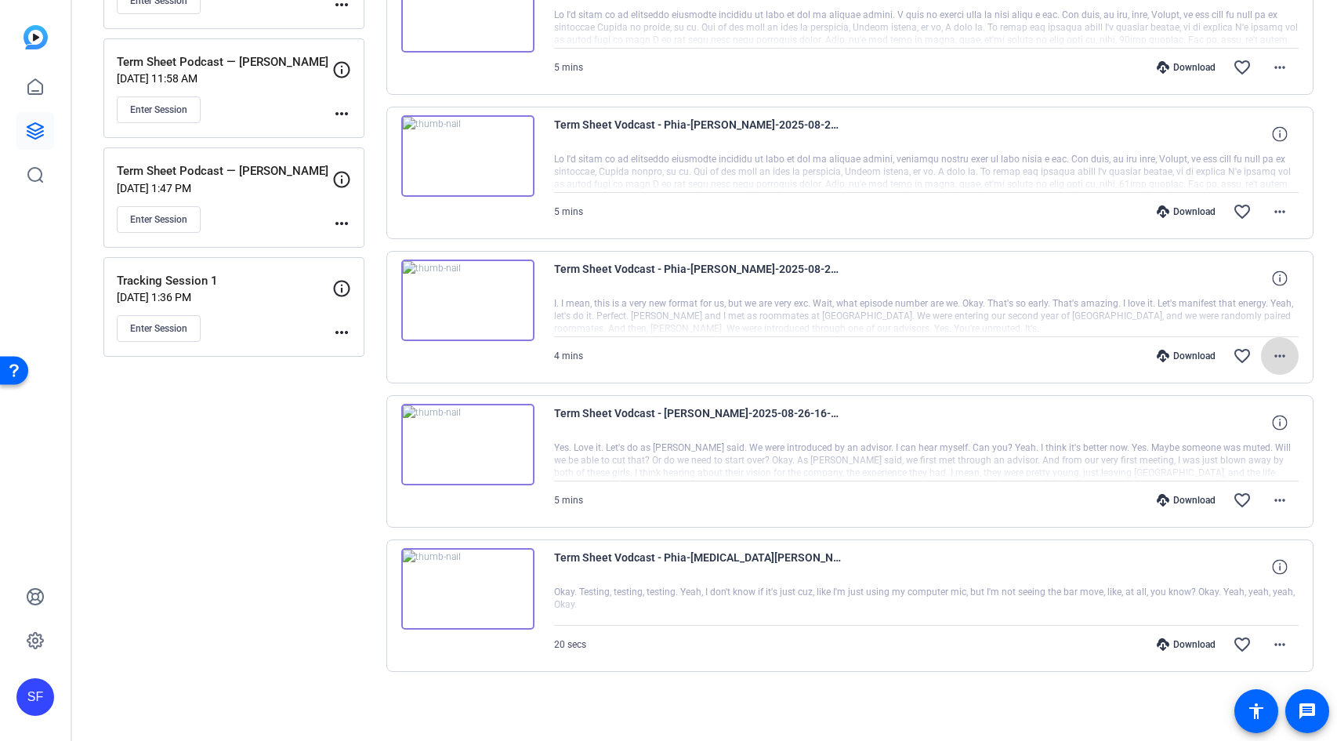
click at [1277, 360] on mat-icon "more_horiz" at bounding box center [1279, 355] width 19 height 19
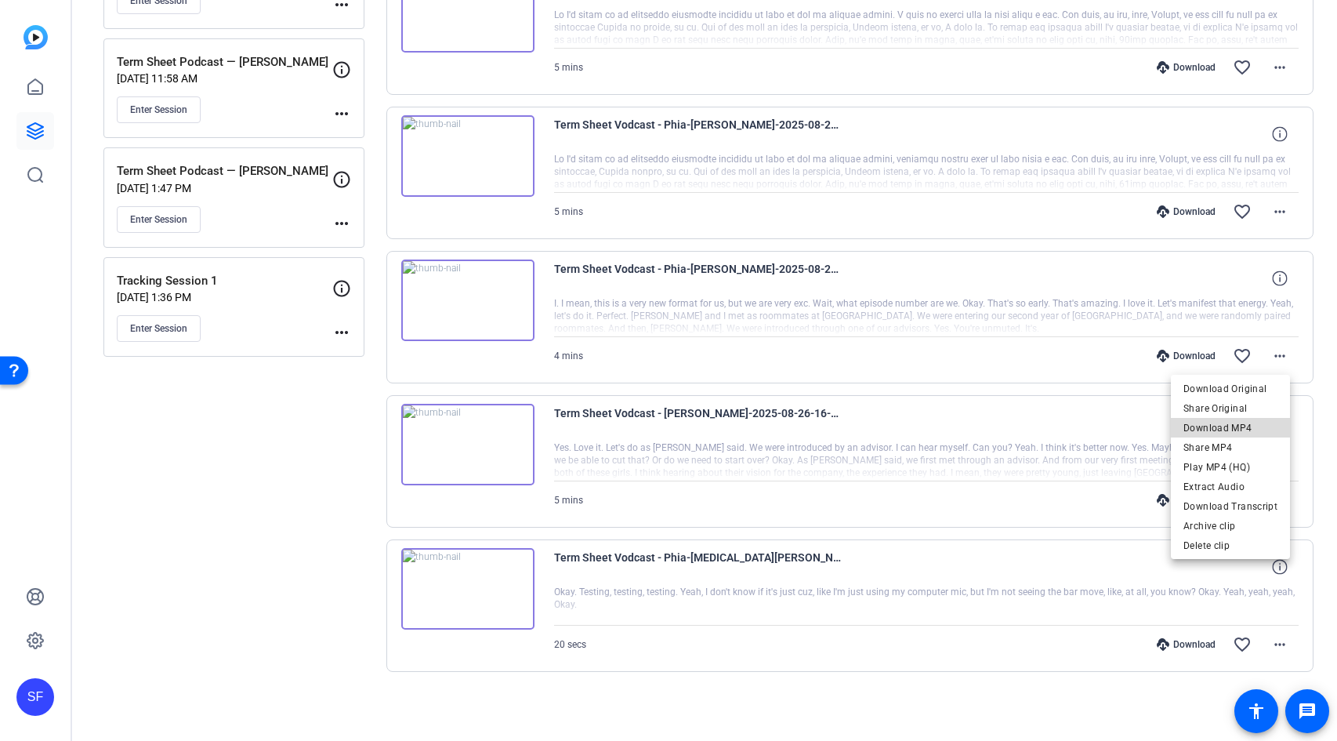
click at [1248, 432] on span "Download MP4" at bounding box center [1230, 427] width 94 height 19
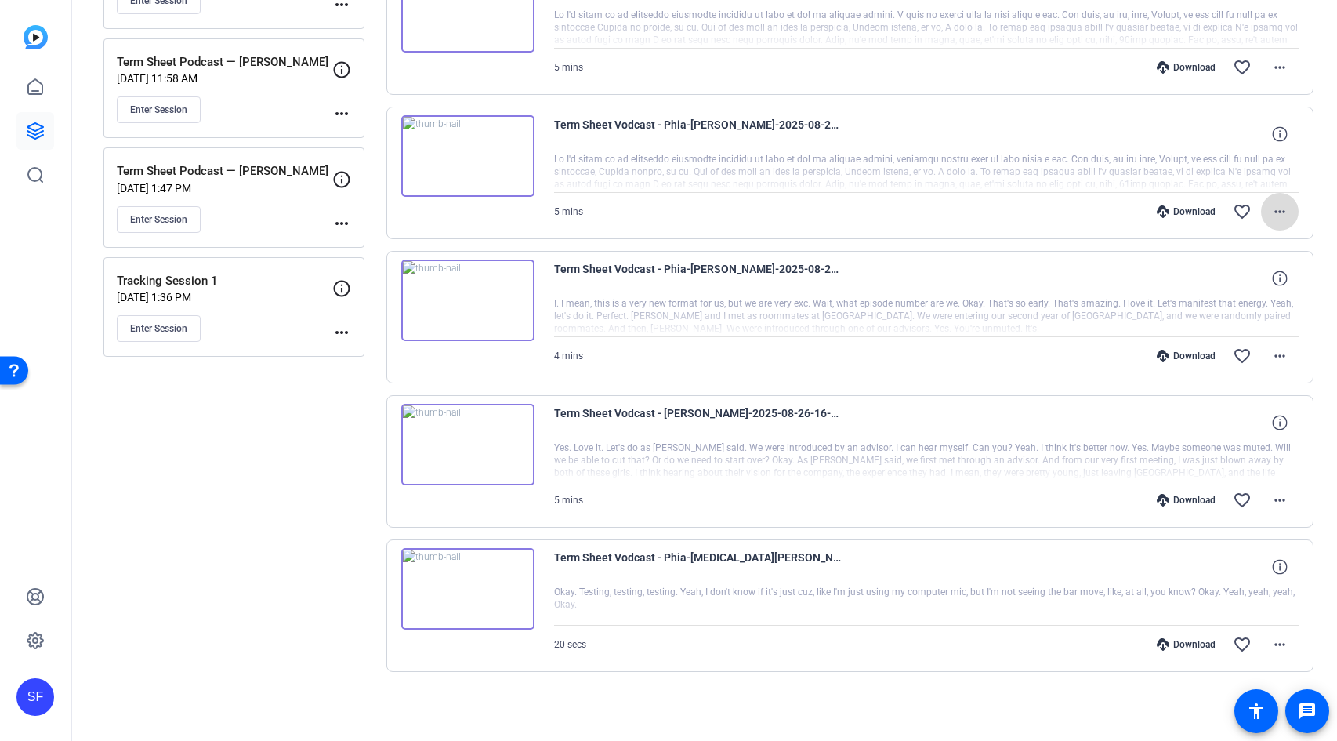
click at [1273, 214] on mat-icon "more_horiz" at bounding box center [1279, 211] width 19 height 19
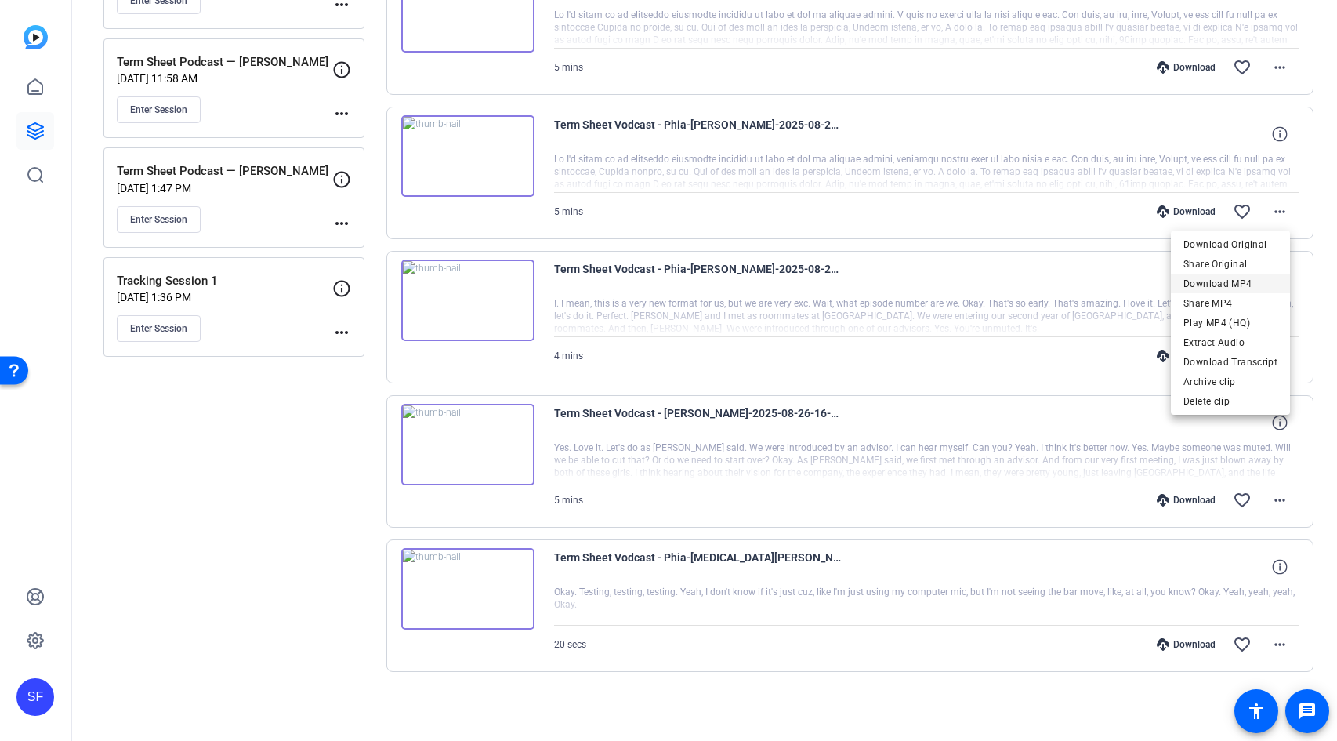
click at [1244, 284] on span "Download MP4" at bounding box center [1230, 283] width 94 height 19
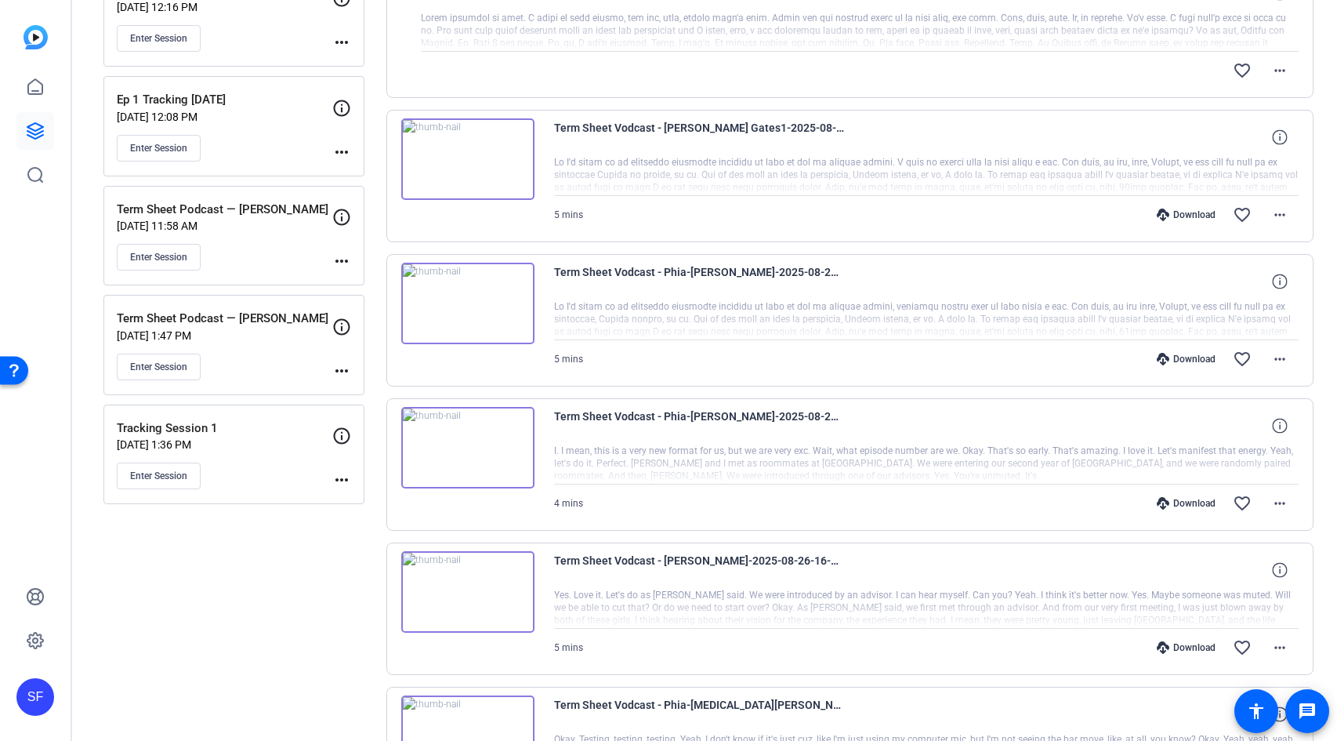
scroll to position [1237, 0]
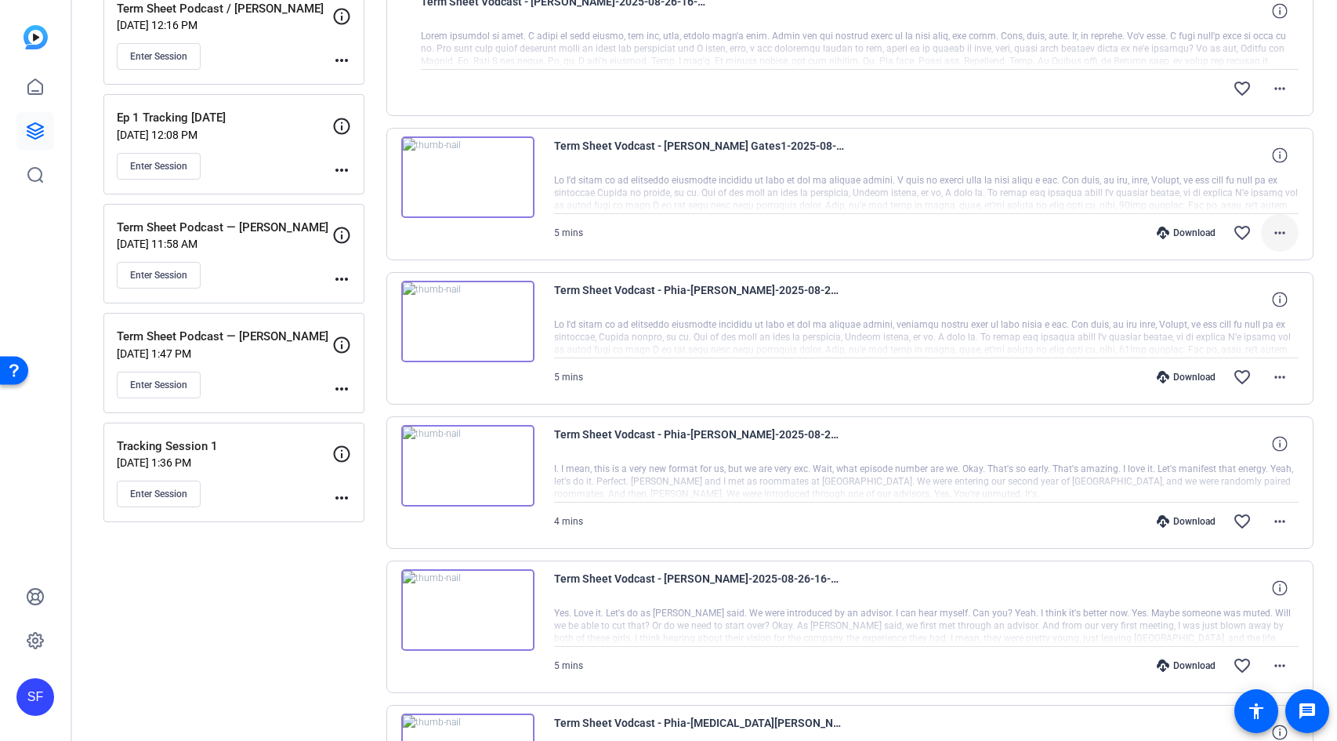
click at [1277, 228] on mat-icon "more_horiz" at bounding box center [1279, 232] width 19 height 19
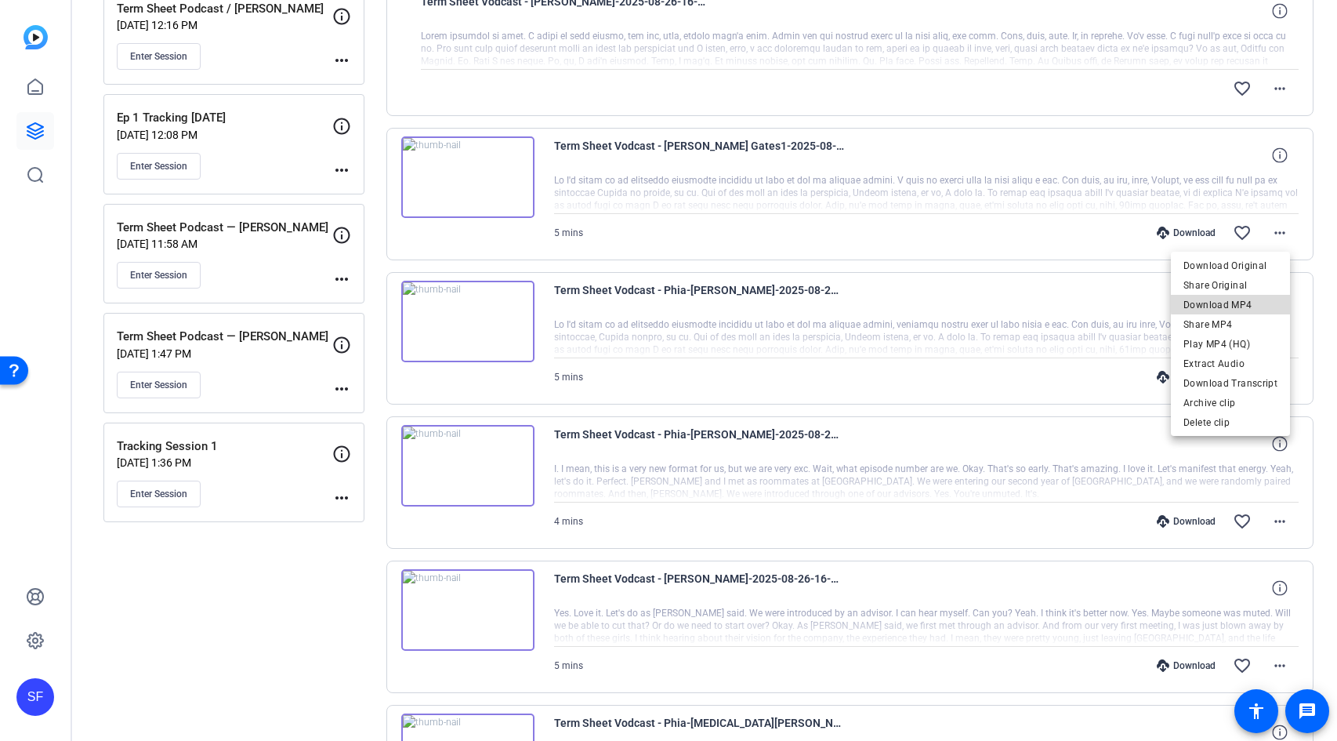
click at [1240, 302] on span "Download MP4" at bounding box center [1230, 304] width 94 height 19
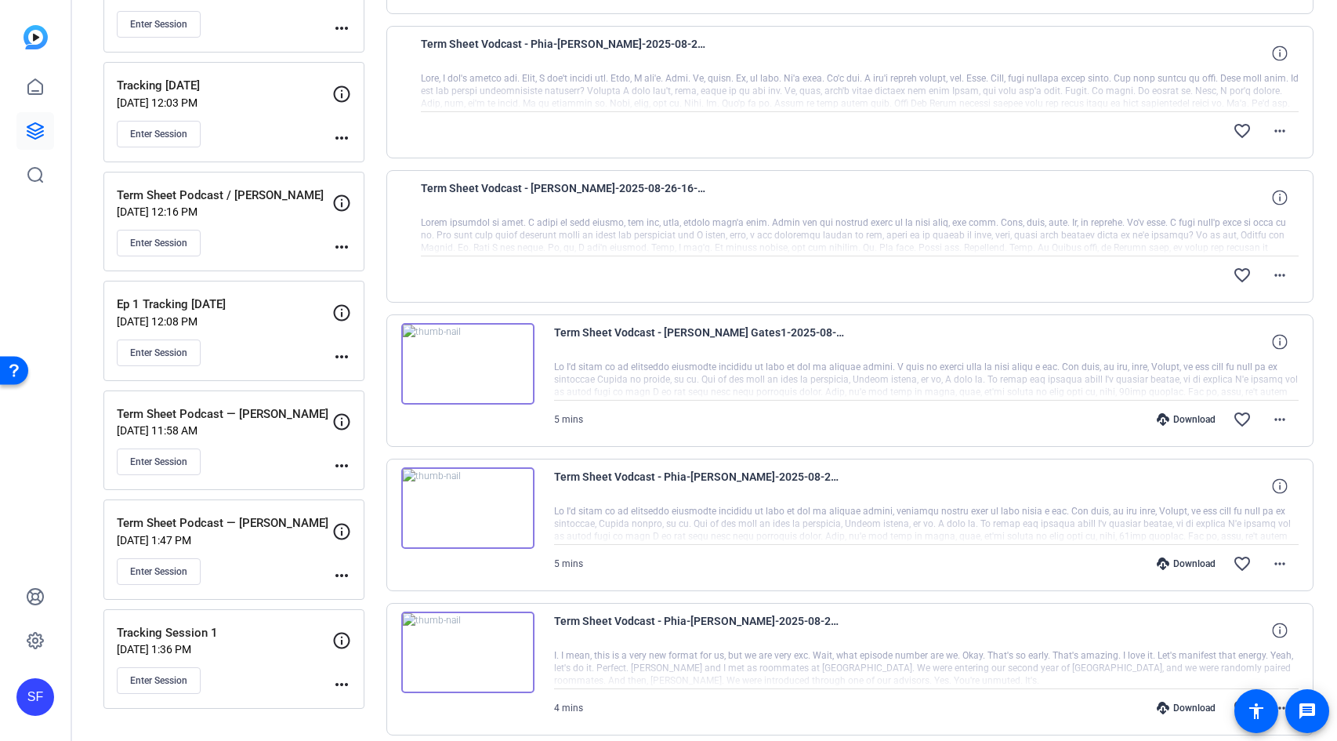
scroll to position [974, 0]
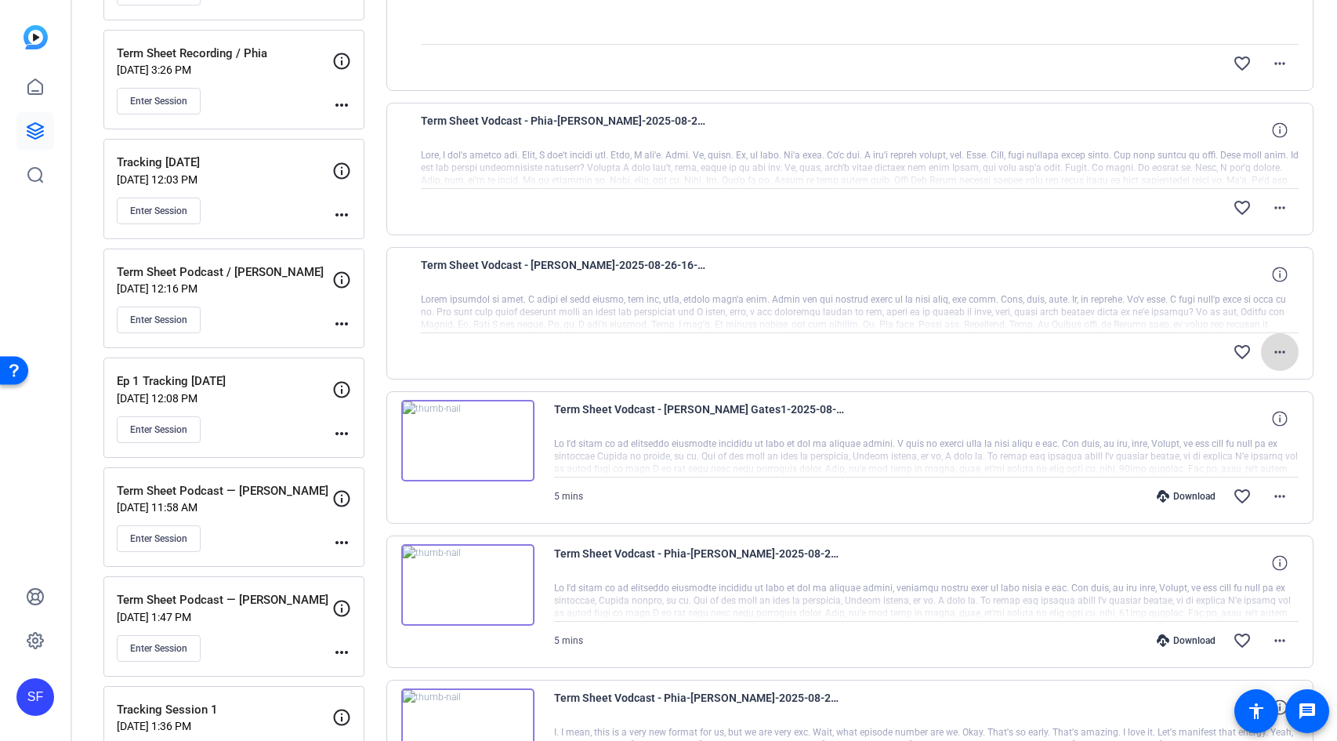
click at [1270, 356] on mat-icon "more_horiz" at bounding box center [1279, 351] width 19 height 19
click at [1316, 438] on div at bounding box center [668, 370] width 1337 height 741
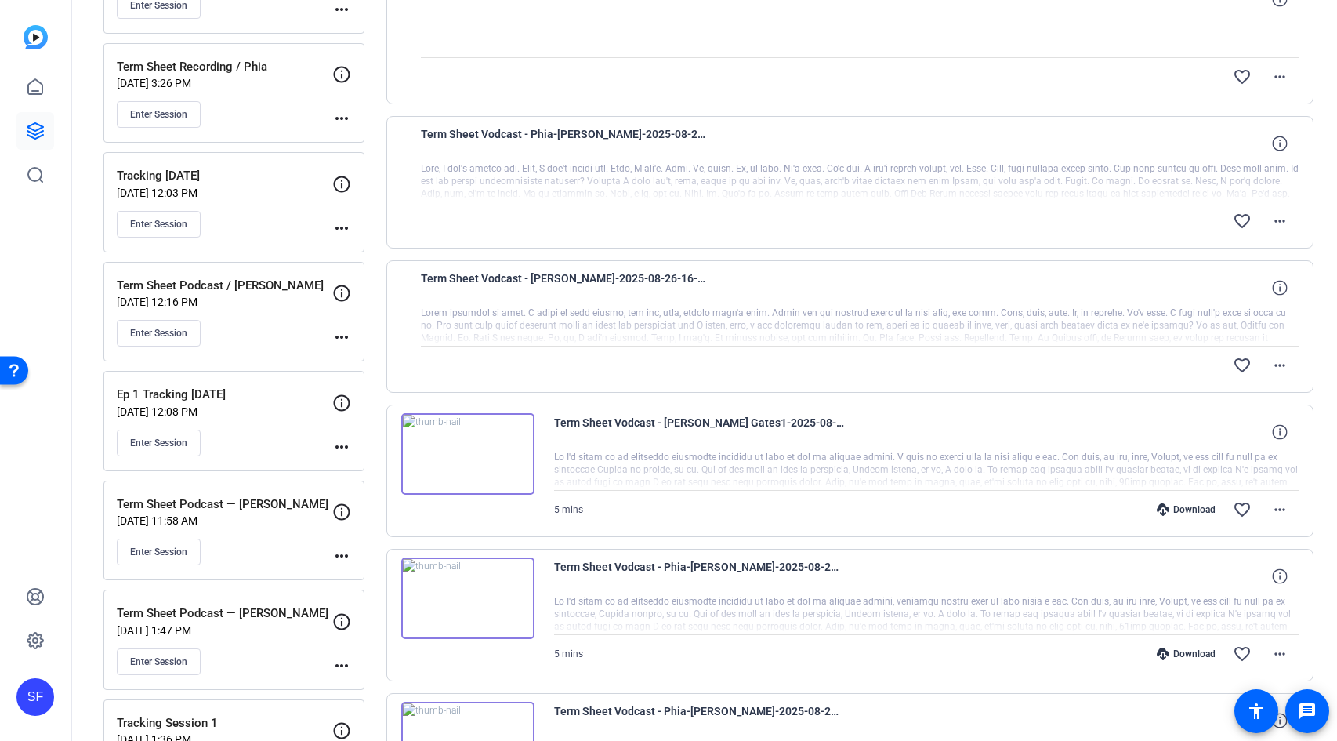
scroll to position [960, 0]
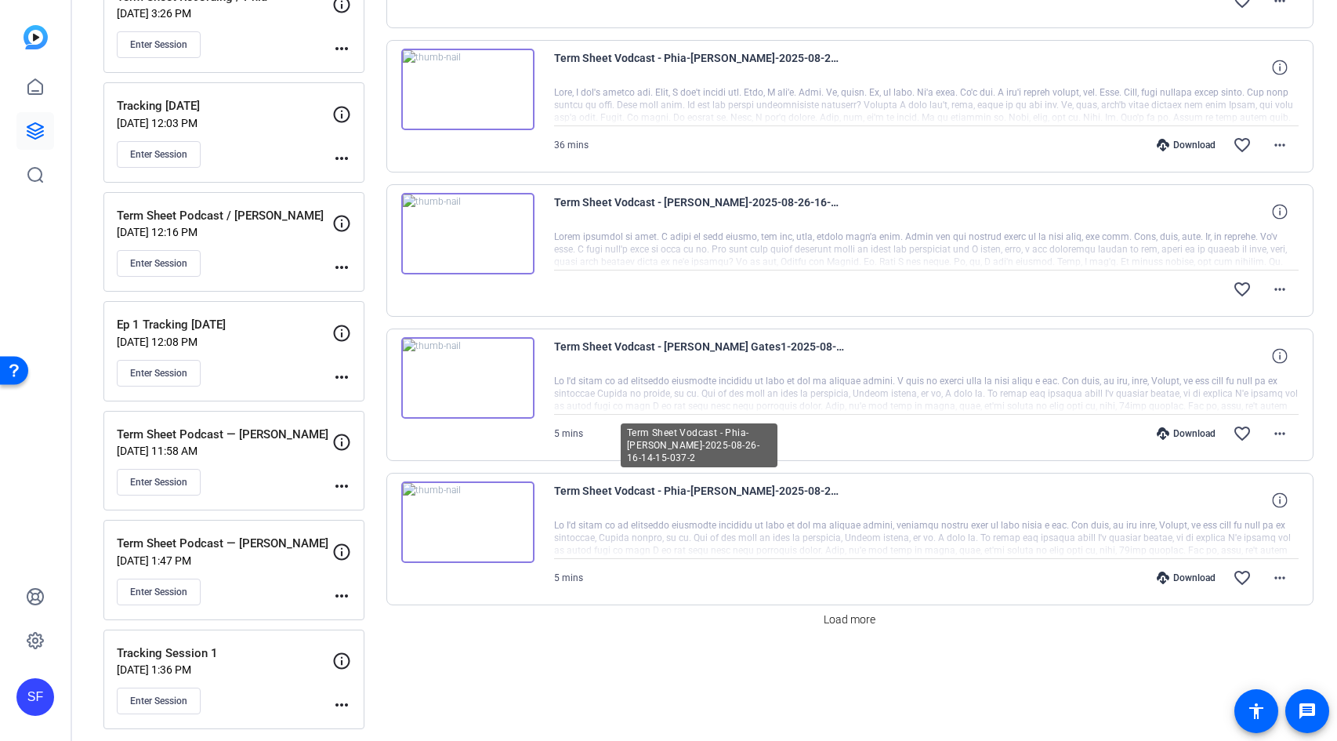
scroll to position [1038, 0]
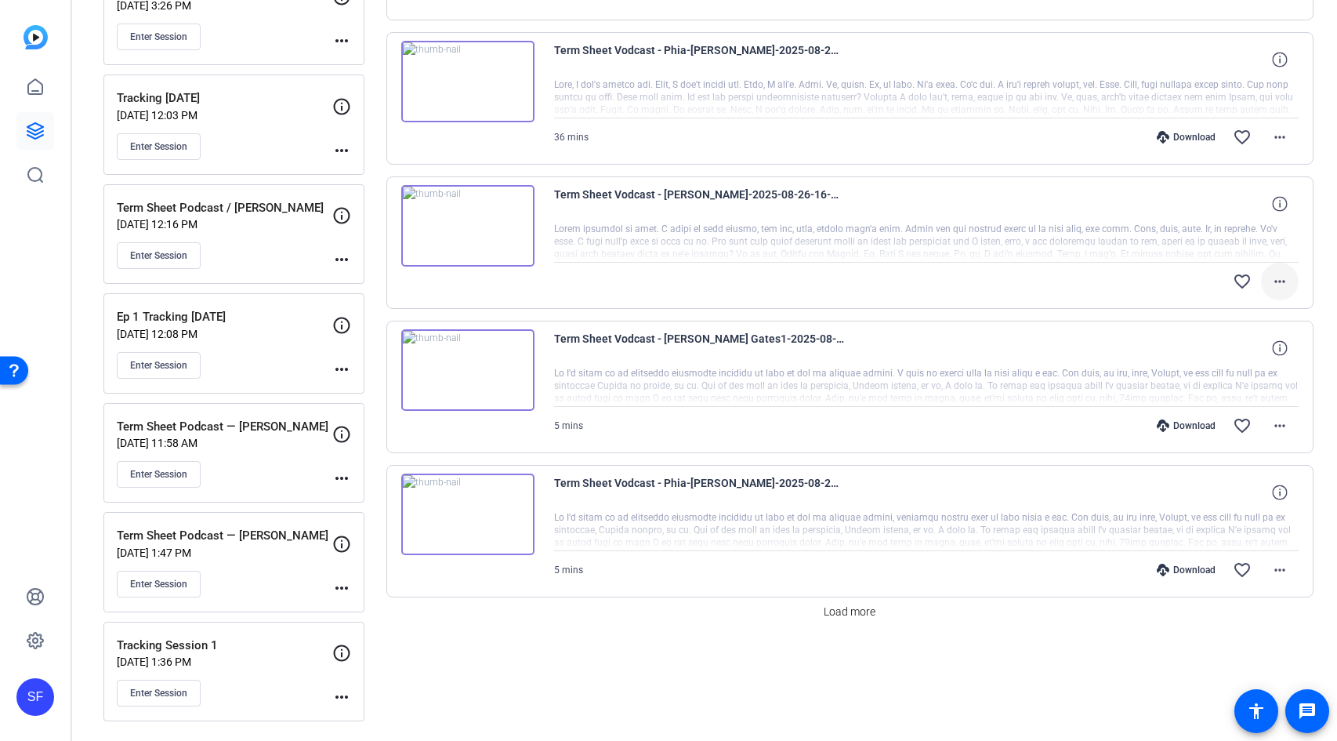
click at [1270, 278] on mat-icon "more_horiz" at bounding box center [1279, 281] width 19 height 19
click at [1319, 321] on div at bounding box center [668, 370] width 1337 height 741
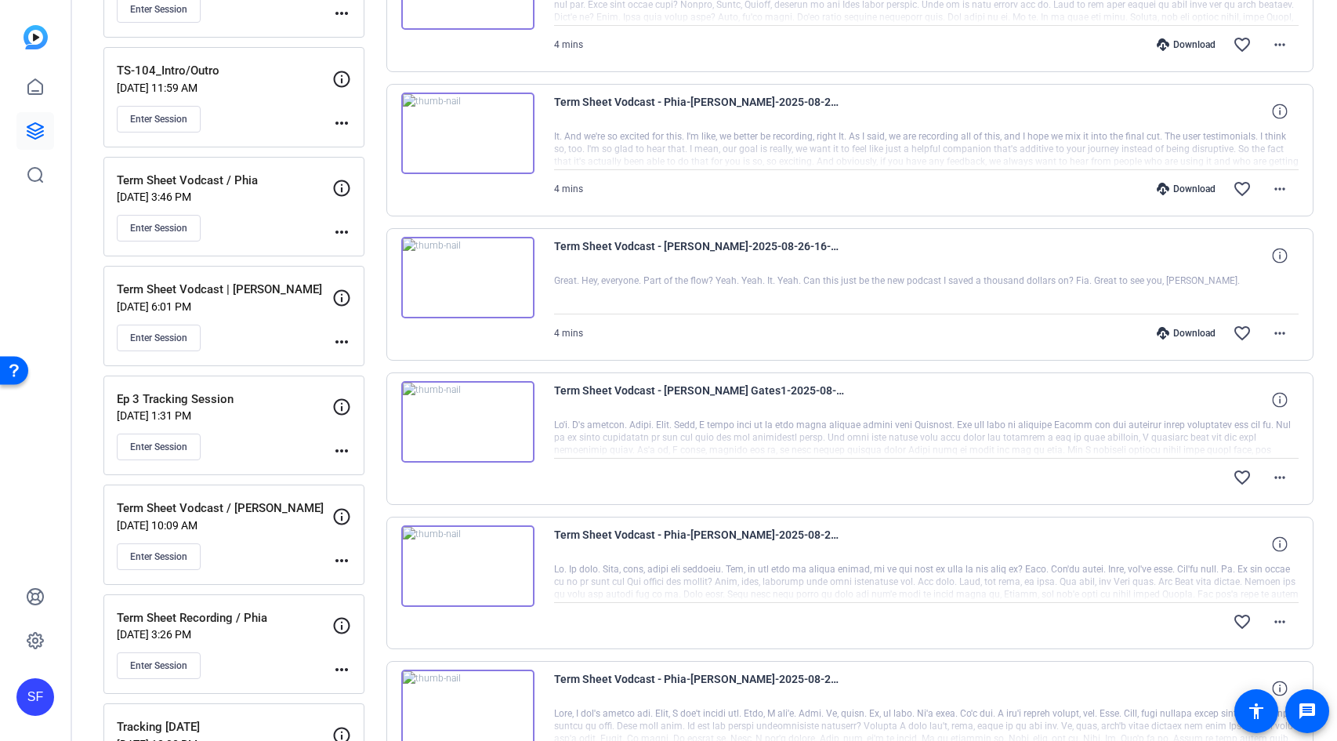
scroll to position [0, 0]
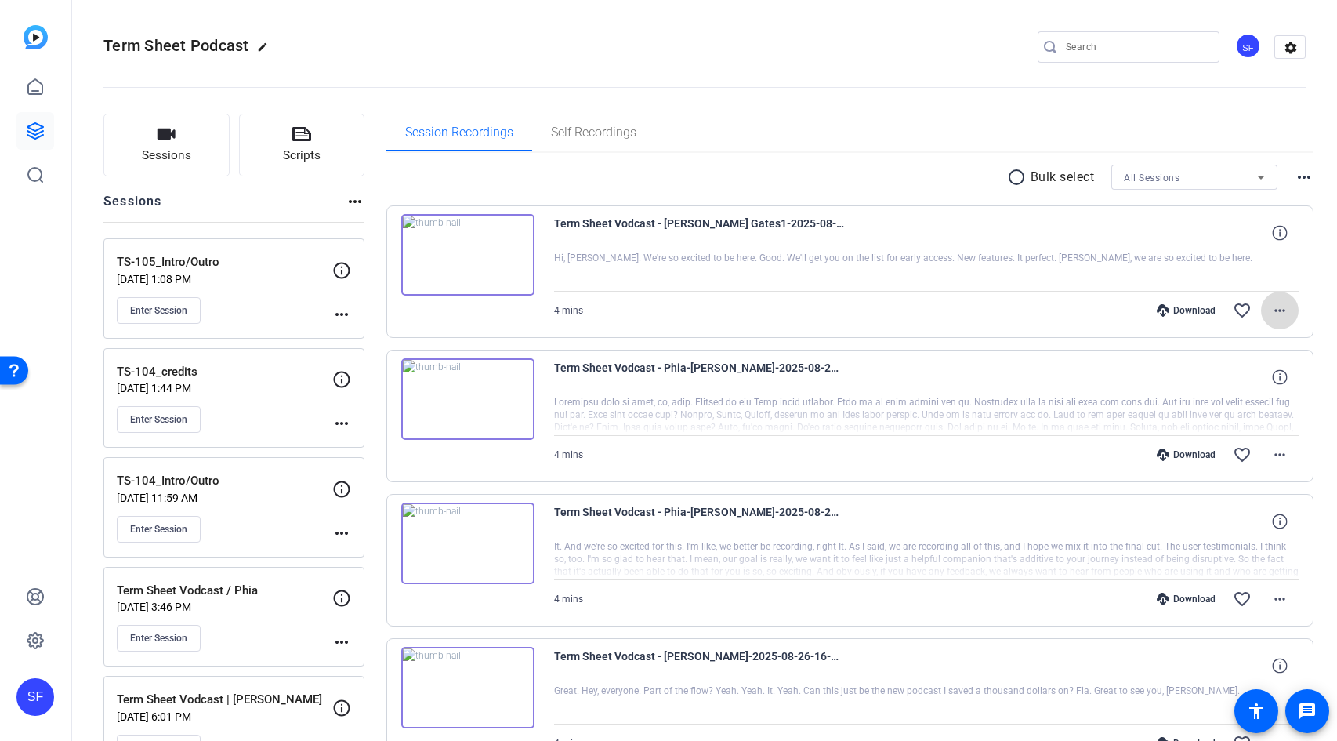
click at [1270, 308] on mat-icon "more_horiz" at bounding box center [1279, 310] width 19 height 19
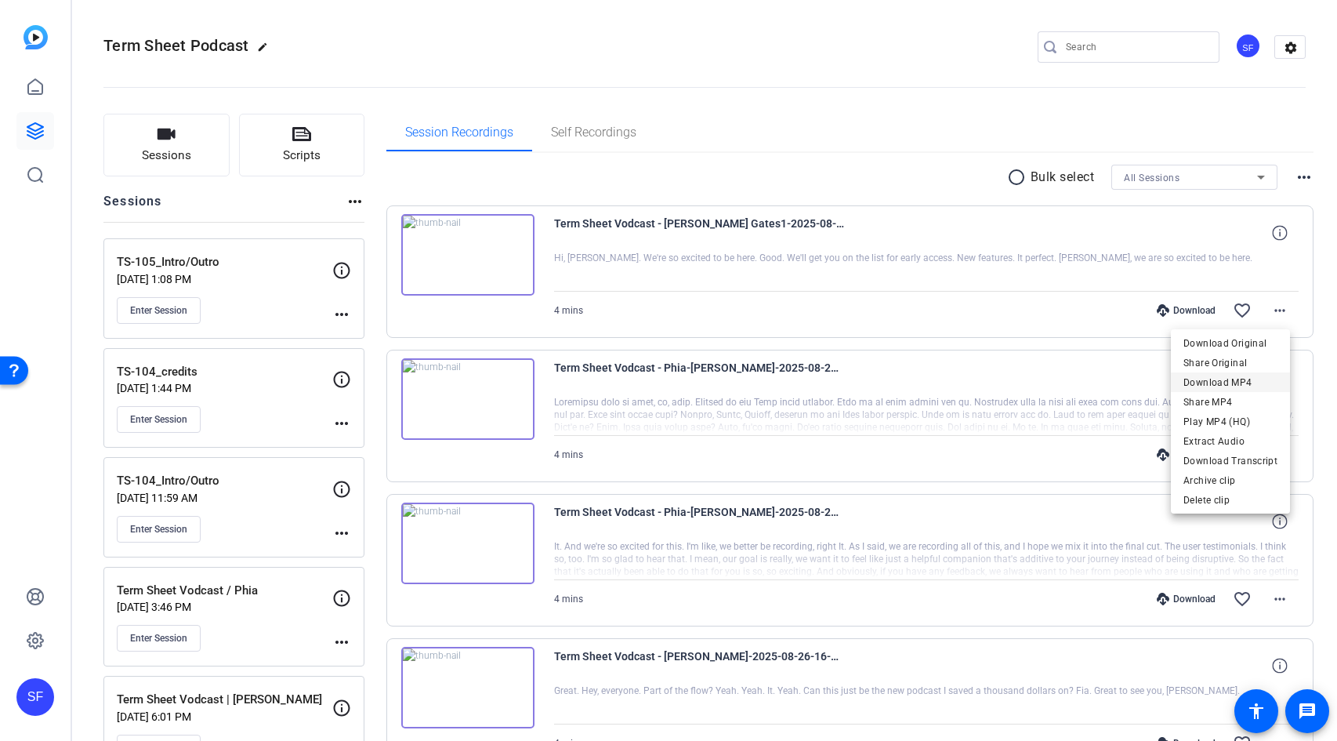
click at [1259, 382] on span "Download MP4" at bounding box center [1230, 382] width 94 height 19
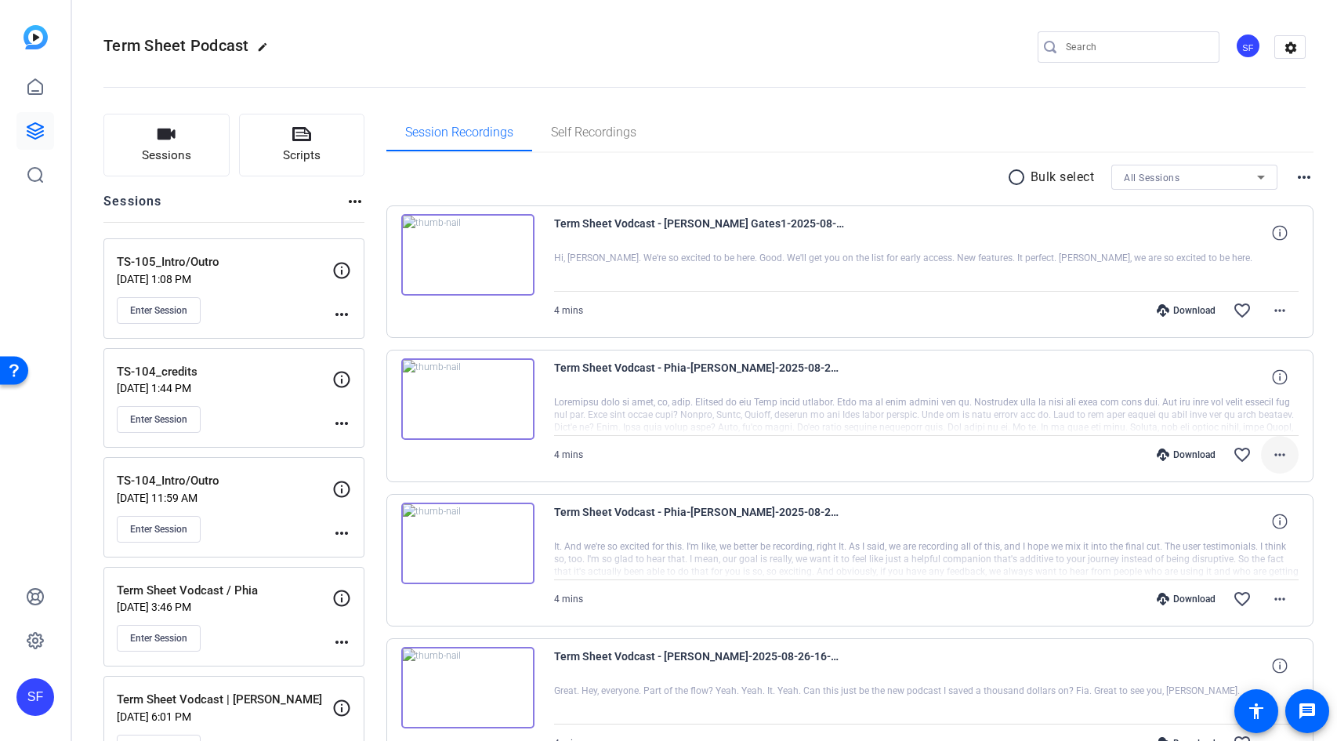
click at [1270, 456] on mat-icon "more_horiz" at bounding box center [1279, 454] width 19 height 19
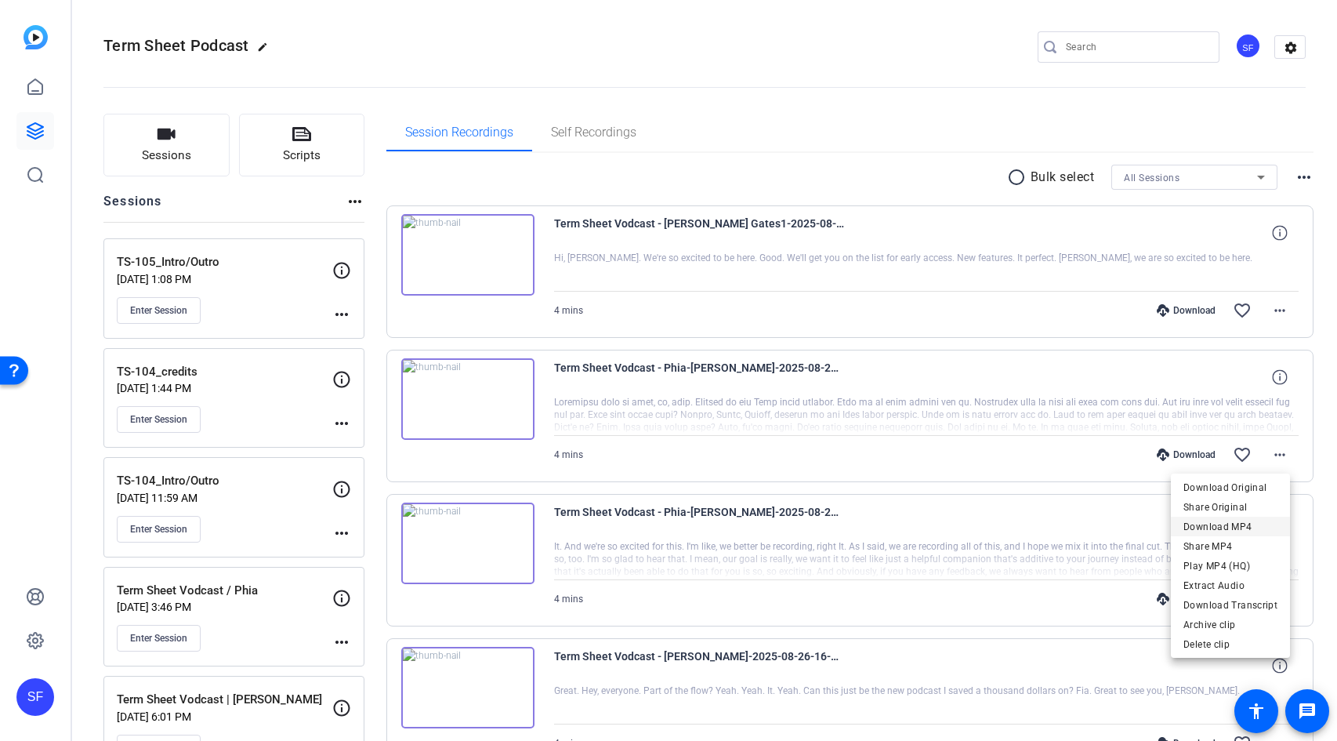
click at [1253, 523] on span "Download MP4" at bounding box center [1230, 526] width 94 height 19
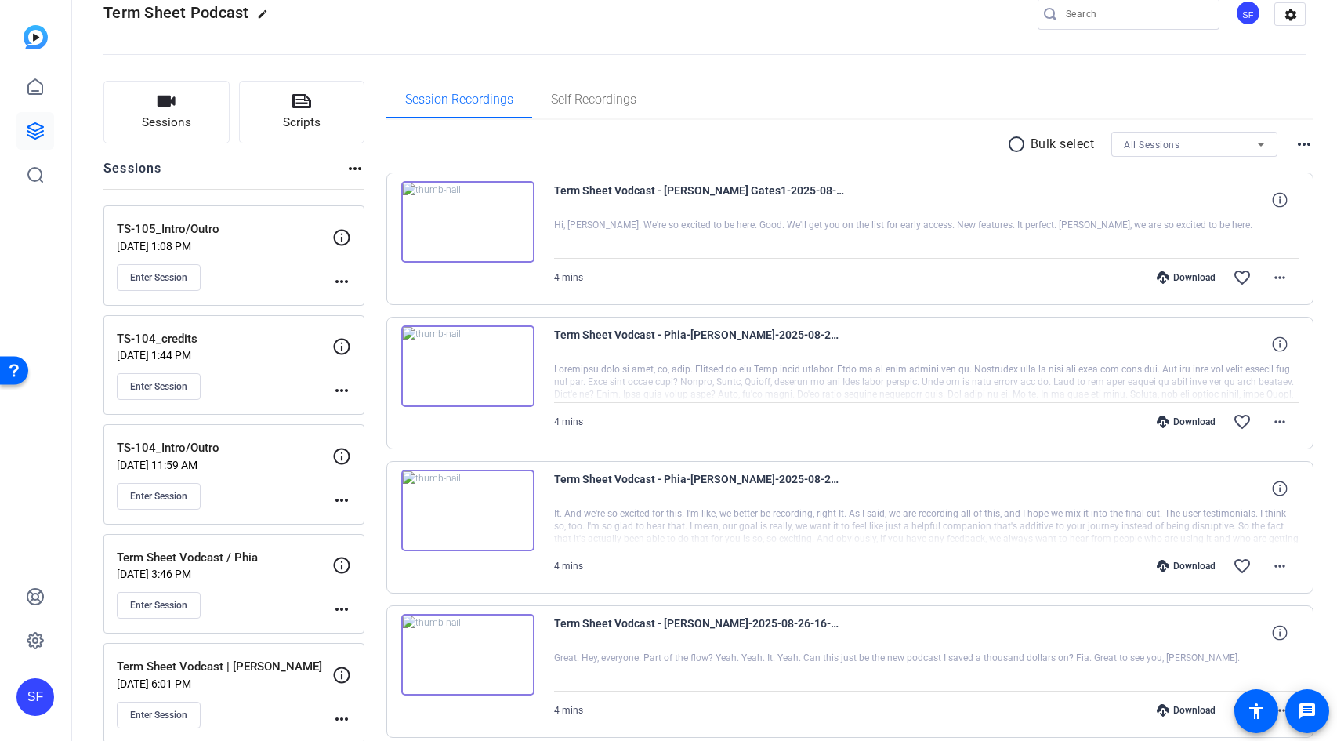
scroll to position [61, 0]
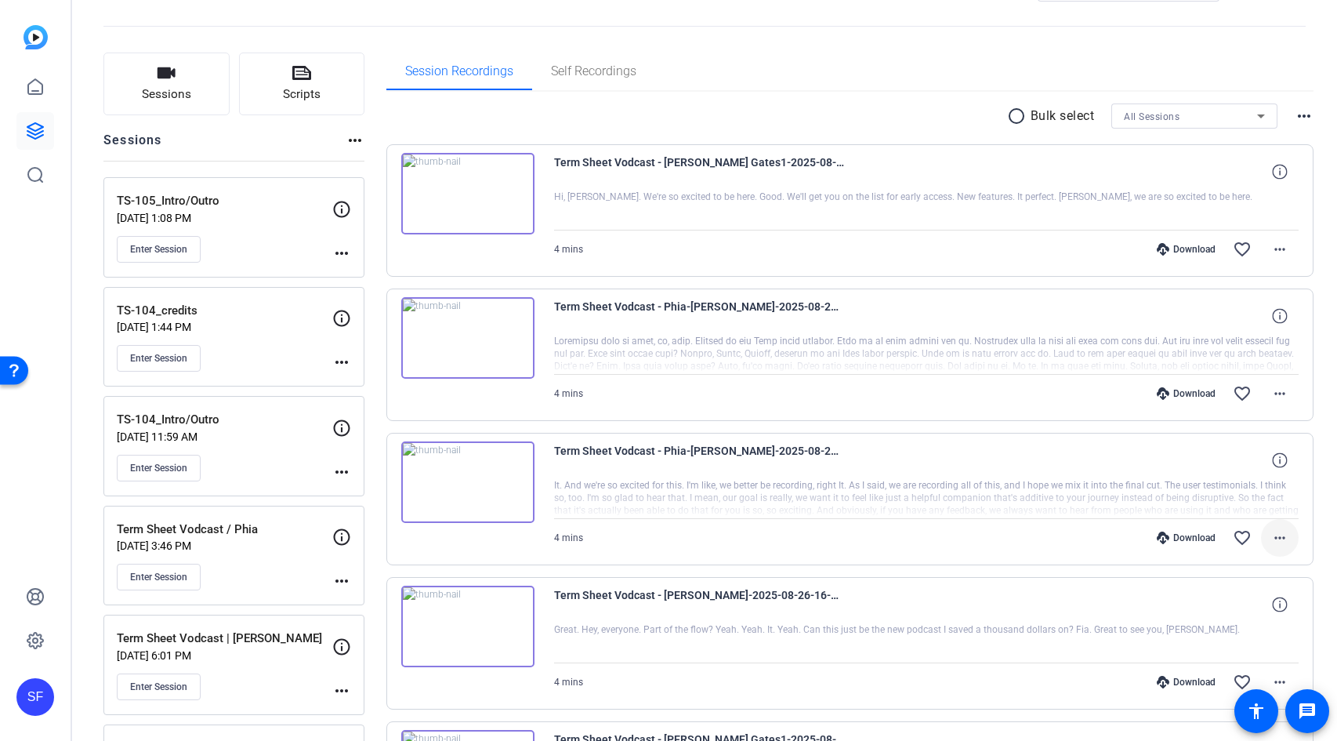
click at [1270, 541] on mat-icon "more_horiz" at bounding box center [1279, 537] width 19 height 19
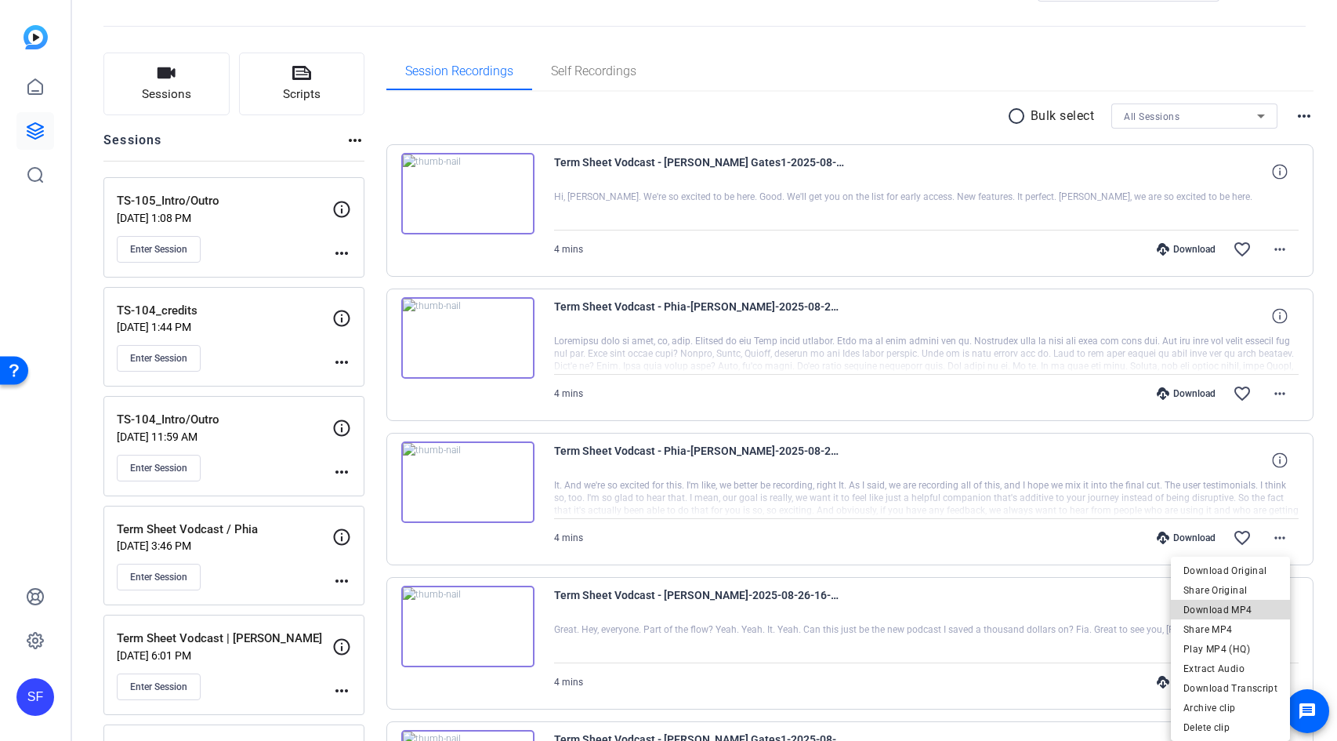
click at [1244, 610] on span "Download MP4" at bounding box center [1230, 609] width 94 height 19
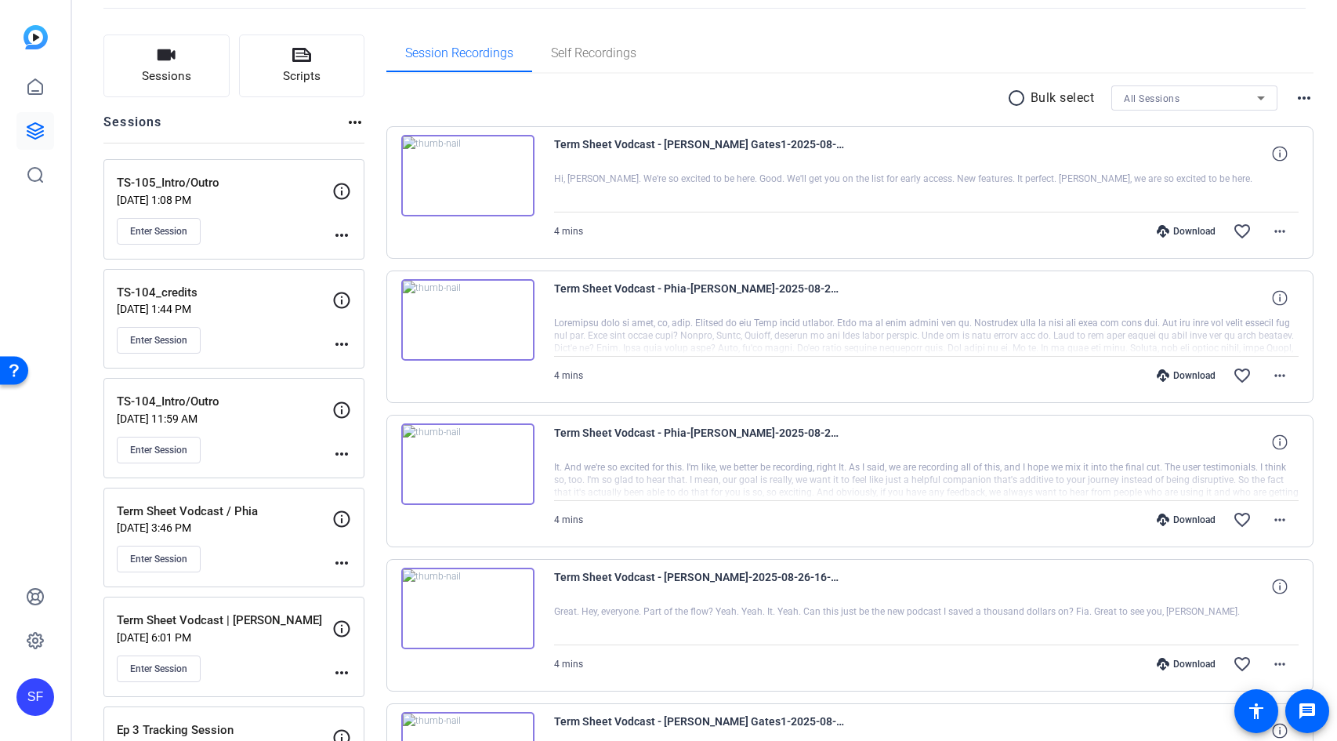
scroll to position [186, 0]
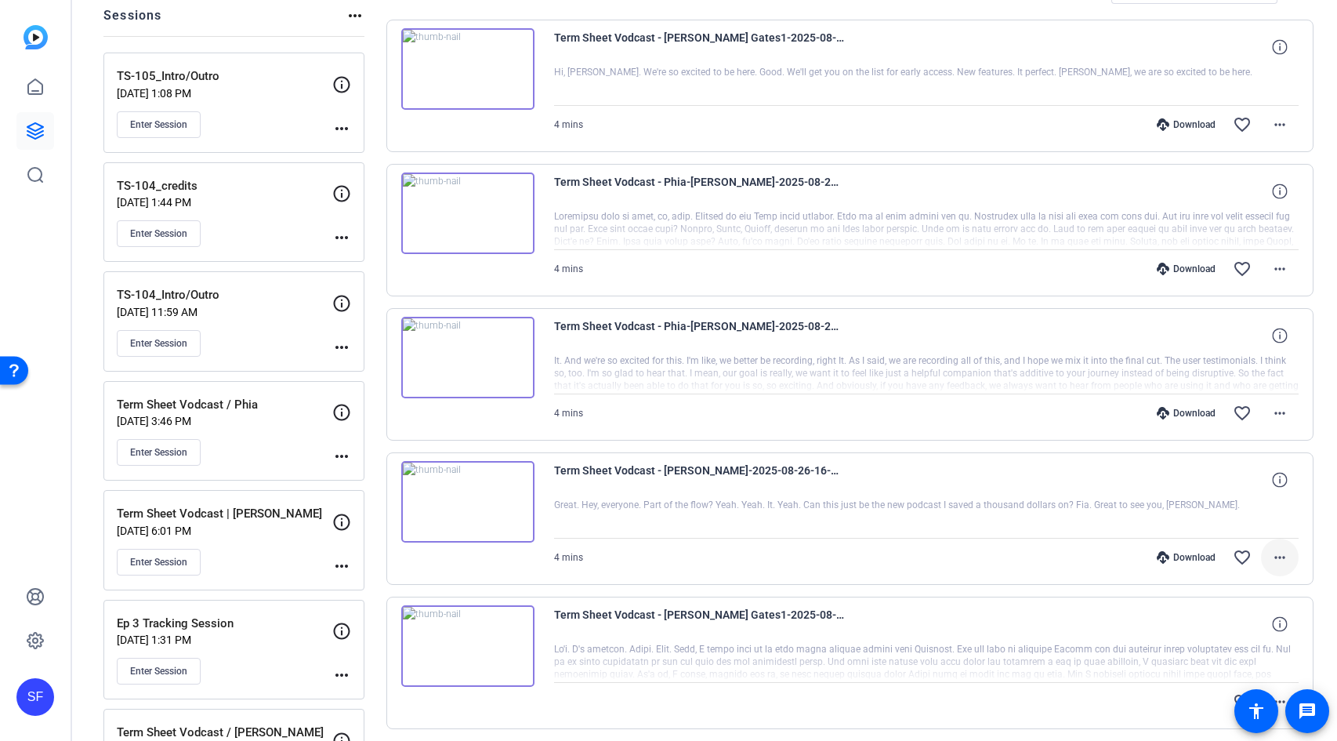
click at [1270, 556] on mat-icon "more_horiz" at bounding box center [1279, 557] width 19 height 19
click at [1237, 410] on span "Download MP4" at bounding box center [1230, 407] width 94 height 19
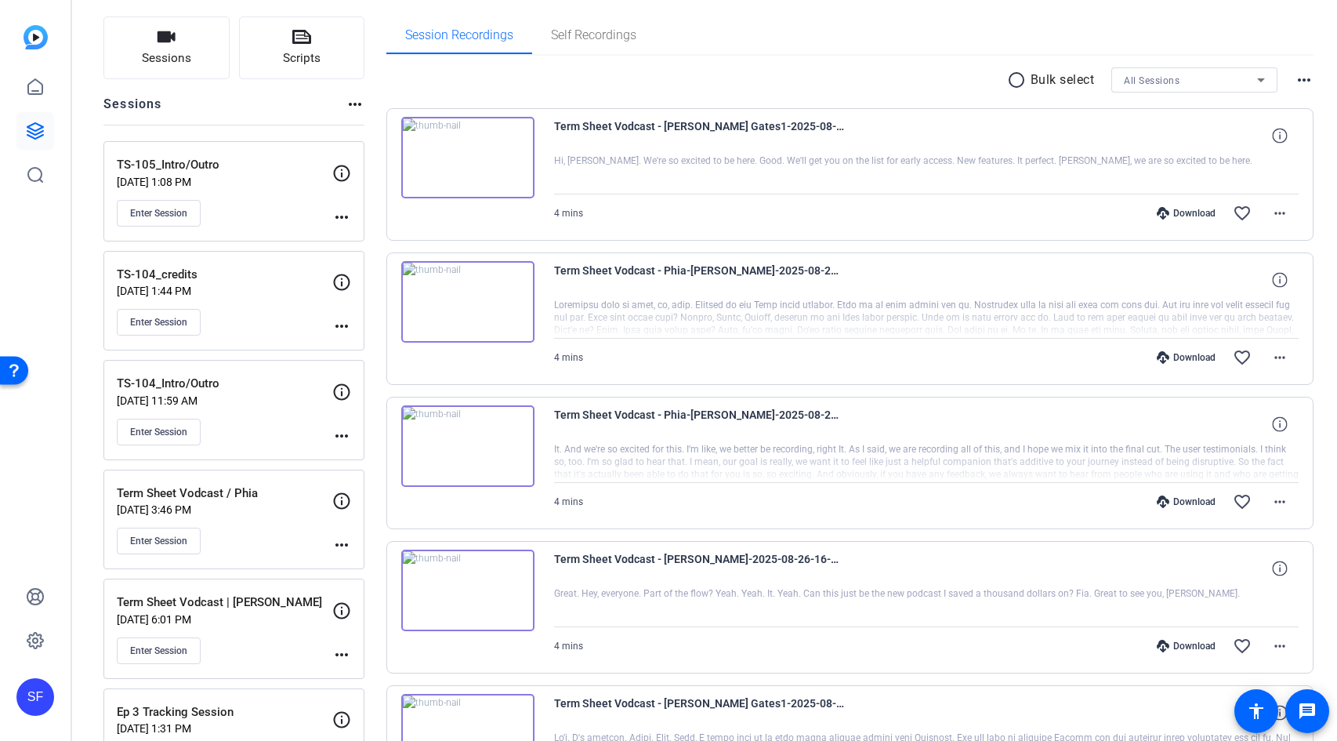
scroll to position [165, 0]
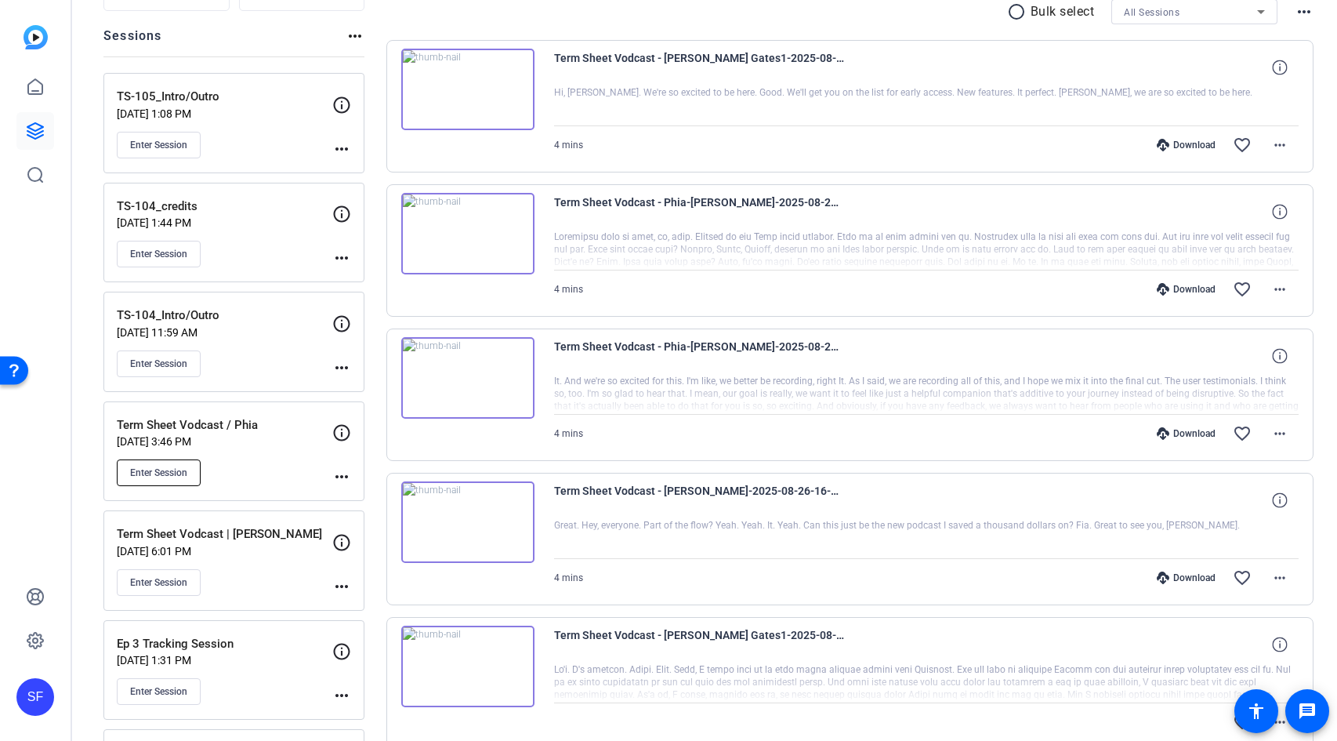
click at [161, 469] on span "Enter Session" at bounding box center [158, 472] width 57 height 13
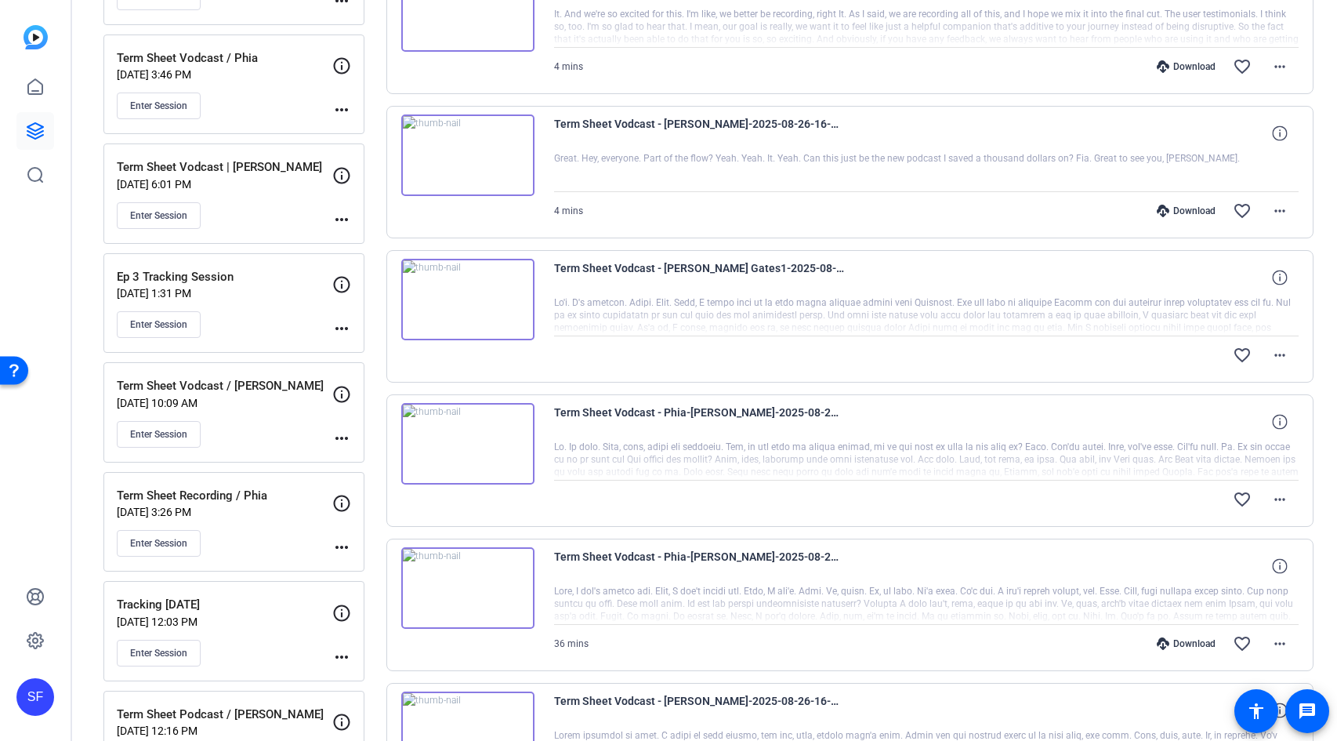
scroll to position [715, 0]
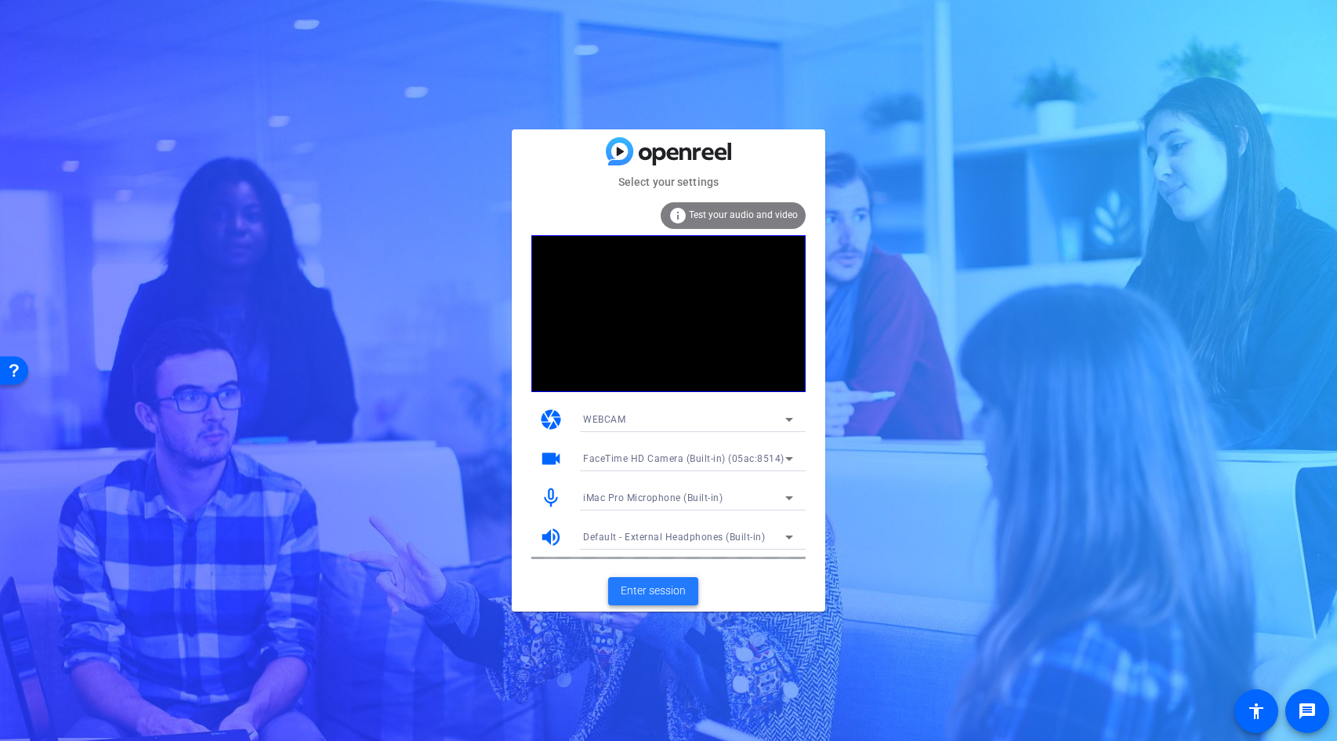
click at [672, 590] on span "Enter session" at bounding box center [653, 590] width 65 height 16
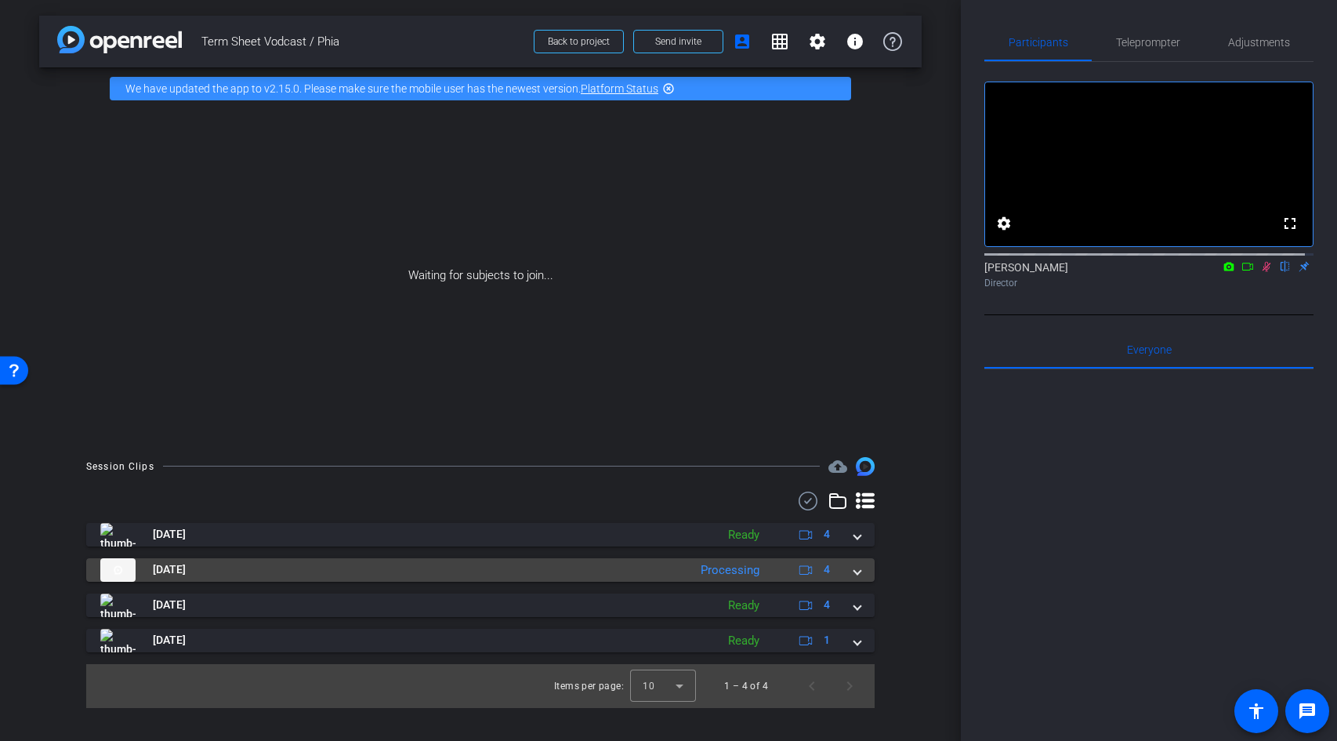
click at [860, 573] on mat-expansion-panel-header "Aug 26, 2025 Processing 4" at bounding box center [480, 570] width 788 height 24
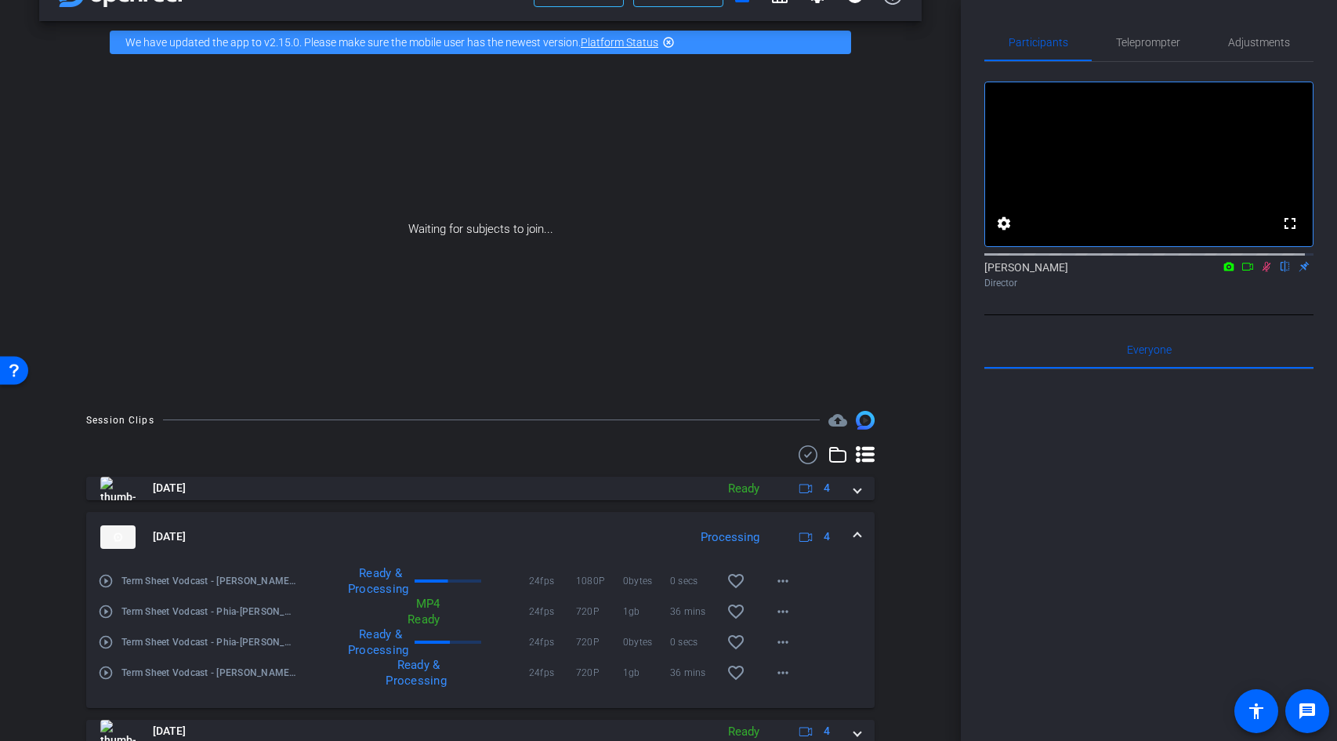
scroll to position [139, 0]
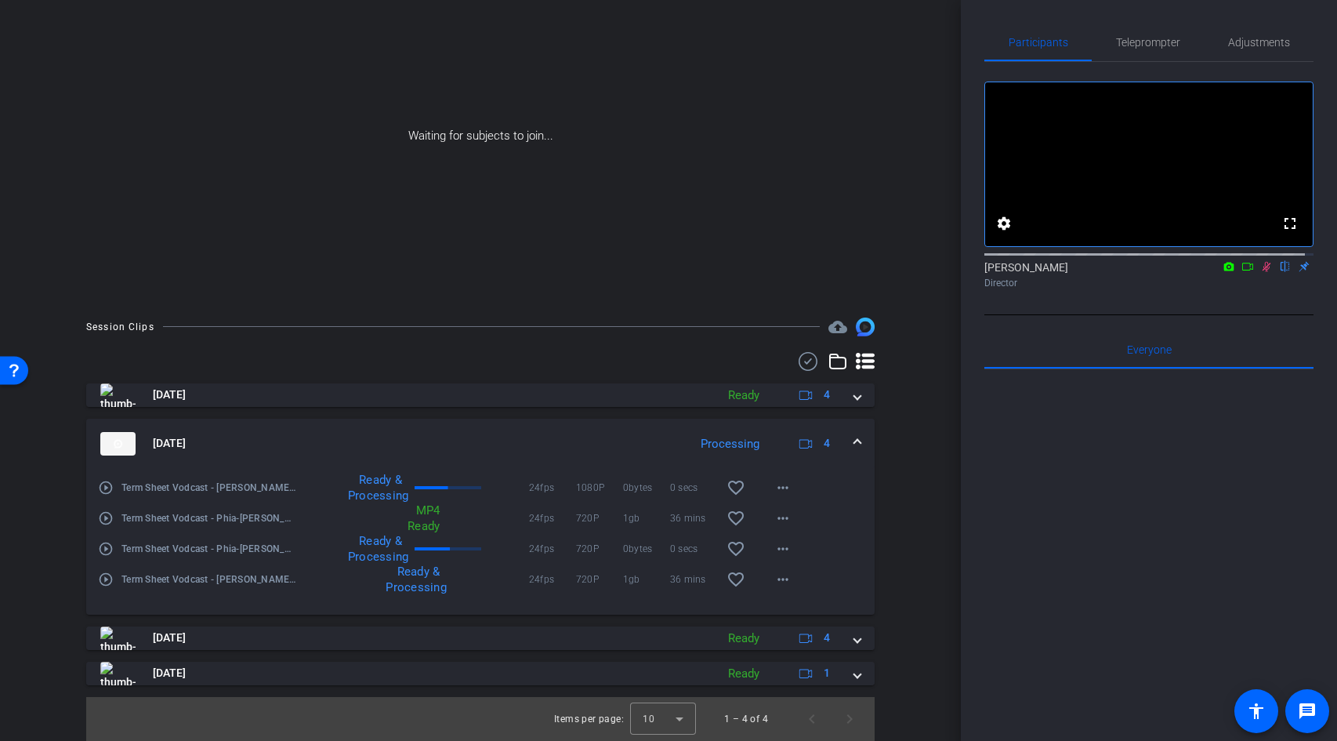
click at [893, 556] on div "Session Clips cloud_upload Aug 26, 2025 Ready 4 Aug 26, 2025 Processing 4 play_…" at bounding box center [480, 528] width 882 height 423
click at [1018, 512] on div at bounding box center [1148, 563] width 329 height 388
click at [1241, 272] on icon at bounding box center [1247, 266] width 13 height 11
click at [462, 490] on div "Ready & Processing" at bounding box center [413, 487] width 232 height 31
drag, startPoint x: 369, startPoint y: 635, endPoint x: 505, endPoint y: 567, distance: 151.4
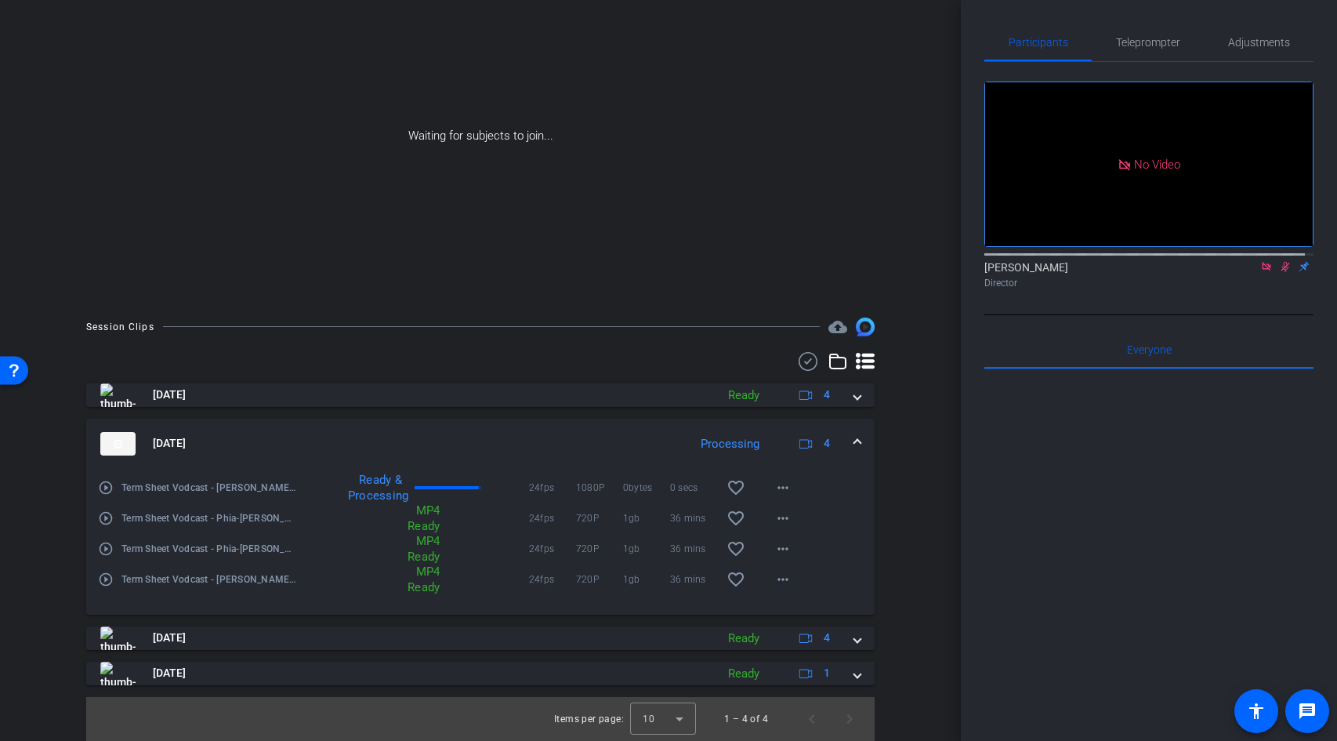
click at [369, 635] on mat-panel-title "Aug 26, 2025" at bounding box center [403, 638] width 607 height 24
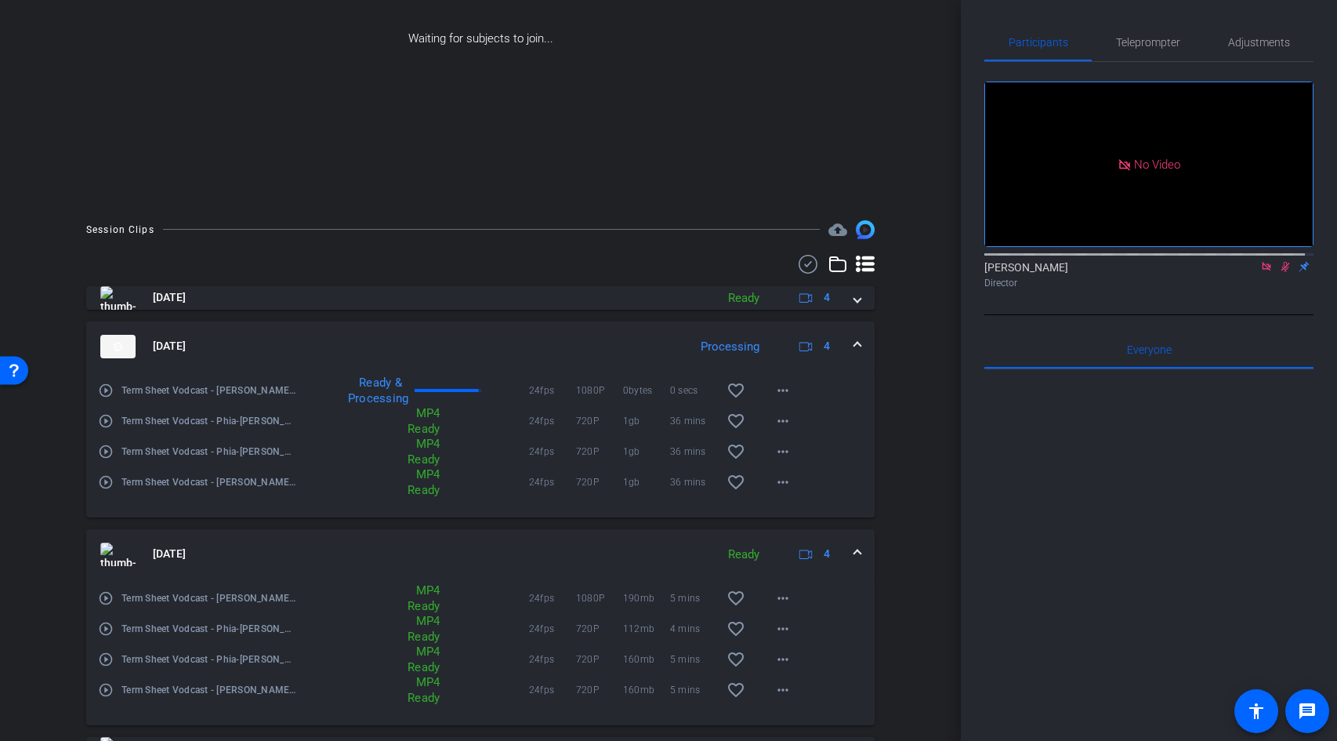
scroll to position [312, 0]
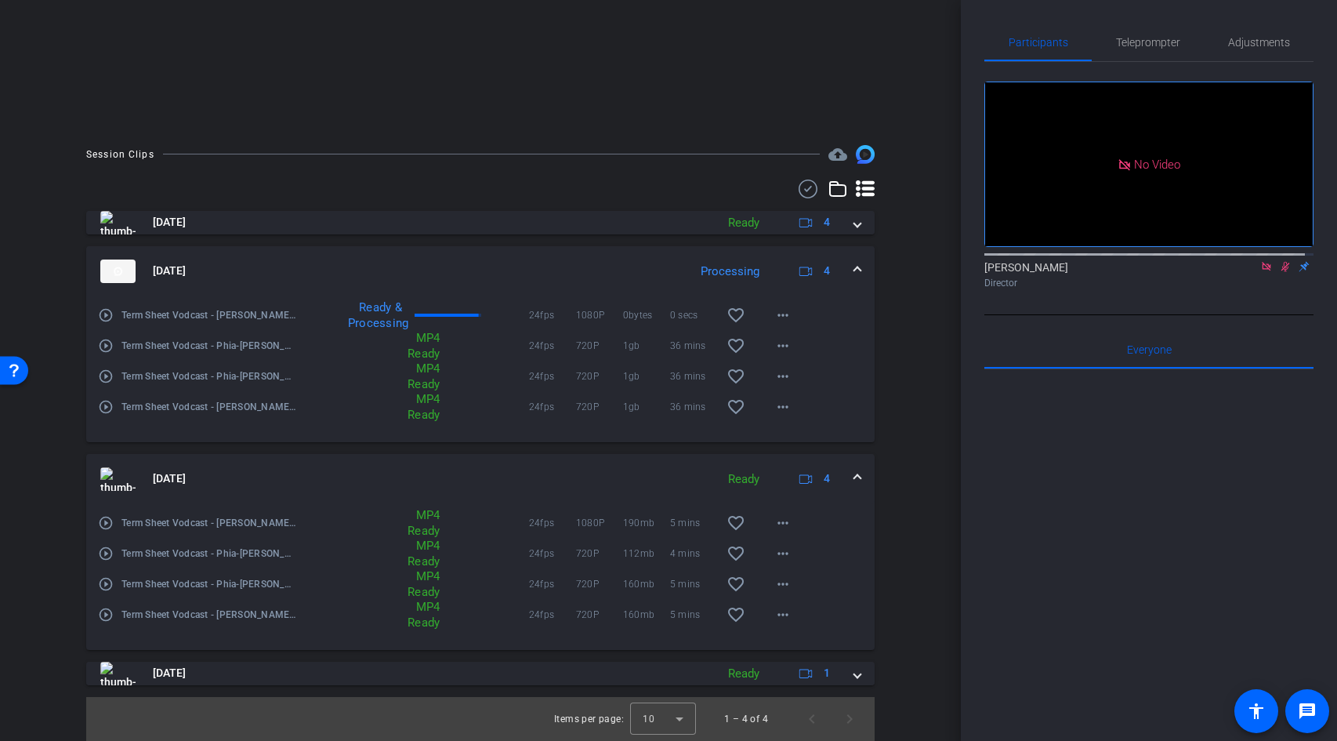
drag, startPoint x: 549, startPoint y: 679, endPoint x: 434, endPoint y: 595, distance: 142.9
click at [549, 679] on mat-panel-title "Aug 26, 2025" at bounding box center [403, 673] width 607 height 24
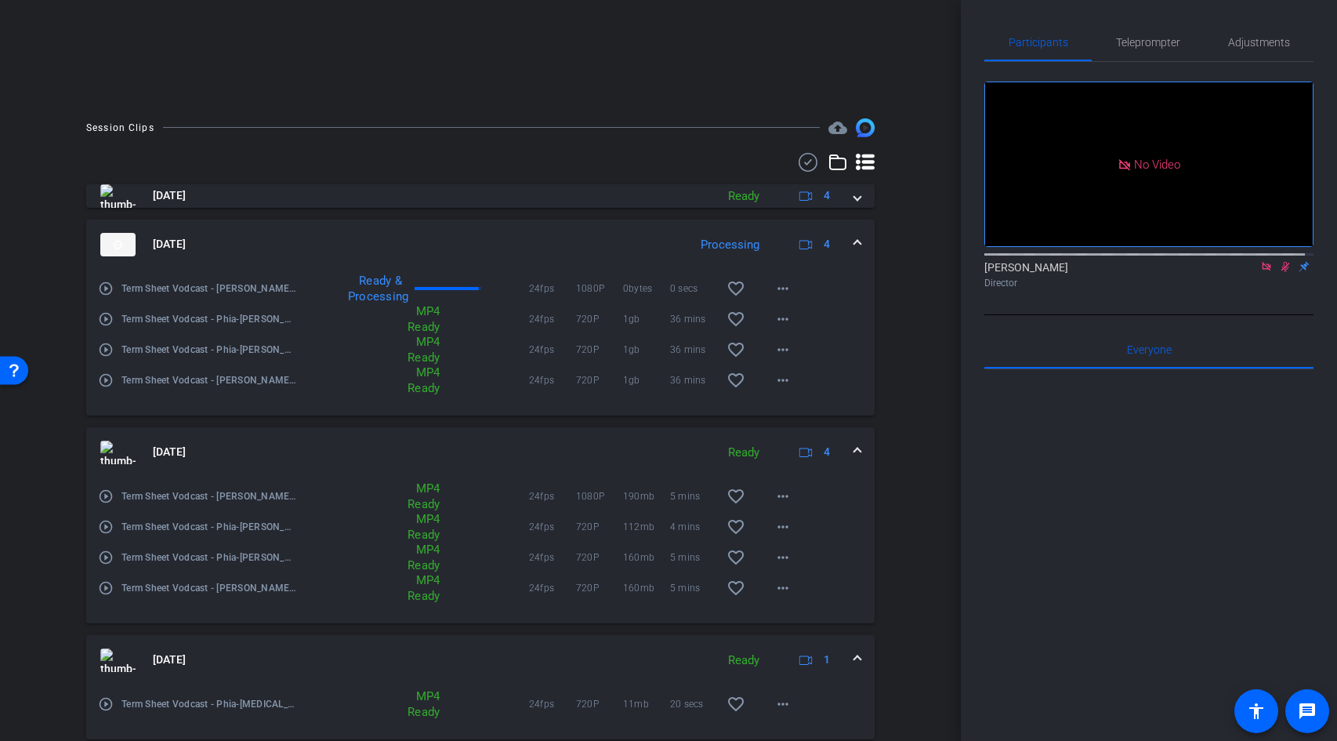
scroll to position [0, 0]
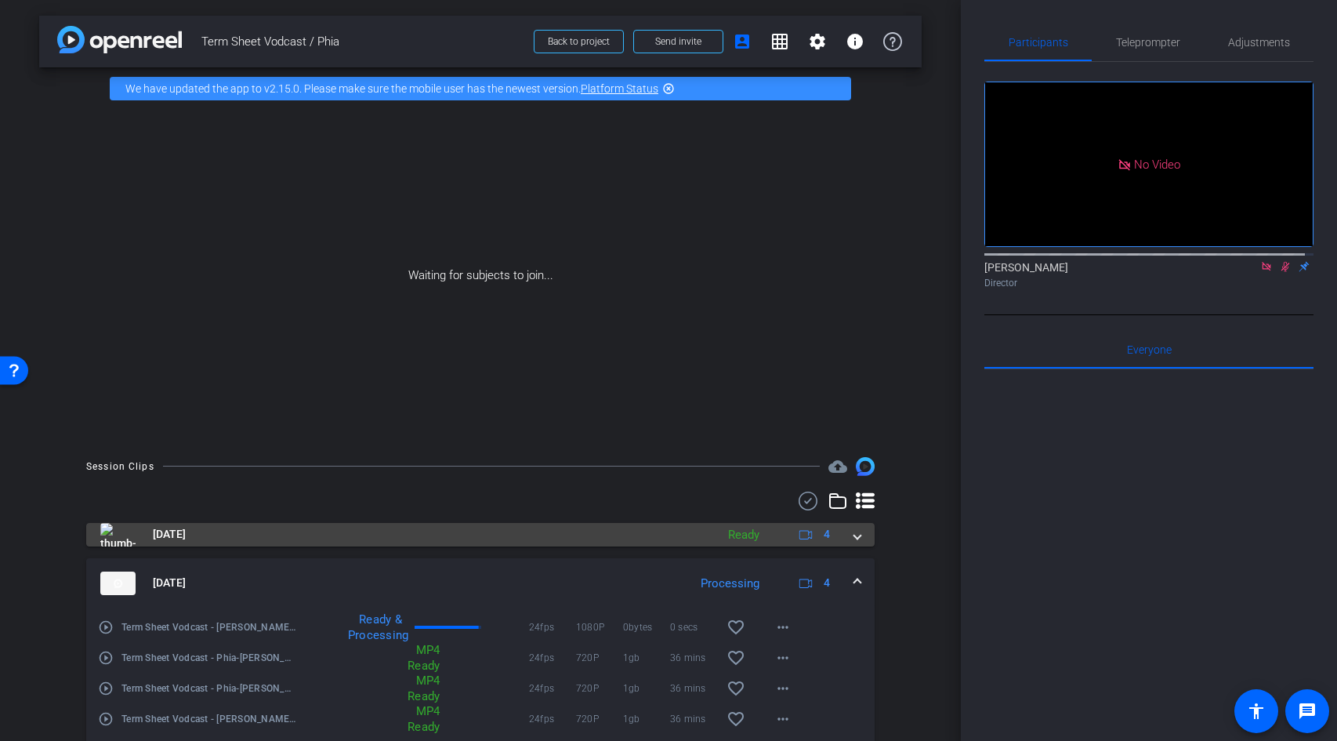
click at [386, 536] on mat-panel-title "Aug 26, 2025" at bounding box center [403, 535] width 607 height 24
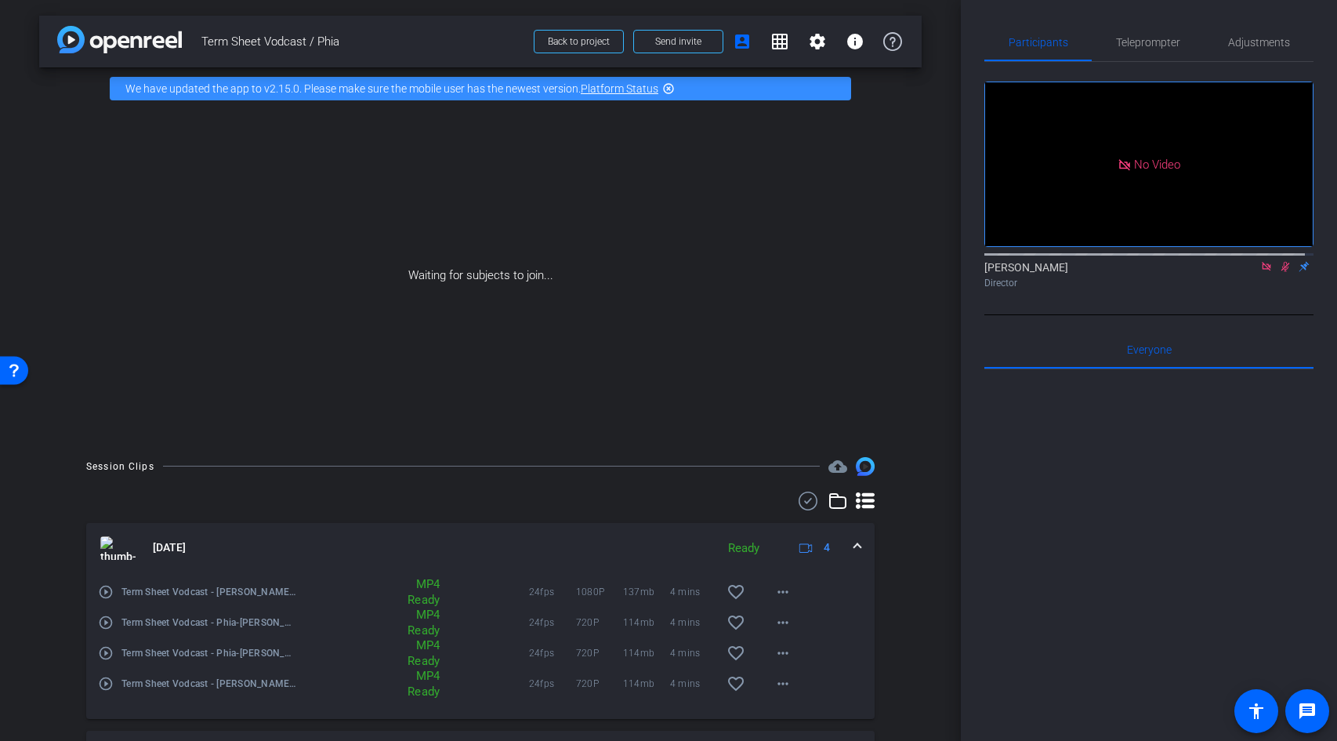
scroll to position [358, 0]
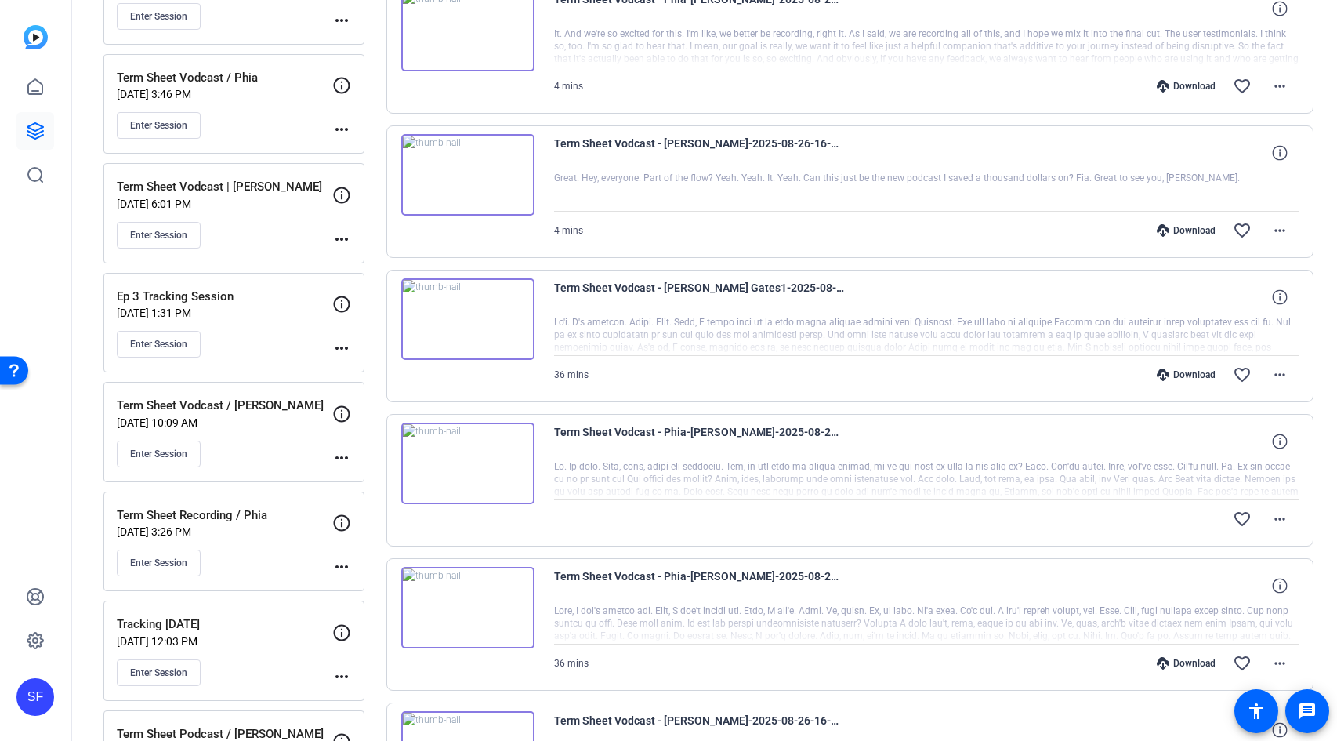
scroll to position [513, 0]
click at [1271, 375] on mat-icon "more_horiz" at bounding box center [1279, 373] width 19 height 19
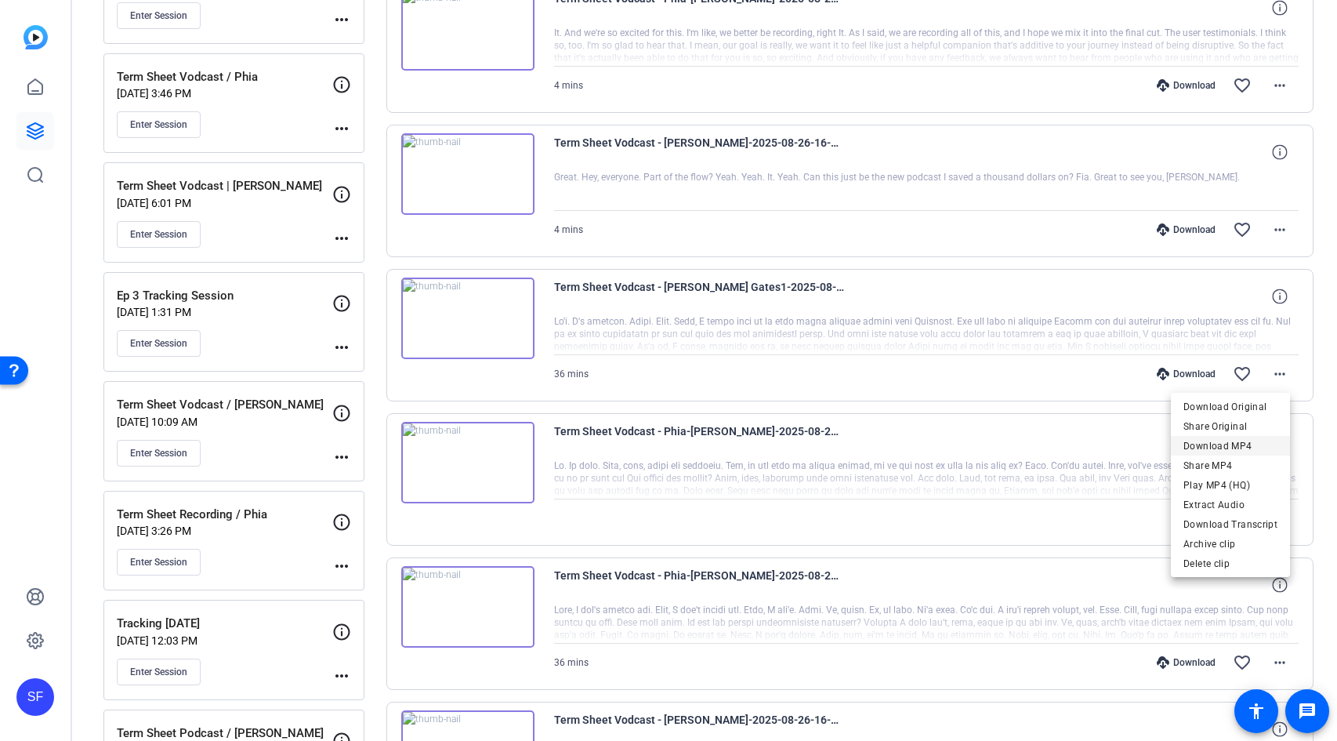
click at [1257, 444] on span "Download MP4" at bounding box center [1230, 445] width 94 height 19
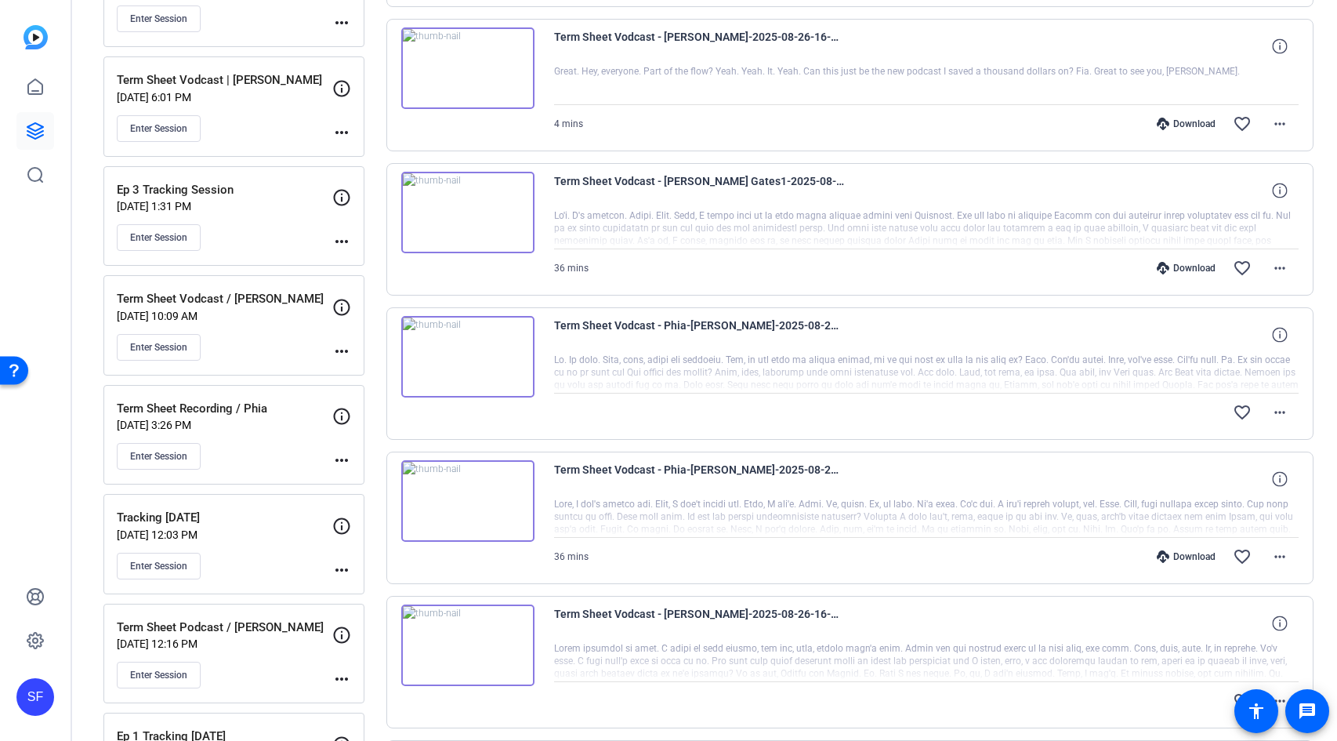
scroll to position [624, 0]
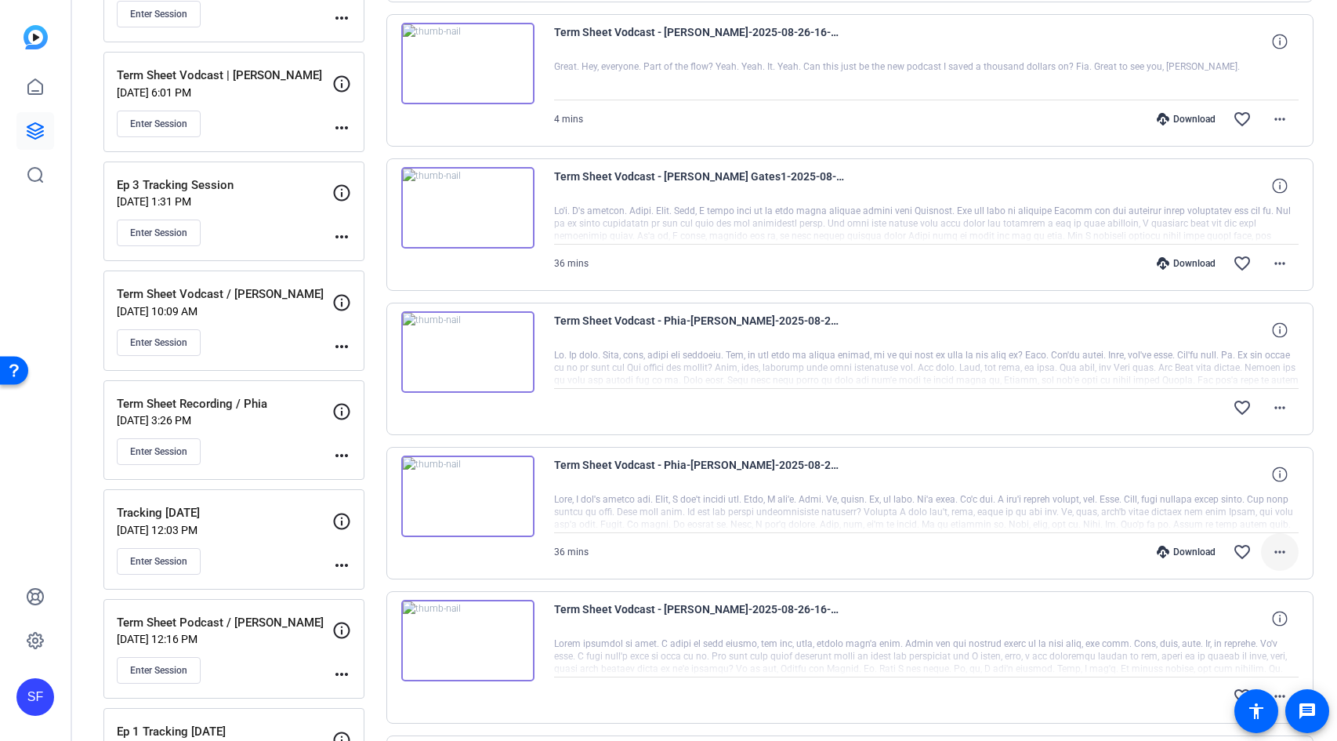
click at [1272, 549] on mat-icon "more_horiz" at bounding box center [1279, 551] width 19 height 19
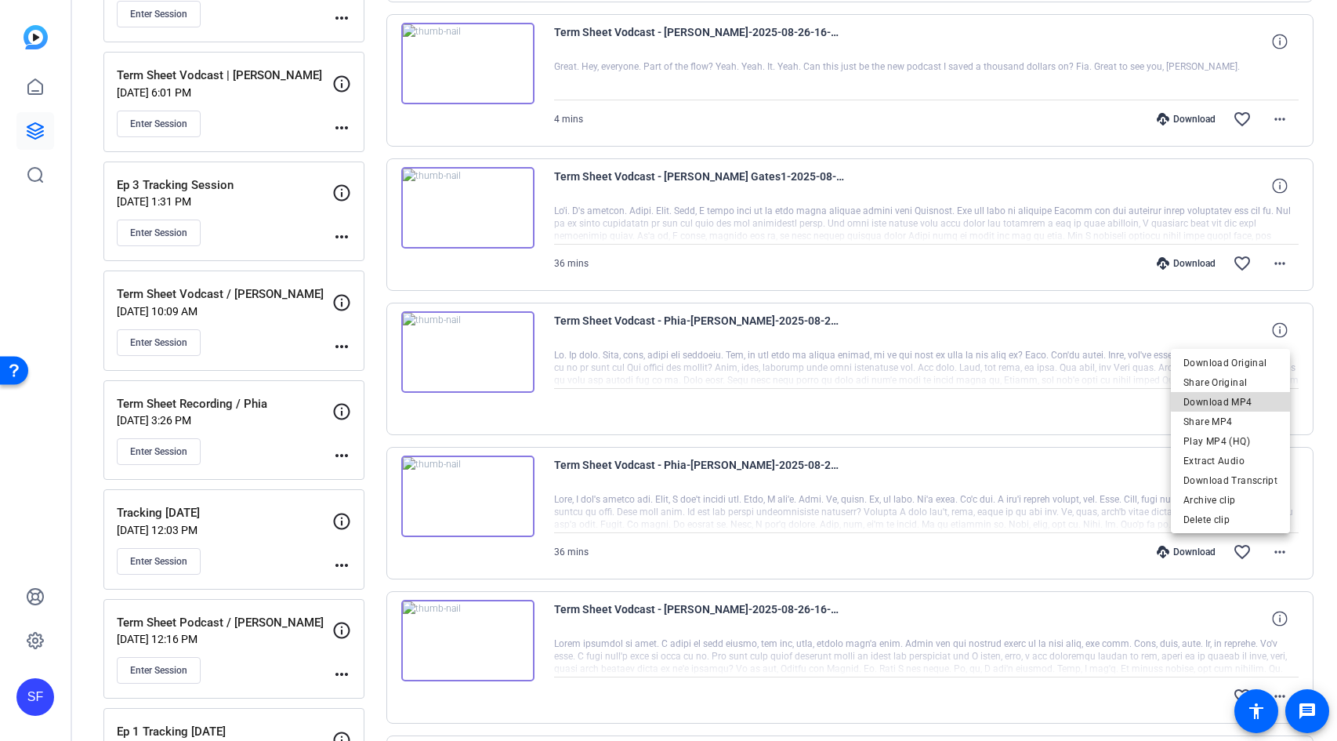
click at [1235, 400] on span "Download MP4" at bounding box center [1230, 402] width 94 height 19
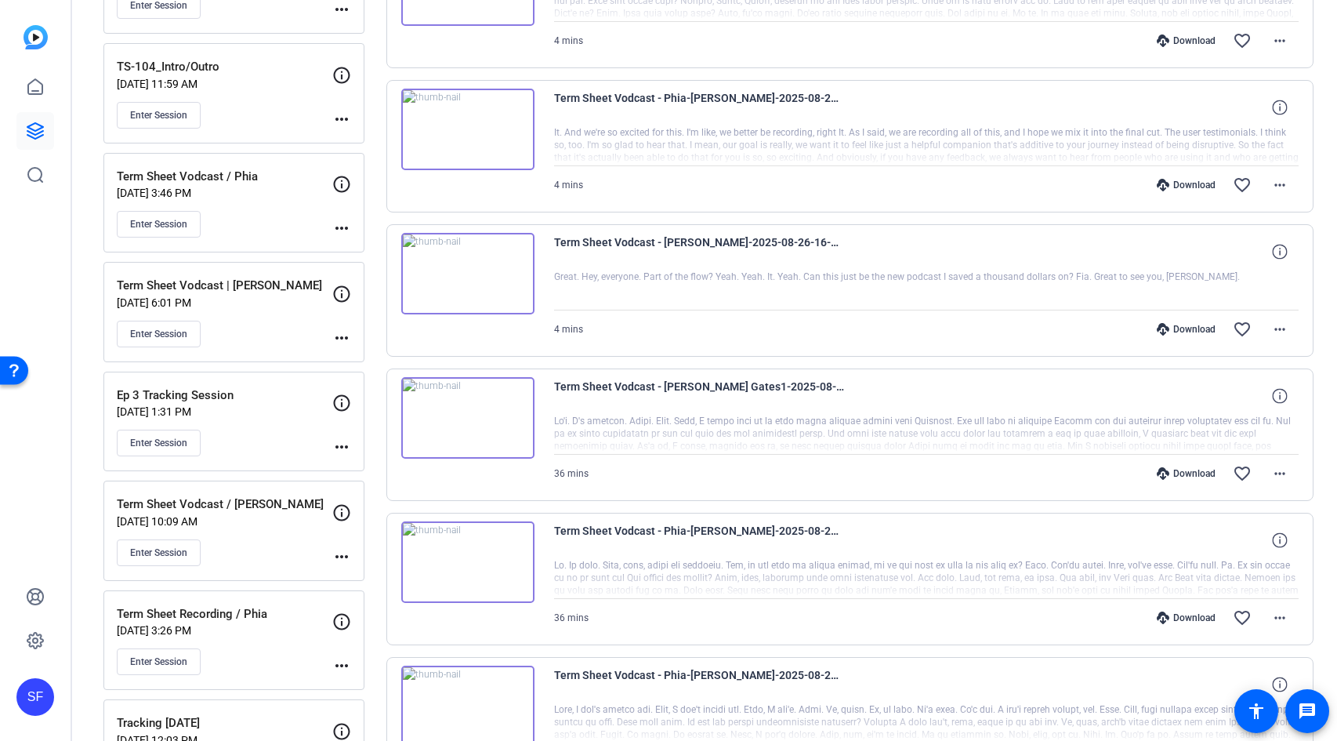
scroll to position [451, 0]
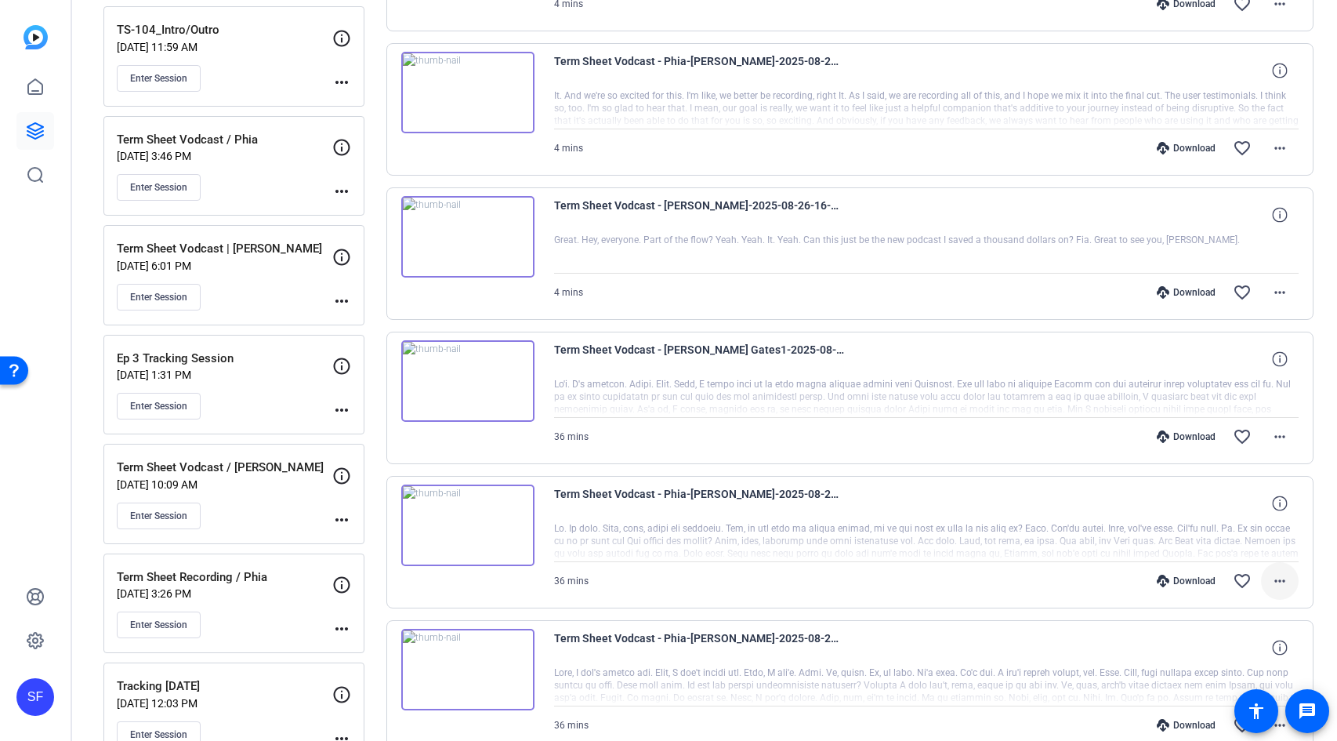
click at [1271, 587] on mat-icon "more_horiz" at bounding box center [1279, 580] width 19 height 19
click at [1247, 431] on span "Download MP4" at bounding box center [1230, 431] width 94 height 19
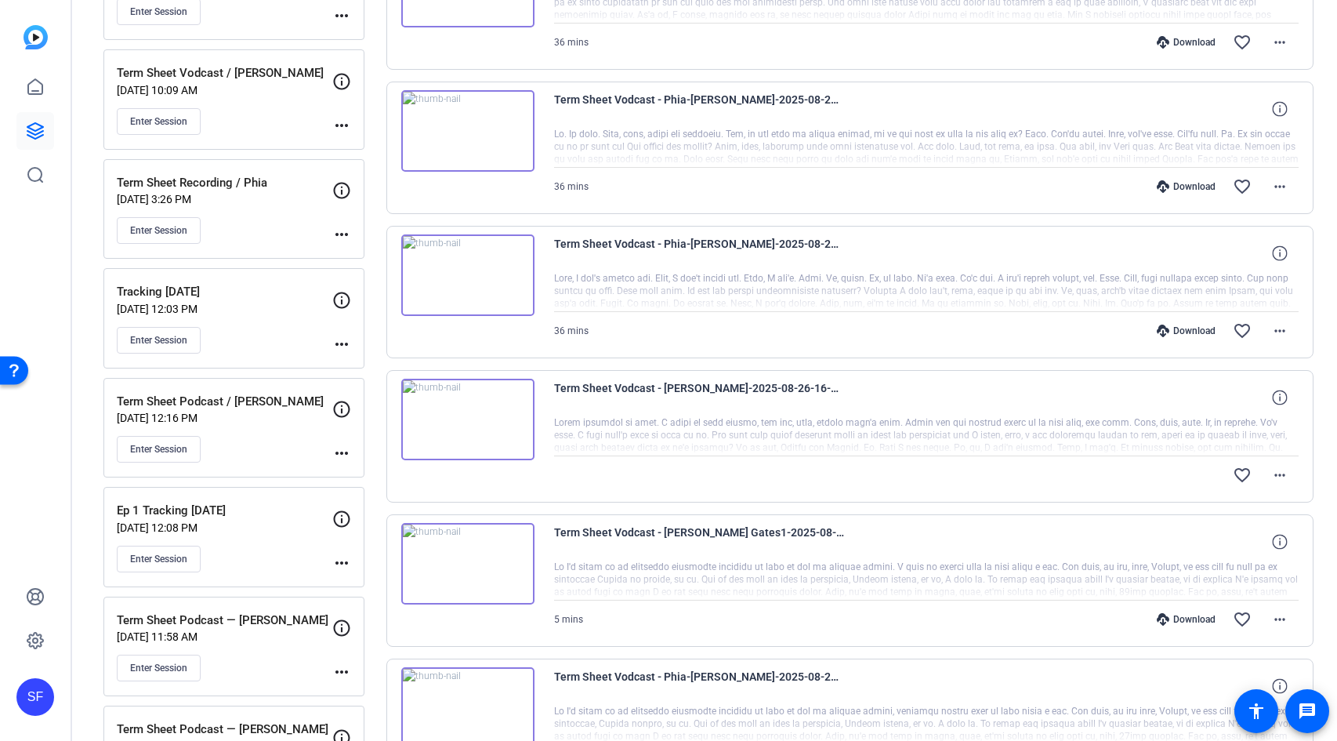
scroll to position [1038, 0]
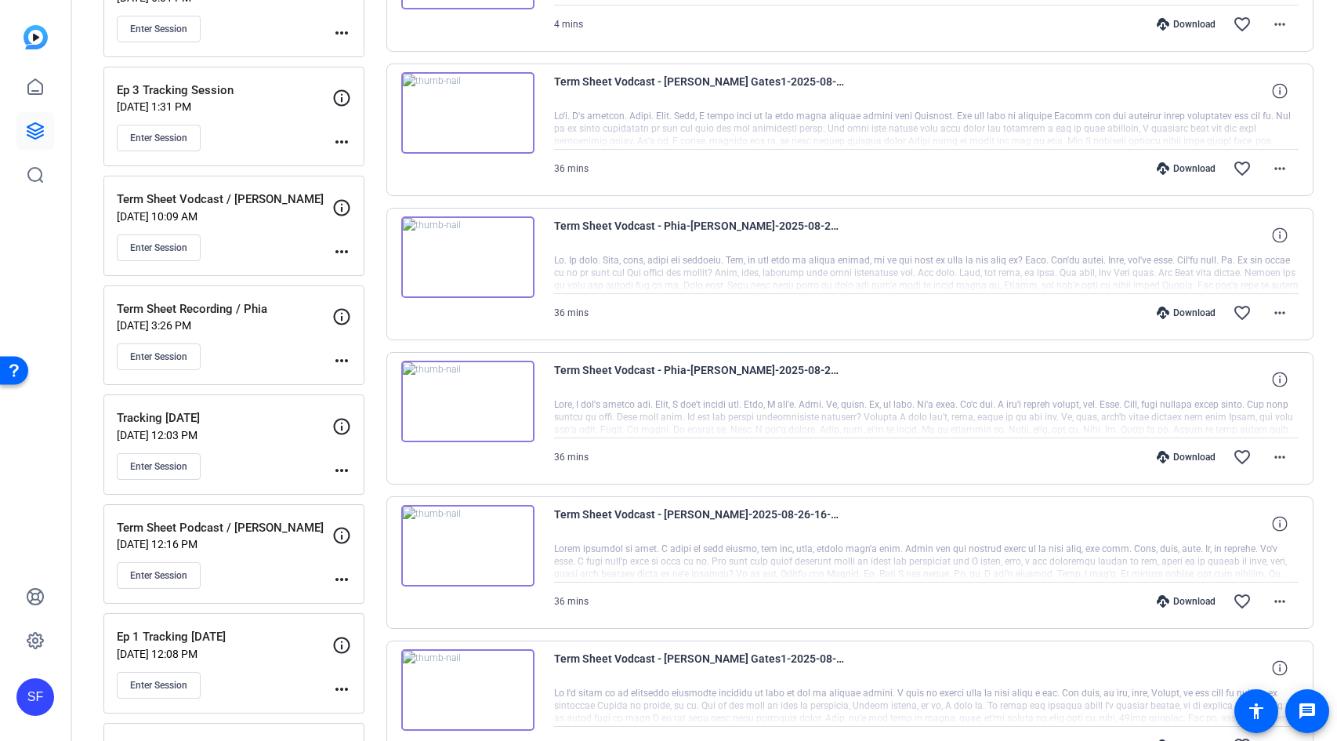
scroll to position [735, 0]
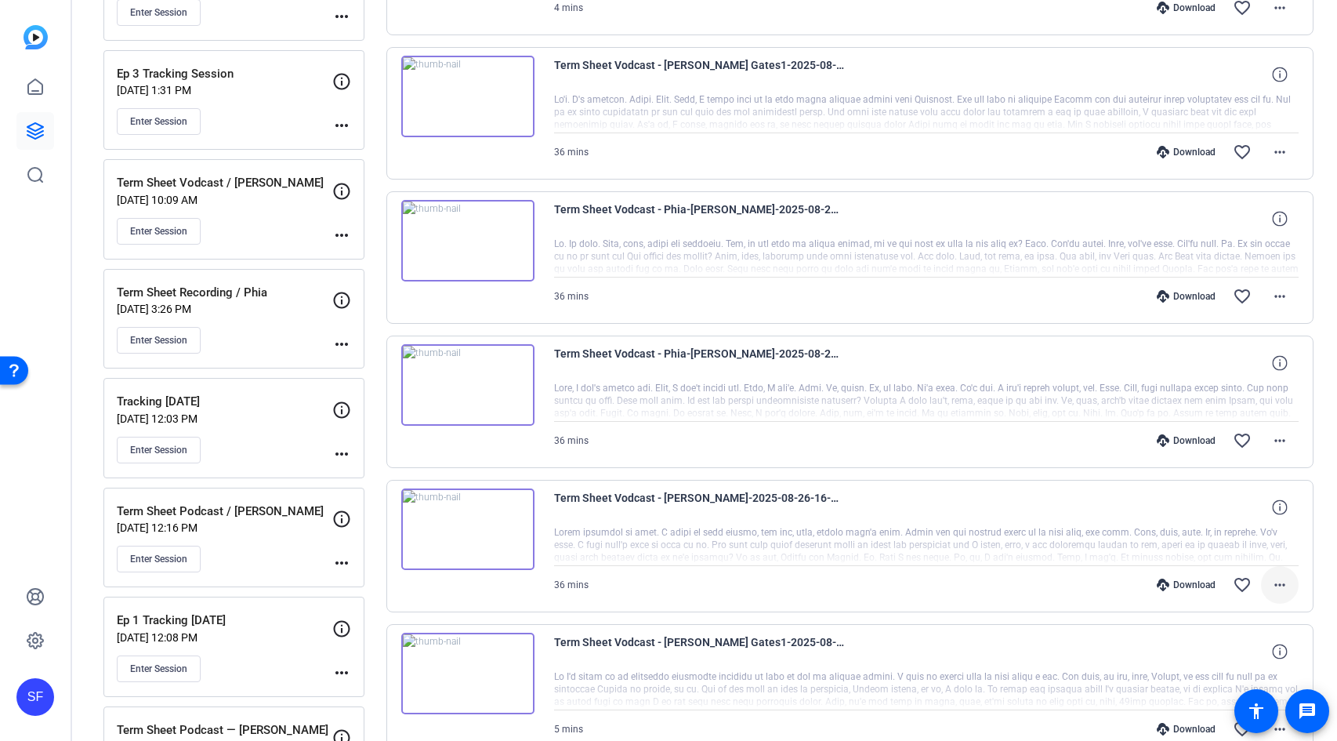
click at [1270, 583] on mat-icon "more_horiz" at bounding box center [1279, 584] width 19 height 19
click at [1219, 433] on span "Download MP4" at bounding box center [1230, 435] width 94 height 19
